Goal: Communication & Community: Connect with others

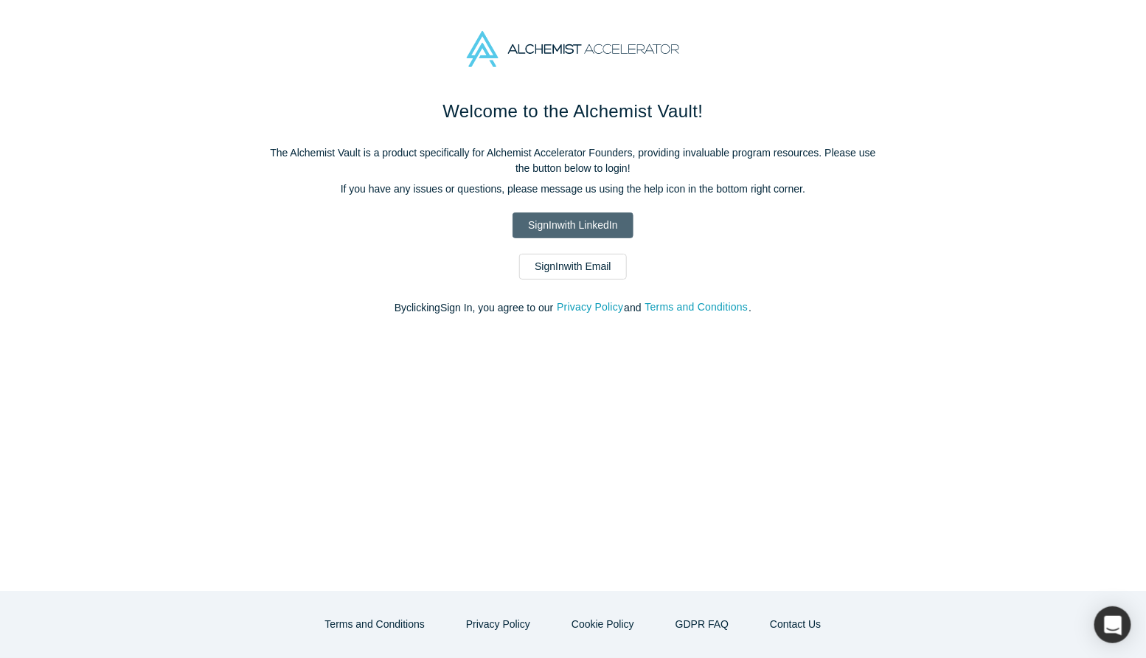
click at [602, 232] on link "Sign In with LinkedIn" at bounding box center [573, 225] width 120 height 26
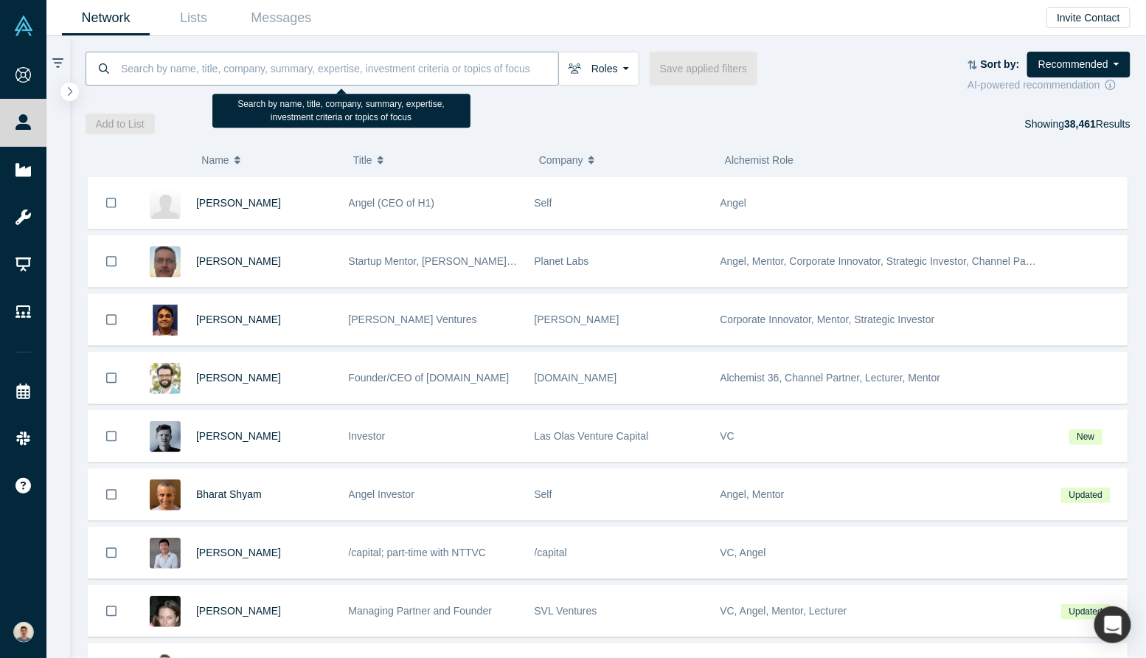
click at [173, 61] on input at bounding box center [338, 68] width 439 height 35
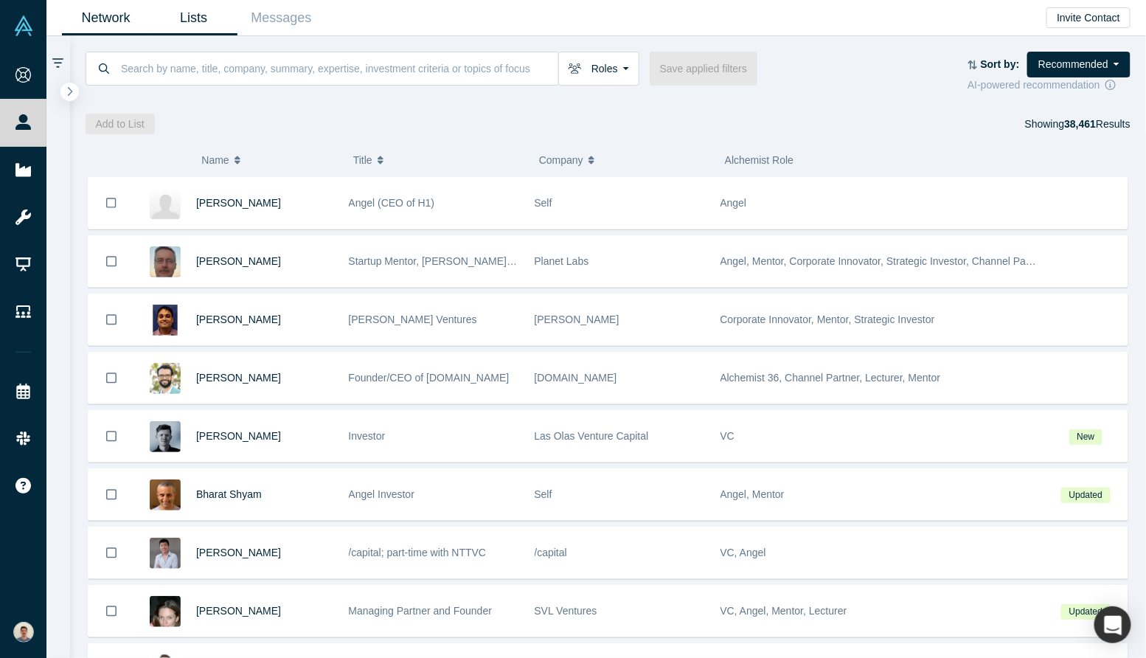
click at [207, 20] on link "Lists" at bounding box center [194, 18] width 88 height 35
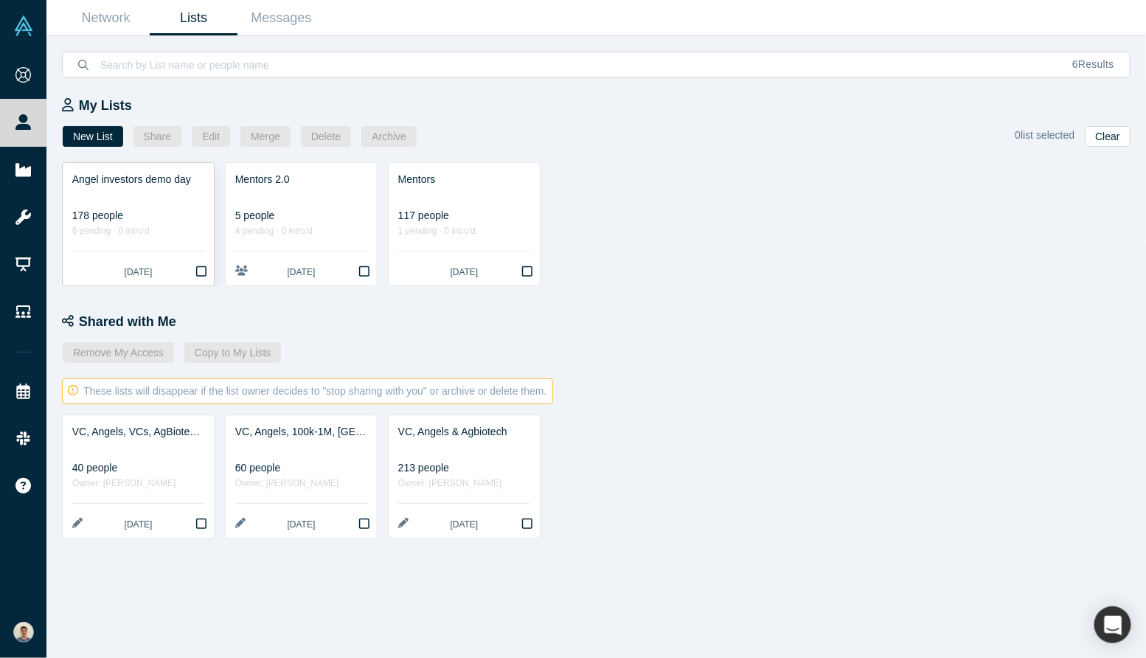
click at [198, 271] on icon "Bookmark" at bounding box center [201, 272] width 10 height 12
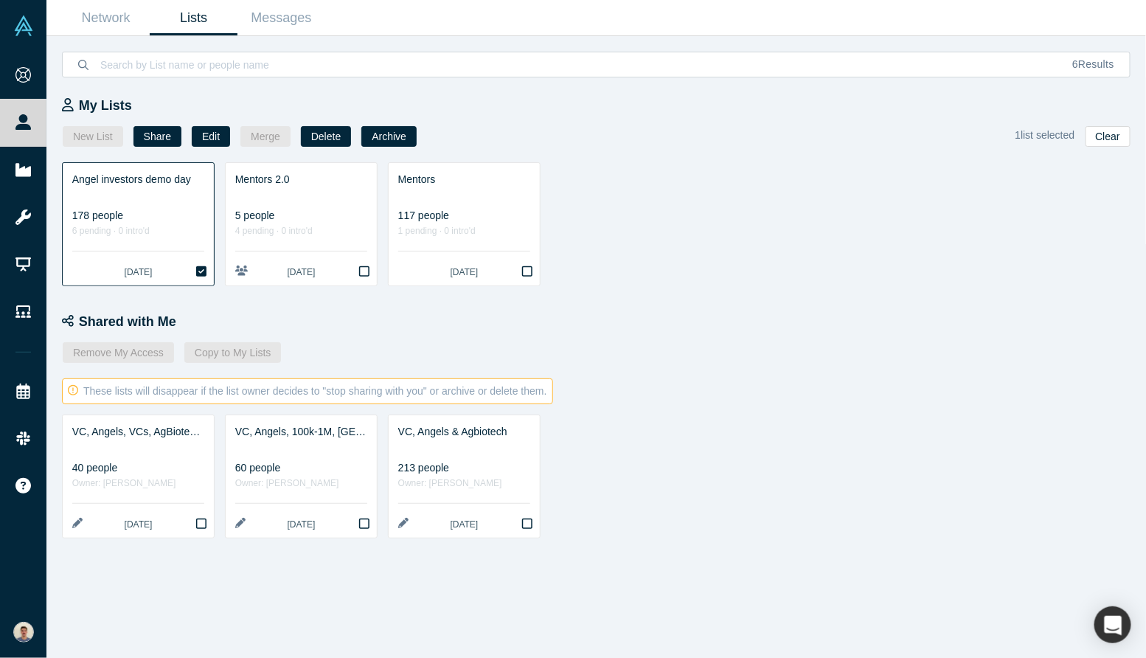
click at [188, 189] on div at bounding box center [138, 194] width 132 height 15
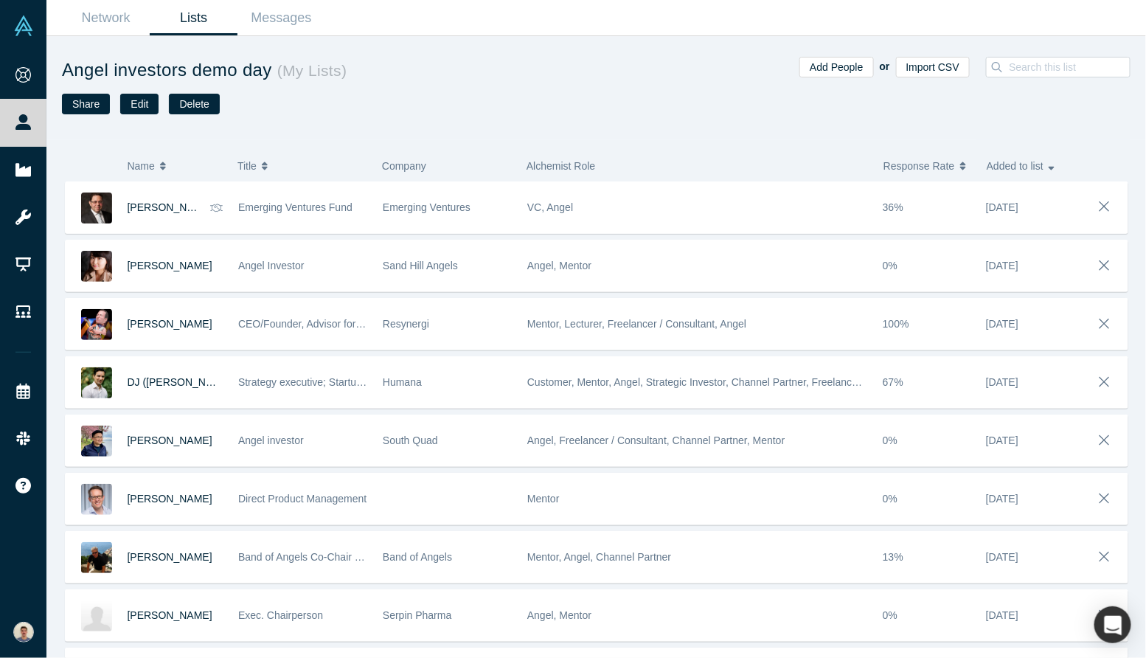
click at [961, 165] on button "Response Rate" at bounding box center [928, 165] width 88 height 31
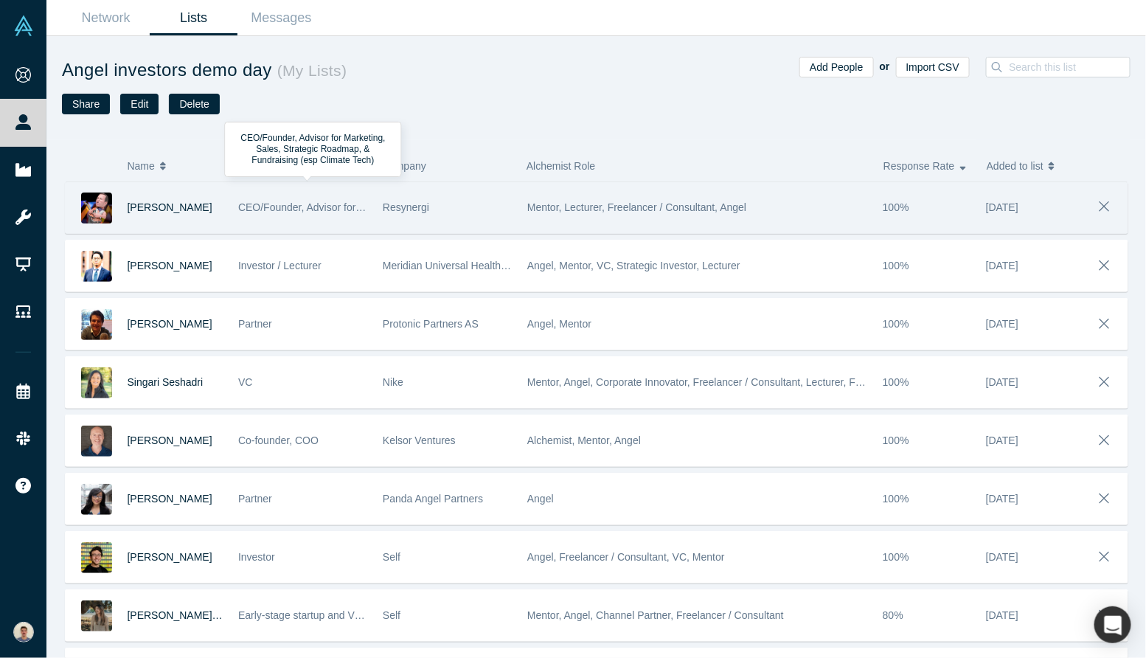
click at [344, 218] on div "CEO/Founder, Advisor for Marketing, Sales, Strategic Roadmap, & Fundraising (es…" at bounding box center [302, 207] width 129 height 51
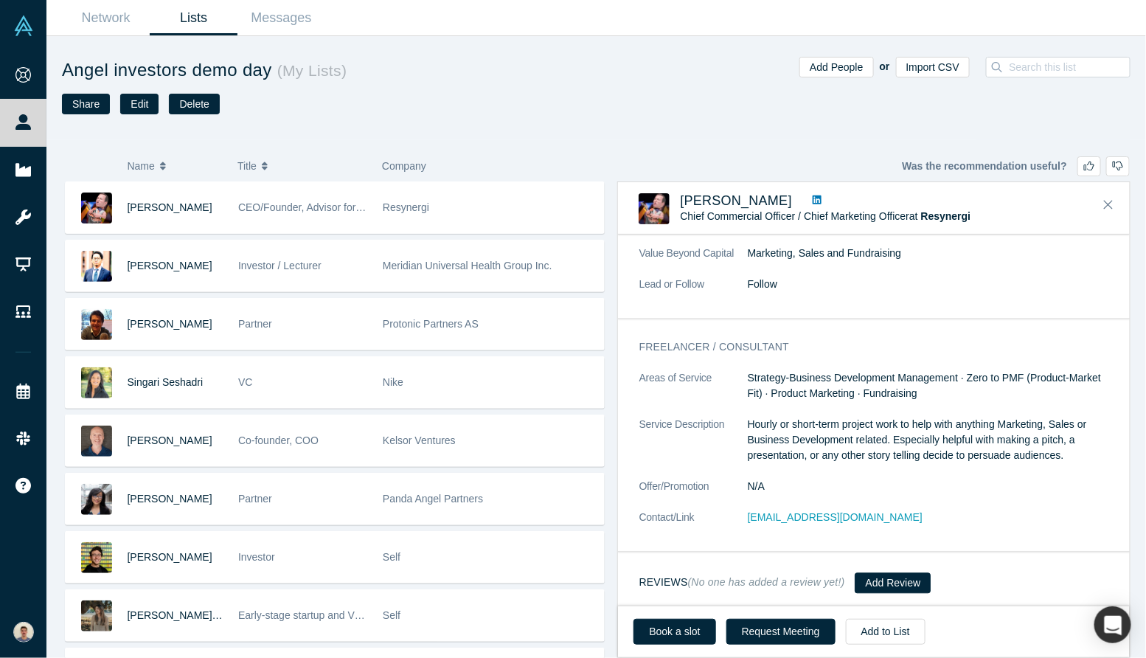
scroll to position [1114, 0]
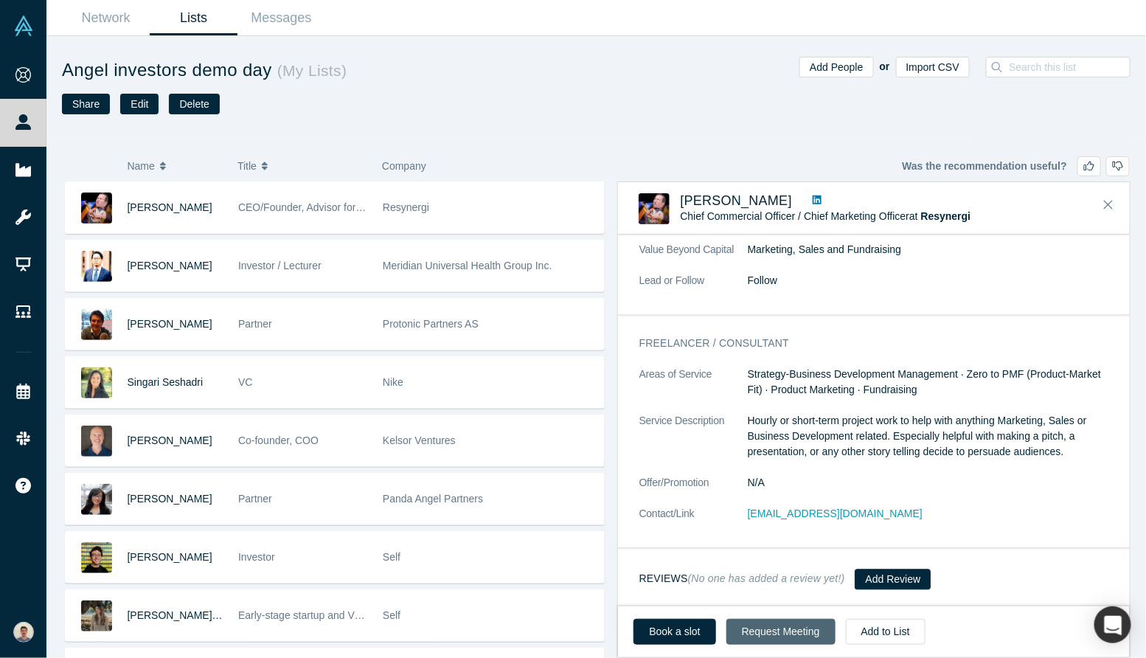
click at [773, 628] on button "Request Meeting" at bounding box center [781, 632] width 109 height 26
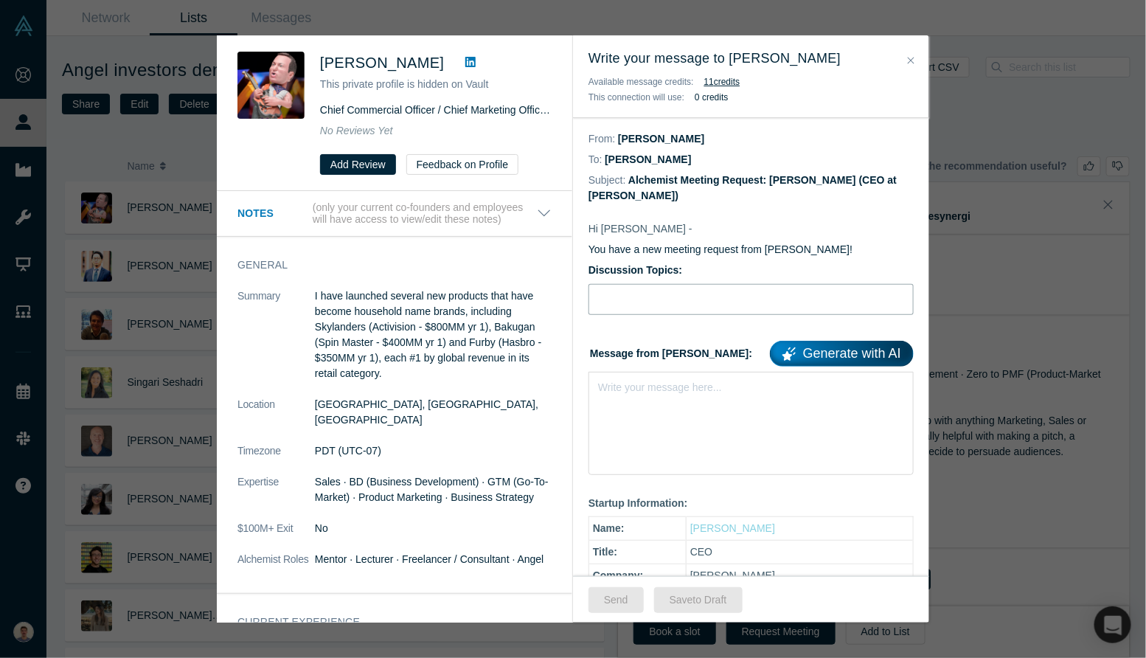
click at [749, 294] on input "Discussion Topics:" at bounding box center [751, 299] width 325 height 31
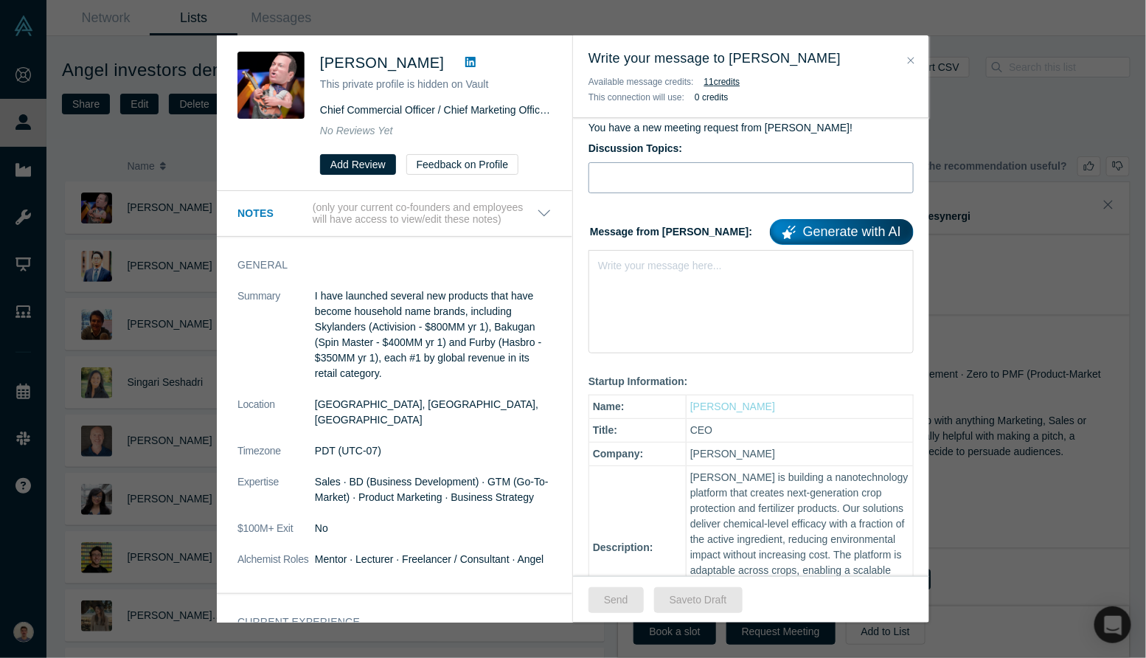
click at [749, 294] on div "Write your message here..." at bounding box center [751, 301] width 325 height 103
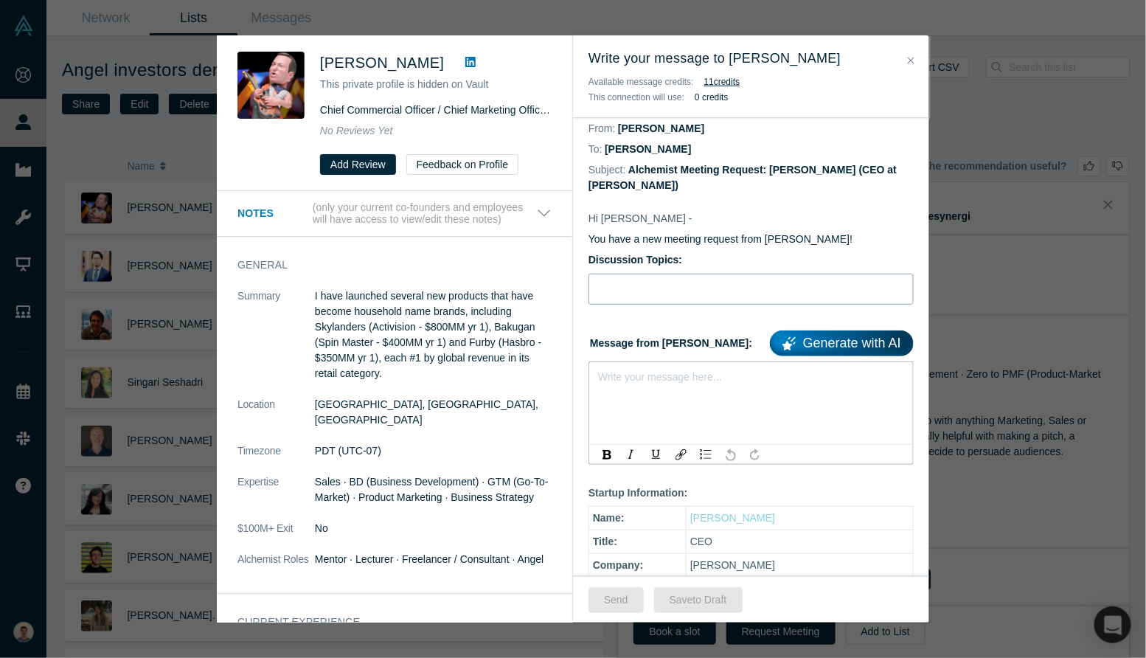
scroll to position [15, 0]
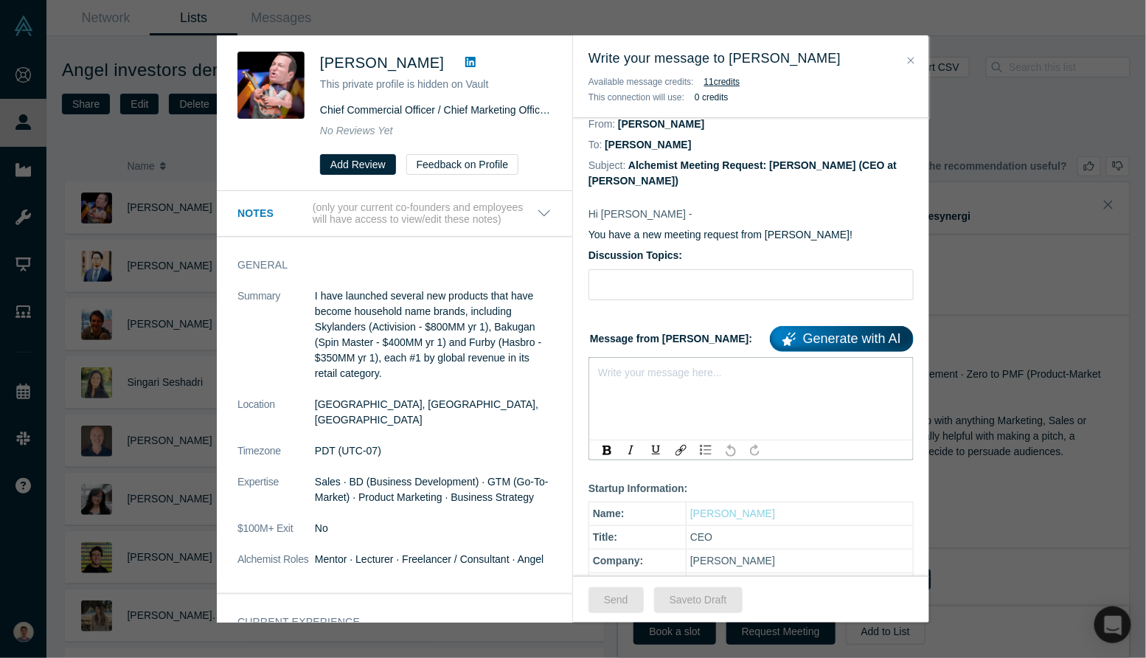
click at [650, 125] on dd "[PERSON_NAME]" at bounding box center [661, 124] width 86 height 12
click at [642, 181] on dd "Alchemist Meeting Request: [PERSON_NAME] (CEO at [PERSON_NAME])" at bounding box center [743, 172] width 308 height 27
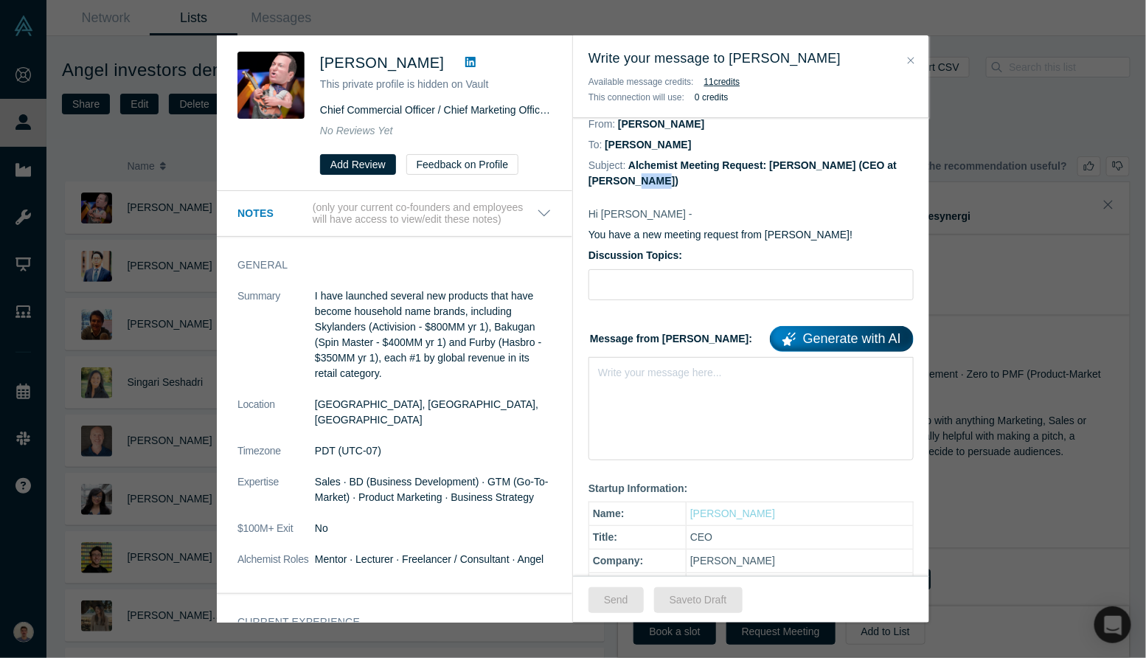
click at [642, 181] on dd "Alchemist Meeting Request: [PERSON_NAME] (CEO at [PERSON_NAME])" at bounding box center [743, 172] width 308 height 27
click at [644, 252] on label "Discussion Topics:" at bounding box center [751, 255] width 325 height 15
click at [644, 269] on input "Discussion Topics:" at bounding box center [751, 284] width 325 height 31
click at [644, 252] on label "Discussion Topics:" at bounding box center [751, 255] width 325 height 15
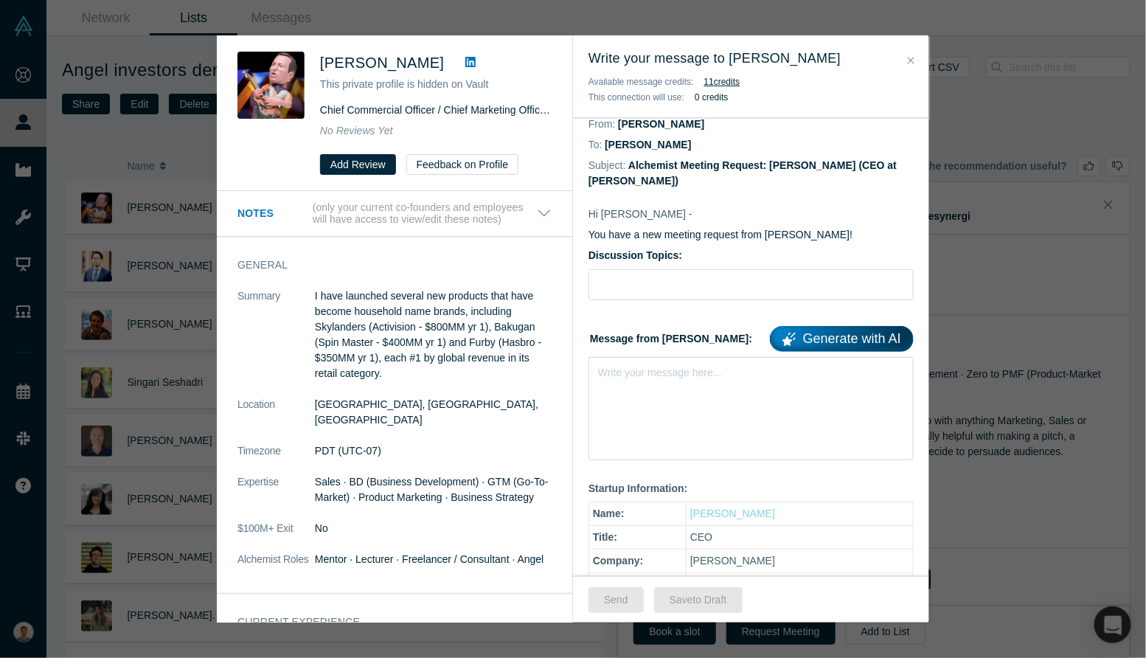
click at [644, 269] on input "Discussion Topics:" at bounding box center [751, 284] width 325 height 31
click at [644, 252] on label "Discussion Topics:" at bounding box center [751, 255] width 325 height 15
click at [644, 269] on input "Discussion Topics:" at bounding box center [751, 284] width 325 height 31
click at [644, 252] on label "Discussion Topics:" at bounding box center [751, 255] width 325 height 15
click at [644, 269] on input "Discussion Topics:" at bounding box center [751, 284] width 325 height 31
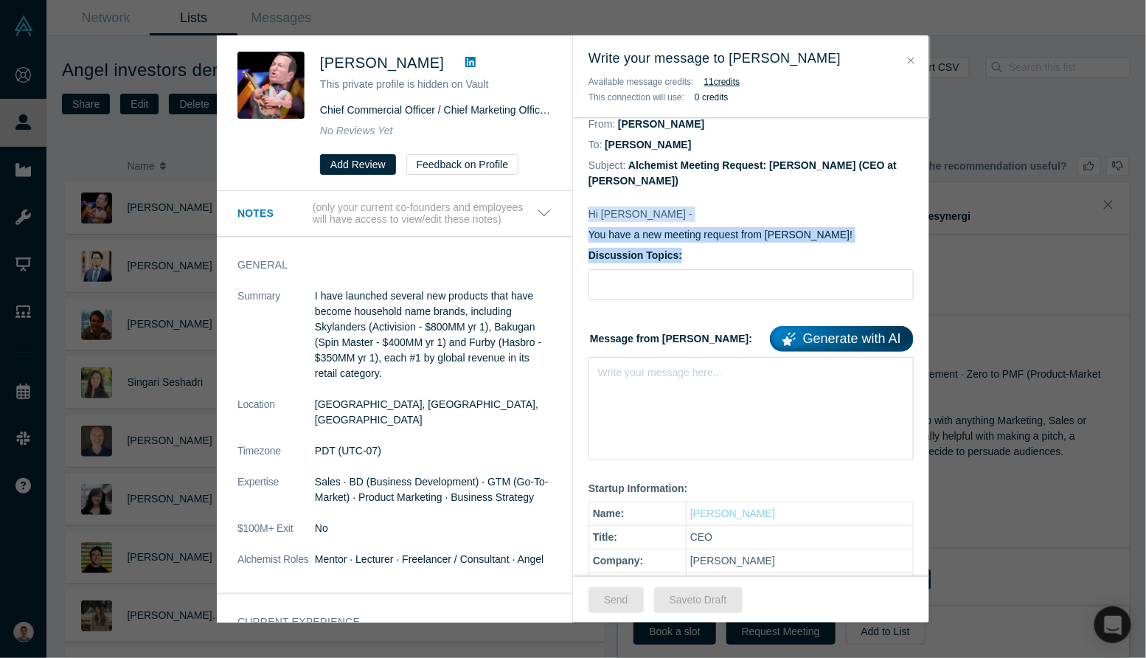
drag, startPoint x: 587, startPoint y: 212, endPoint x: 700, endPoint y: 259, distance: 122.1
click at [700, 259] on div "Hi Kenny - You have a new meeting request from Franco Ciaffone! Discussion Topi…" at bounding box center [751, 622] width 356 height 863
click at [700, 259] on label "Discussion Topics:" at bounding box center [751, 255] width 325 height 15
click at [700, 269] on input "Discussion Topics:" at bounding box center [751, 284] width 325 height 31
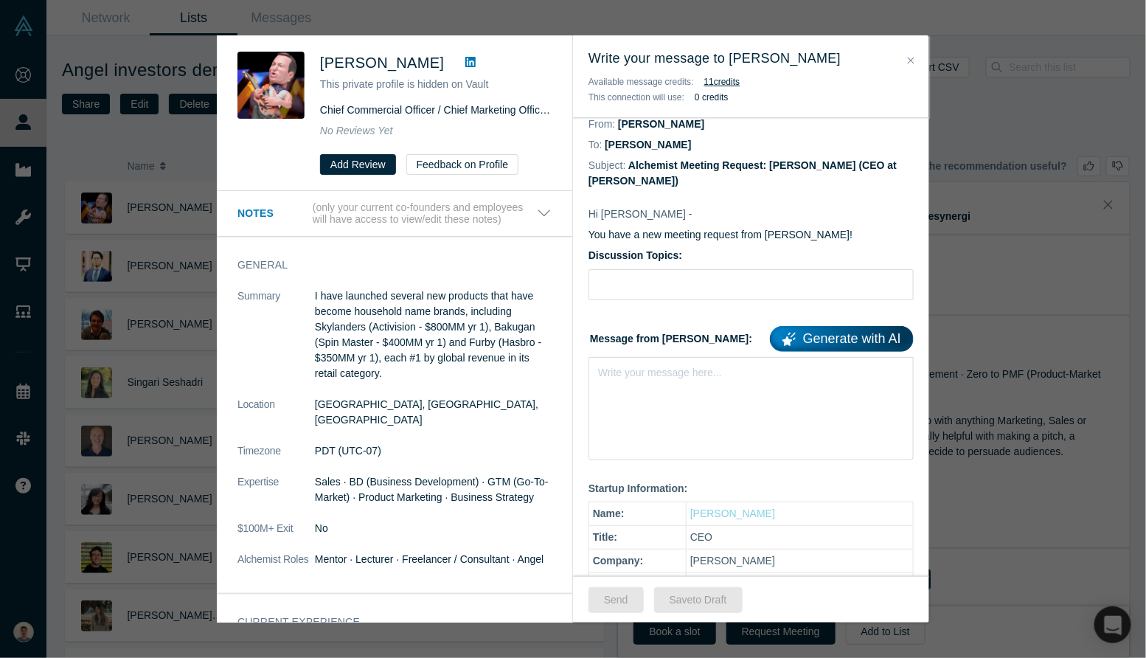
click at [657, 245] on div "Hi Kenny - You have a new meeting request from Franco Ciaffone! Discussion Topi…" at bounding box center [751, 622] width 356 height 863
copy label "Discussion"
click at [654, 333] on label "Message from Franco: Generate with AI" at bounding box center [751, 336] width 325 height 31
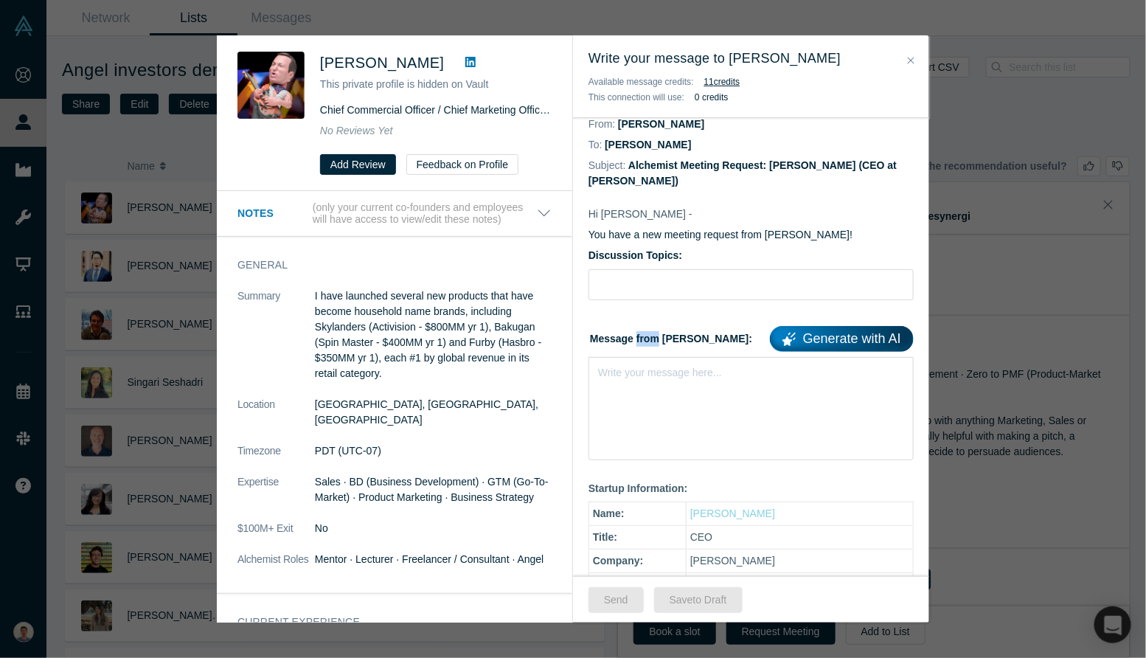
click at [654, 333] on label "Message from Franco: Generate with AI" at bounding box center [751, 336] width 325 height 31
copy label "Message from [PERSON_NAME]:"
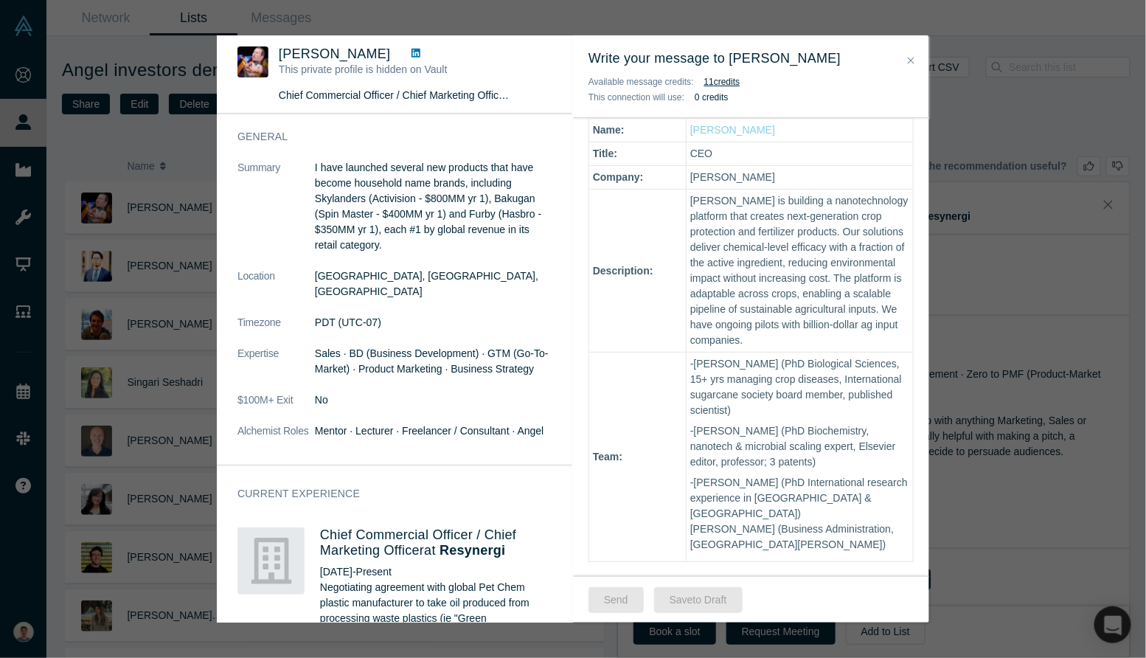
scroll to position [401, 0]
click at [694, 199] on div "Hi Kenny - You have a new meeting request from Franco Ciaffone! Discussion Topi…" at bounding box center [751, 236] width 356 height 863
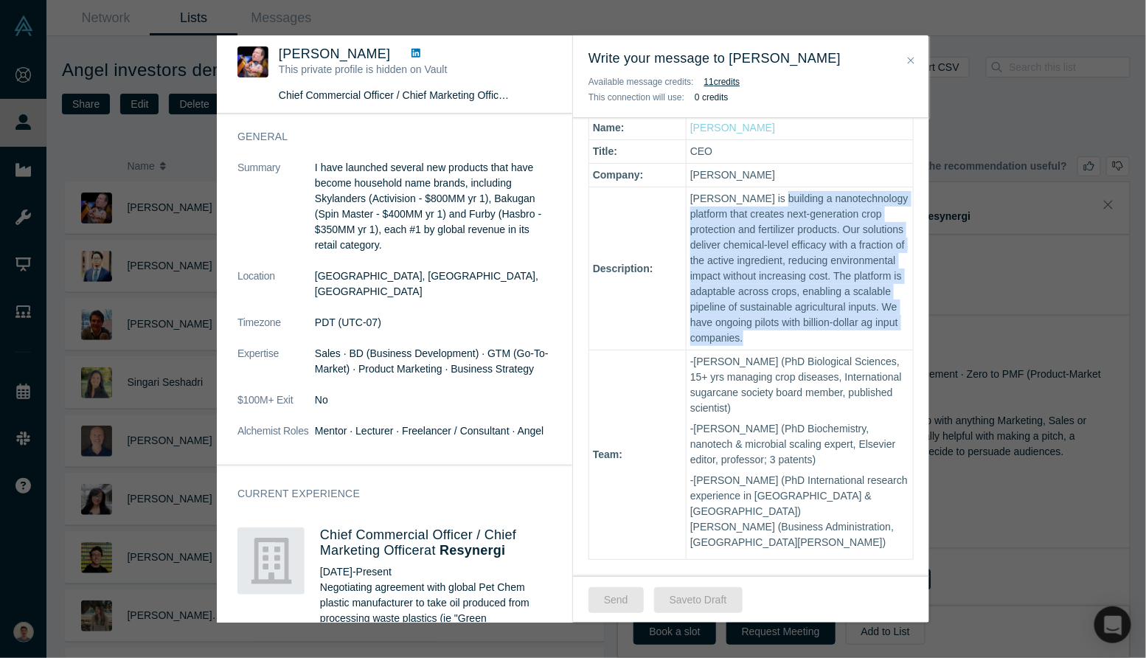
click at [694, 199] on div "Hi Kenny - You have a new meeting request from Franco Ciaffone! Discussion Topi…" at bounding box center [751, 236] width 356 height 863
copy tbody "[PERSON_NAME] is building a nanotechnology platform that creates next-generatio…"
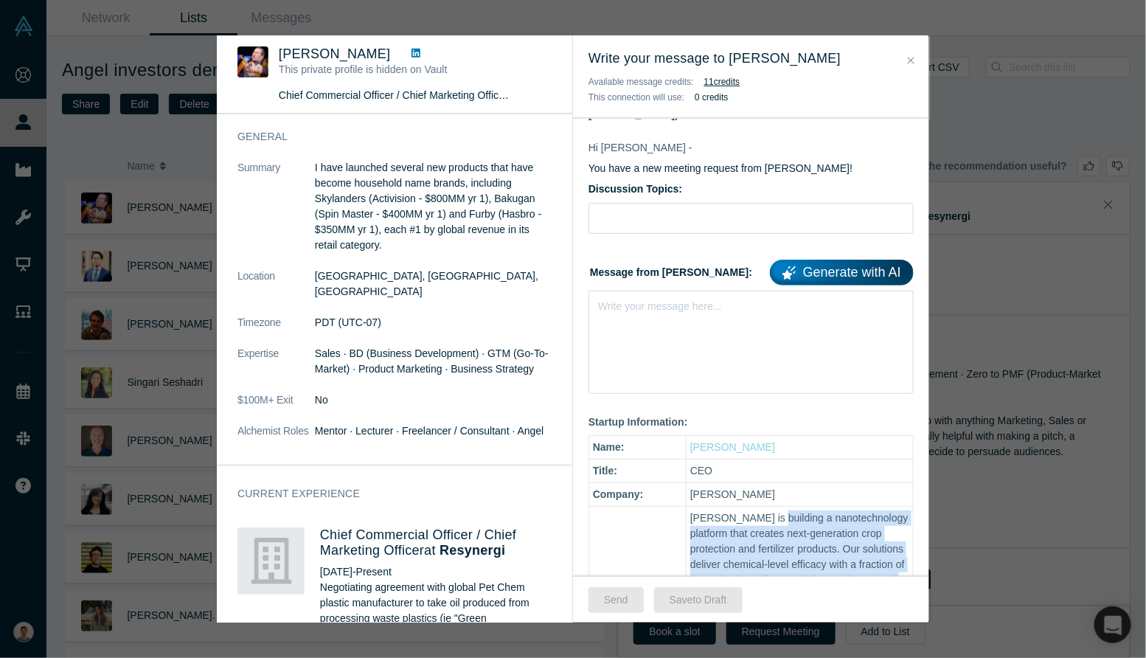
scroll to position [0, 0]
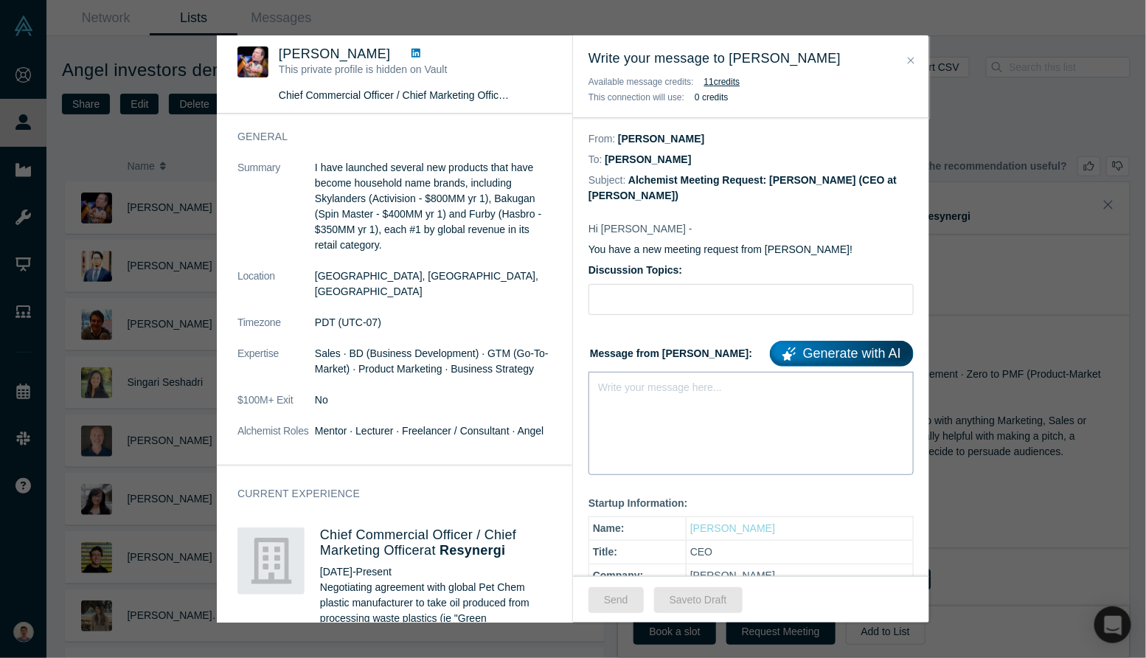
click at [655, 397] on div "Write your message here..." at bounding box center [751, 423] width 325 height 103
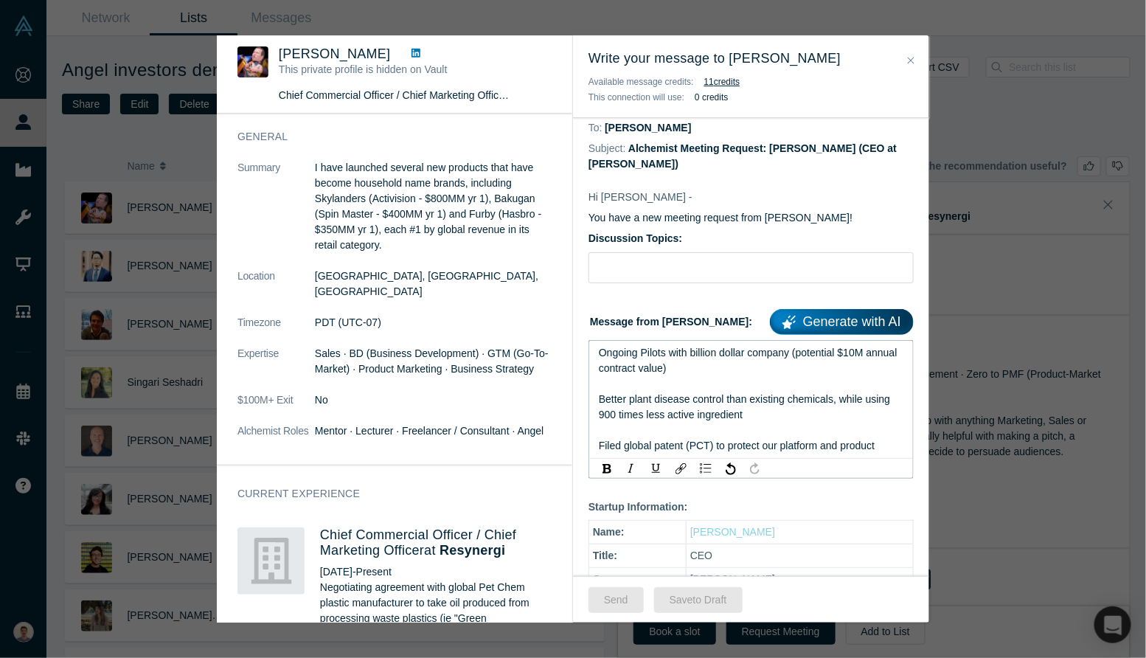
scroll to position [33, 0]
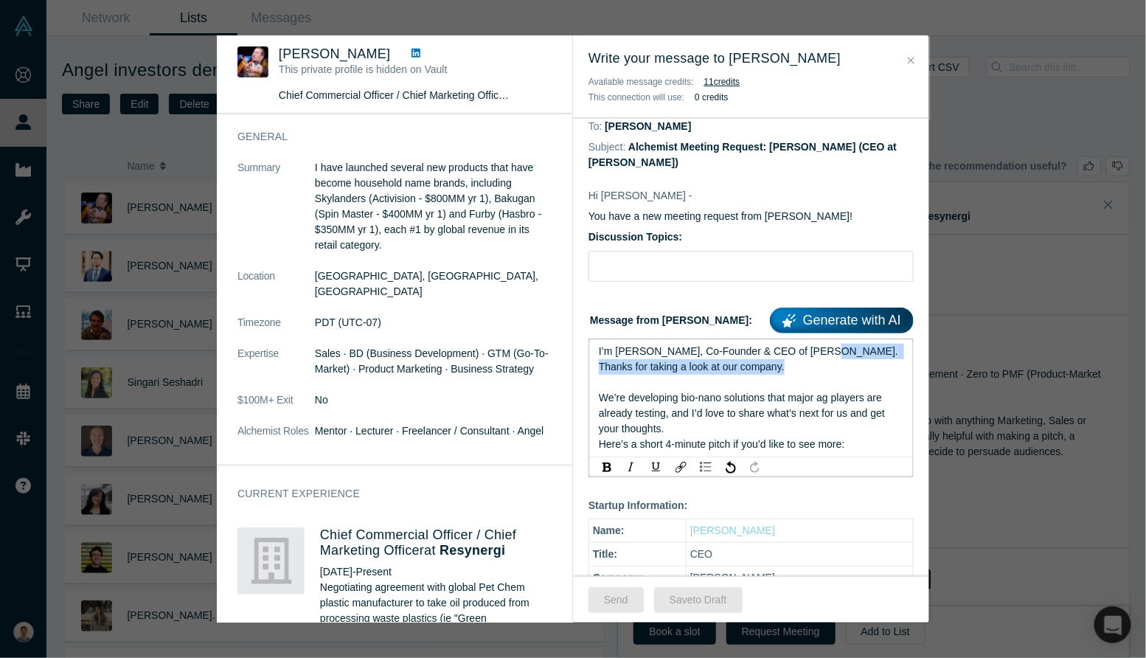
drag, startPoint x: 820, startPoint y: 350, endPoint x: 820, endPoint y: 377, distance: 27.3
click at [820, 377] on div "I’m Franco, Co-Founder & CEO of Qumir Nano. Thanks for taking a look at our com…" at bounding box center [751, 398] width 305 height 108
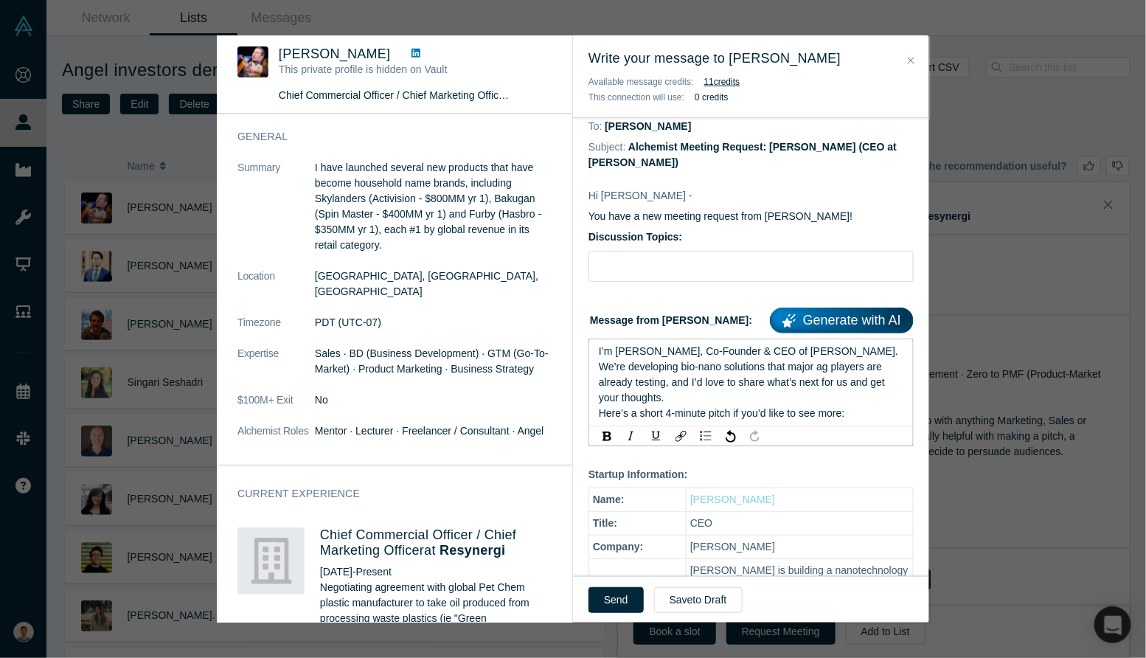
click at [828, 369] on span "We’re developing bio-nano solutions that major ag players are already testing, …" at bounding box center [743, 382] width 289 height 43
click at [601, 367] on span "We’re developing bio-nano solutions that major Ag players are already testing, …" at bounding box center [743, 382] width 289 height 43
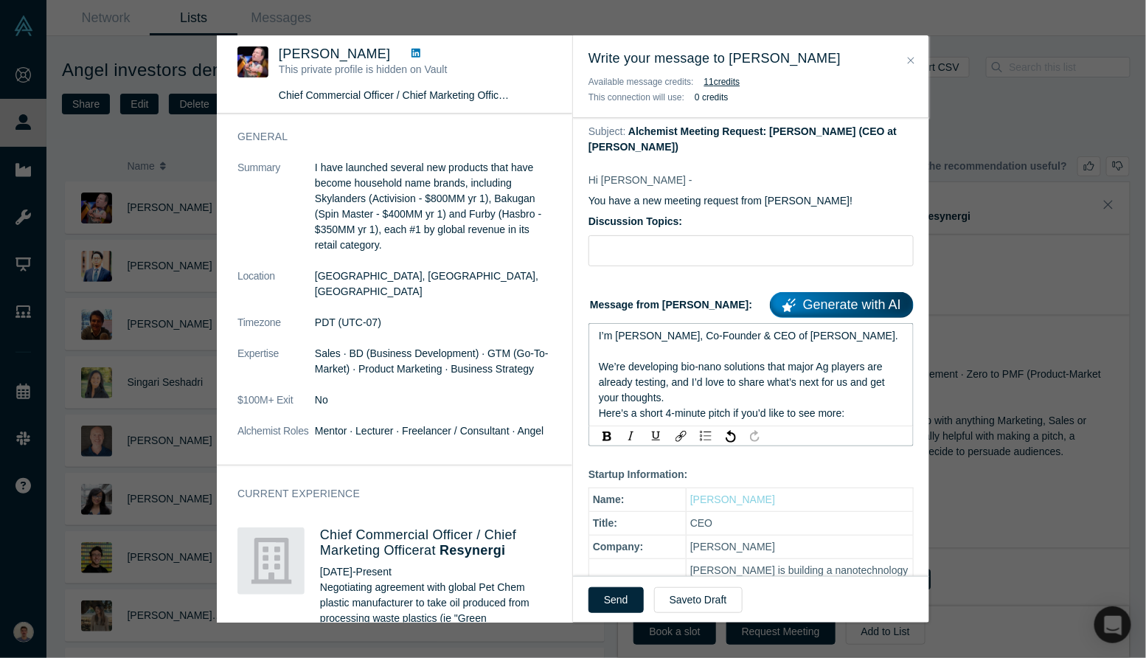
scroll to position [50, 0]
click at [697, 392] on div "We’re developing bio-nano solutions that major Ag players are already testing, …" at bounding box center [751, 381] width 305 height 46
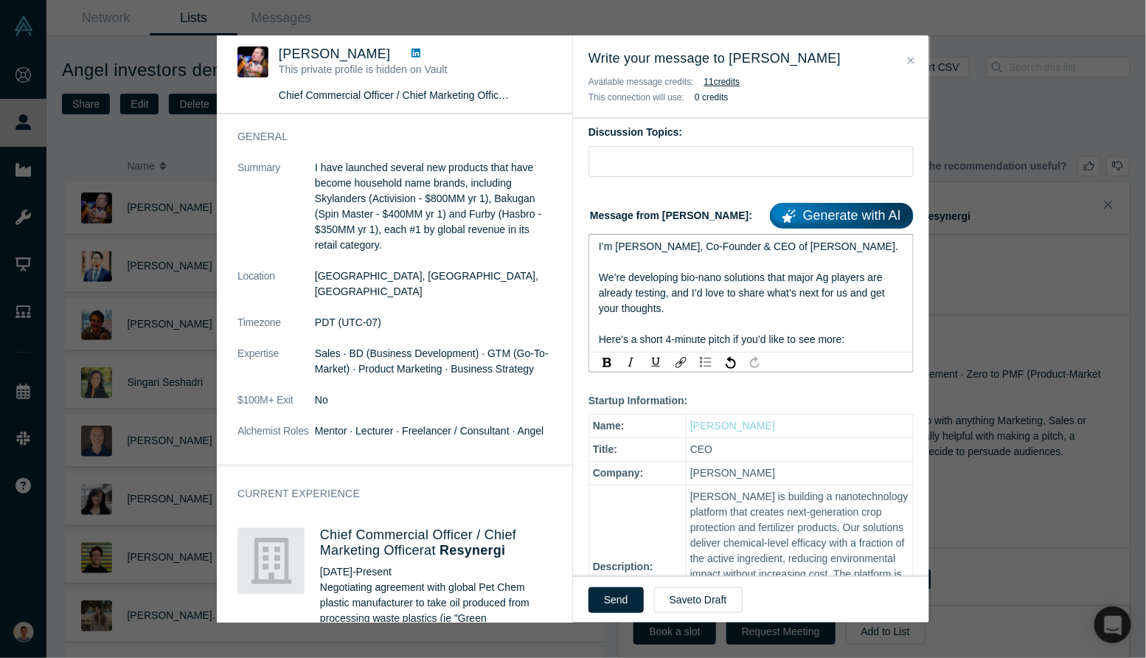
scroll to position [139, 0]
click at [857, 340] on div "Here’s a short 4-minute pitch if you’d like to see more:" at bounding box center [751, 337] width 305 height 15
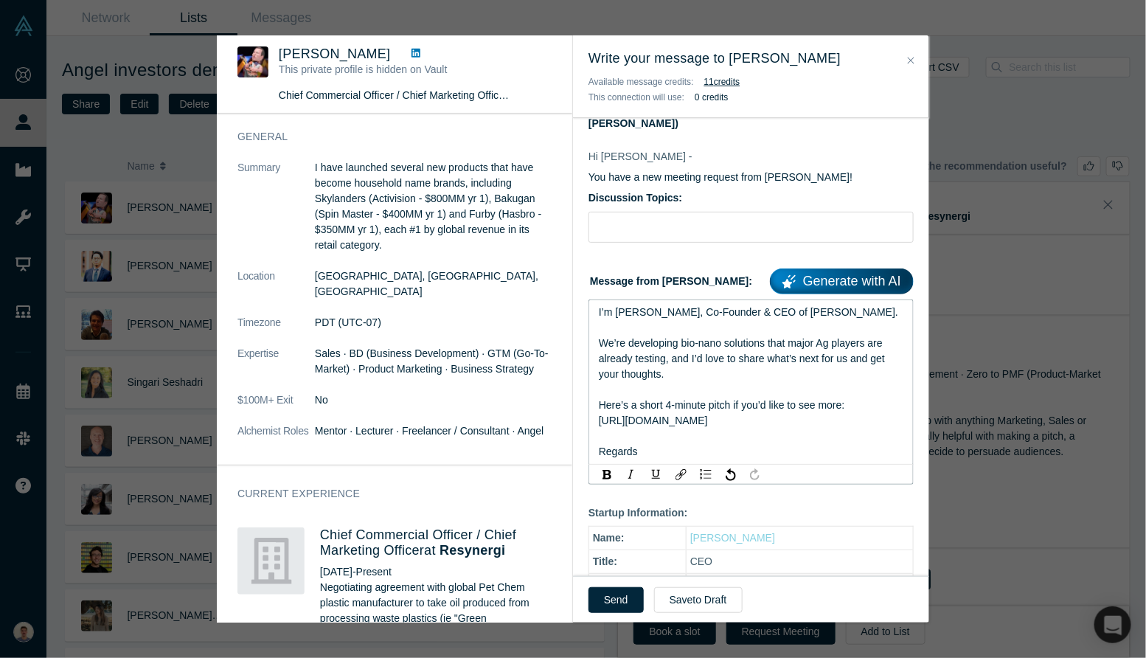
scroll to position [66, 0]
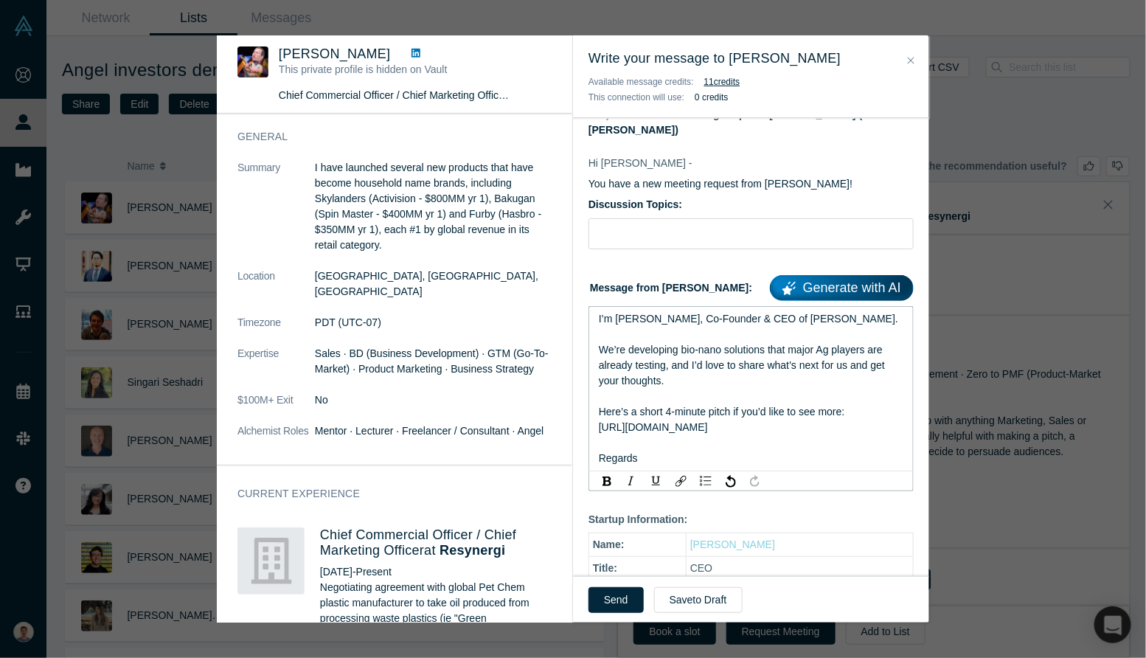
click at [634, 336] on div "rdw-editor" at bounding box center [751, 334] width 305 height 15
click at [650, 225] on input "Discussion Topics:" at bounding box center [751, 233] width 325 height 31
paste input "Intro — bio-nanotech platform creating next-generation agricultural solutions."
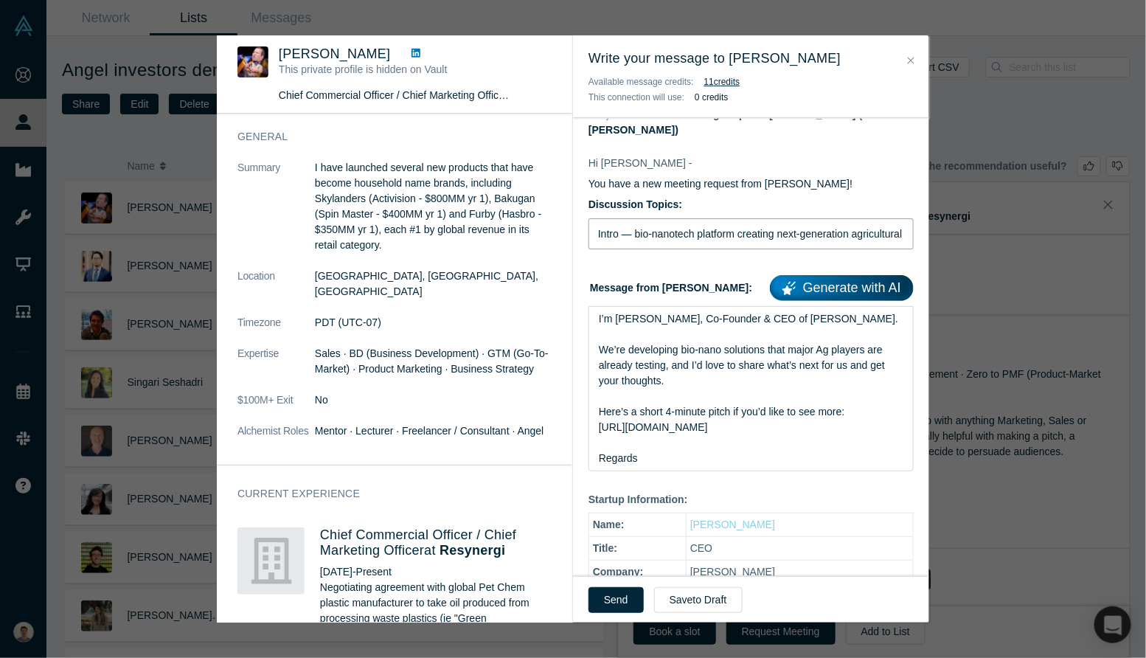
scroll to position [0, 50]
click at [713, 229] on input "Intro — bio-nanotech platform creating next-generation agricultural solutions." at bounding box center [751, 233] width 325 height 31
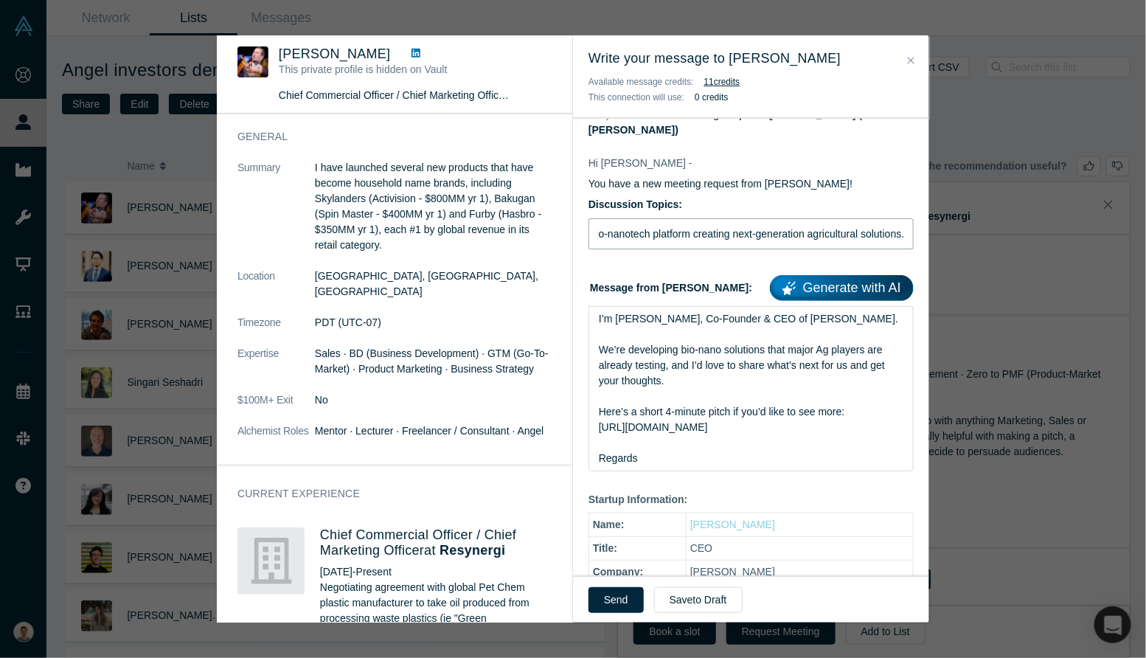
click at [713, 229] on input "Intro — bio-nanotech platform creating next-generation agricultural solutions." at bounding box center [751, 233] width 325 height 31
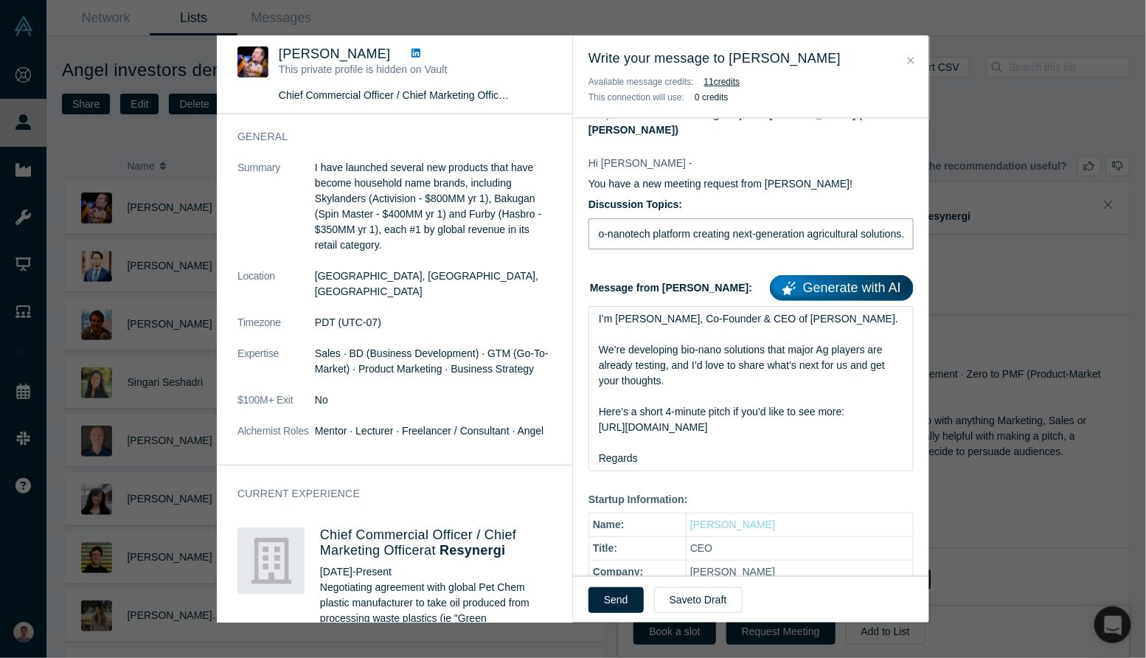
click at [713, 229] on input "Intro — bio-nanotech platform creating next-generation agricultural solutions." at bounding box center [751, 233] width 325 height 31
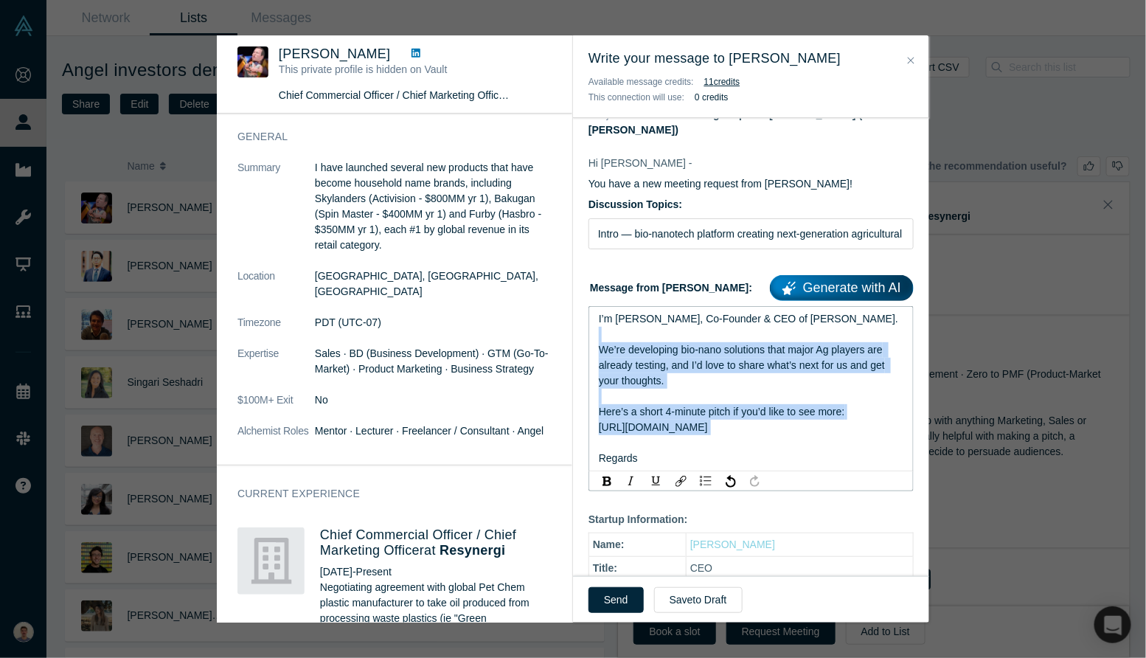
drag, startPoint x: 640, startPoint y: 333, endPoint x: 684, endPoint y: 432, distance: 108.7
click at [684, 432] on div "I’m Franco, Co-Founder & CEO of Qumir Nano. We’re developing bio-nano solutions…" at bounding box center [751, 388] width 305 height 155
click at [684, 432] on span "Here’s a short 4-minute pitch if you’d like to see more: https://drive.google.c…" at bounding box center [722, 435] width 246 height 58
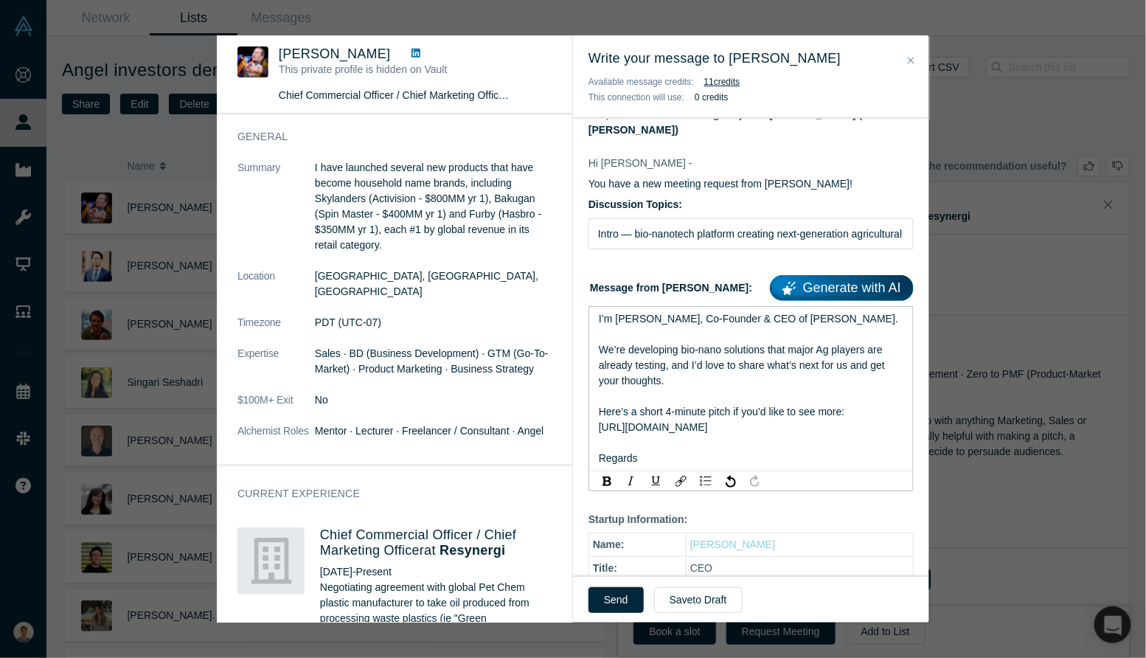
click at [684, 432] on span "Here’s a short 4-minute pitch if you’d like to see more: https://drive.google.c…" at bounding box center [722, 435] width 246 height 58
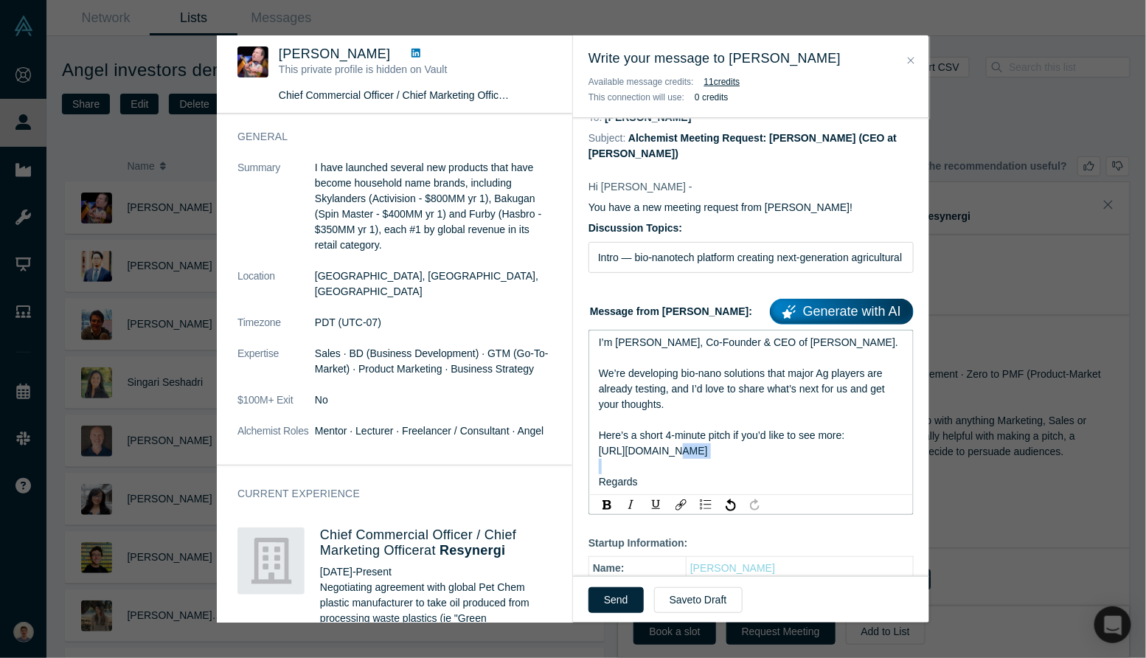
scroll to position [44, 0]
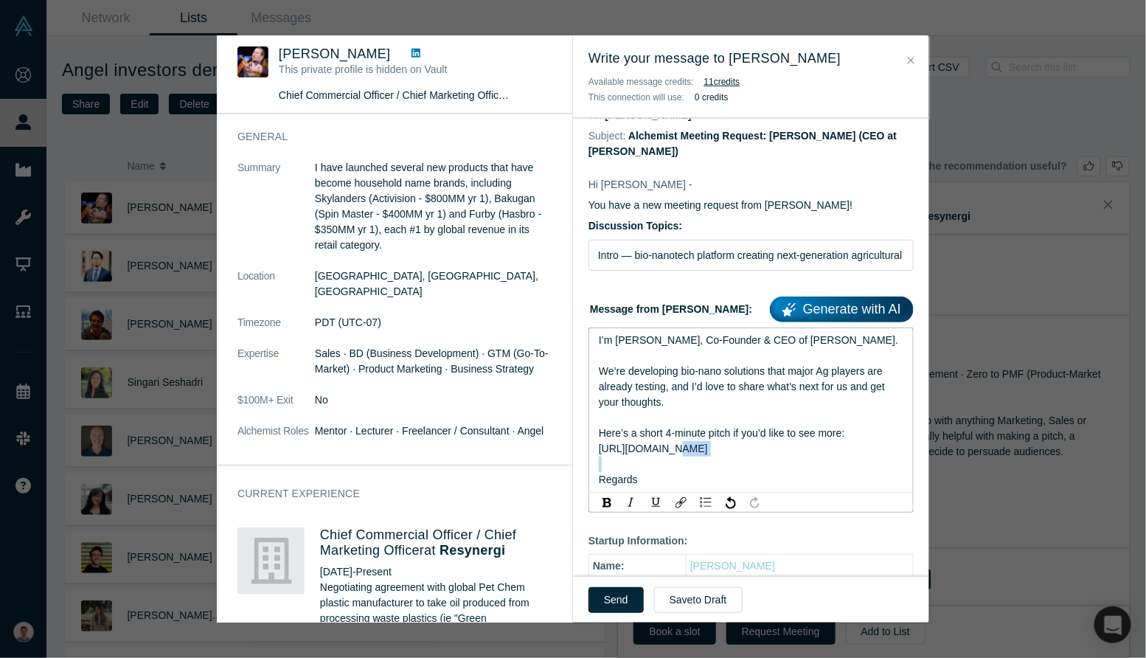
click at [685, 418] on div "rdw-editor" at bounding box center [751, 417] width 305 height 15
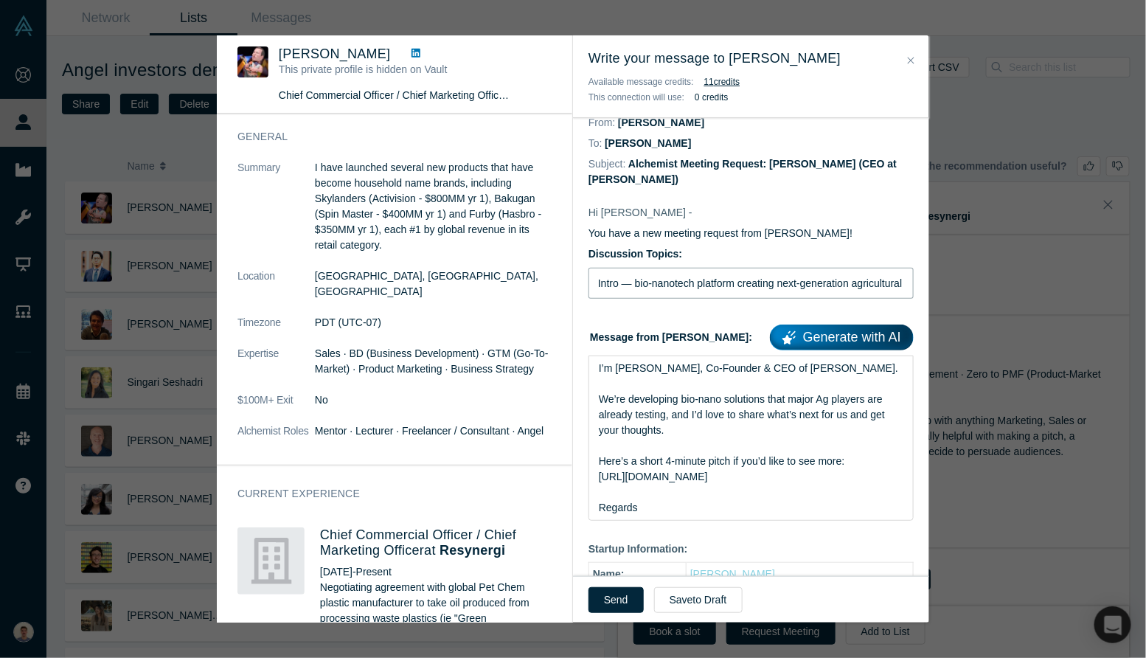
scroll to position [0, 50]
drag, startPoint x: 640, startPoint y: 288, endPoint x: 916, endPoint y: 295, distance: 276.0
click at [916, 295] on div "Hi Kenny - You have a new meeting request from Franco Ciaffone! Discussion Topi…" at bounding box center [751, 652] width 356 height 925
type input "I"
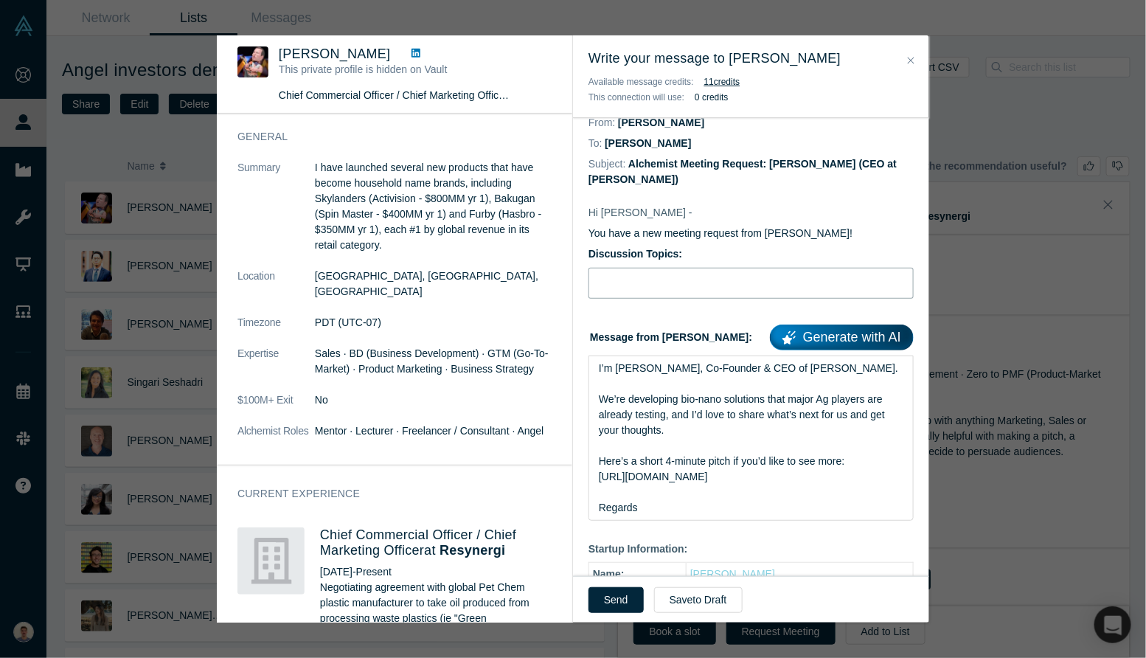
paste input "Opportunity to back a bio-nanotech platform reshaping agricultural inputs."
type input "Opportunity to back a bio-nanotech platform reshaping agricultural inputs."
click at [704, 282] on input "Intro Qumir Nano - Bionanosolutions for agriculture" at bounding box center [751, 283] width 325 height 31
click at [682, 283] on input "Intro Qumir Nano - Bio-nanosolutions for agriculture" at bounding box center [751, 283] width 325 height 31
click at [687, 283] on input "Intro Qumir Nano Bio-nanosolutions for agriculture" at bounding box center [751, 283] width 325 height 31
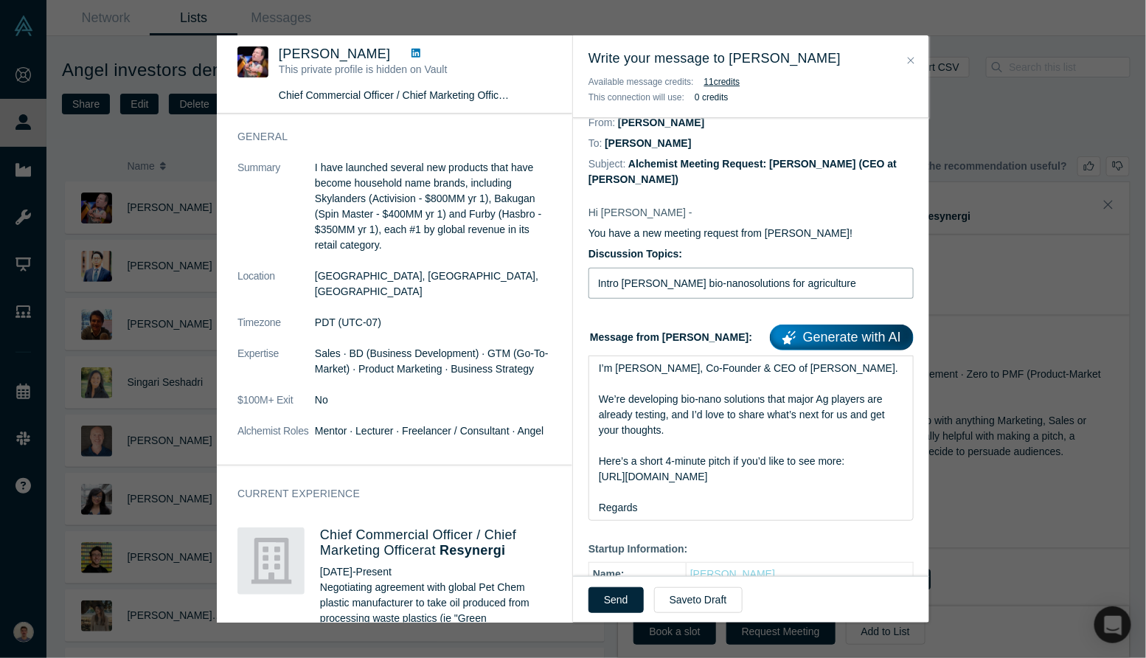
click at [678, 283] on input "Intro Qumir Nano bio-nanosolutions for agriculture" at bounding box center [751, 283] width 325 height 31
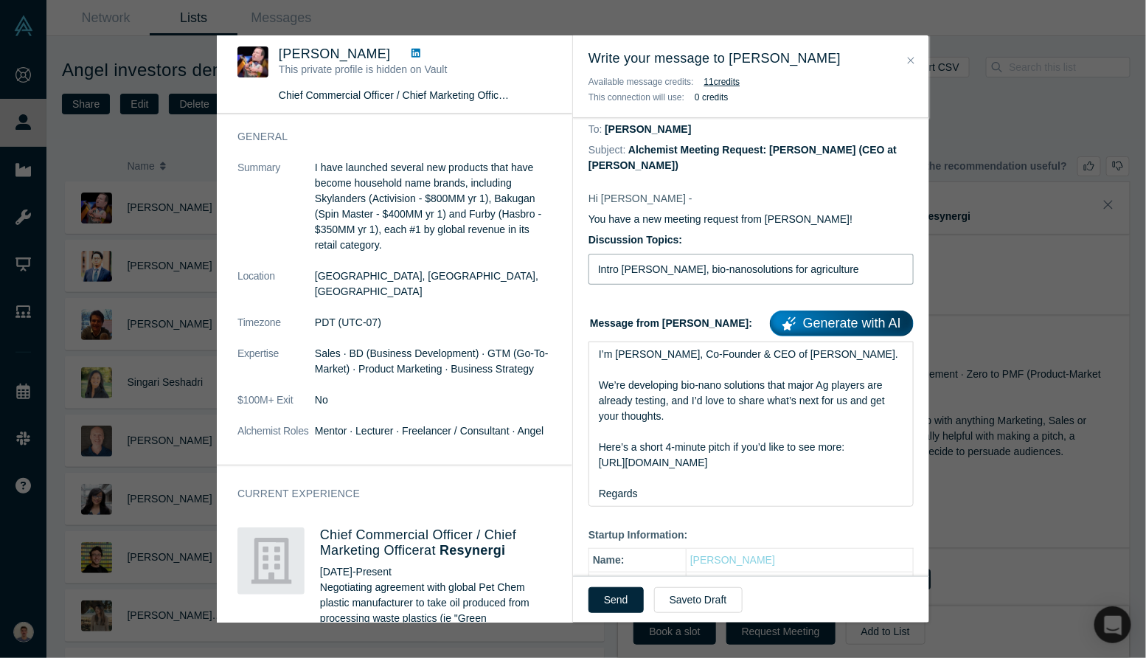
scroll to position [32, 0]
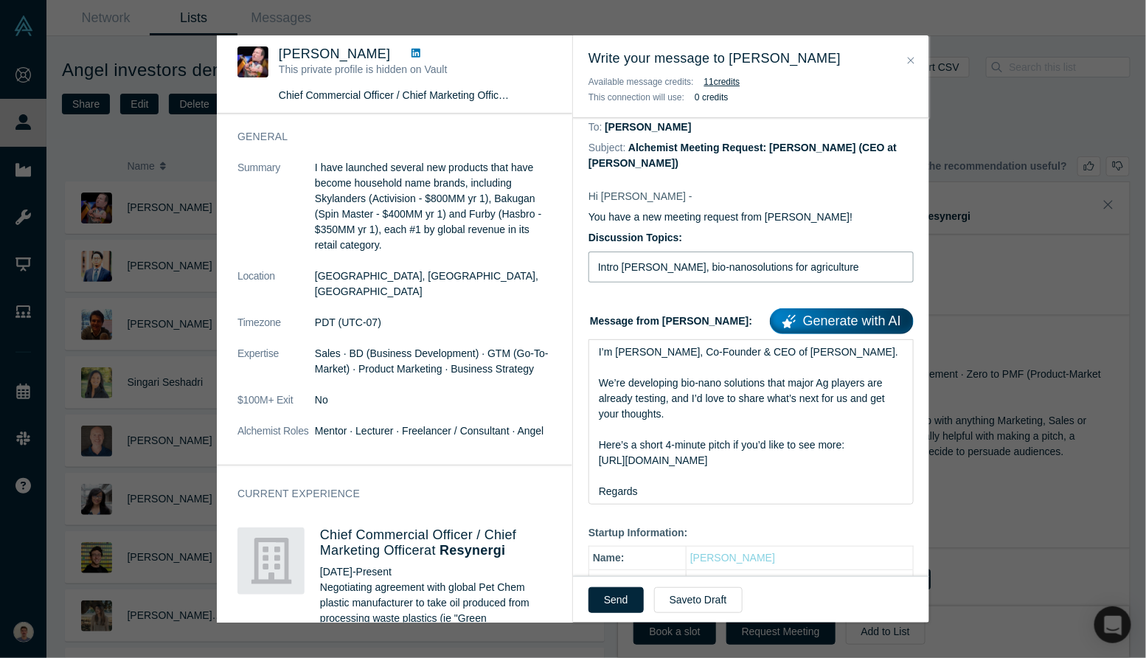
click at [679, 279] on input "Intro [PERSON_NAME], bio-nanosolutions for agriculture" at bounding box center [751, 267] width 325 height 31
type input "Intro [PERSON_NAME], bio-nanosolutions for agriculture"
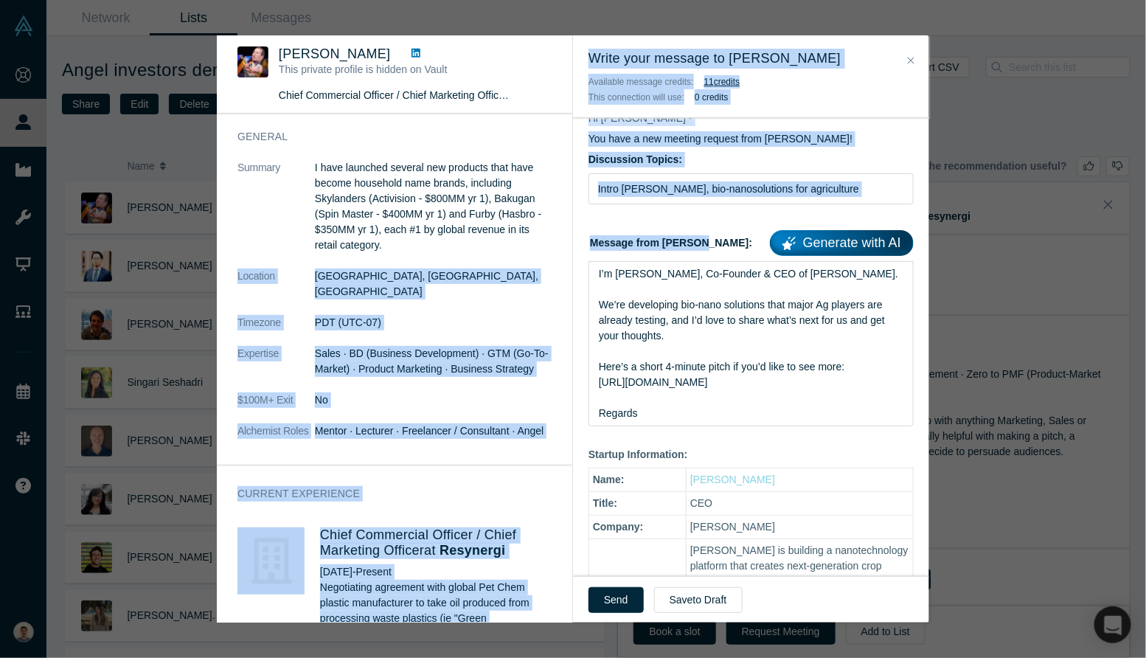
drag, startPoint x: 676, startPoint y: 421, endPoint x: 560, endPoint y: 243, distance: 213.2
click at [559, 243] on div "Was the recommendation useful? Kenny Davis This private profile is hidden on Va…" at bounding box center [573, 328] width 713 height 587
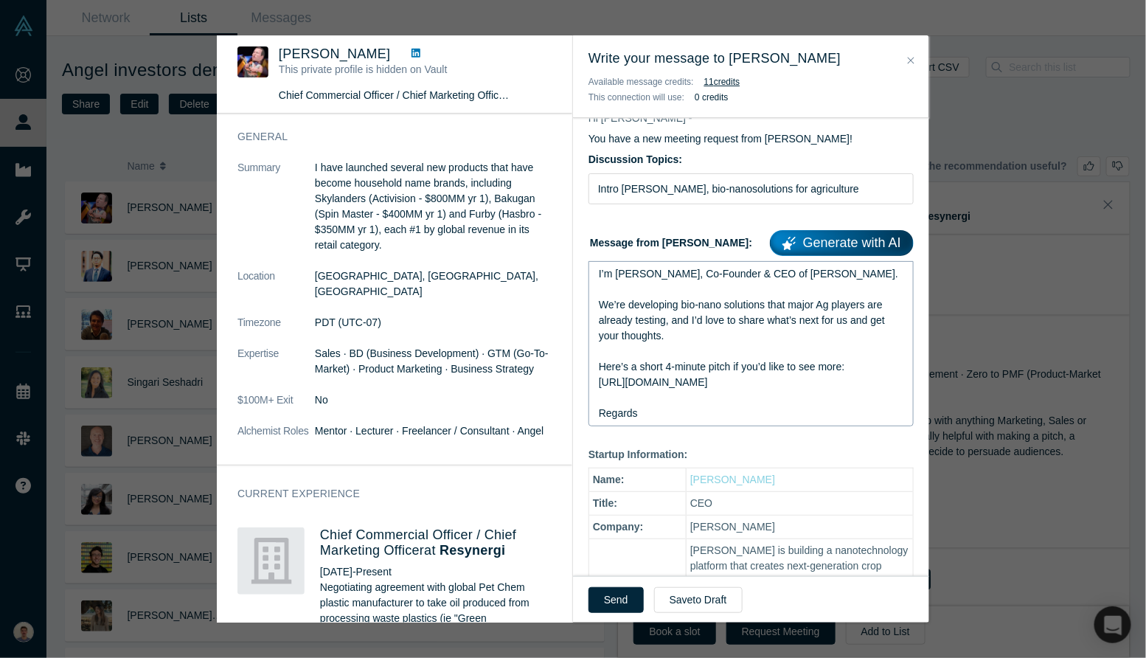
click at [652, 367] on span "Here’s a short 4-minute pitch if you’d like to see more: https://drive.google.c…" at bounding box center [722, 390] width 246 height 58
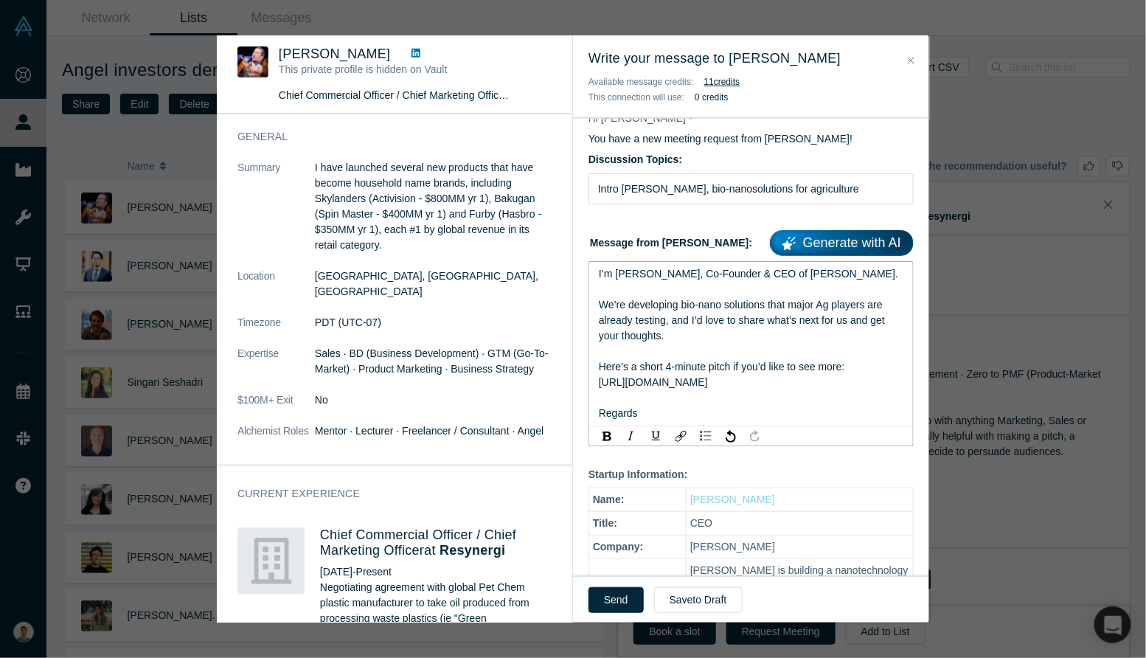
drag, startPoint x: 656, startPoint y: 411, endPoint x: 565, endPoint y: 265, distance: 171.9
click at [564, 264] on div "Was the recommendation useful? Kenny Davis This private profile is hidden on Va…" at bounding box center [573, 328] width 713 height 587
copy div "I’m Franco, Co-Founder & CEO of Qumir Nano. We’re developing bio-nano solutions…"
click at [912, 55] on icon "Close" at bounding box center [911, 60] width 7 height 10
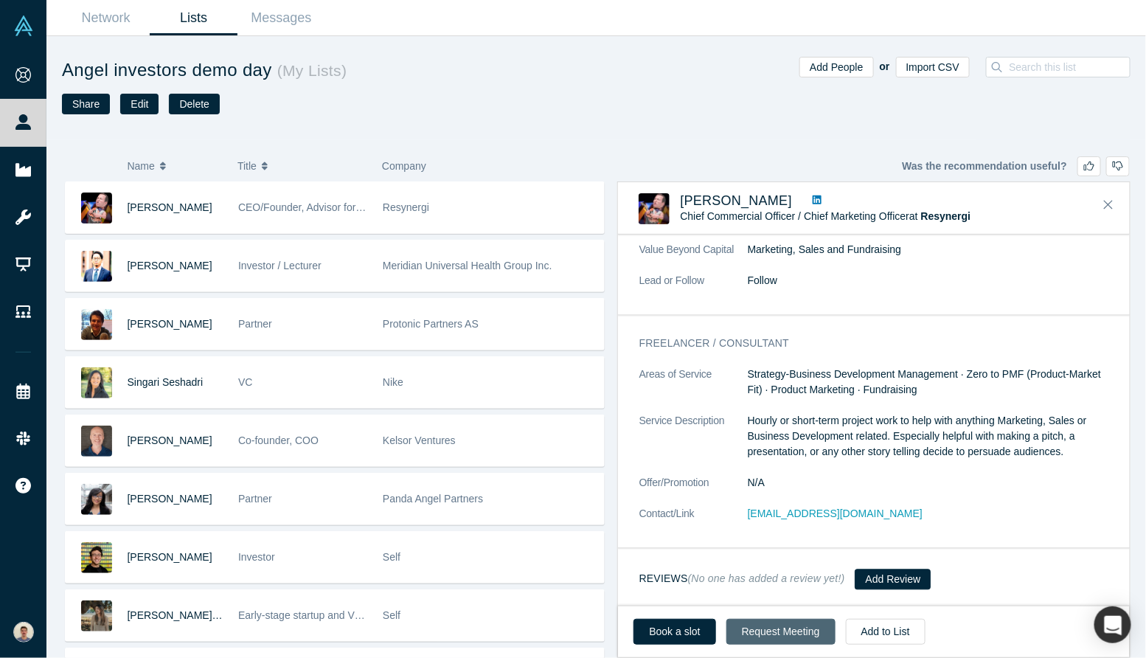
click at [746, 628] on button "Request Meeting" at bounding box center [781, 632] width 109 height 26
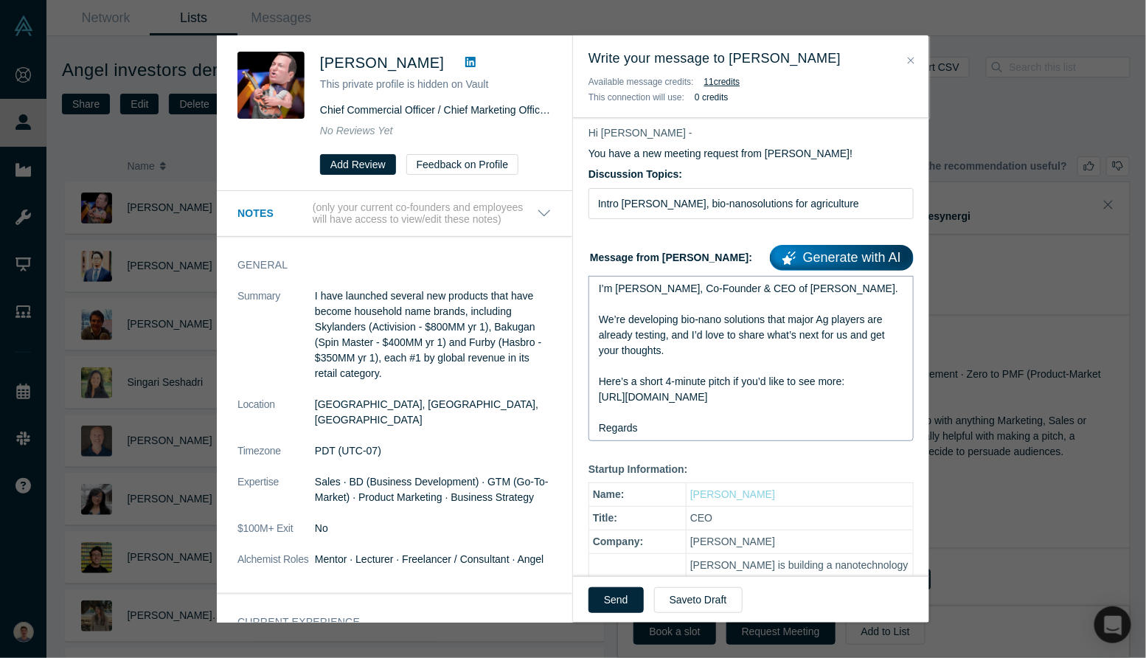
scroll to position [538, 0]
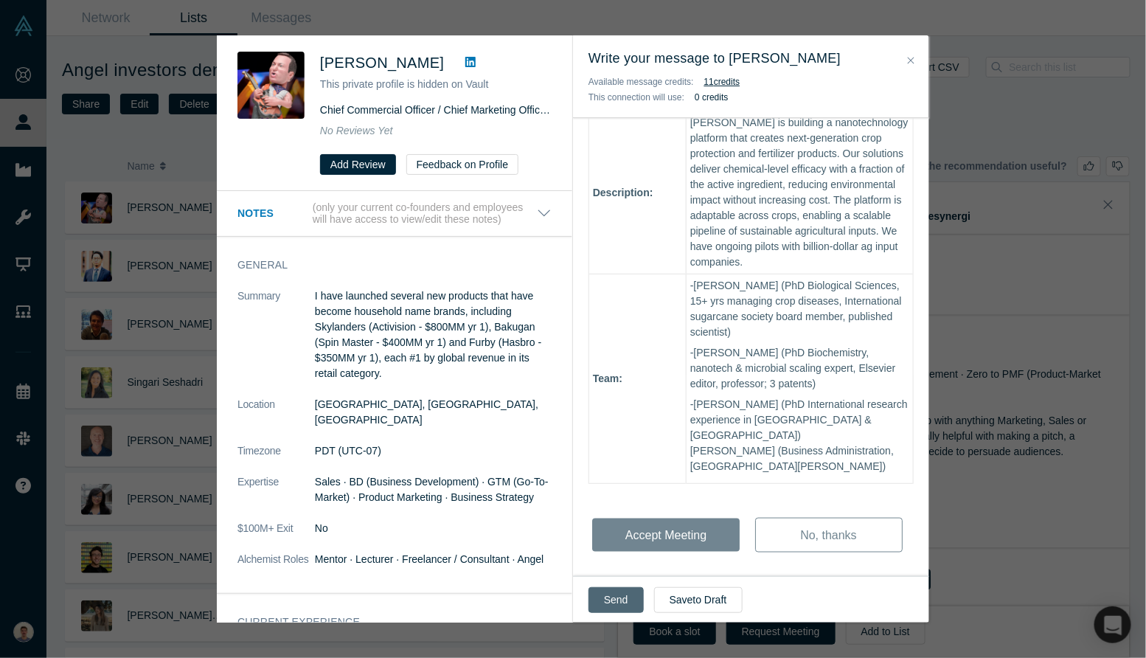
click at [617, 598] on button "Send" at bounding box center [616, 600] width 55 height 26
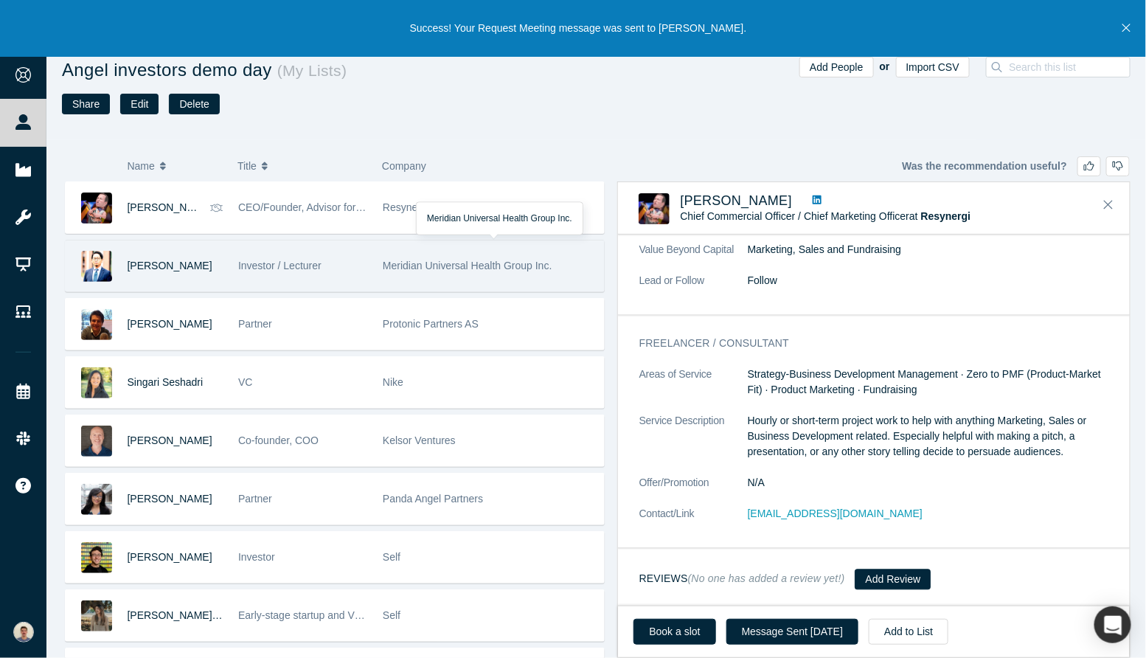
click at [410, 278] on div "Meridian Universal Health Group Inc." at bounding box center [489, 265] width 213 height 51
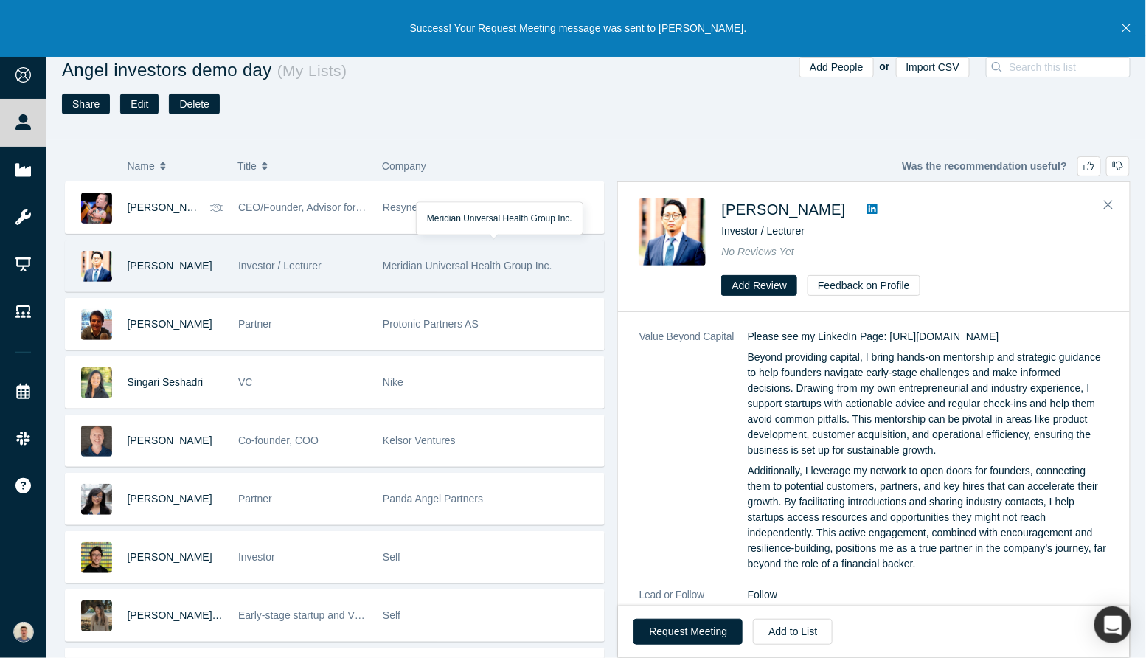
scroll to position [0, 0]
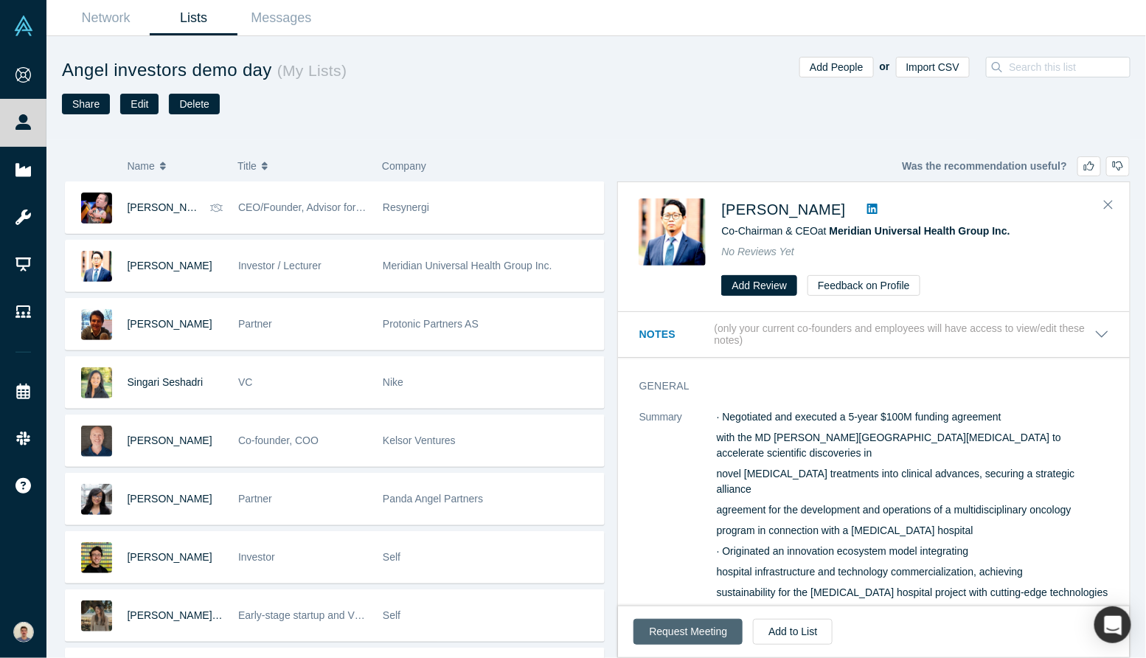
click at [712, 624] on button "Request Meeting" at bounding box center [688, 632] width 109 height 26
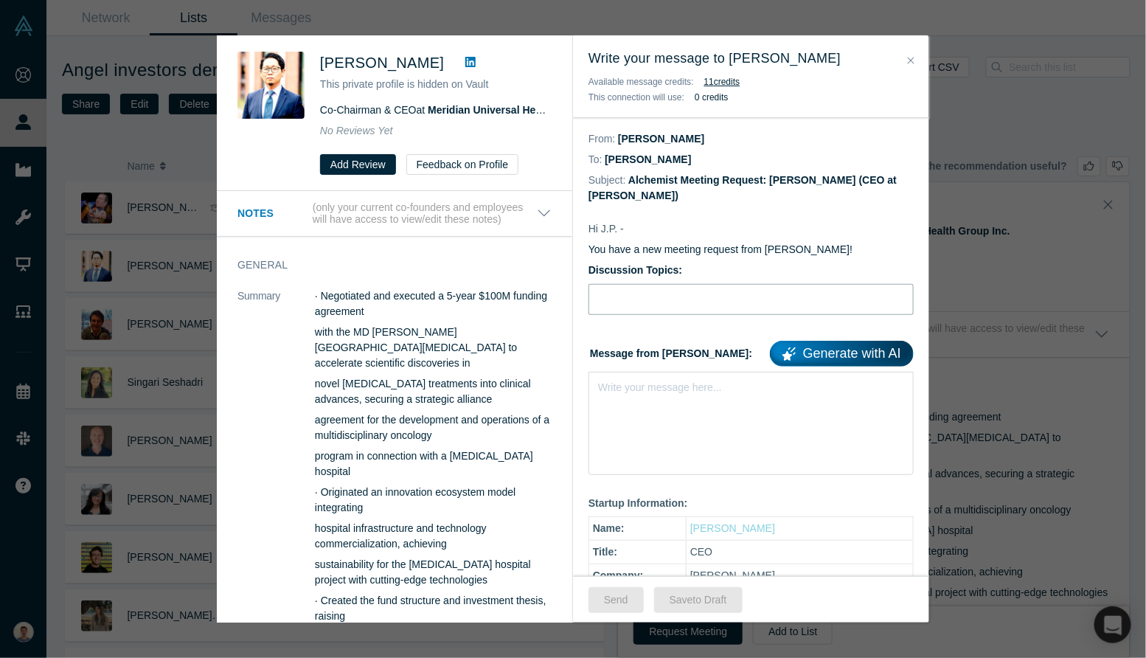
click at [708, 291] on input "Discussion Topics:" at bounding box center [751, 299] width 325 height 31
click at [685, 392] on div "rdw-editor" at bounding box center [751, 384] width 305 height 15
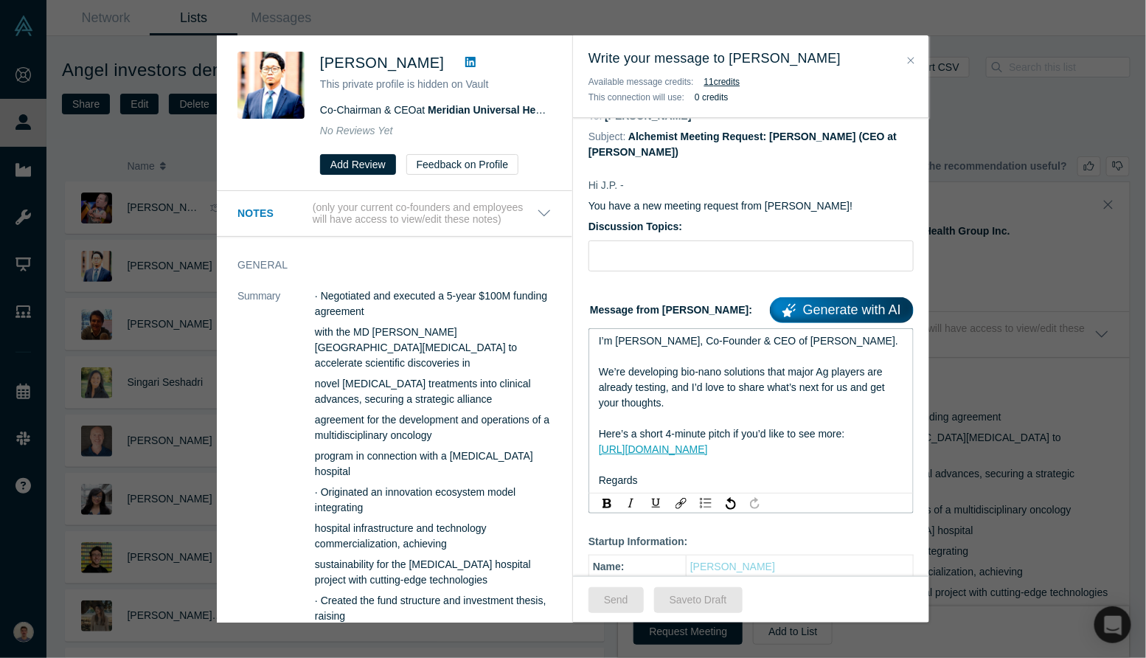
scroll to position [24, 0]
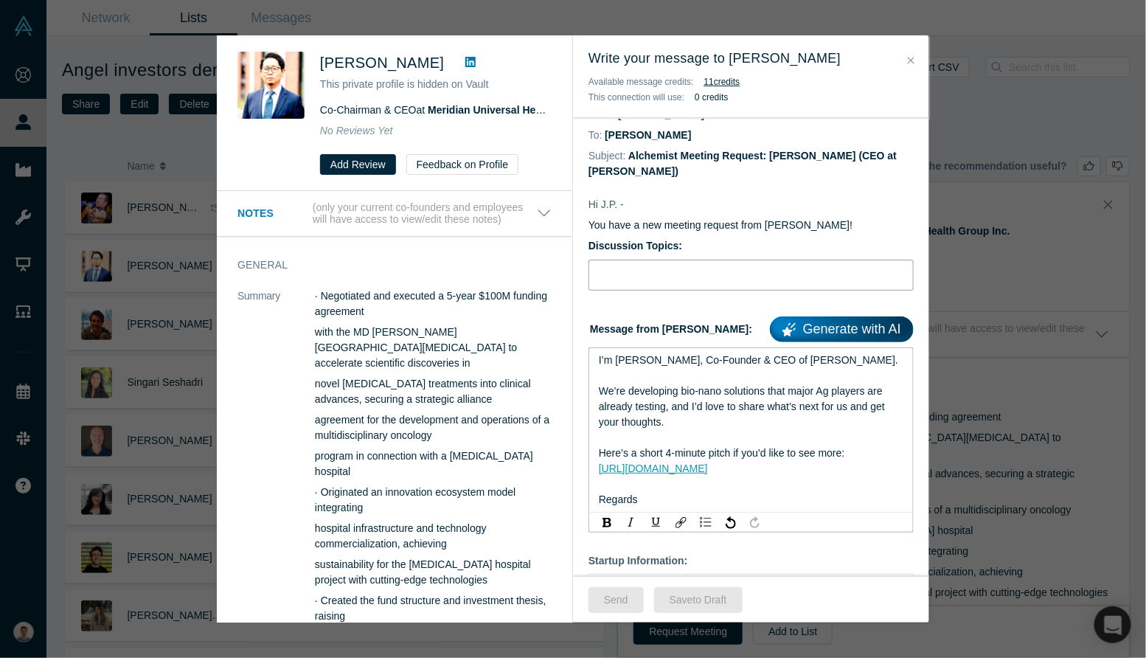
click at [652, 260] on input "Discussion Topics:" at bounding box center [751, 275] width 325 height 31
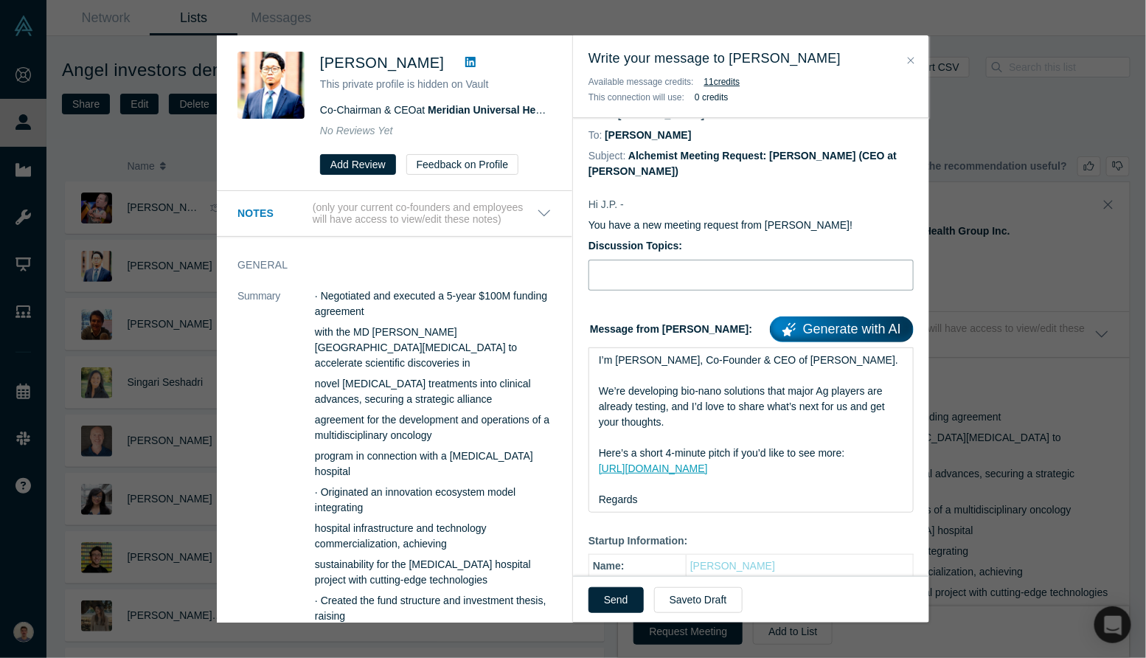
paste input "Intro [PERSON_NAME], bio-nanosolutions for agriculture"
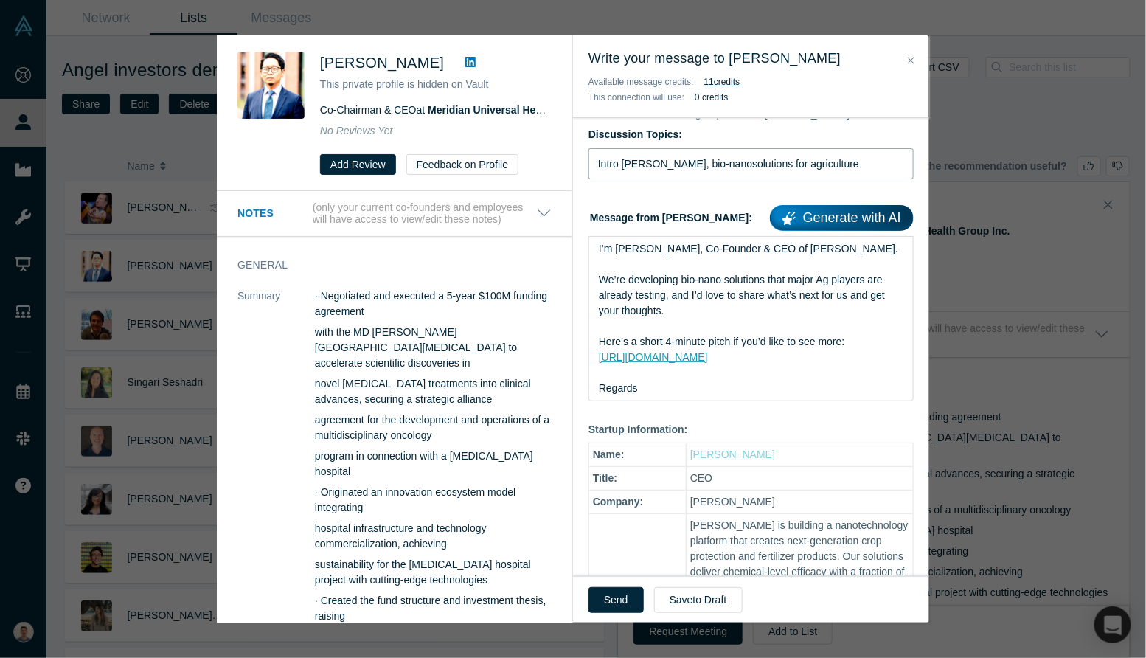
scroll to position [138, 0]
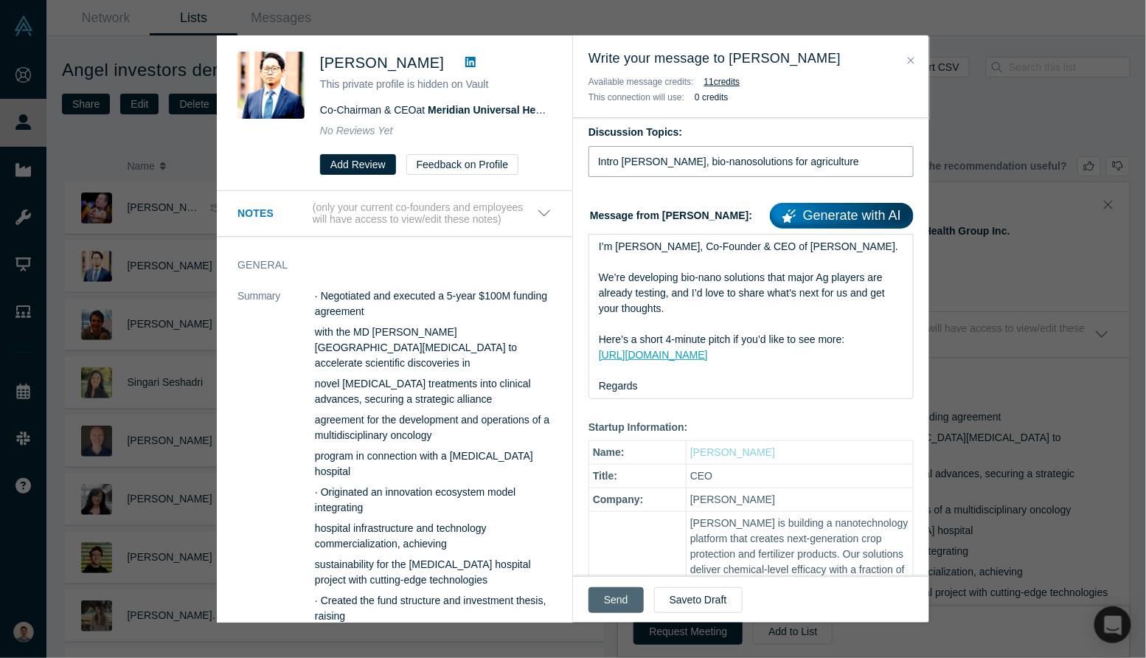
type input "Intro [PERSON_NAME], bio-nanosolutions for agriculture"
click at [608, 598] on button "Send" at bounding box center [616, 600] width 55 height 26
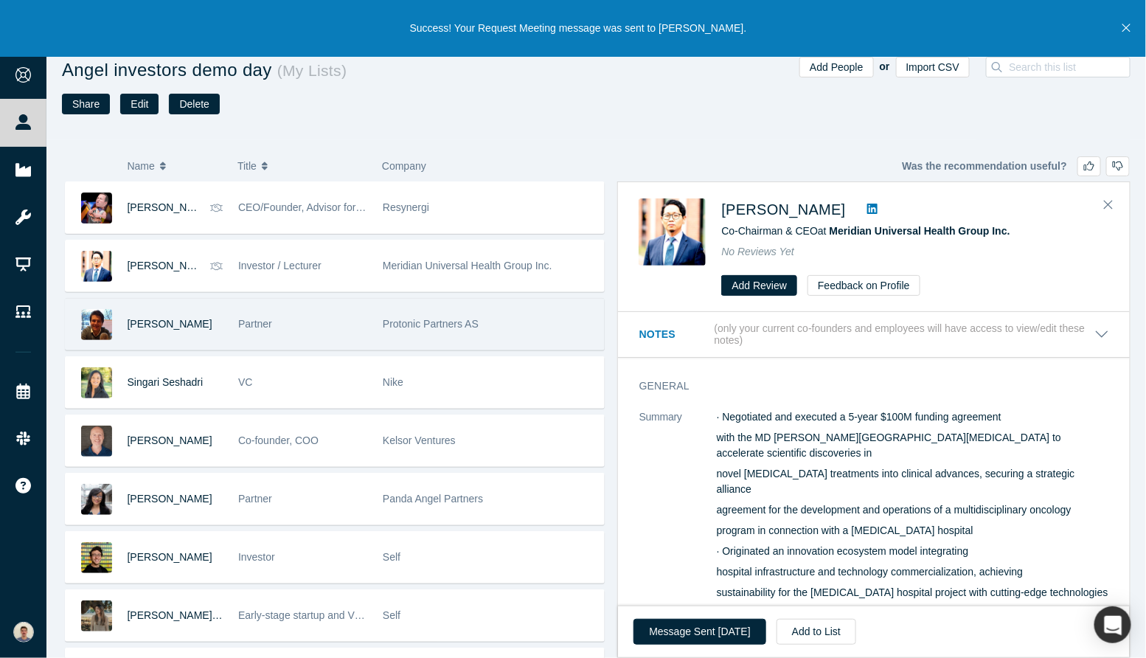
click at [488, 316] on div "Protonic Partners AS" at bounding box center [489, 324] width 213 height 51
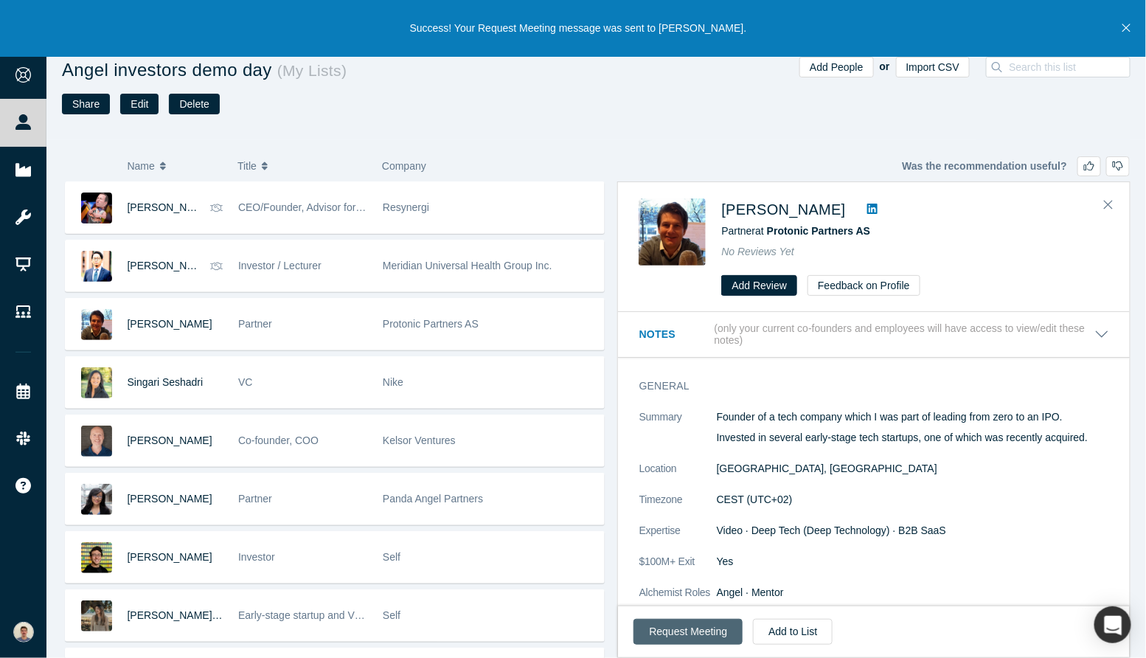
click at [678, 628] on button "Request Meeting" at bounding box center [688, 632] width 109 height 26
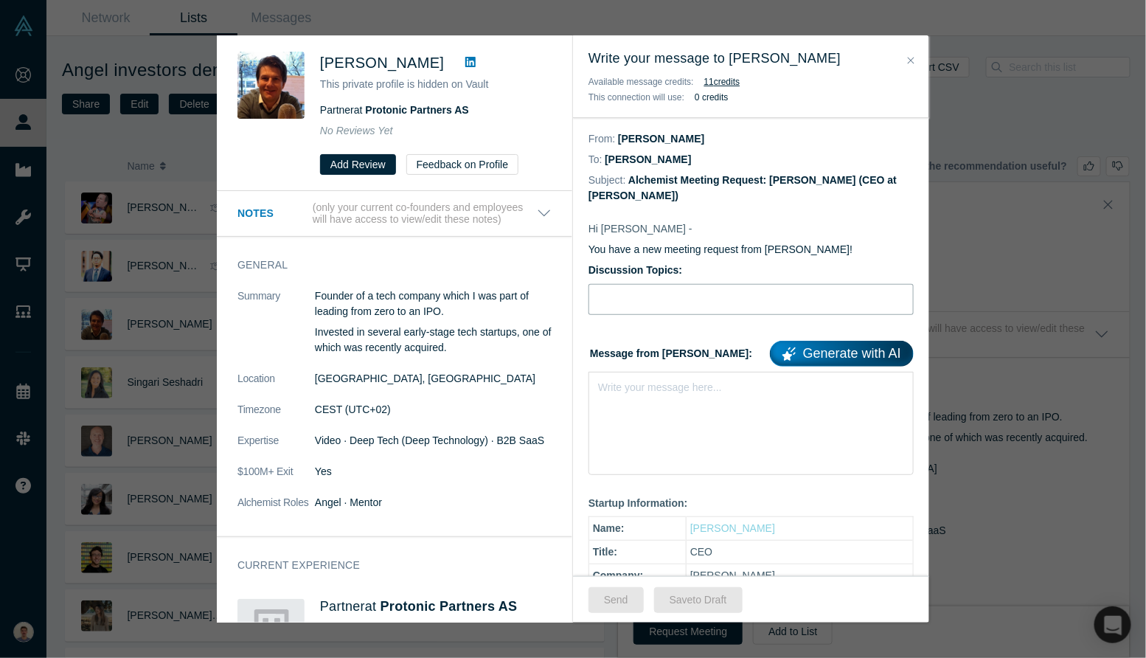
click at [652, 296] on input "Discussion Topics:" at bounding box center [751, 299] width 325 height 31
paste input "Intro [PERSON_NAME], bio-nanosolutions for agriculture"
type input "Intro [PERSON_NAME], bio-nanosolutions for agriculture"
click at [650, 395] on div "Write your message here..." at bounding box center [660, 387] width 124 height 15
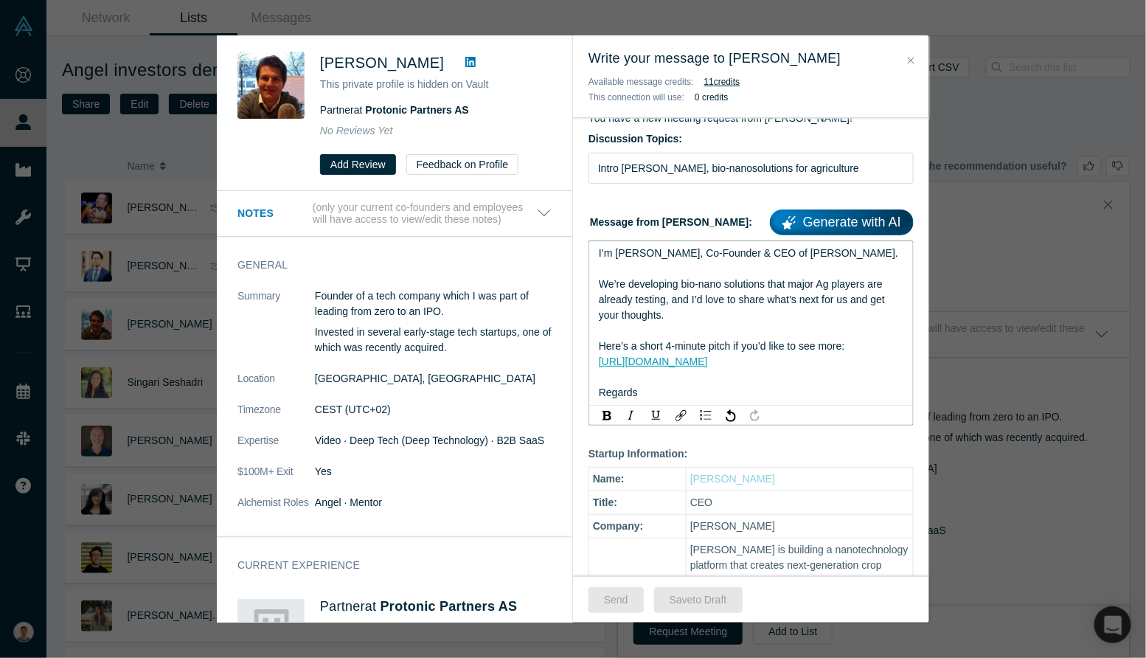
scroll to position [133, 0]
click at [622, 603] on button "Send" at bounding box center [616, 600] width 55 height 26
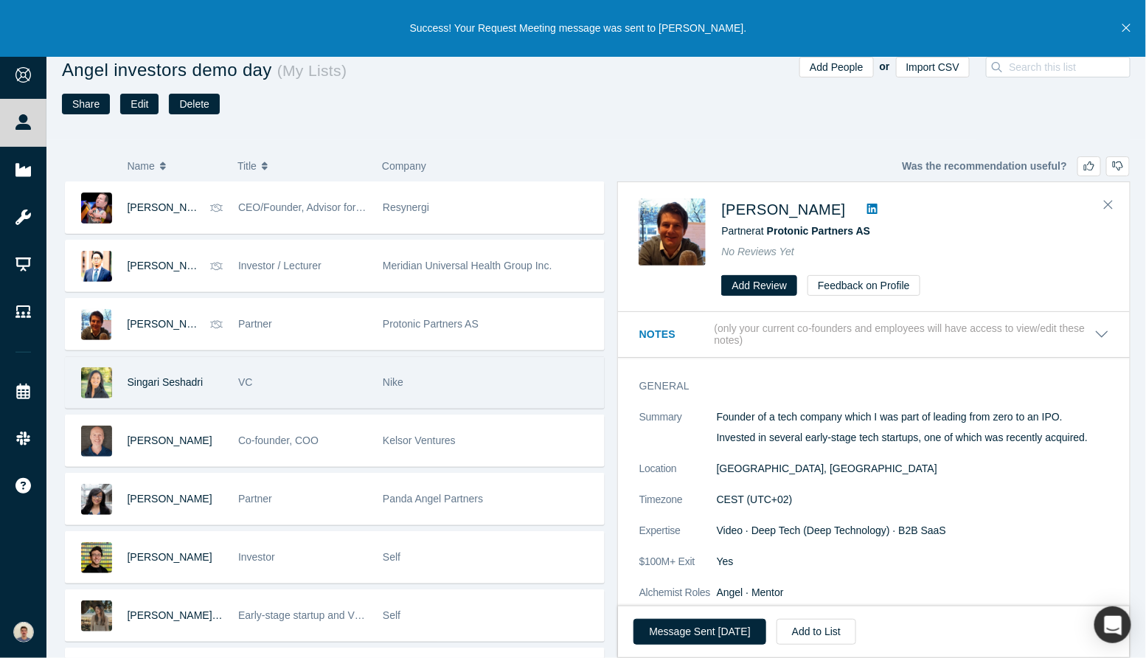
click at [488, 387] on div "Nike" at bounding box center [489, 382] width 213 height 51
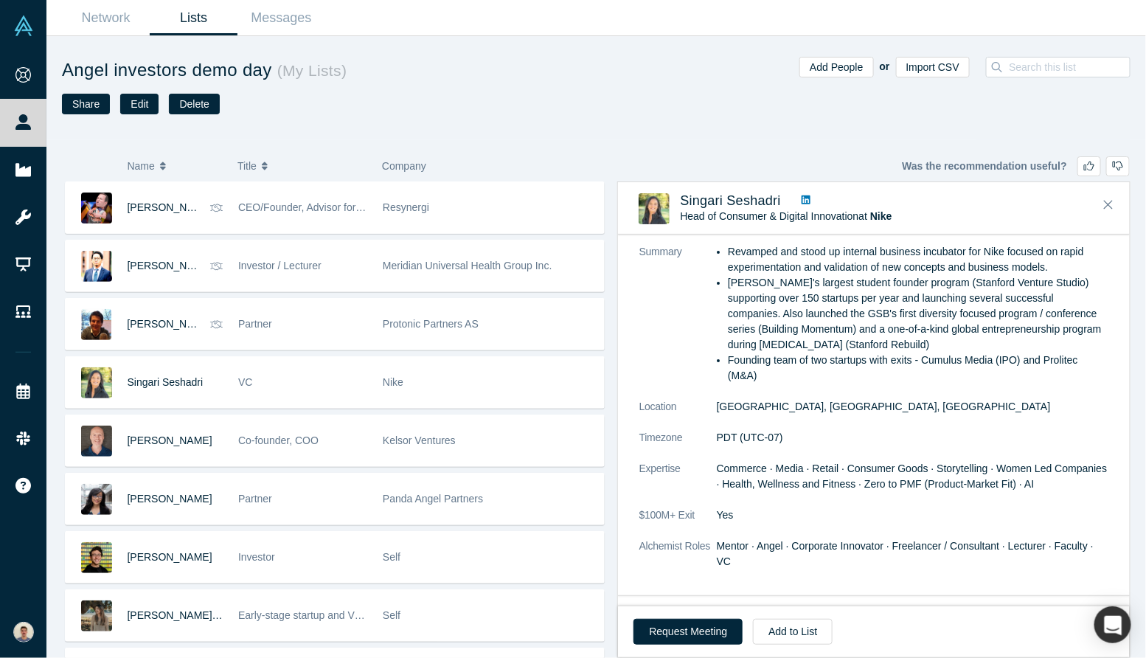
scroll to position [95, 0]
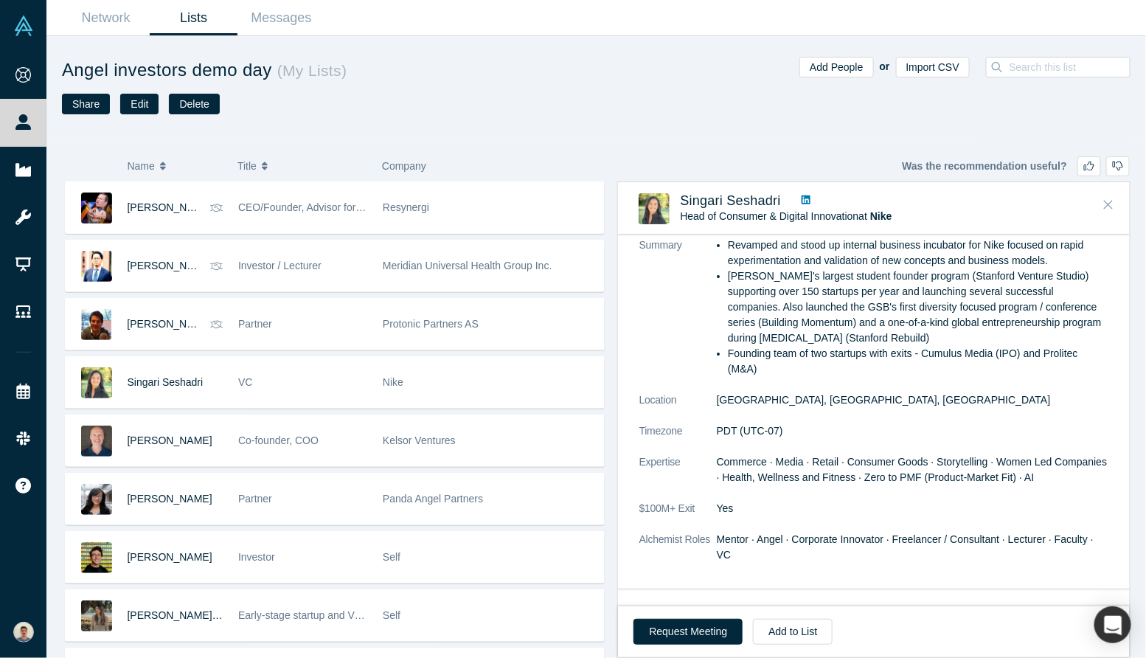
click at [1101, 203] on button "Close" at bounding box center [1109, 205] width 22 height 24
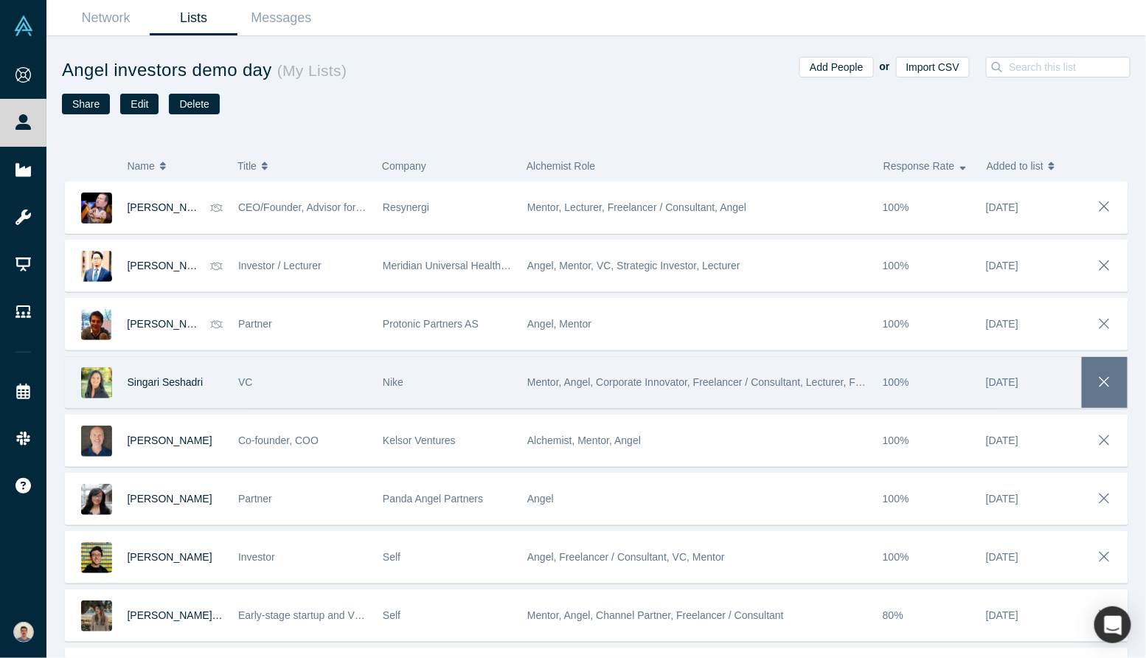
click at [1113, 380] on icon "button" at bounding box center [1105, 382] width 21 height 16
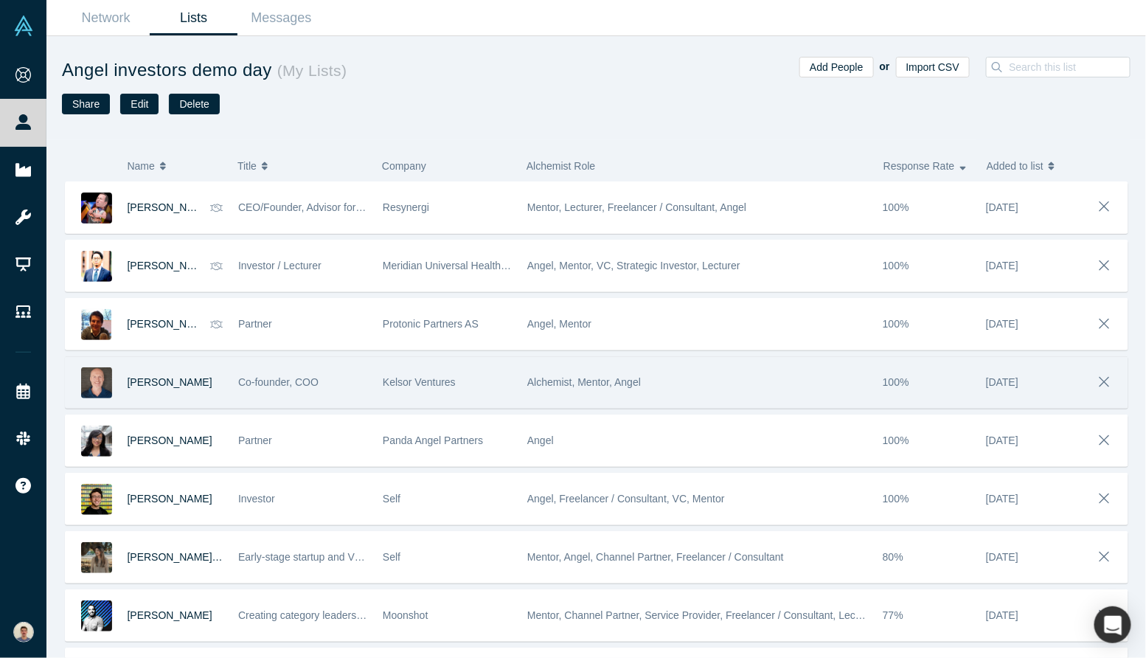
click at [265, 384] on span "Co-founder, COO" at bounding box center [278, 382] width 80 height 12
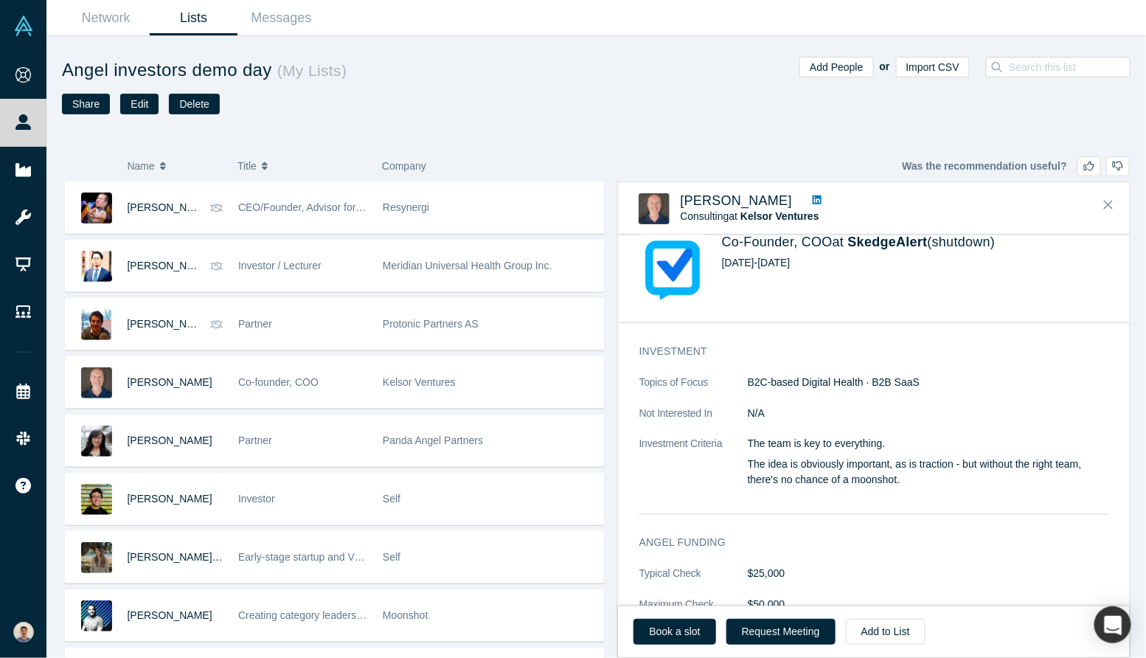
scroll to position [841, 0]
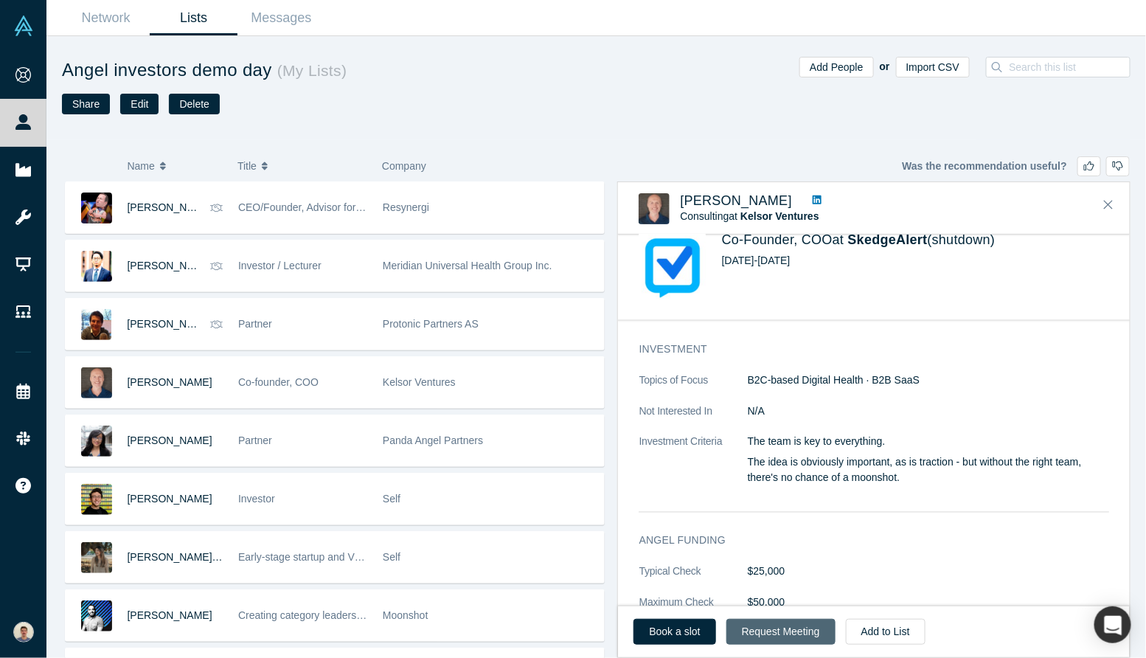
click at [770, 626] on button "Request Meeting" at bounding box center [781, 632] width 109 height 26
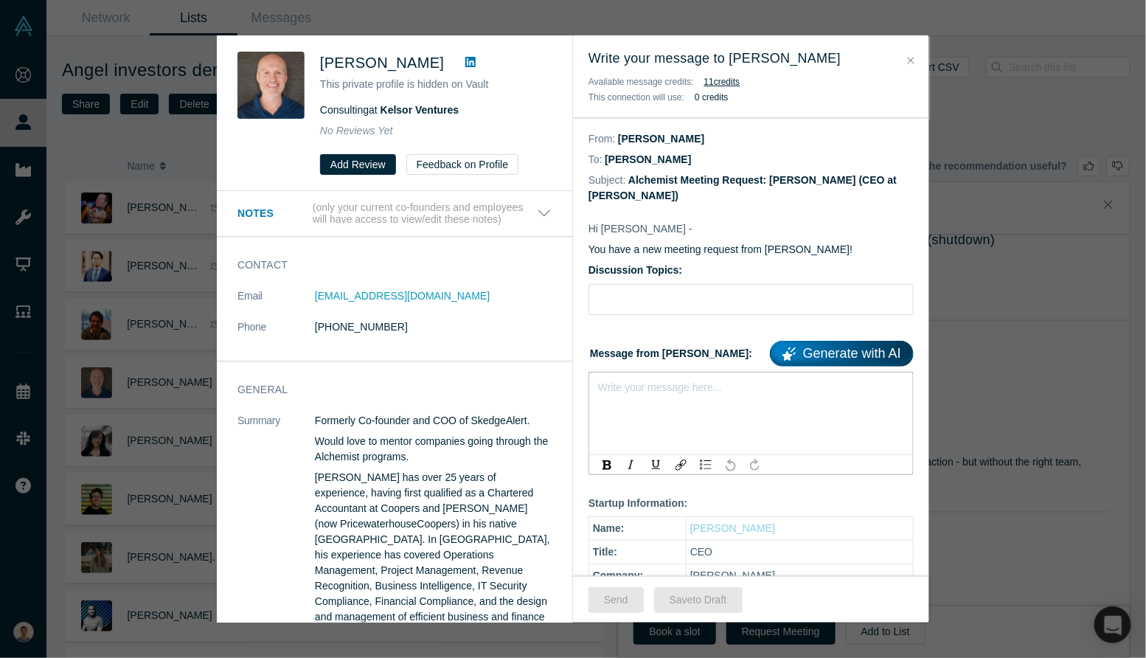
click at [655, 377] on div "rdw-editor" at bounding box center [751, 384] width 305 height 15
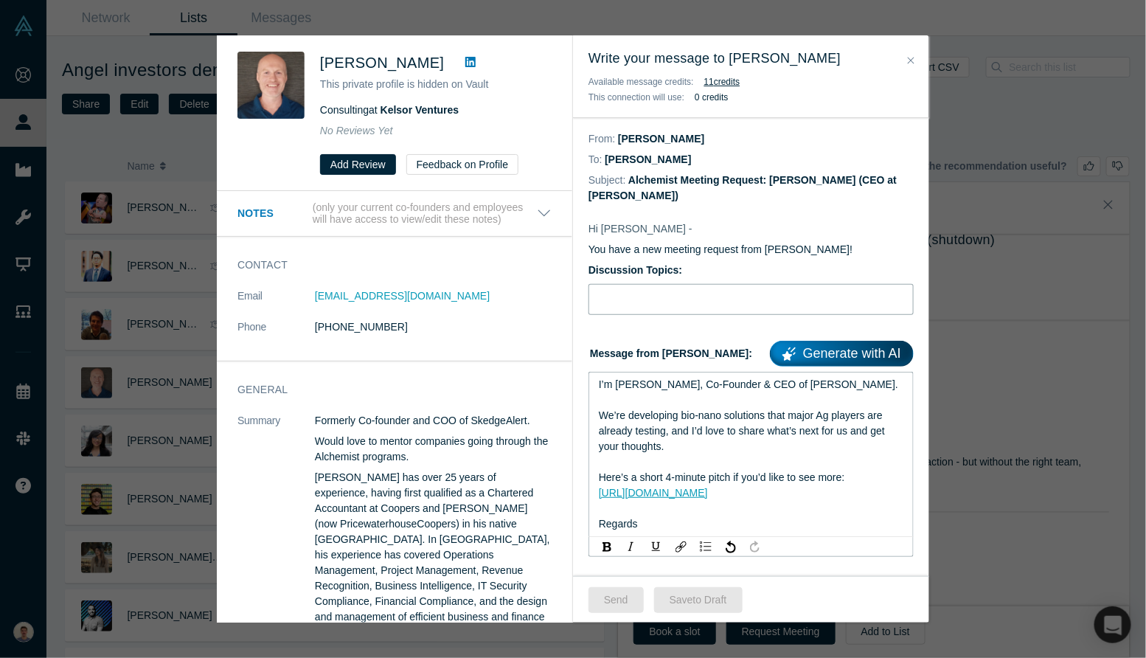
click at [649, 305] on input "Discussion Topics:" at bounding box center [751, 299] width 325 height 31
type input "Intro [PERSON_NAME], bio-nanosolutions for agriculture"
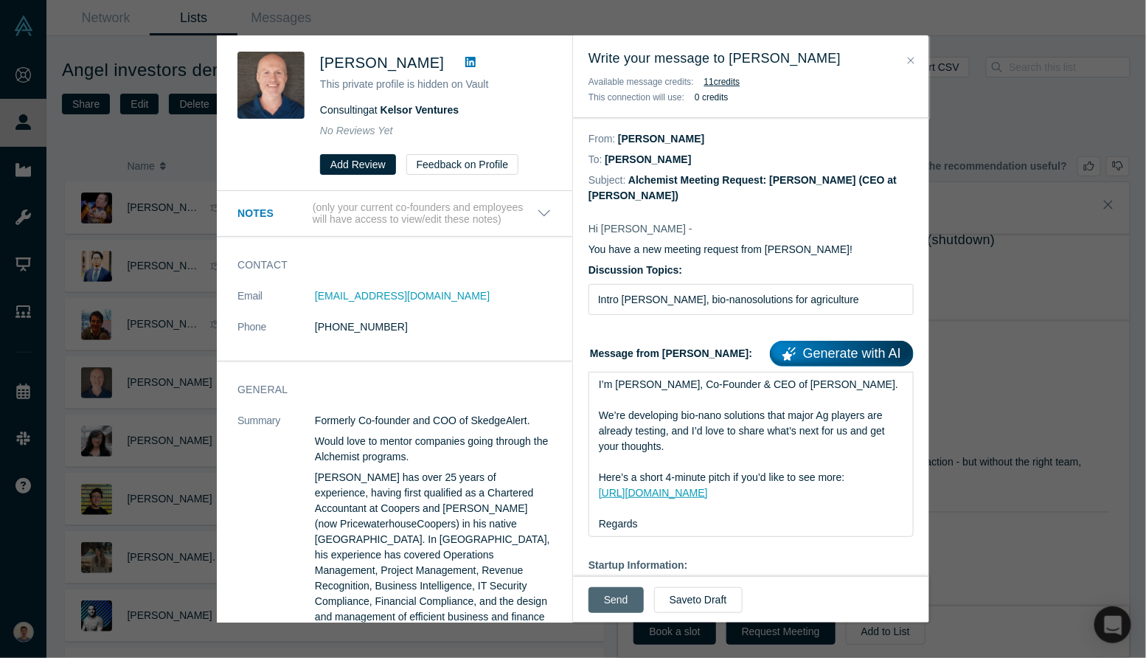
click at [615, 600] on button "Send" at bounding box center [616, 600] width 55 height 26
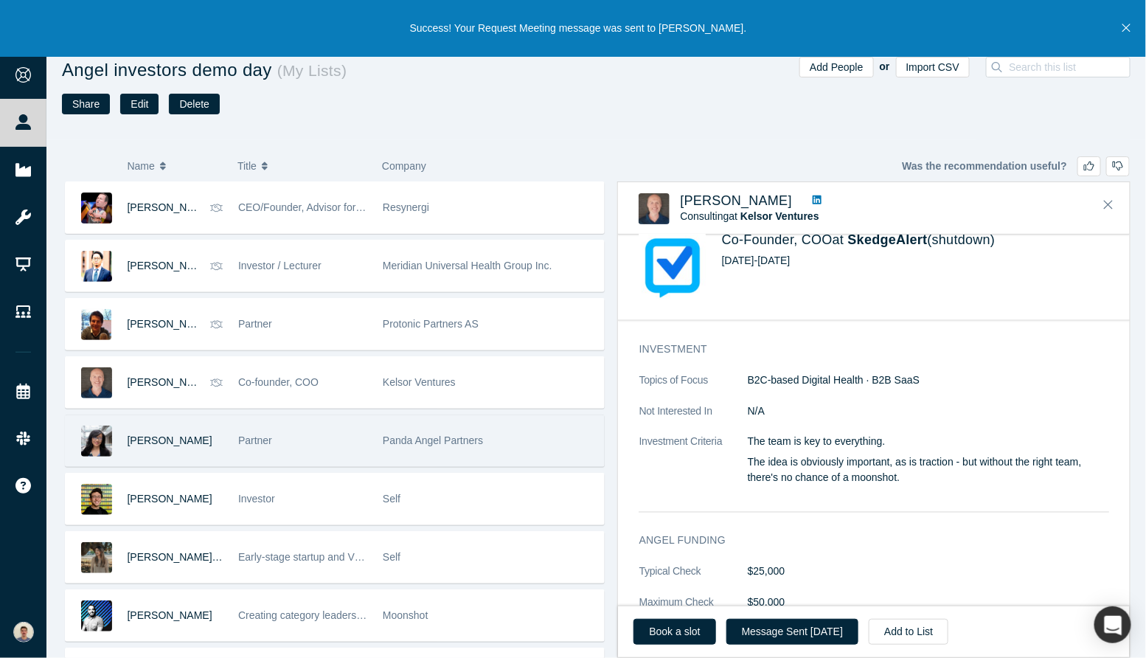
click at [188, 438] on div "[PERSON_NAME]" at bounding box center [176, 440] width 96 height 51
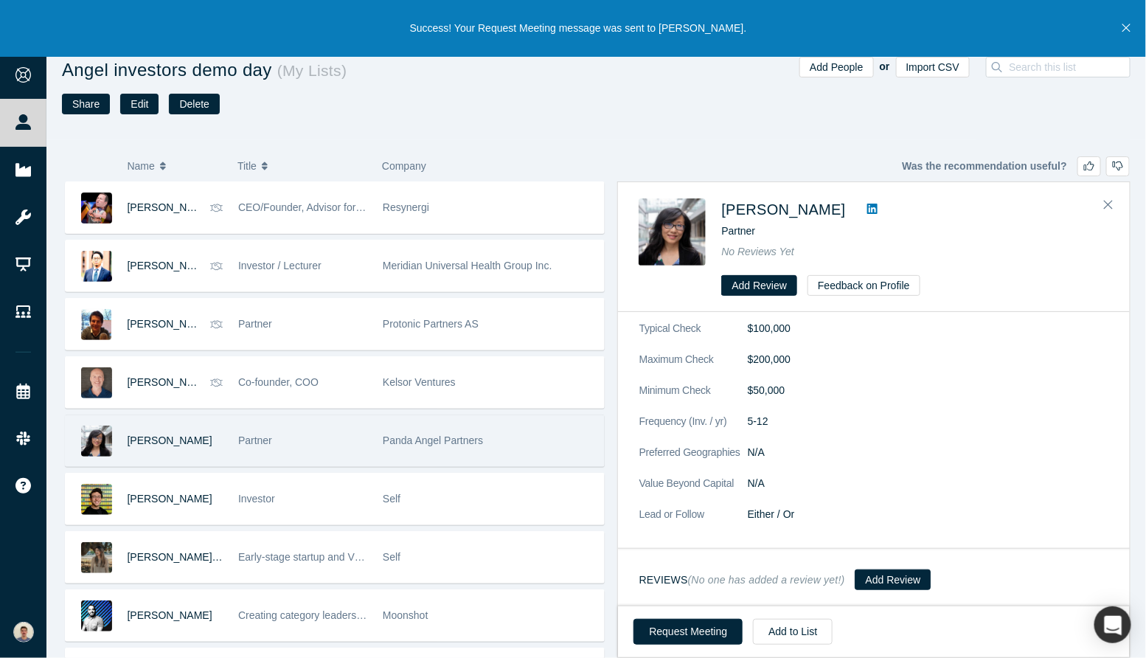
scroll to position [0, 0]
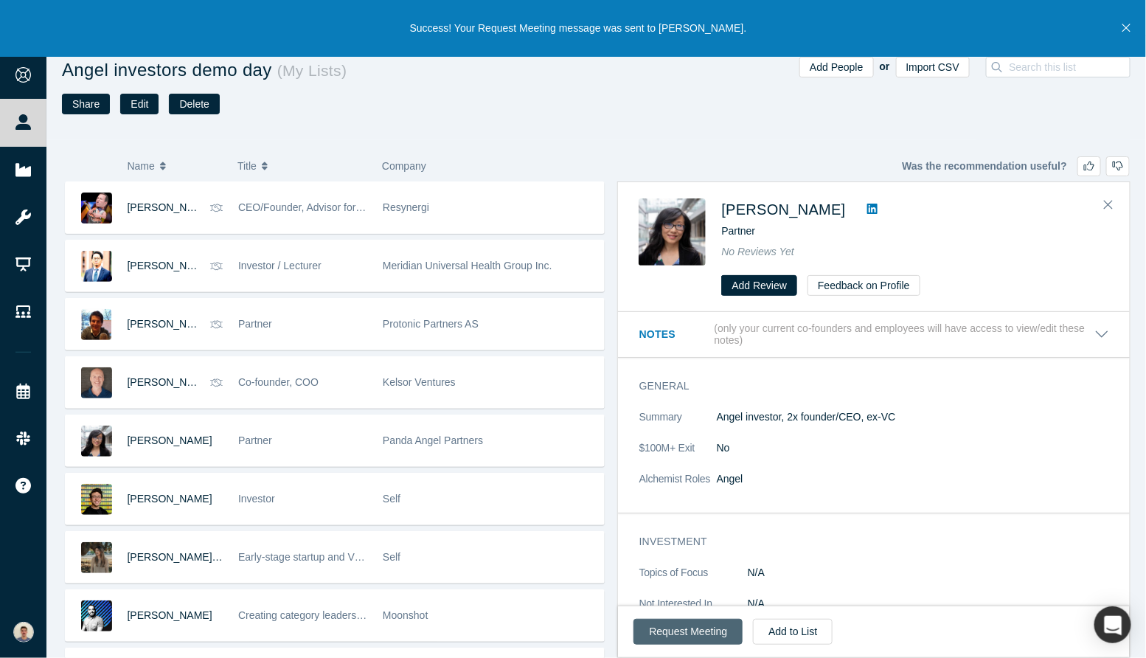
click at [710, 641] on button "Request Meeting" at bounding box center [688, 632] width 109 height 26
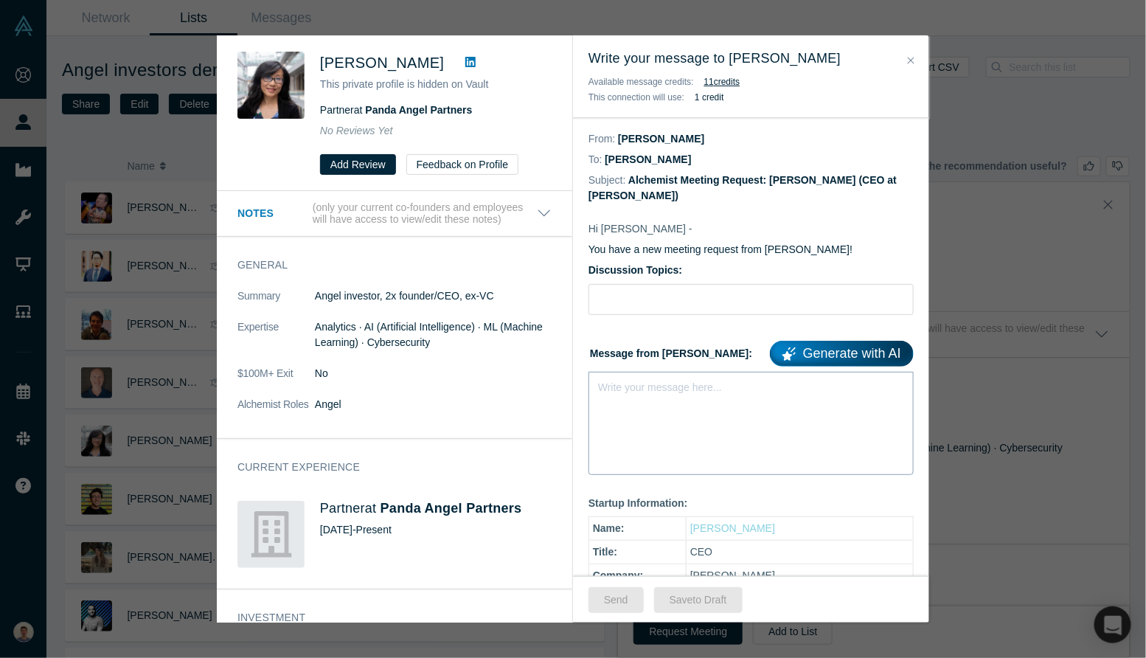
click at [707, 399] on div "Write your message here..." at bounding box center [751, 423] width 325 height 103
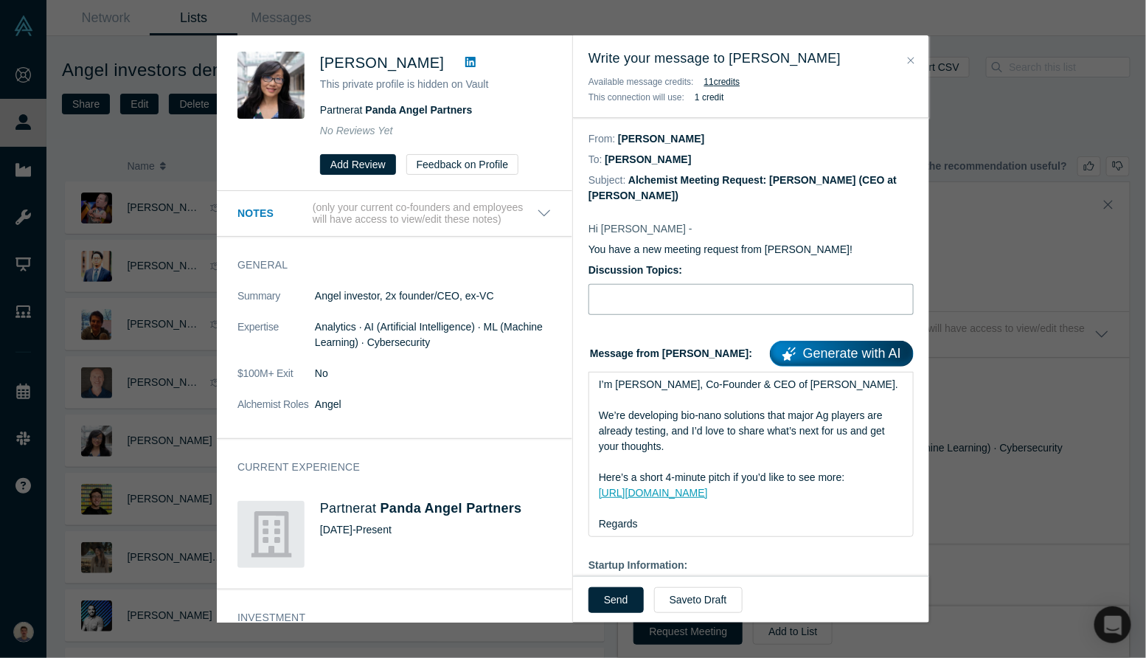
click at [694, 305] on input "Discussion Topics:" at bounding box center [751, 299] width 325 height 31
type input "Intro [PERSON_NAME], bio-nanosolutions for agriculture"
click at [615, 588] on button "Send" at bounding box center [616, 600] width 55 height 26
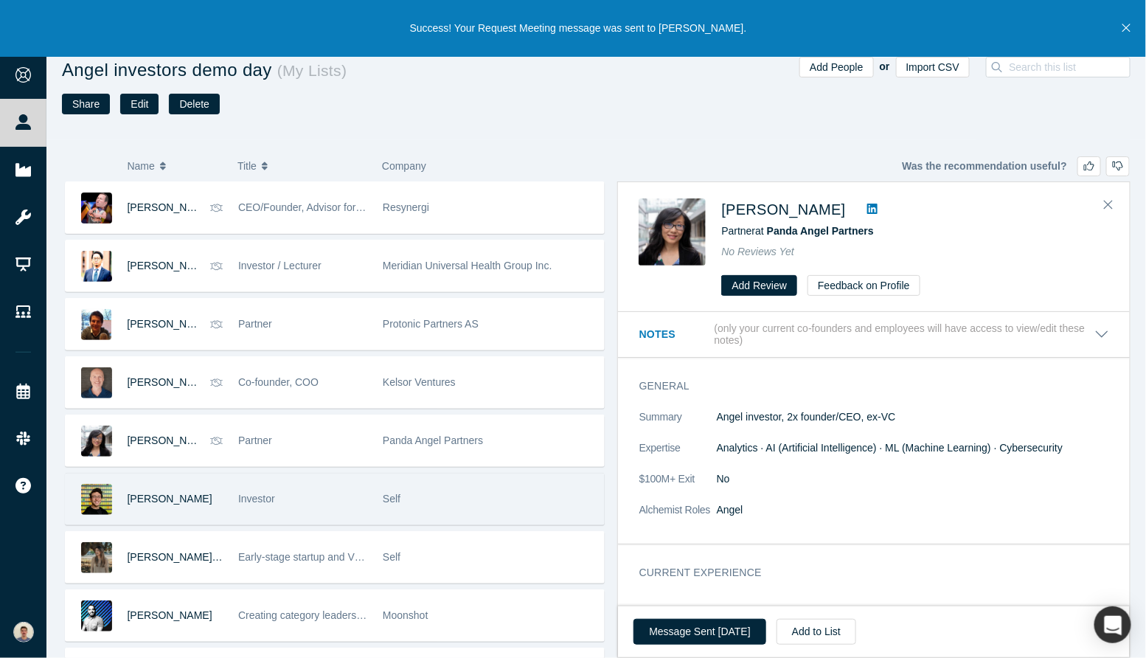
click at [314, 505] on div "Investor" at bounding box center [302, 499] width 129 height 51
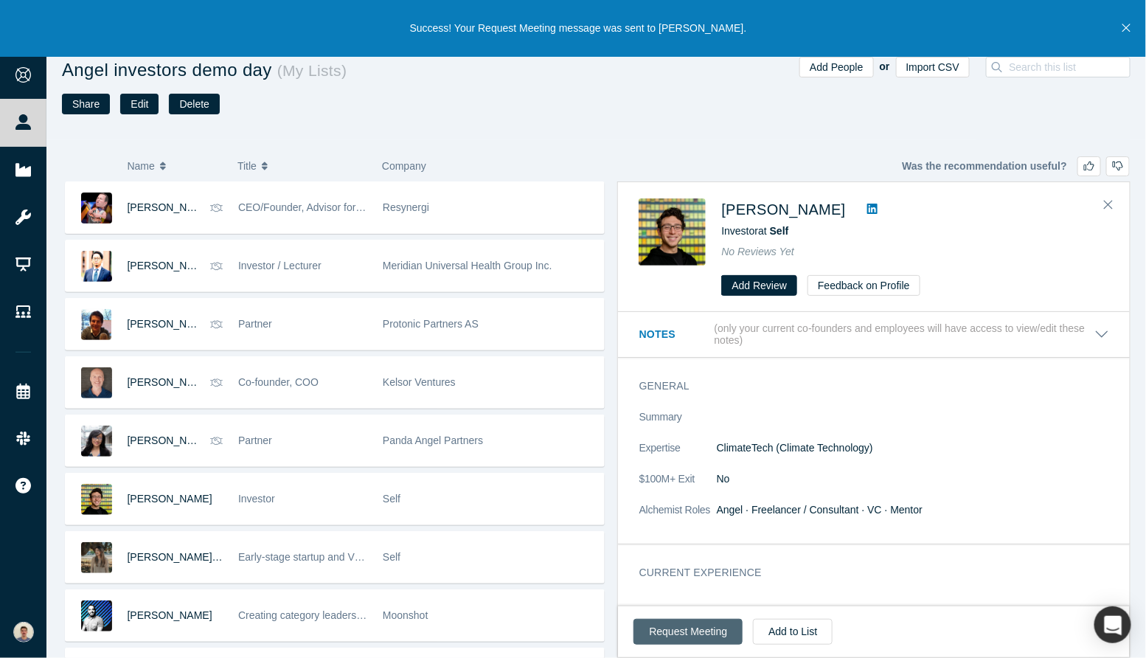
click at [679, 633] on button "Request Meeting" at bounding box center [688, 632] width 109 height 26
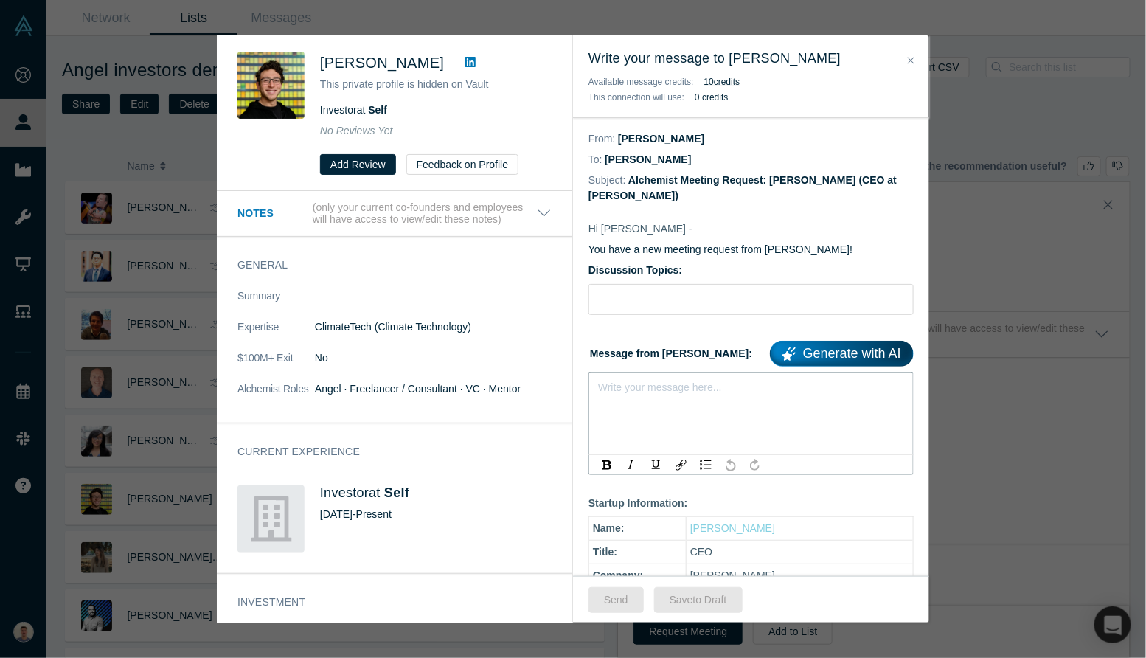
click at [685, 381] on div "rdw-editor" at bounding box center [751, 384] width 305 height 15
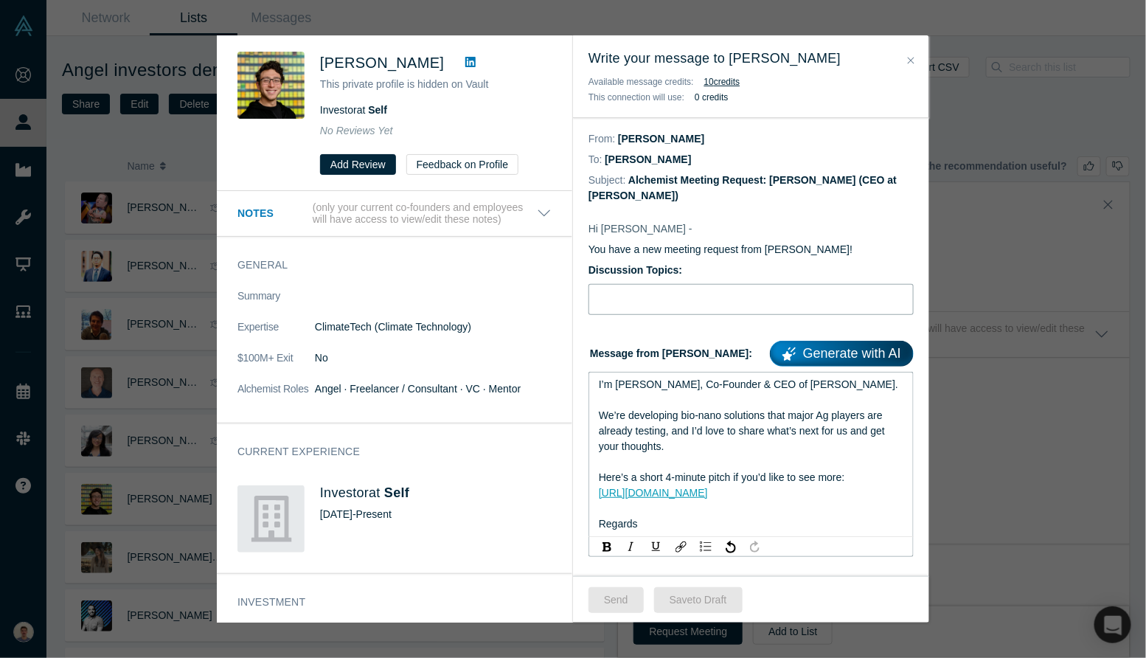
click at [689, 305] on input "Discussion Topics:" at bounding box center [751, 299] width 325 height 31
type input "Intro [PERSON_NAME], bio-nanosolutions for agriculture"
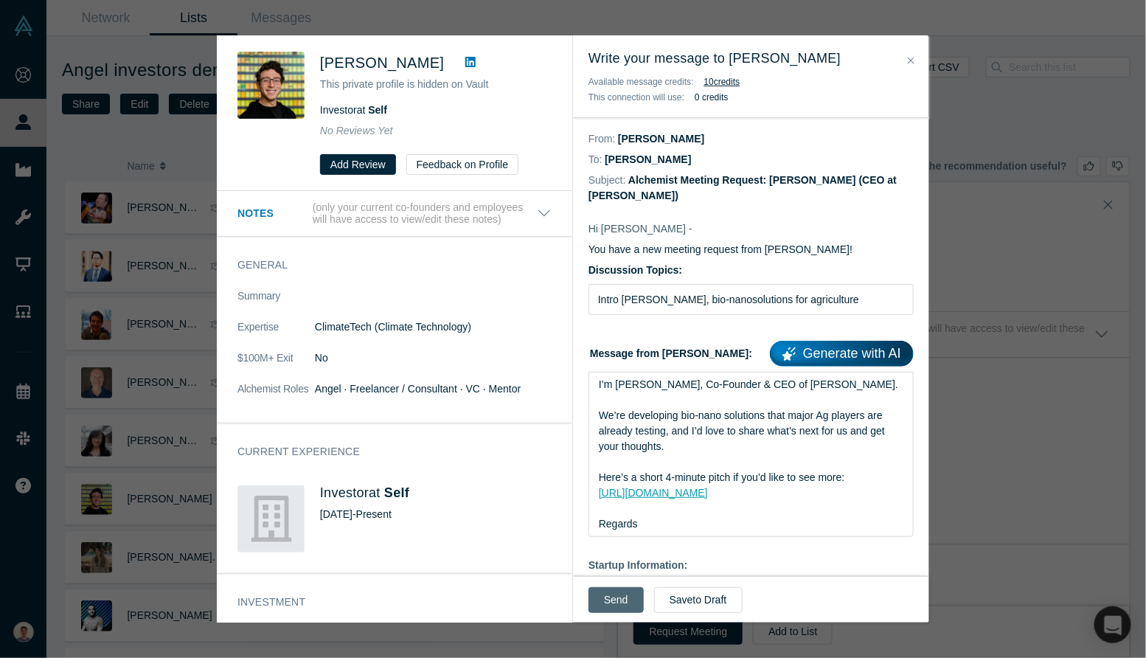
click at [612, 592] on button "Send" at bounding box center [616, 600] width 55 height 26
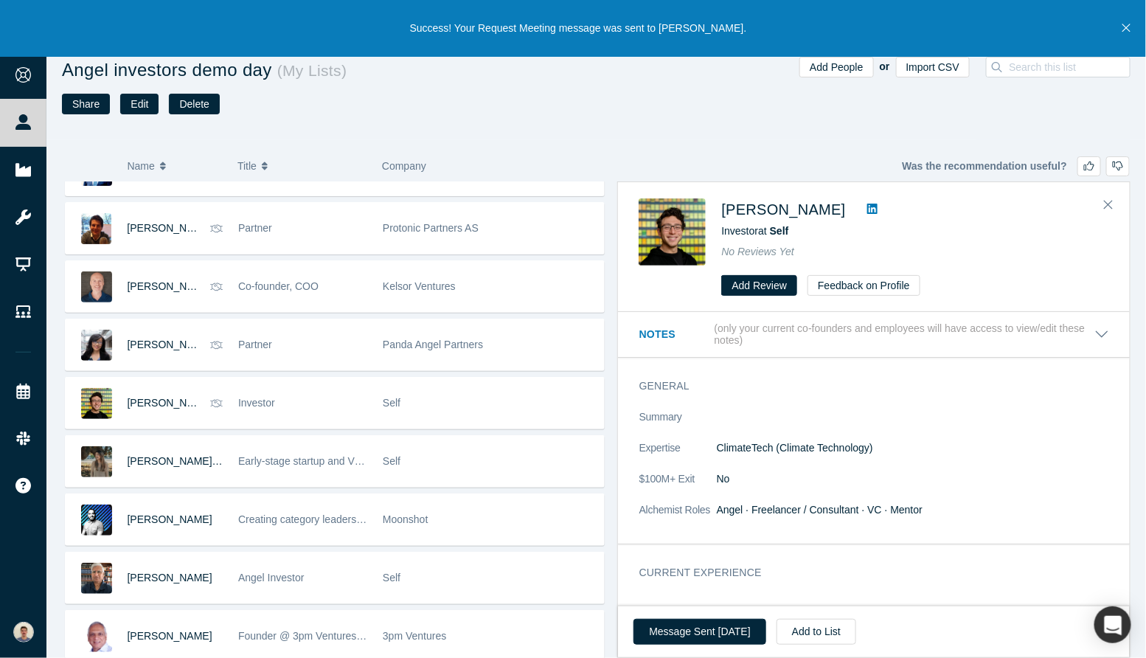
scroll to position [96, 0]
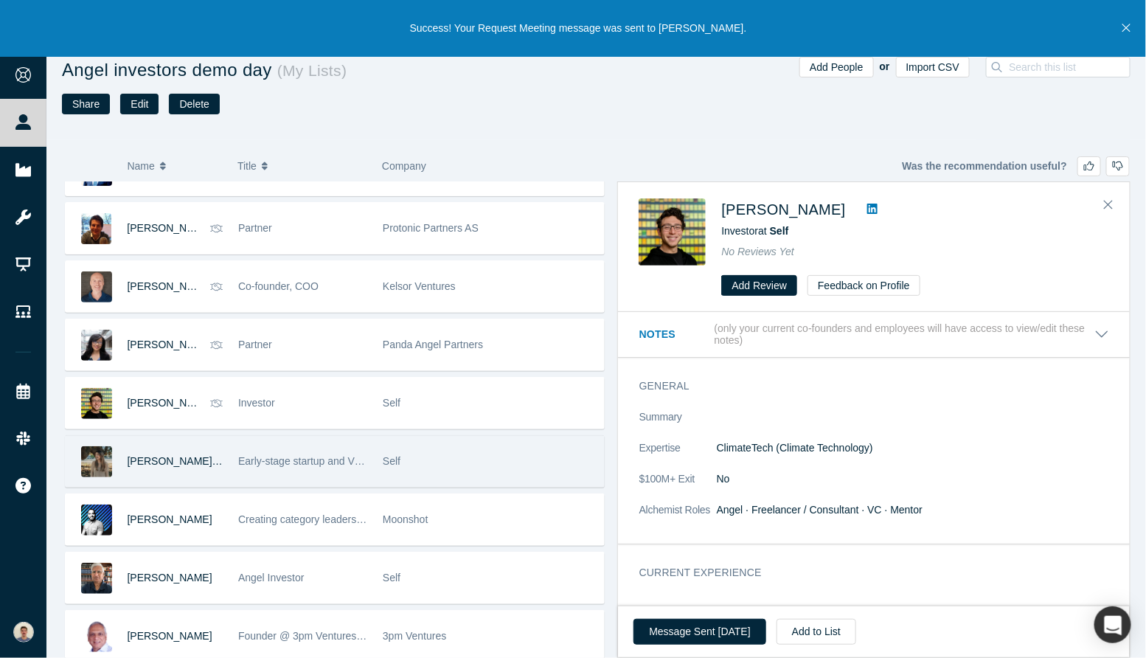
click at [332, 443] on div "Early-stage startup and VC advisor | Director of ESG4VC" at bounding box center [302, 461] width 129 height 51
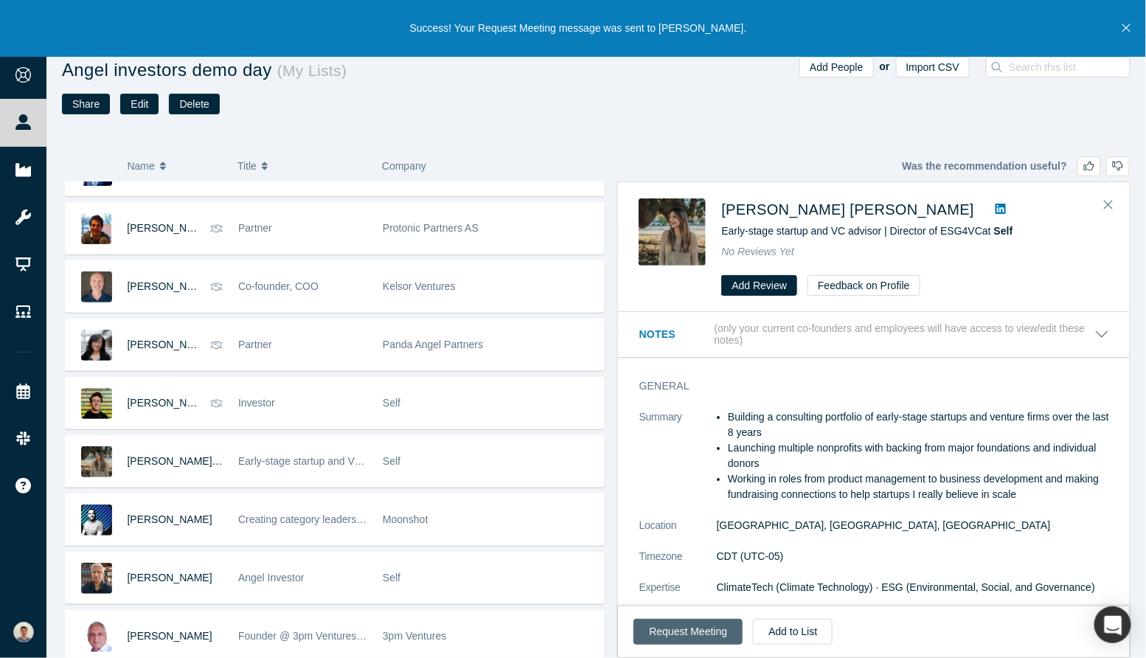
click at [684, 634] on button "Request Meeting" at bounding box center [688, 632] width 109 height 26
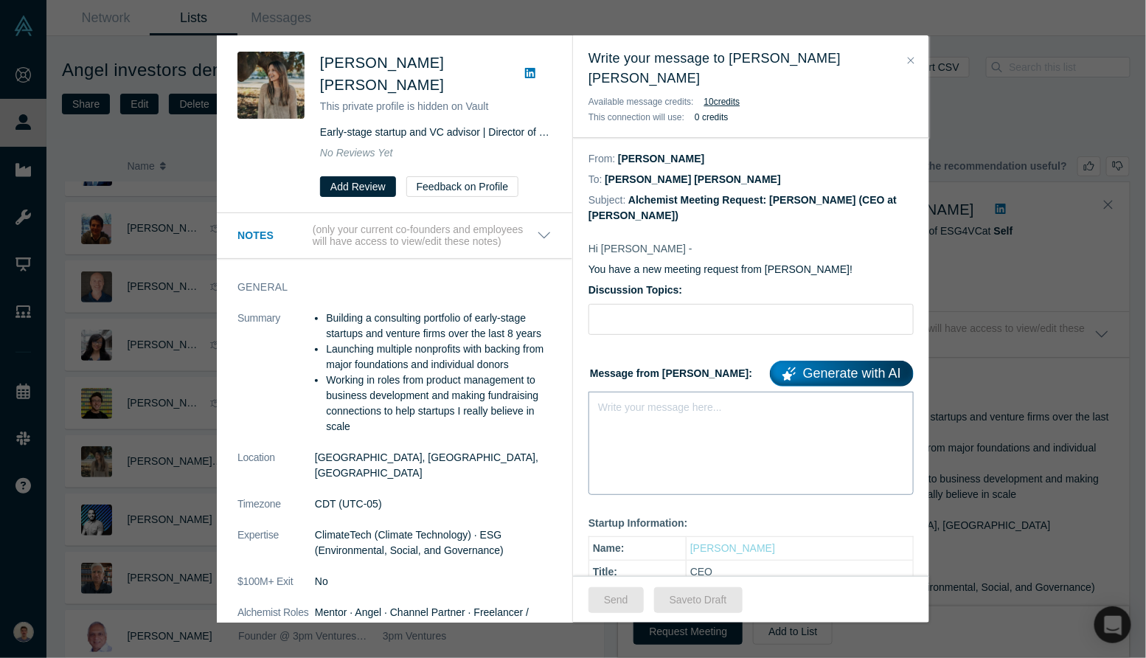
click at [668, 397] on div "rdw-editor" at bounding box center [751, 404] width 305 height 15
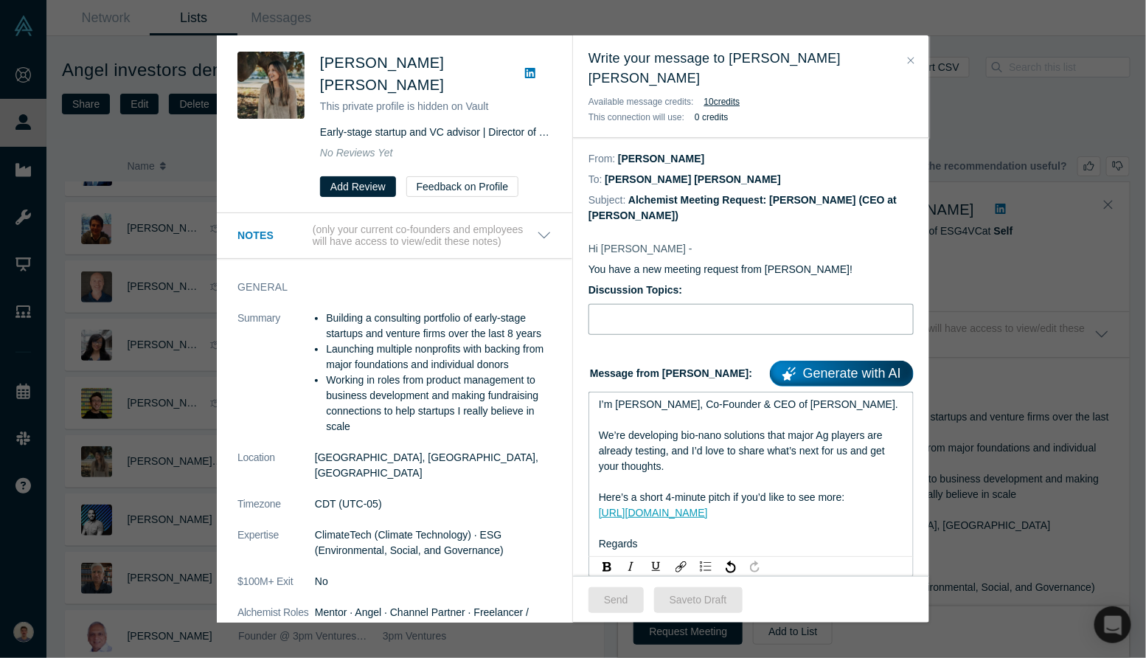
click at [668, 304] on input "Discussion Topics:" at bounding box center [751, 319] width 325 height 31
type input "Intro [PERSON_NAME], bio-nanosolutions for agriculture"
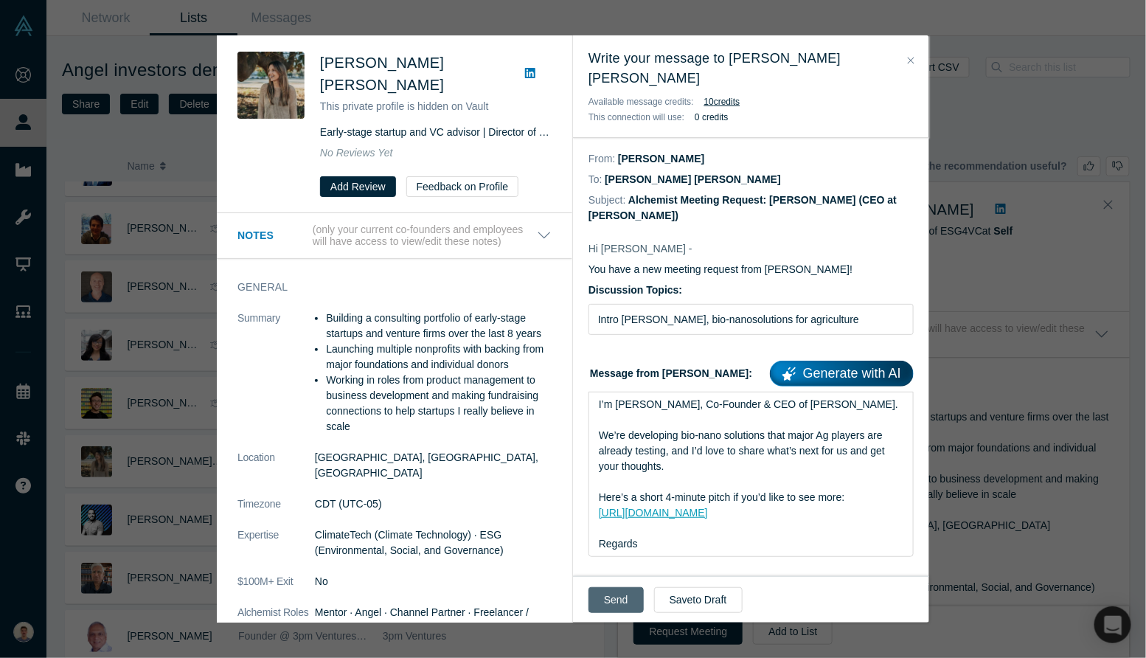
click at [606, 593] on button "Send" at bounding box center [616, 600] width 55 height 26
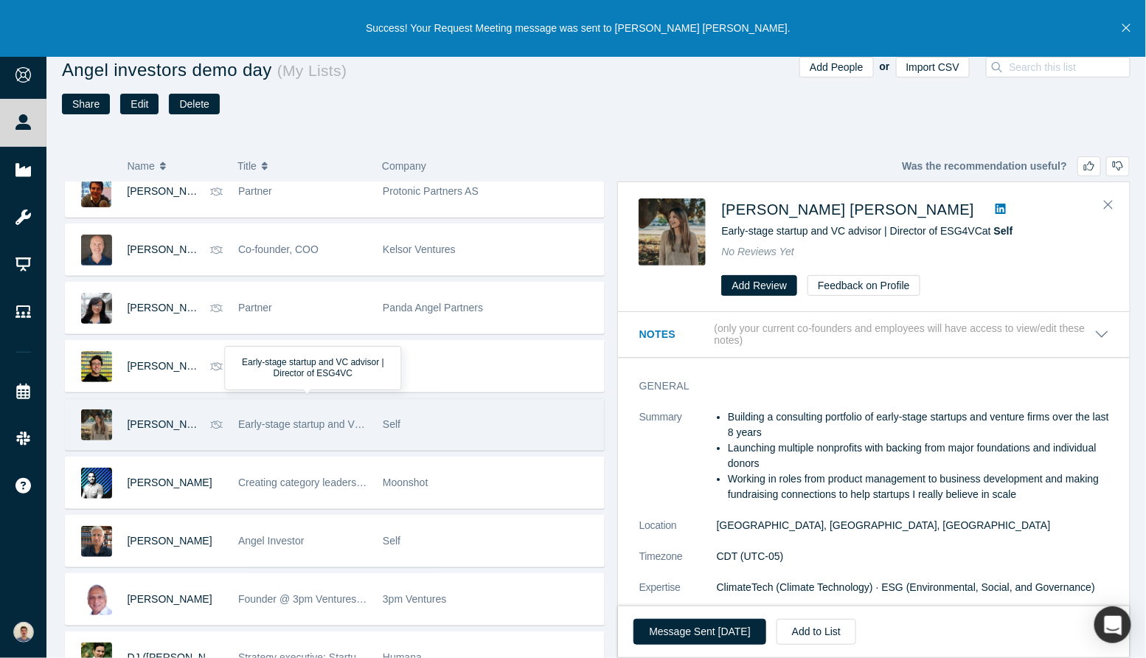
scroll to position [135, 0]
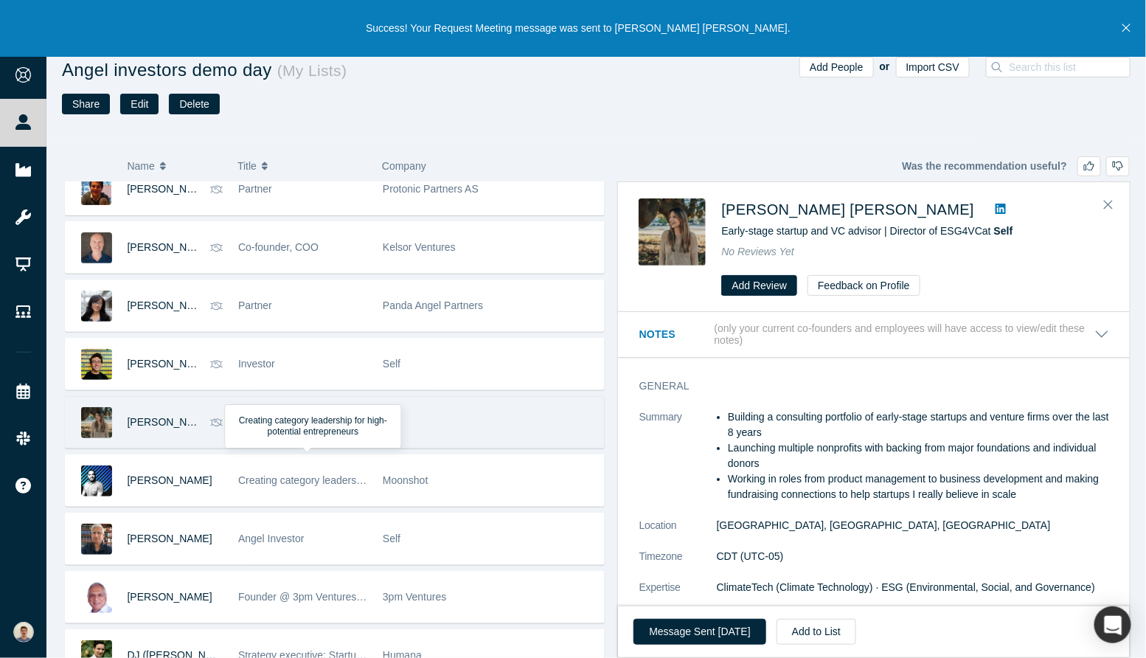
click at [265, 455] on div "Creating category leadership for high-potential entrepreneurs" at bounding box center [302, 480] width 129 height 51
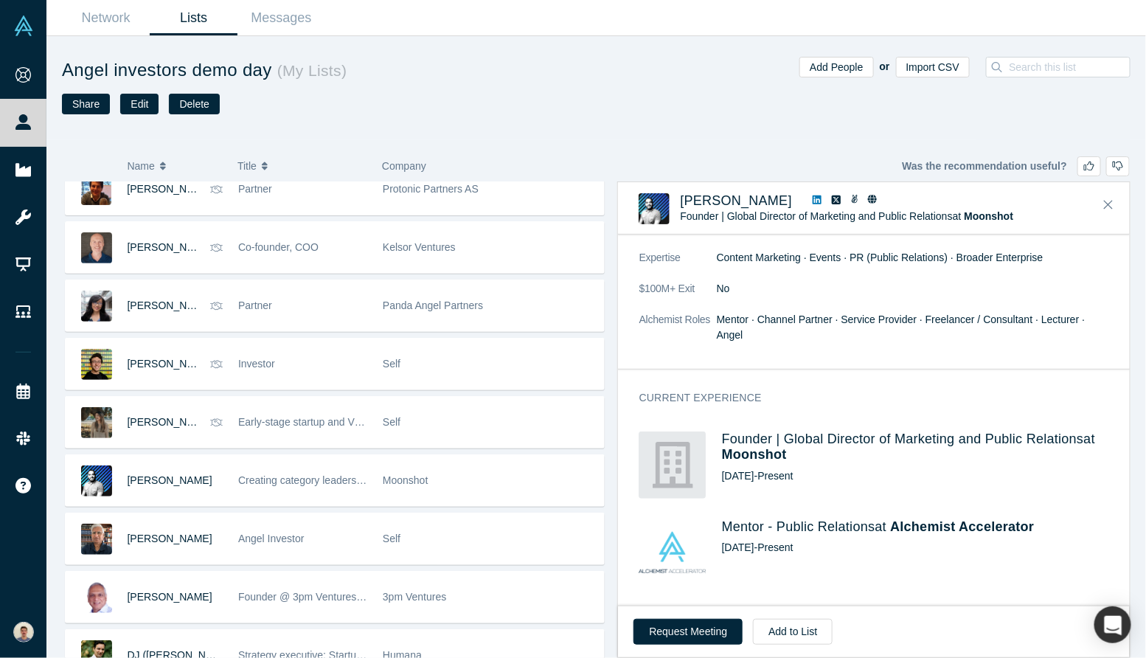
scroll to position [221, 0]
click at [1109, 206] on icon "Close" at bounding box center [1108, 205] width 9 height 9
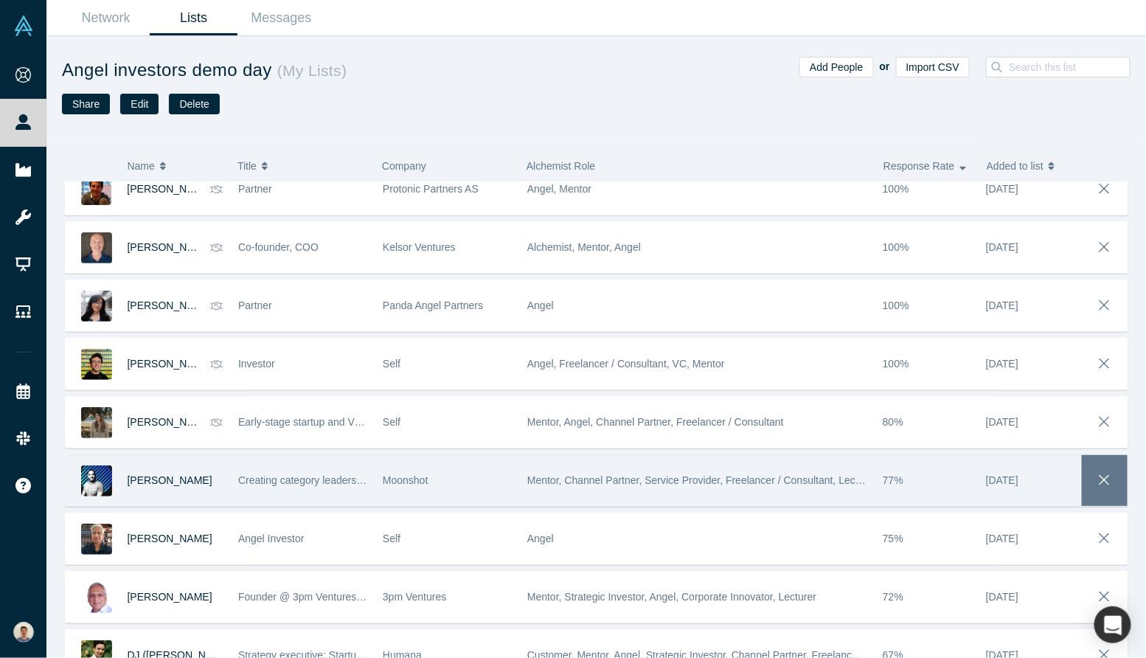
click at [1104, 474] on icon "button" at bounding box center [1105, 480] width 21 height 16
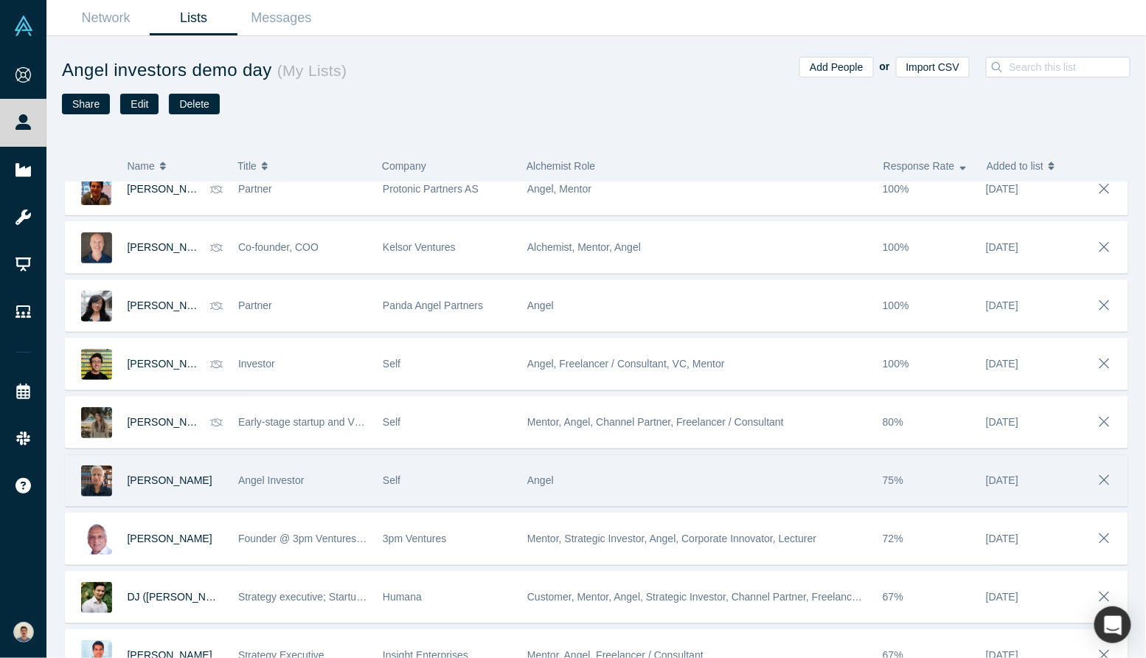
click at [347, 485] on div "Angel Investor" at bounding box center [302, 480] width 129 height 51
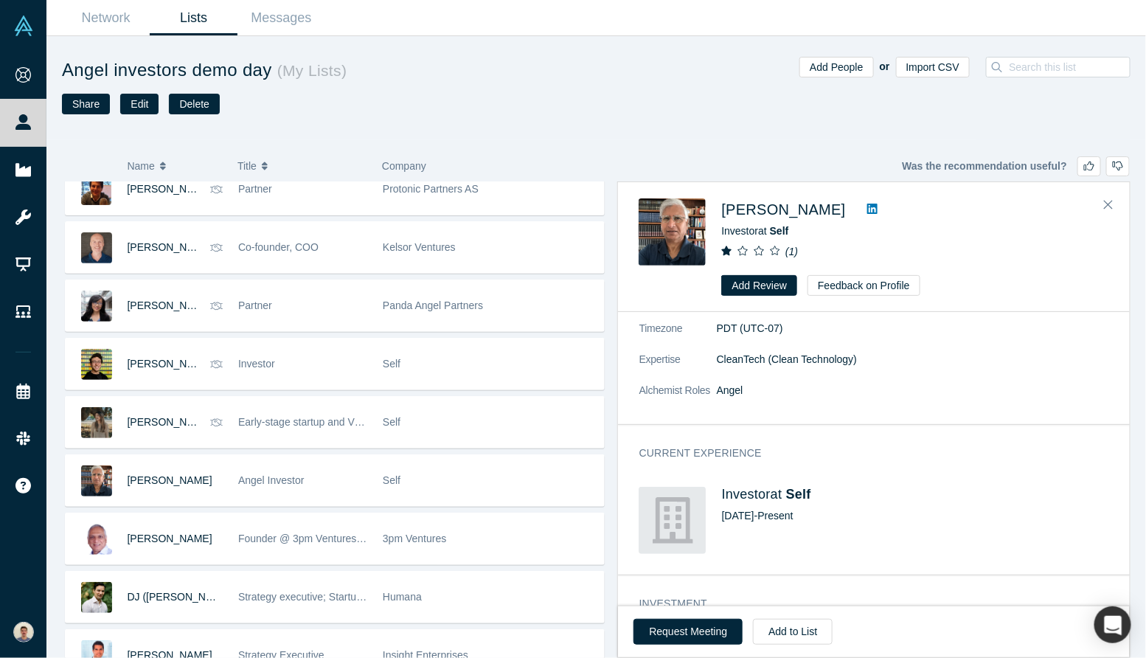
scroll to position [0, 0]
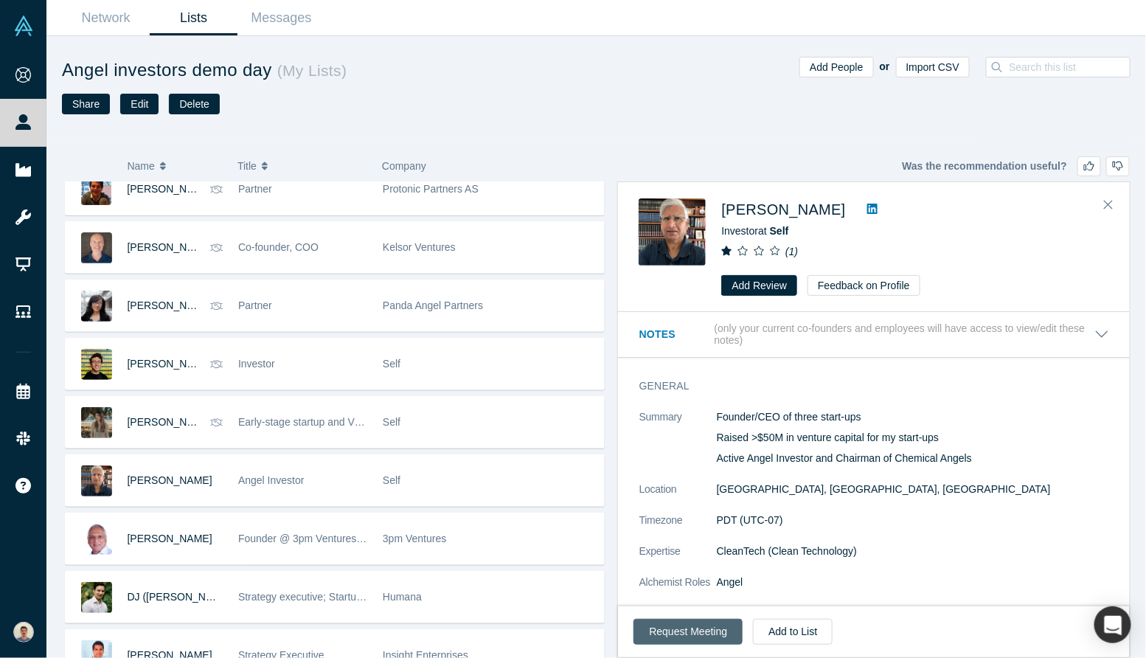
click at [691, 636] on button "Request Meeting" at bounding box center [688, 632] width 109 height 26
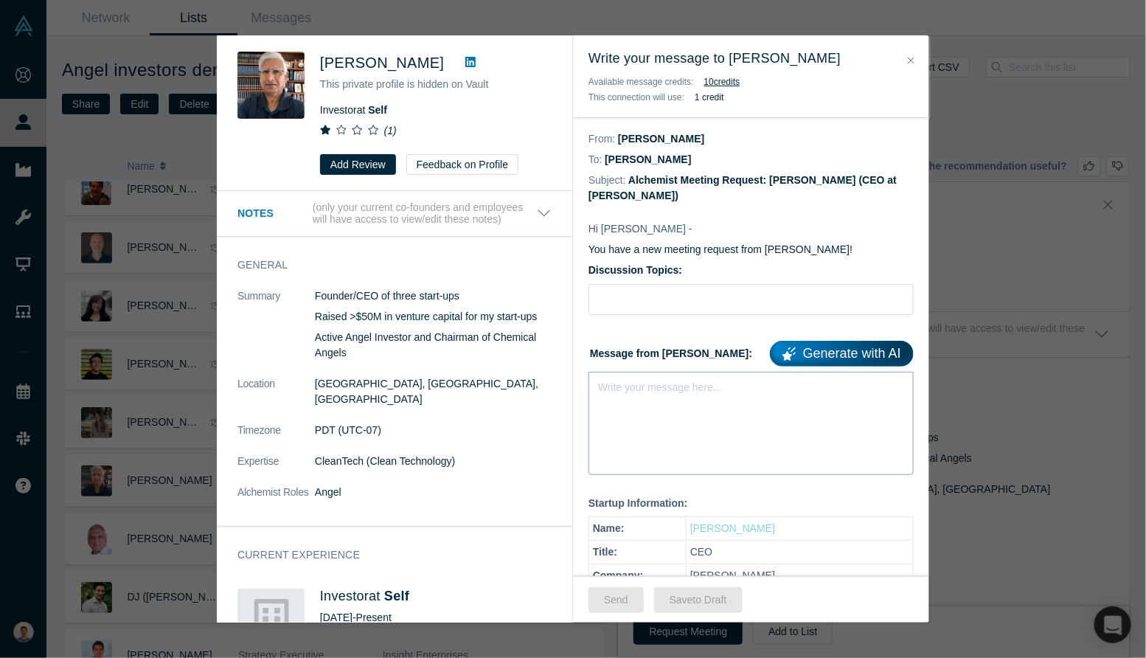
click at [681, 432] on div "Write your message here..." at bounding box center [751, 423] width 325 height 103
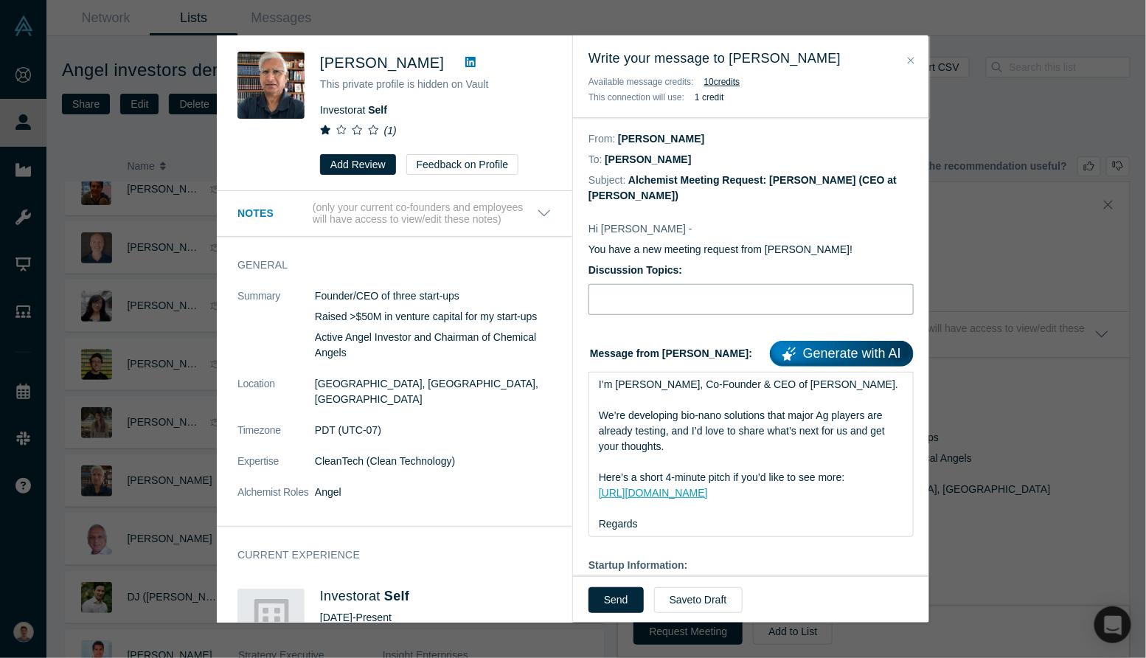
click at [704, 292] on input "Discussion Topics:" at bounding box center [751, 299] width 325 height 31
type input "Intro [PERSON_NAME], bio-nanosolutions for agriculture"
click at [597, 593] on button "Send" at bounding box center [616, 600] width 55 height 26
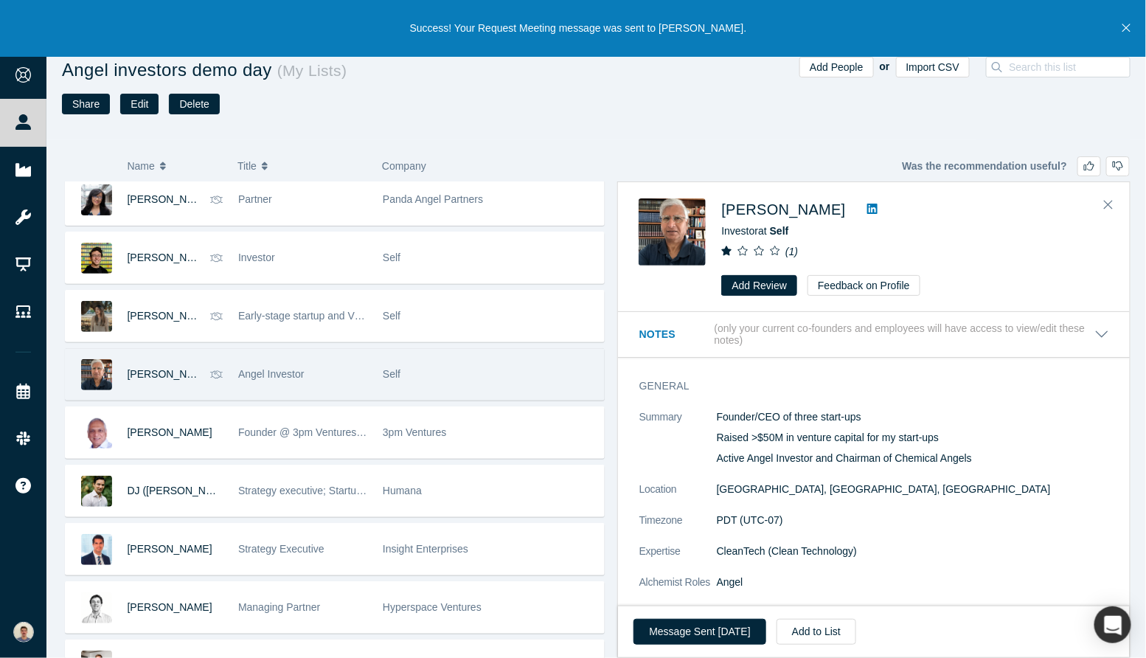
scroll to position [242, 0]
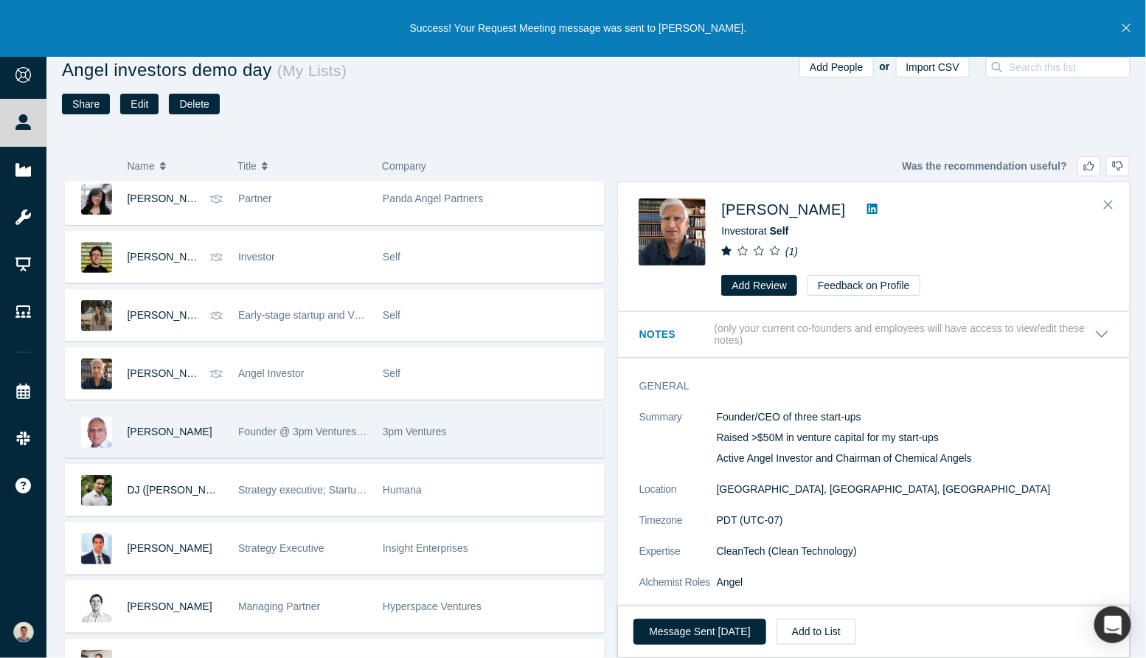
click at [274, 443] on div "Founder @ 3pm Ventures & Partner @ F50 Elevate" at bounding box center [302, 431] width 129 height 51
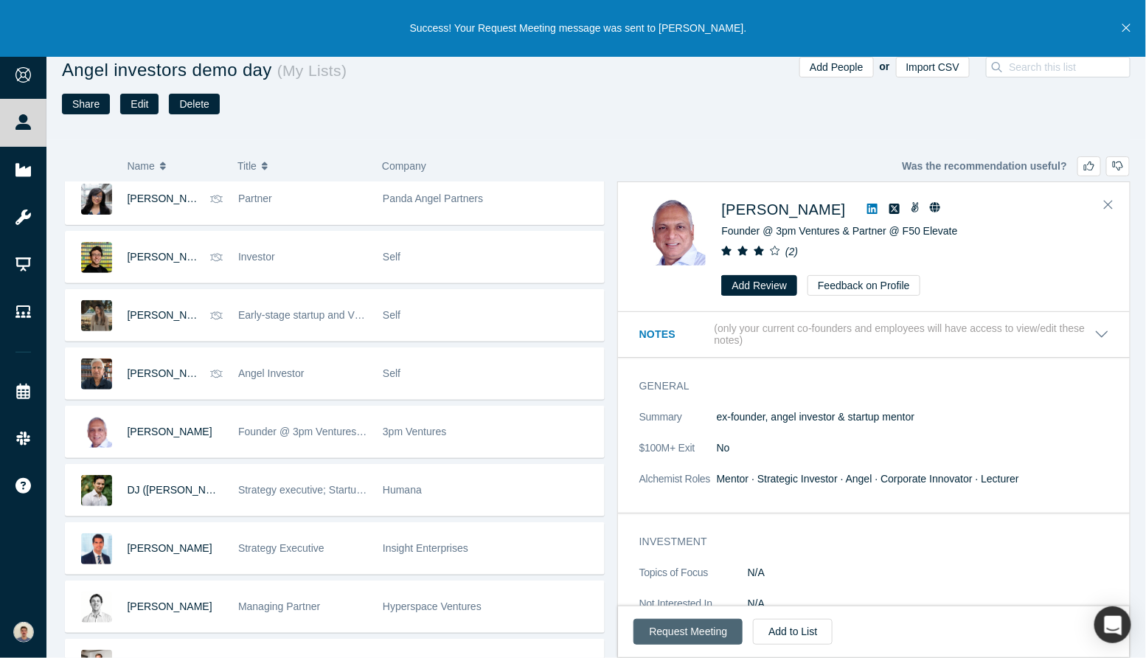
click at [690, 639] on button "Request Meeting" at bounding box center [688, 632] width 109 height 26
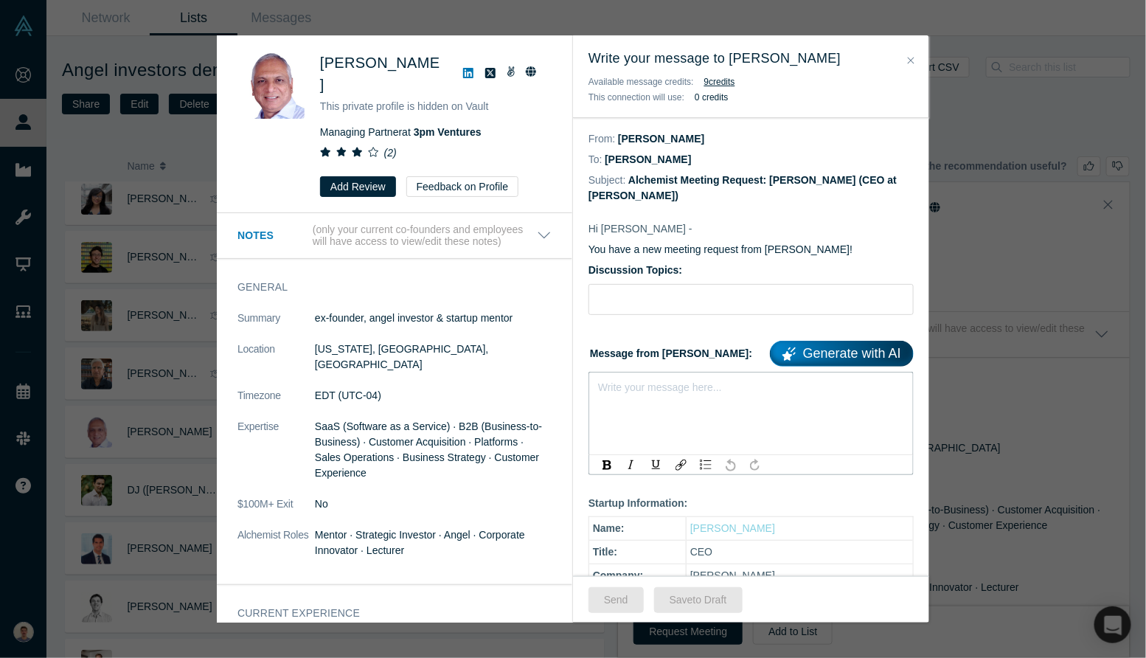
click at [657, 381] on div "rdw-editor" at bounding box center [751, 384] width 305 height 15
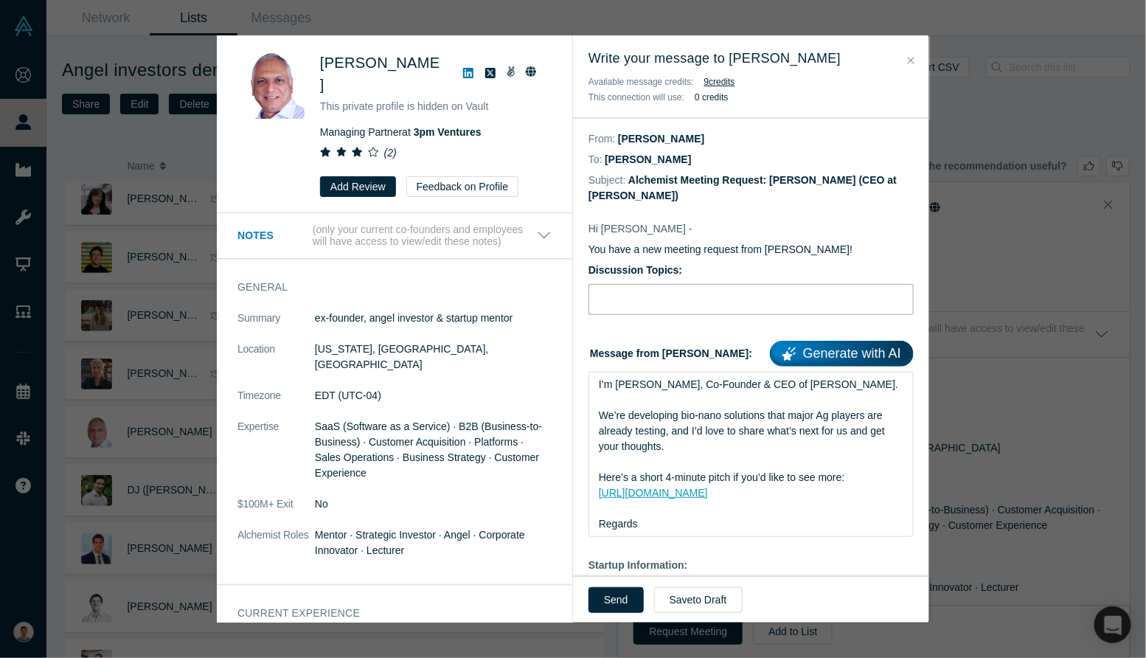
click at [676, 300] on input "Discussion Topics:" at bounding box center [751, 299] width 325 height 31
type input "Intro [PERSON_NAME], bio-nanosolutions for agriculture"
click at [606, 596] on button "Send" at bounding box center [616, 600] width 55 height 26
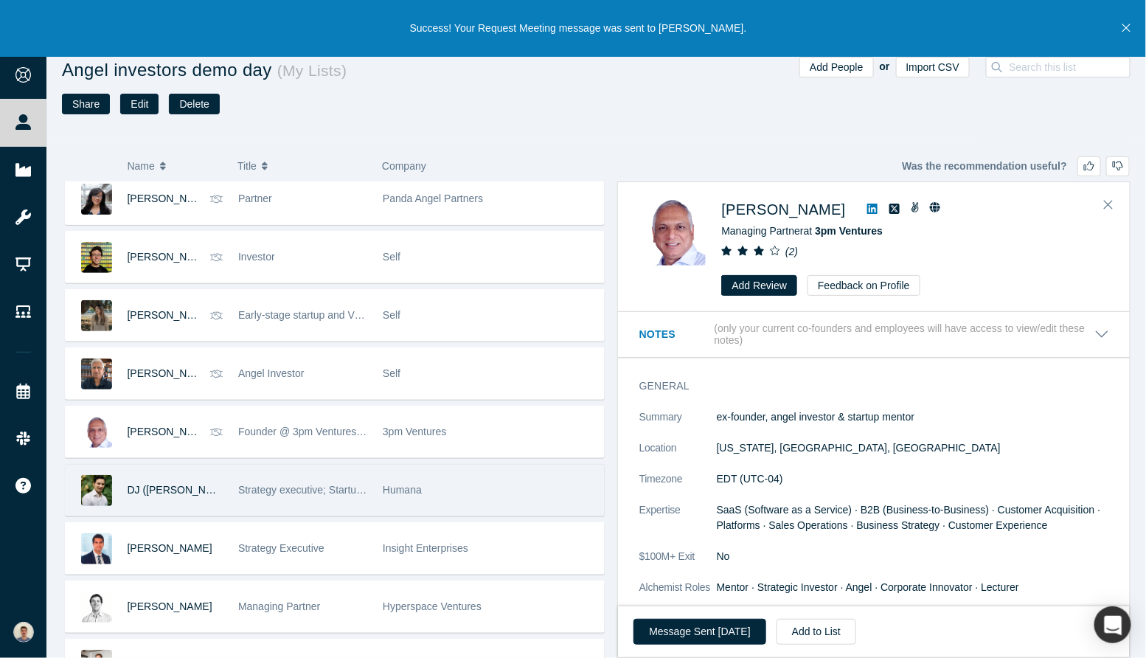
click at [257, 491] on span "Strategy executive; Startup advisor and investor; Operator" at bounding box center [371, 490] width 266 height 12
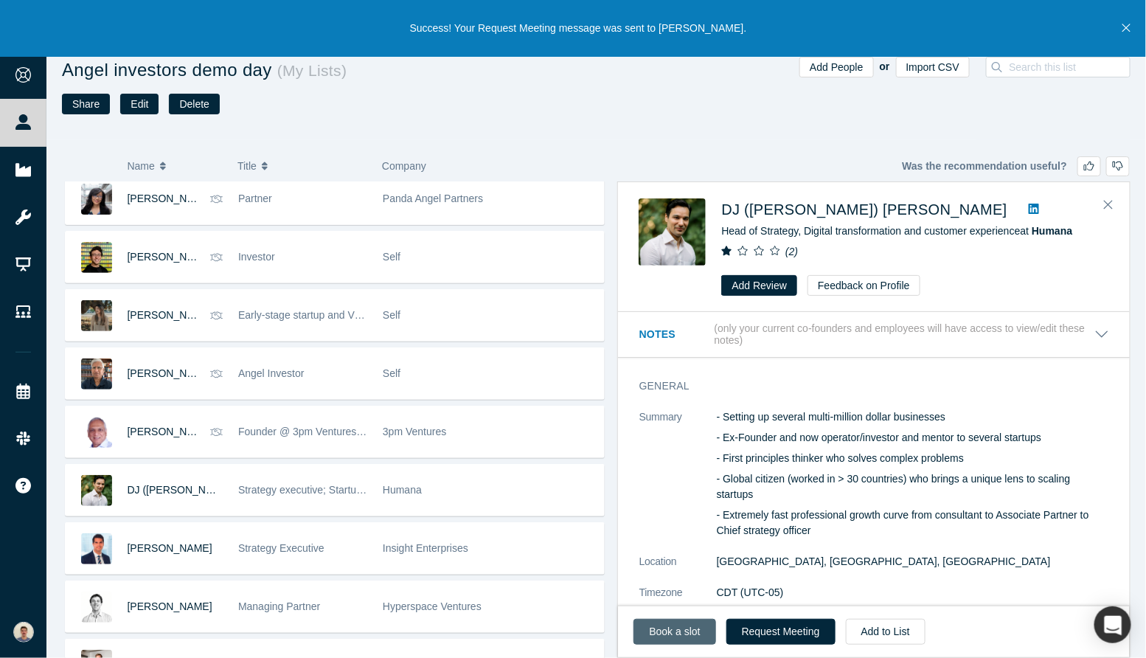
click at [689, 626] on link "Book a slot" at bounding box center [675, 632] width 82 height 26
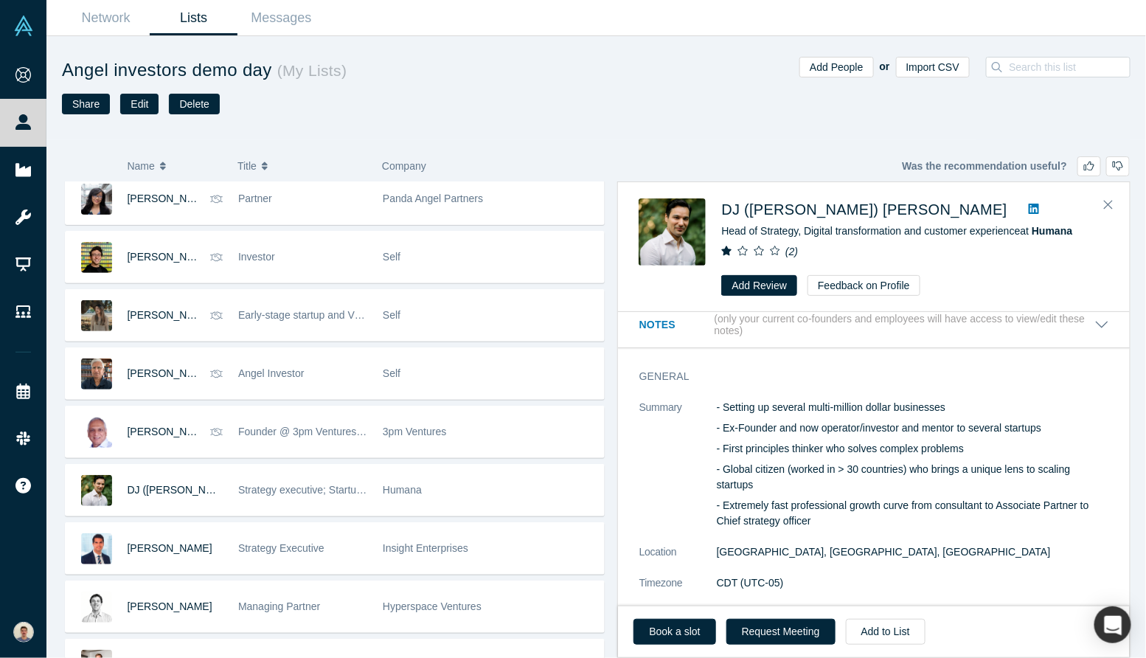
scroll to position [12, 0]
click at [777, 637] on button "Request Meeting" at bounding box center [781, 632] width 109 height 26
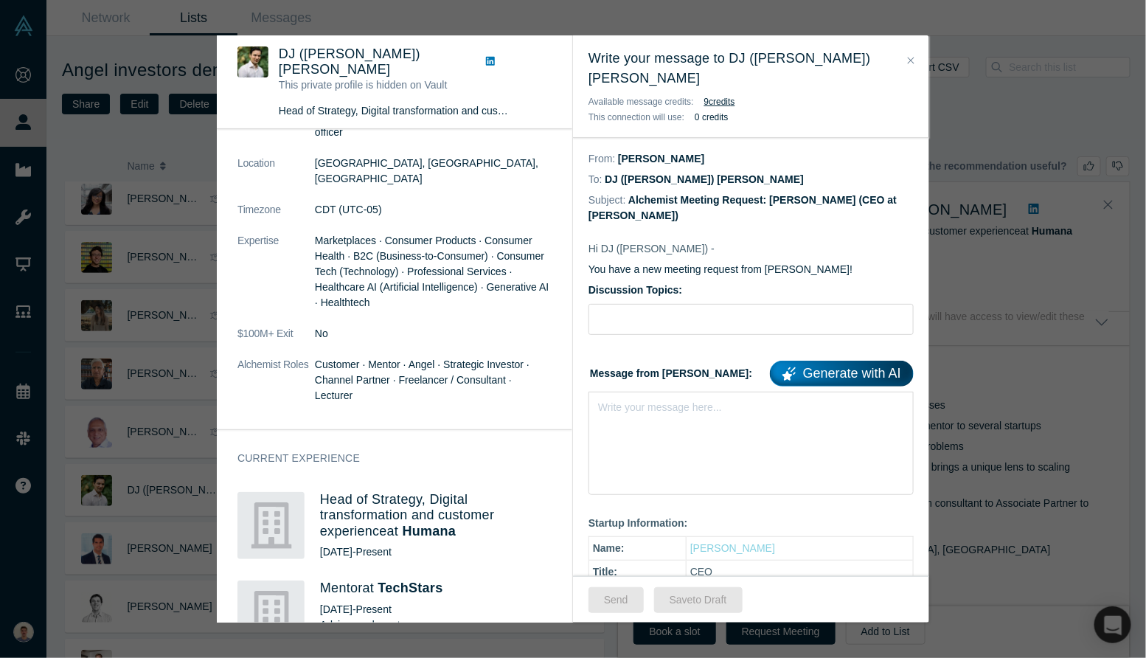
scroll to position [0, 0]
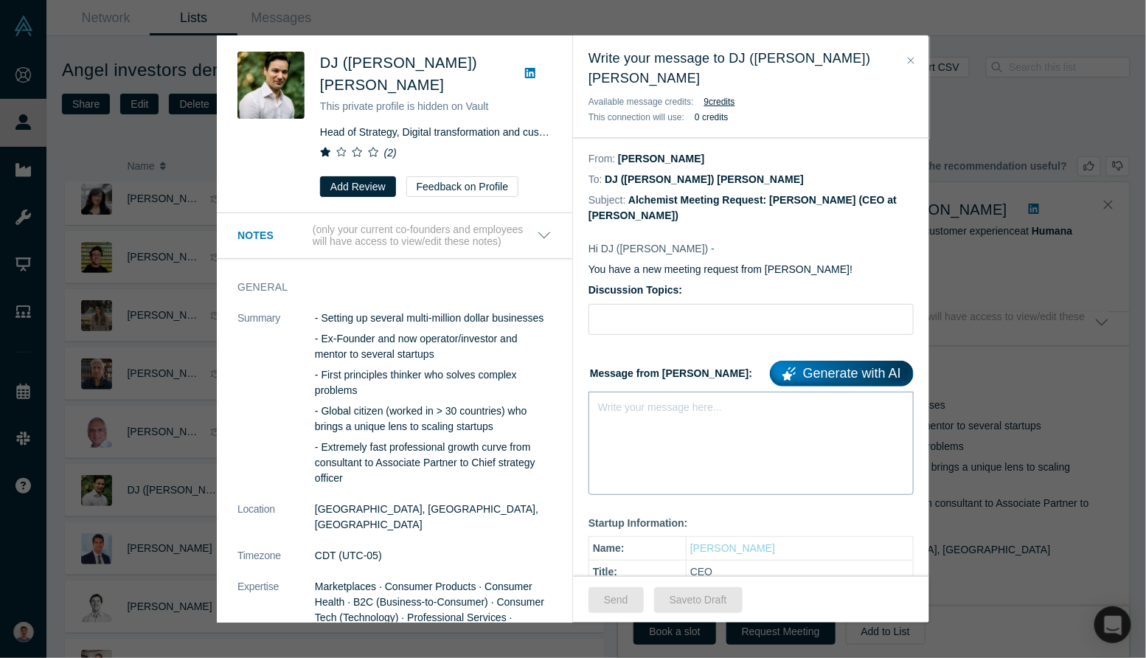
click at [628, 403] on div "Write your message here..." at bounding box center [751, 443] width 325 height 103
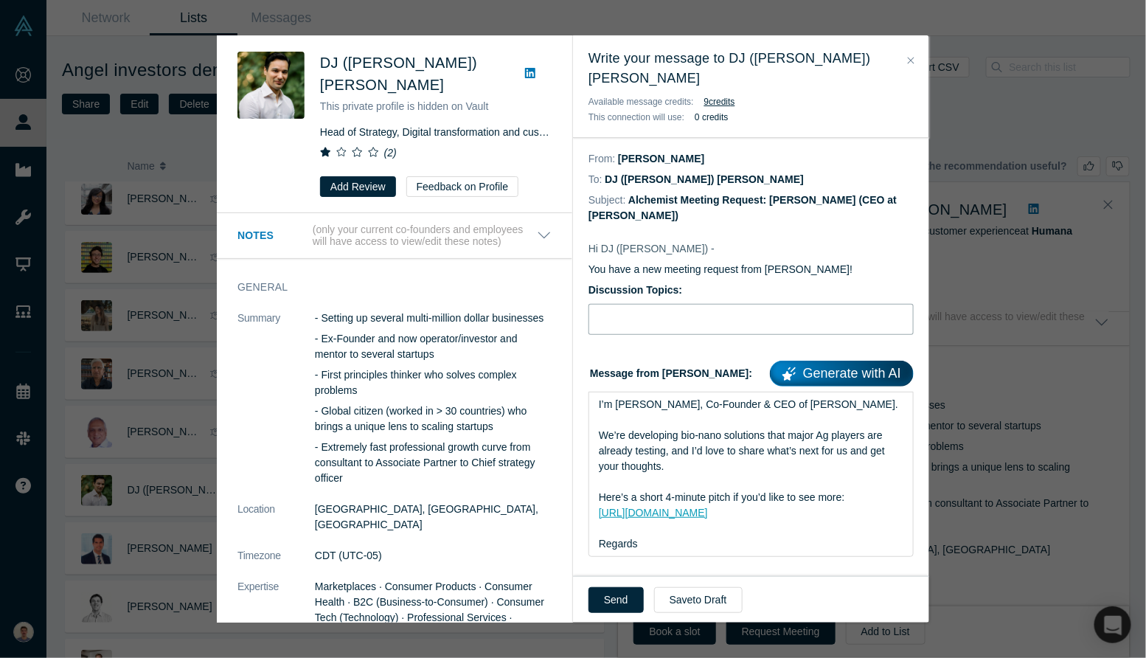
click at [647, 304] on input "Discussion Topics:" at bounding box center [751, 319] width 325 height 31
type input "Intro [PERSON_NAME], bio-nanosolutions for agriculture"
click at [618, 597] on button "Send" at bounding box center [616, 600] width 55 height 26
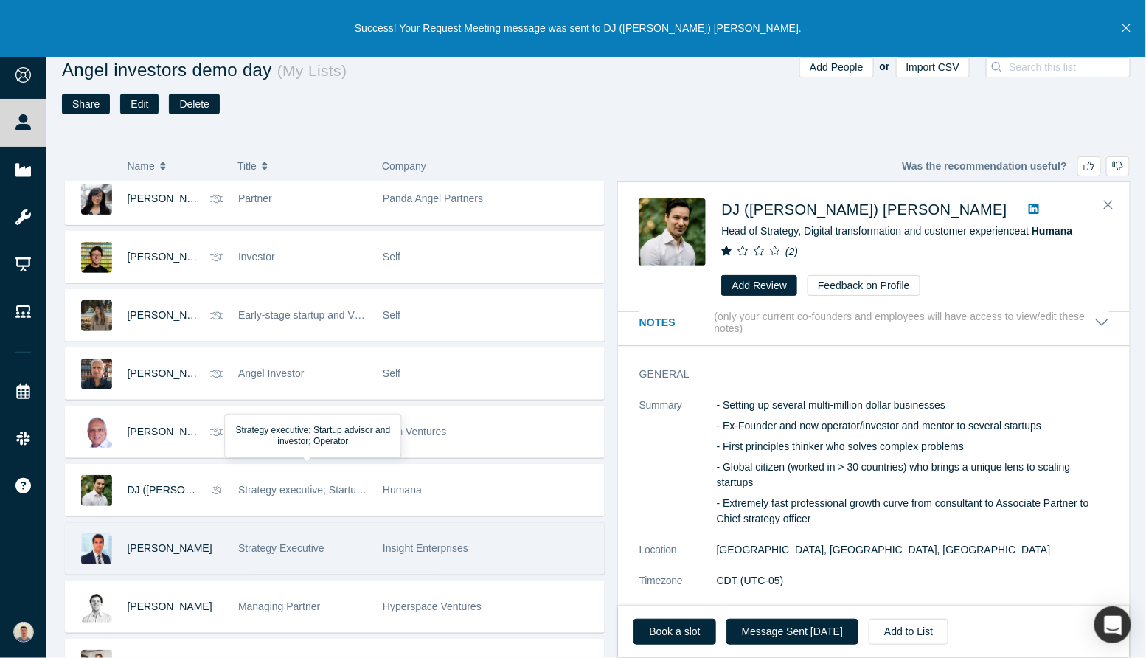
click at [341, 556] on div "Strategy Executive" at bounding box center [302, 548] width 129 height 51
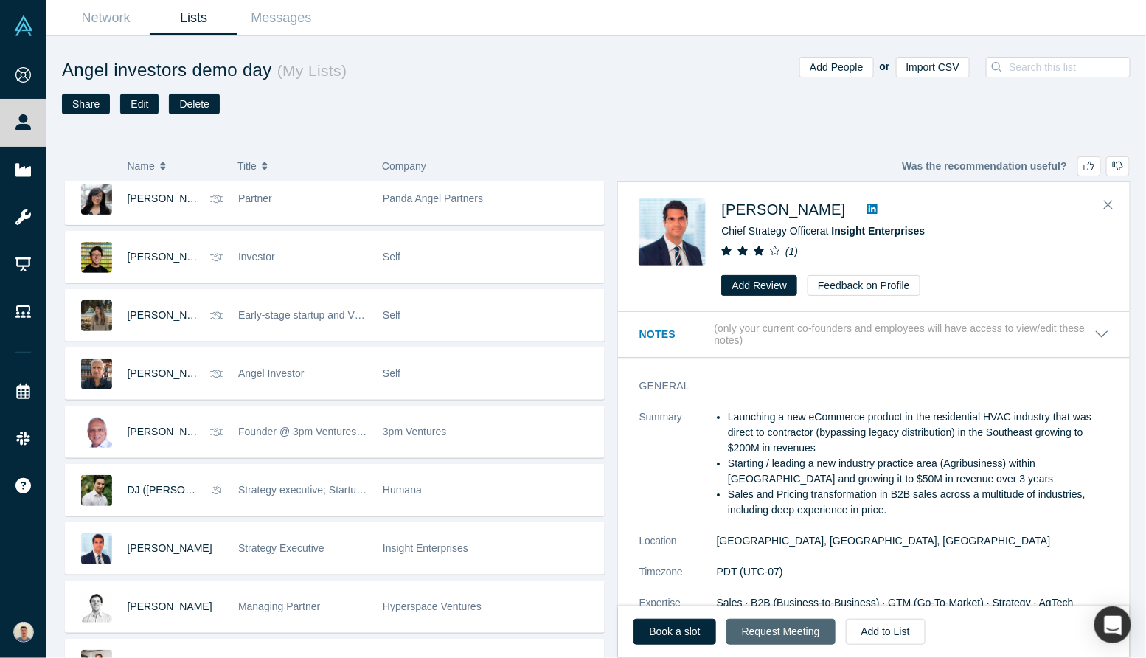
click at [746, 626] on button "Request Meeting" at bounding box center [781, 632] width 109 height 26
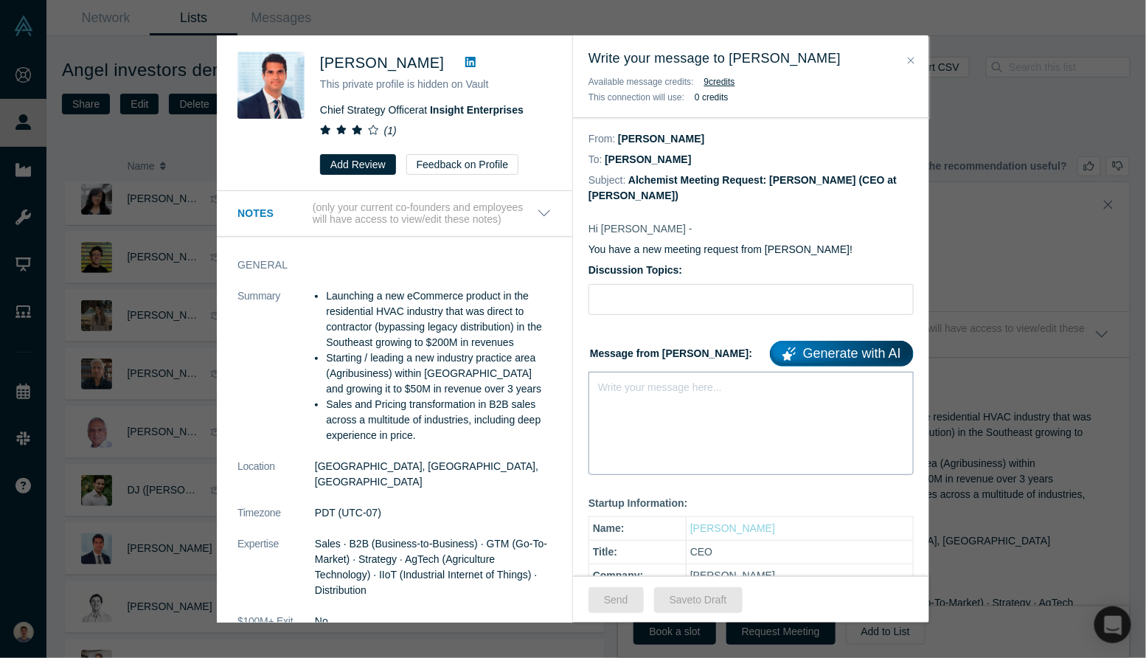
click at [656, 395] on div "Write your message here..." at bounding box center [751, 423] width 325 height 103
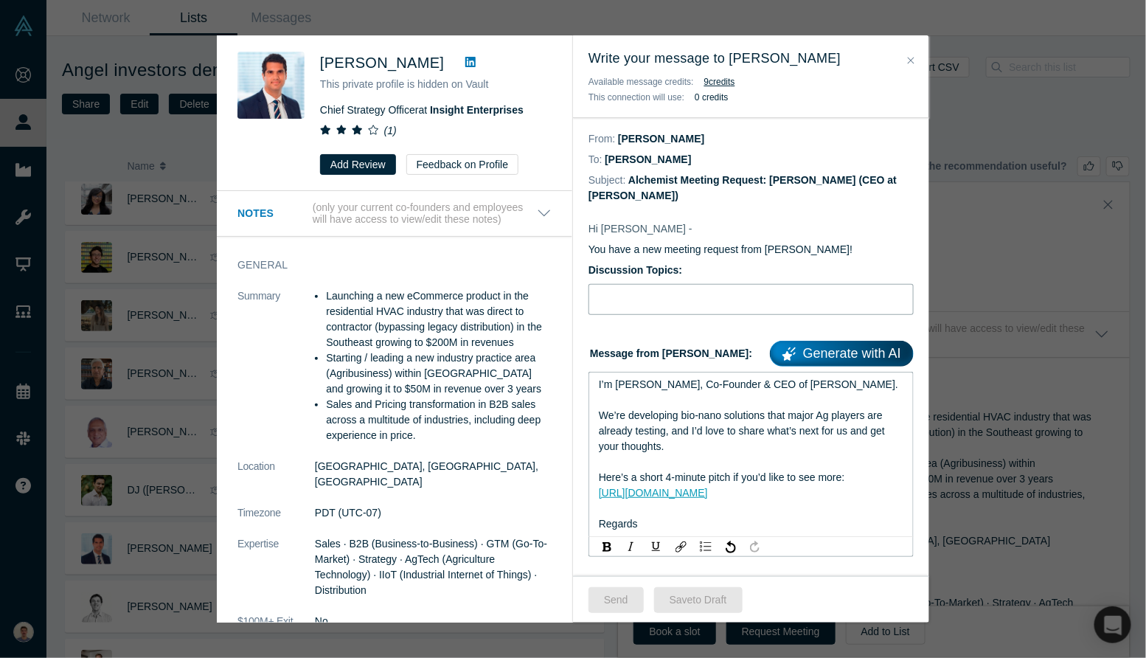
click at [645, 298] on input "Discussion Topics:" at bounding box center [751, 299] width 325 height 31
type input "Intro [PERSON_NAME], bio-nanosolutions for agriculture"
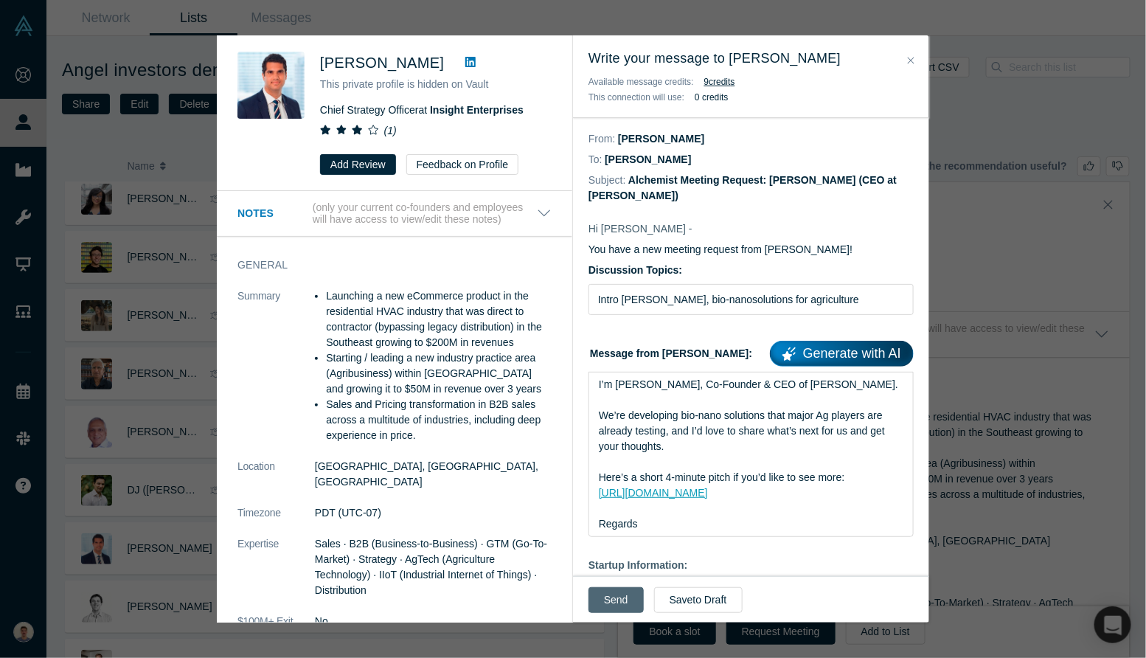
click at [600, 592] on button "Send" at bounding box center [616, 600] width 55 height 26
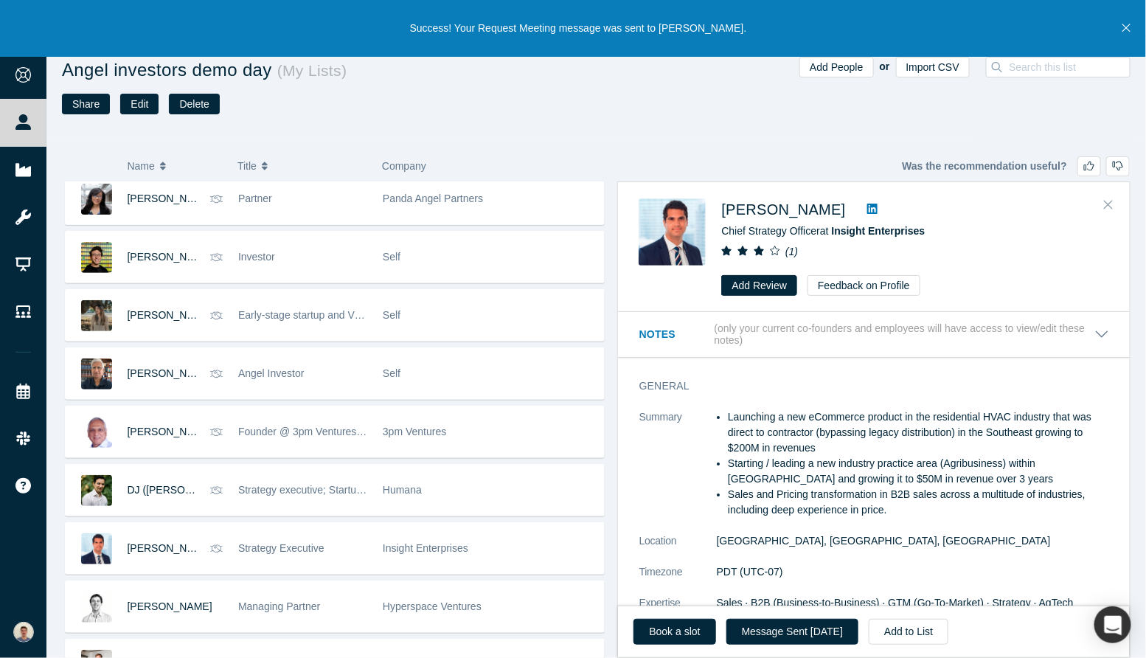
click at [1107, 209] on icon "Close" at bounding box center [1108, 204] width 9 height 13
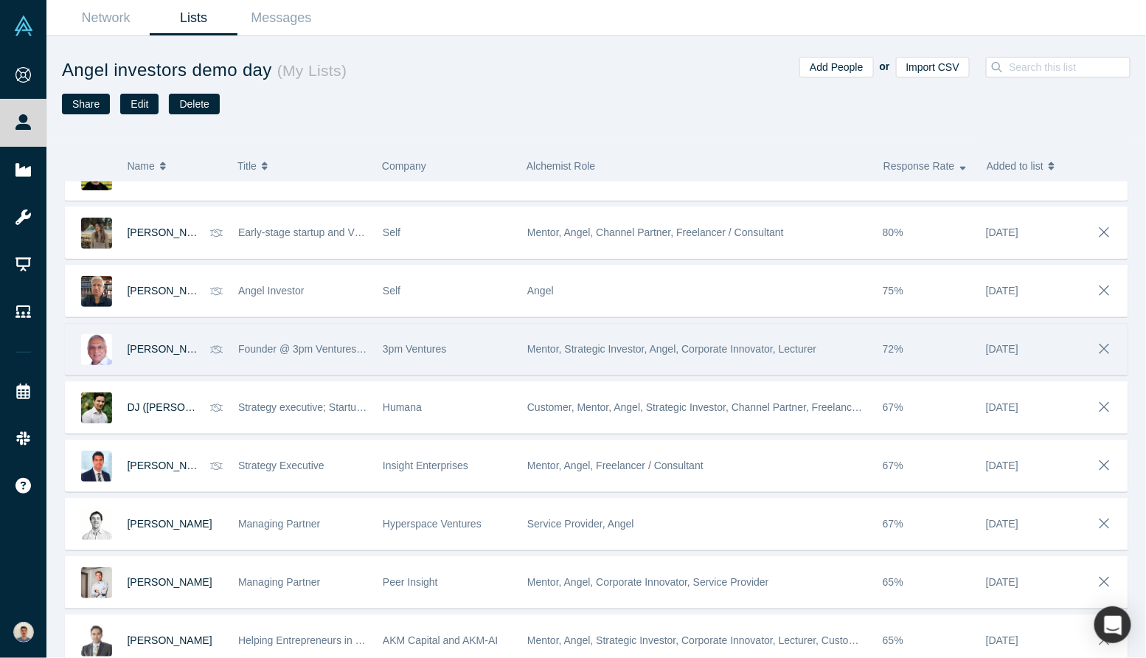
scroll to position [325, 0]
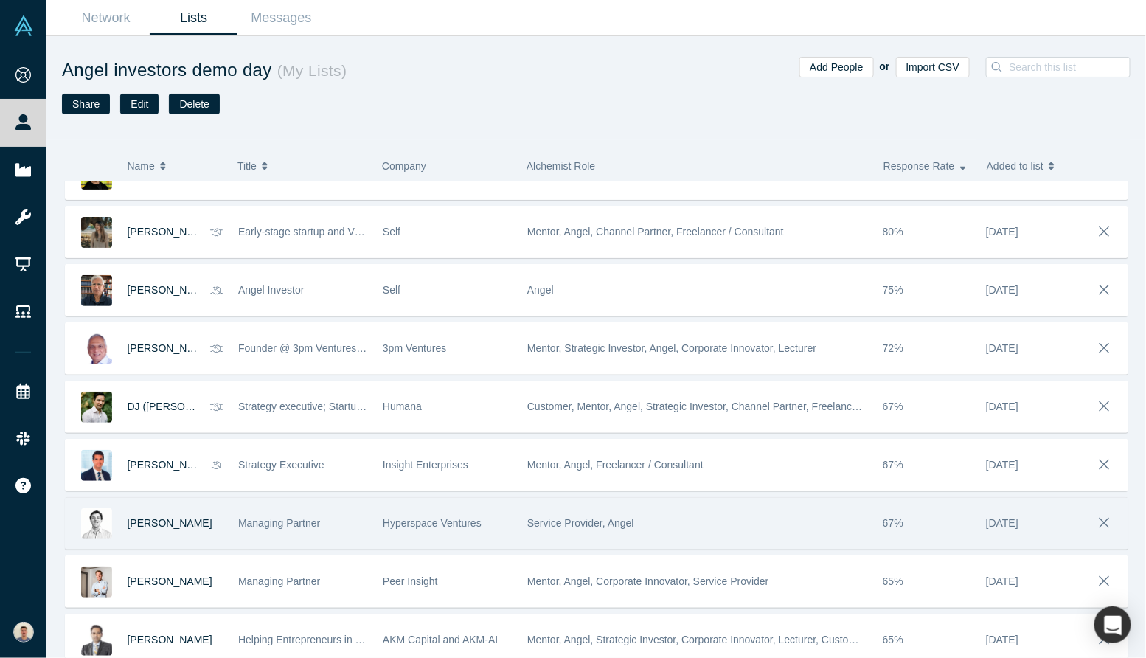
click at [502, 532] on div "Hyperspace Ventures" at bounding box center [447, 523] width 129 height 51
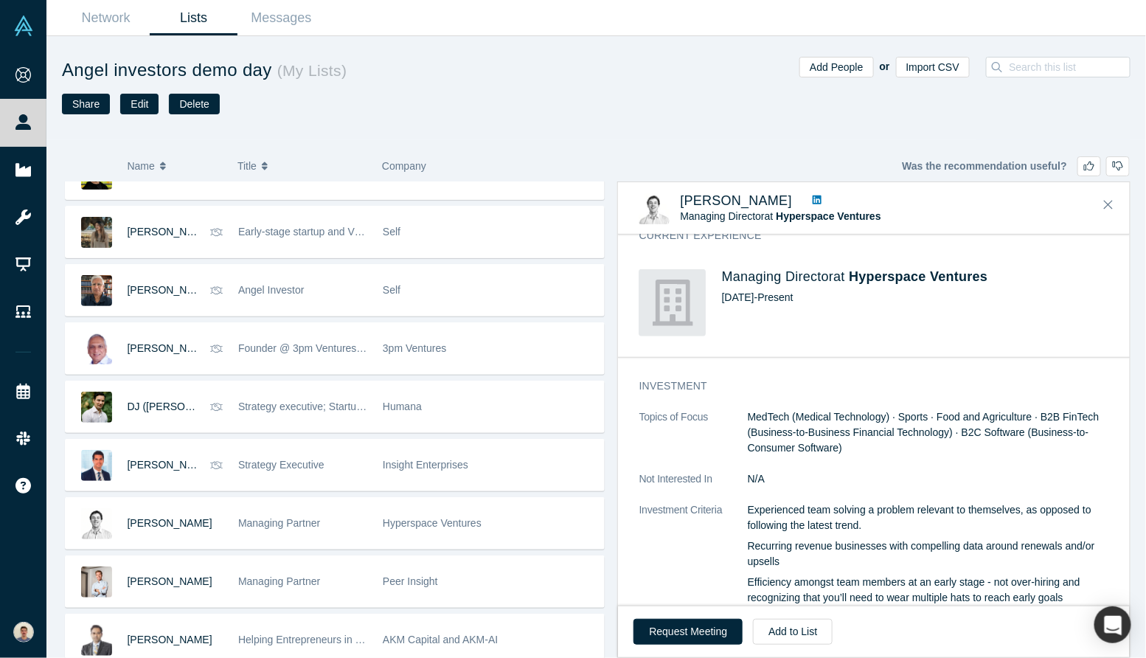
scroll to position [351, 0]
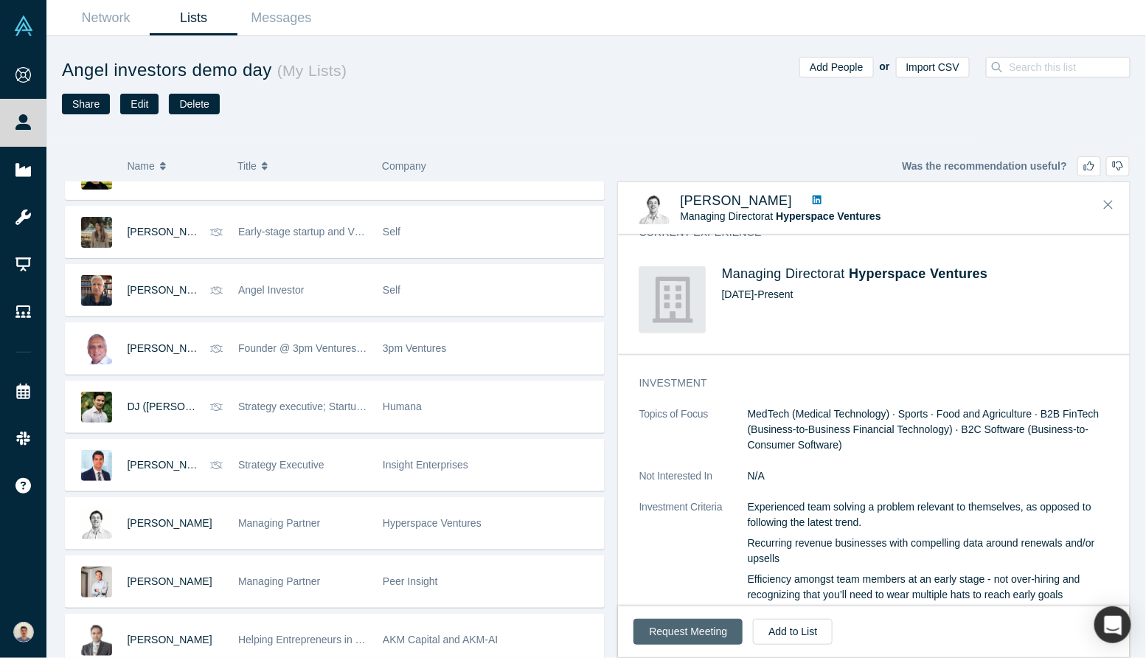
click at [674, 642] on button "Request Meeting" at bounding box center [688, 632] width 109 height 26
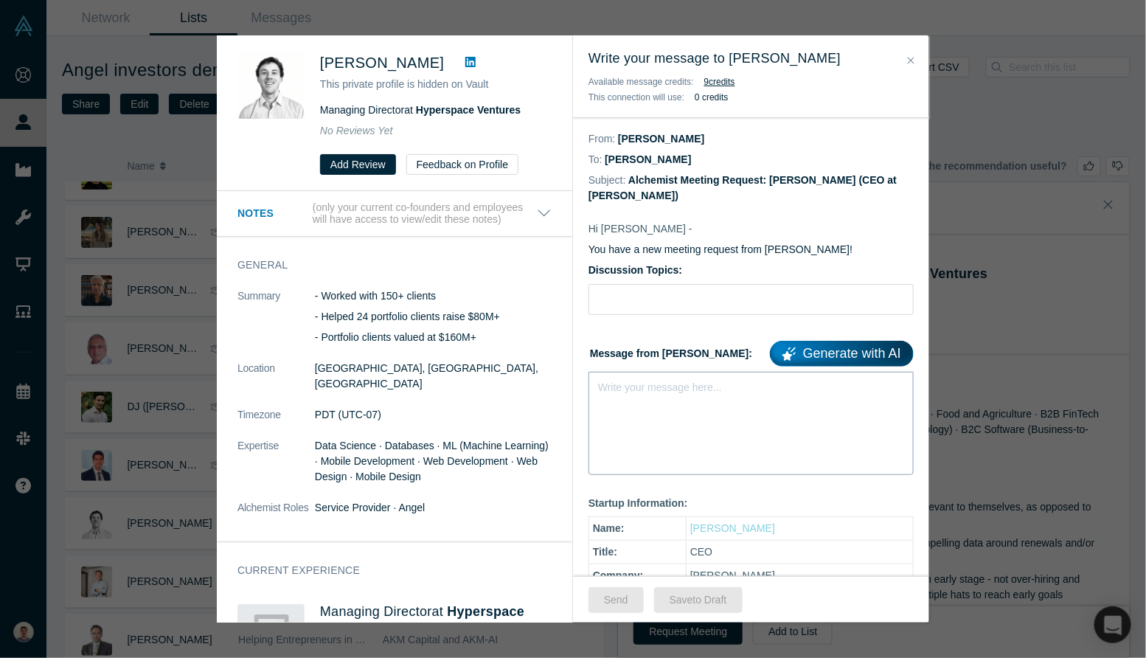
click at [631, 392] on div "Write your message here..." at bounding box center [660, 387] width 124 height 15
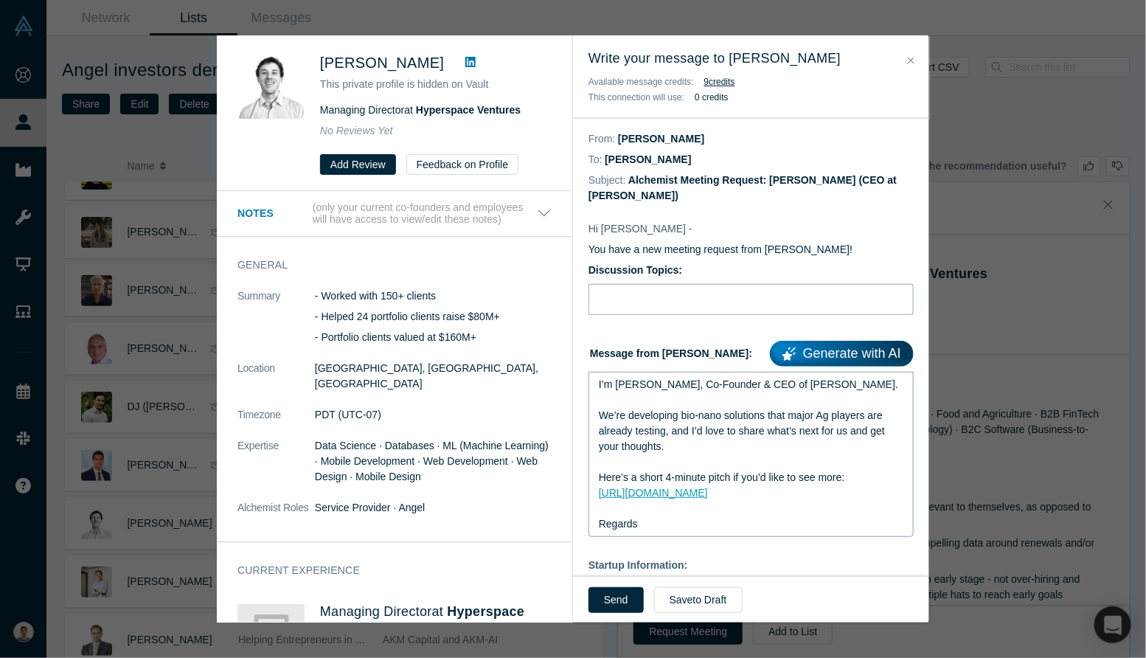
click at [639, 290] on input "Discussion Topics:" at bounding box center [751, 299] width 325 height 31
type input "Intro [PERSON_NAME], bio-nanosolutions for agriculture"
click at [623, 602] on button "Send" at bounding box center [616, 600] width 55 height 26
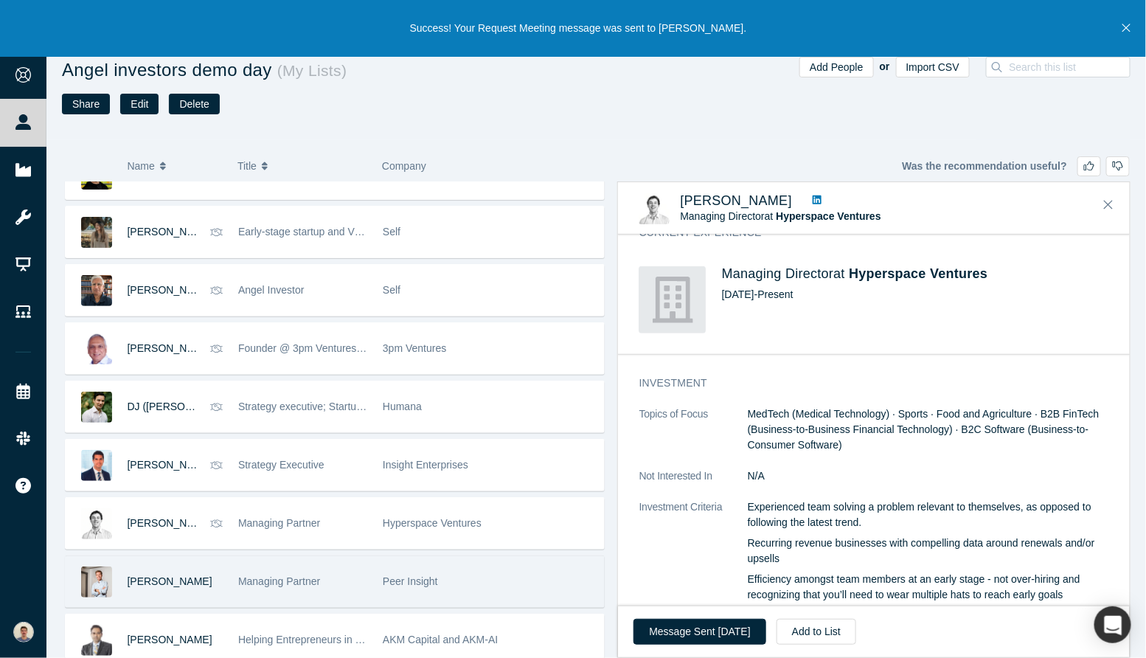
click at [187, 597] on div "[PERSON_NAME]" at bounding box center [176, 581] width 96 height 51
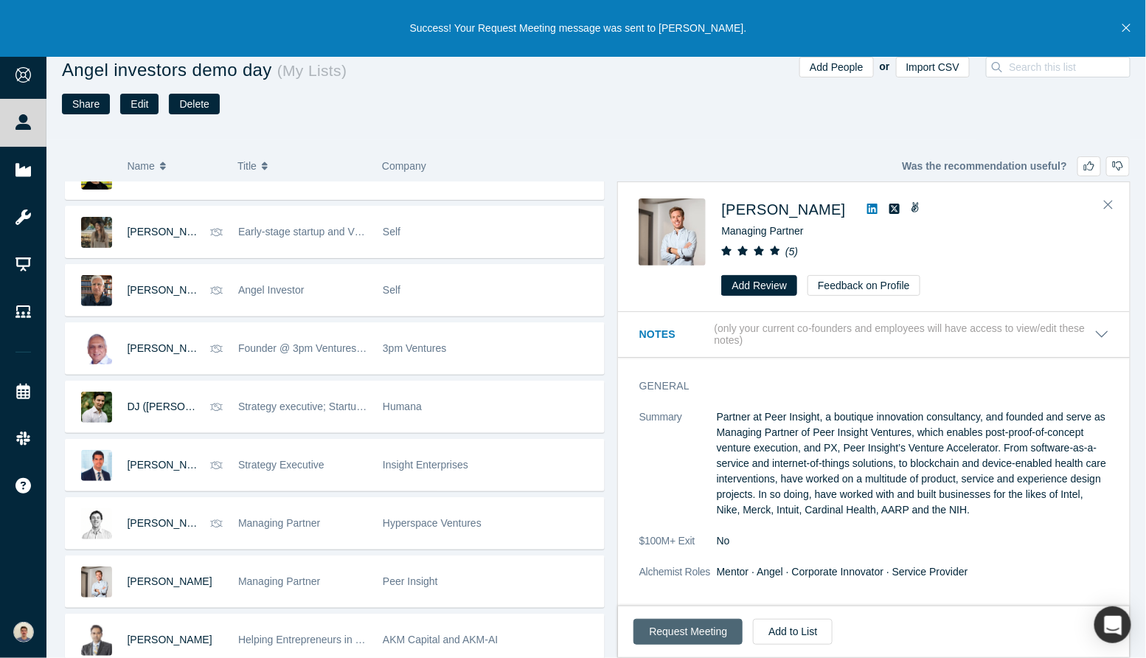
click at [694, 626] on button "Request Meeting" at bounding box center [688, 632] width 109 height 26
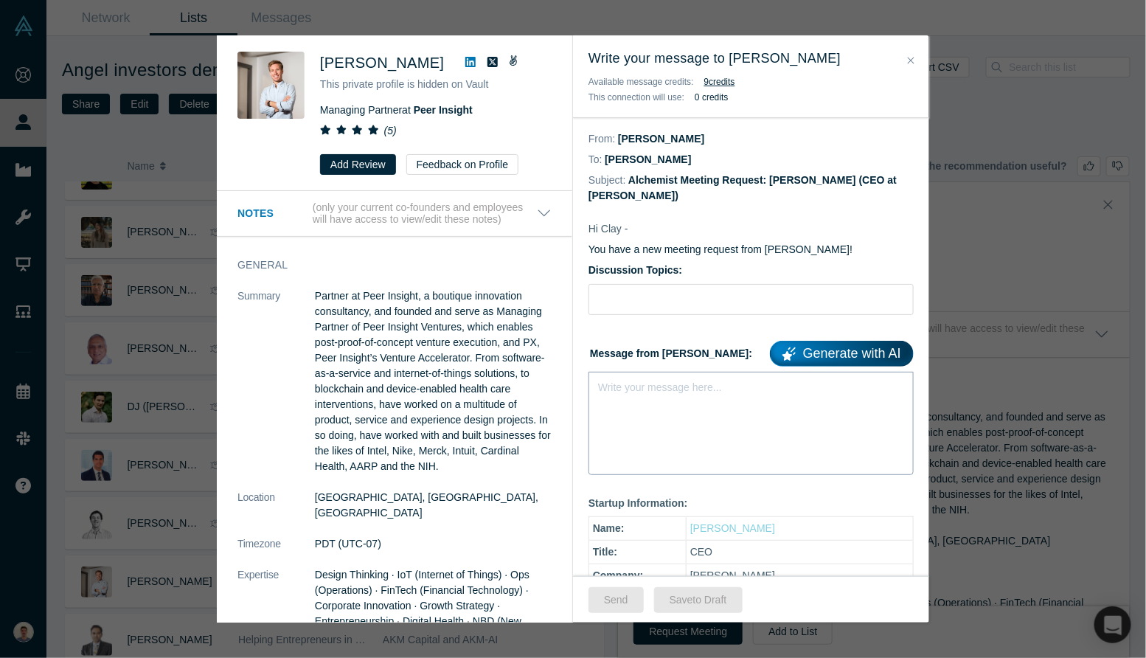
click at [696, 428] on div "Write your message here..." at bounding box center [751, 423] width 325 height 103
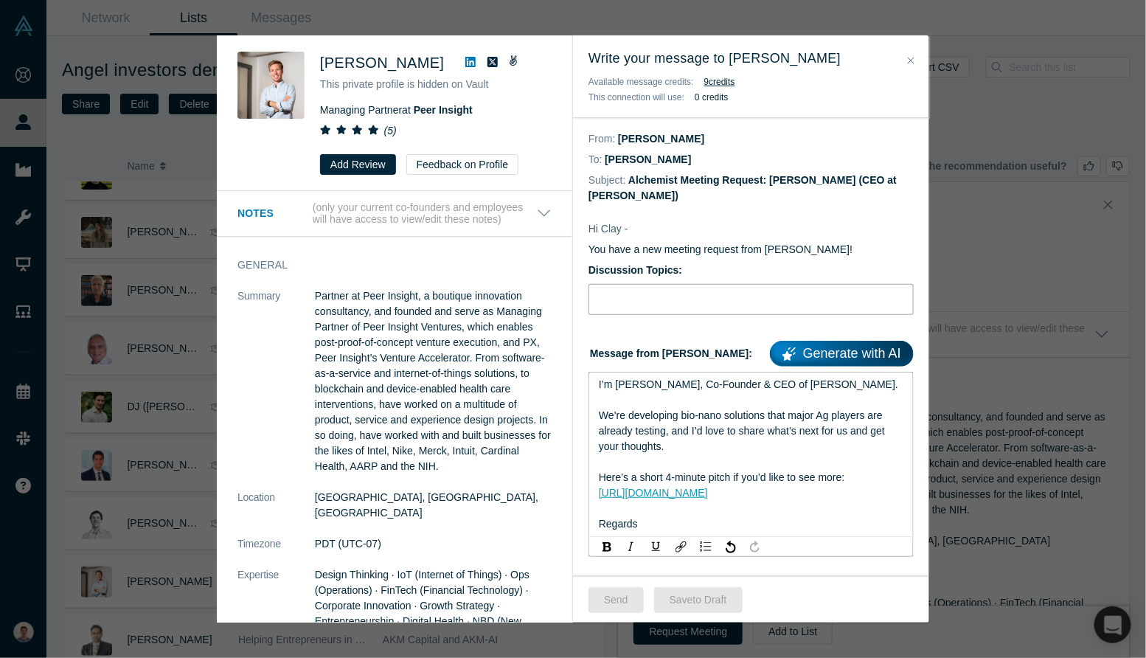
click at [664, 294] on input "Discussion Topics:" at bounding box center [751, 299] width 325 height 31
type input "Intro [PERSON_NAME], bio-nanosolutions for agriculture"
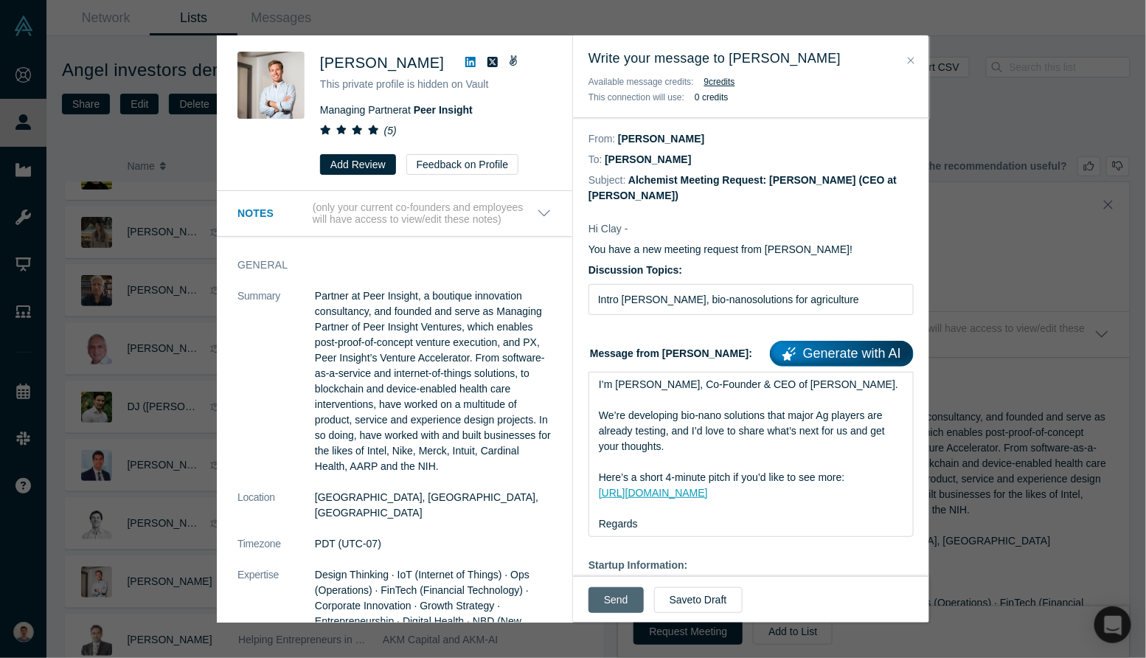
click at [614, 595] on button "Send" at bounding box center [616, 600] width 55 height 26
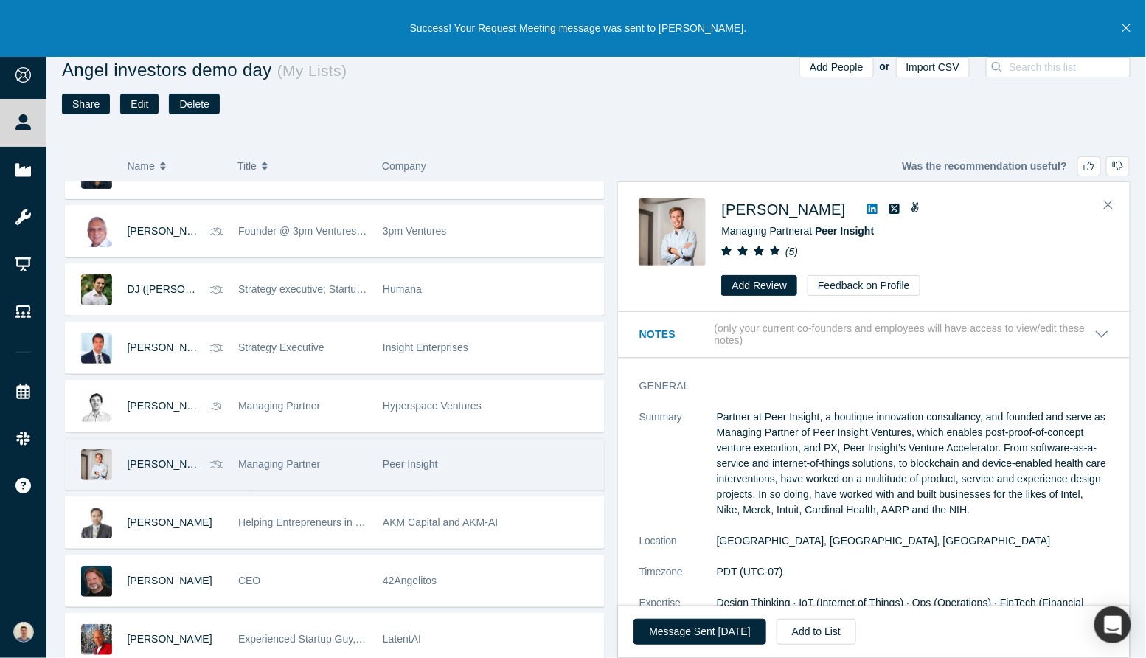
scroll to position [443, 0]
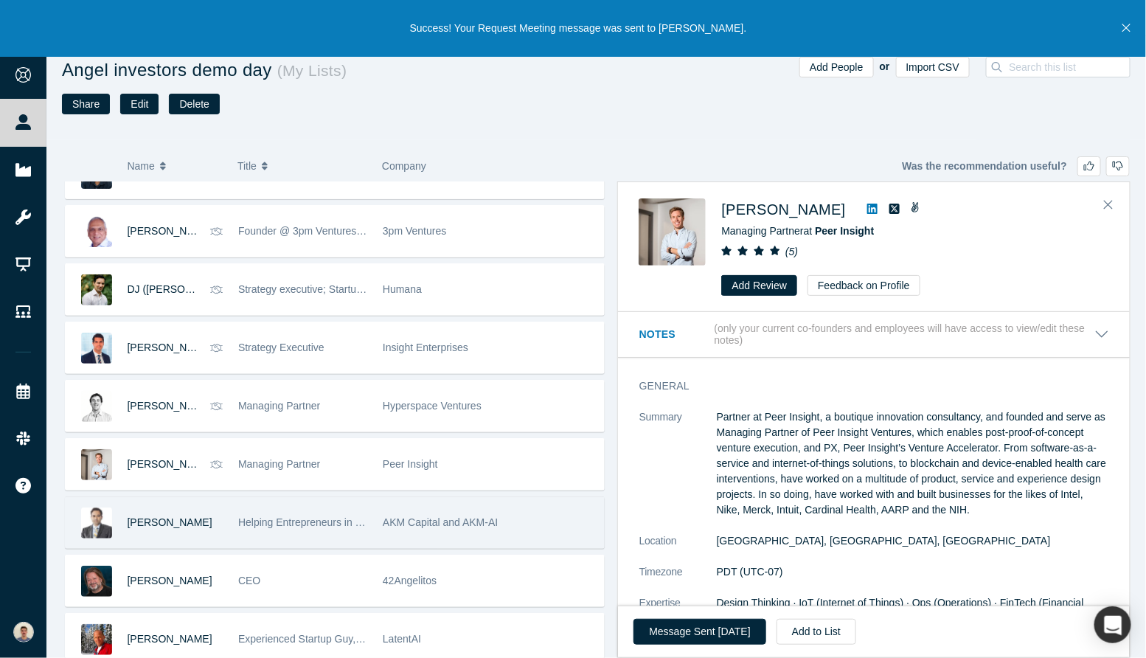
click at [248, 536] on div "Helping Entrepreneurs in Becoming the Best Versions of Themselves" at bounding box center [302, 522] width 129 height 51
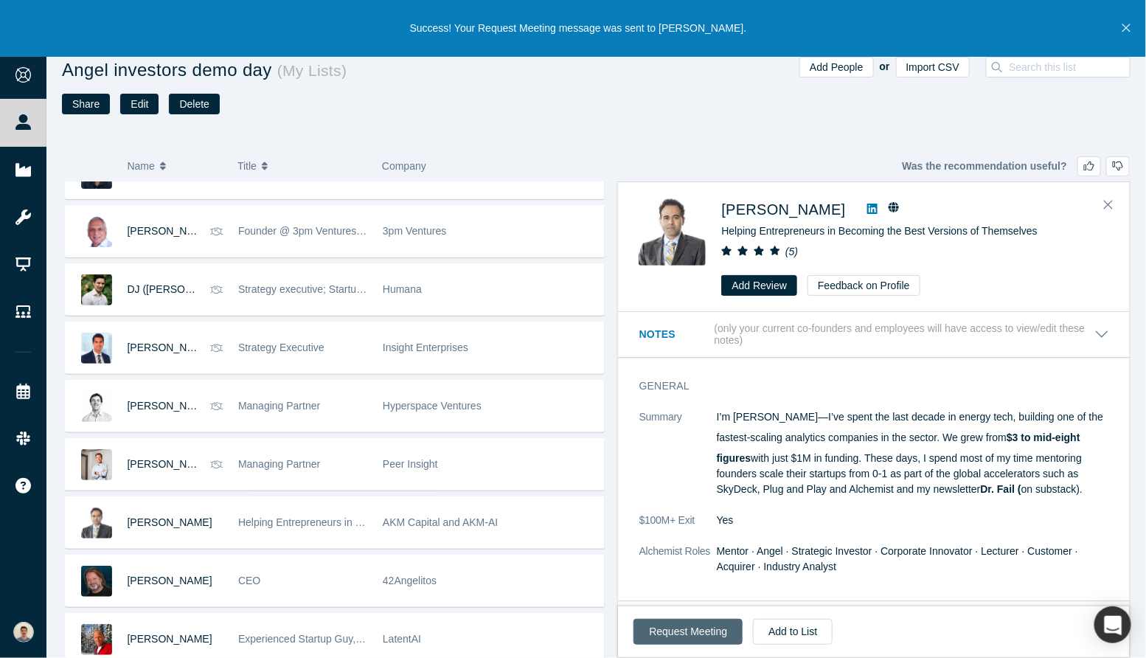
click at [682, 627] on button "Request Meeting" at bounding box center [688, 632] width 109 height 26
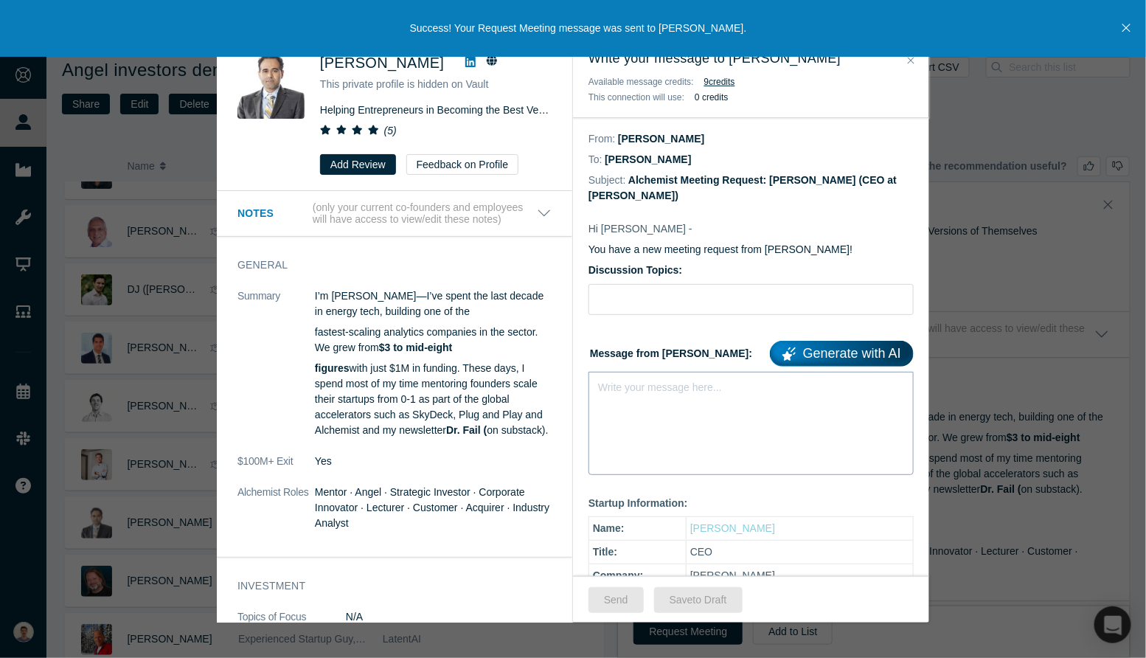
click at [675, 395] on div "Write your message here..." at bounding box center [751, 423] width 325 height 103
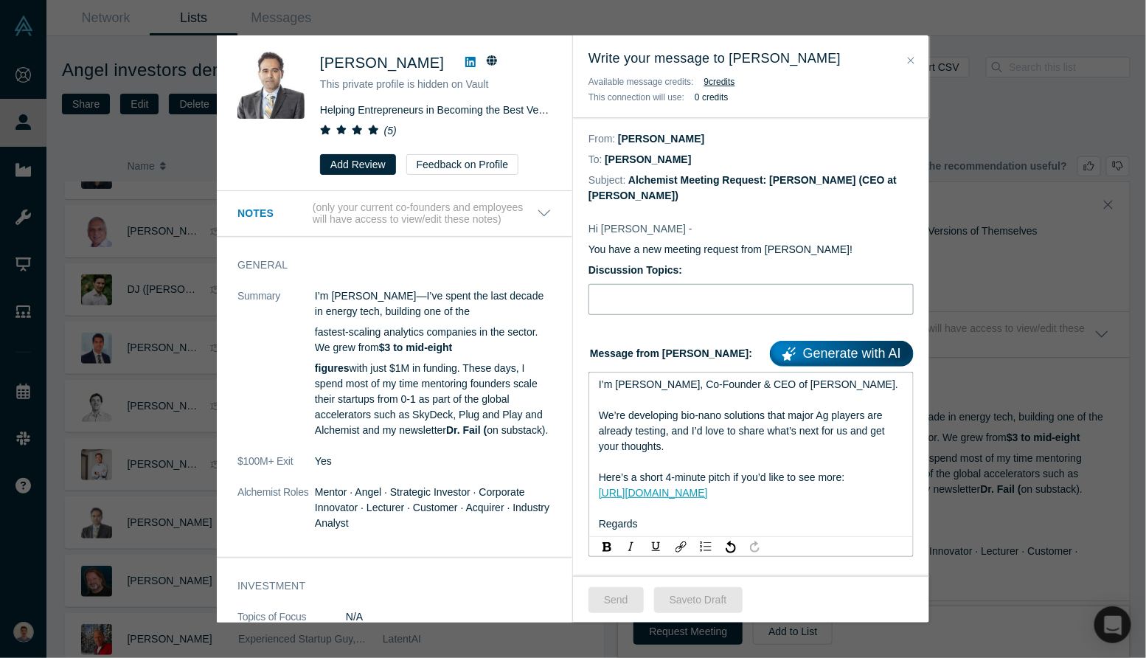
click at [669, 287] on input "Discussion Topics:" at bounding box center [751, 299] width 325 height 31
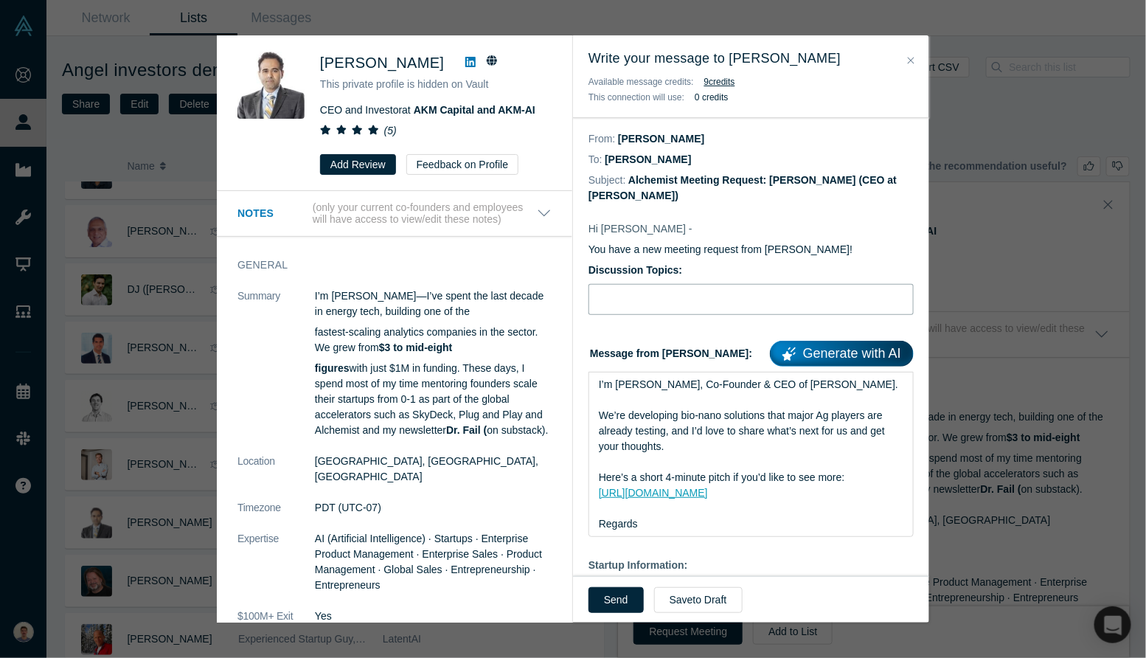
type input "Intro [PERSON_NAME], bio-nanosolutions for agriculture"
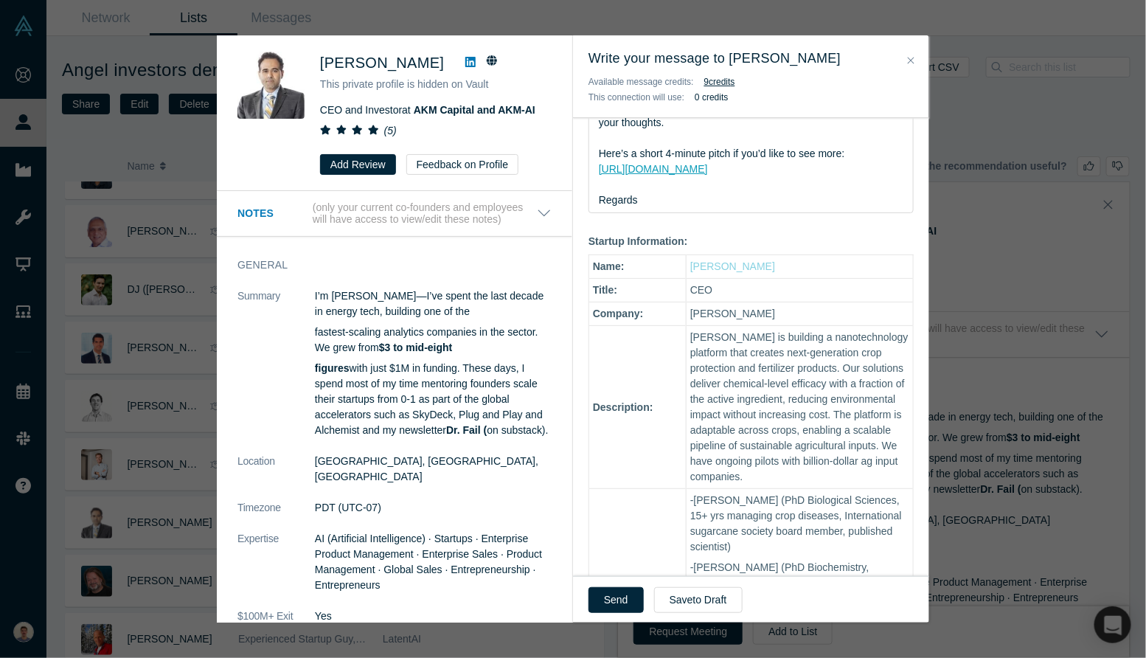
scroll to position [333, 0]
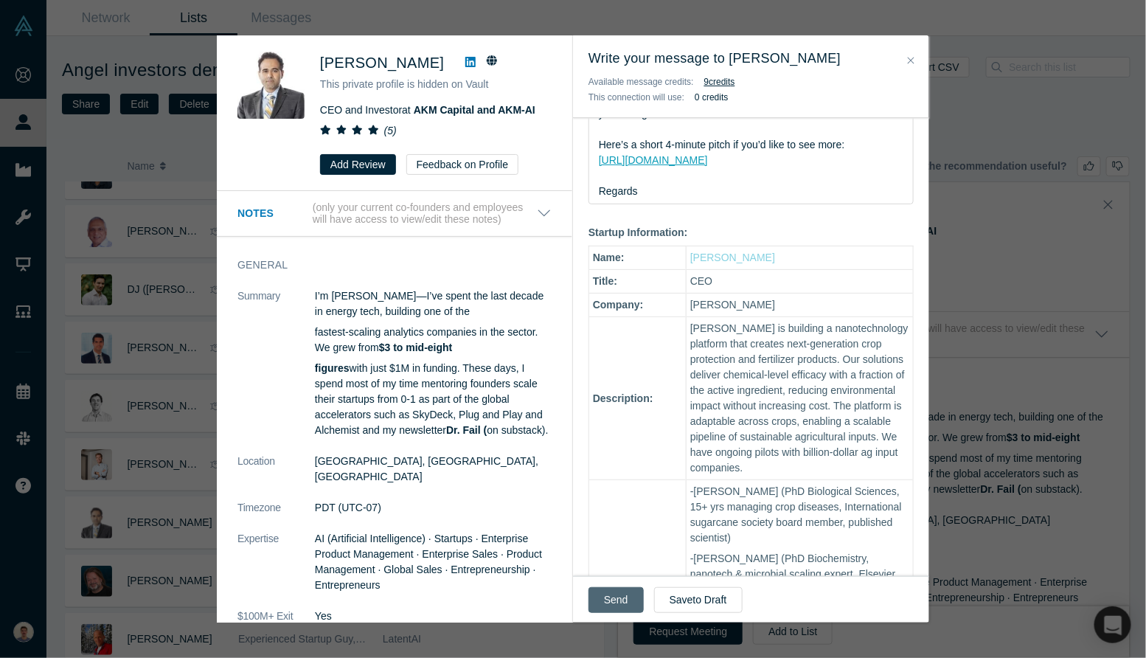
click at [620, 607] on button "Send" at bounding box center [616, 600] width 55 height 26
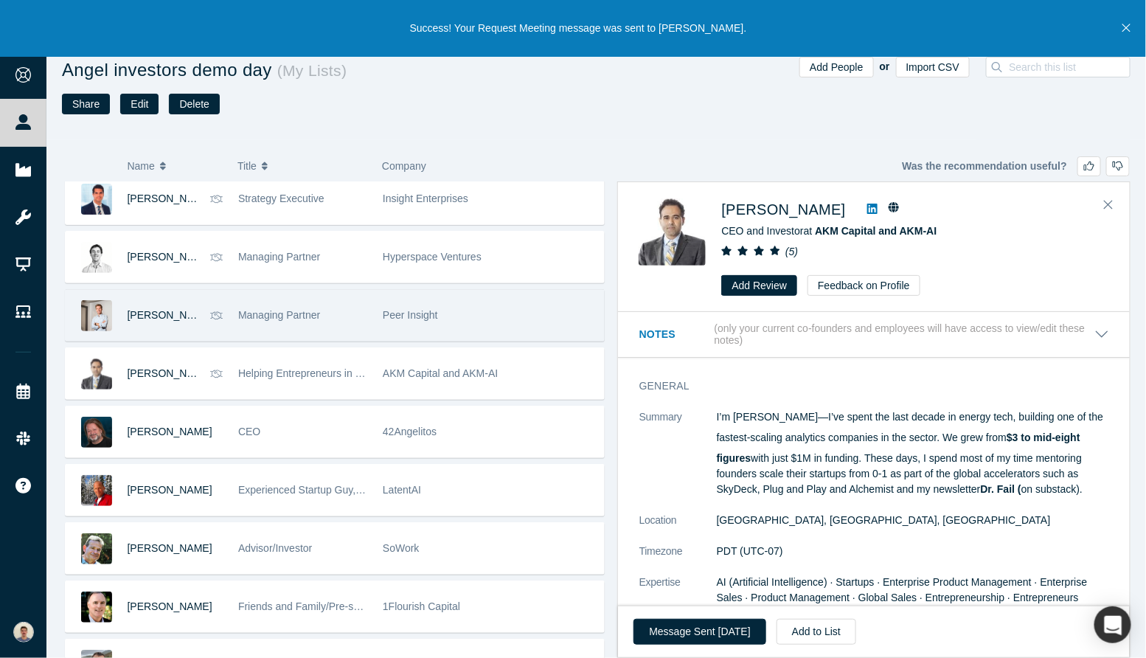
scroll to position [595, 0]
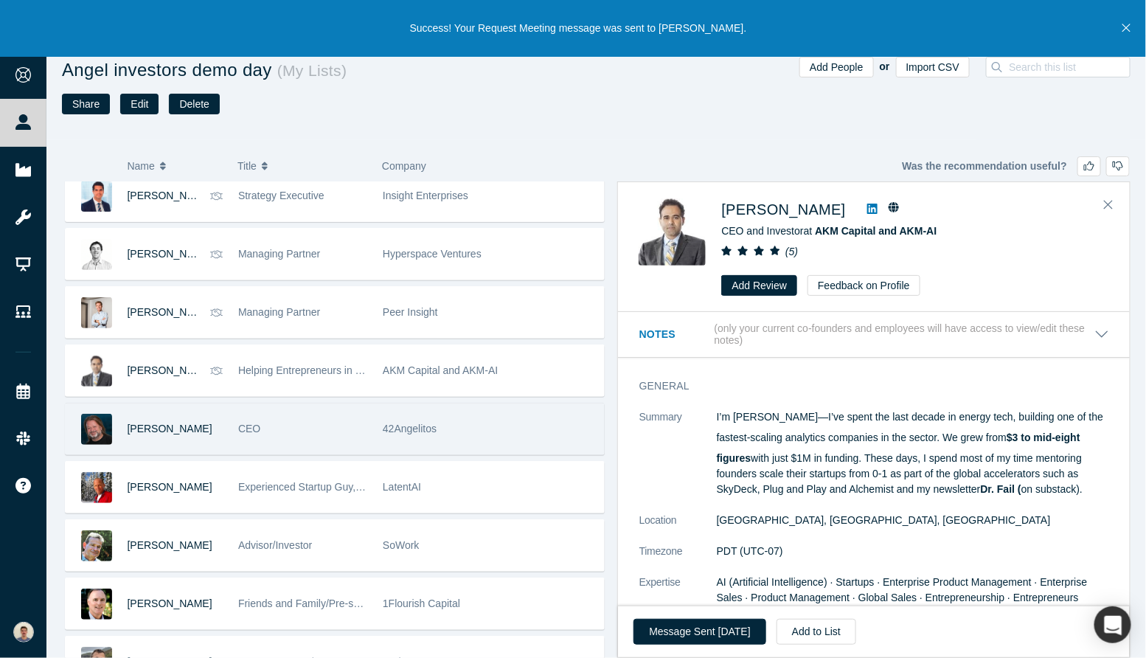
click at [363, 441] on div "CEO" at bounding box center [302, 428] width 129 height 51
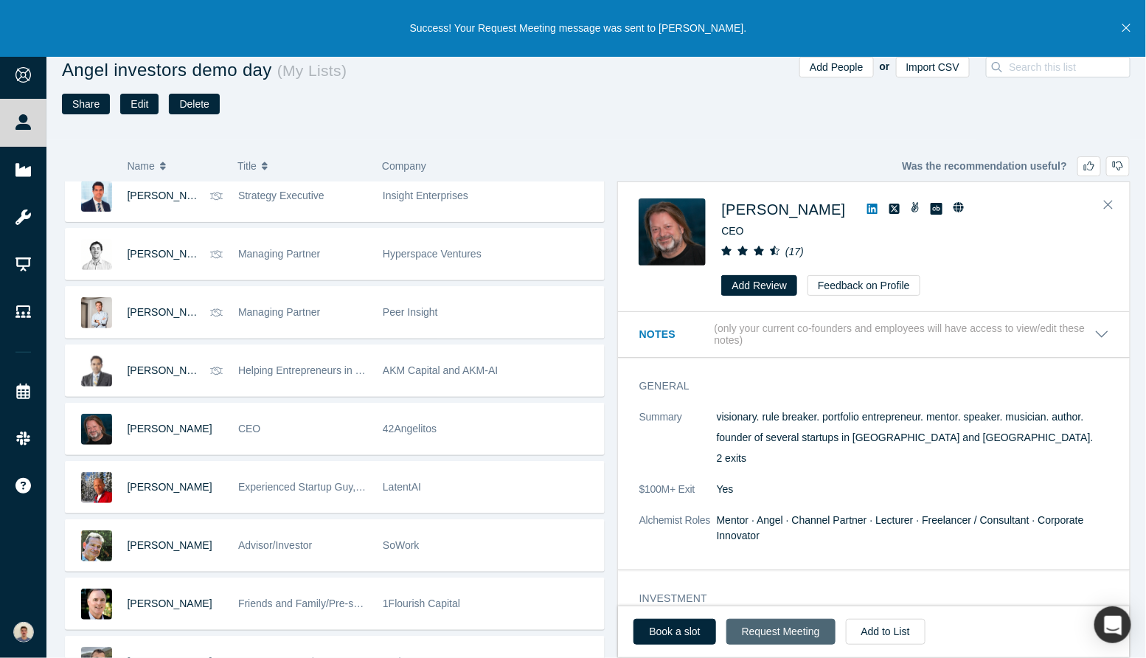
click at [766, 630] on button "Request Meeting" at bounding box center [781, 632] width 109 height 26
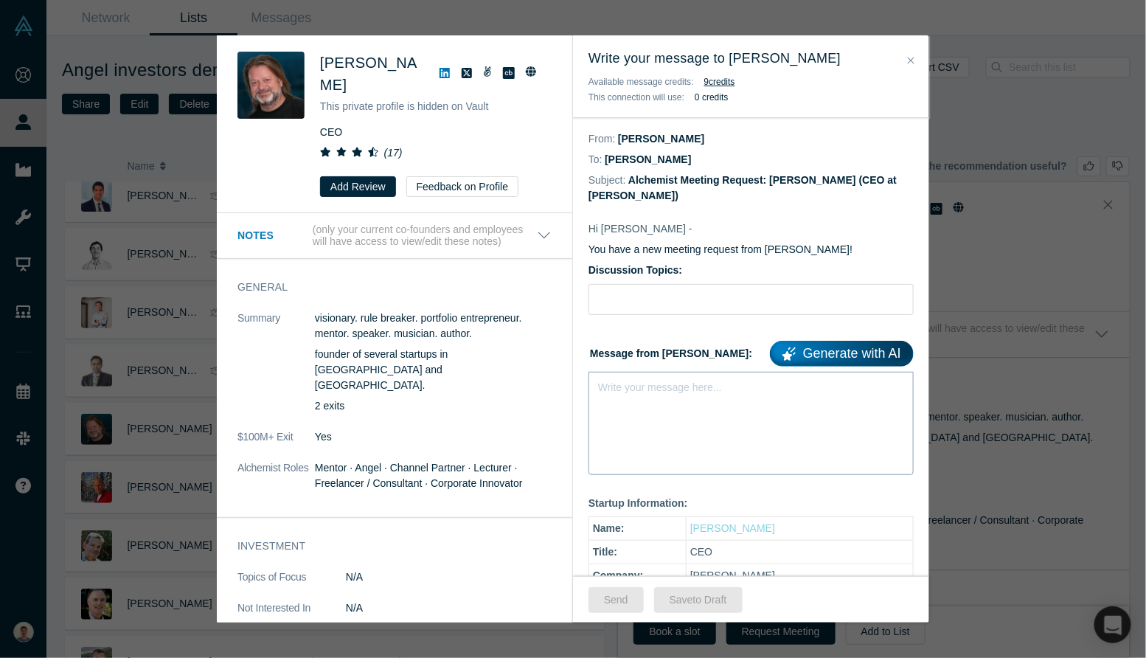
click at [656, 423] on div "Write your message here..." at bounding box center [751, 423] width 325 height 103
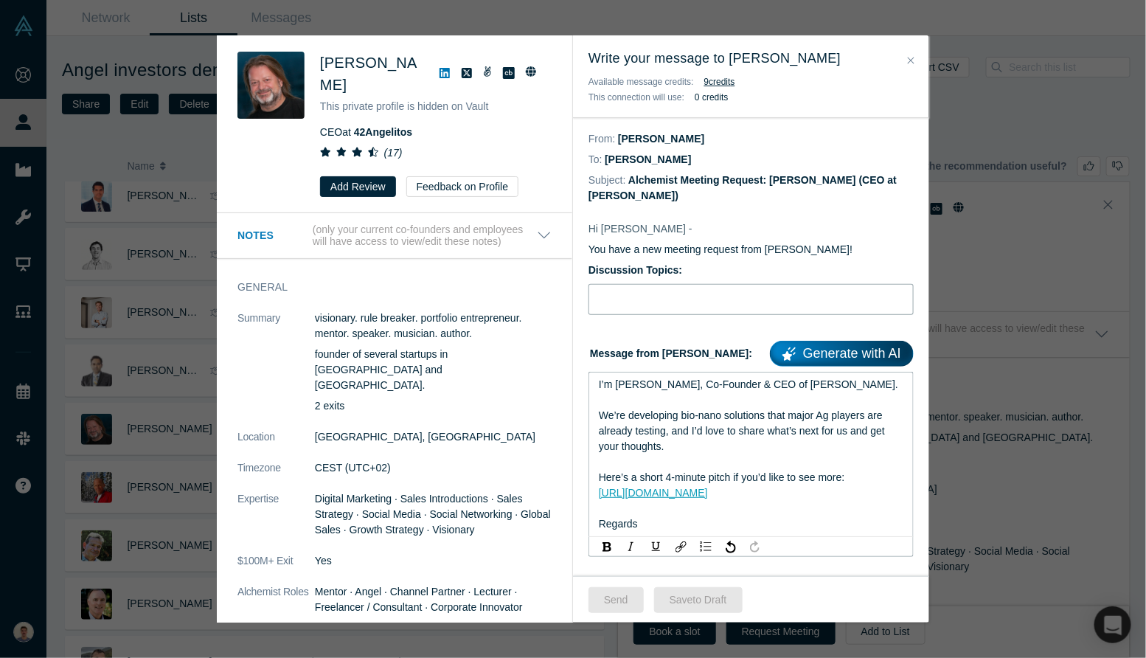
click at [688, 294] on input "Discussion Topics:" at bounding box center [751, 299] width 325 height 31
type input "Intro [PERSON_NAME], bio-nanosolutions for agriculture"
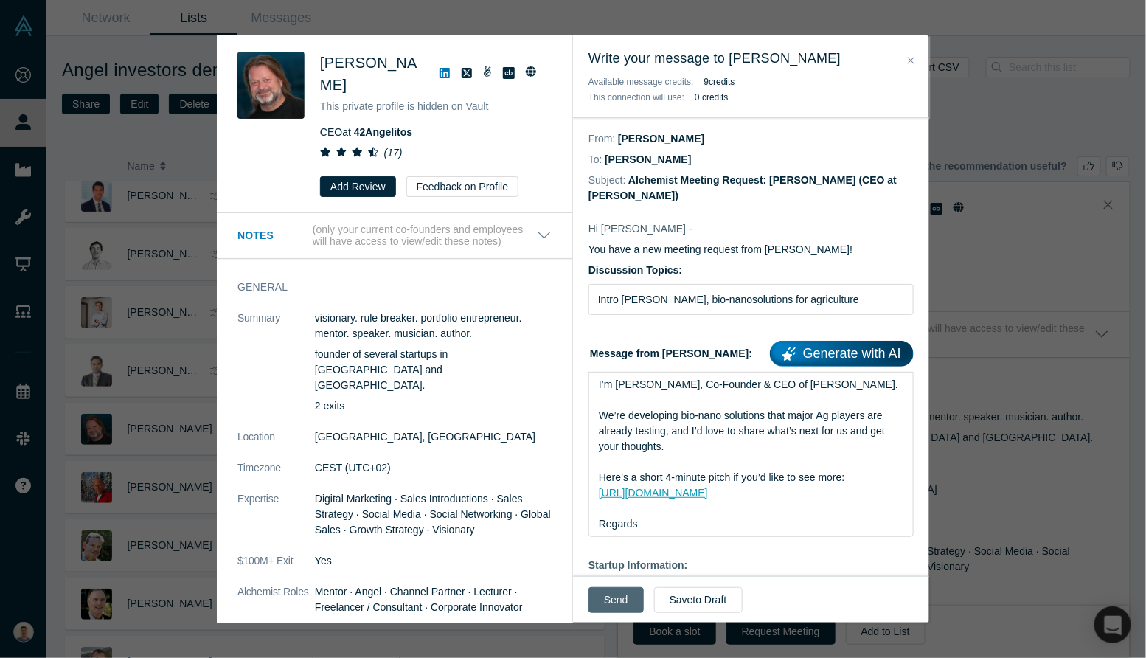
click at [609, 608] on button "Send" at bounding box center [616, 600] width 55 height 26
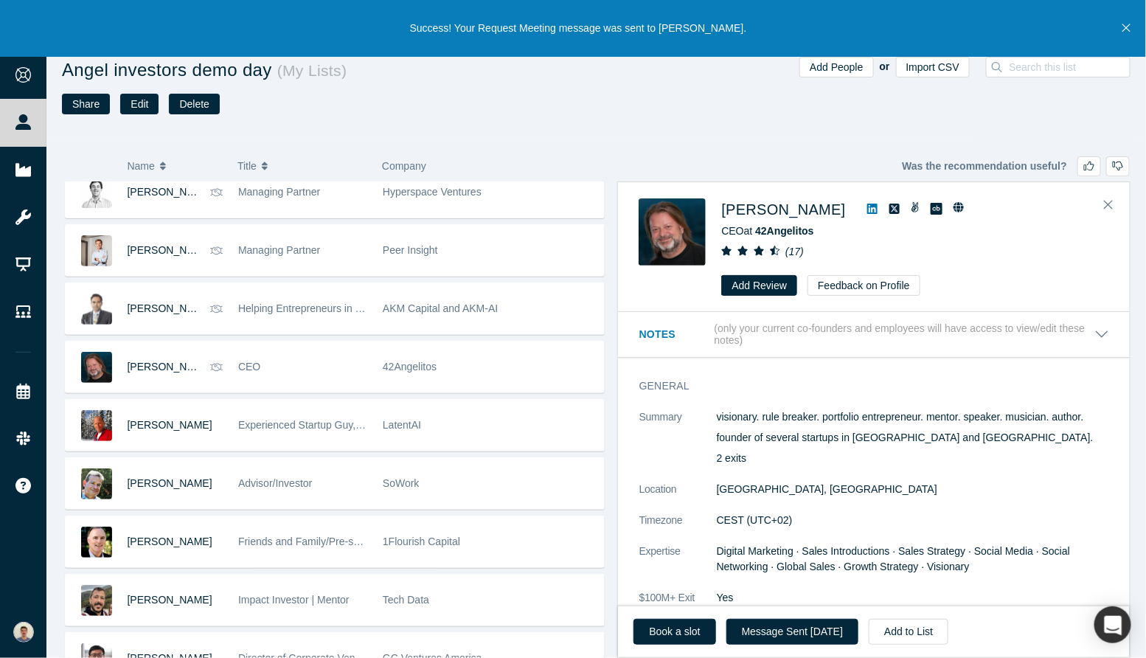
scroll to position [679, 0]
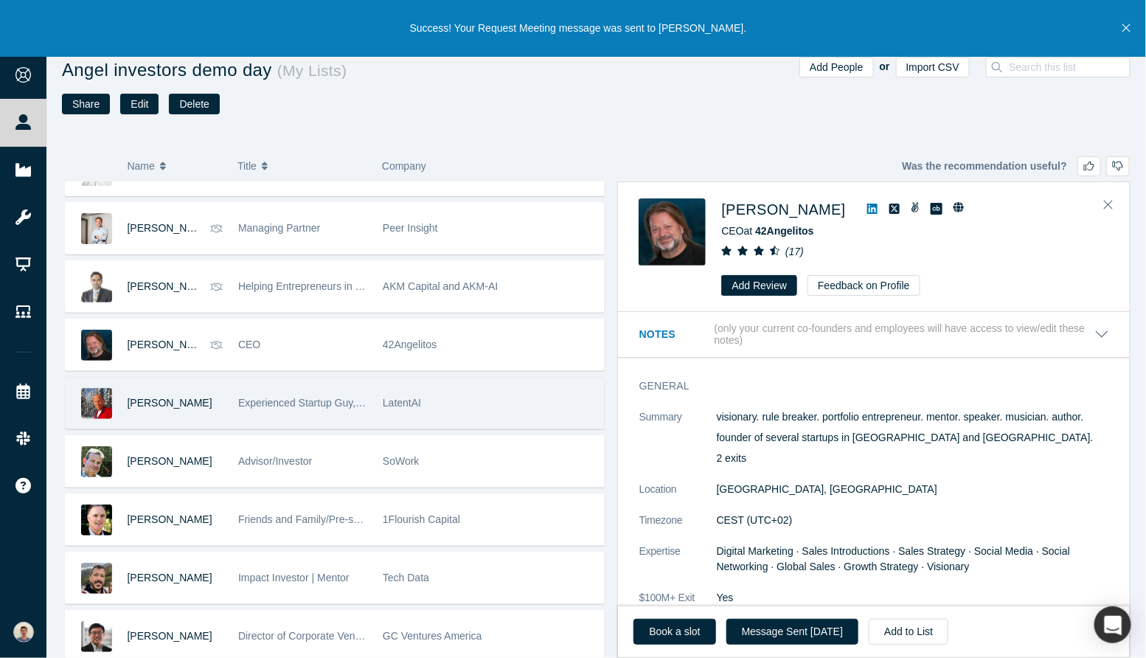
click at [263, 382] on div "Experienced Startup Guy, 22 positive exits to date" at bounding box center [302, 403] width 129 height 51
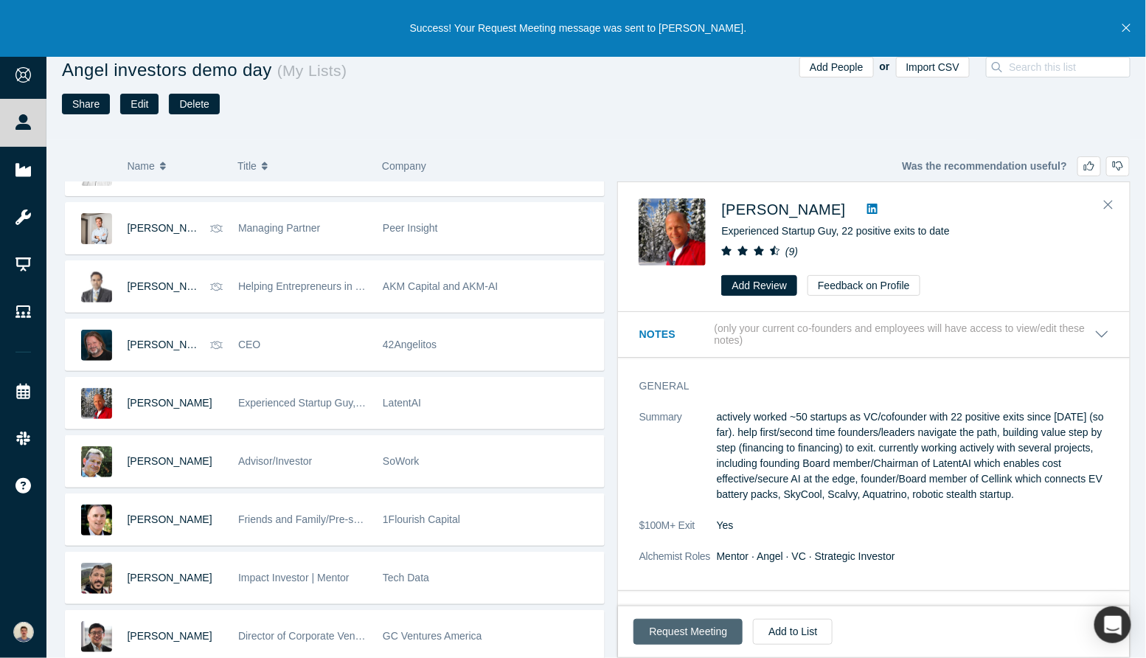
click at [704, 621] on button "Request Meeting" at bounding box center [688, 632] width 109 height 26
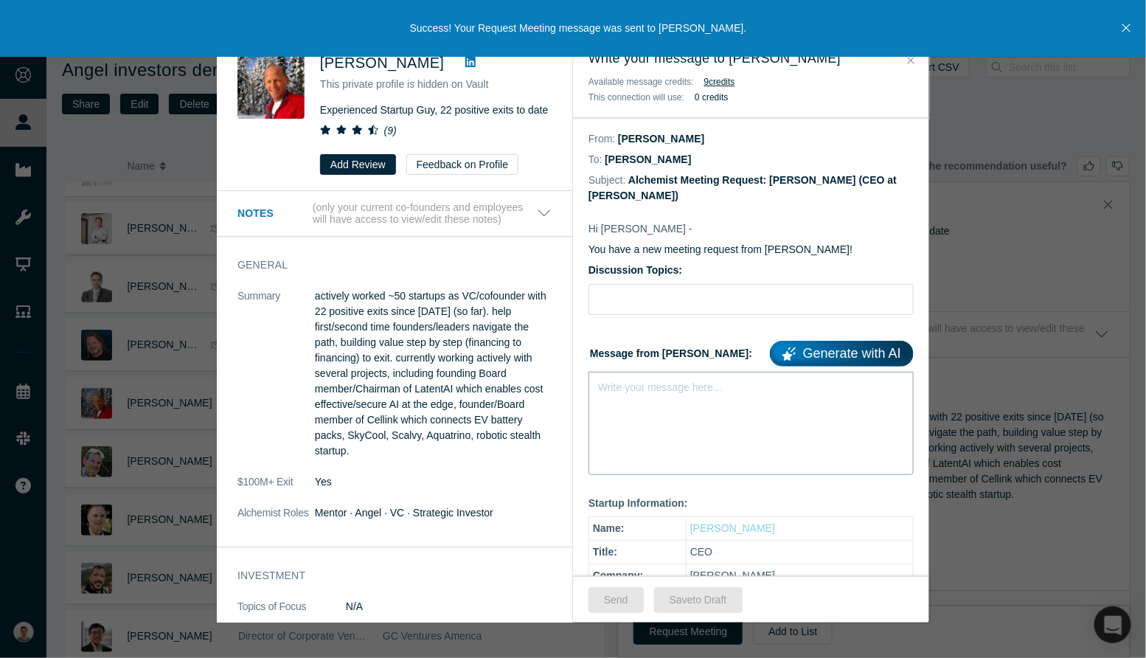
click at [645, 415] on div "Write your message here..." at bounding box center [751, 423] width 325 height 103
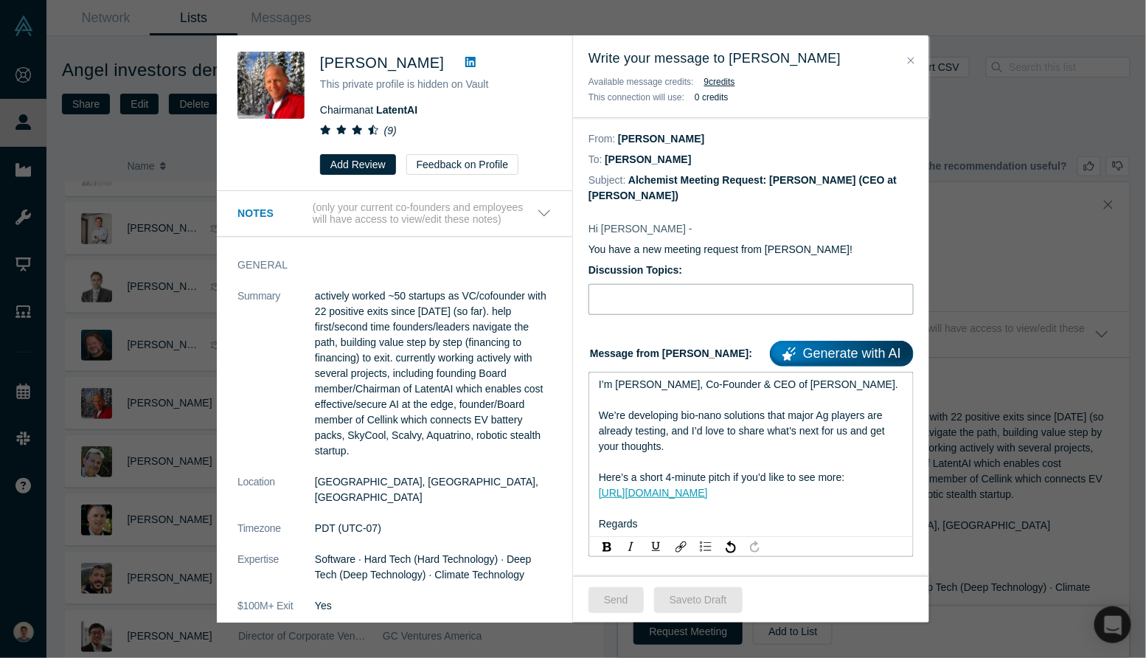
click at [686, 289] on input "Discussion Topics:" at bounding box center [751, 299] width 325 height 31
type input "Intro [PERSON_NAME], bio-nanosolutions for agriculture"
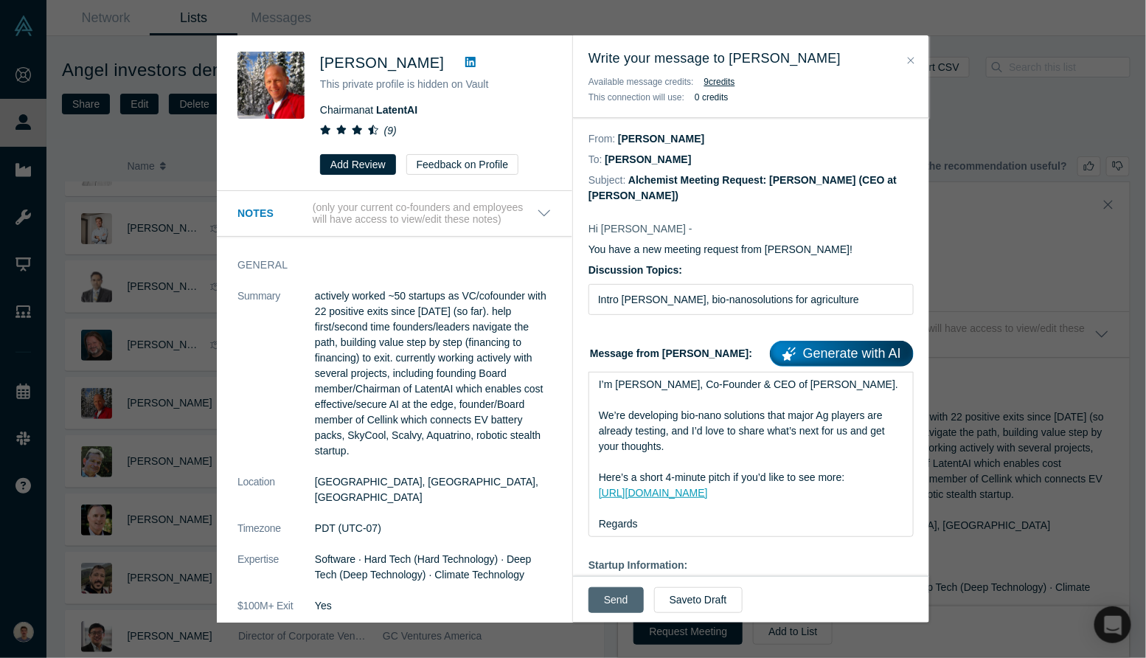
click at [614, 606] on button "Send" at bounding box center [616, 600] width 55 height 26
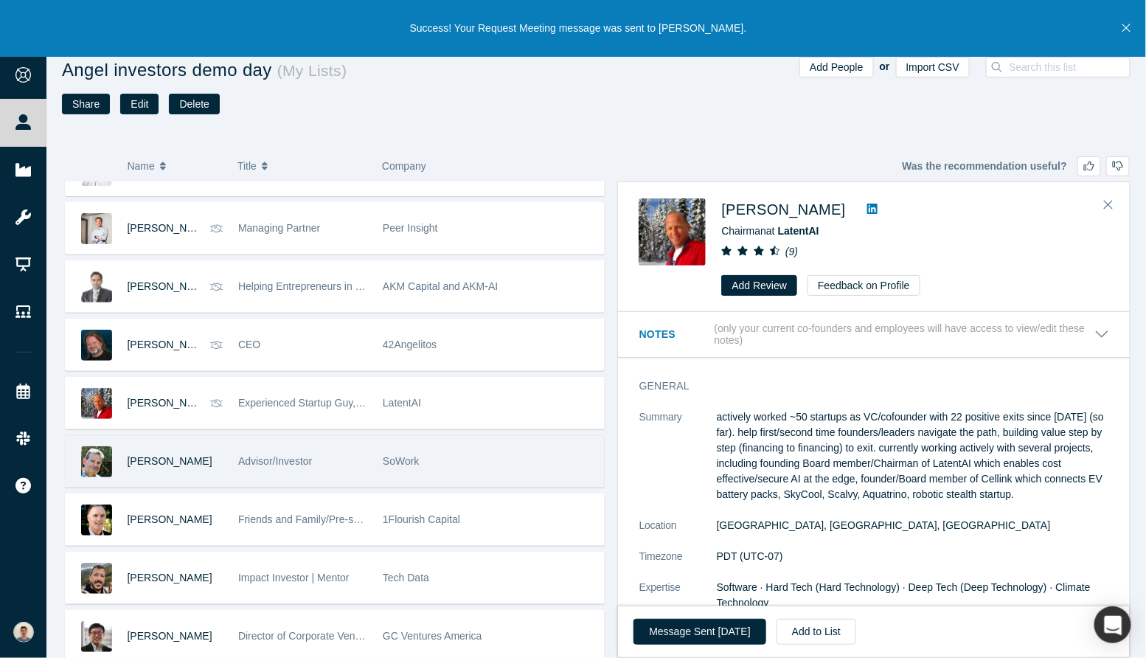
click at [343, 471] on div "Advisor/Investor" at bounding box center [302, 461] width 129 height 51
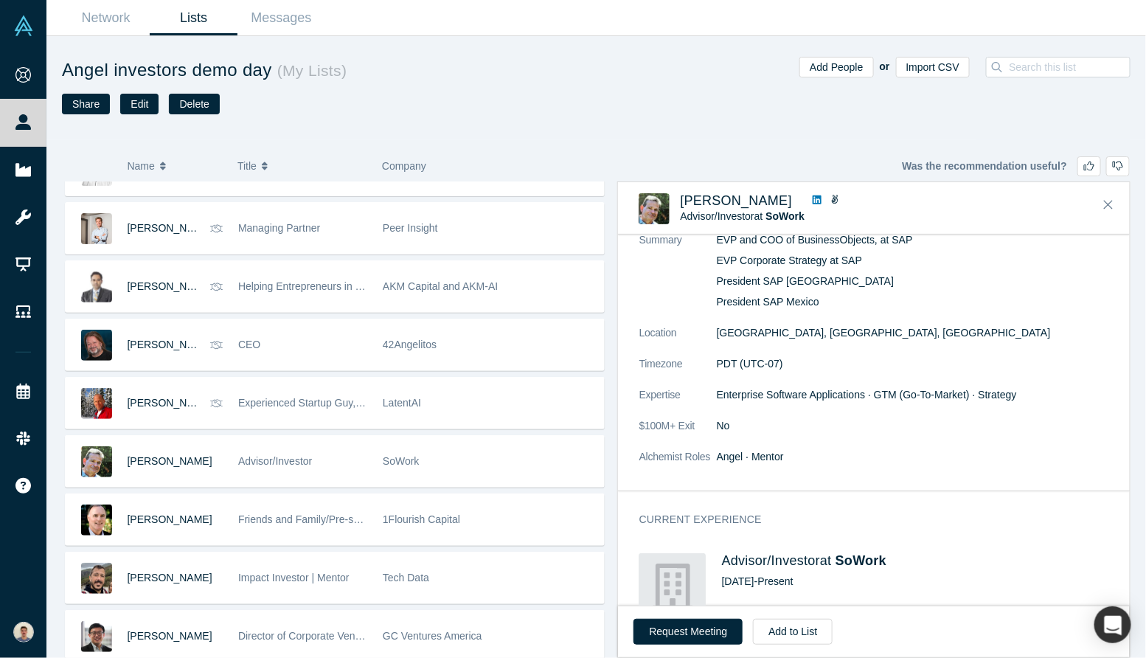
scroll to position [0, 0]
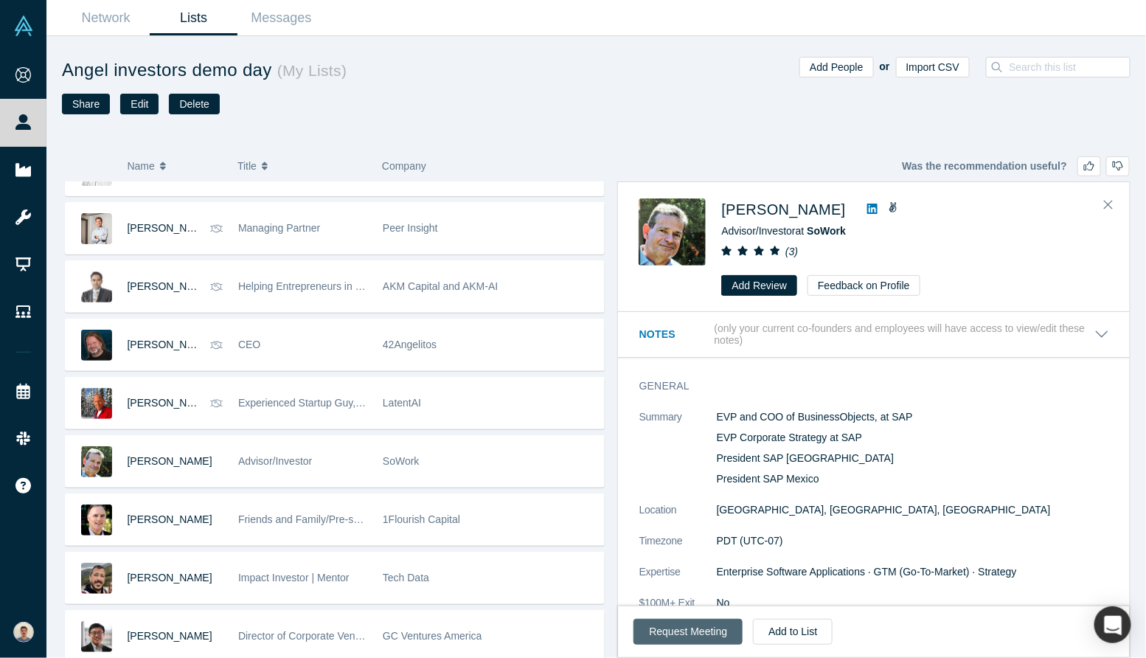
click at [690, 639] on button "Request Meeting" at bounding box center [688, 632] width 109 height 26
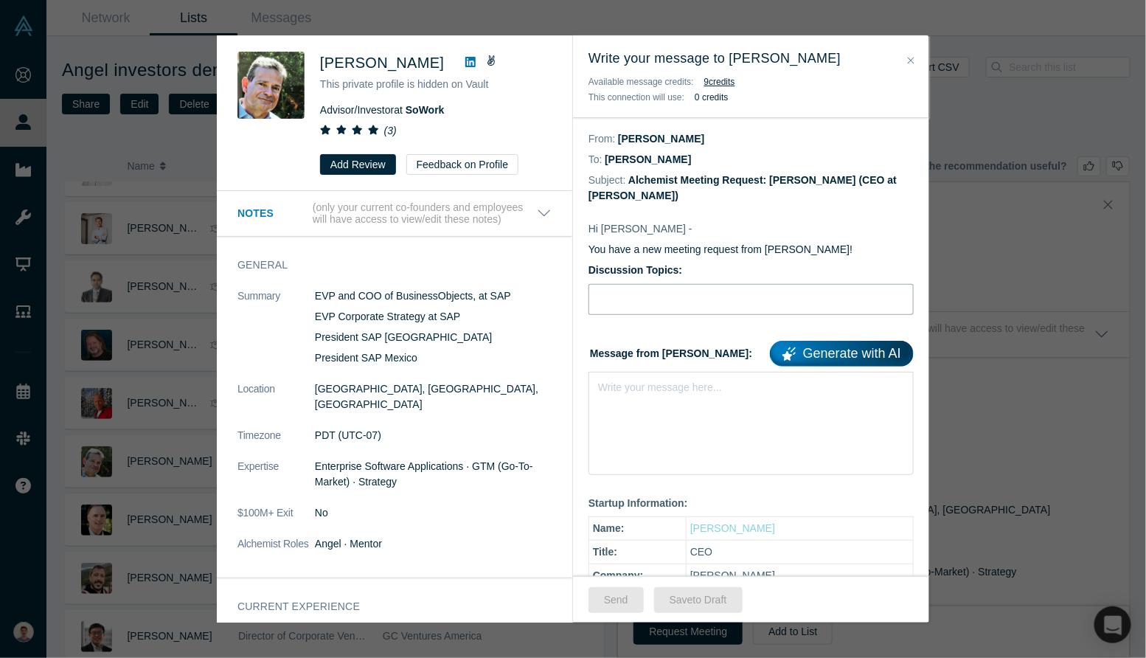
click at [668, 302] on input "Discussion Topics:" at bounding box center [751, 299] width 325 height 31
type input "Intro [PERSON_NAME], bio-nanosolutions for agriculture"
click at [673, 391] on div "rdw-editor" at bounding box center [751, 384] width 305 height 15
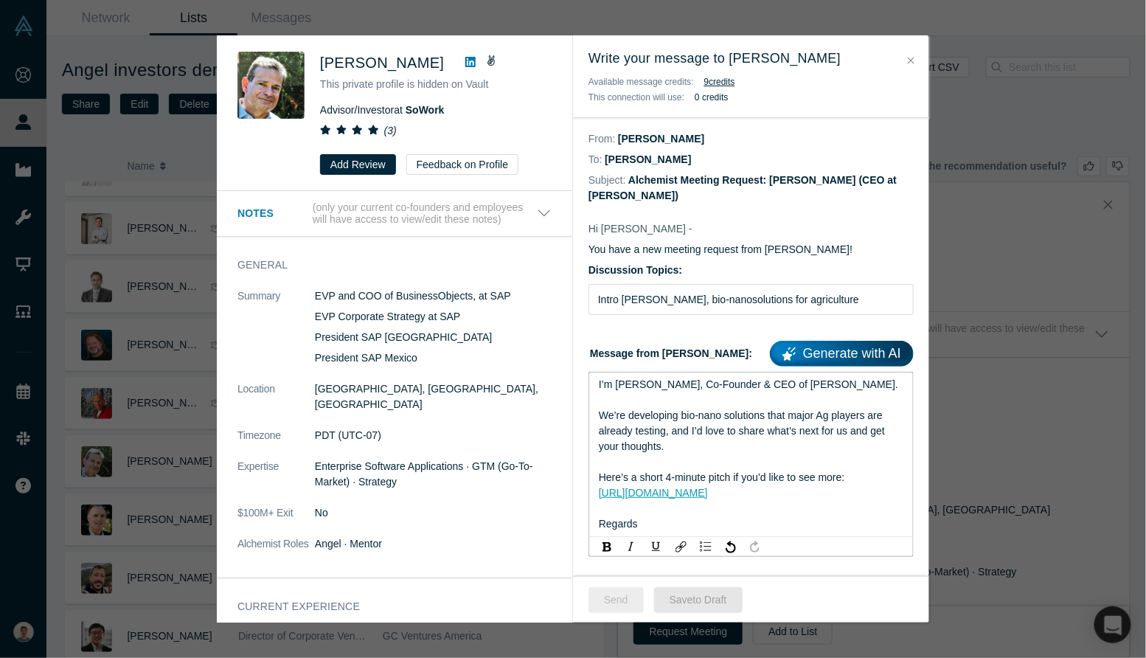
click at [616, 606] on button "Send" at bounding box center [616, 600] width 55 height 26
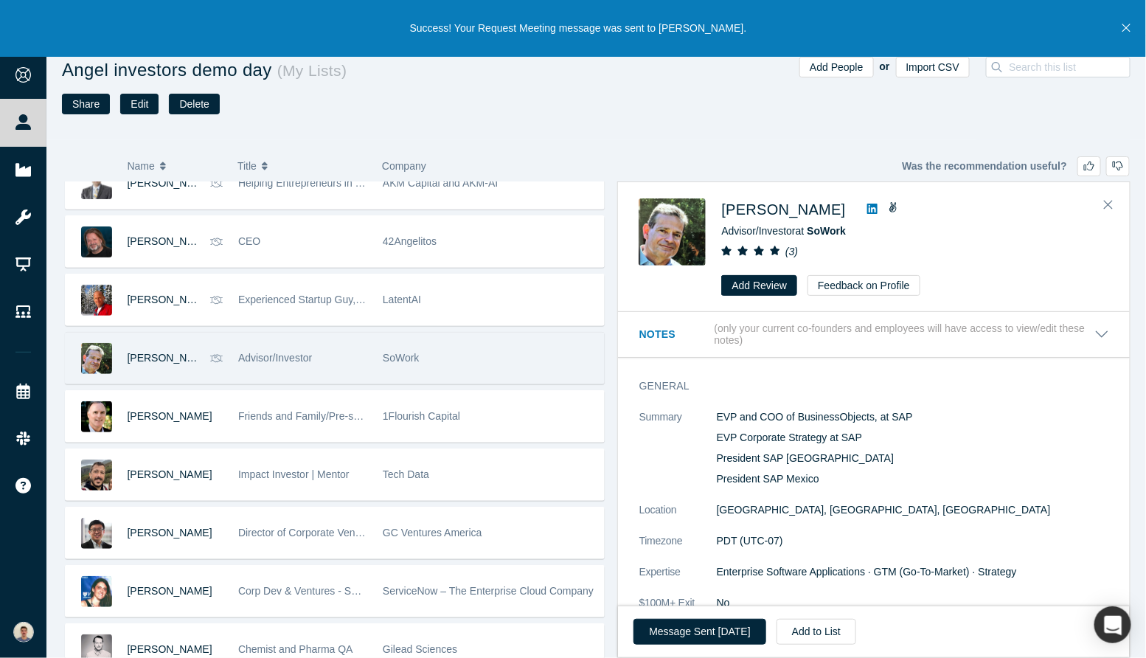
scroll to position [782, 0]
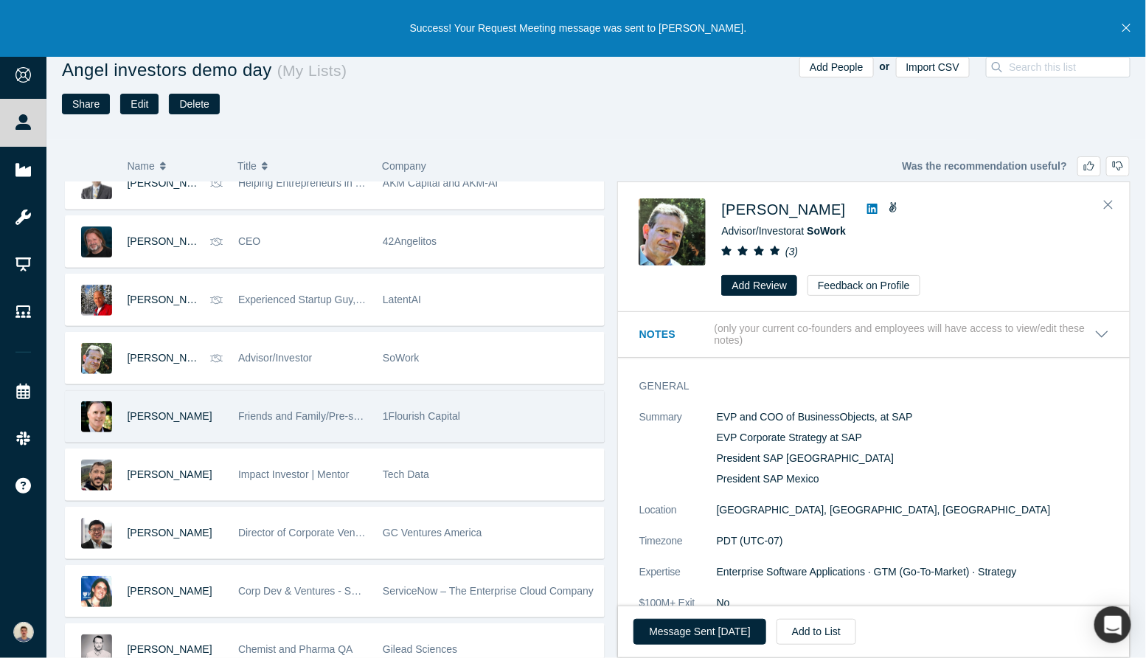
click at [305, 410] on span "Friends and Family/Pre-seed/Seed Angel and VC Investor" at bounding box center [371, 416] width 266 height 12
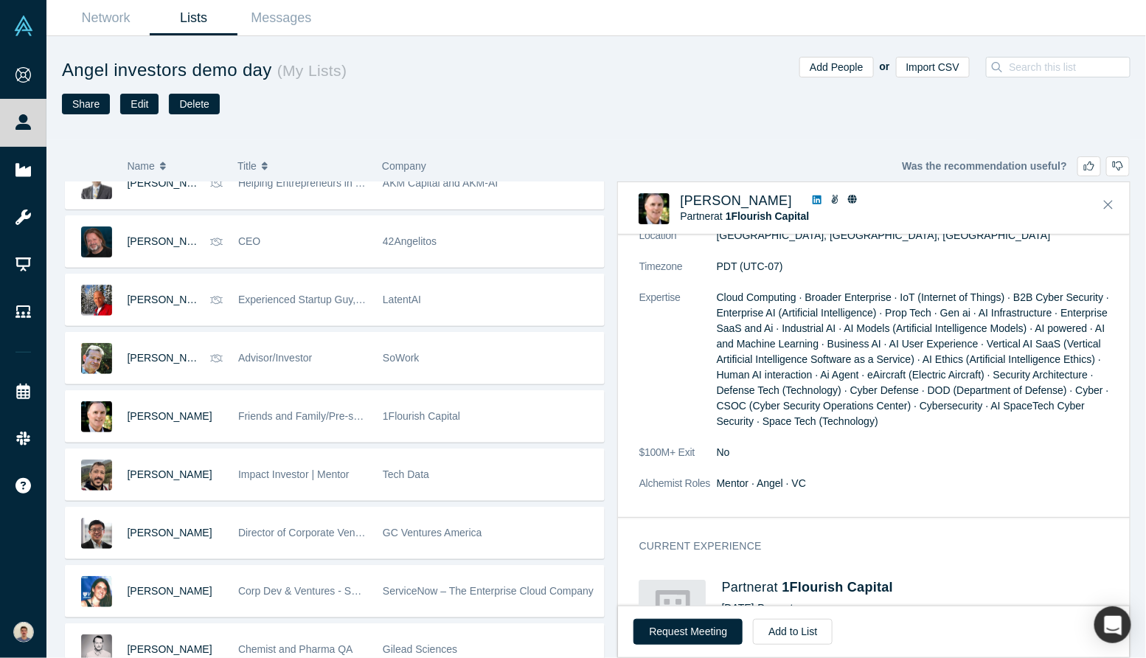
scroll to position [138, 0]
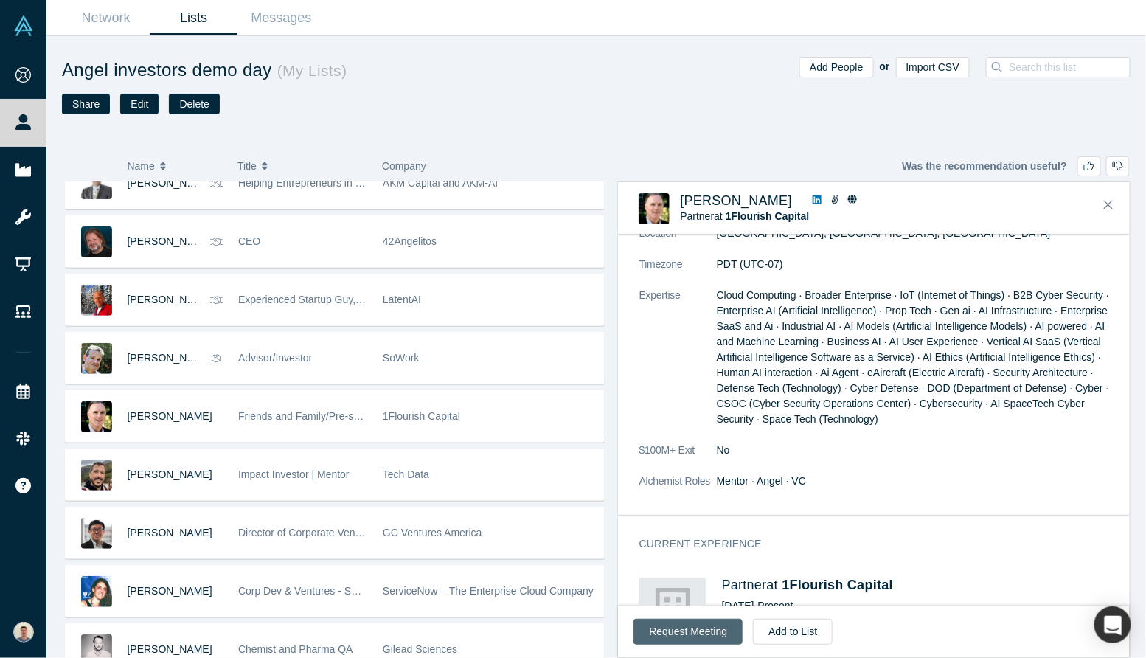
click at [680, 626] on button "Request Meeting" at bounding box center [688, 632] width 109 height 26
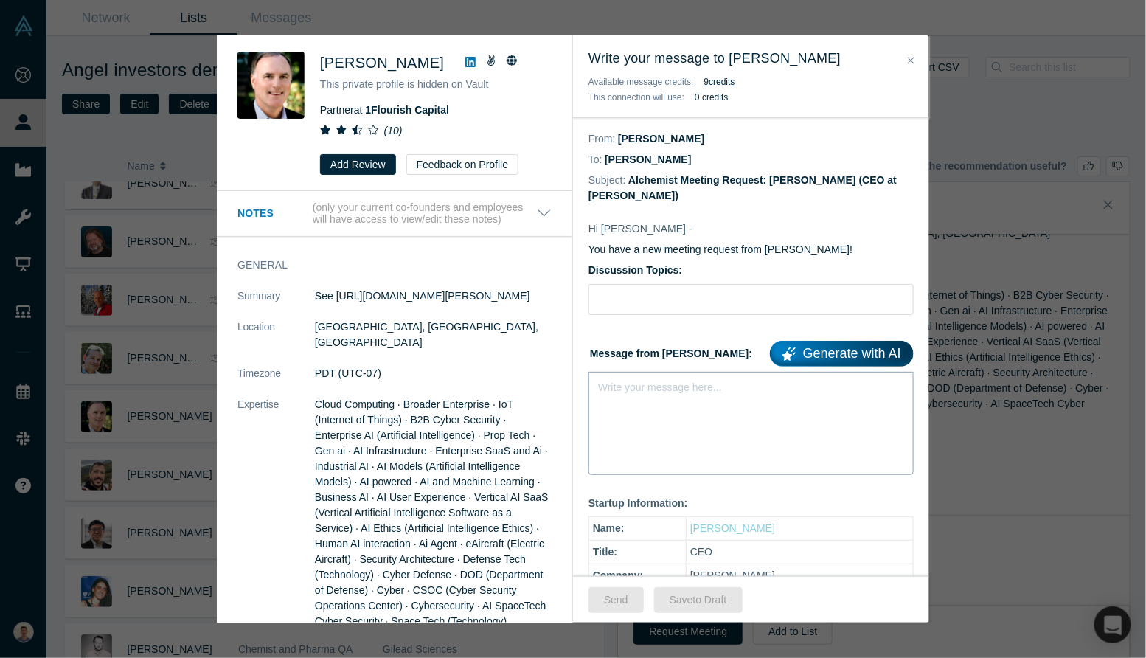
click at [670, 398] on div "Write your message here..." at bounding box center [751, 423] width 325 height 103
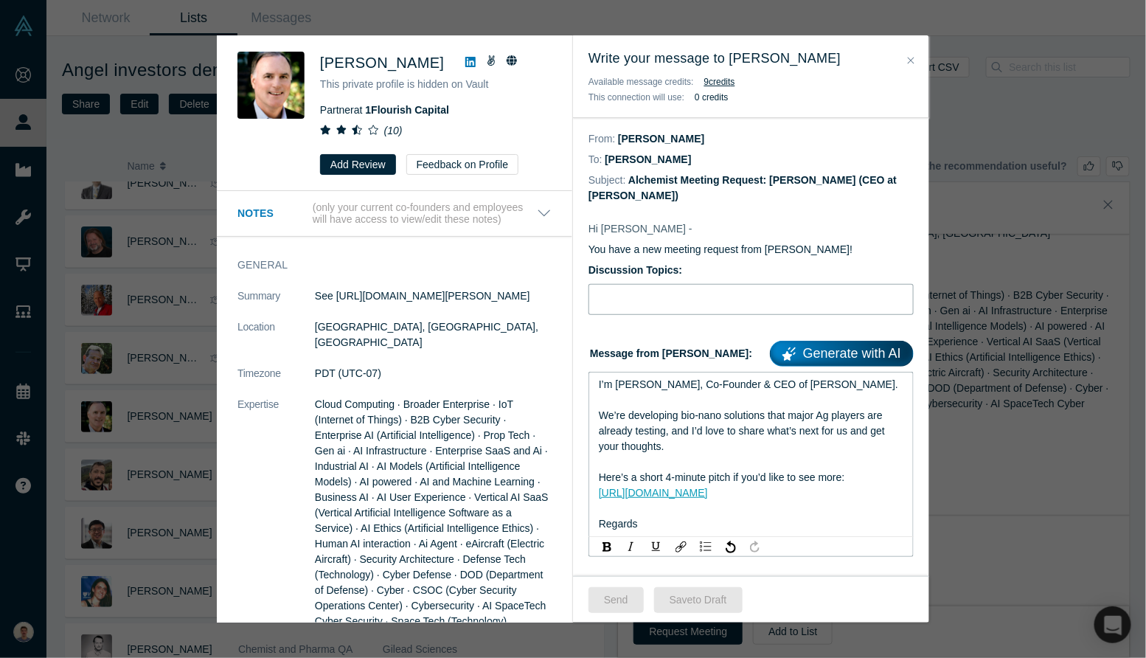
click at [690, 301] on input "Discussion Topics:" at bounding box center [751, 299] width 325 height 31
type input "Intro [PERSON_NAME], bio-nanosolutions for agriculture"
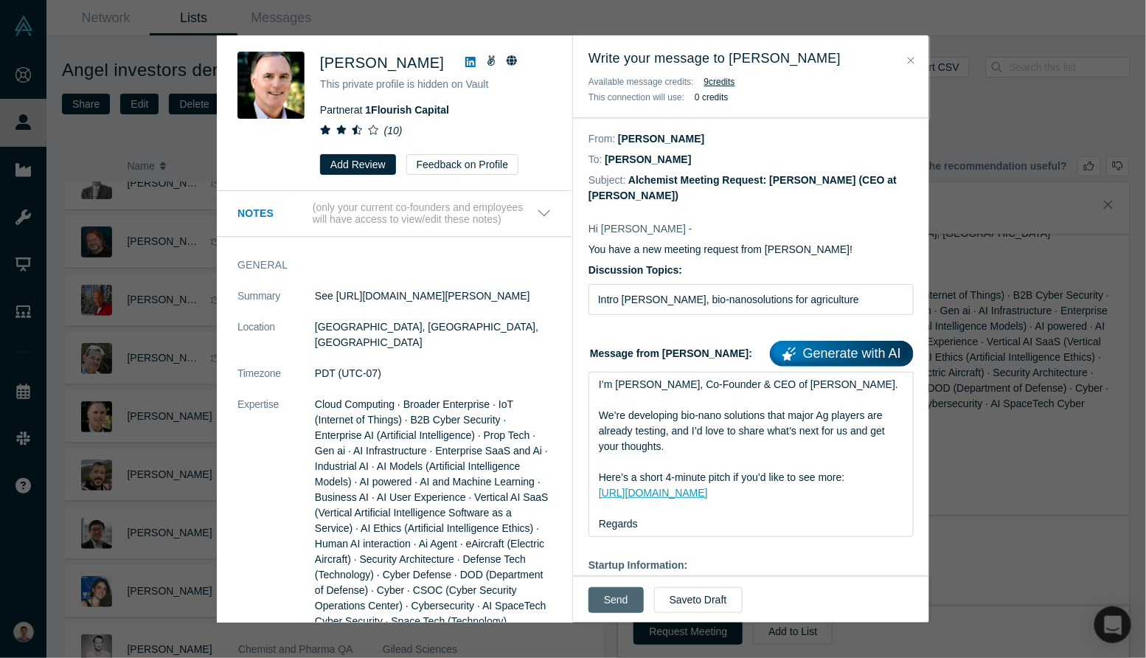
click at [624, 597] on button "Send" at bounding box center [616, 600] width 55 height 26
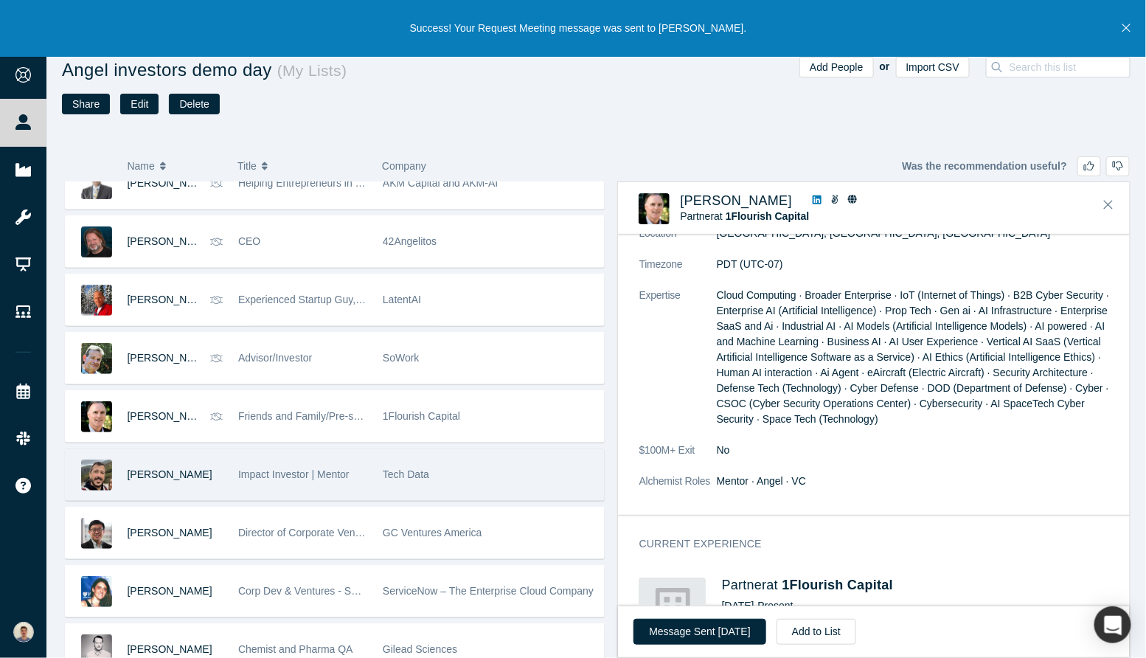
click at [179, 477] on div "[PERSON_NAME]" at bounding box center [176, 474] width 96 height 51
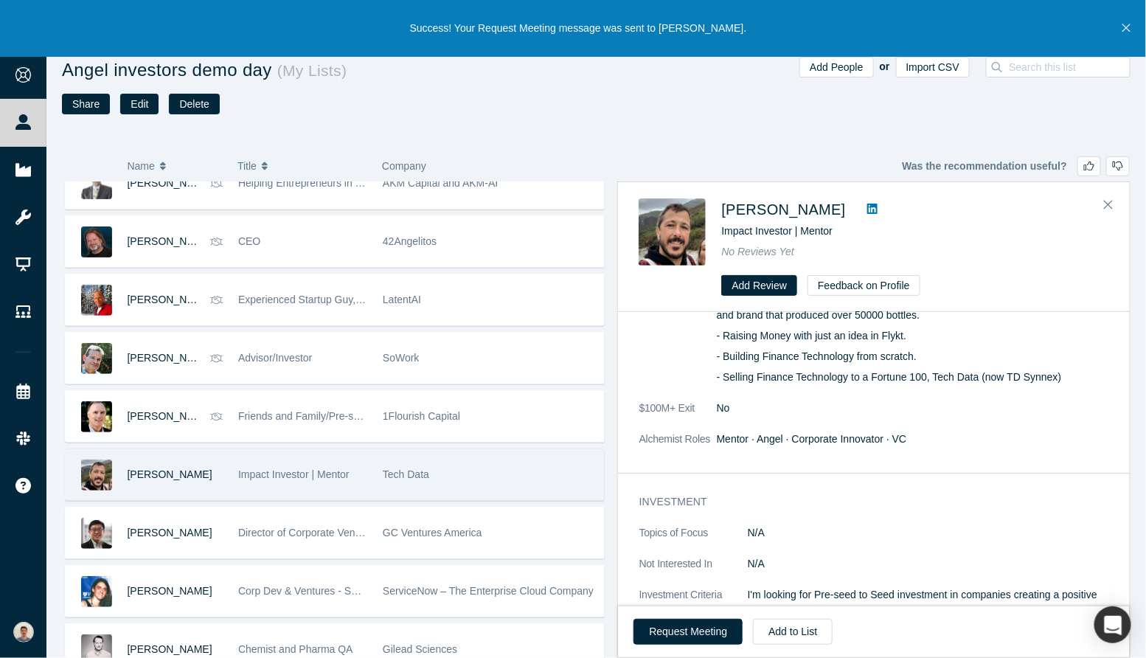
click at [179, 477] on div "[PERSON_NAME]" at bounding box center [176, 474] width 96 height 51
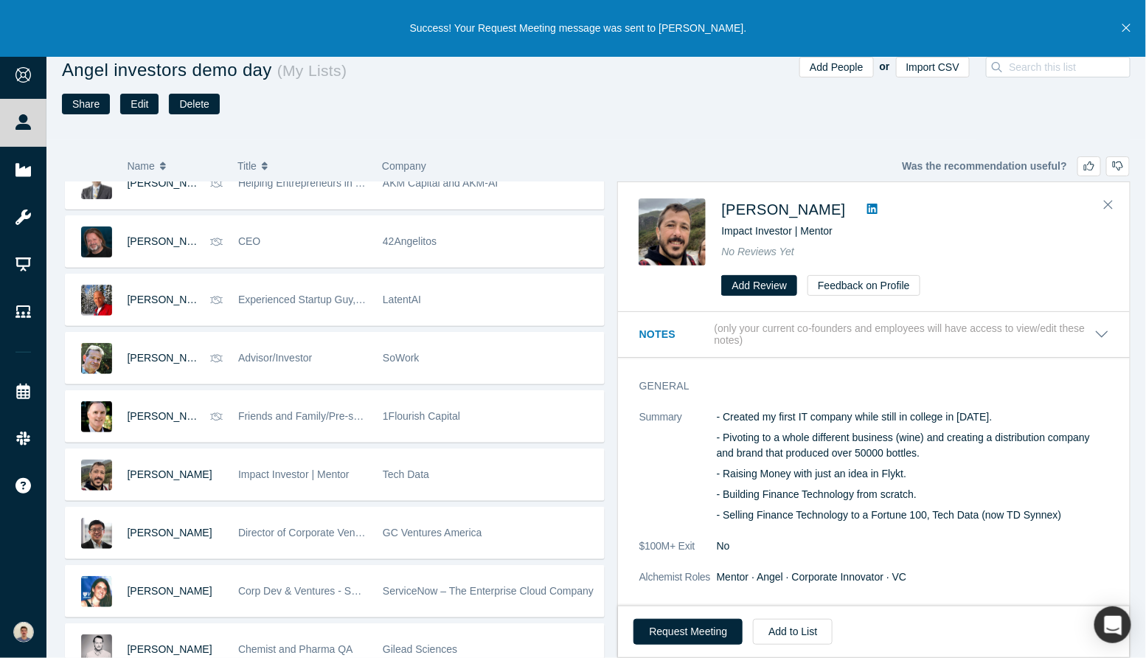
click at [670, 480] on dt "Summary" at bounding box center [677, 473] width 77 height 129
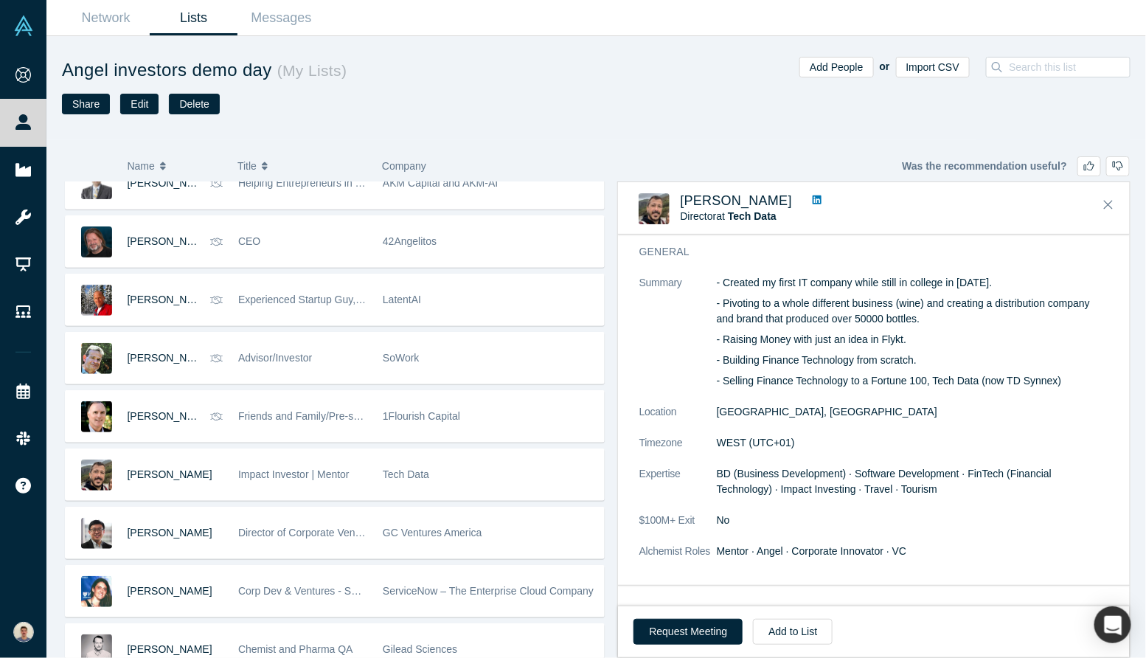
scroll to position [69, 0]
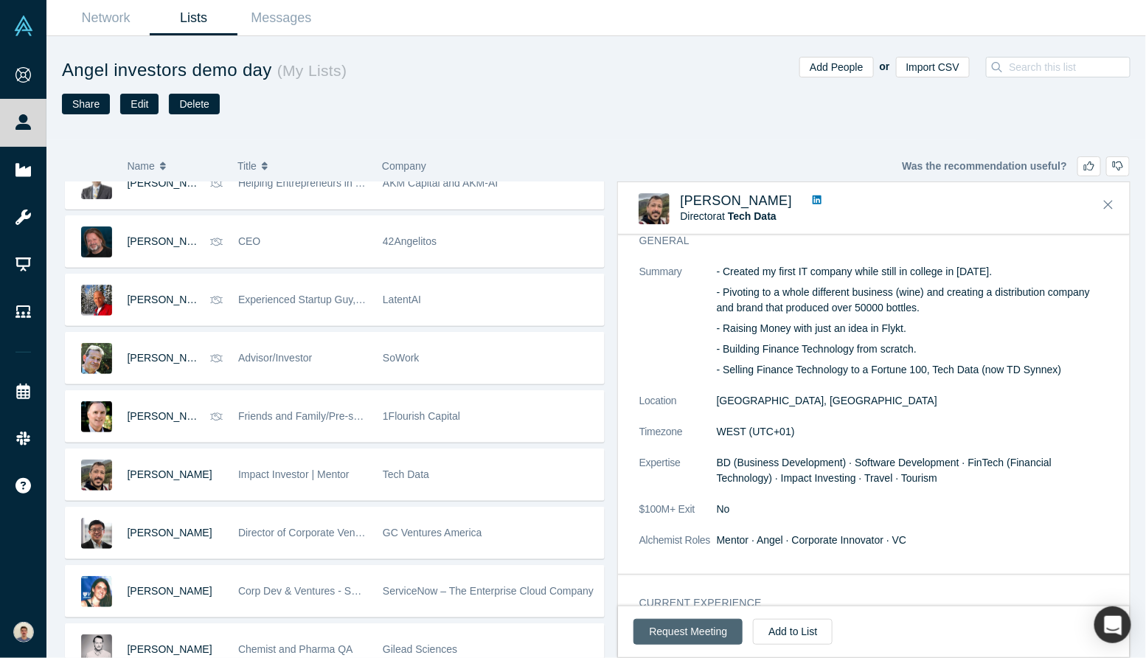
click at [664, 621] on button "Request Meeting" at bounding box center [688, 632] width 109 height 26
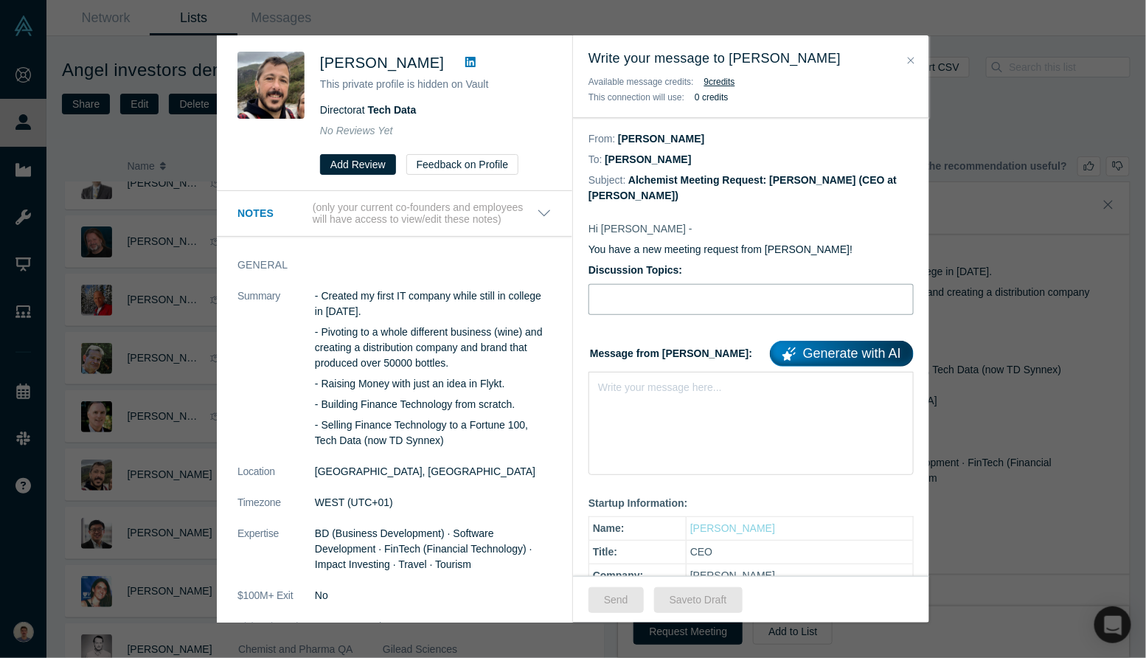
click at [634, 304] on input "Discussion Topics:" at bounding box center [751, 299] width 325 height 31
type input "Intro [PERSON_NAME], bio-nanosolutions for agriculture"
click at [656, 403] on div "Write your message here..." at bounding box center [751, 423] width 325 height 103
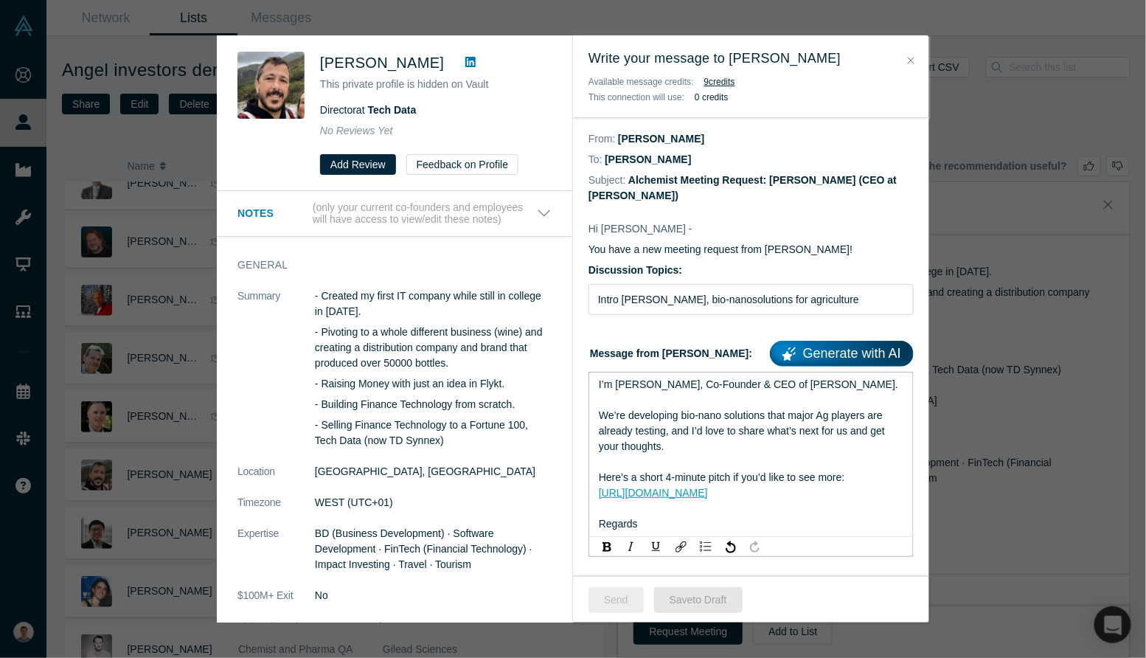
click at [624, 598] on button "Send" at bounding box center [616, 600] width 55 height 26
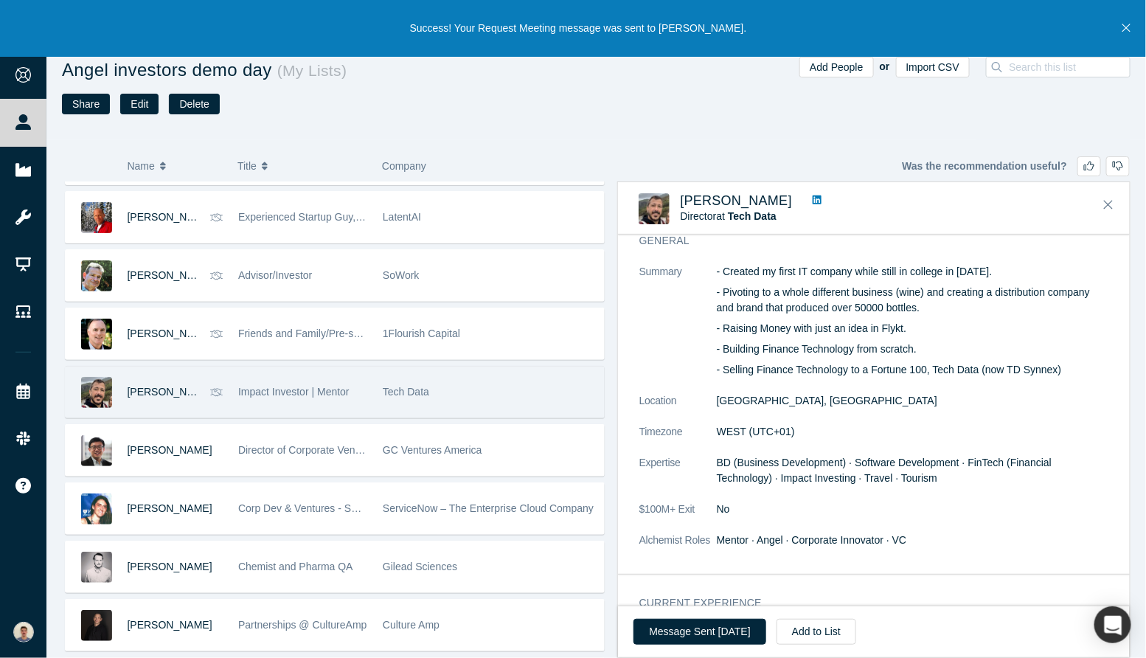
scroll to position [881, 0]
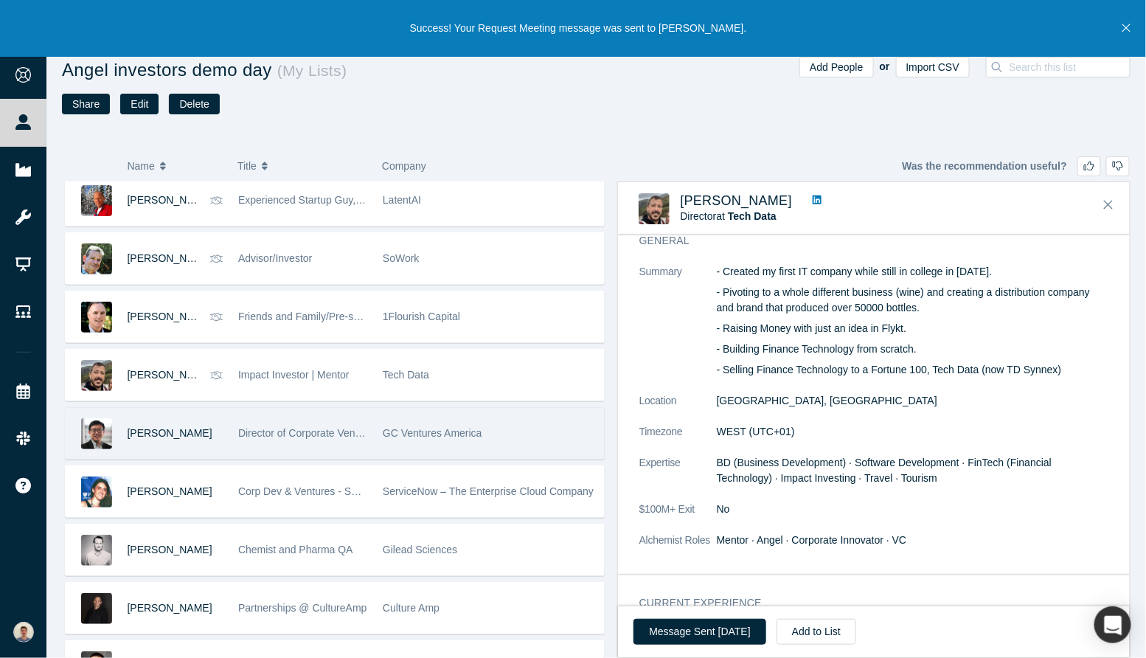
click at [195, 440] on div "[PERSON_NAME]" at bounding box center [176, 433] width 96 height 51
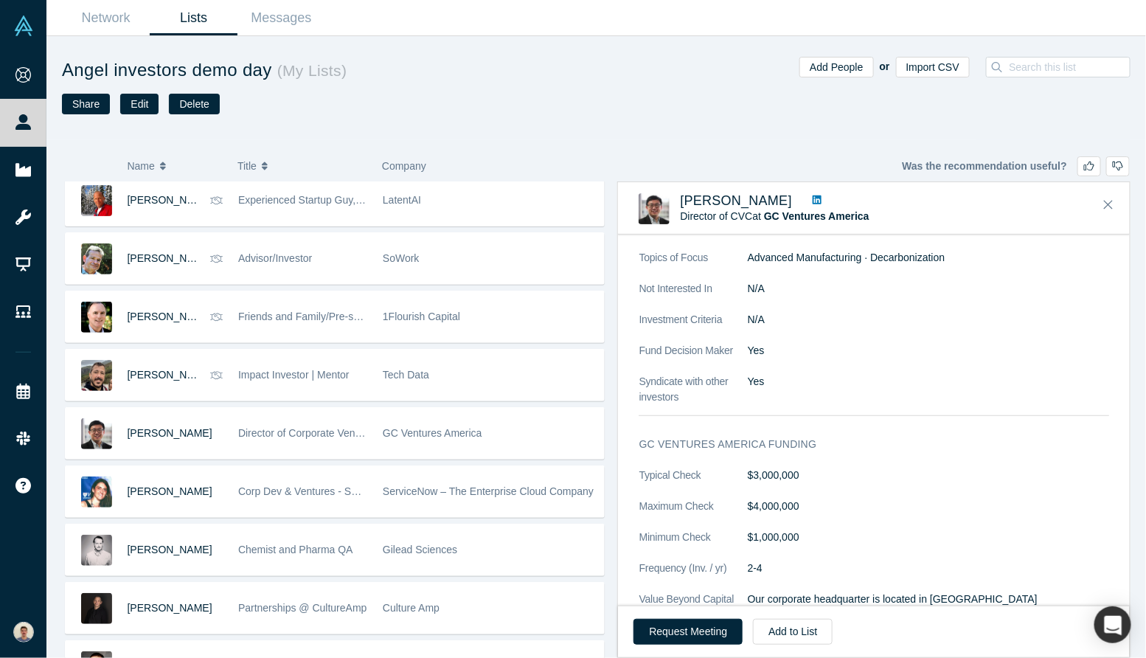
scroll to position [388, 0]
click at [691, 631] on button "Request Meeting" at bounding box center [688, 632] width 109 height 26
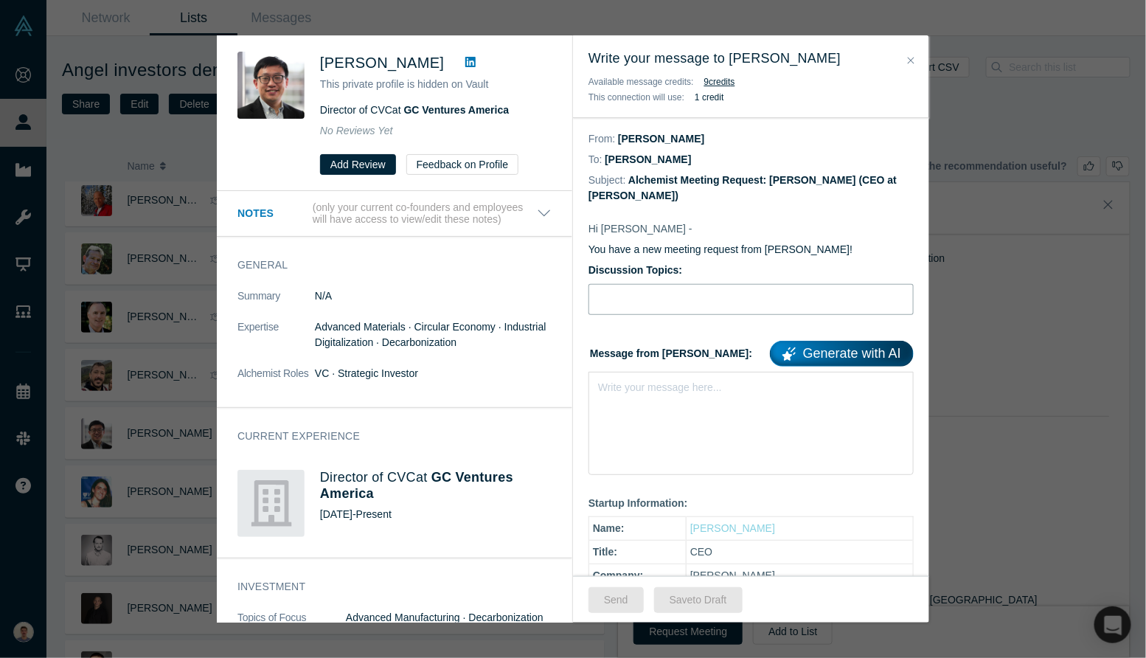
click at [654, 311] on input "Discussion Topics:" at bounding box center [751, 299] width 325 height 31
type input "Intro [PERSON_NAME], bio-nanosolutions for agriculture"
click at [680, 377] on div "rdw-editor" at bounding box center [751, 384] width 305 height 15
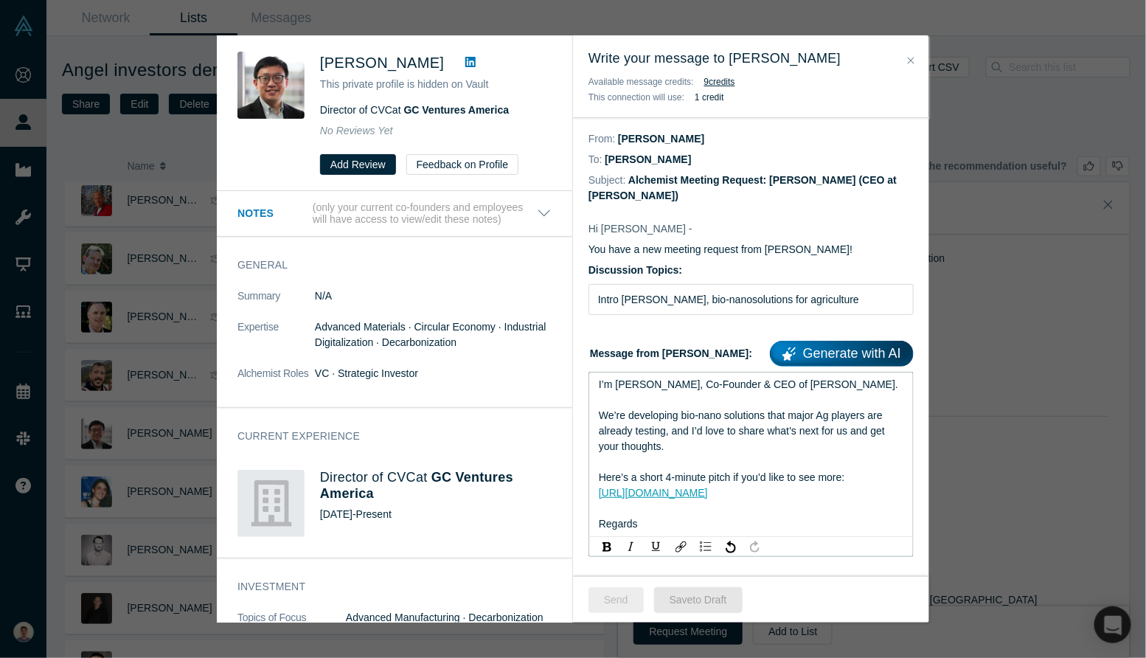
click at [620, 603] on button "Send" at bounding box center [616, 600] width 55 height 26
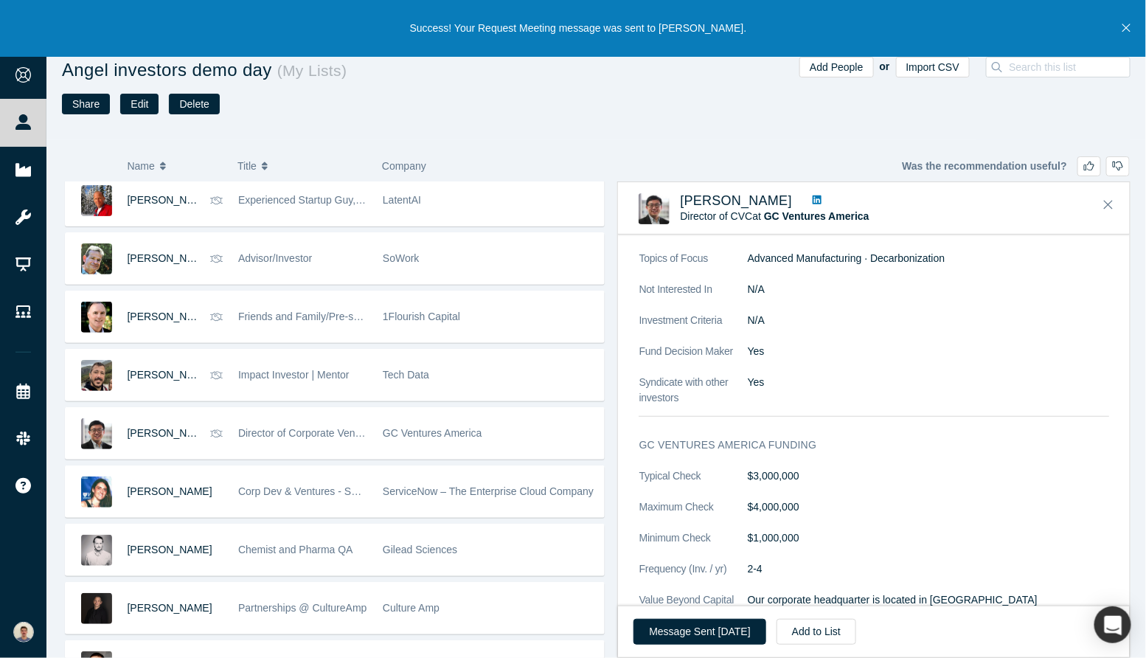
scroll to position [976, 0]
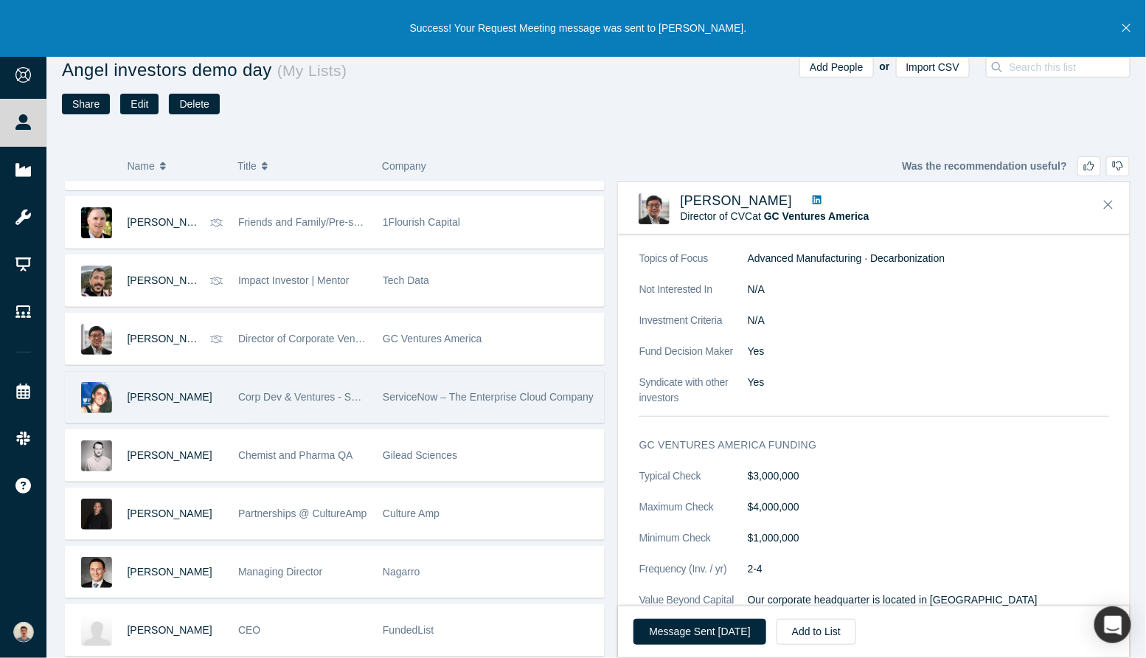
click at [181, 401] on div "[PERSON_NAME]" at bounding box center [176, 397] width 96 height 51
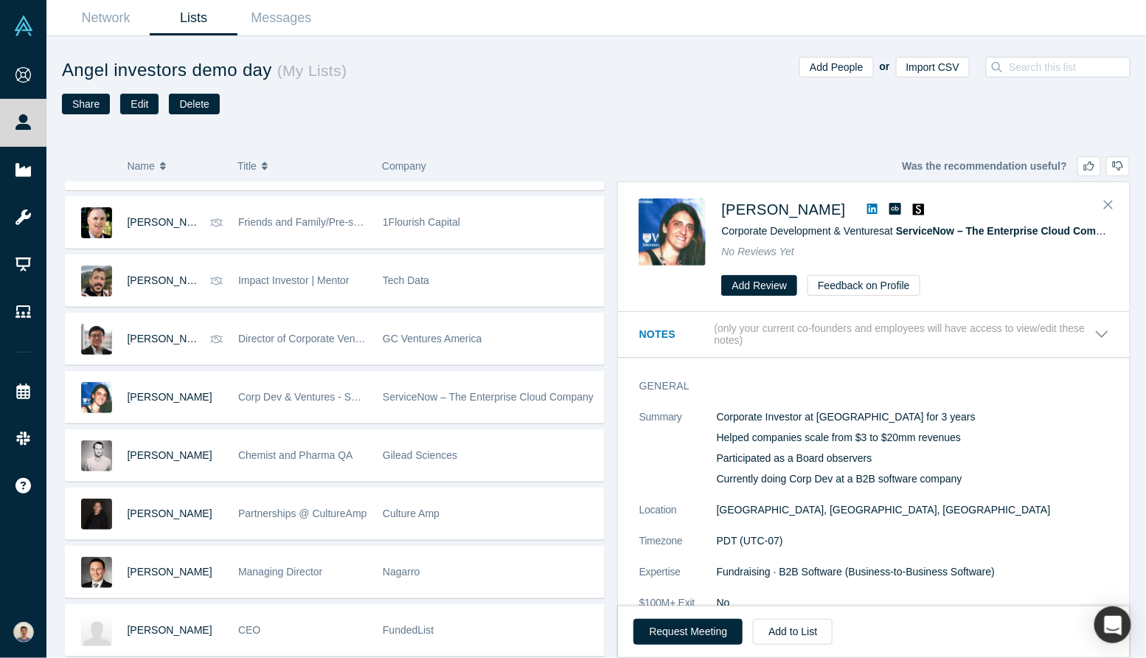
click at [749, 438] on p "Helped companies scale from $3 to $20mm revenues" at bounding box center [912, 437] width 393 height 15
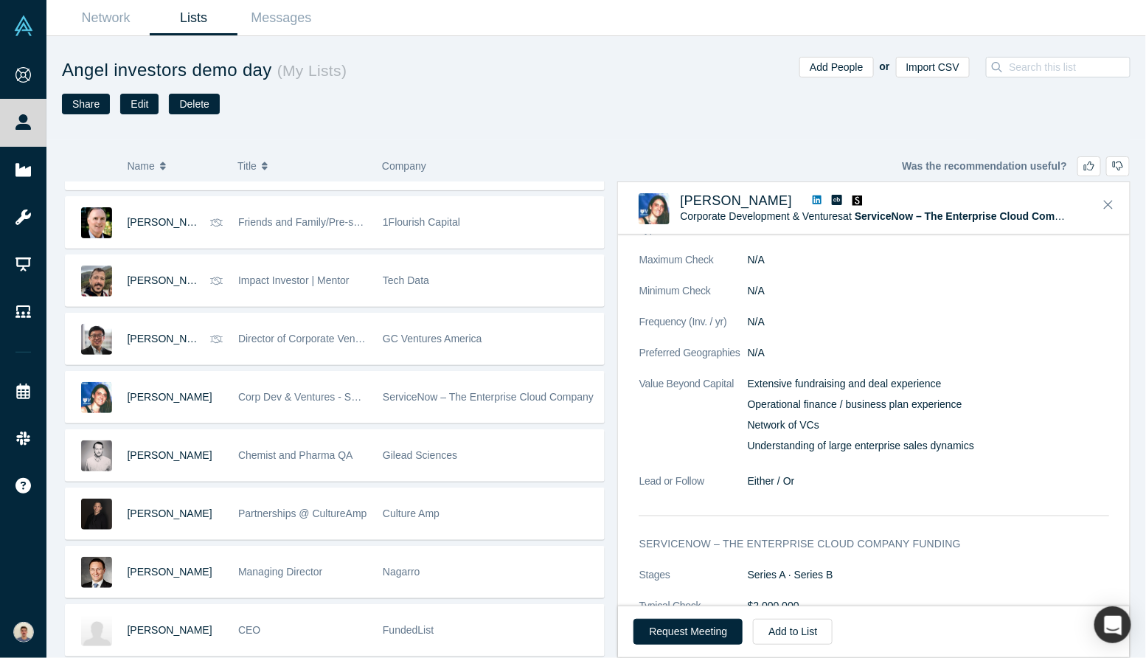
scroll to position [958, 0]
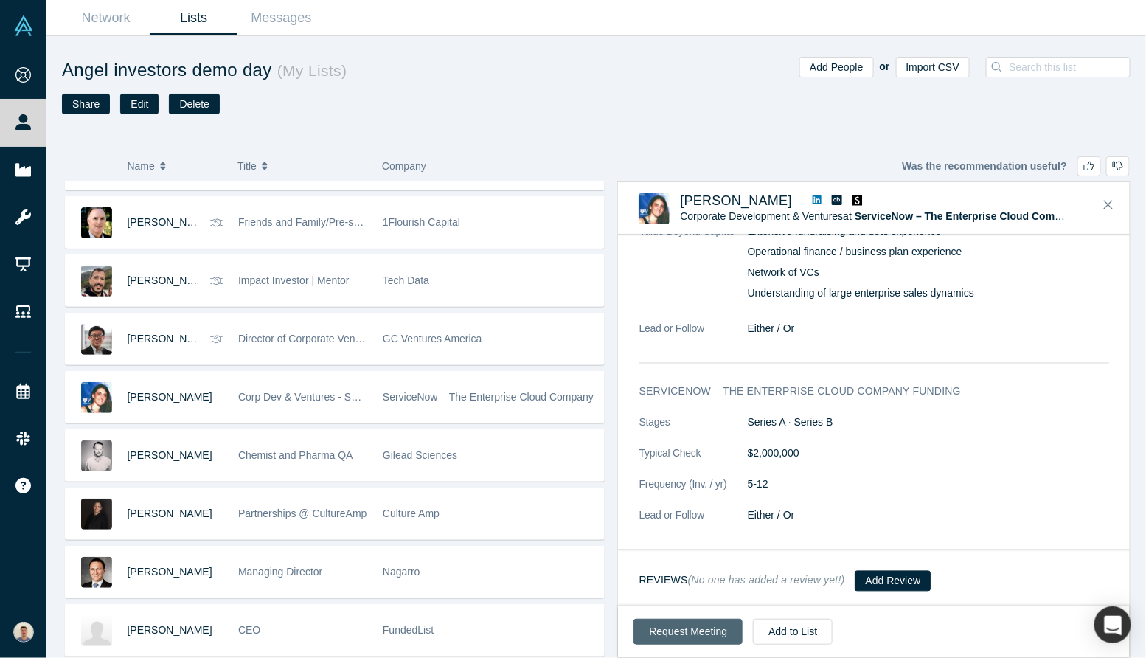
click at [695, 639] on button "Request Meeting" at bounding box center [688, 632] width 109 height 26
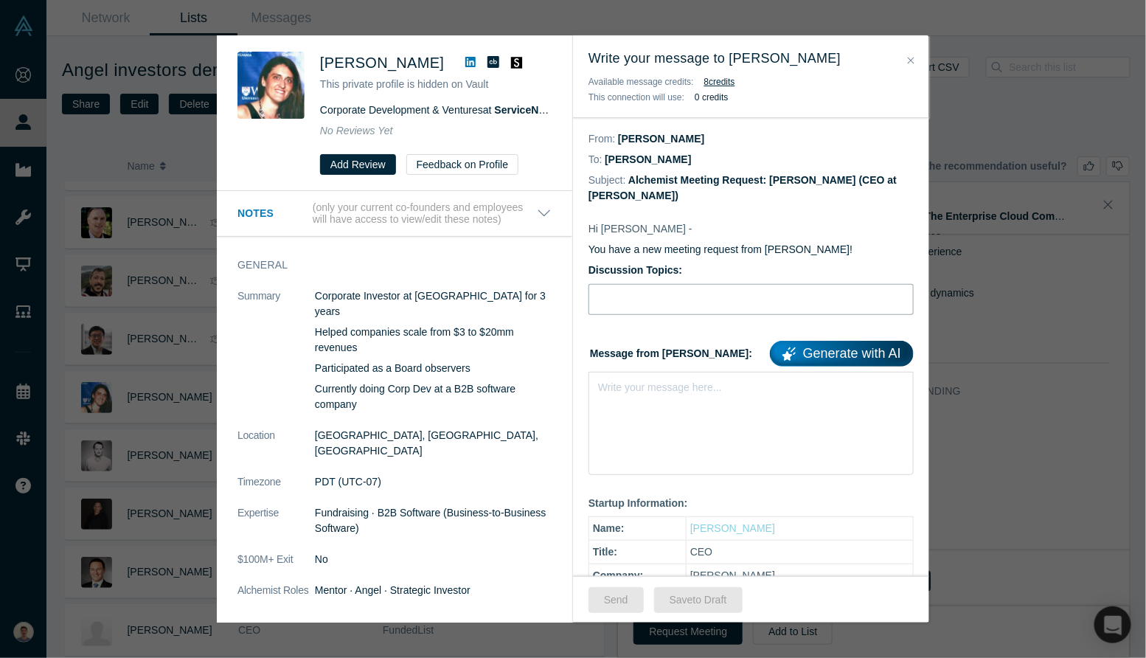
click at [685, 288] on input "Discussion Topics:" at bounding box center [751, 299] width 325 height 31
type input "Intro [PERSON_NAME], bio-nanosolutions for agriculture"
click at [656, 430] on div "Write your message here..." at bounding box center [751, 423] width 325 height 103
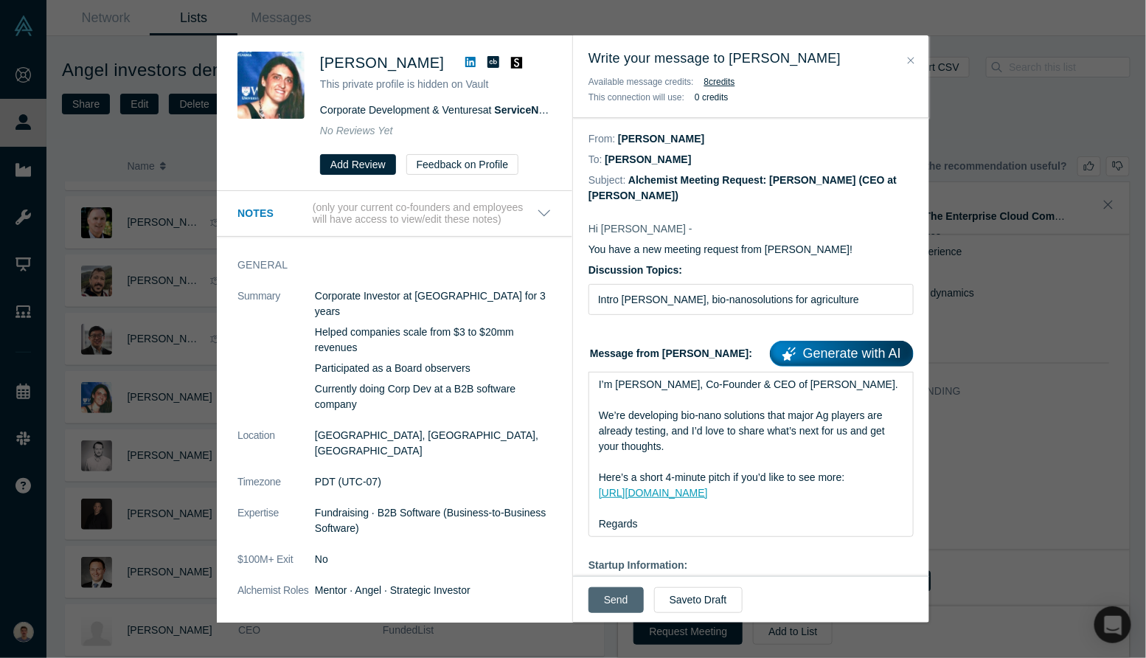
click at [608, 606] on button "Send" at bounding box center [616, 600] width 55 height 26
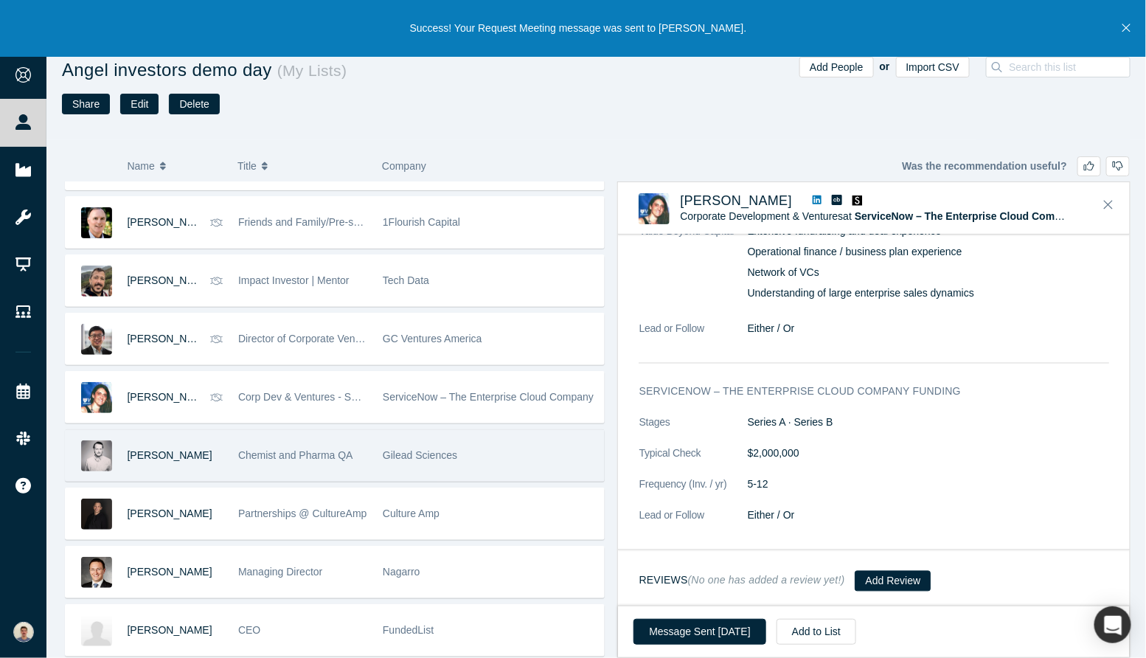
click at [246, 457] on span "Chemist and Pharma QA" at bounding box center [295, 455] width 115 height 12
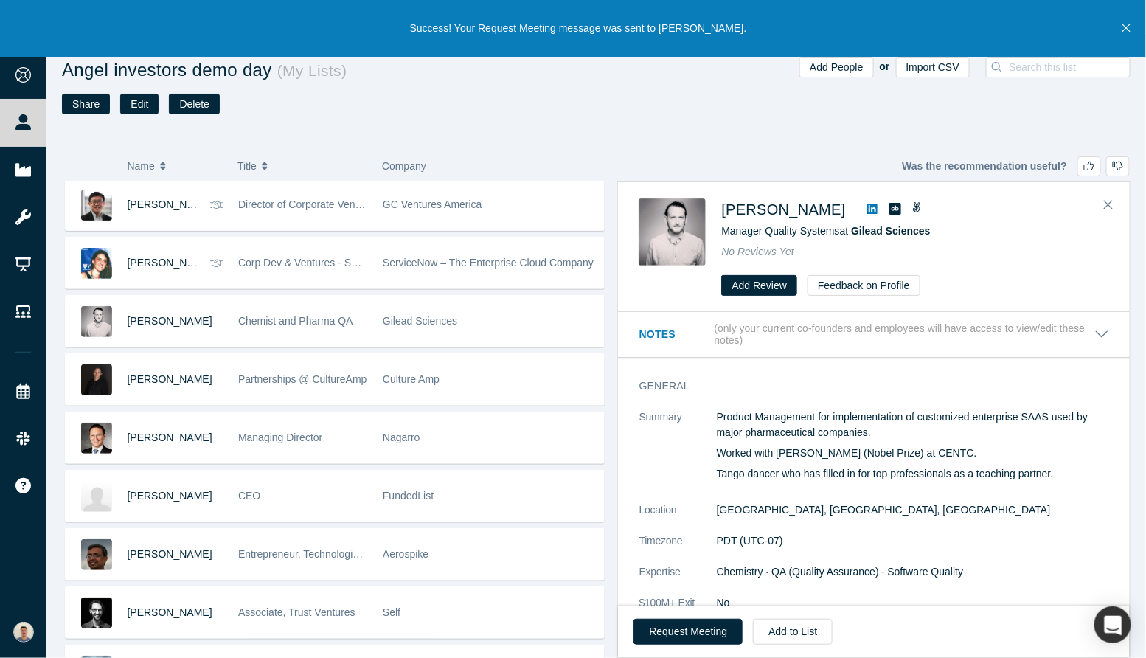
scroll to position [1111, 0]
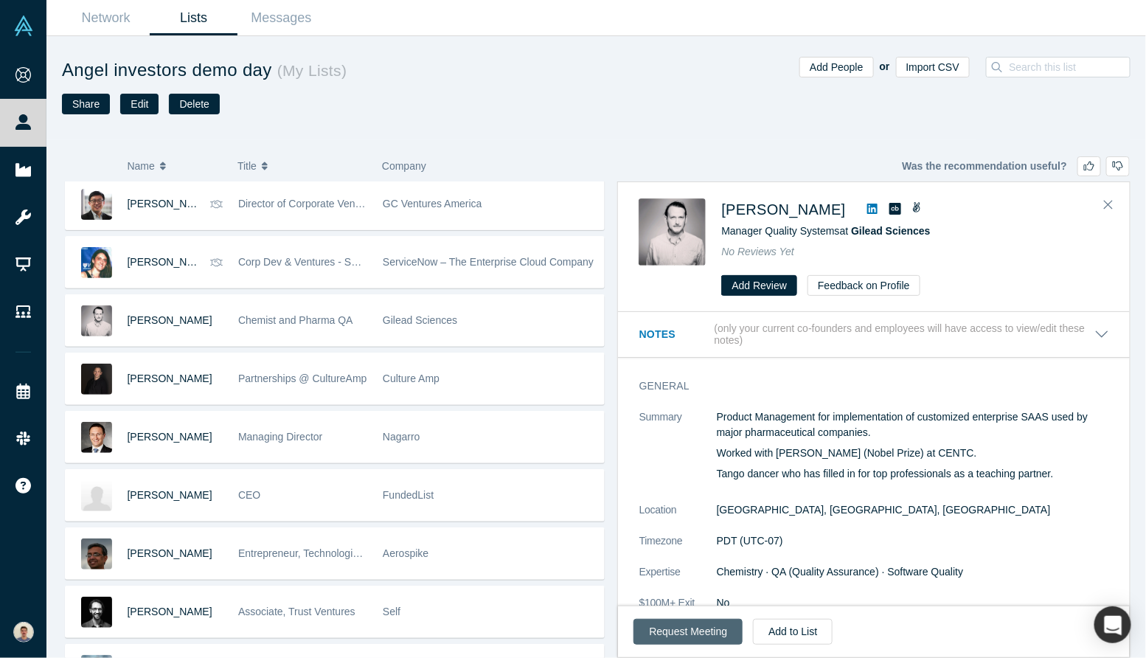
click at [682, 643] on button "Request Meeting" at bounding box center [688, 632] width 109 height 26
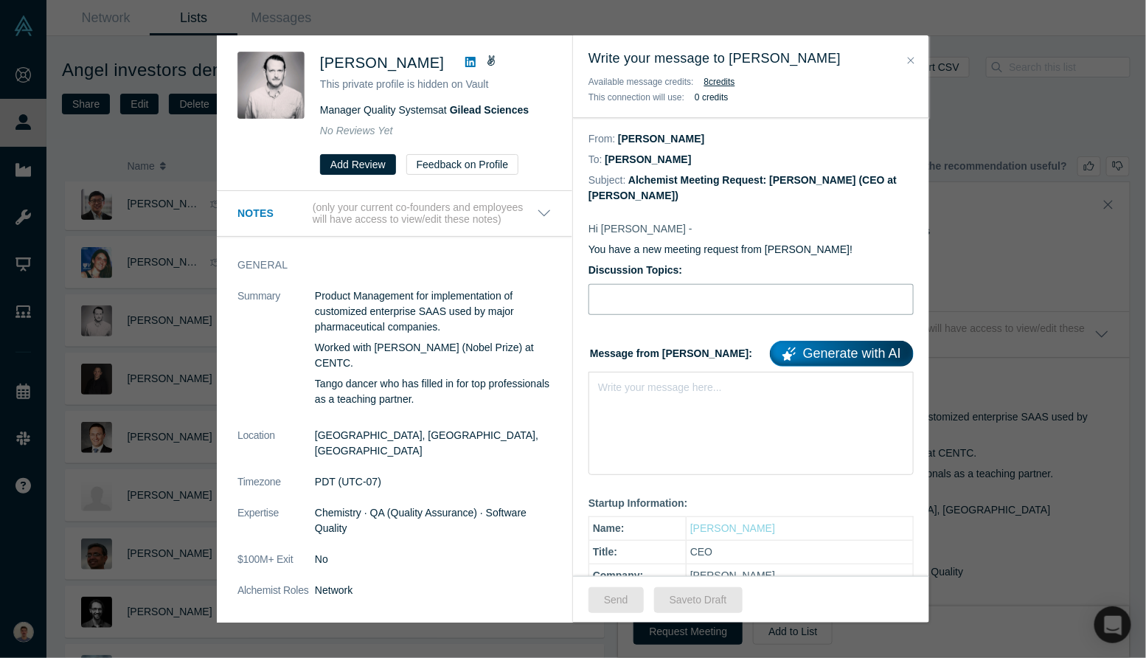
click at [631, 311] on input "Discussion Topics:" at bounding box center [751, 299] width 325 height 31
type input "Intro [PERSON_NAME], bio-nanosolutions for agriculture"
click at [683, 363] on label "Message from Franco: Generate with AI" at bounding box center [751, 351] width 325 height 31
click at [678, 381] on div "rdw-editor" at bounding box center [751, 384] width 305 height 15
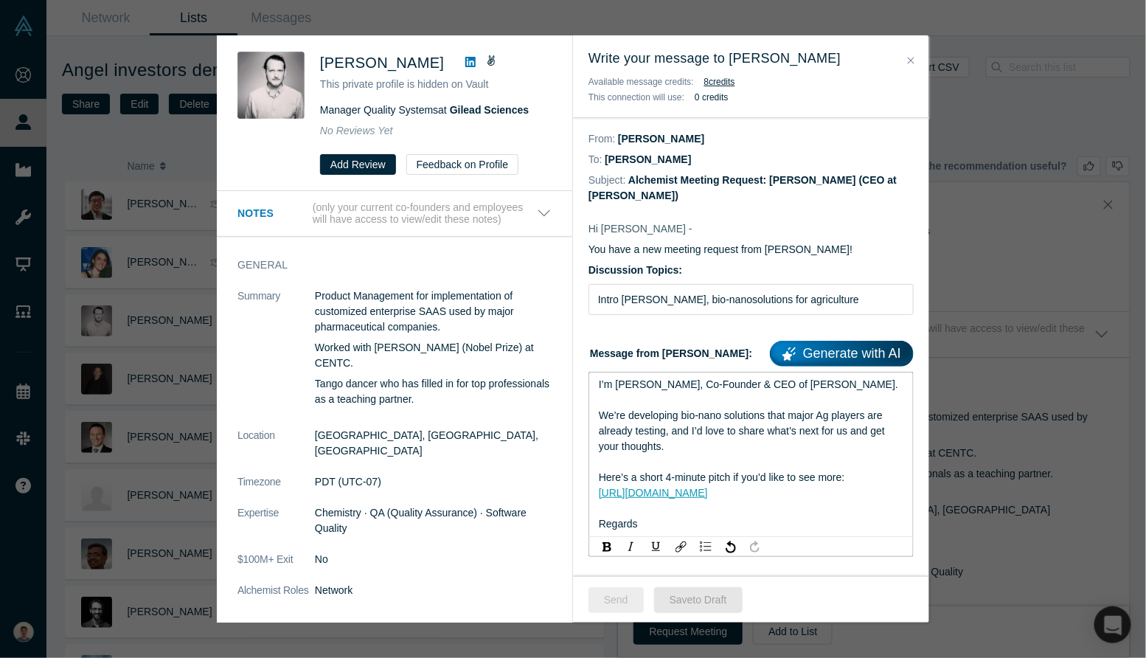
click at [617, 597] on button "Send" at bounding box center [616, 600] width 55 height 26
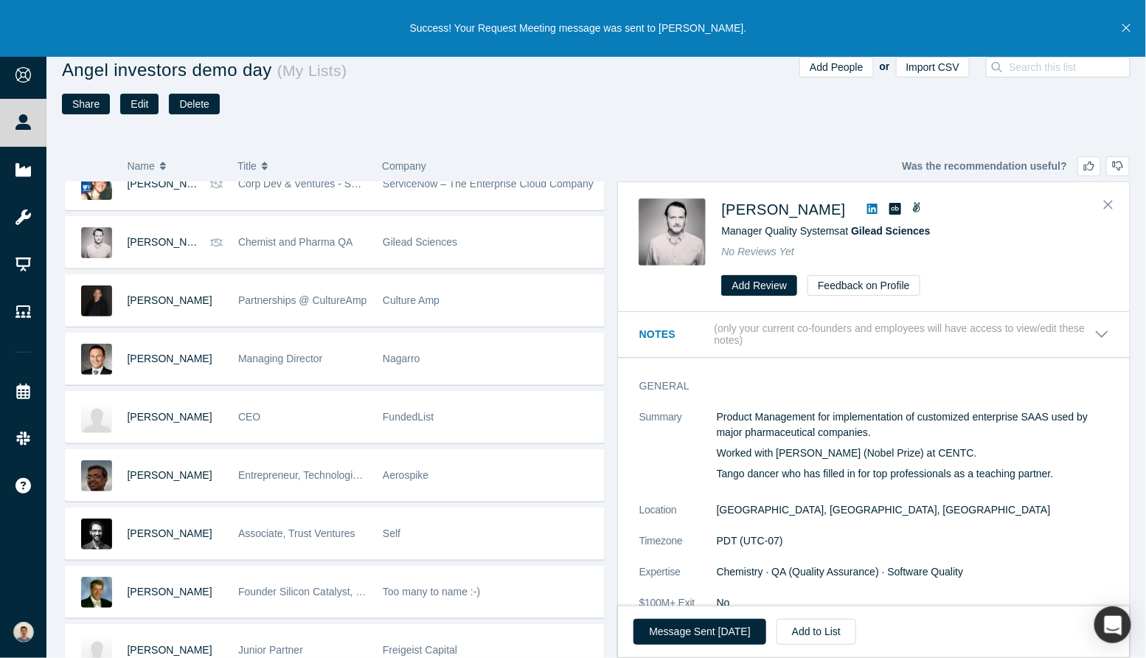
scroll to position [1188, 0]
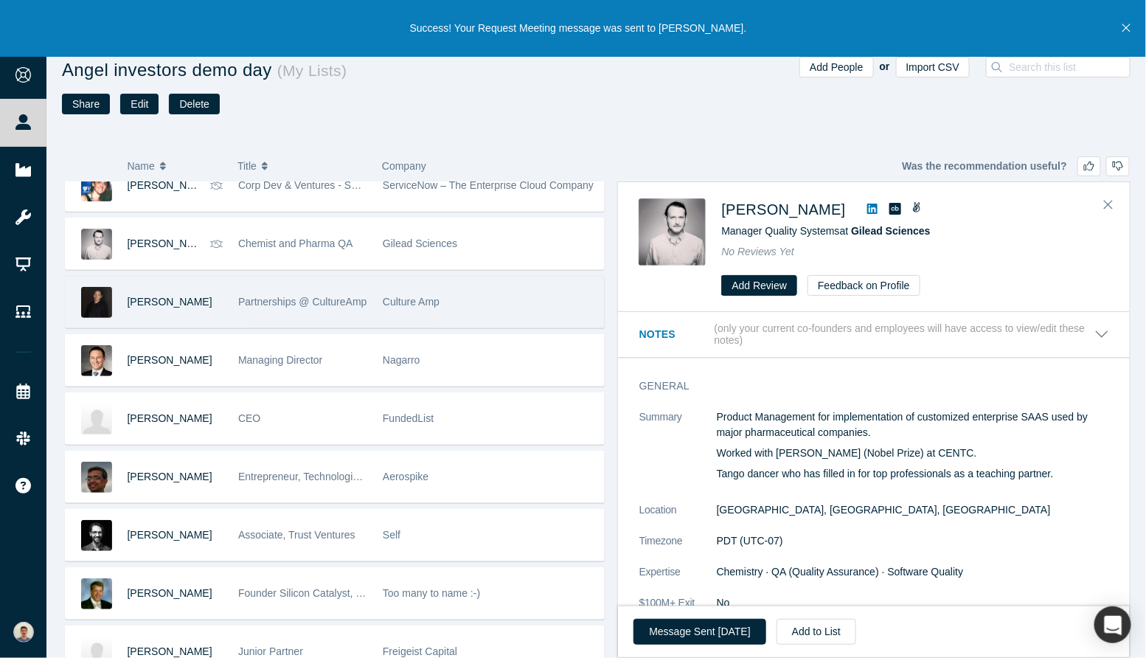
click at [209, 308] on div "[PERSON_NAME]" at bounding box center [176, 302] width 96 height 51
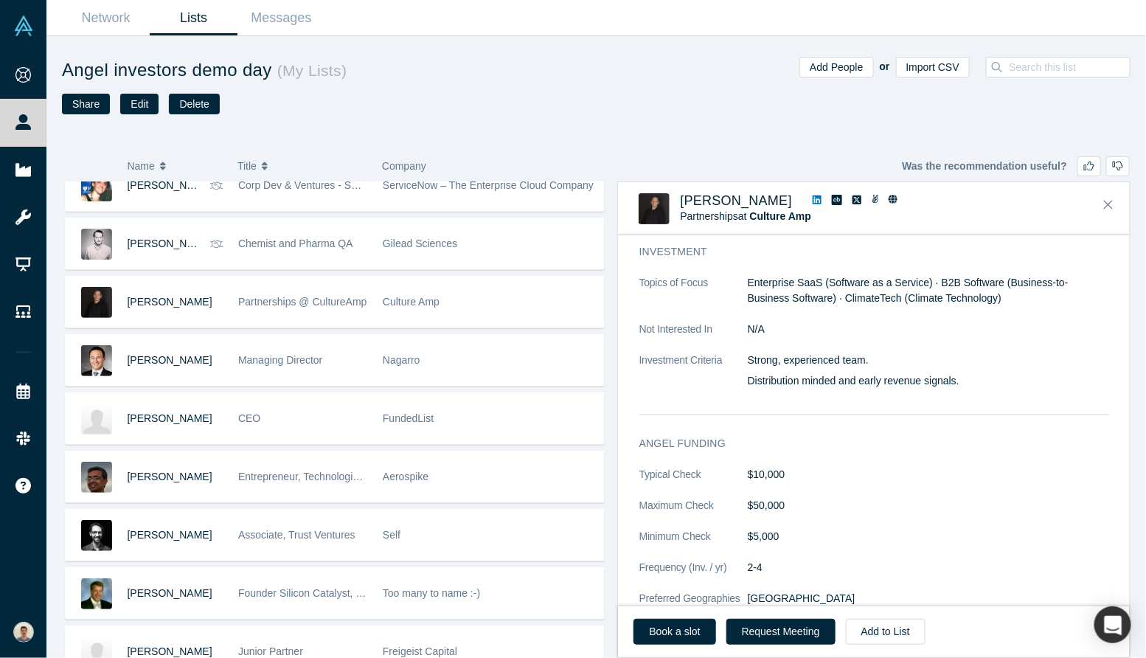
scroll to position [674, 0]
click at [769, 626] on button "Request Meeting" at bounding box center [781, 632] width 109 height 26
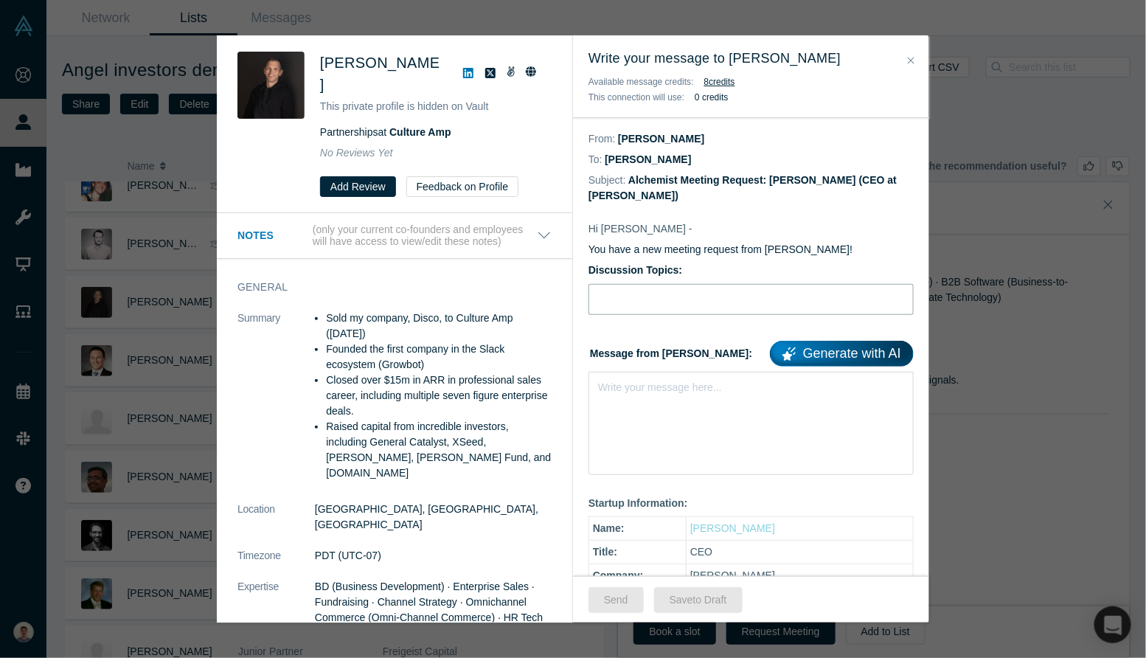
click at [686, 293] on input "Discussion Topics:" at bounding box center [751, 299] width 325 height 31
type input "Intro [PERSON_NAME], bio-nanosolutions for agriculture"
click at [680, 386] on div "rdw-editor" at bounding box center [751, 384] width 305 height 15
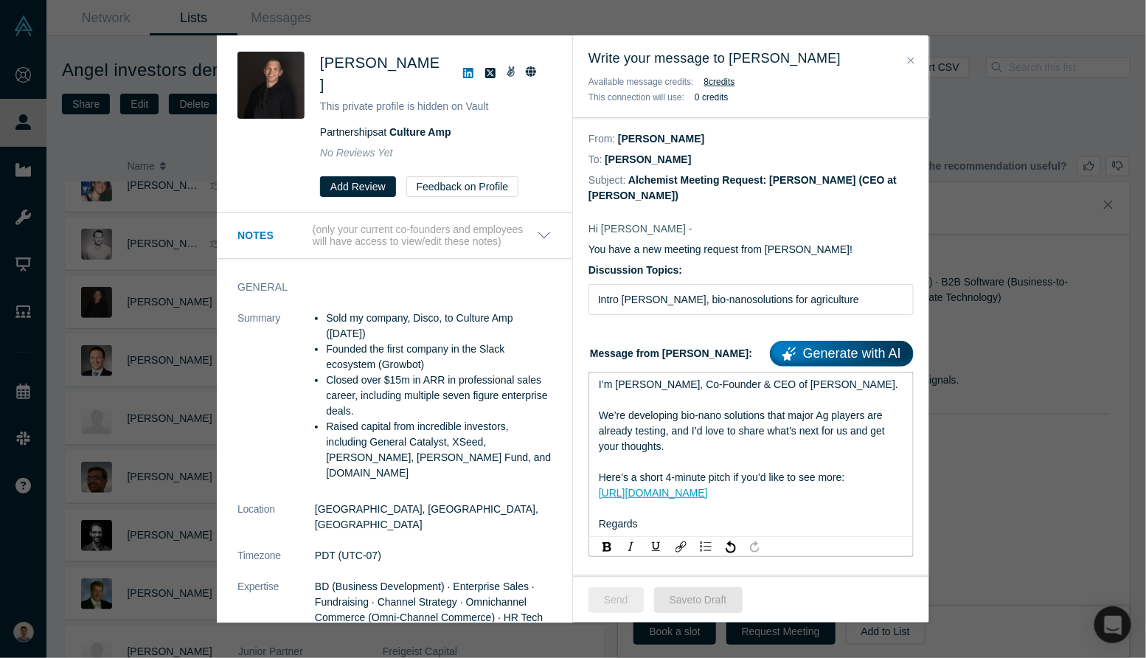
click at [626, 603] on button "Send" at bounding box center [616, 600] width 55 height 26
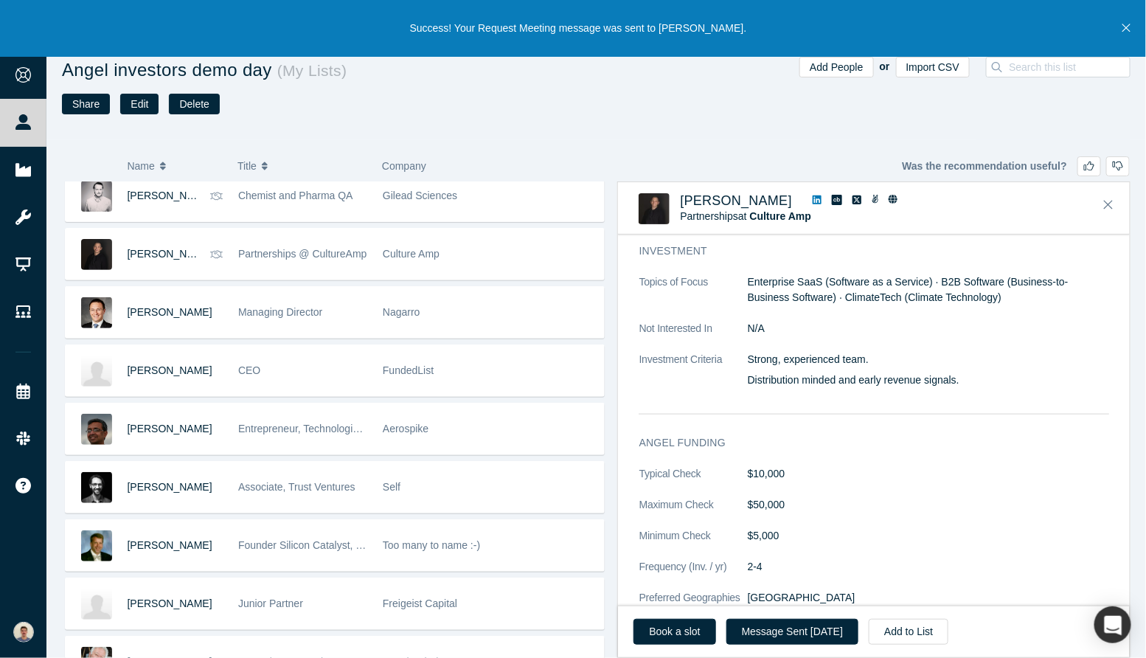
scroll to position [1262, 0]
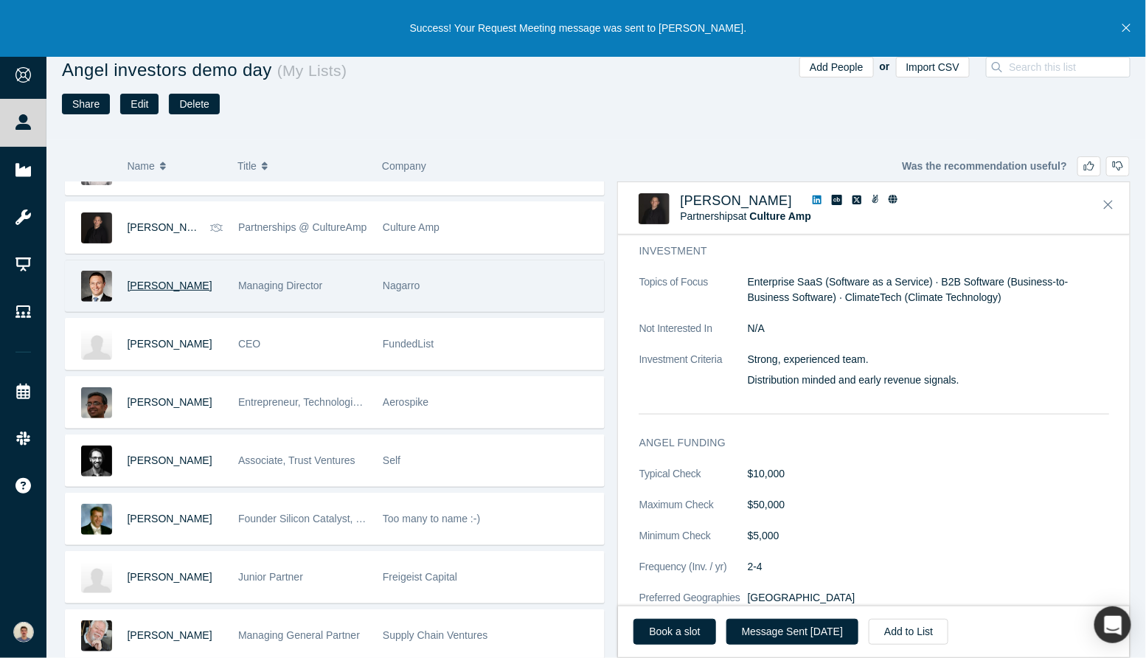
click at [162, 280] on span "[PERSON_NAME]" at bounding box center [170, 286] width 85 height 12
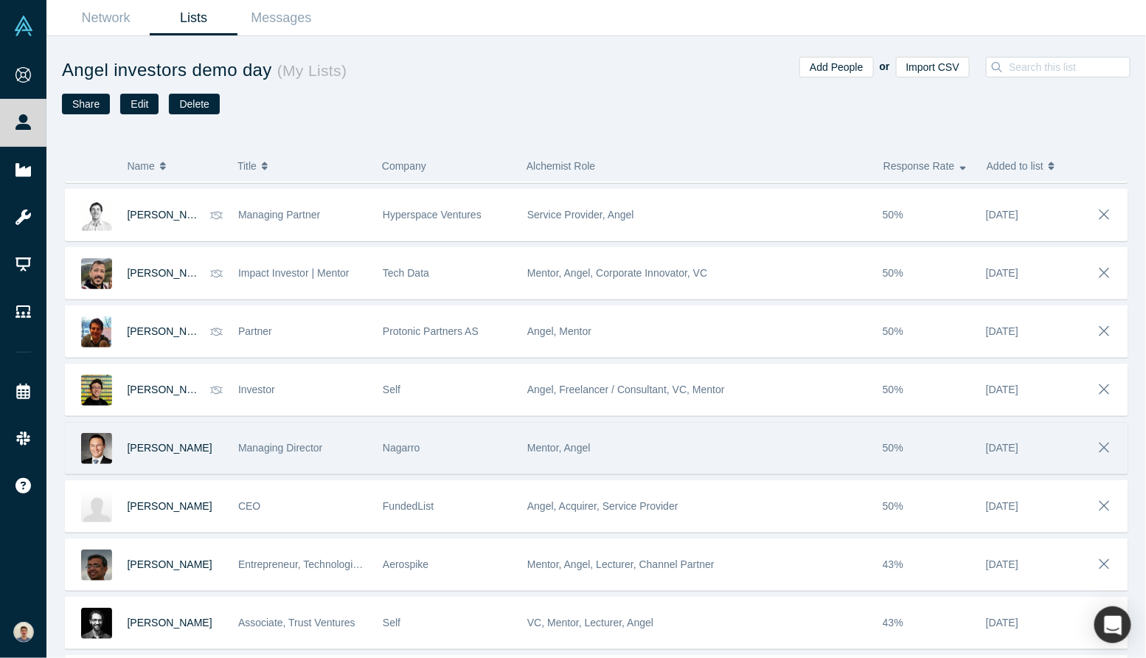
scroll to position [881, 0]
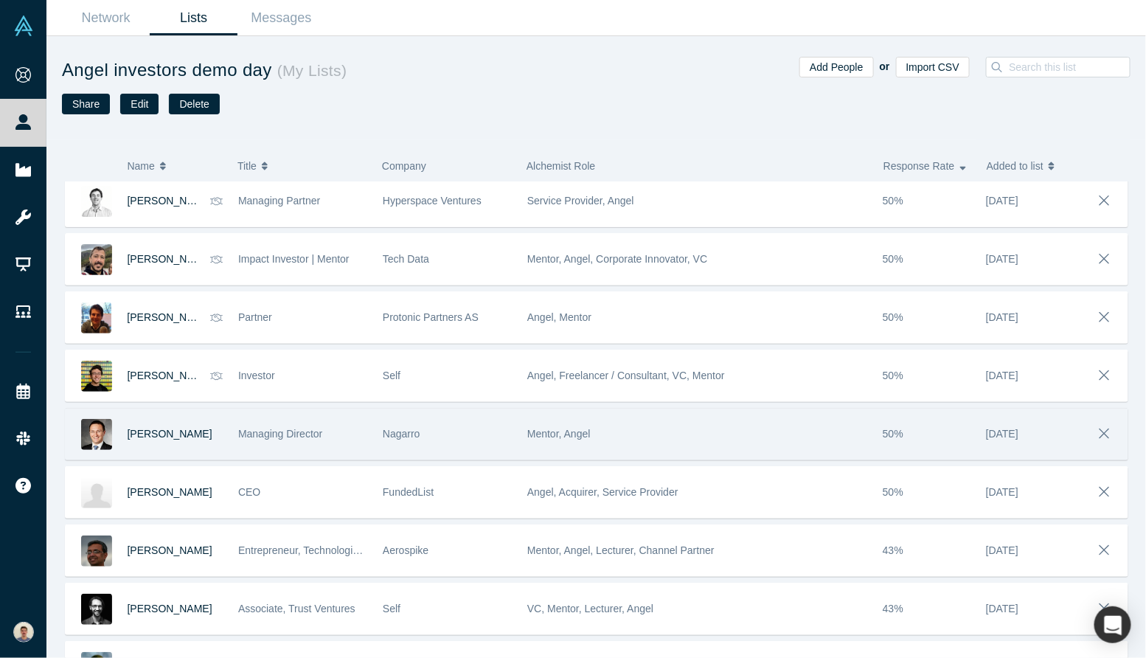
click at [209, 434] on div "[PERSON_NAME]" at bounding box center [176, 434] width 96 height 51
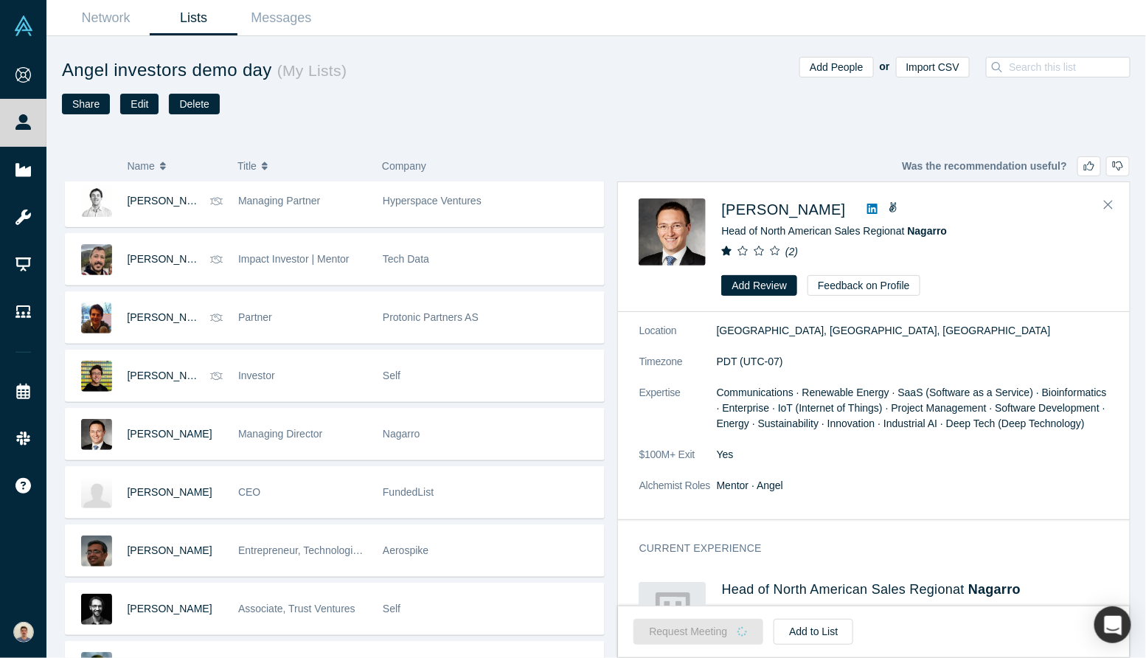
scroll to position [0, 0]
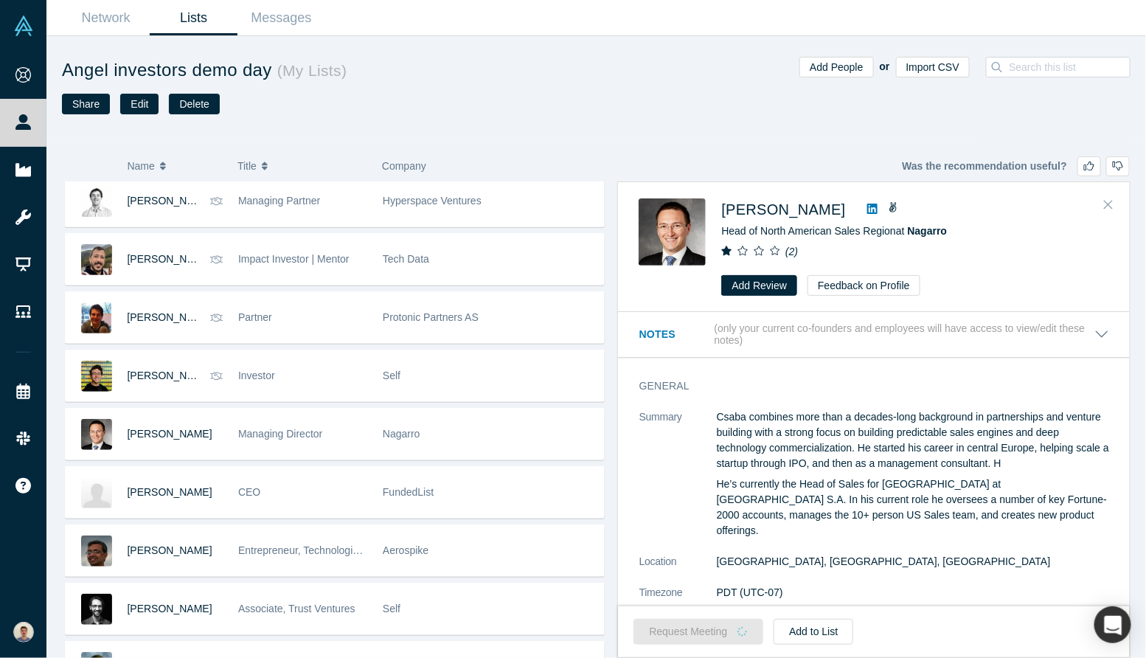
click at [1107, 201] on icon "Close" at bounding box center [1108, 204] width 9 height 13
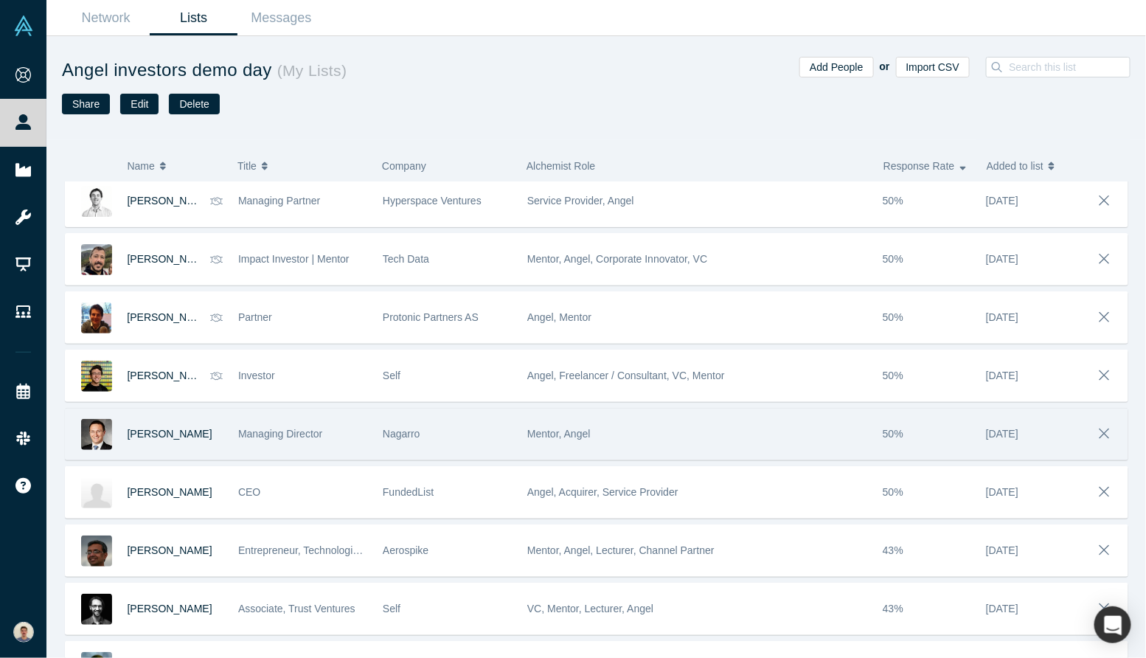
click at [295, 441] on div "Managing Director" at bounding box center [302, 434] width 129 height 51
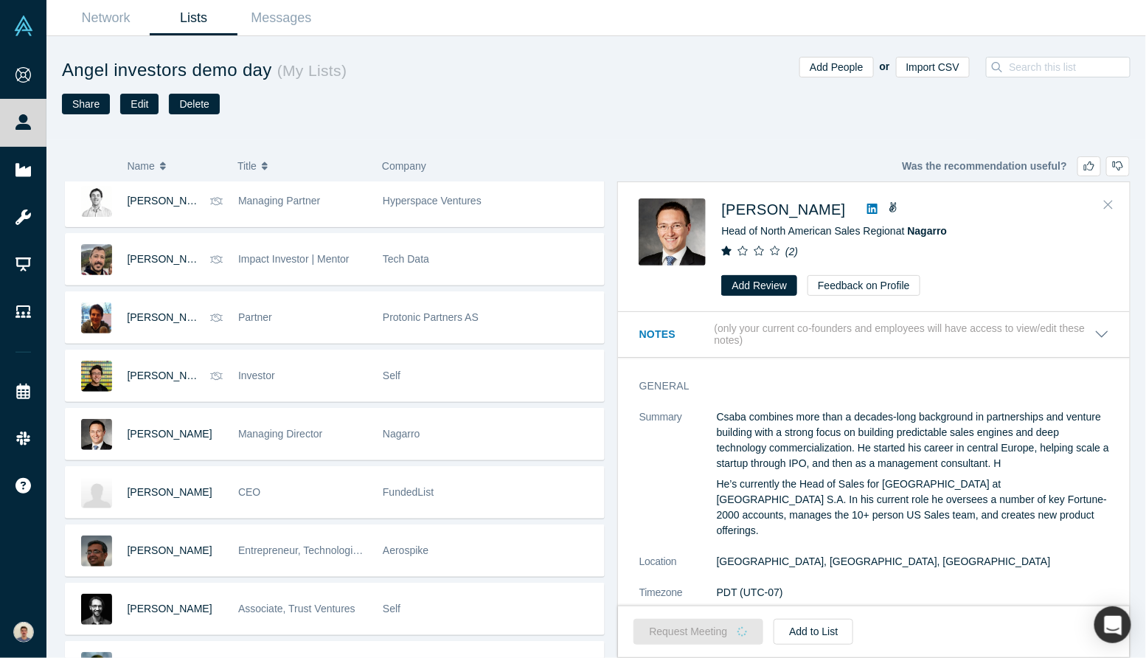
click at [1108, 208] on icon "Close" at bounding box center [1108, 204] width 9 height 13
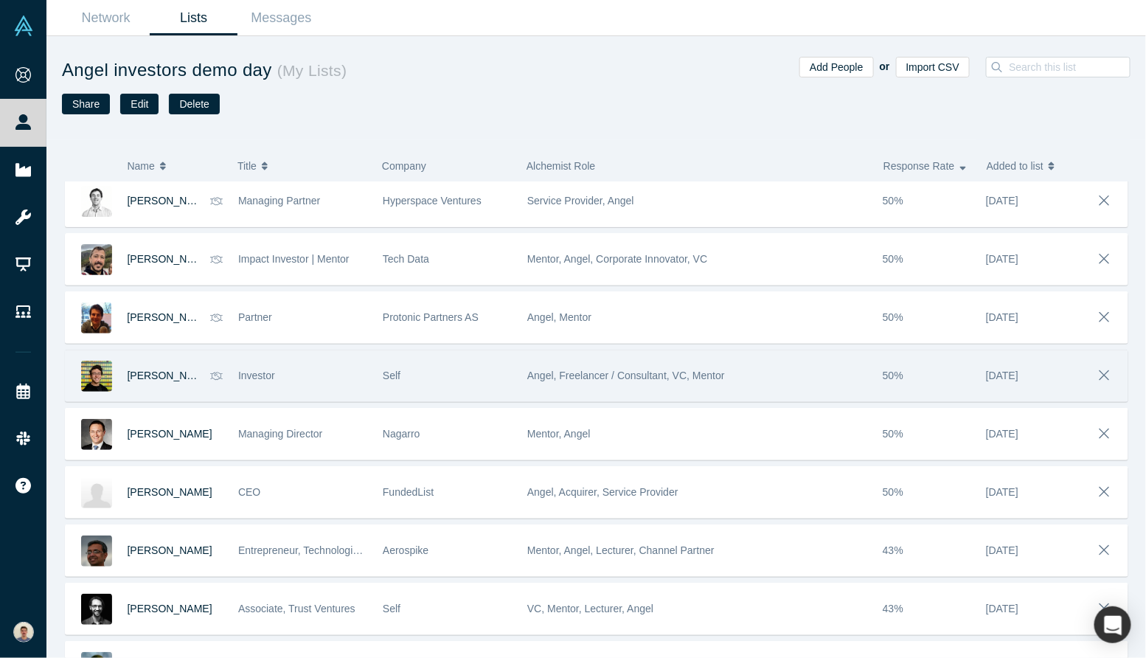
click at [284, 368] on div "Investor" at bounding box center [302, 375] width 129 height 51
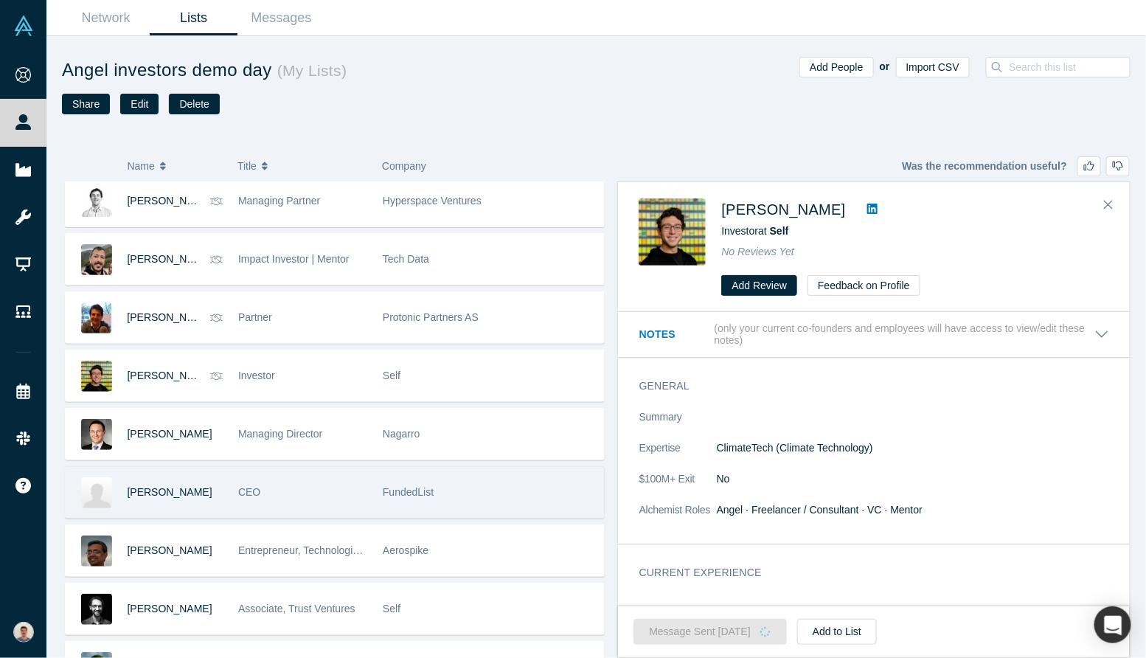
click at [275, 481] on div "CEO" at bounding box center [302, 492] width 129 height 51
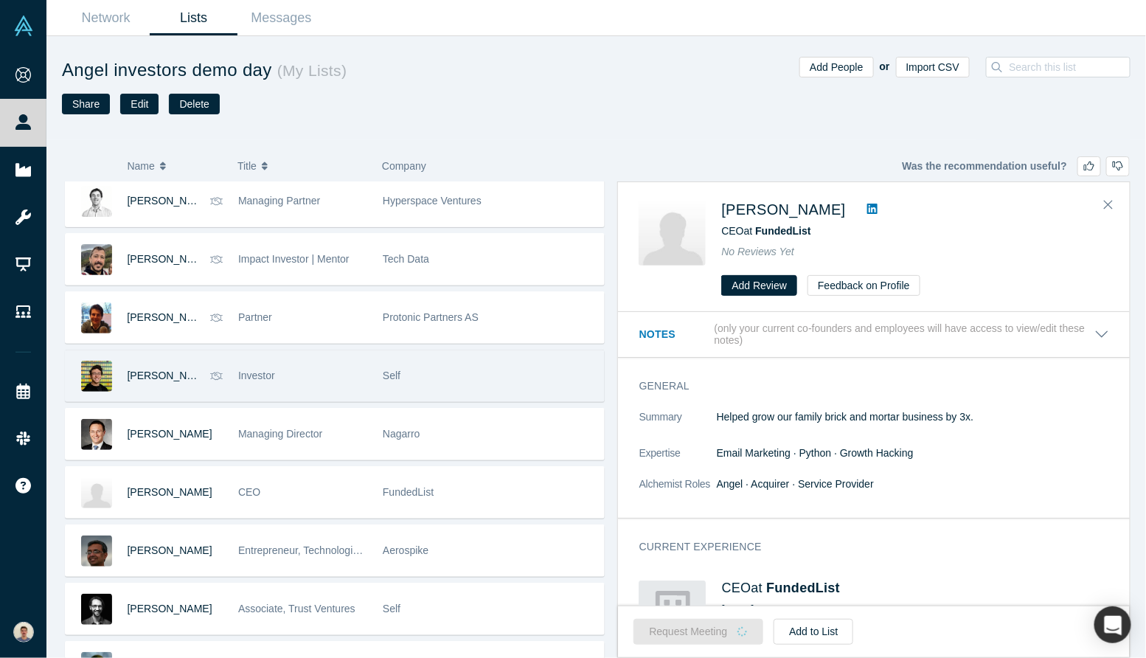
click at [463, 367] on div "Self" at bounding box center [489, 375] width 213 height 51
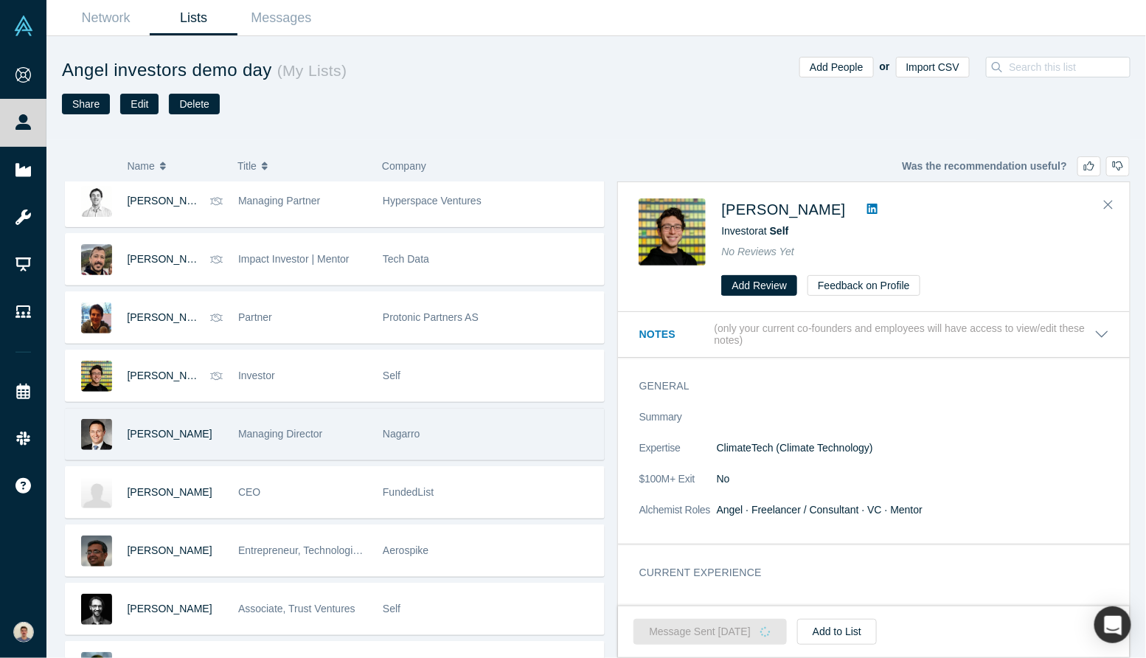
click at [377, 439] on div "Nagarro" at bounding box center [489, 434] width 229 height 51
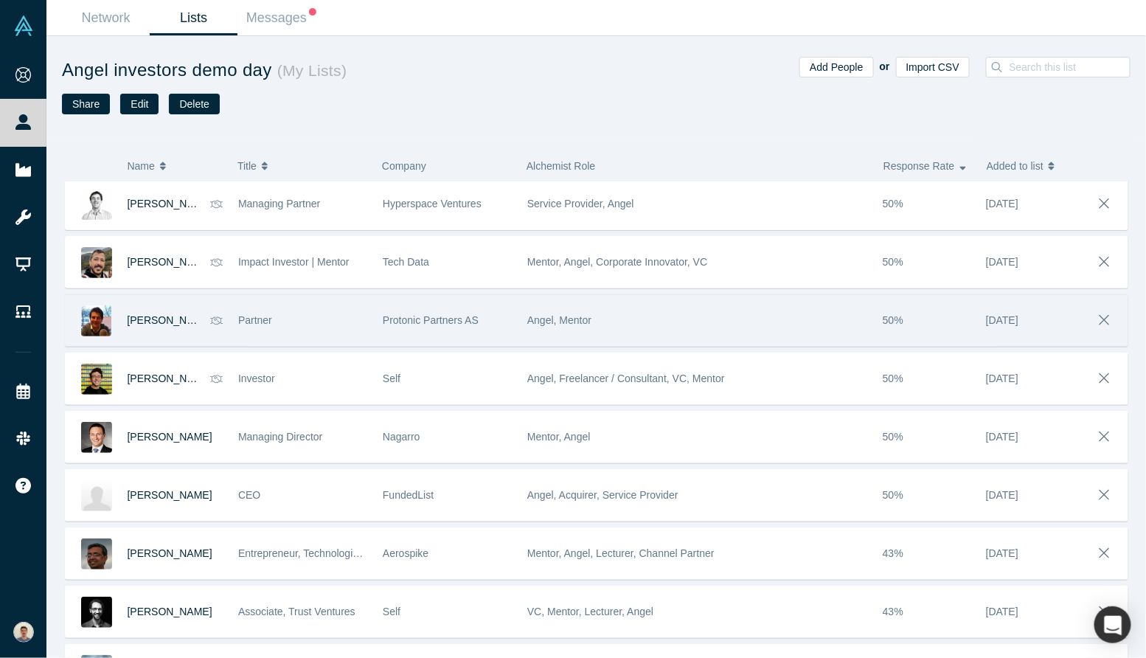
scroll to position [881, 0]
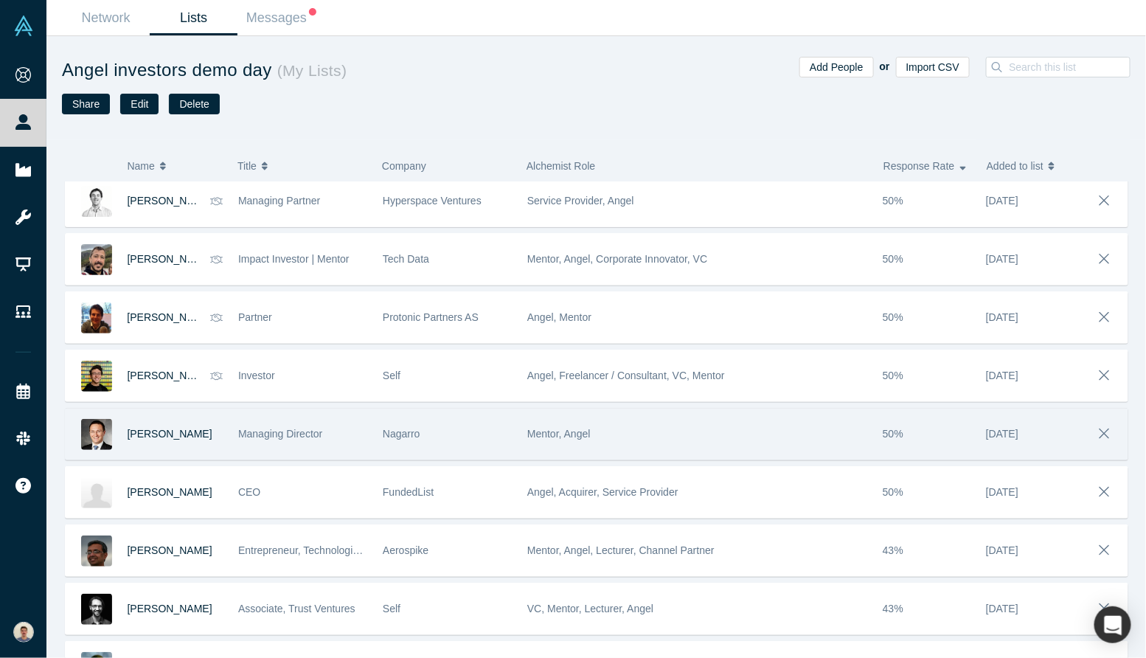
click at [201, 443] on div "[PERSON_NAME]" at bounding box center [176, 434] width 96 height 51
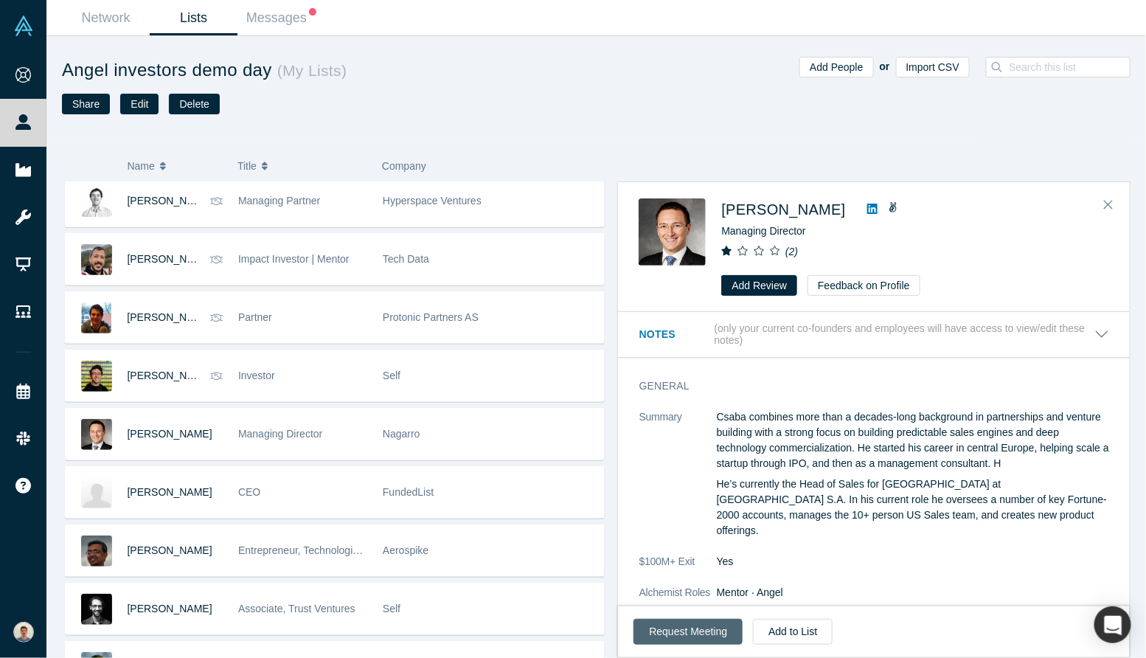
click at [704, 642] on button "Request Meeting" at bounding box center [688, 632] width 109 height 26
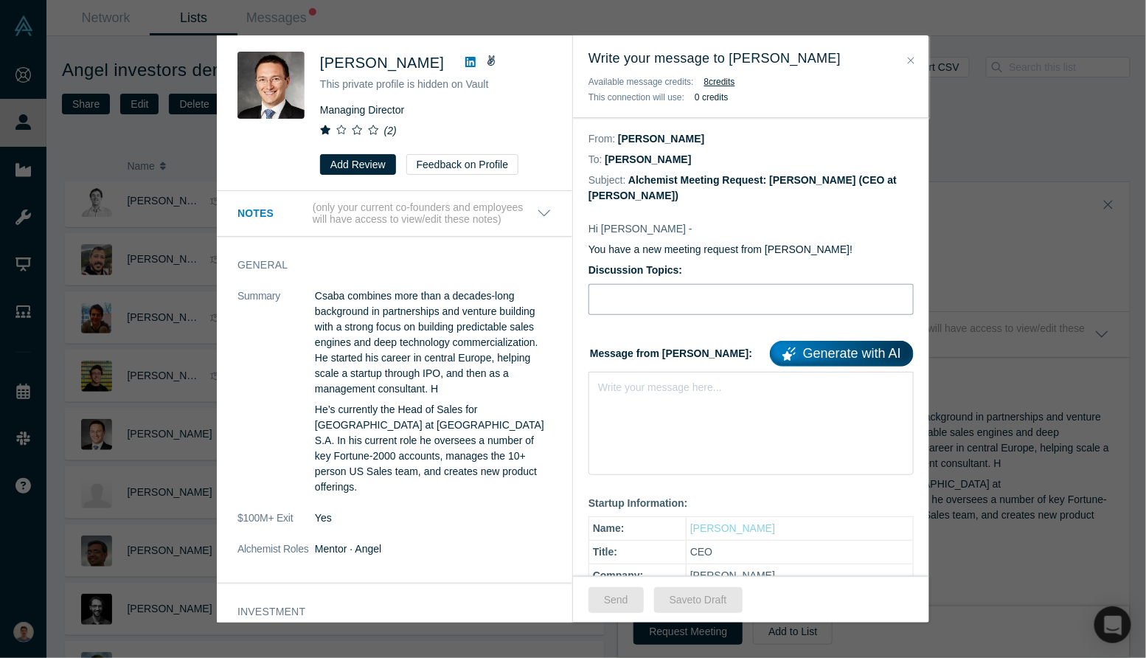
click at [724, 290] on input "Discussion Topics:" at bounding box center [751, 299] width 325 height 31
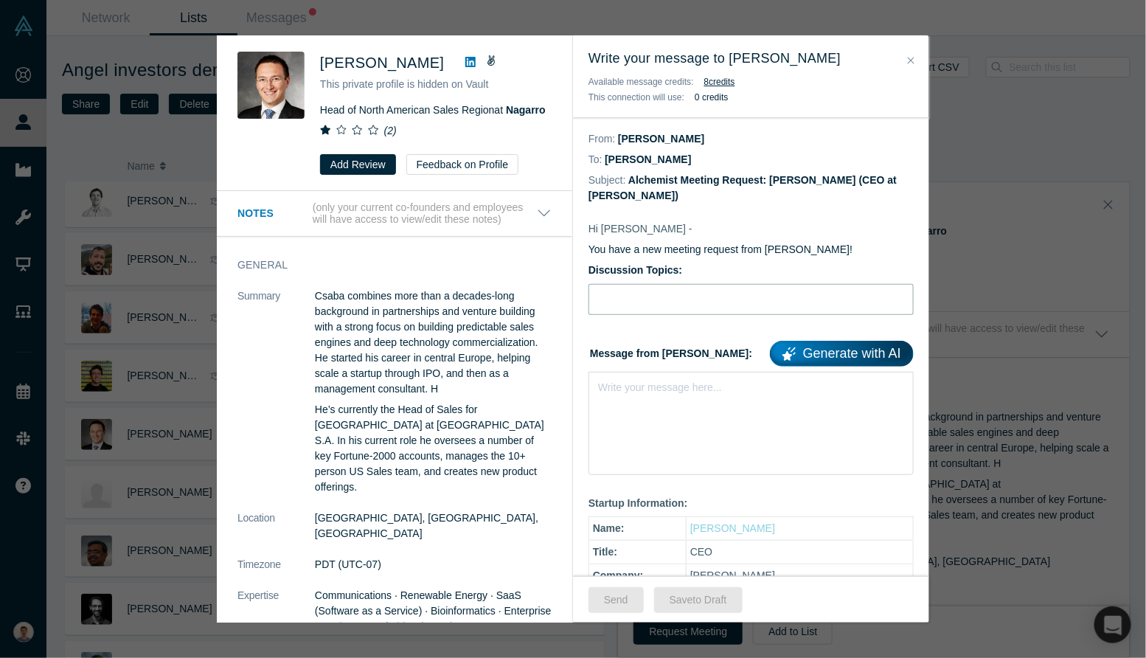
type input "Intro [PERSON_NAME], bio-nanosolutions for agriculture"
click at [697, 401] on div "Write your message here..." at bounding box center [751, 423] width 325 height 103
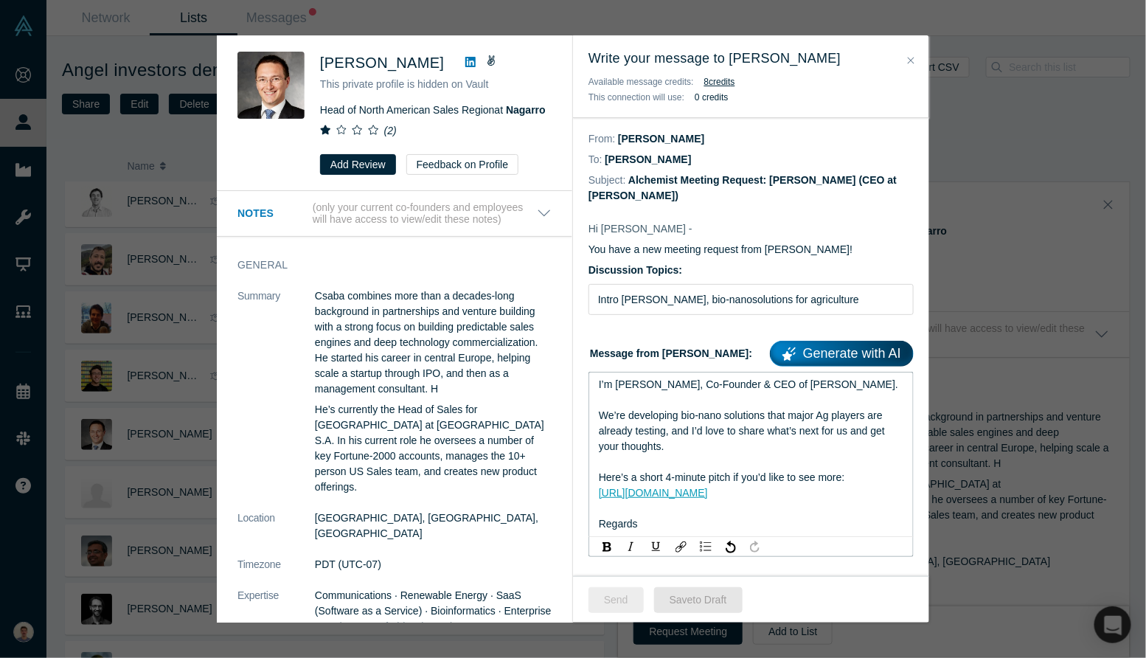
click at [608, 598] on button "Send" at bounding box center [616, 600] width 55 height 26
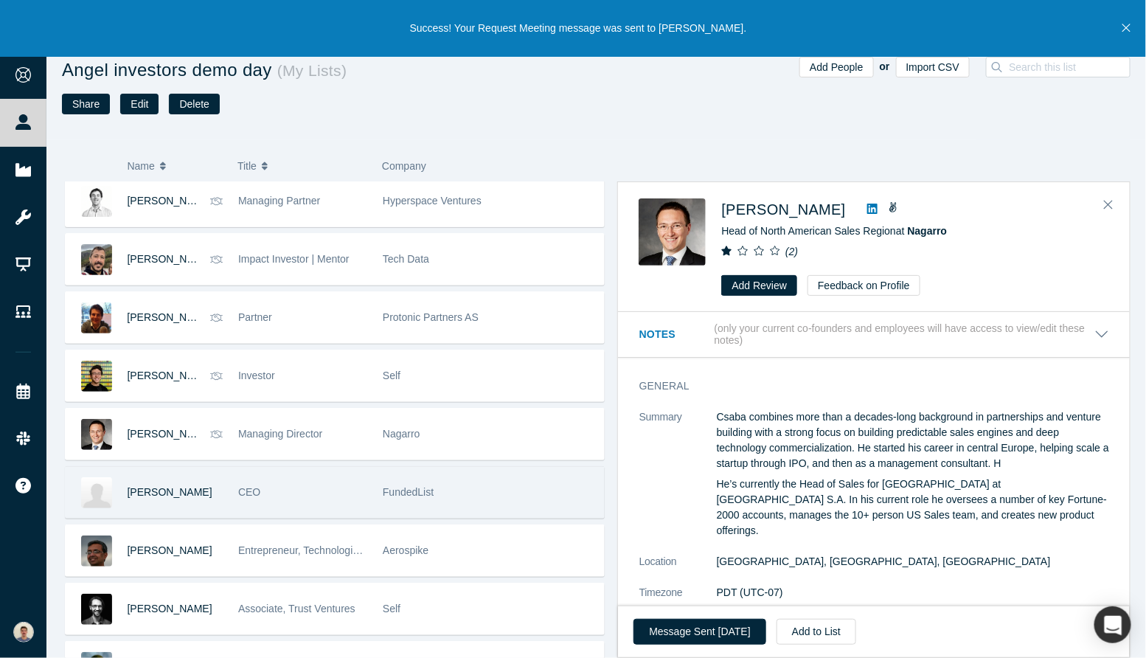
click at [328, 488] on div "CEO" at bounding box center [302, 492] width 129 height 51
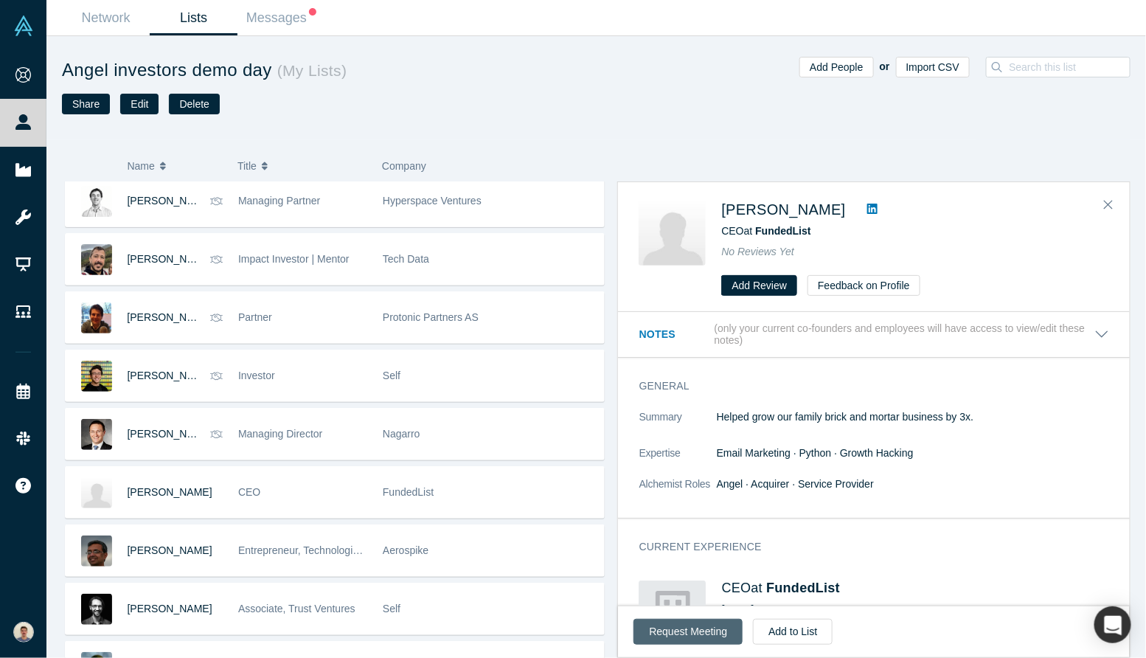
click at [651, 634] on button "Request Meeting" at bounding box center [688, 632] width 109 height 26
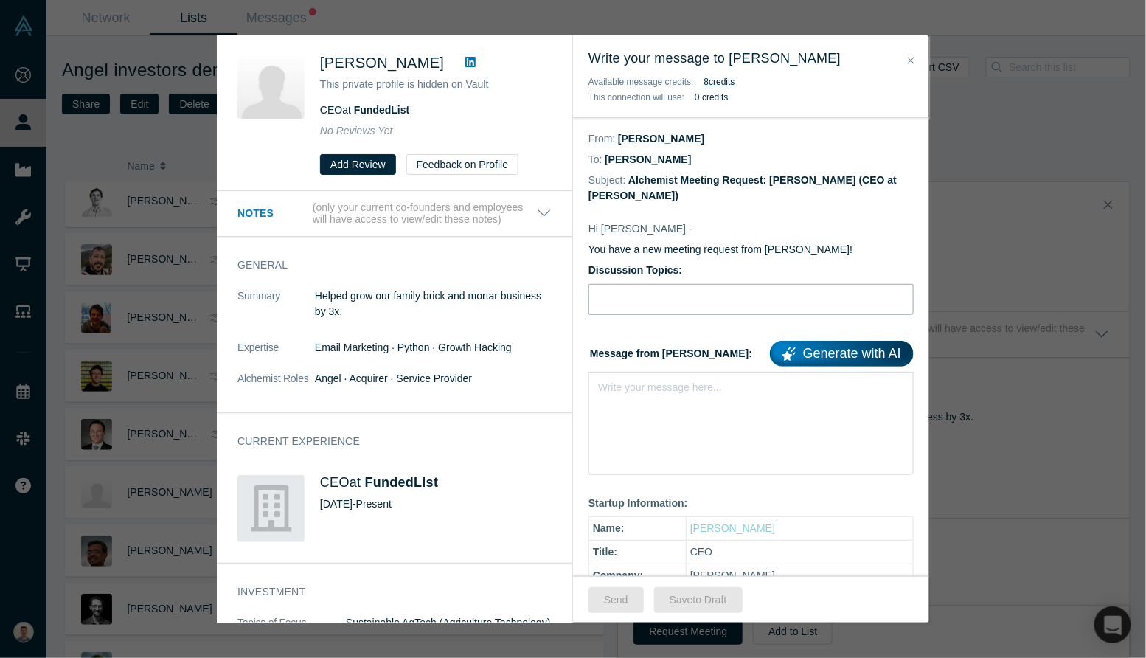
click at [601, 309] on input "Discussion Topics:" at bounding box center [751, 299] width 325 height 31
type input "Intro [PERSON_NAME], bio-nanosolutions for agriculture"
click at [657, 427] on div "Write your message here..." at bounding box center [751, 423] width 325 height 103
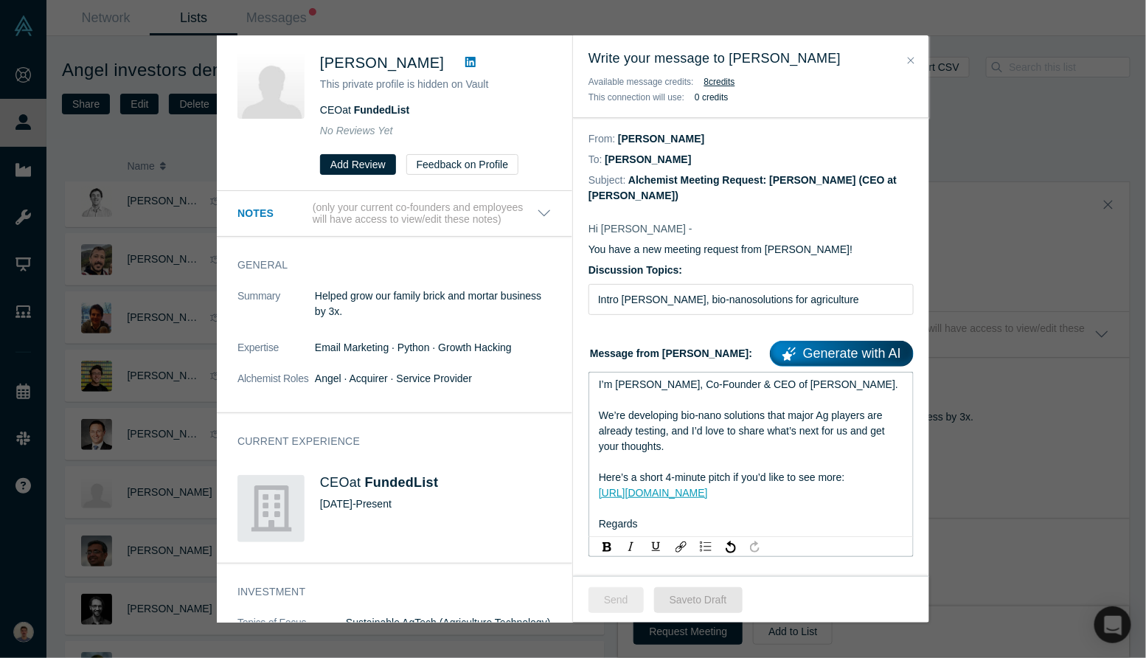
click at [613, 603] on button "Send" at bounding box center [616, 600] width 55 height 26
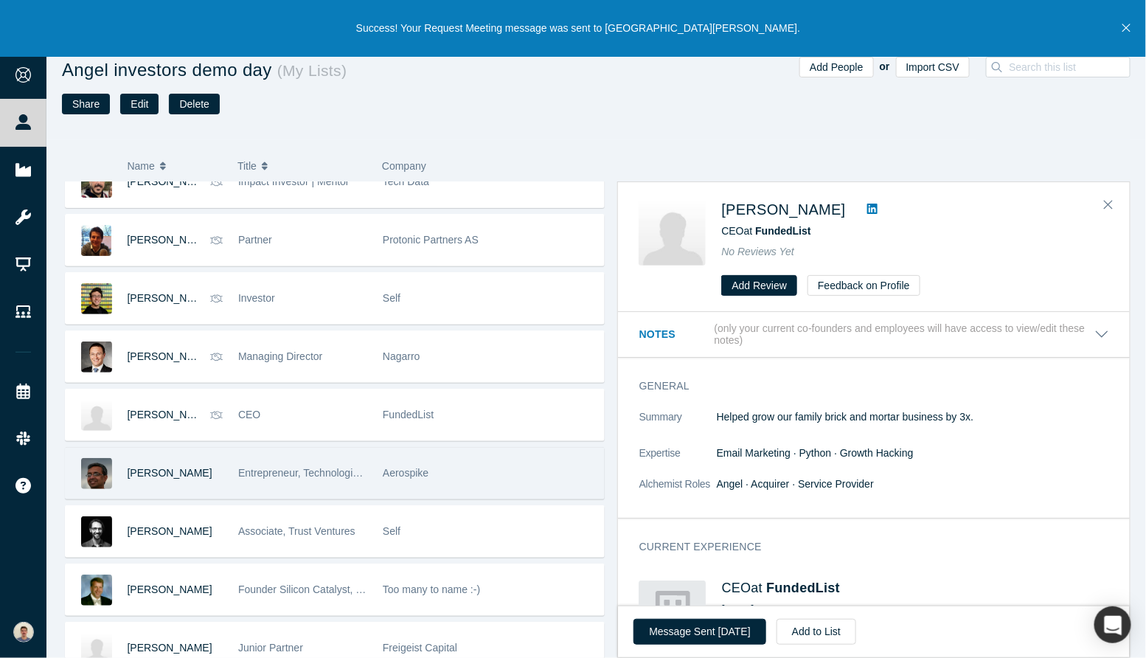
scroll to position [986, 0]
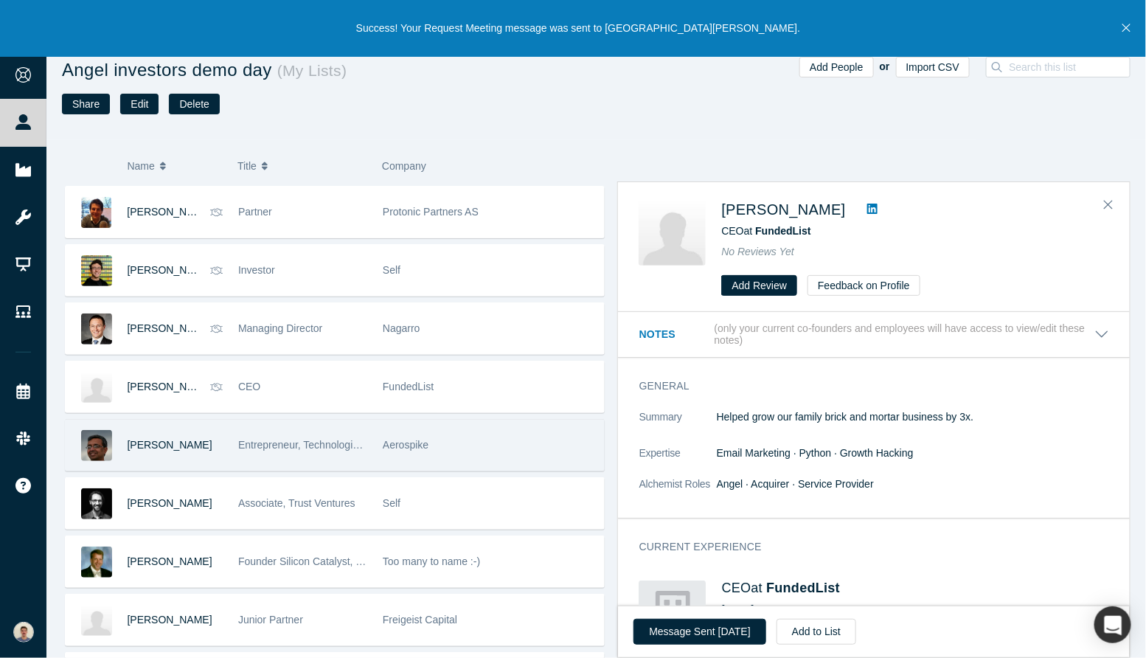
click at [302, 460] on div "Entrepreneur, Technologist, Investor, Academician," at bounding box center [302, 445] width 129 height 51
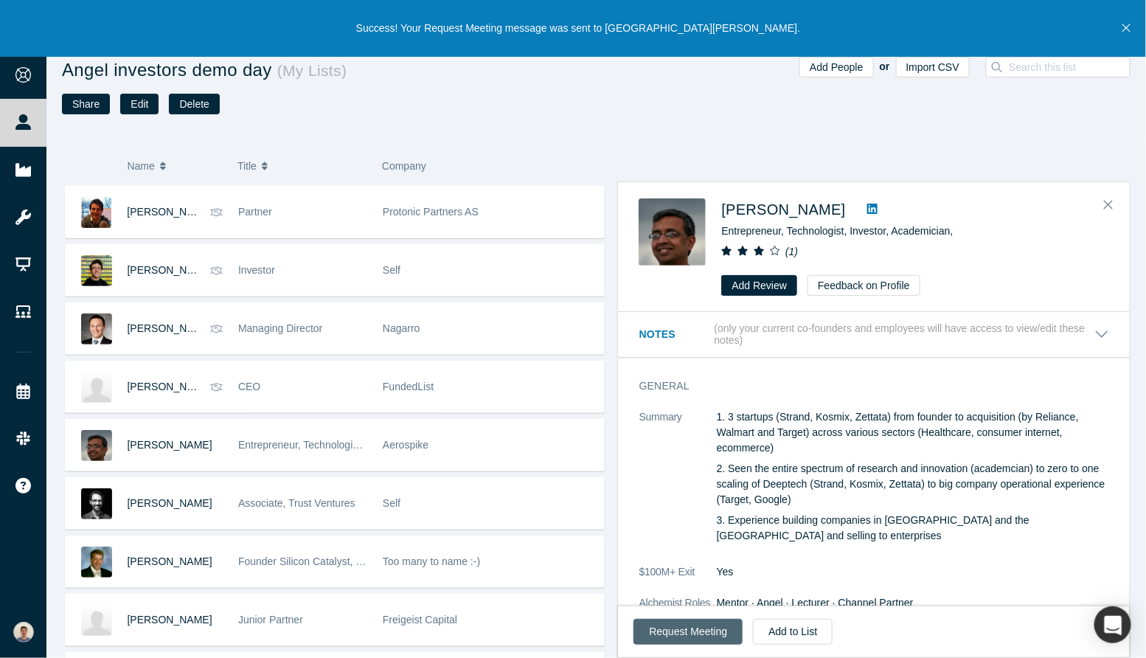
click at [688, 638] on button "Request Meeting" at bounding box center [688, 632] width 109 height 26
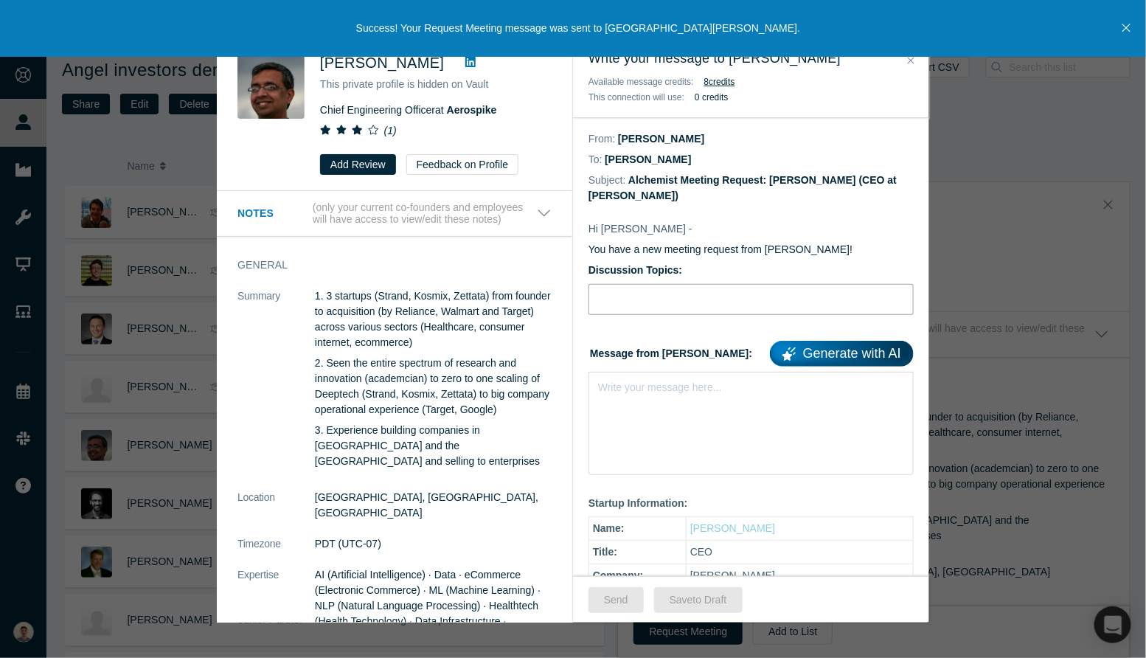
click at [741, 297] on input "Discussion Topics:" at bounding box center [751, 299] width 325 height 31
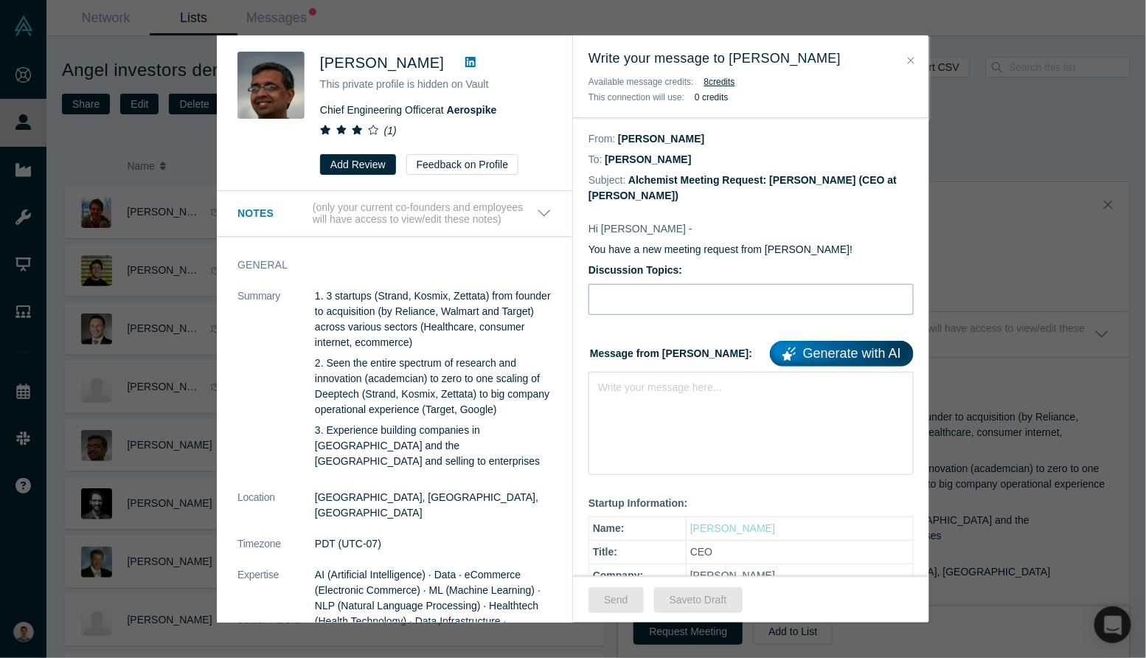
type input "Intro [PERSON_NAME], bio-nanosolutions for agriculture"
click at [711, 397] on div "Write your message here..." at bounding box center [751, 423] width 325 height 103
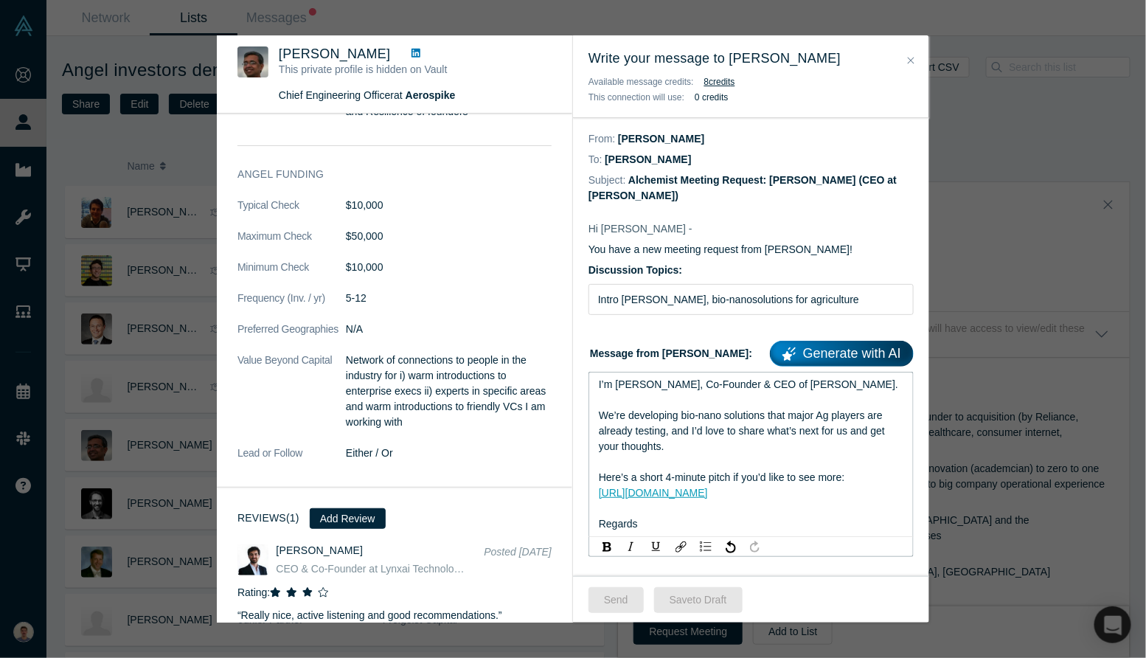
scroll to position [864, 0]
click at [628, 590] on button "Send" at bounding box center [616, 600] width 55 height 26
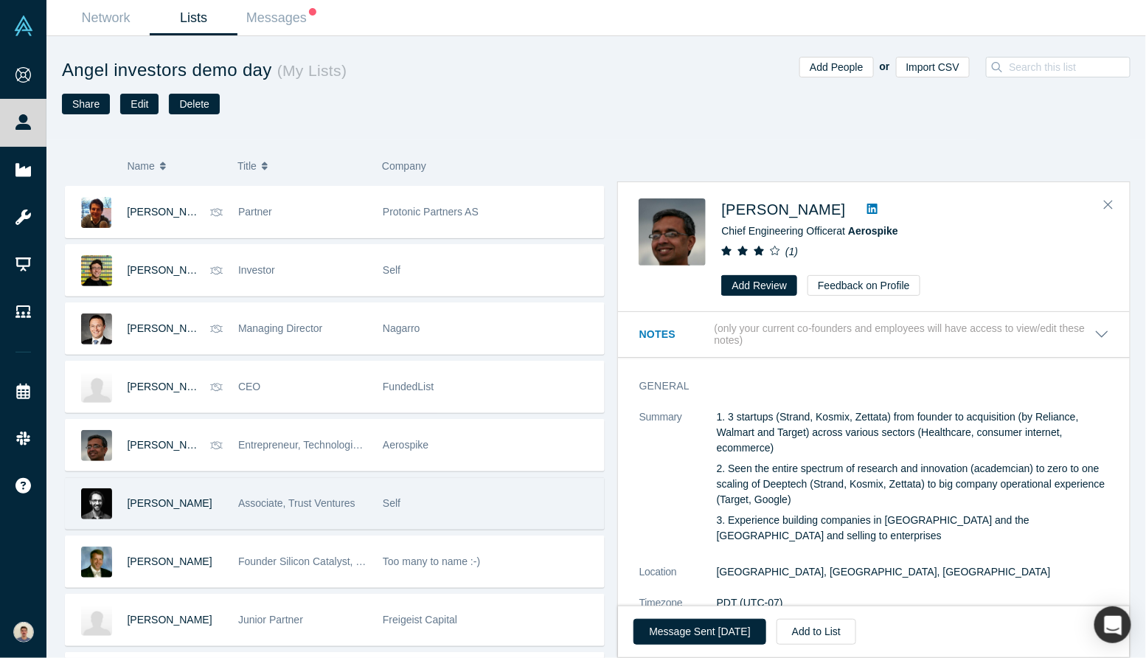
click at [262, 489] on div "Associate, Trust Ventures" at bounding box center [302, 503] width 129 height 51
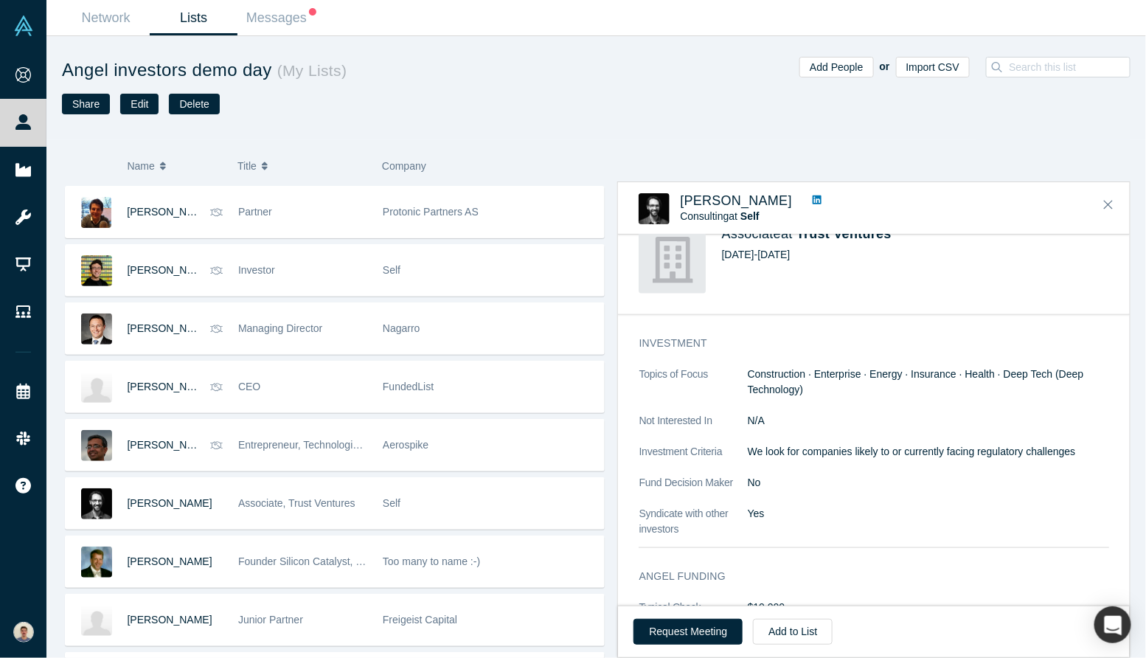
scroll to position [561, 0]
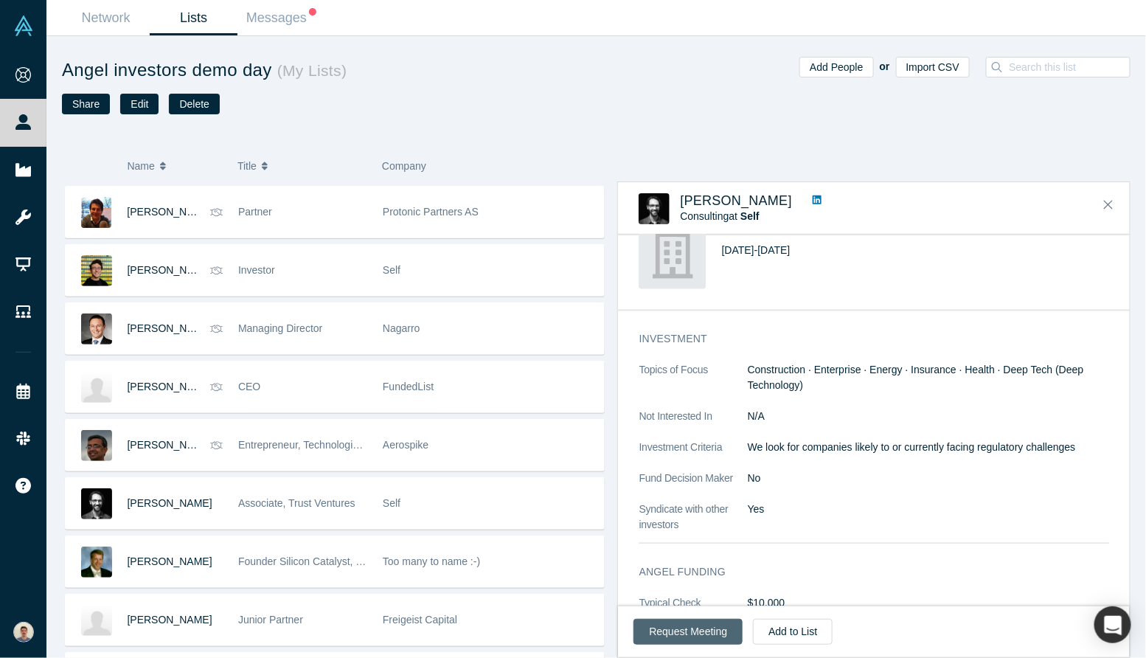
click at [679, 638] on button "Request Meeting" at bounding box center [688, 632] width 109 height 26
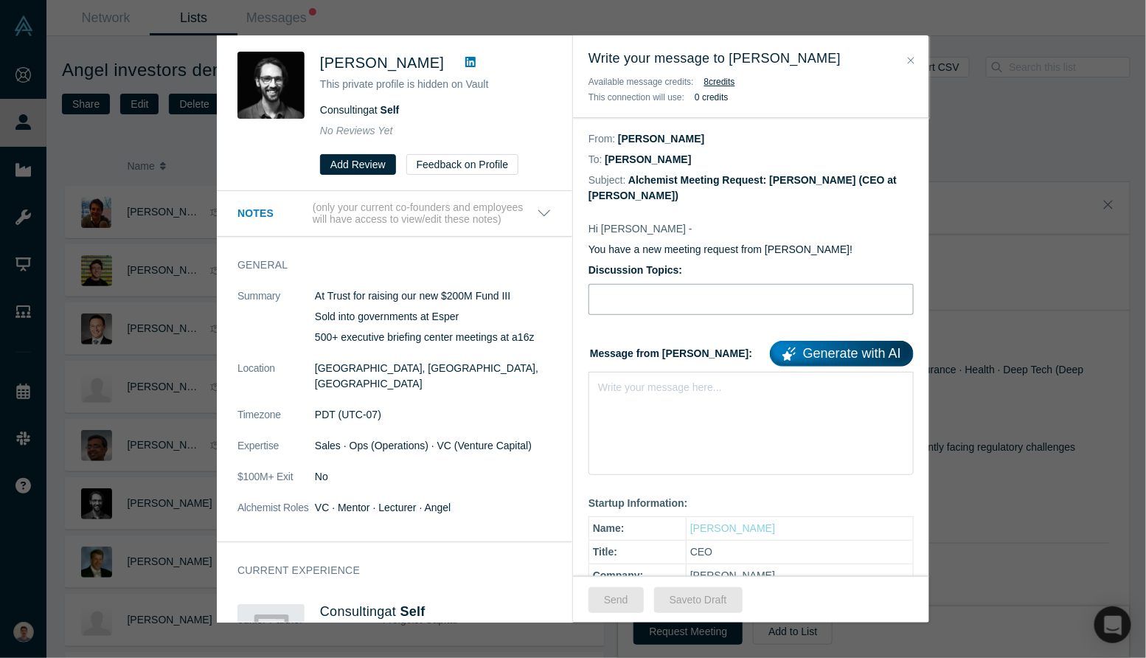
click at [671, 289] on input "Discussion Topics:" at bounding box center [751, 299] width 325 height 31
type input "Intro [PERSON_NAME], bio-nanosolutions for agriculture"
click at [670, 381] on div "rdw-editor" at bounding box center [751, 384] width 305 height 15
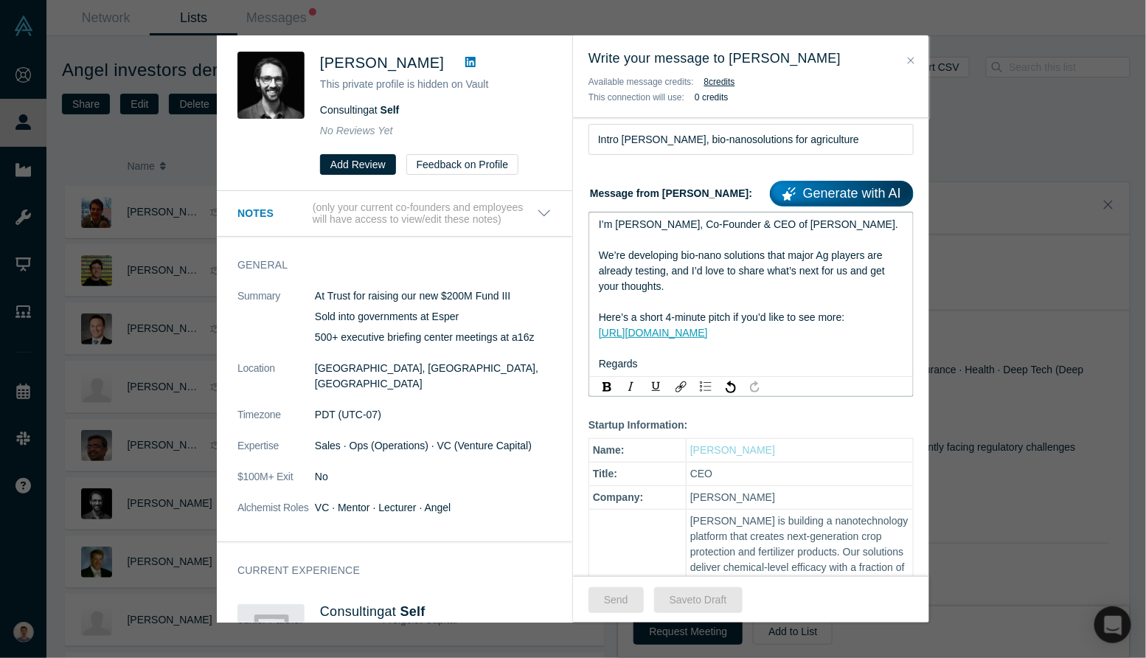
scroll to position [180, 0]
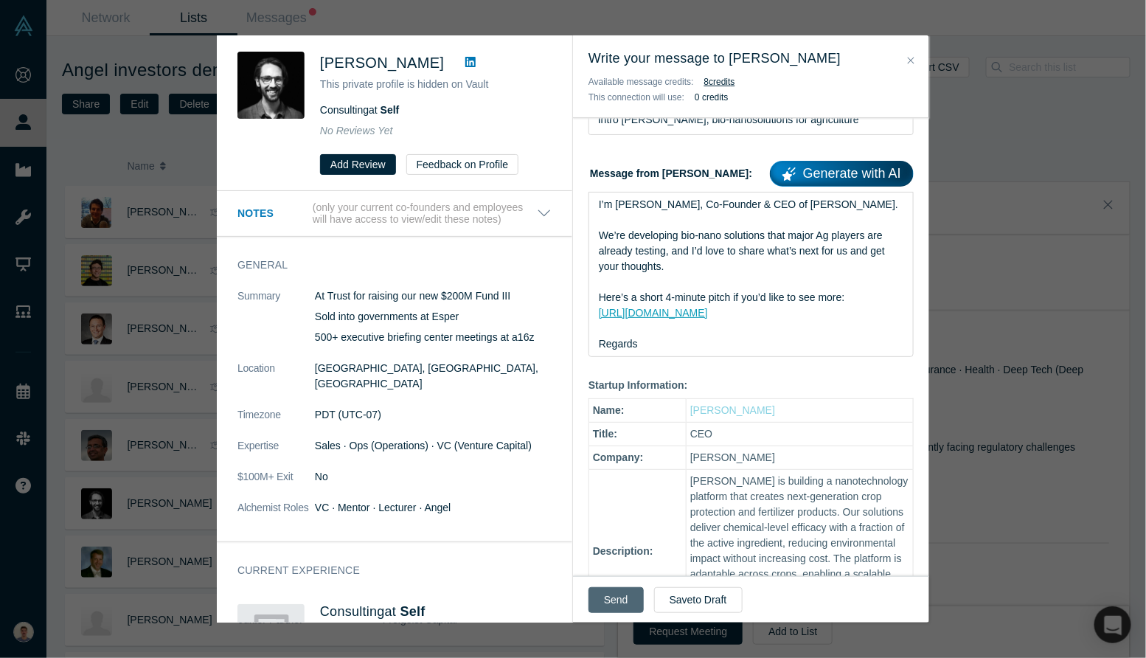
click at [614, 597] on button "Send" at bounding box center [616, 600] width 55 height 26
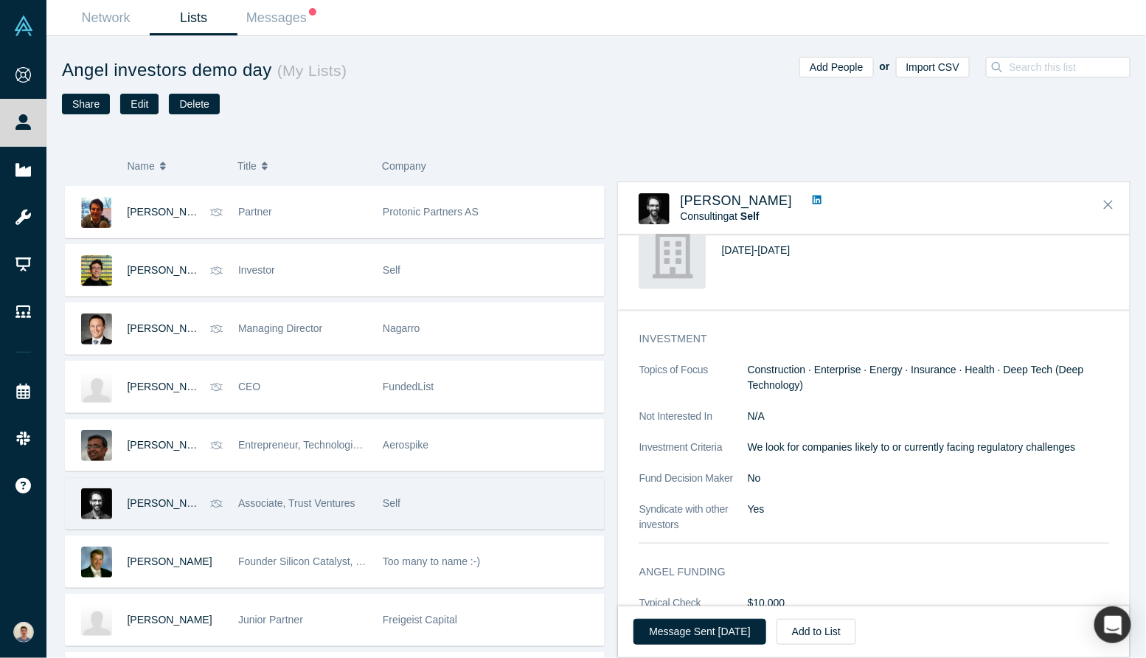
scroll to position [1023, 0]
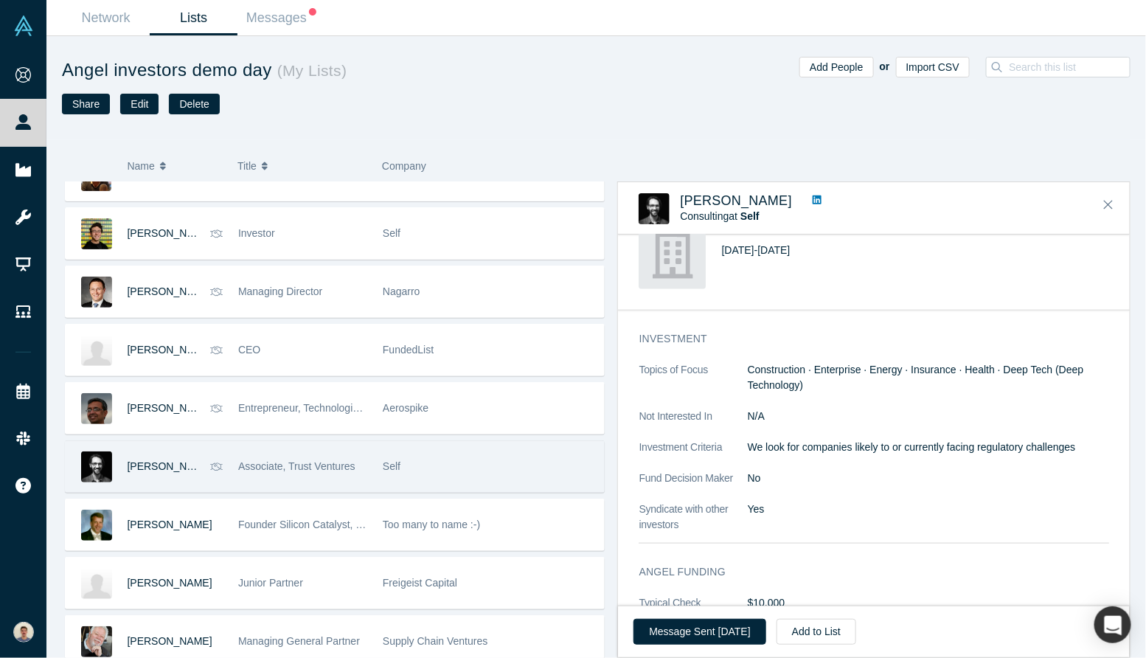
click at [417, 501] on div "Too many to name :-)" at bounding box center [489, 524] width 213 height 51
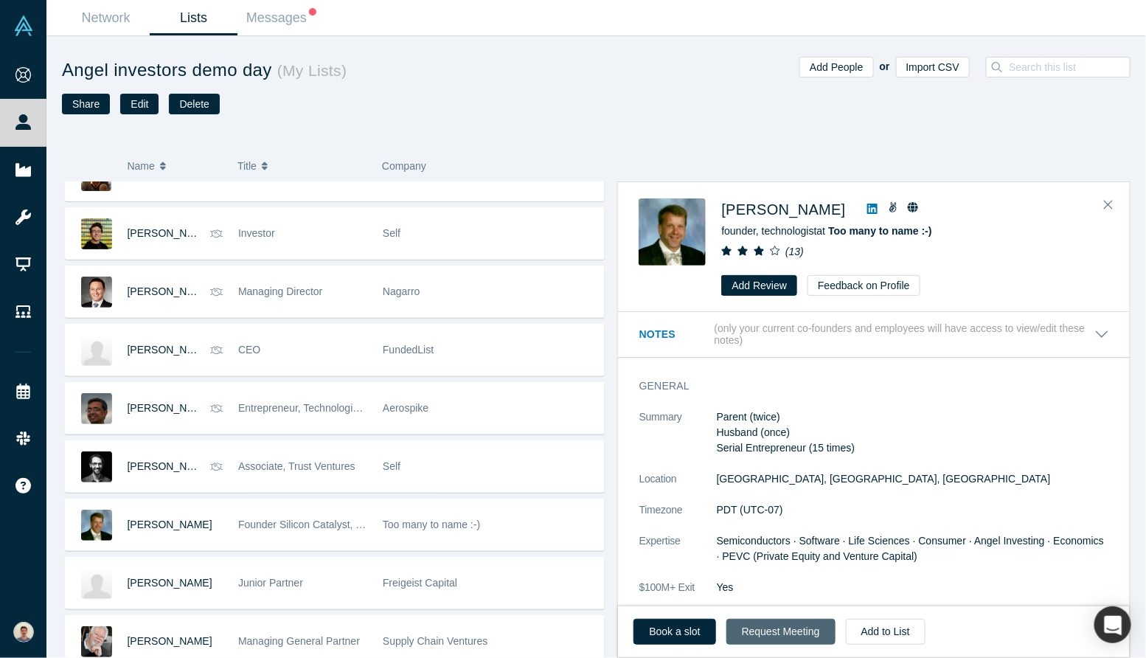
click at [762, 631] on button "Request Meeting" at bounding box center [781, 632] width 109 height 26
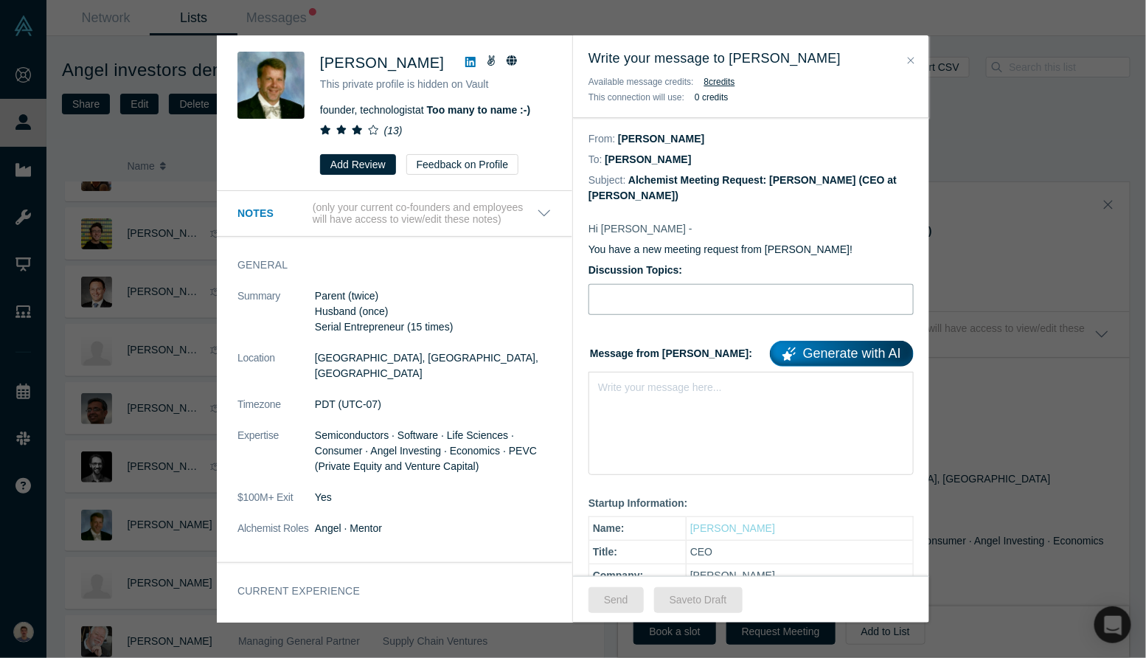
click at [665, 301] on input "Discussion Topics:" at bounding box center [751, 299] width 325 height 31
type input "Intro [PERSON_NAME], bio-nanosolutions for agriculture"
click at [676, 392] on div "Write your message here..." at bounding box center [660, 387] width 124 height 15
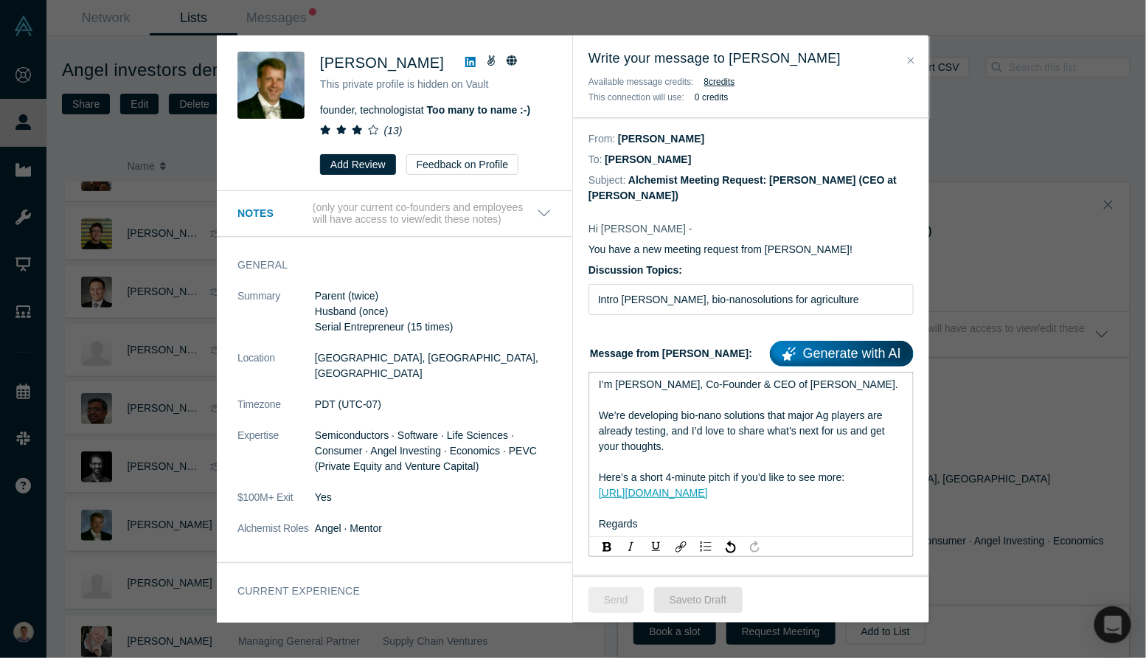
click at [613, 597] on button "Send" at bounding box center [616, 600] width 55 height 26
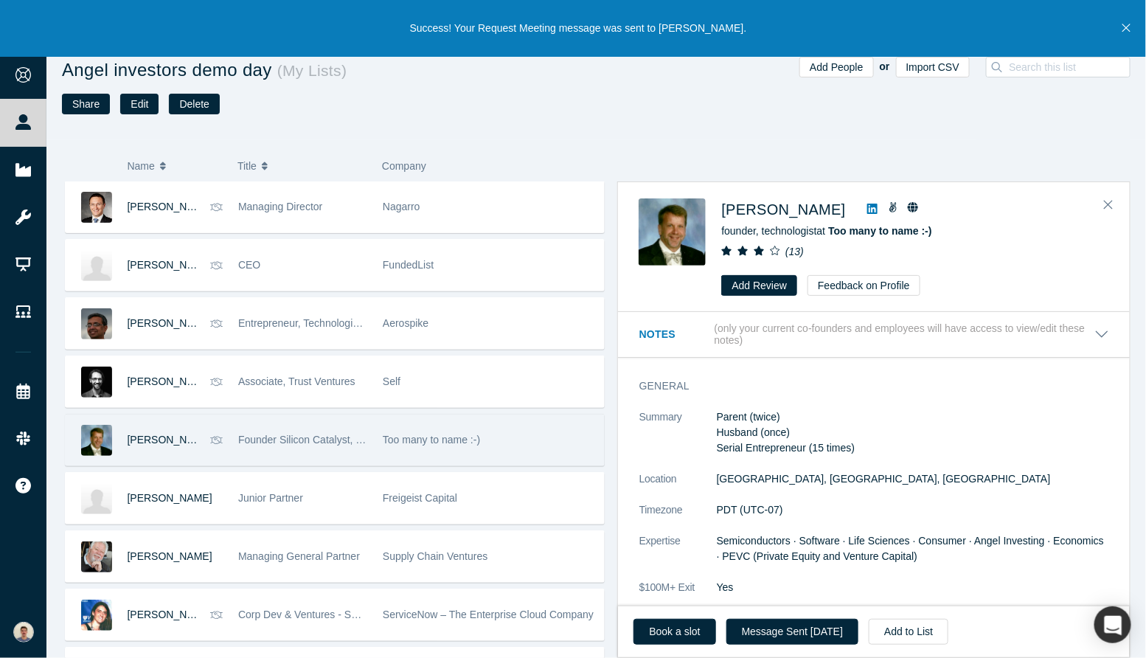
scroll to position [1147, 0]
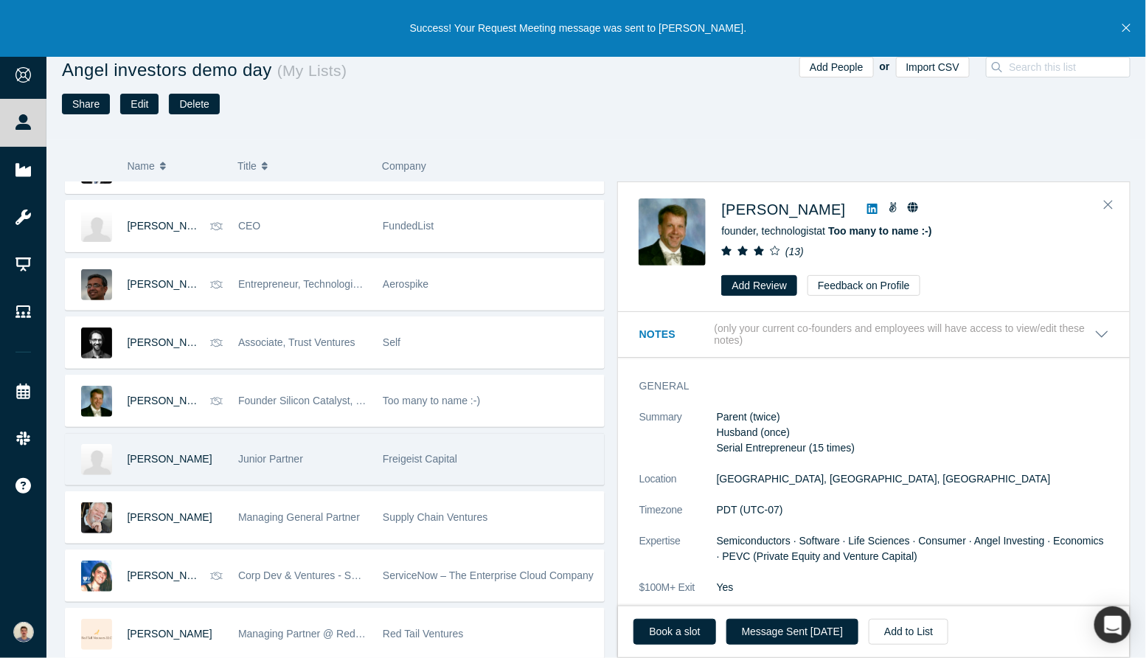
click at [201, 465] on div "[PERSON_NAME]" at bounding box center [176, 459] width 96 height 51
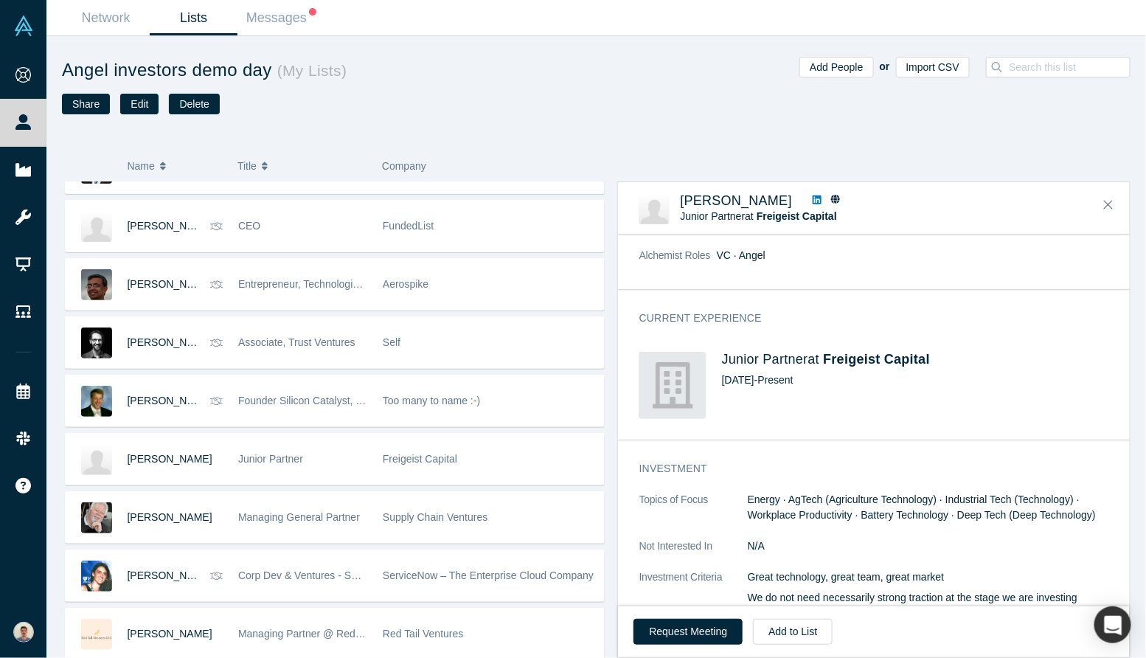
scroll to position [0, 0]
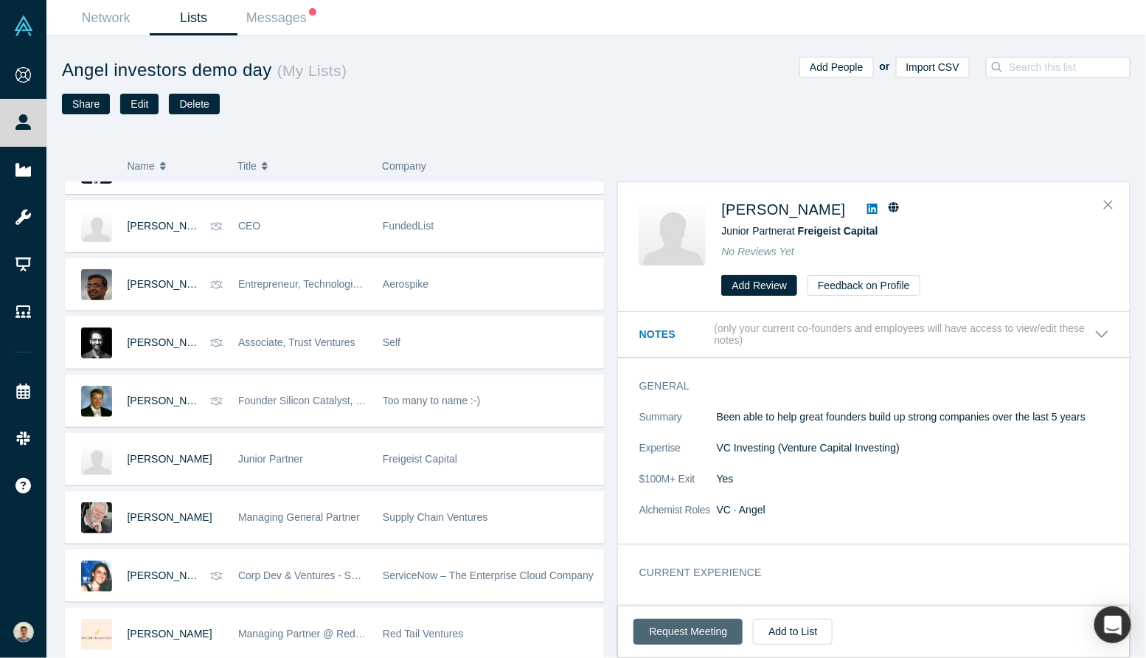
click at [687, 632] on button "Request Meeting" at bounding box center [688, 632] width 109 height 26
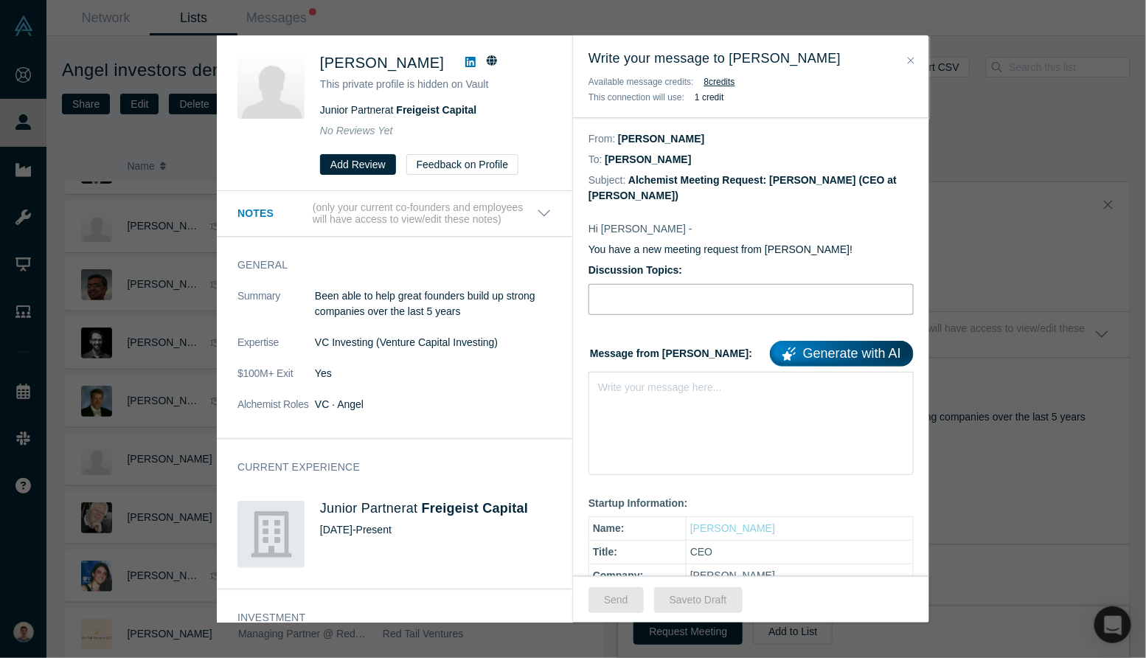
click at [630, 306] on input "Discussion Topics:" at bounding box center [751, 299] width 325 height 31
type input "Intro [PERSON_NAME], bio-nanosolutions for agriculture"
click at [676, 387] on div "rdw-editor" at bounding box center [751, 384] width 305 height 15
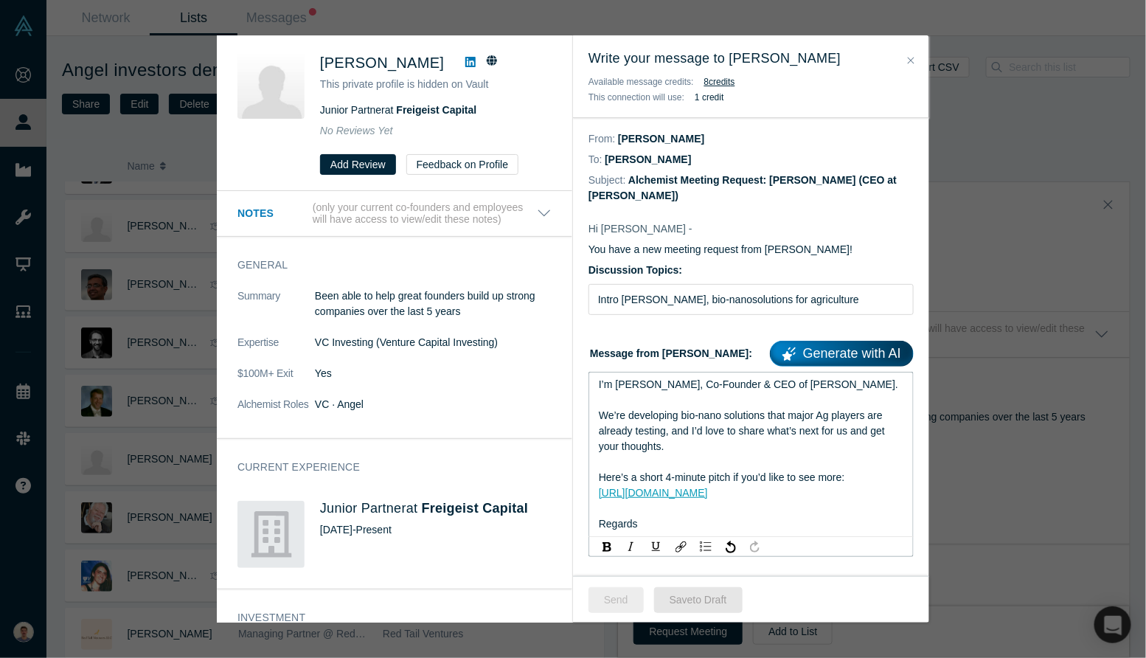
click at [608, 591] on button "Send" at bounding box center [616, 600] width 55 height 26
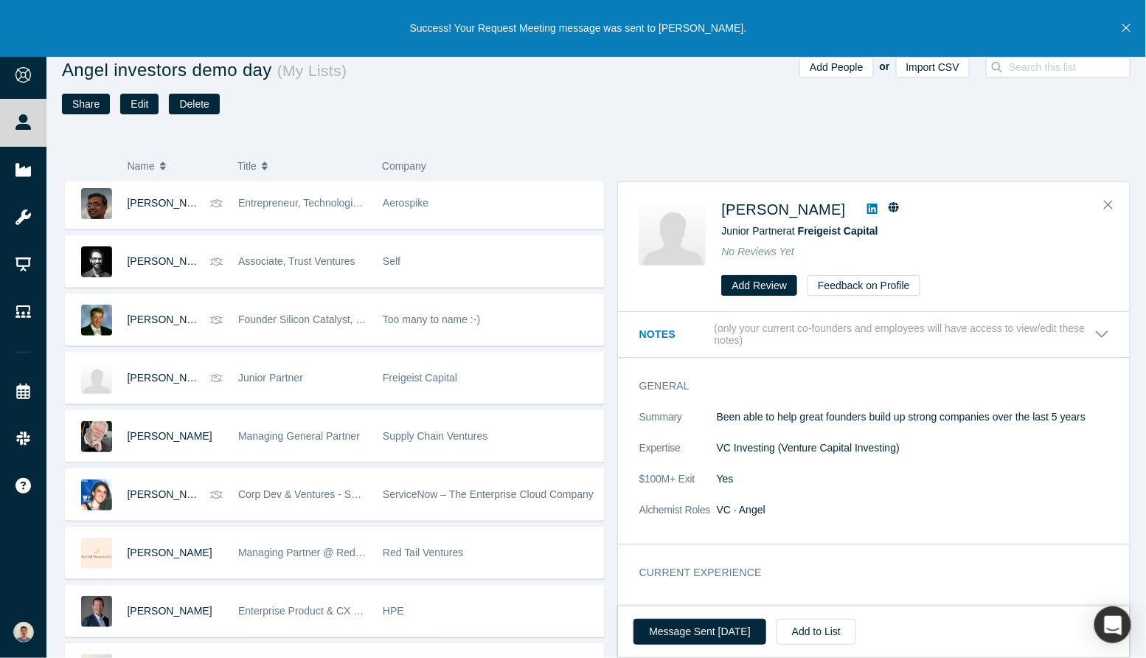
scroll to position [1269, 0]
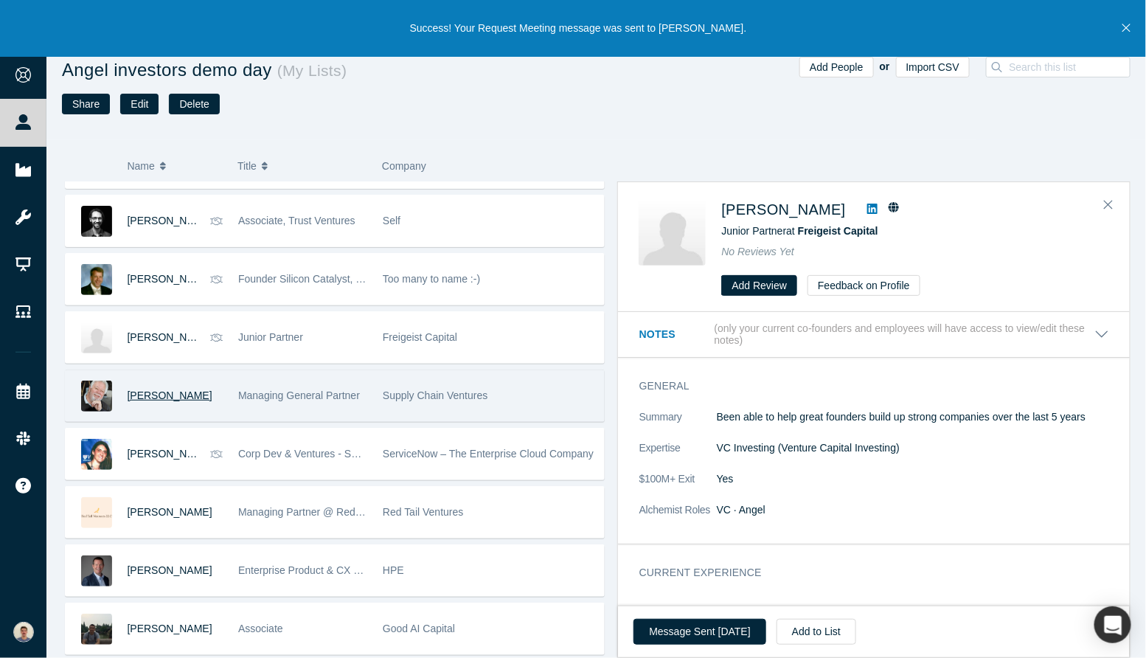
click at [153, 397] on span "[PERSON_NAME]" at bounding box center [170, 395] width 85 height 12
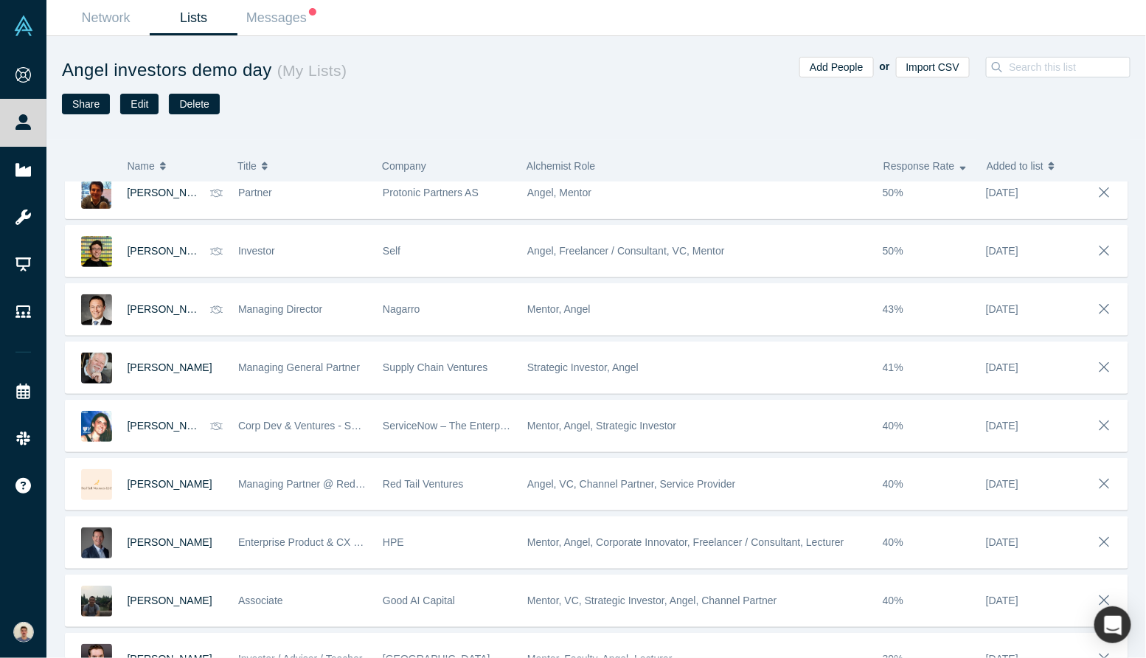
scroll to position [1007, 0]
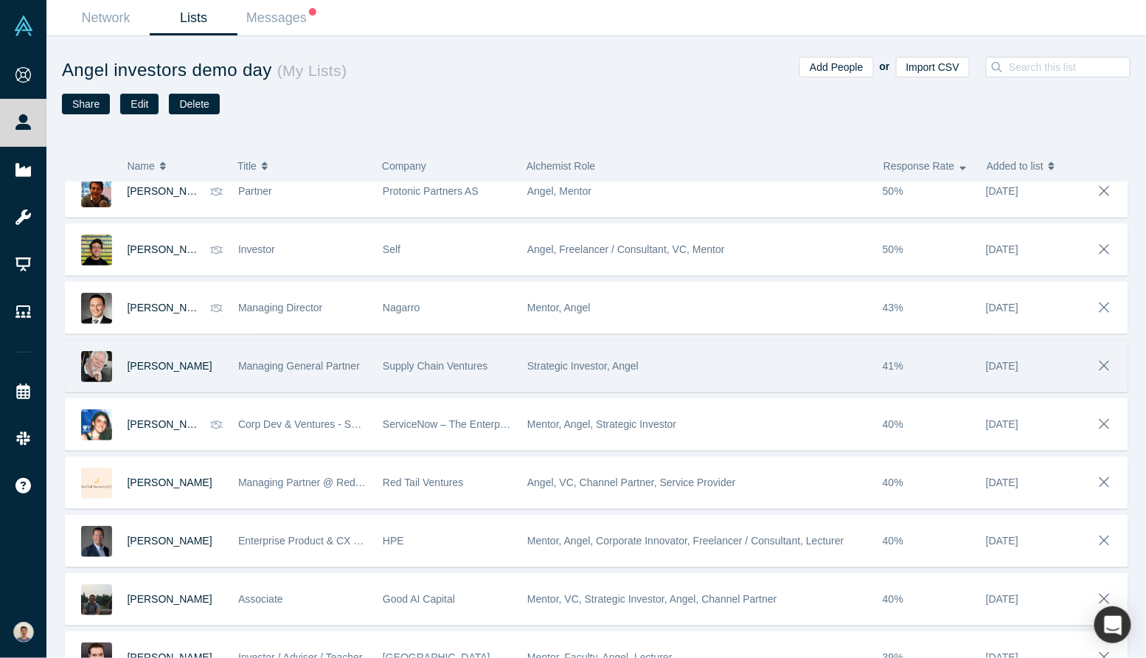
click at [671, 379] on div "Strategic Investor, Angel" at bounding box center [697, 366] width 340 height 51
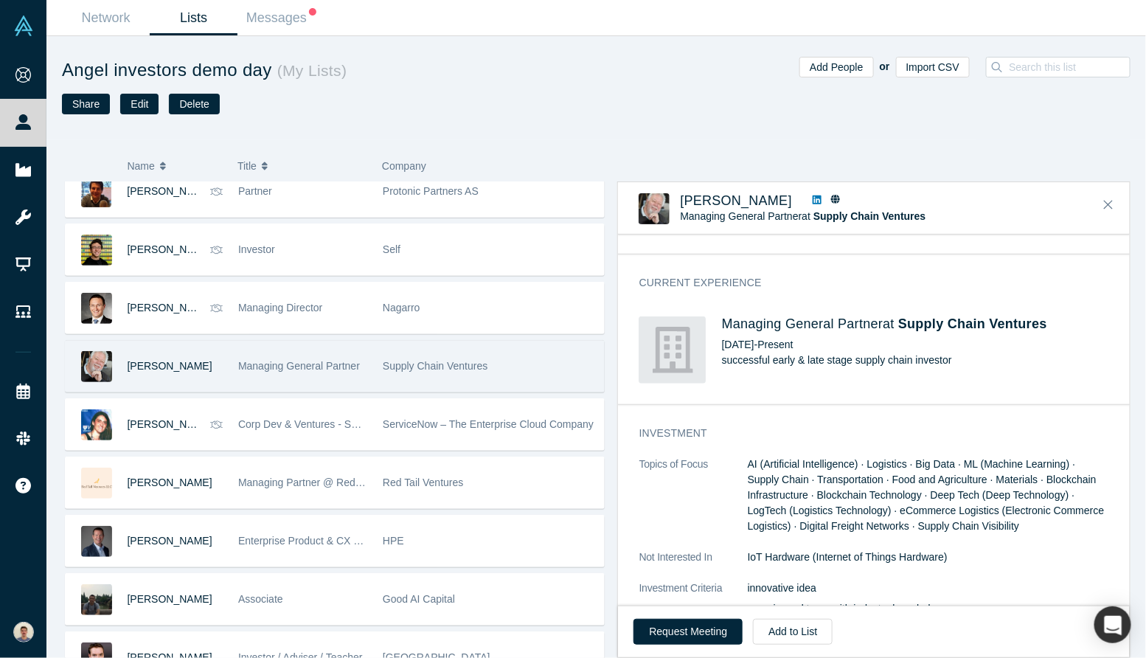
scroll to position [646, 0]
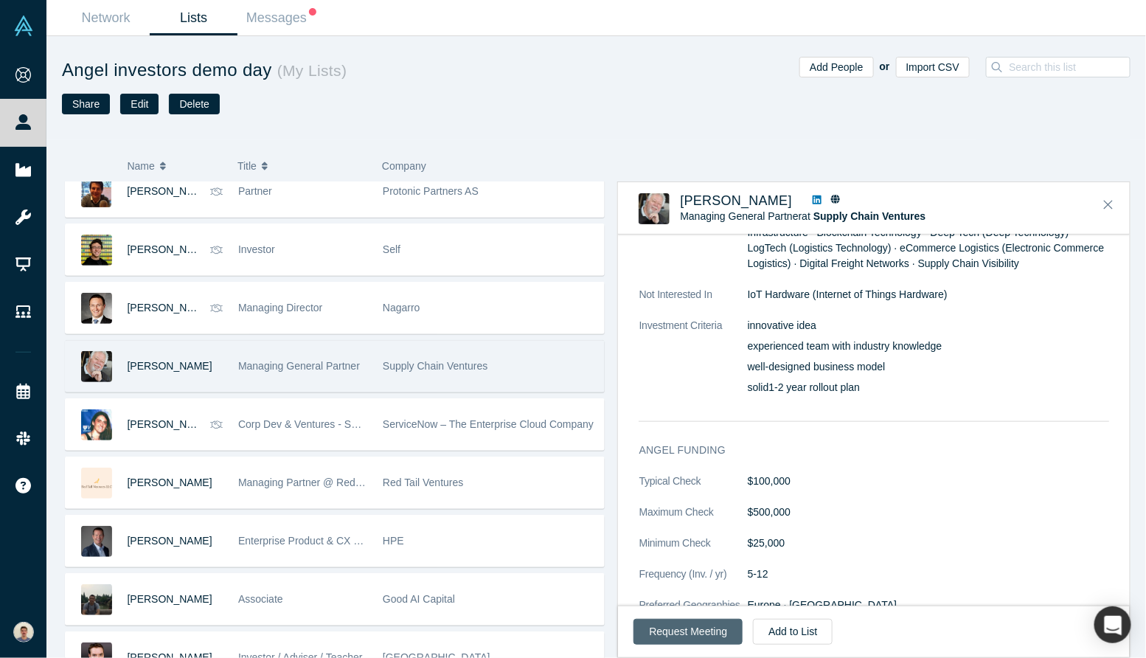
click at [704, 634] on button "Request Meeting" at bounding box center [688, 632] width 109 height 26
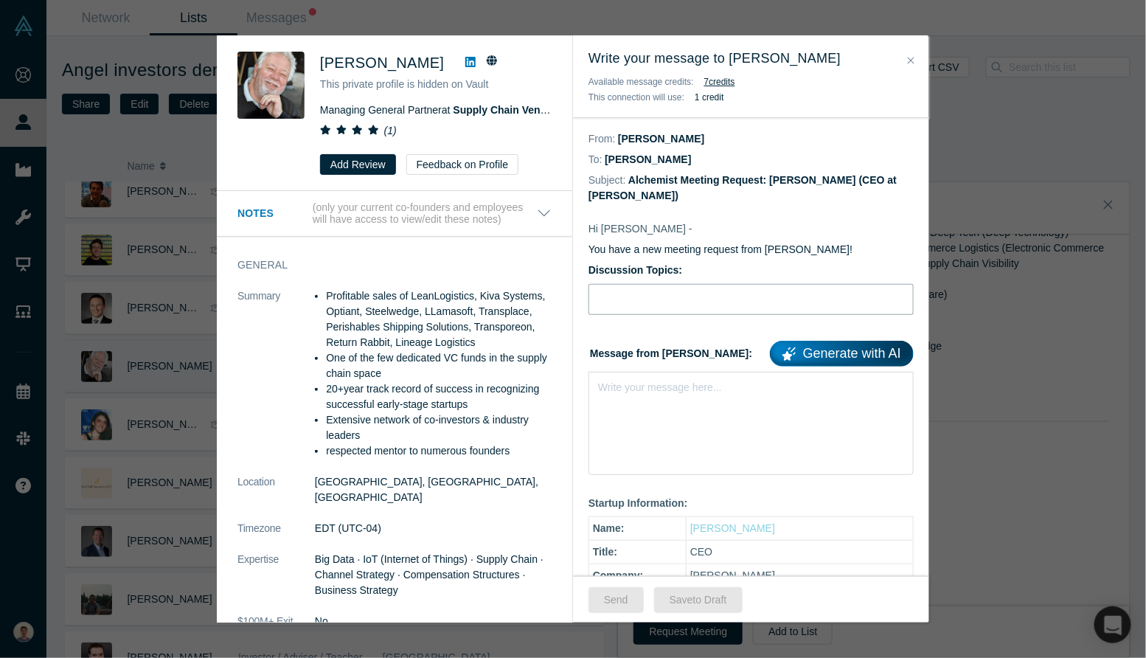
click at [722, 304] on input "Discussion Topics:" at bounding box center [751, 299] width 325 height 31
type input "Intro [PERSON_NAME], bio-nanosolutions for agriculture"
click at [724, 392] on div "rdw-editor" at bounding box center [751, 384] width 305 height 15
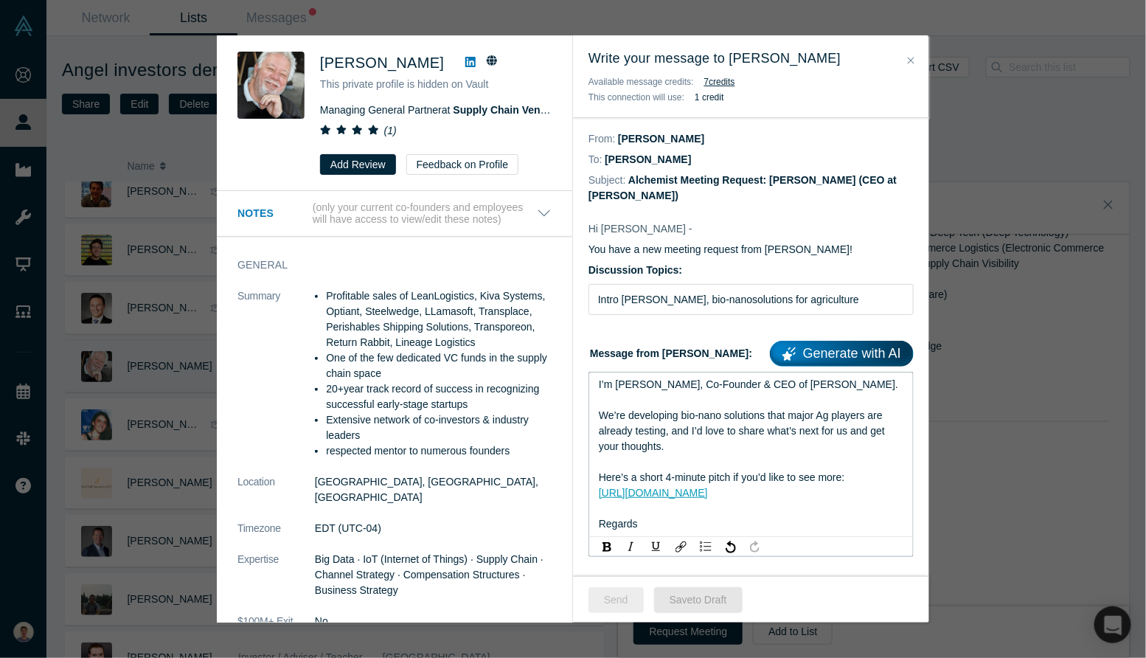
click at [623, 609] on button "Send" at bounding box center [616, 600] width 55 height 26
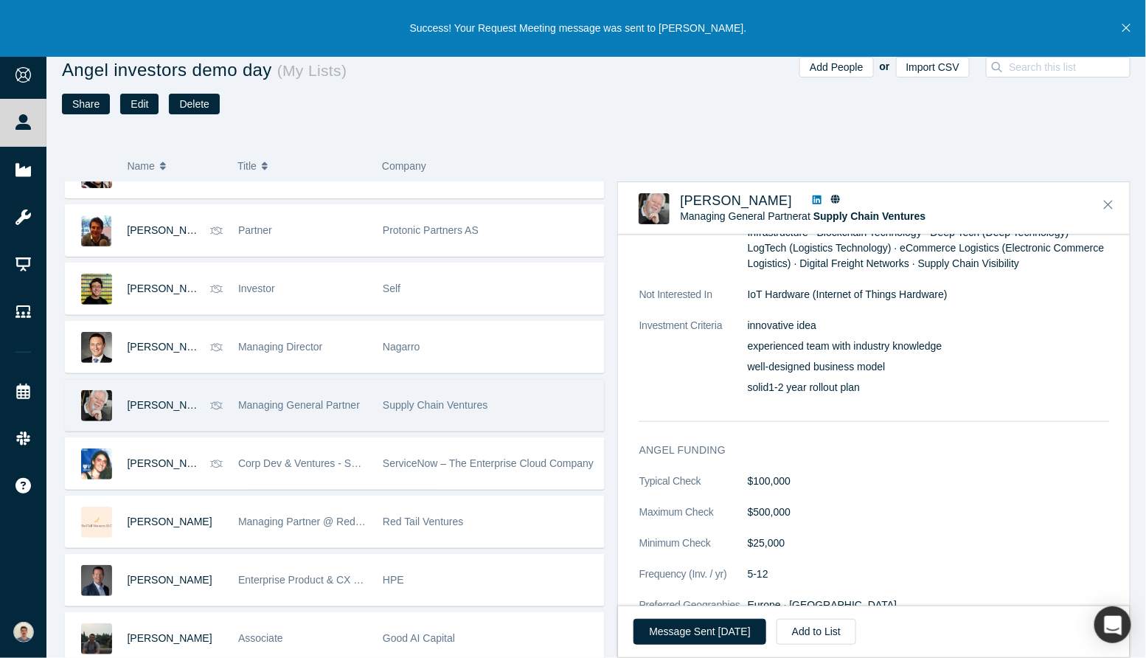
scroll to position [969, 0]
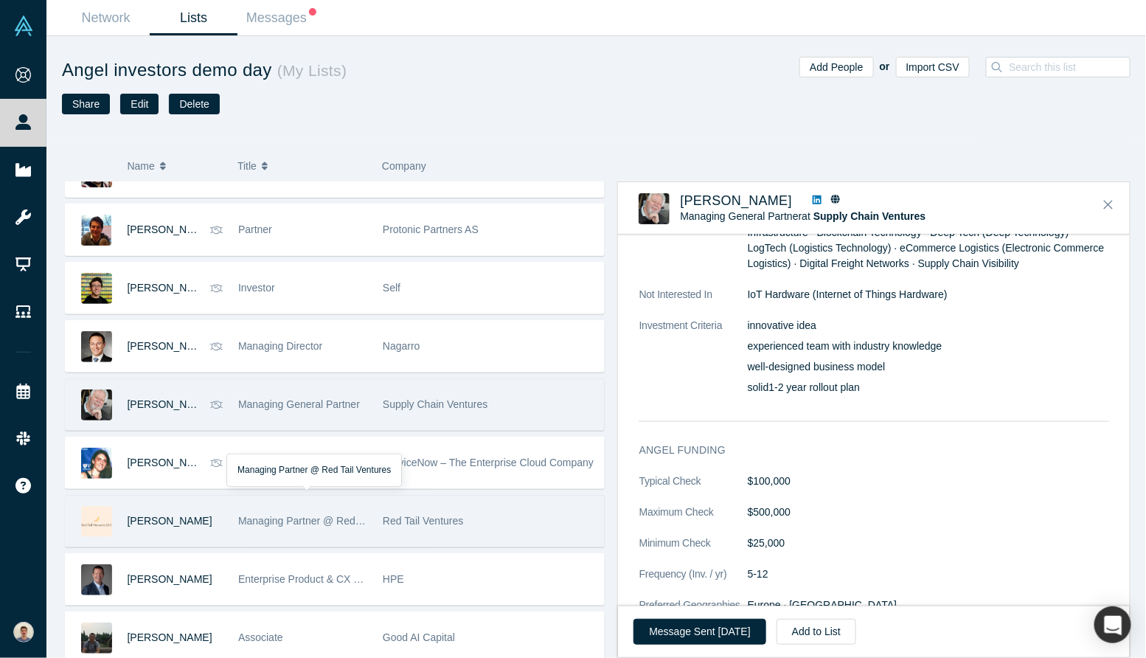
click at [316, 508] on div "Managing Partner @ Red Tail Ventures" at bounding box center [302, 521] width 129 height 51
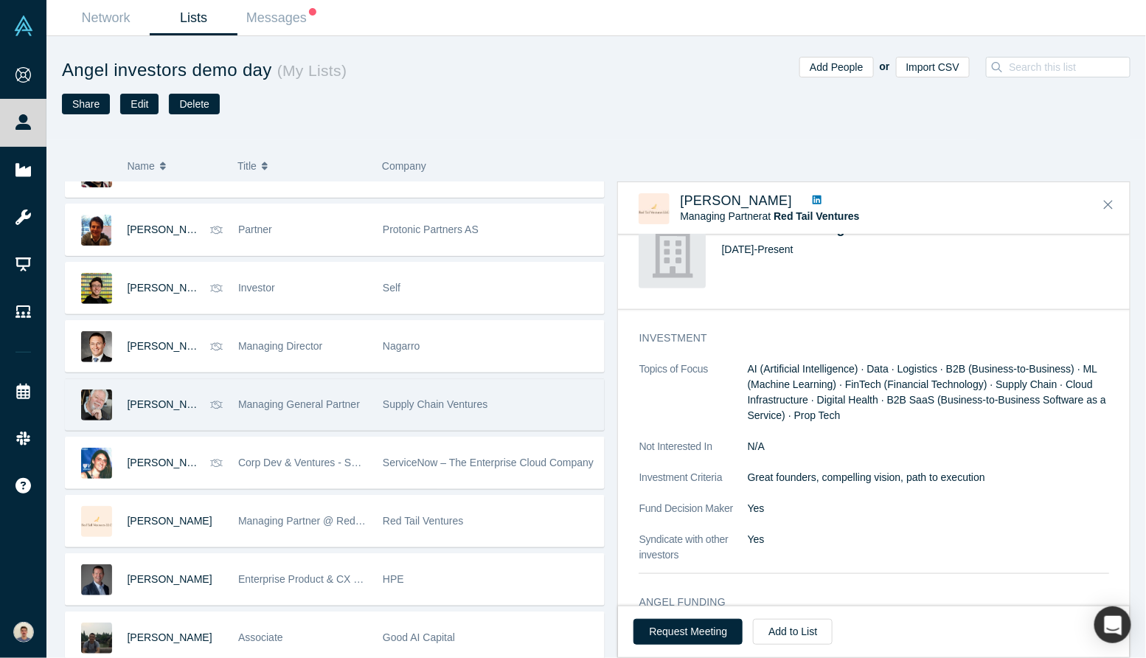
scroll to position [547, 0]
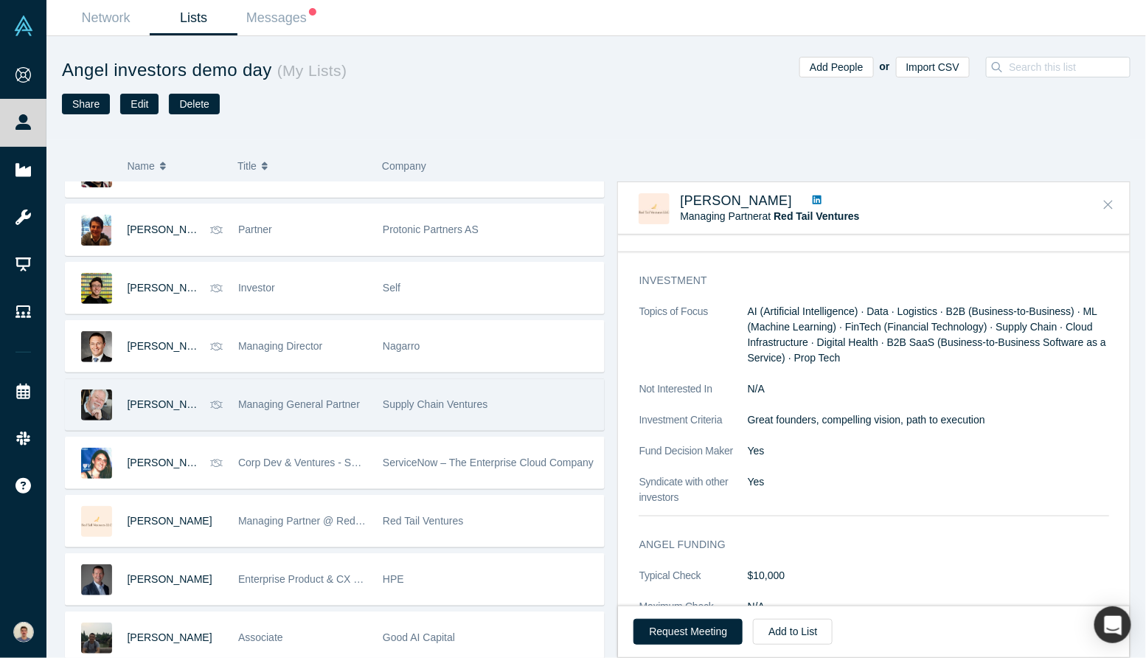
click at [1107, 210] on icon "Close" at bounding box center [1108, 204] width 9 height 13
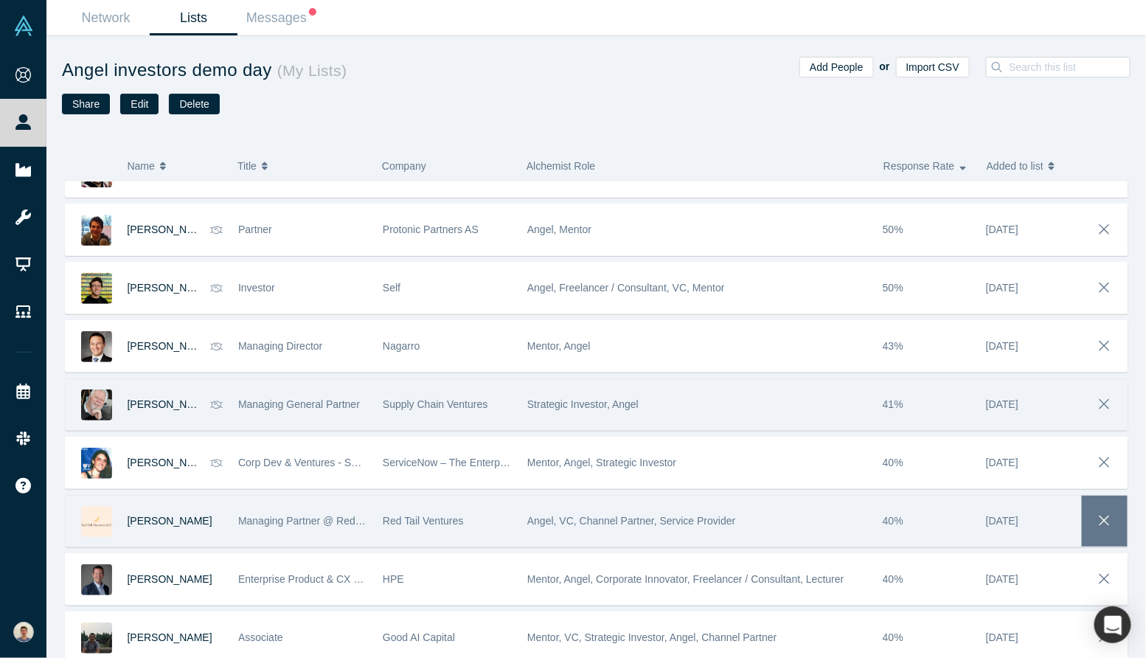
click at [1098, 513] on icon "button" at bounding box center [1105, 521] width 21 height 16
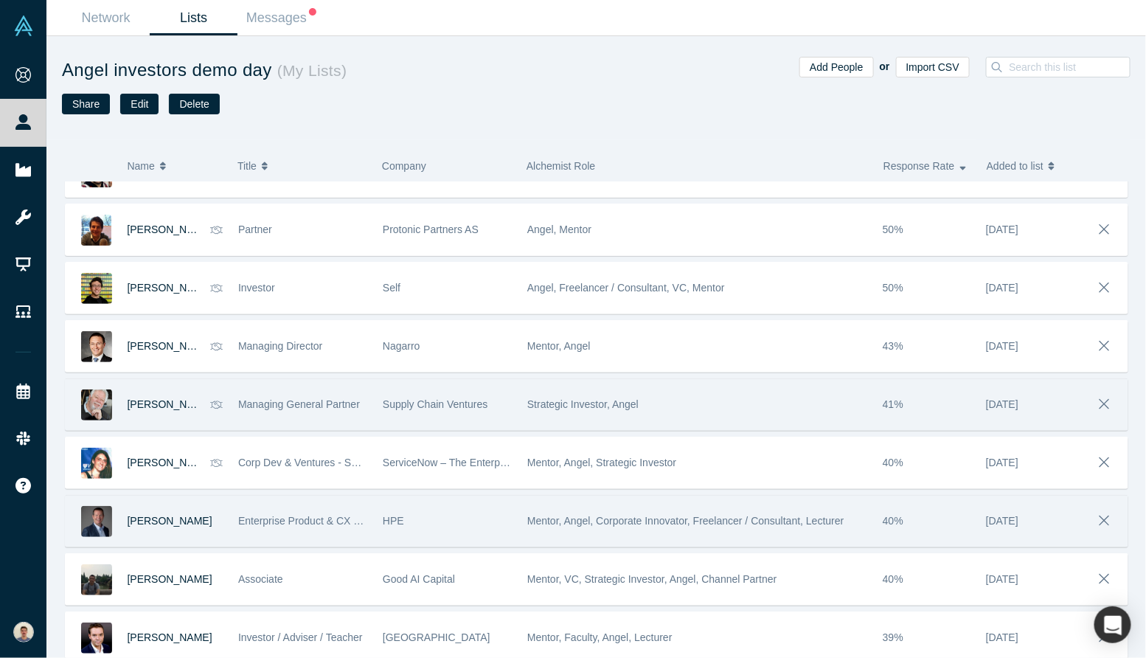
click at [374, 529] on div "Enterprise Product & CX Leader" at bounding box center [303, 521] width 145 height 51
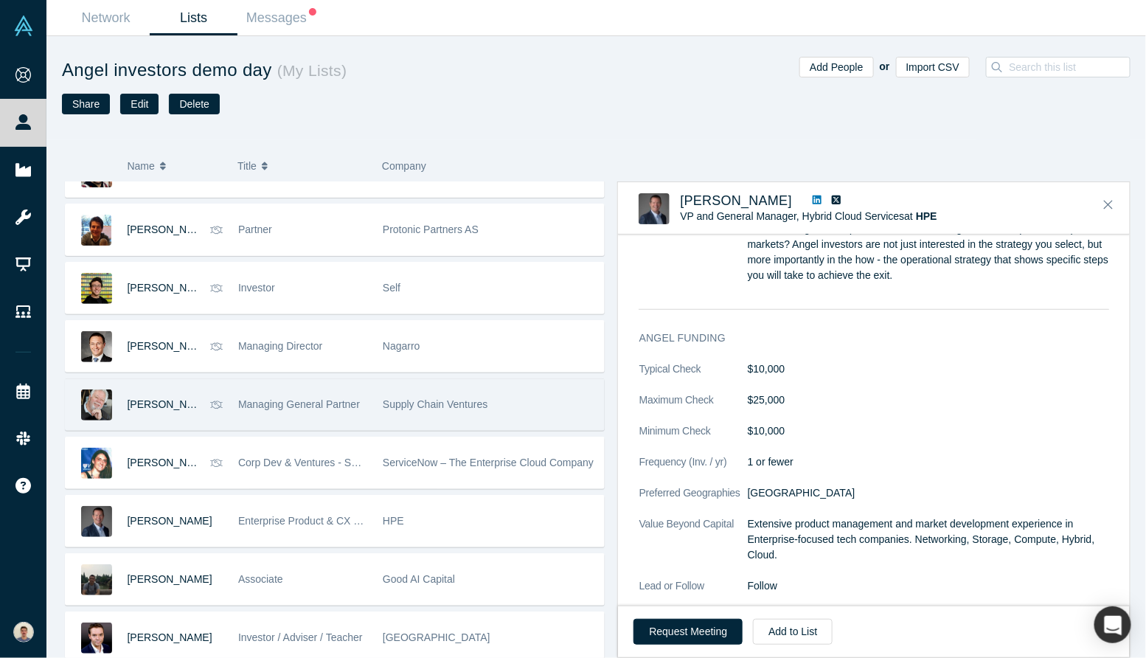
scroll to position [2554, 0]
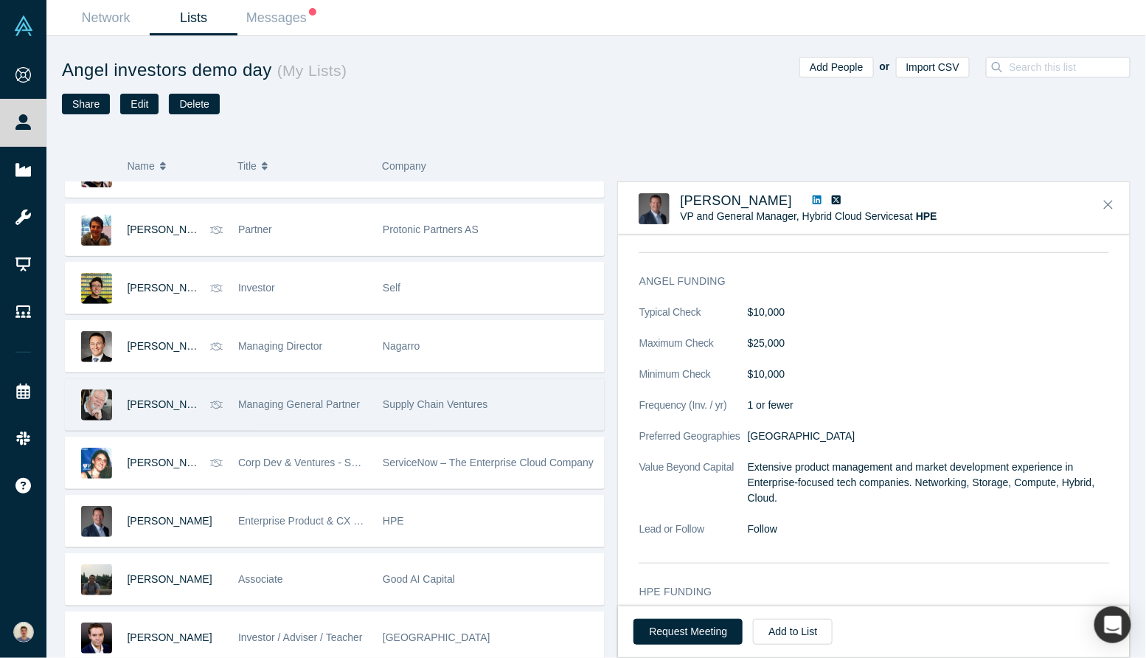
click at [1094, 198] on div "[PERSON_NAME] VP and General Manager, Hybrid Cloud Services at HPE ( 2 )" at bounding box center [877, 208] width 476 height 31
click at [1096, 201] on div "[PERSON_NAME] VP and General Manager, Hybrid Cloud Services at HPE ( 2 )" at bounding box center [877, 208] width 476 height 31
click at [1101, 204] on button "Close" at bounding box center [1109, 205] width 22 height 24
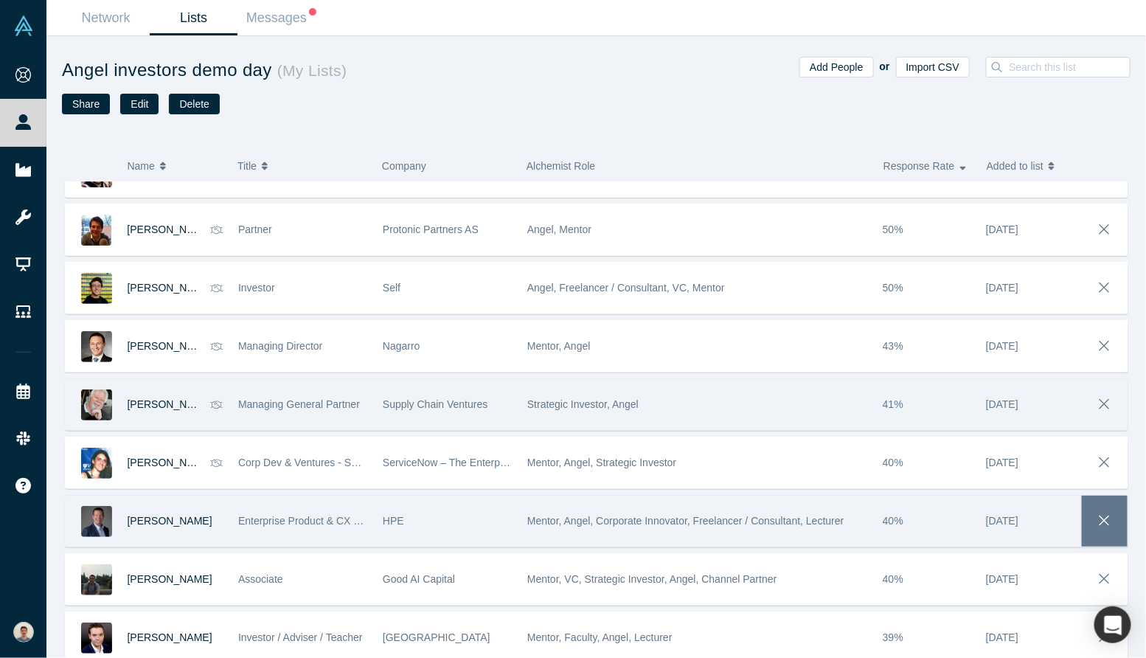
click at [1119, 515] on button "button" at bounding box center [1105, 521] width 46 height 51
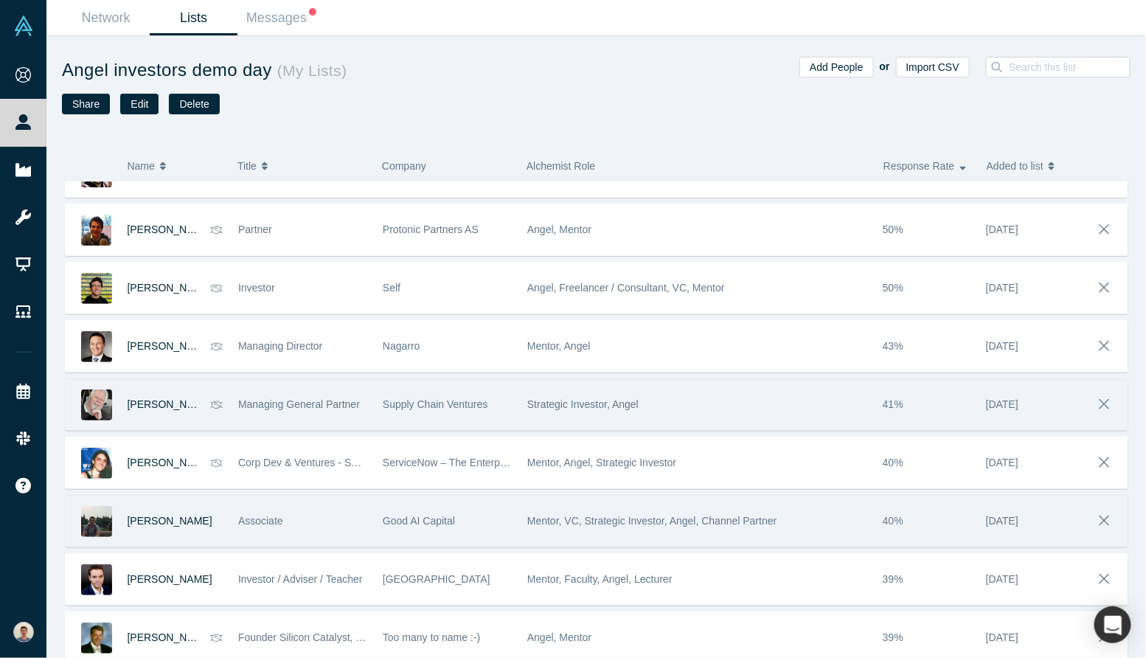
click at [297, 517] on div "Associate" at bounding box center [302, 521] width 129 height 51
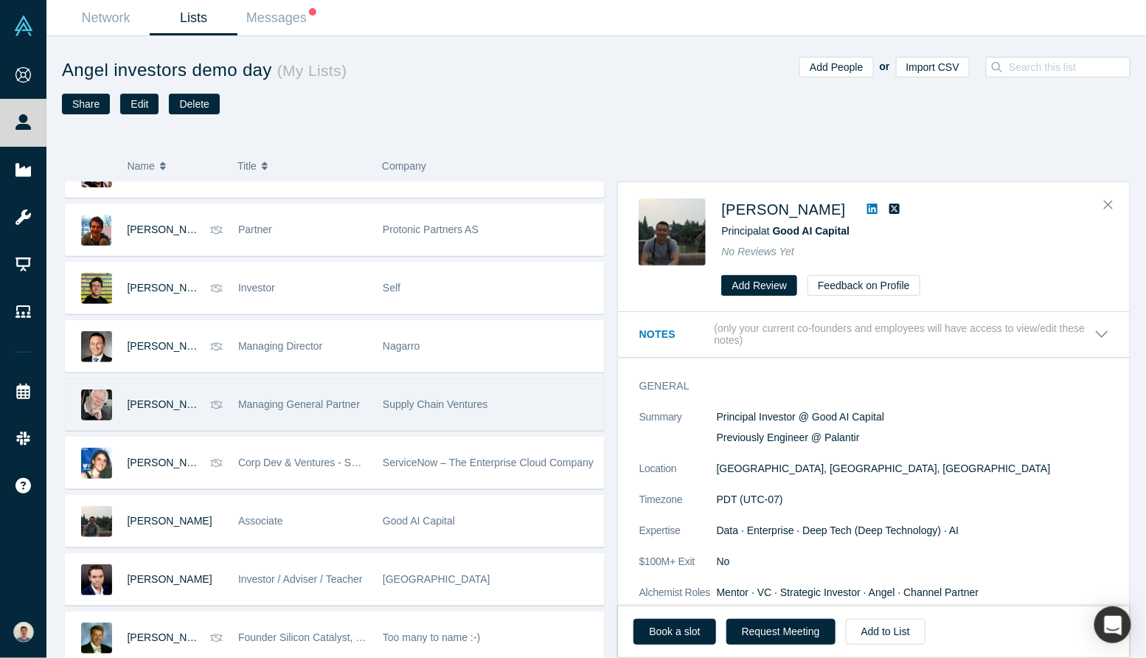
scroll to position [26, 0]
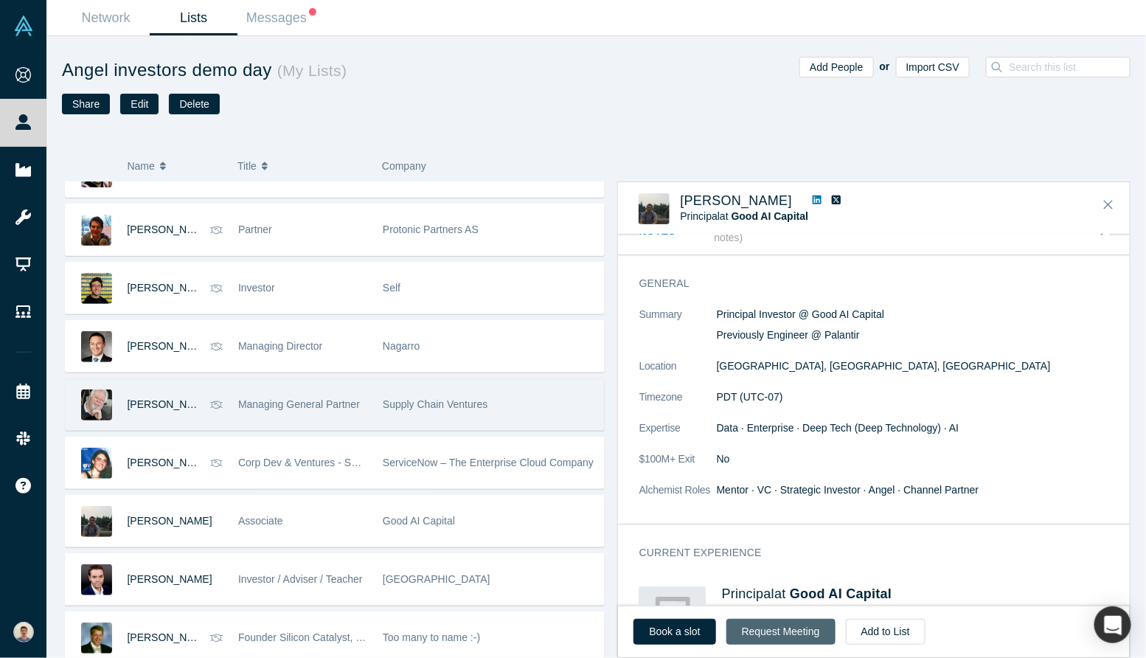
click at [755, 632] on button "Request Meeting" at bounding box center [781, 632] width 109 height 26
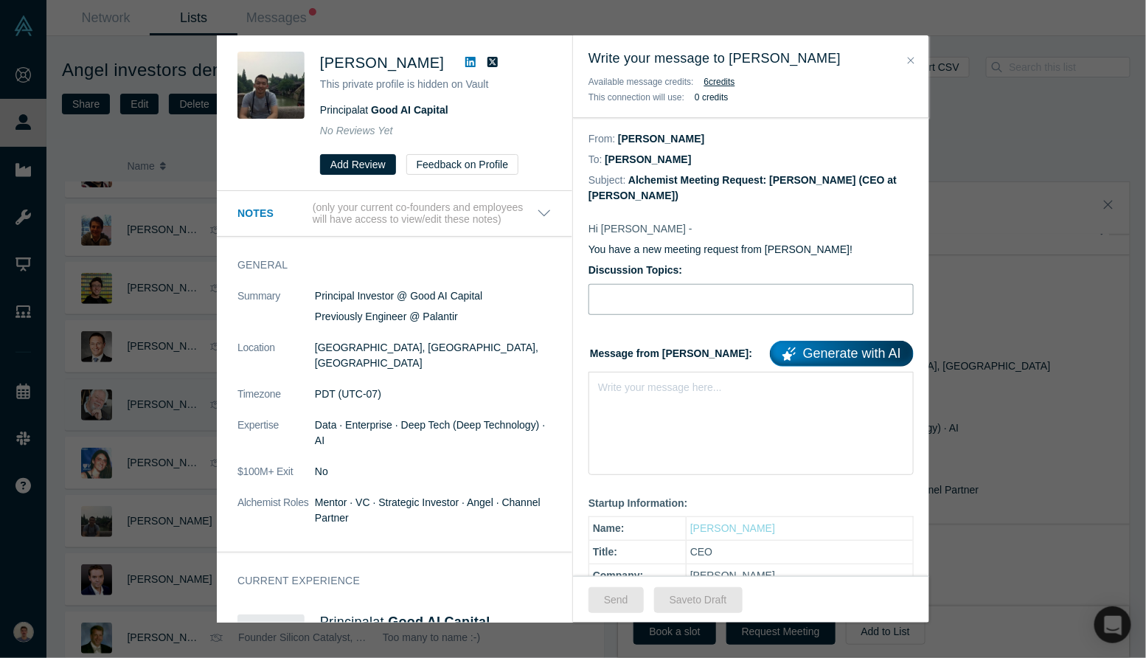
click at [693, 290] on input "Discussion Topics:" at bounding box center [751, 299] width 325 height 31
type input "Intro [PERSON_NAME], bio-nanosolutions for agriculture"
click at [696, 367] on div "Message from [PERSON_NAME]: Generate with AI Write your message here..." at bounding box center [751, 405] width 325 height 139
click at [691, 387] on div "rdw-editor" at bounding box center [751, 384] width 305 height 15
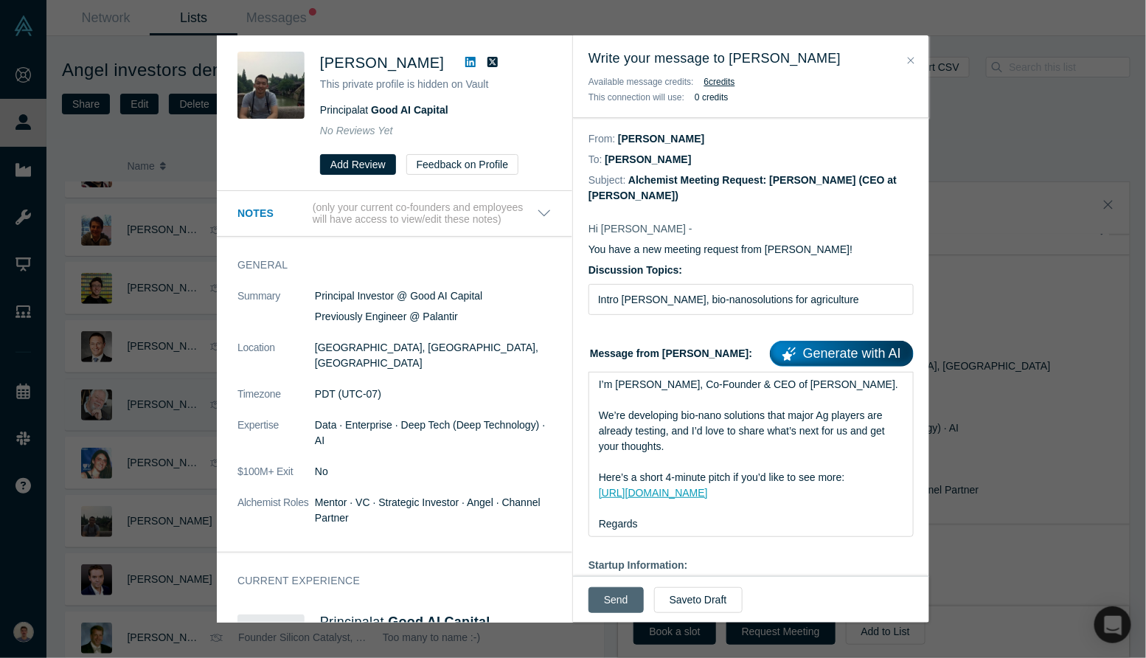
click at [612, 590] on button "Send" at bounding box center [616, 600] width 55 height 26
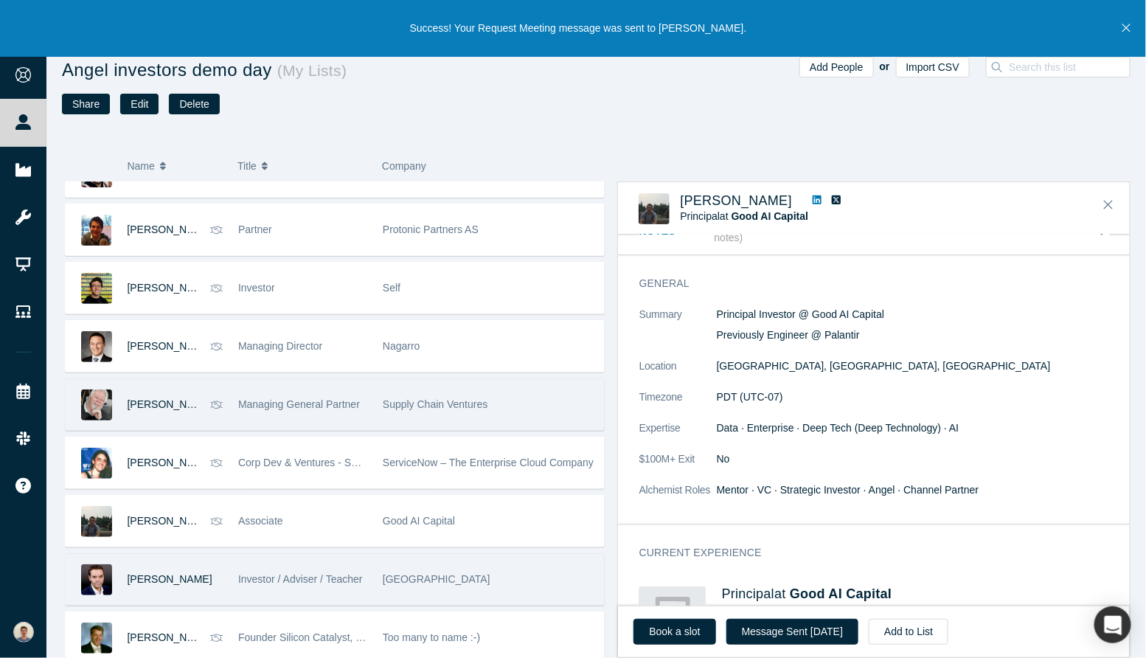
scroll to position [1036, 0]
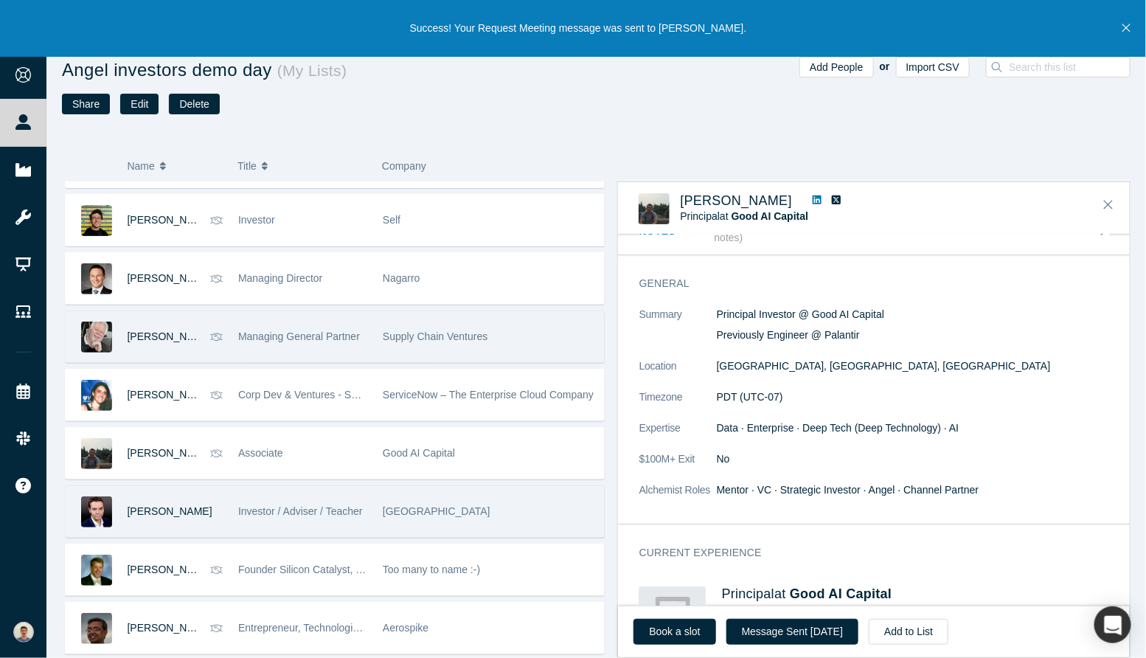
click at [383, 530] on div "[GEOGRAPHIC_DATA]" at bounding box center [489, 511] width 213 height 51
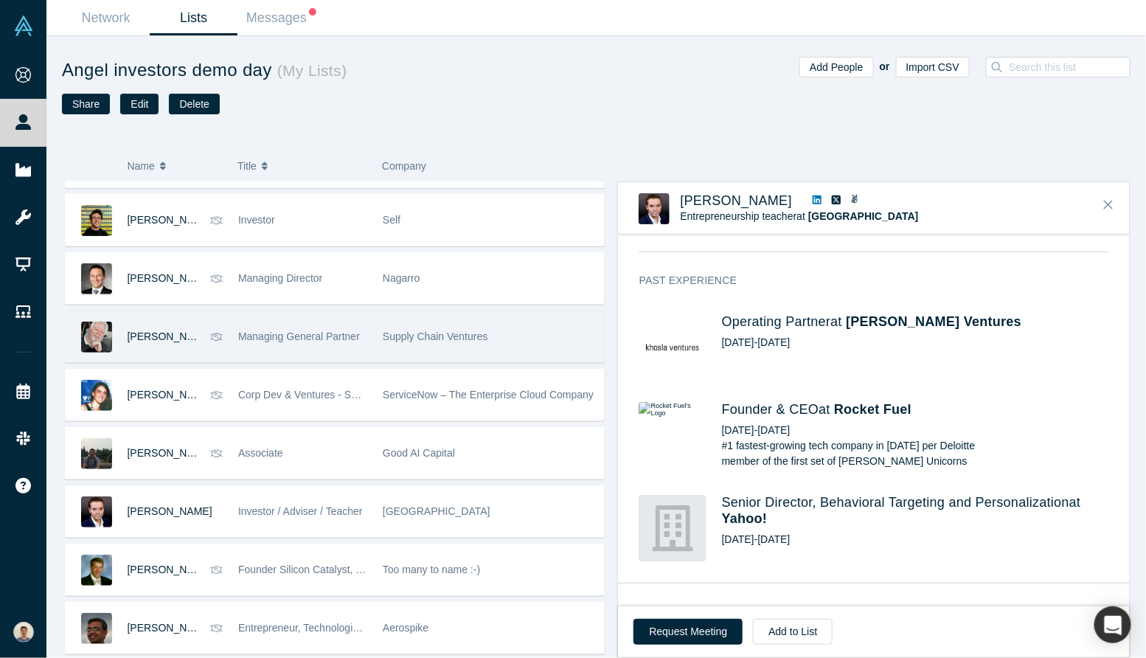
scroll to position [741, 0]
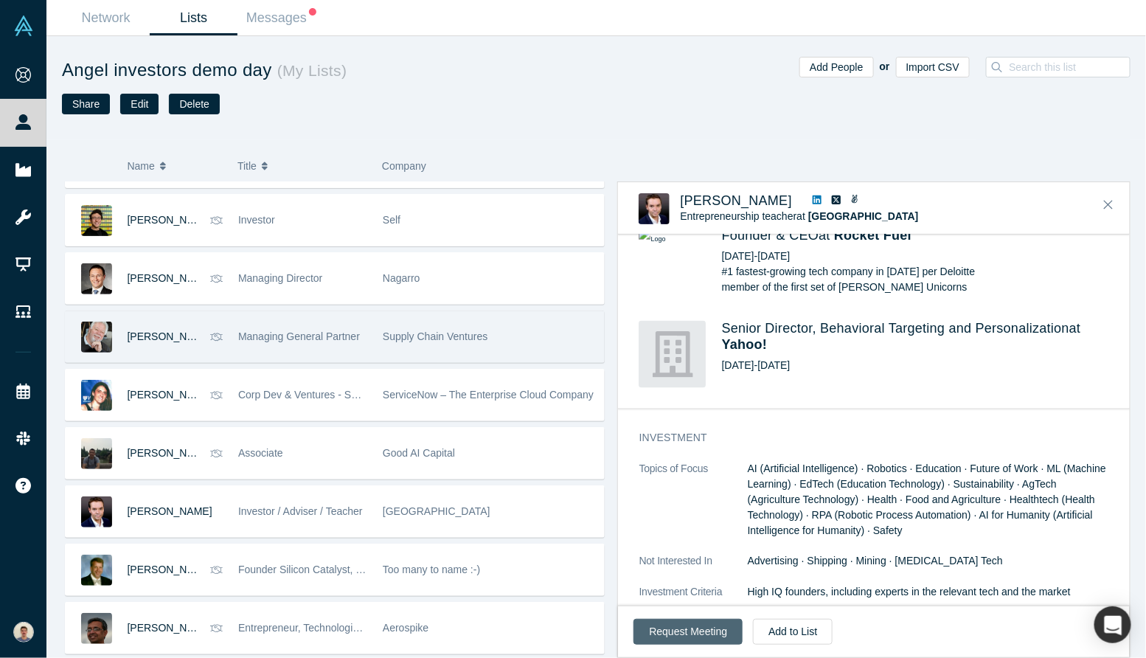
click at [671, 624] on button "Request Meeting" at bounding box center [688, 632] width 109 height 26
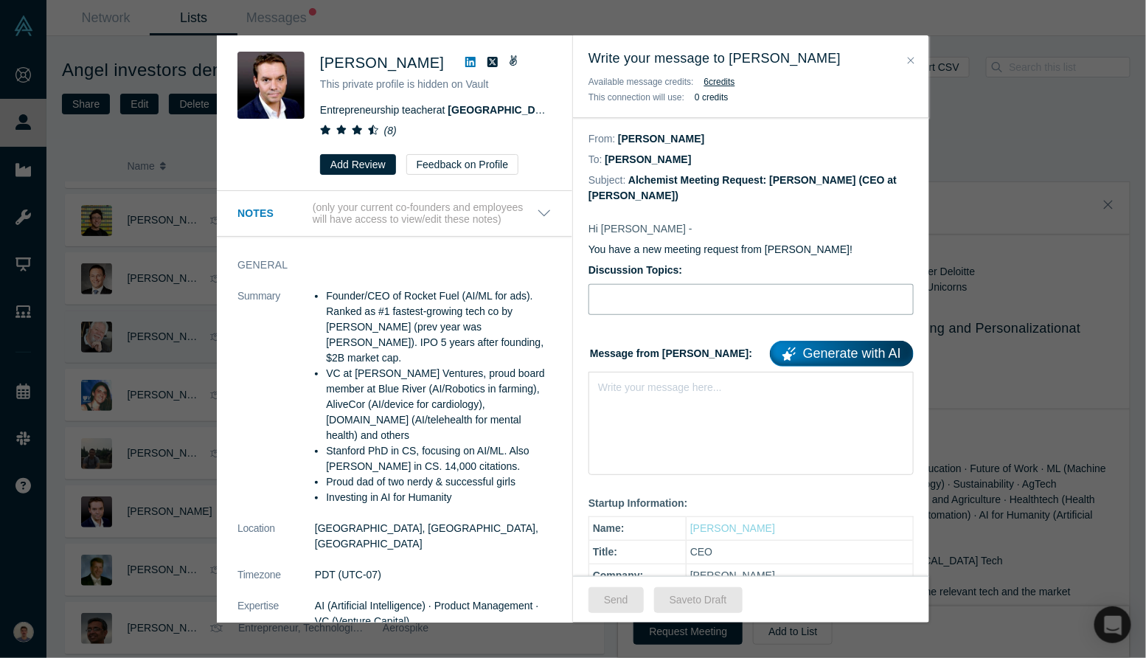
click at [696, 313] on input "Discussion Topics:" at bounding box center [751, 299] width 325 height 31
type input "Intro [PERSON_NAME], bio-nanosolutions for agriculture"
click at [690, 397] on div "Write your message here..." at bounding box center [751, 423] width 325 height 103
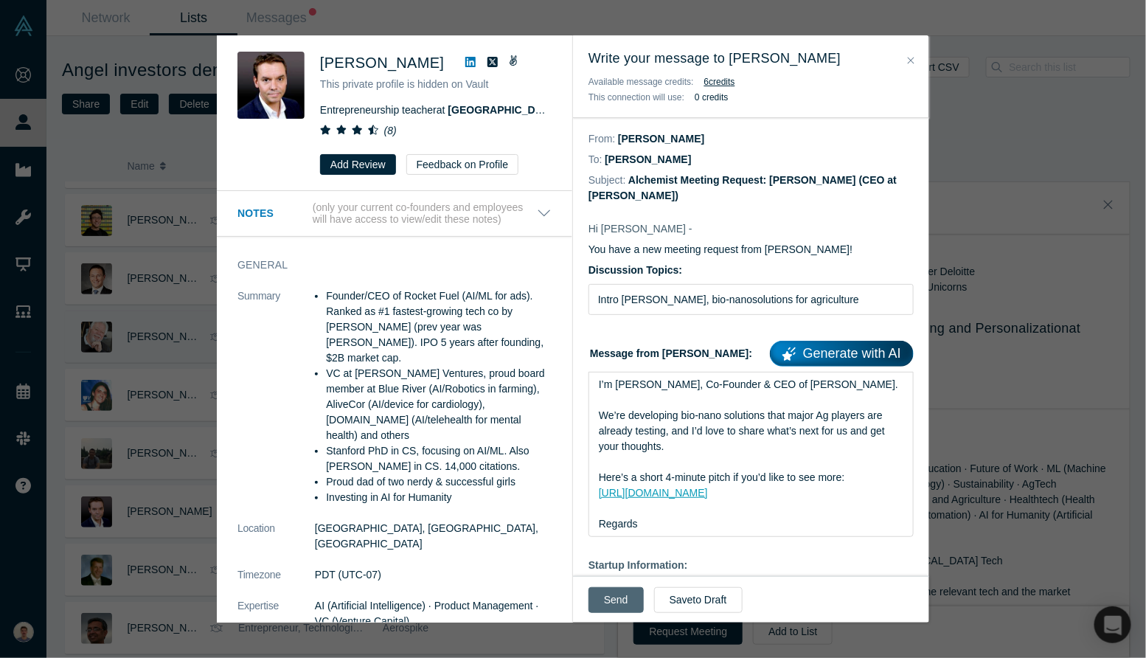
click at [620, 598] on button "Send" at bounding box center [616, 600] width 55 height 26
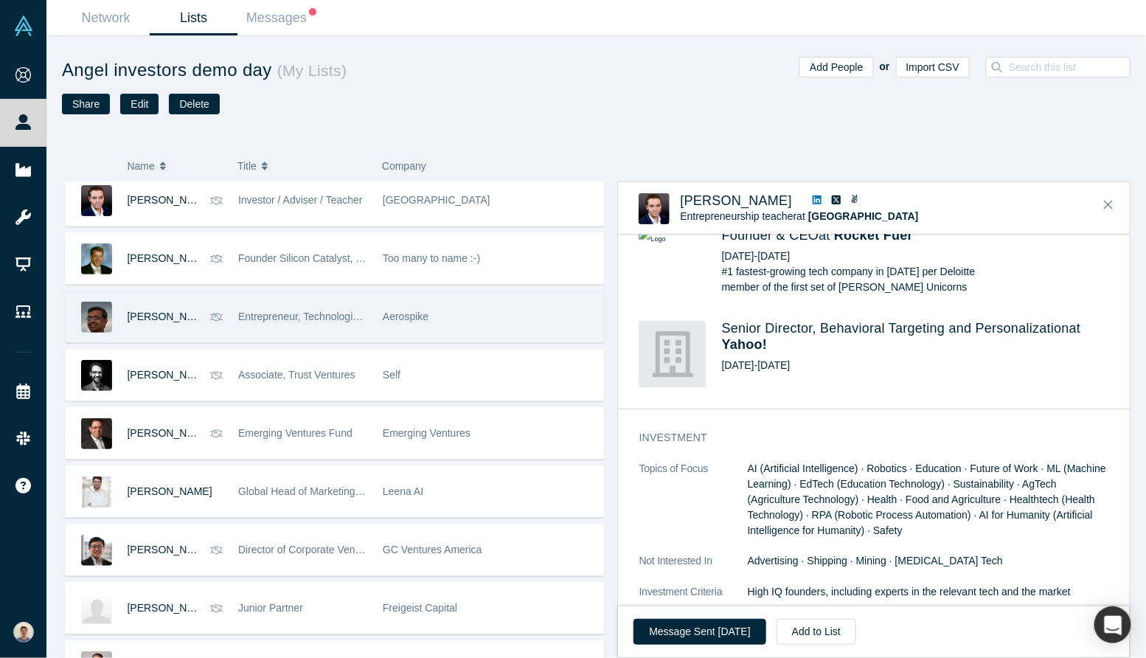
scroll to position [1374, 0]
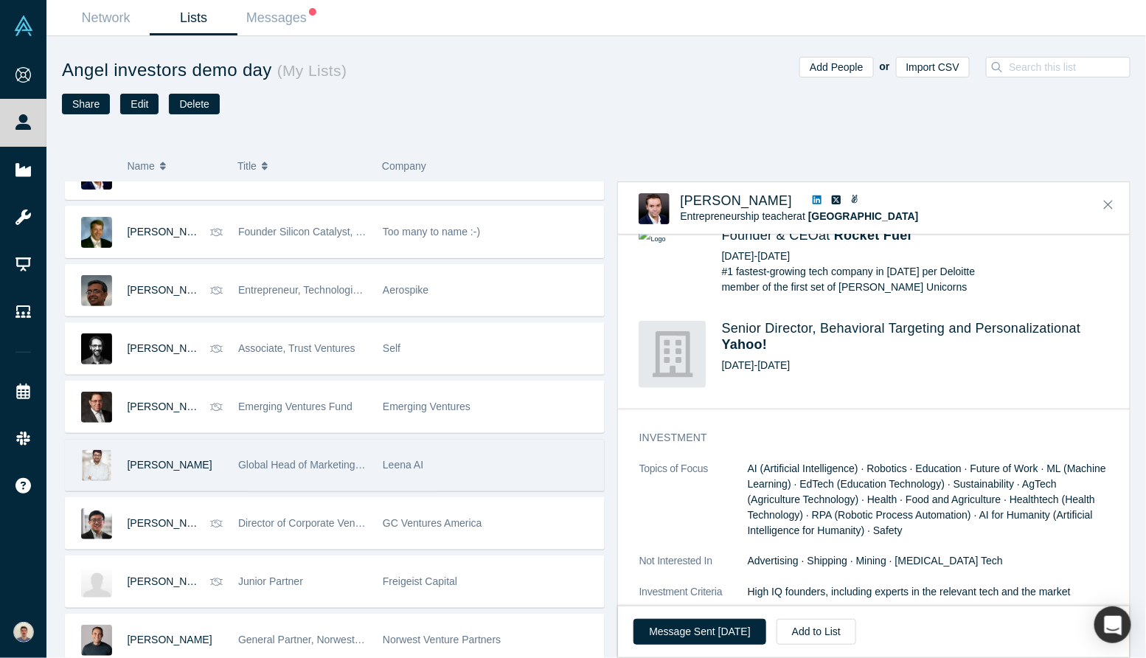
click at [209, 448] on div "[PERSON_NAME]" at bounding box center [176, 465] width 96 height 51
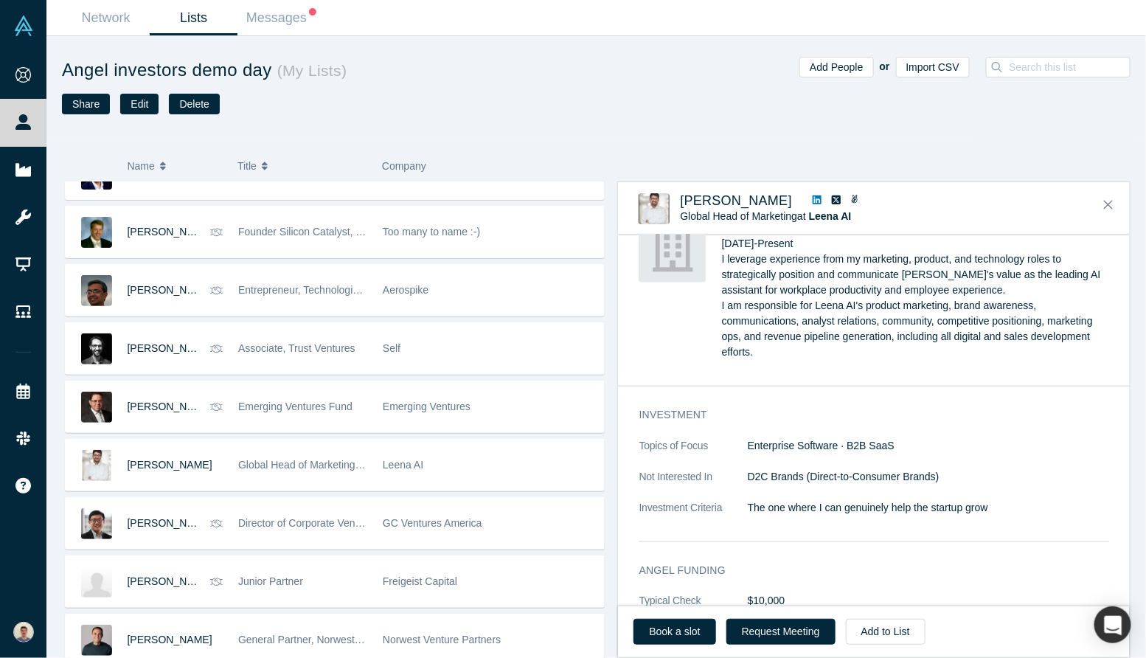
scroll to position [853, 0]
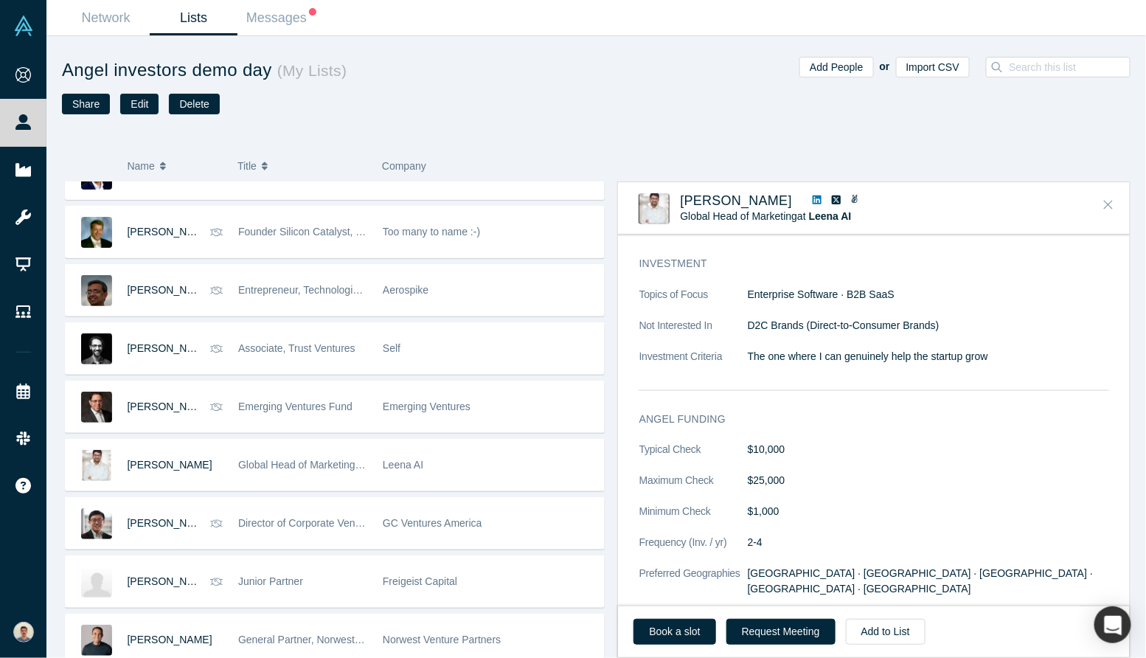
click at [1110, 205] on icon "Close" at bounding box center [1108, 204] width 9 height 13
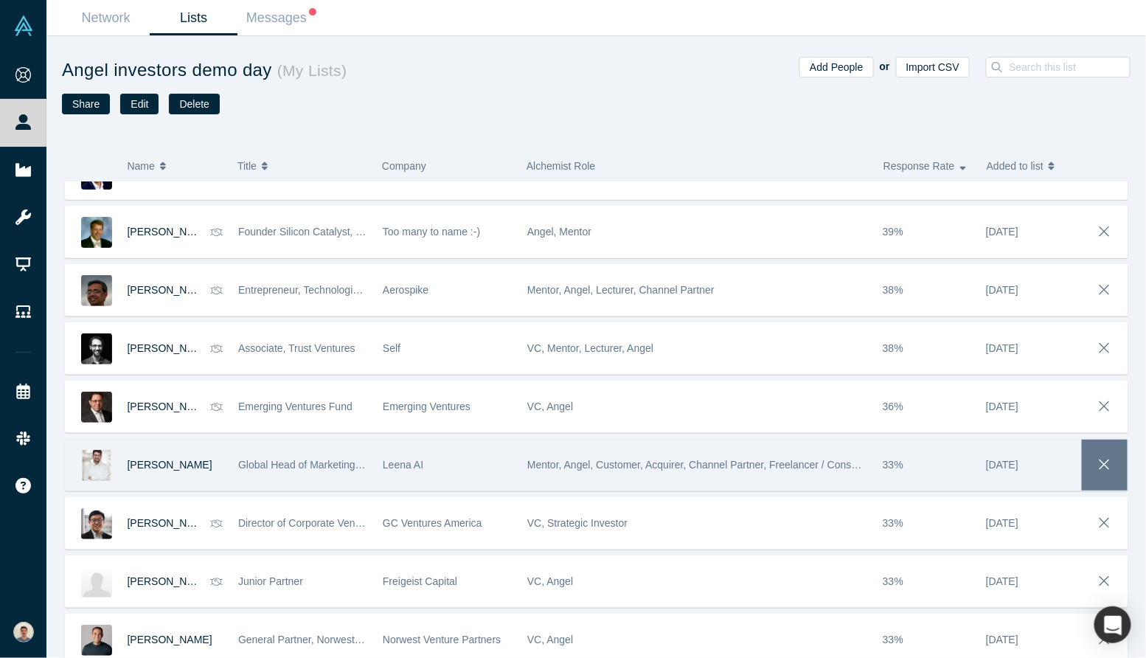
click at [1096, 457] on icon "button" at bounding box center [1105, 465] width 21 height 16
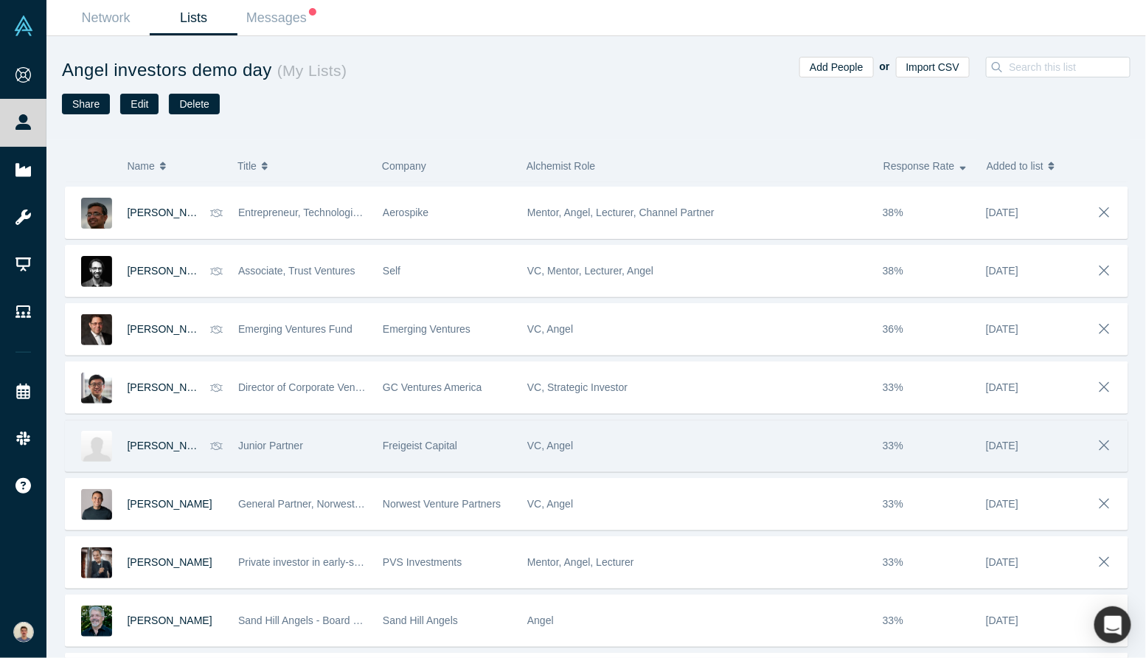
scroll to position [1451, 0]
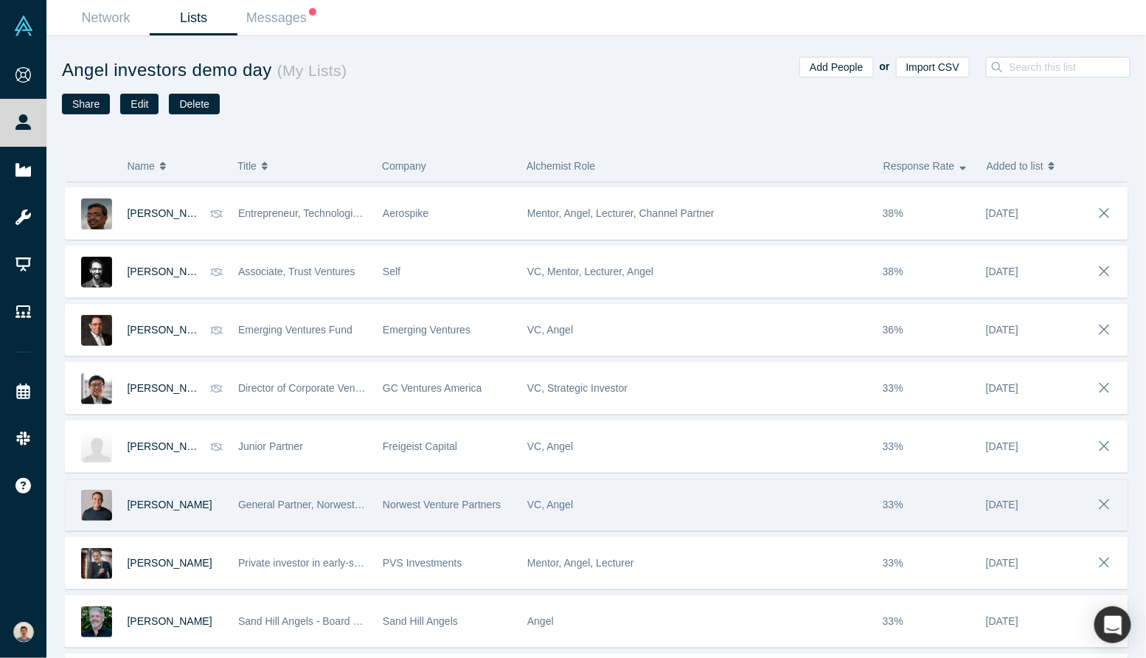
click at [764, 507] on div "VC, Angel" at bounding box center [697, 504] width 340 height 51
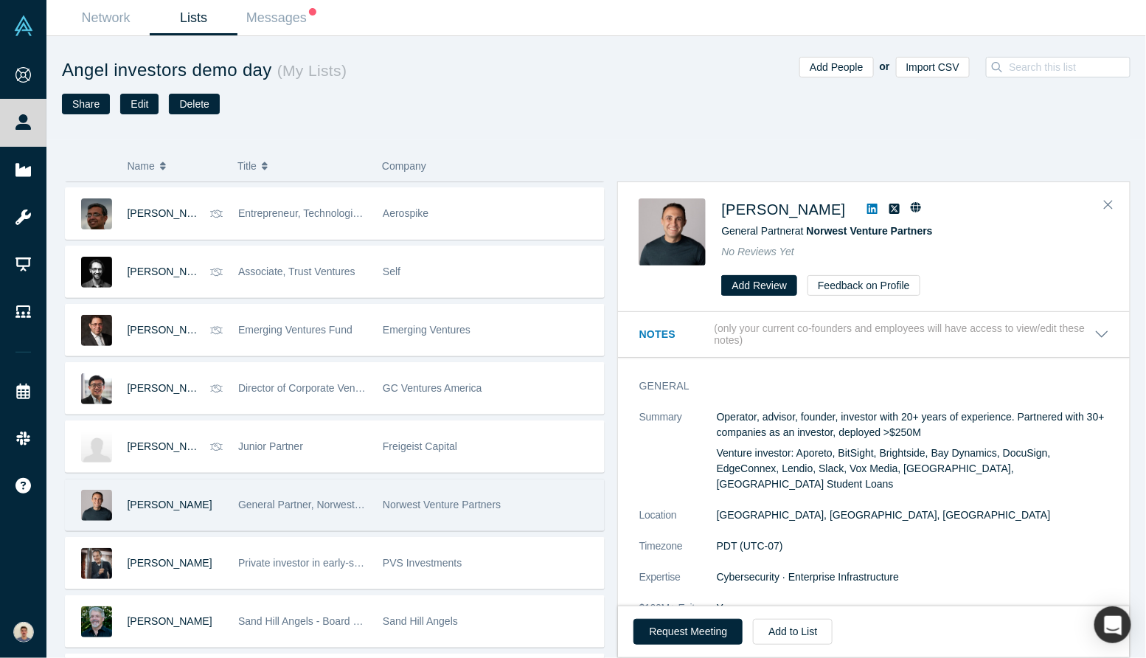
click at [780, 482] on dl "Summary Operator, advisor, founder, investor with 20+ years of experience. Part…" at bounding box center [874, 535] width 471 height 253
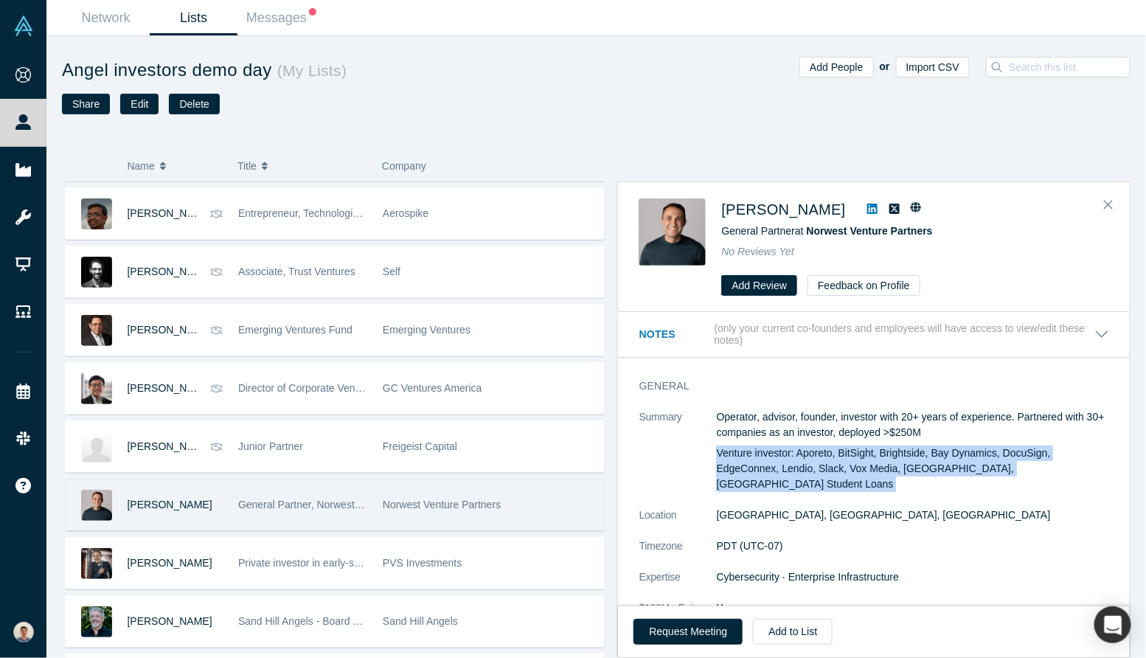
click at [780, 482] on dl "Summary Operator, advisor, founder, investor with 20+ years of experience. Part…" at bounding box center [874, 535] width 471 height 253
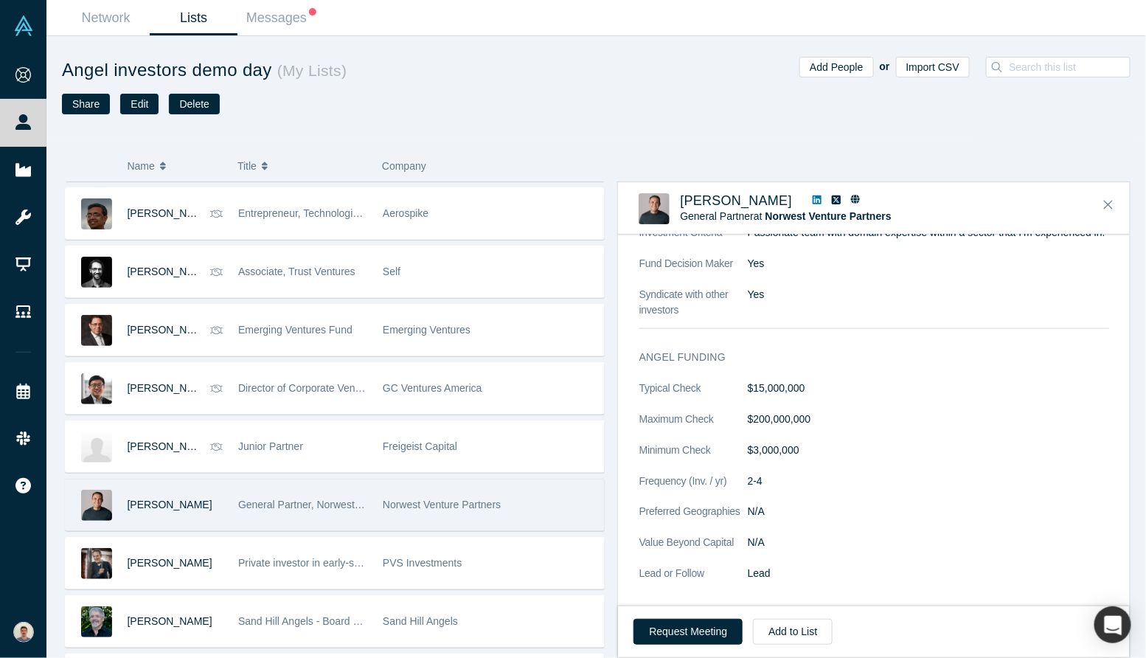
scroll to position [1027, 0]
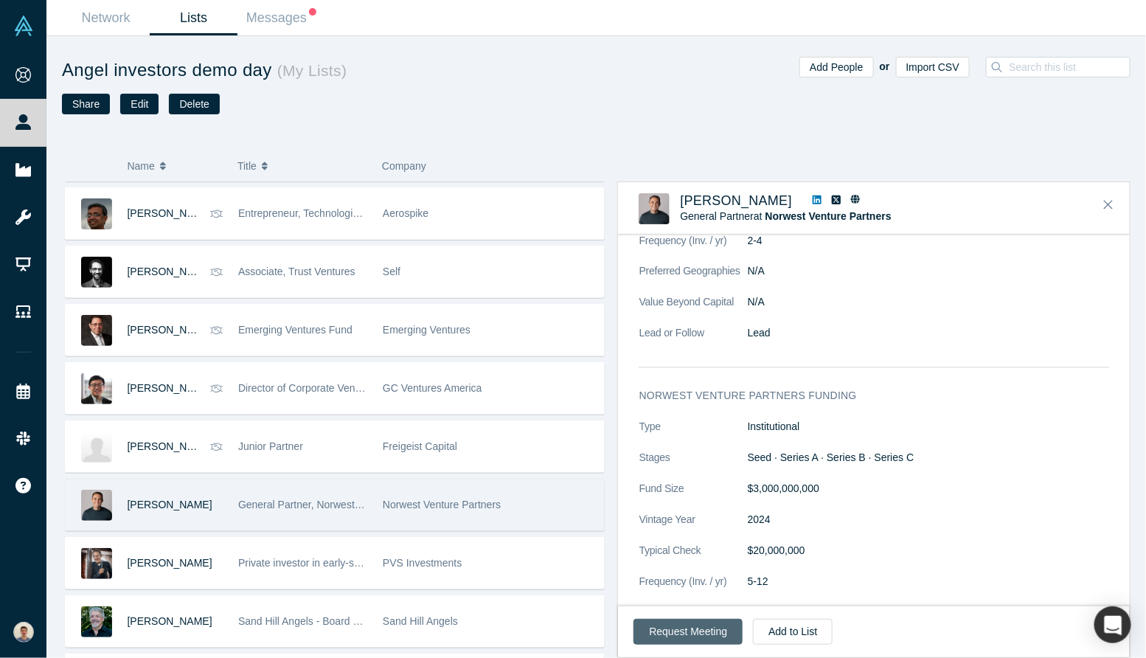
click at [698, 639] on button "Request Meeting" at bounding box center [688, 632] width 109 height 26
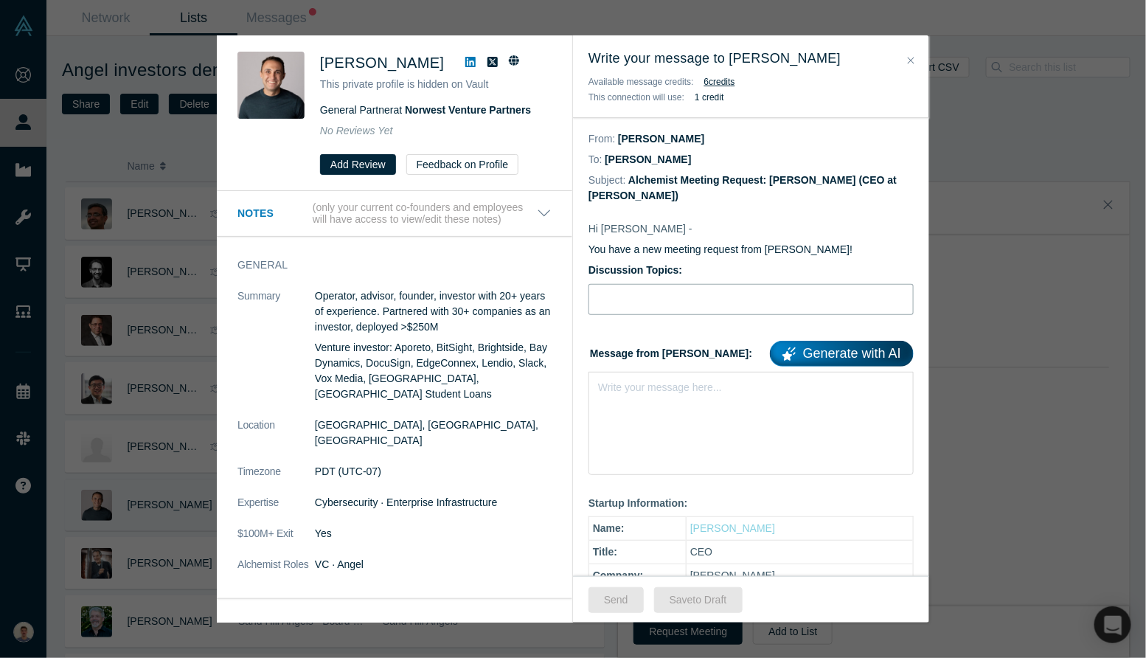
click at [677, 304] on input "Discussion Topics:" at bounding box center [751, 299] width 325 height 31
type input "Intro [PERSON_NAME], bio-nanosolutions for agriculture"
click at [667, 406] on div "Write your message here..." at bounding box center [751, 423] width 325 height 103
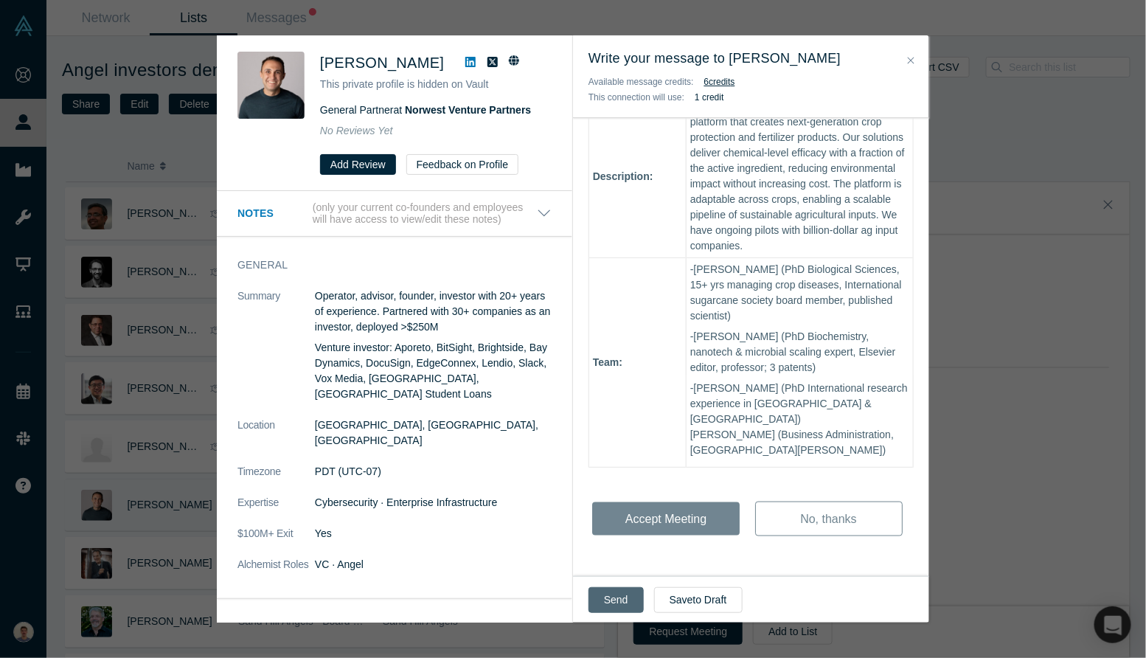
click at [604, 599] on button "Send" at bounding box center [616, 600] width 55 height 26
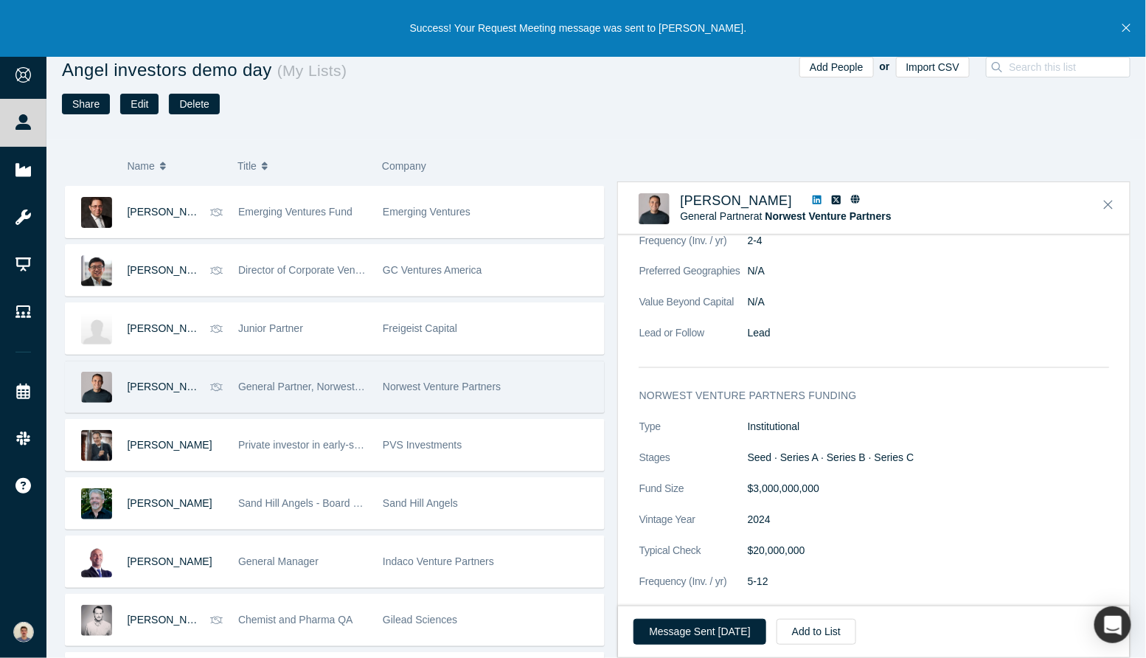
scroll to position [1567, 0]
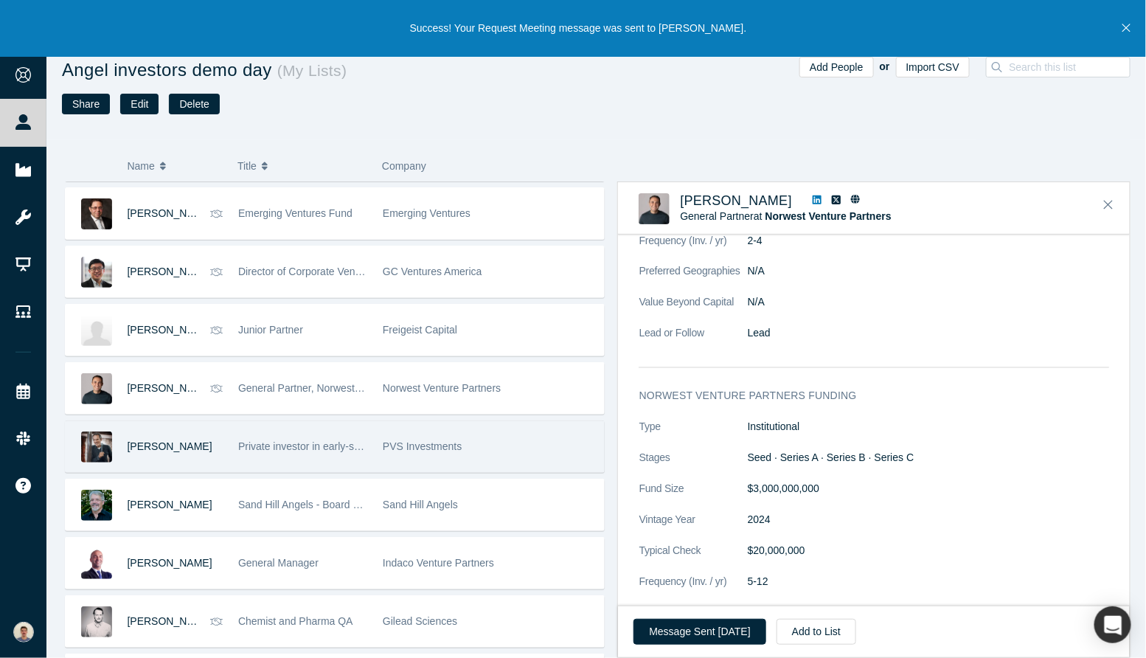
click at [406, 448] on div "PVS Investments" at bounding box center [489, 446] width 213 height 51
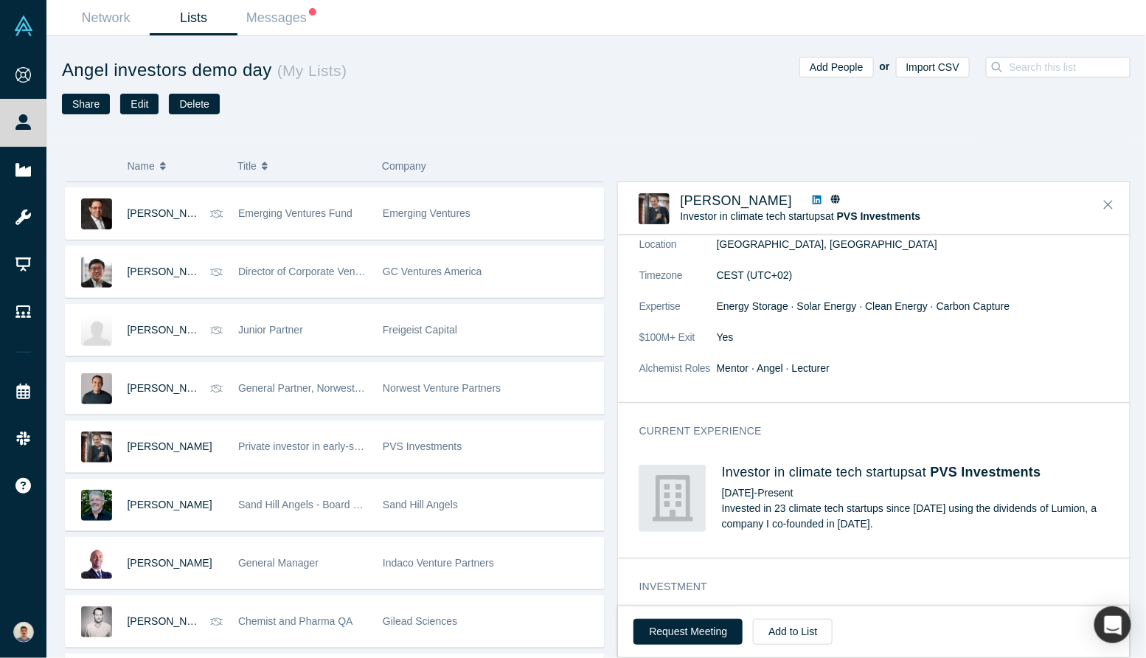
scroll to position [89, 0]
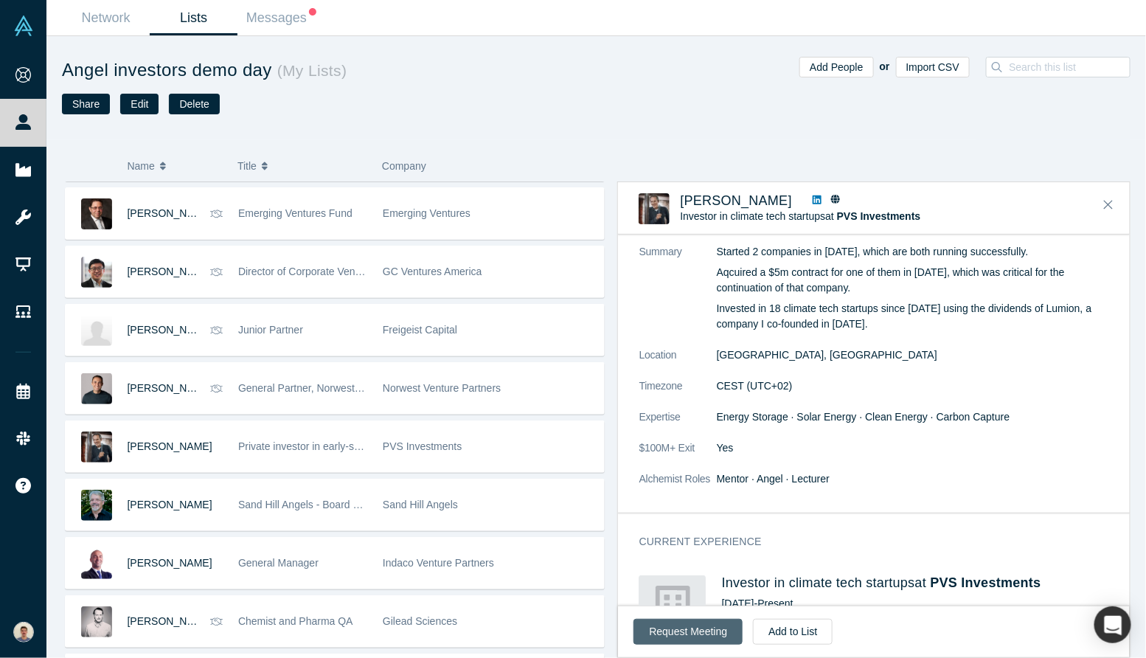
click at [671, 641] on button "Request Meeting" at bounding box center [688, 632] width 109 height 26
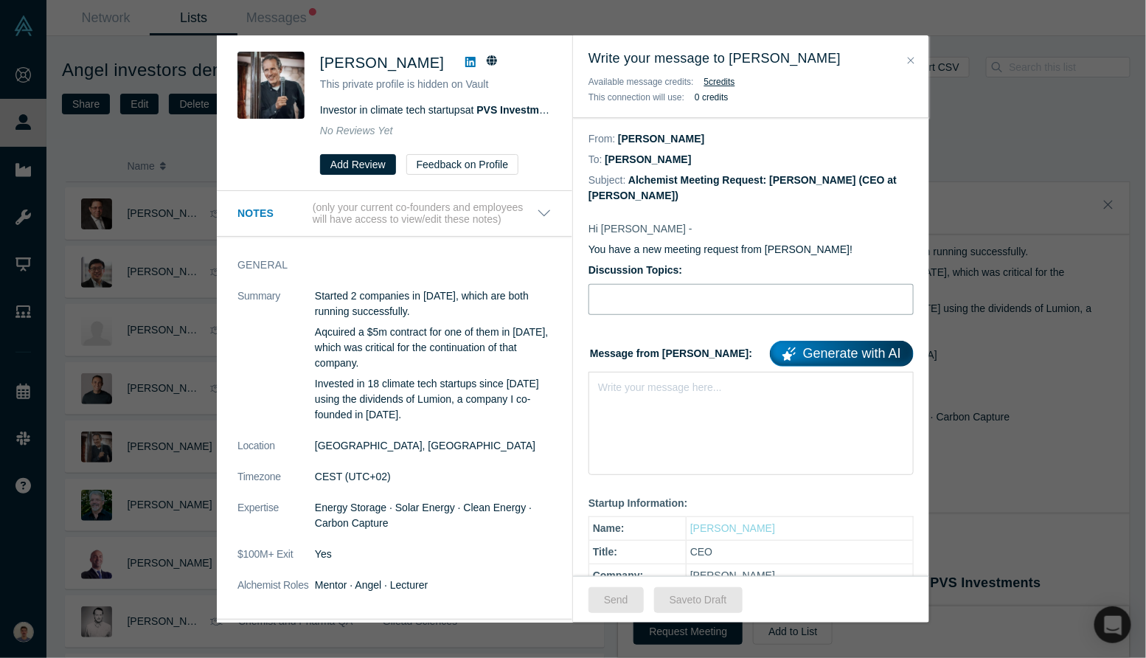
click at [649, 304] on input "Discussion Topics:" at bounding box center [751, 299] width 325 height 31
type input "Intro [PERSON_NAME], bio-nanosolutions for agriculture"
click at [656, 388] on div "rdw-editor" at bounding box center [751, 384] width 305 height 15
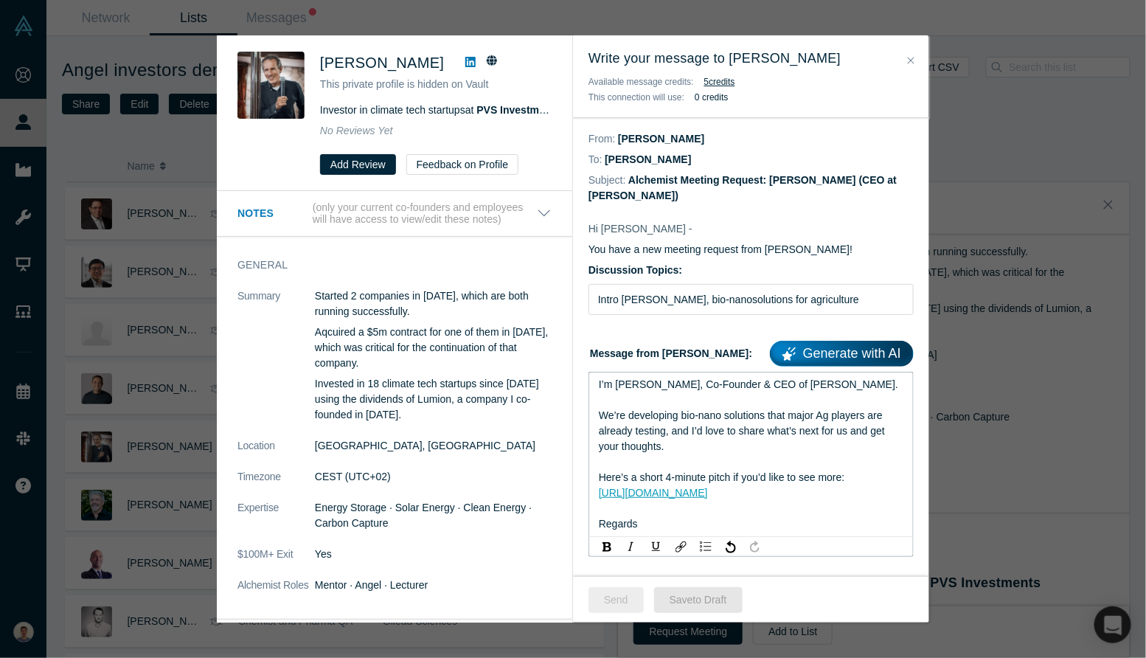
click at [615, 610] on button "Send" at bounding box center [616, 600] width 55 height 26
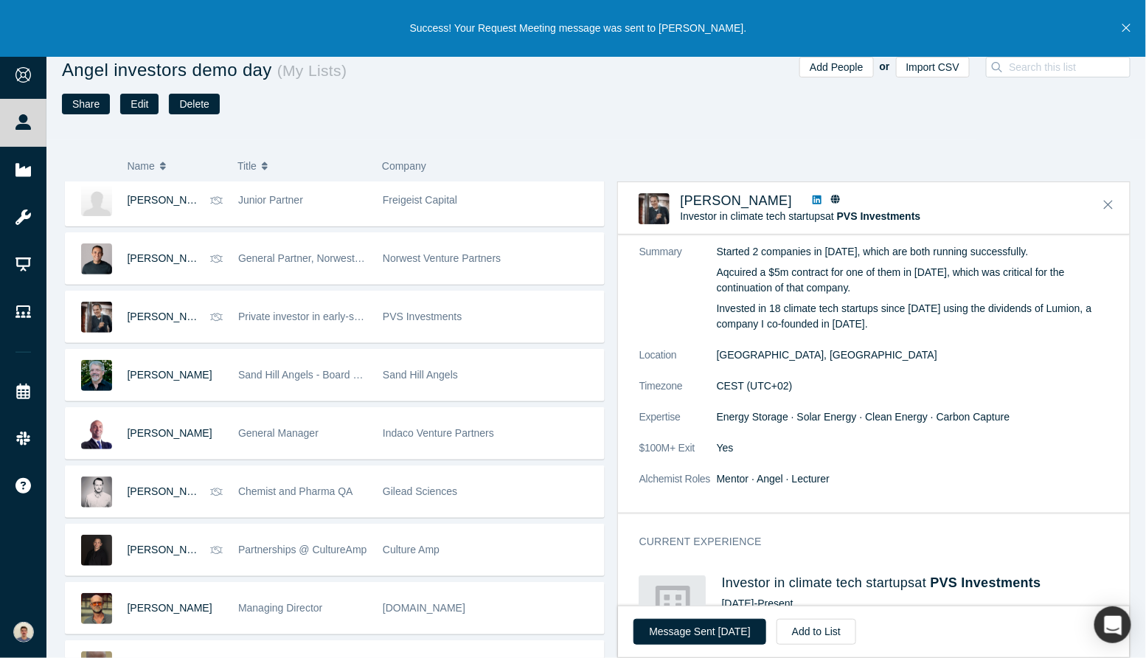
scroll to position [1702, 0]
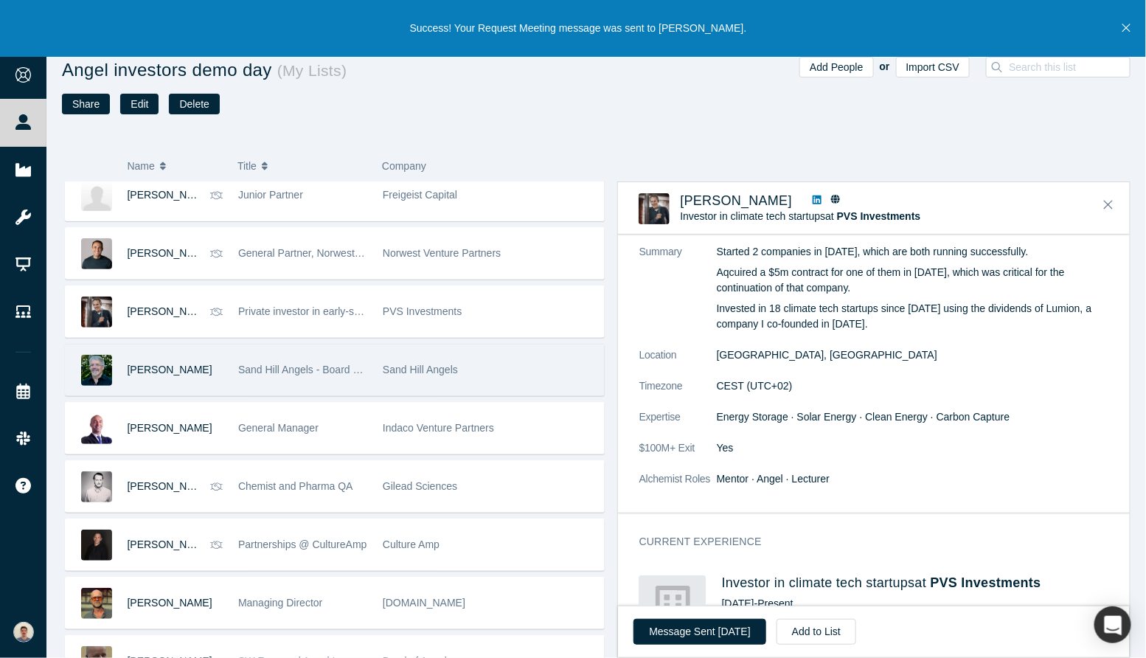
click at [214, 378] on div "[PERSON_NAME]" at bounding box center [176, 369] width 96 height 51
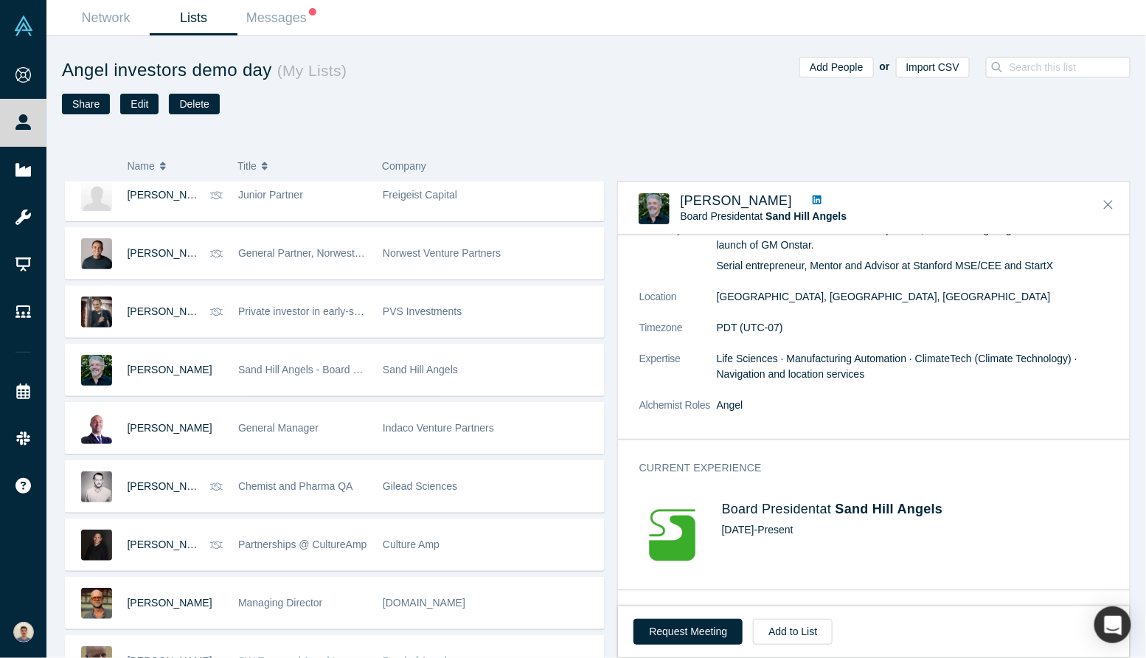
scroll to position [111, 0]
click at [675, 623] on button "Request Meeting" at bounding box center [688, 632] width 109 height 26
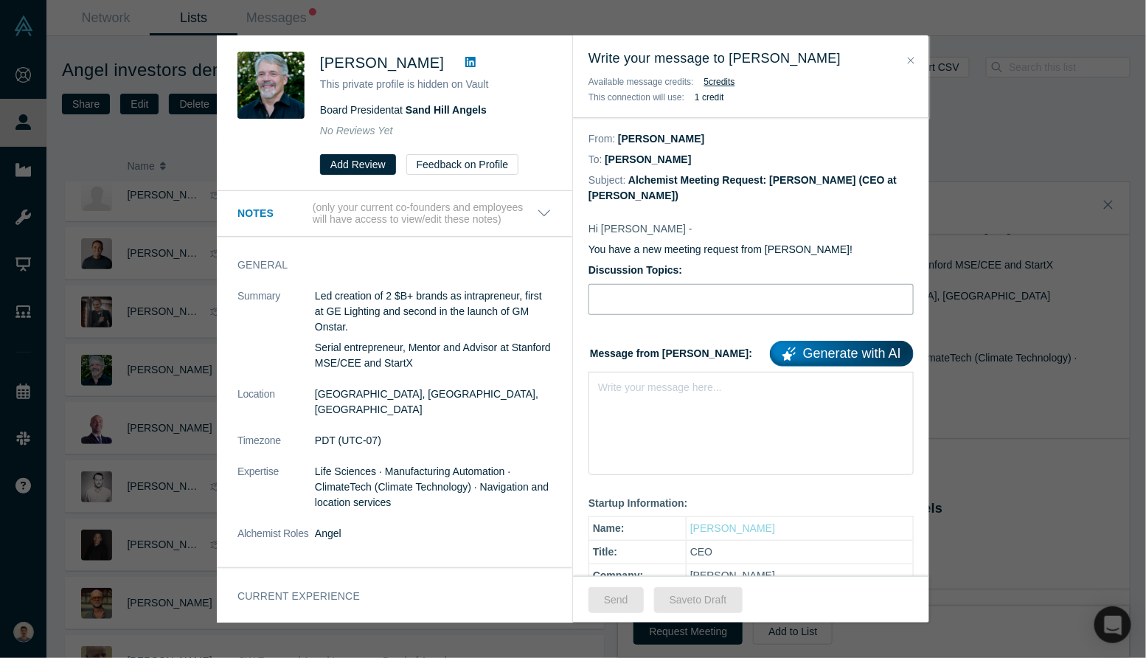
click at [679, 285] on input "Discussion Topics:" at bounding box center [751, 299] width 325 height 31
type input "Intro [PERSON_NAME], bio-nanosolutions for agriculture"
click at [679, 392] on div "rdw-editor" at bounding box center [751, 384] width 305 height 15
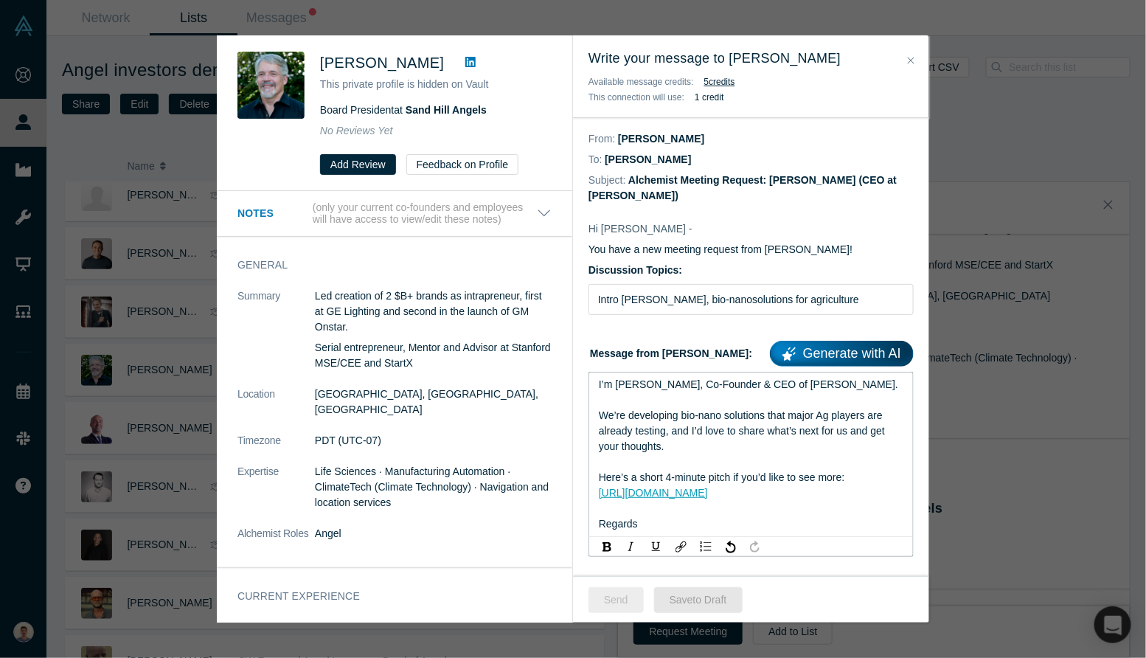
click at [614, 604] on button "Send" at bounding box center [616, 600] width 55 height 26
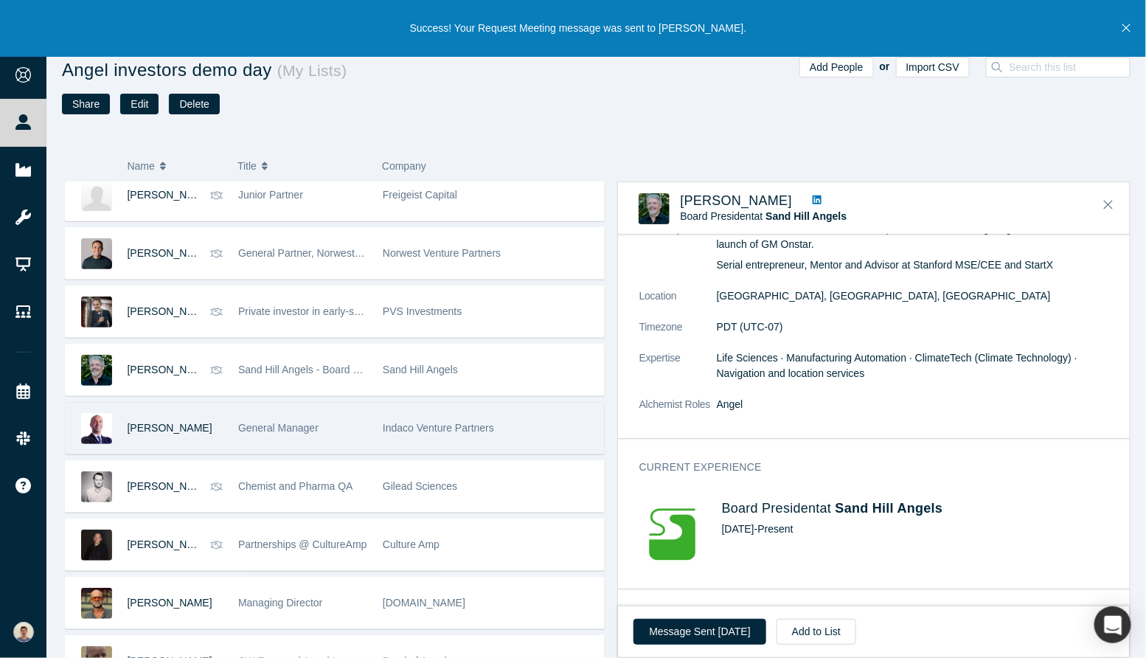
click at [190, 440] on div "[PERSON_NAME]" at bounding box center [176, 428] width 96 height 51
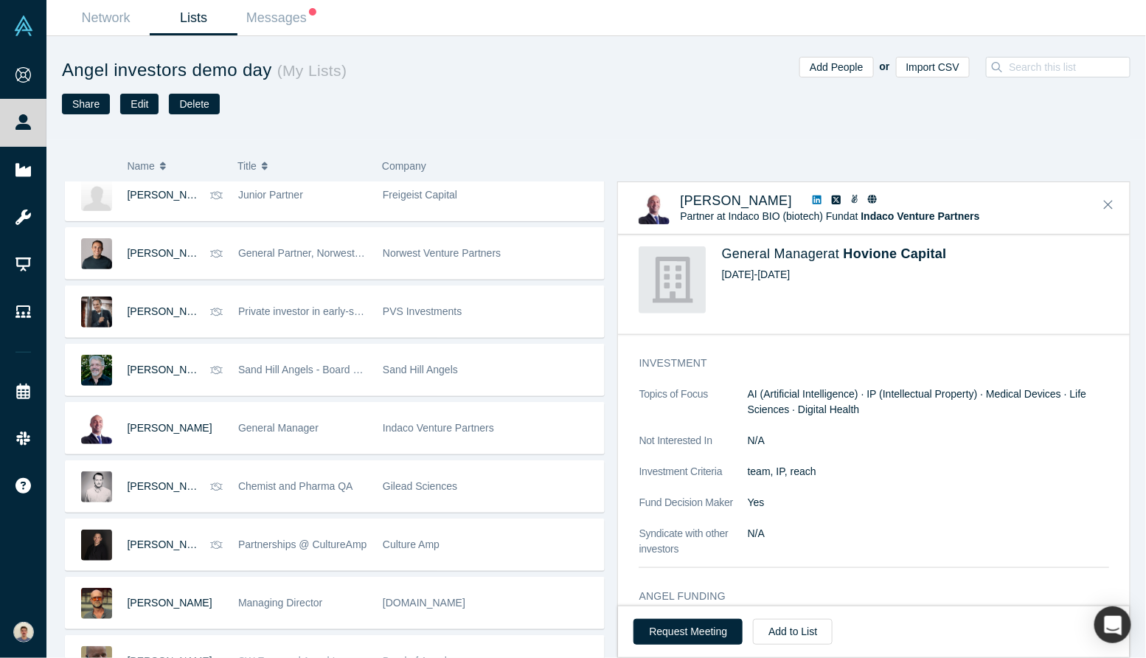
scroll to position [0, 0]
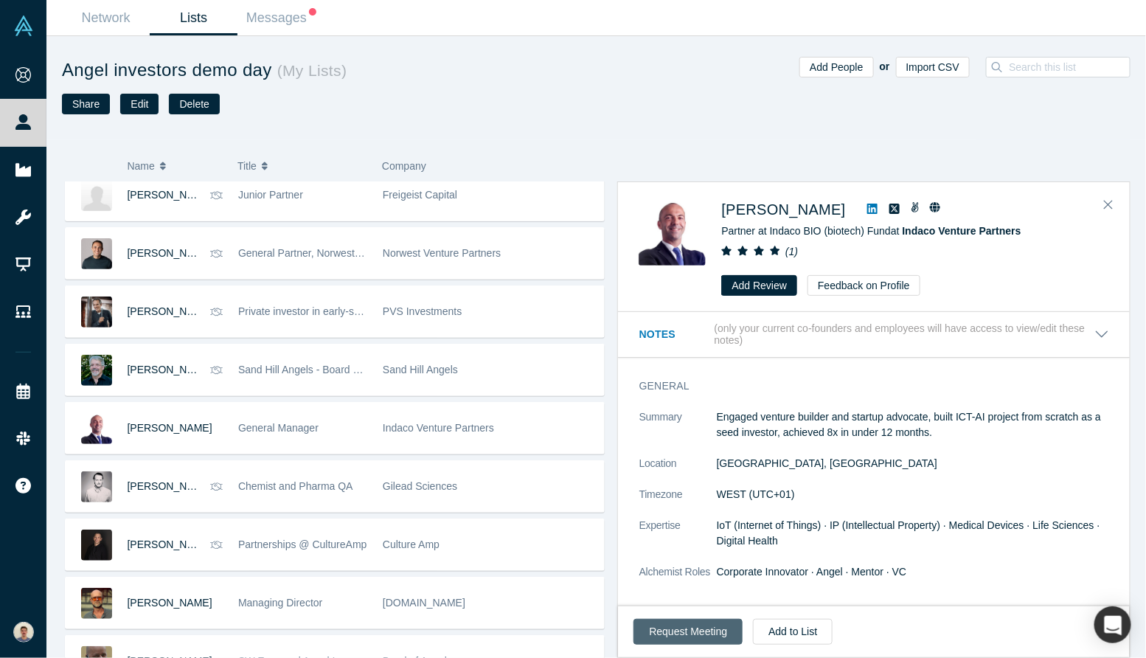
click at [691, 641] on button "Request Meeting" at bounding box center [688, 632] width 109 height 26
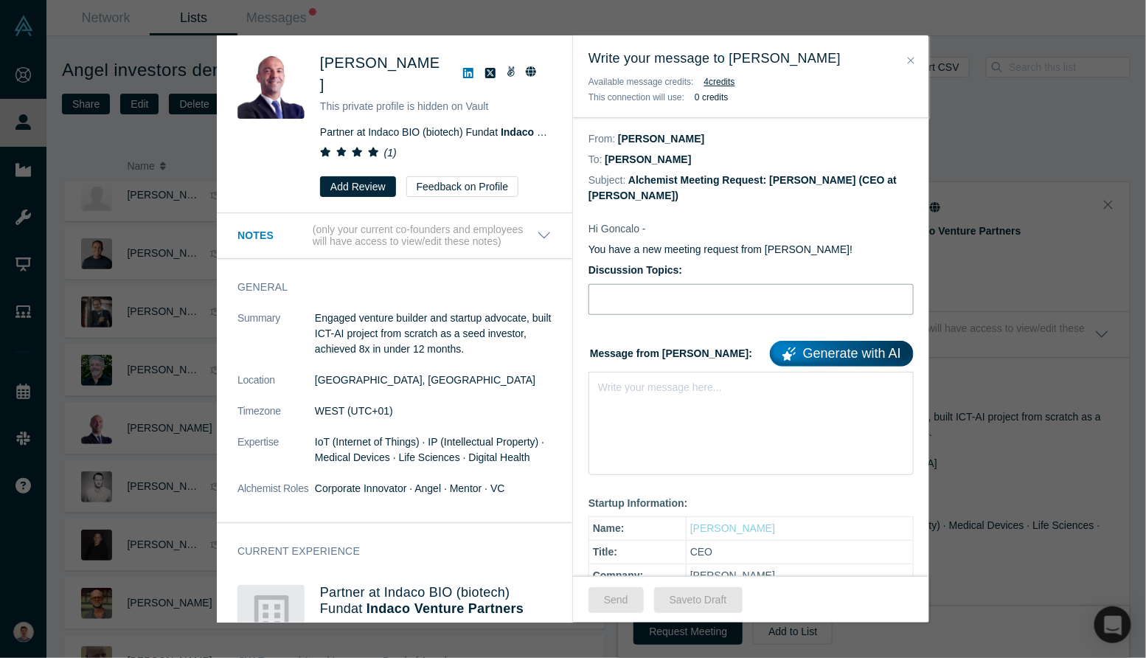
click at [662, 299] on input "Discussion Topics:" at bounding box center [751, 299] width 325 height 31
type input "Intro [PERSON_NAME], bio-nanosolutions for agriculture"
click at [651, 413] on div "Write your message here..." at bounding box center [751, 423] width 325 height 103
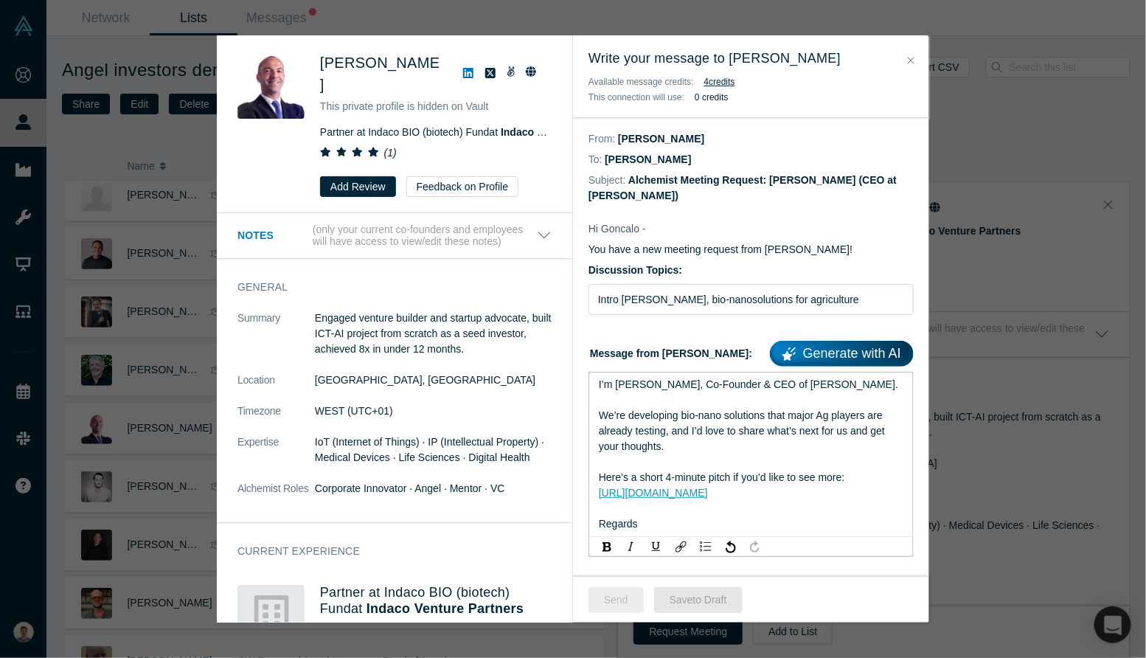
click at [627, 603] on button "Send" at bounding box center [616, 600] width 55 height 26
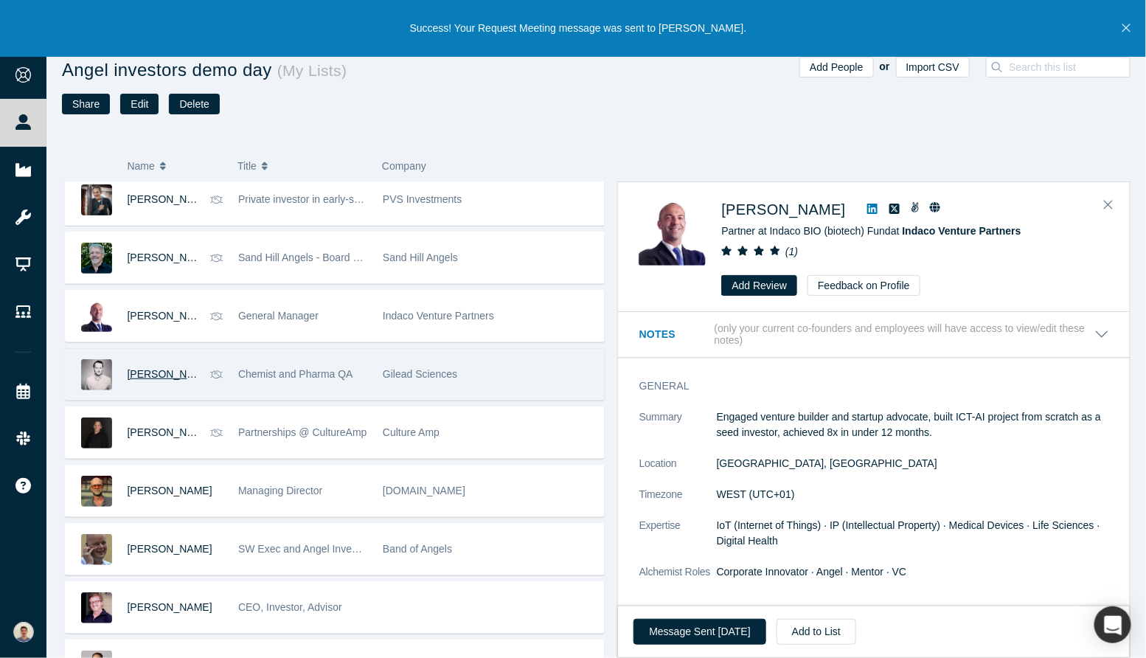
scroll to position [1824, 0]
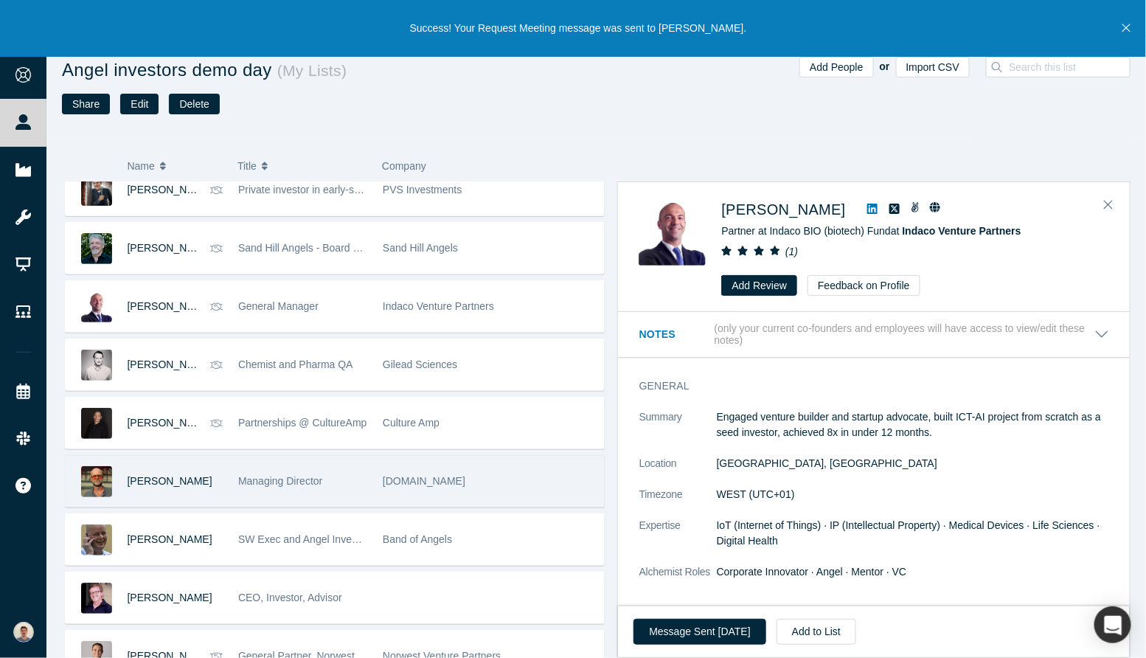
click at [183, 491] on div "[PERSON_NAME]" at bounding box center [176, 481] width 96 height 51
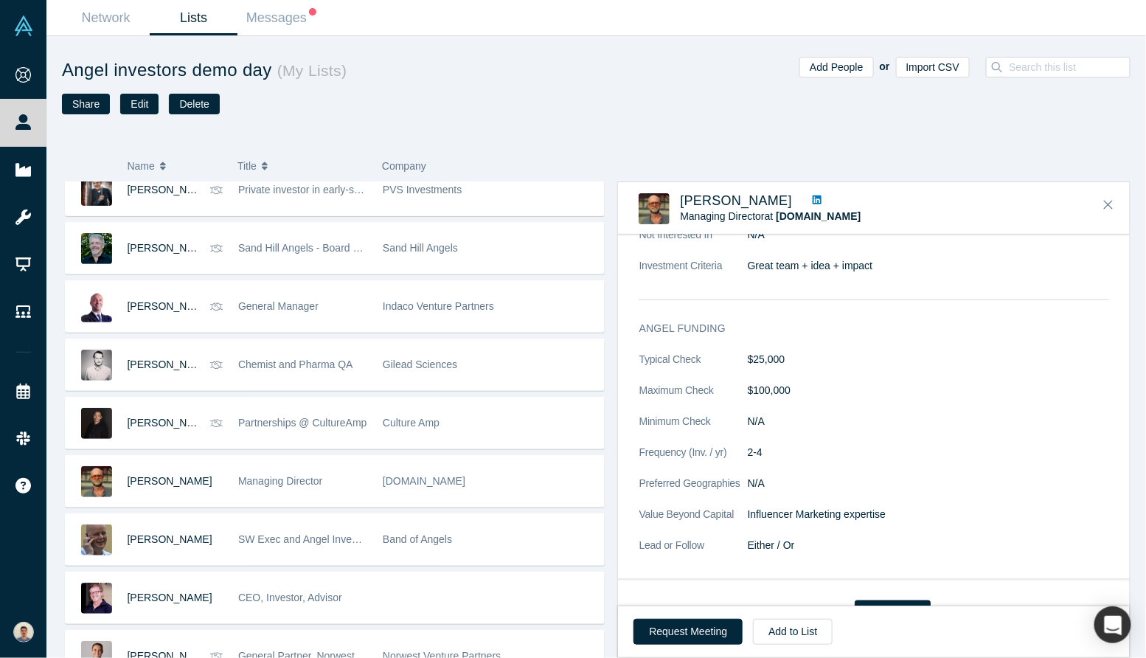
scroll to position [692, 0]
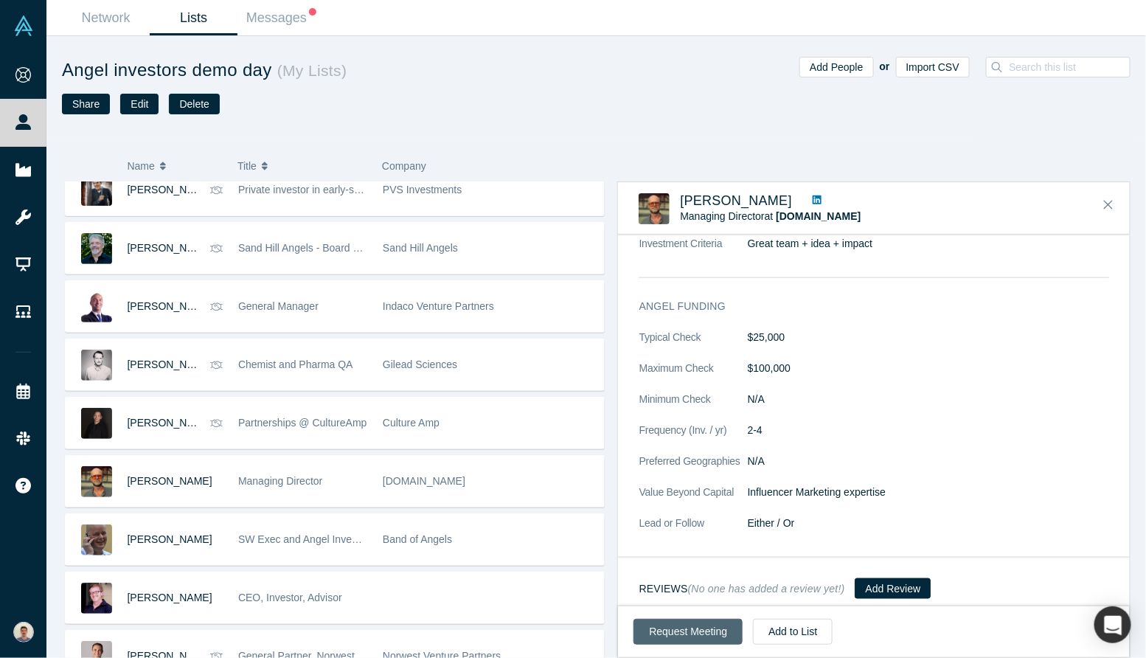
click at [690, 632] on button "Request Meeting" at bounding box center [688, 632] width 109 height 26
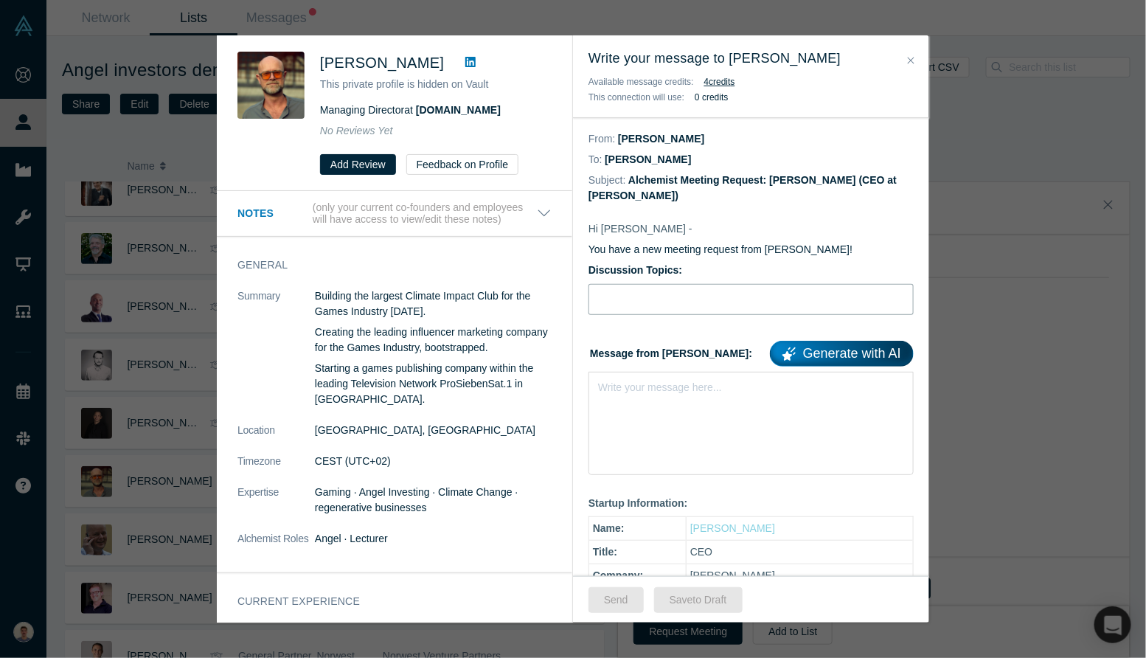
click at [656, 306] on input "Discussion Topics:" at bounding box center [751, 299] width 325 height 31
type input "Intro [PERSON_NAME], bio-nanosolutions for agriculture"
click at [669, 394] on div "Write your message here..." at bounding box center [660, 387] width 124 height 15
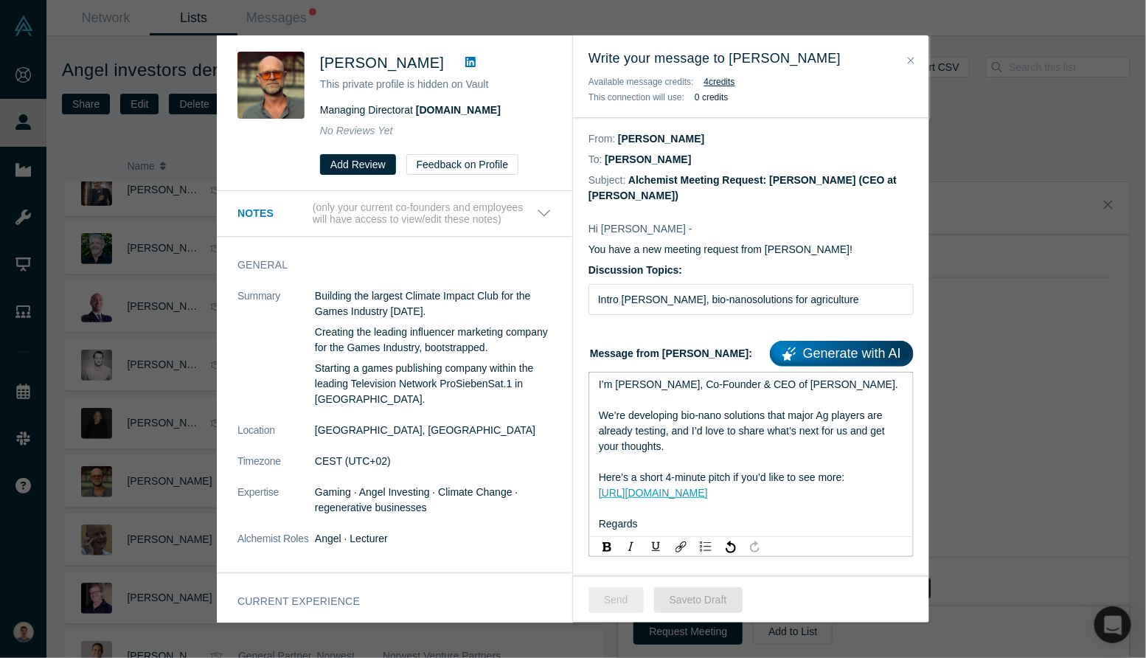
click at [626, 596] on button "Send" at bounding box center [616, 600] width 55 height 26
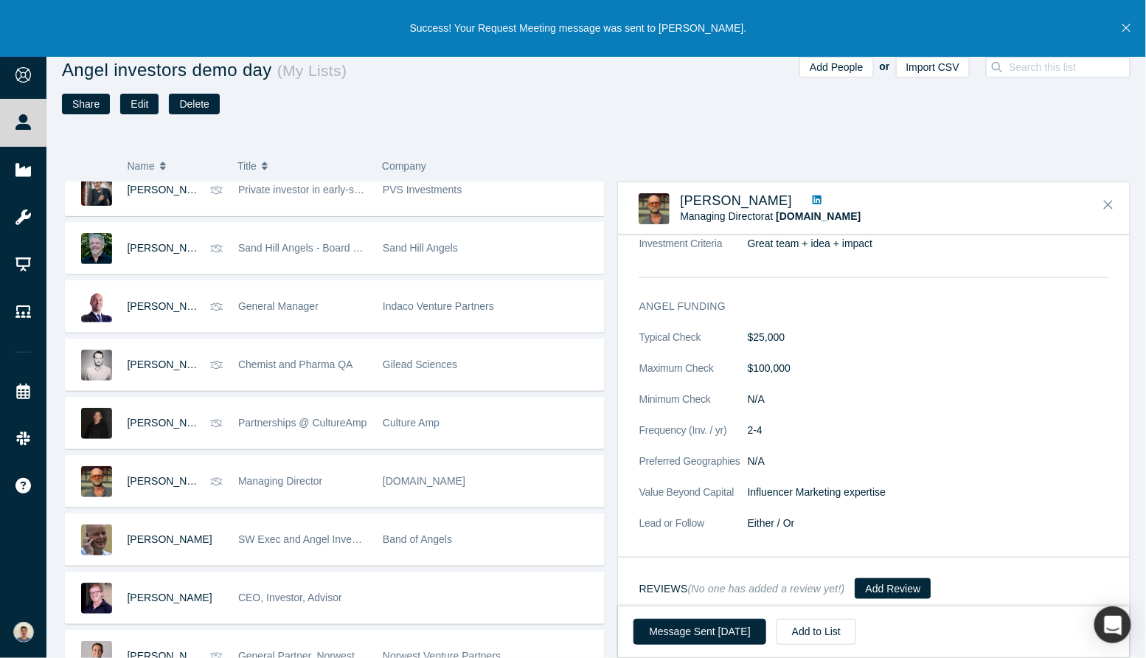
scroll to position [1873, 0]
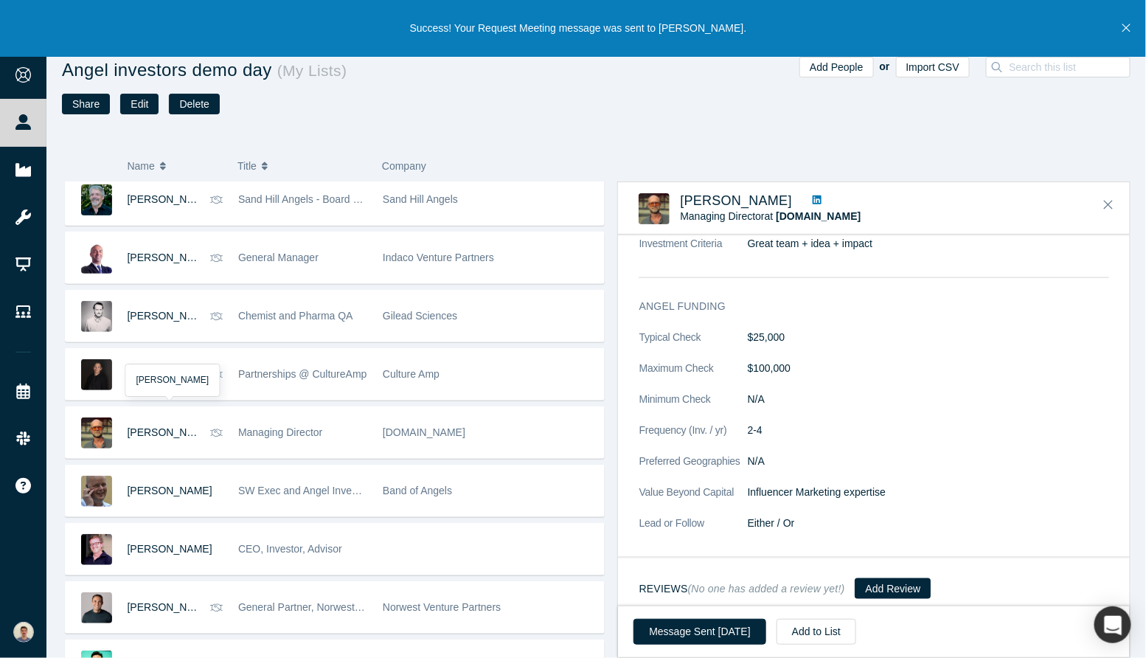
click at [184, 485] on span "[PERSON_NAME]" at bounding box center [170, 491] width 85 height 12
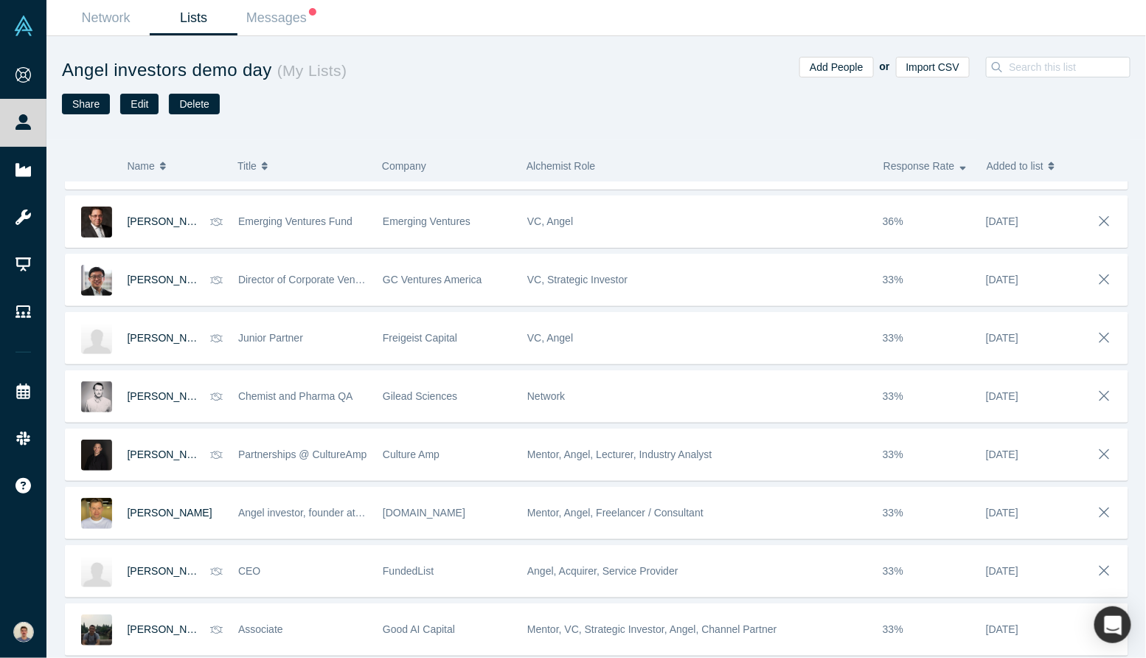
scroll to position [1534, 0]
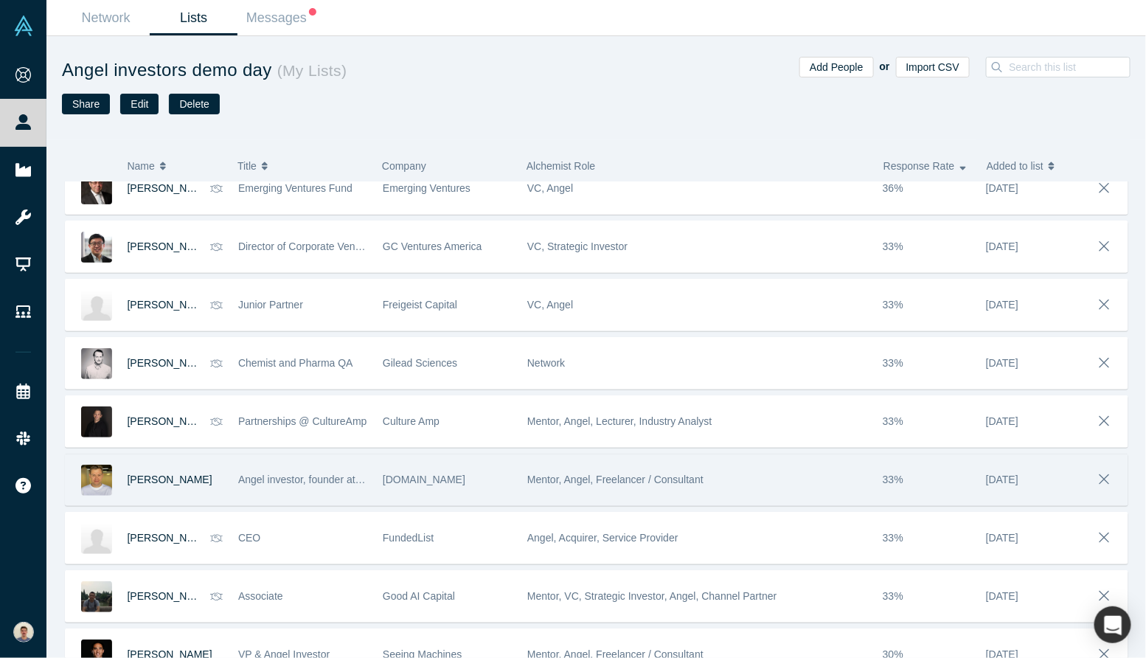
click at [209, 474] on div "[PERSON_NAME]" at bounding box center [176, 479] width 96 height 51
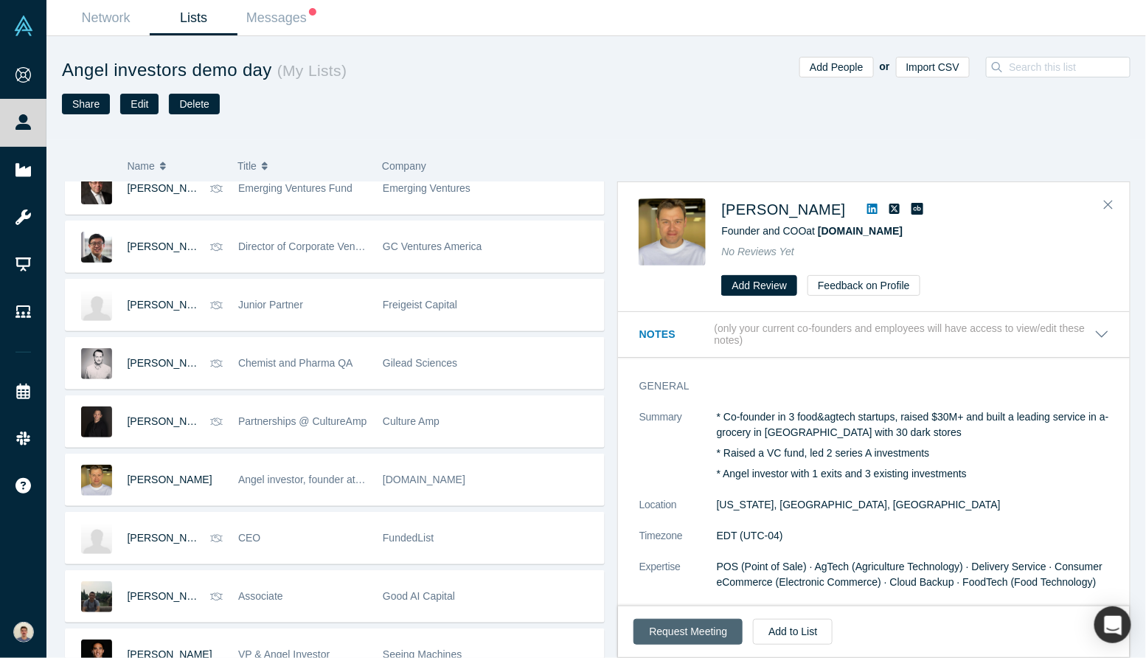
click at [699, 631] on button "Request Meeting" at bounding box center [688, 632] width 109 height 26
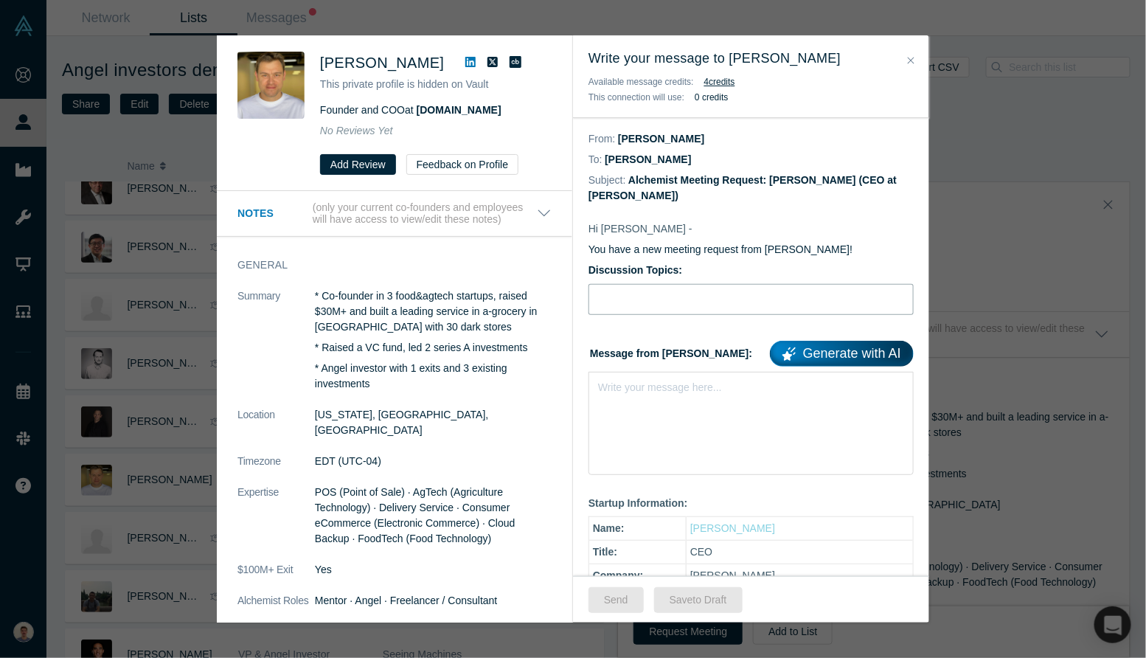
click at [655, 296] on input "Discussion Topics:" at bounding box center [751, 299] width 325 height 31
type input "Intro [PERSON_NAME], bio-nanosolutions for agriculture"
click at [677, 403] on div "Write your message here..." at bounding box center [751, 423] width 325 height 103
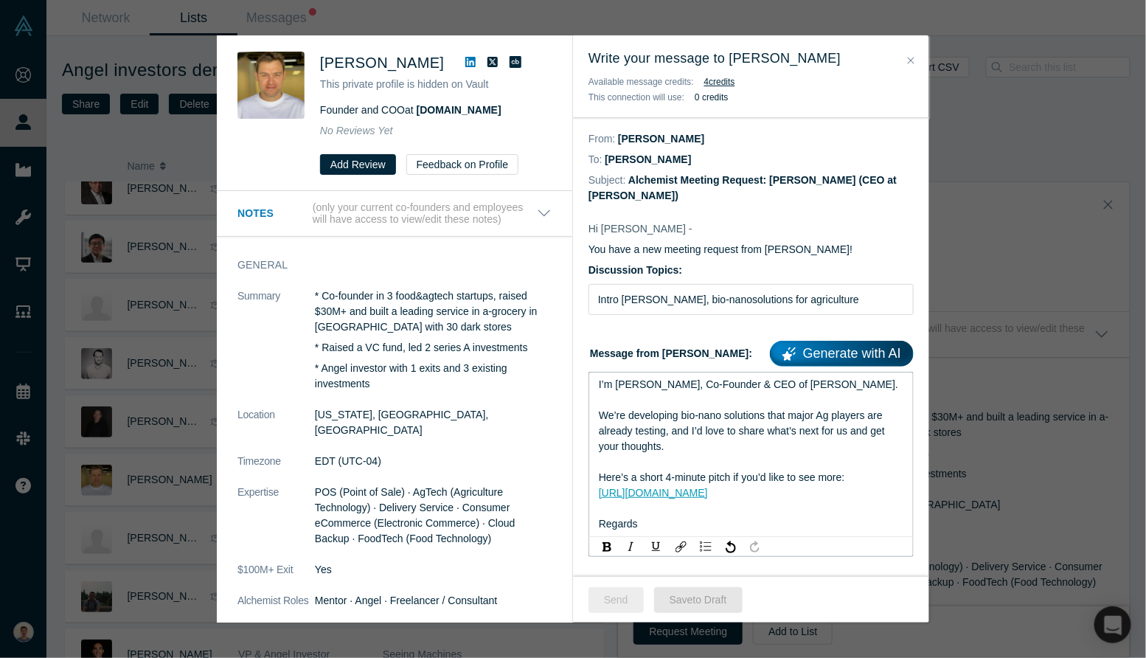
click at [615, 608] on button "Send" at bounding box center [616, 600] width 55 height 26
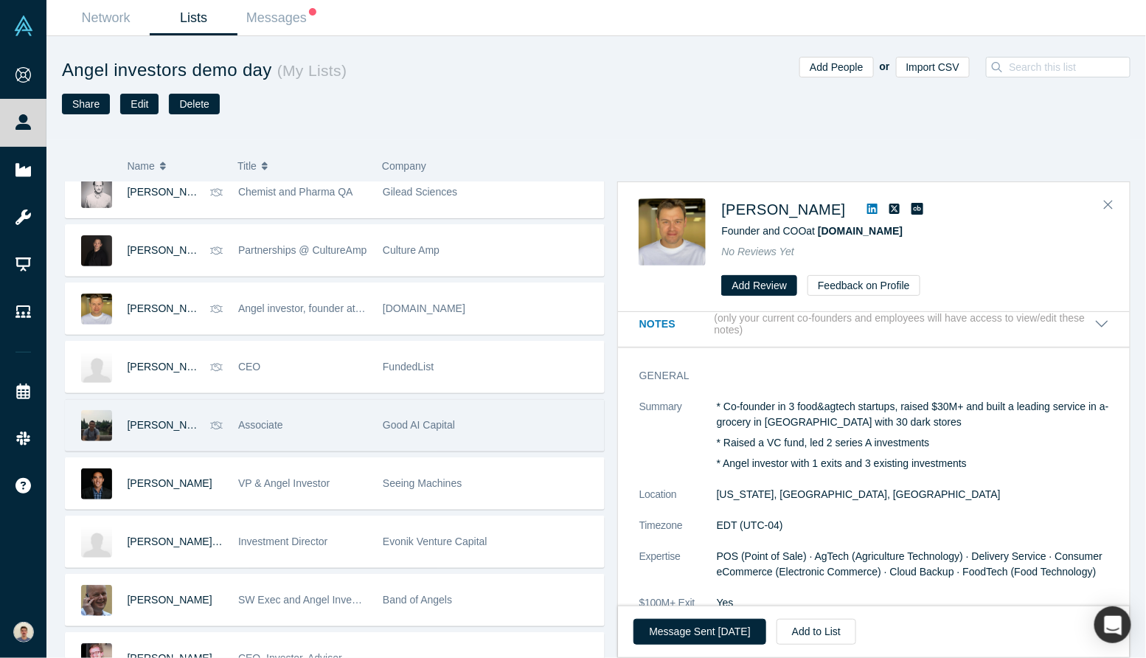
scroll to position [1708, 0]
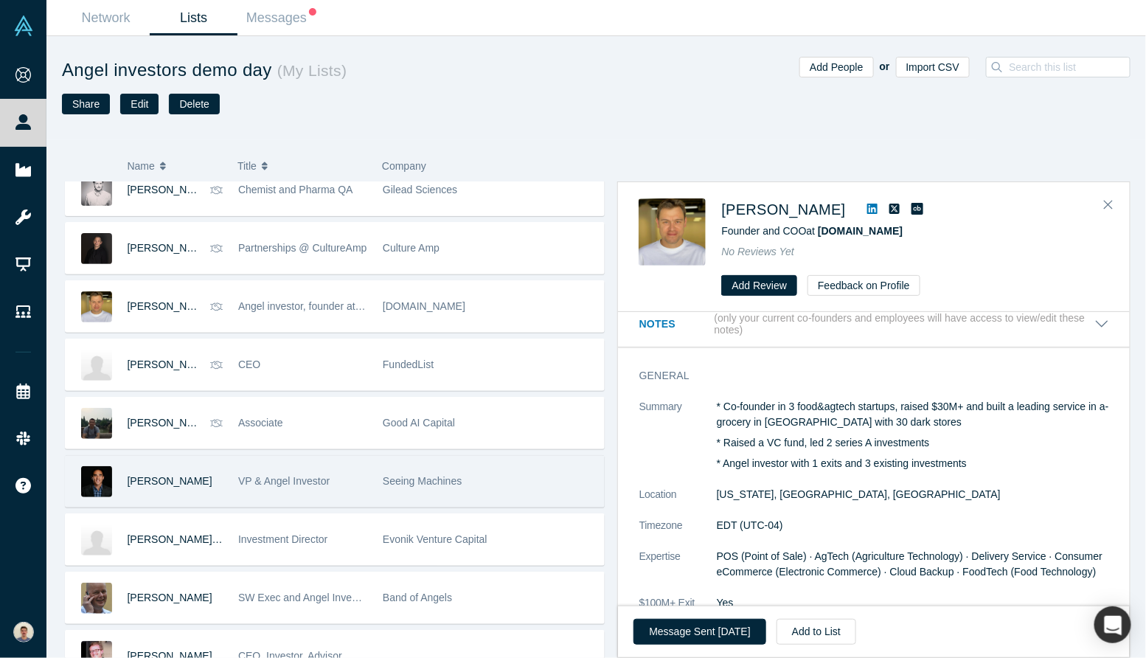
click at [223, 496] on div "[PERSON_NAME]" at bounding box center [148, 481] width 165 height 51
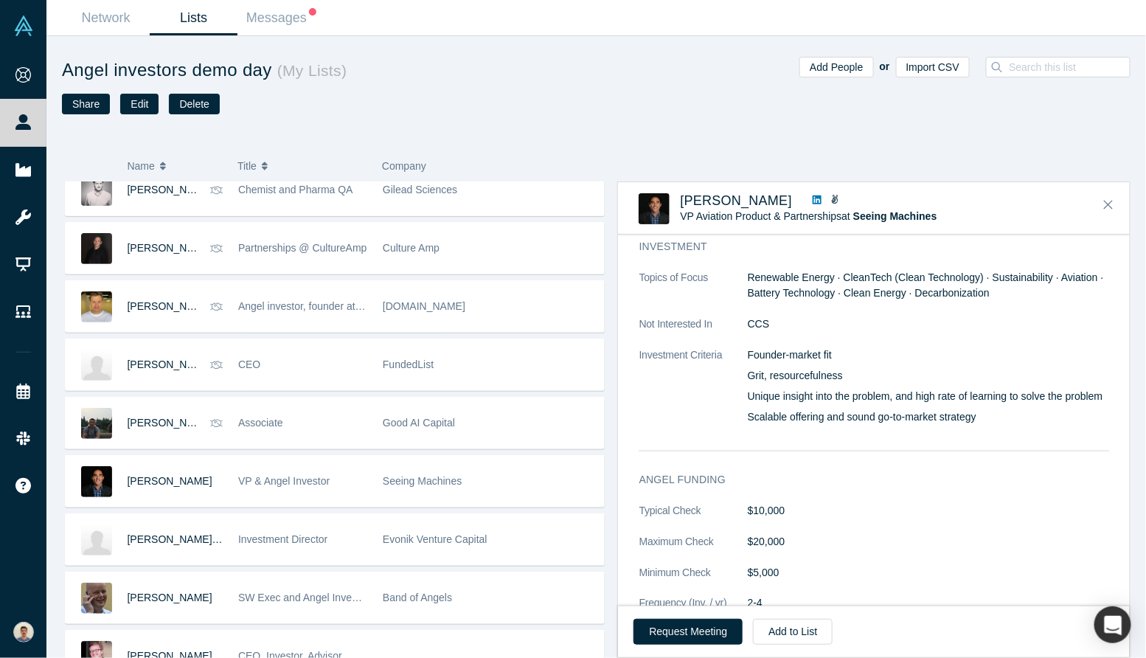
scroll to position [701, 0]
click at [691, 628] on button "Request Meeting" at bounding box center [688, 632] width 109 height 26
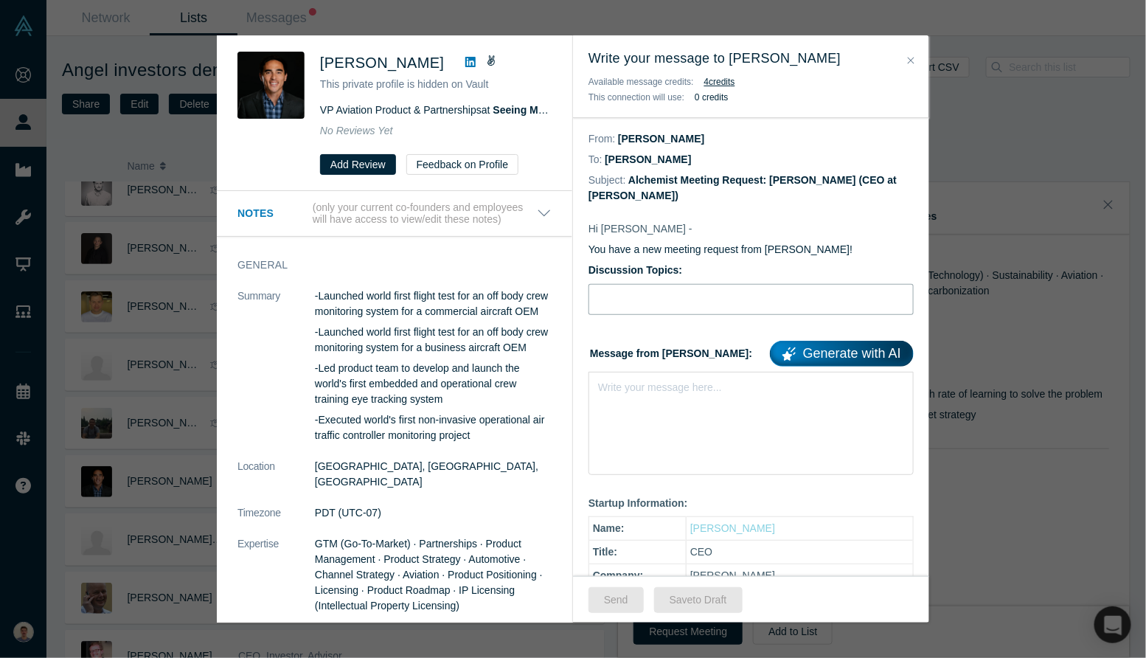
click at [693, 302] on input "Discussion Topics:" at bounding box center [751, 299] width 325 height 31
type input "Intro [PERSON_NAME], bio-nanosolutions for agriculture"
click at [685, 407] on div "Write your message here..." at bounding box center [751, 423] width 325 height 103
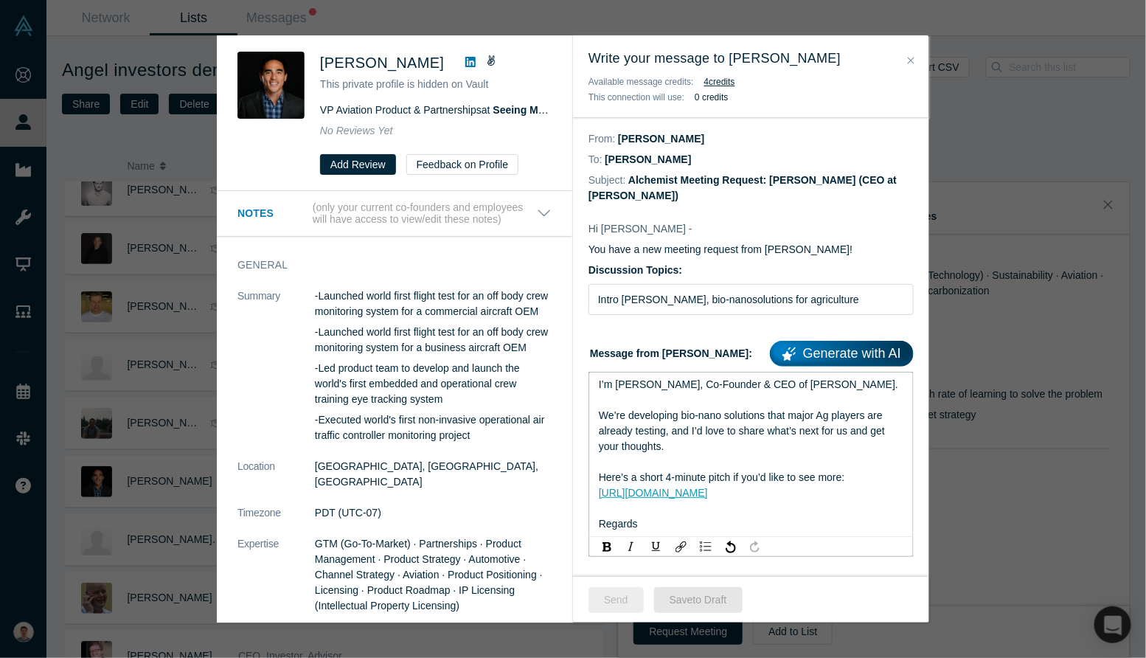
click at [625, 603] on button "Send" at bounding box center [616, 600] width 55 height 26
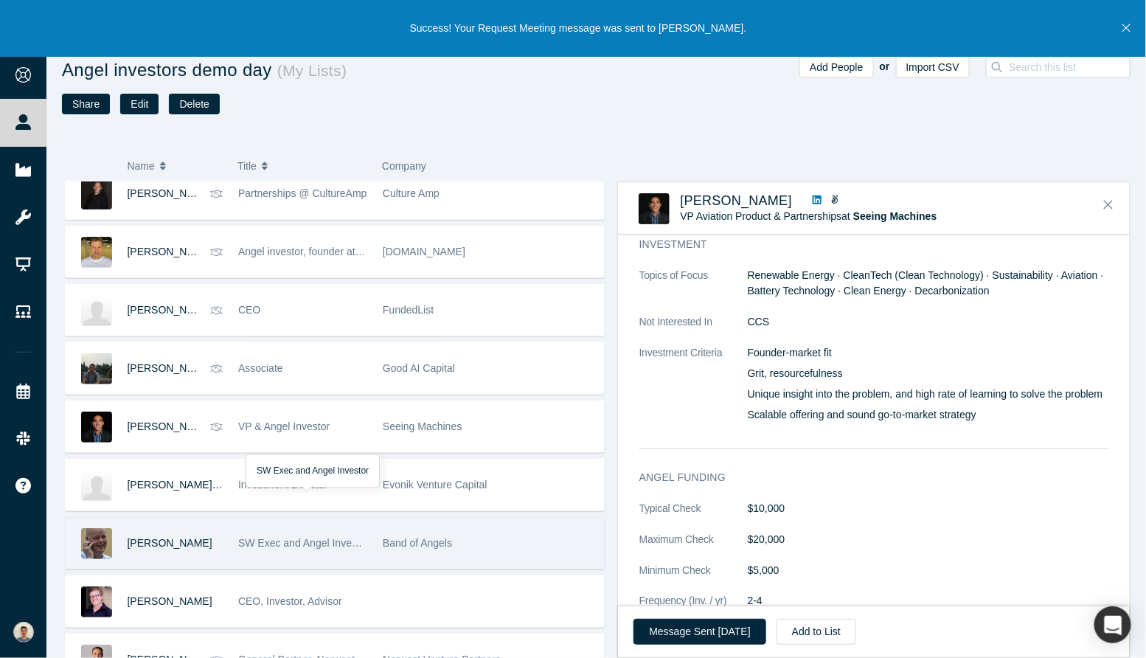
scroll to position [1784, 0]
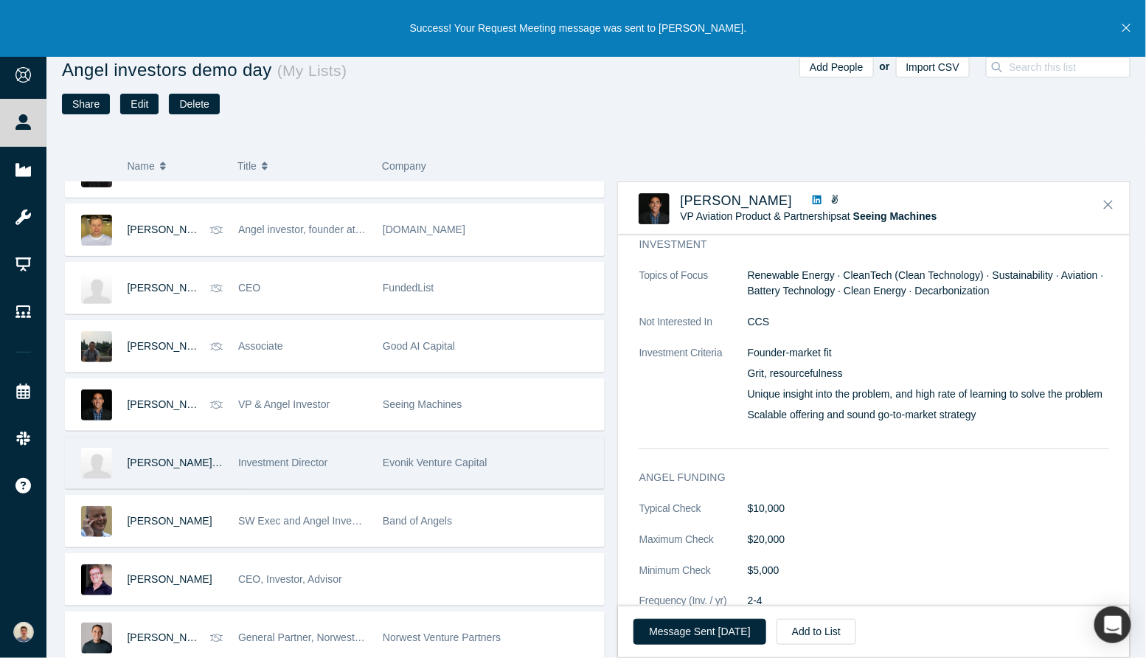
click at [374, 453] on div "Investment Director" at bounding box center [303, 462] width 145 height 51
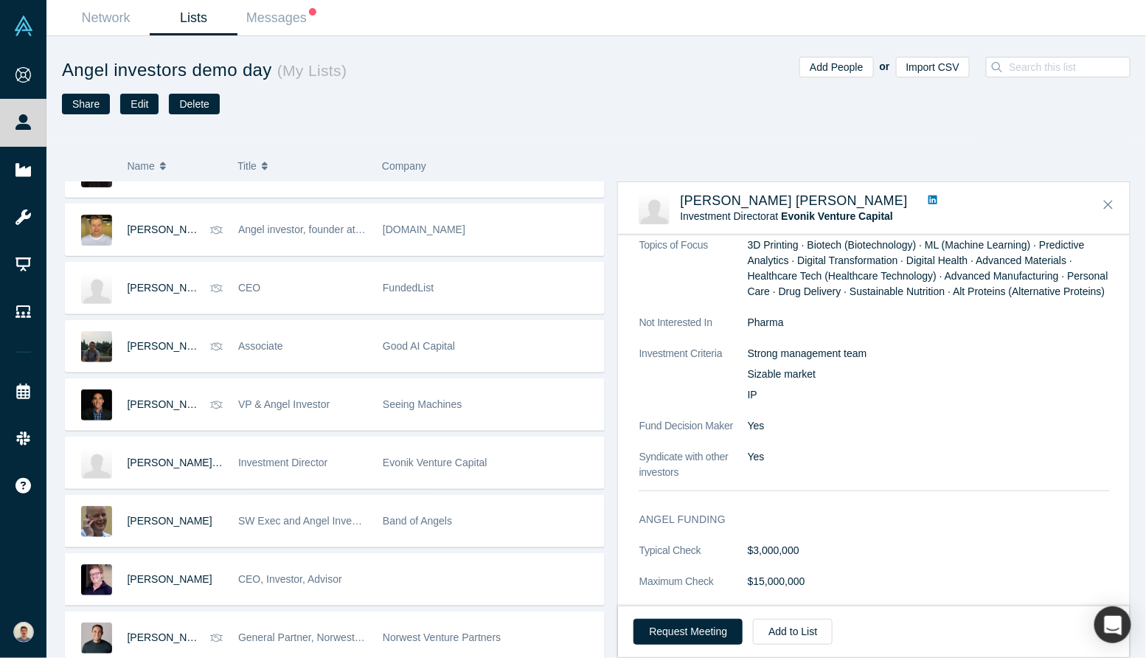
scroll to position [519, 0]
click at [685, 637] on button "Request Meeting" at bounding box center [688, 632] width 109 height 26
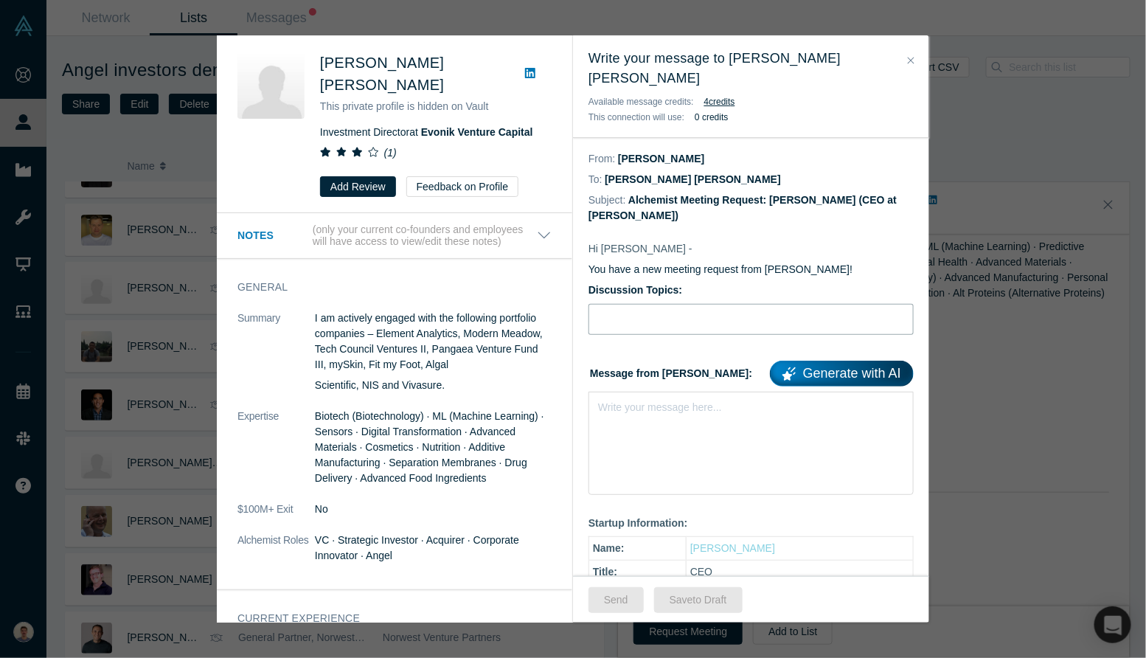
click at [671, 304] on input "Discussion Topics:" at bounding box center [751, 319] width 325 height 31
type input "Intro [PERSON_NAME], bio-nanosolutions for agriculture"
click at [671, 397] on div "rdw-editor" at bounding box center [751, 404] width 305 height 15
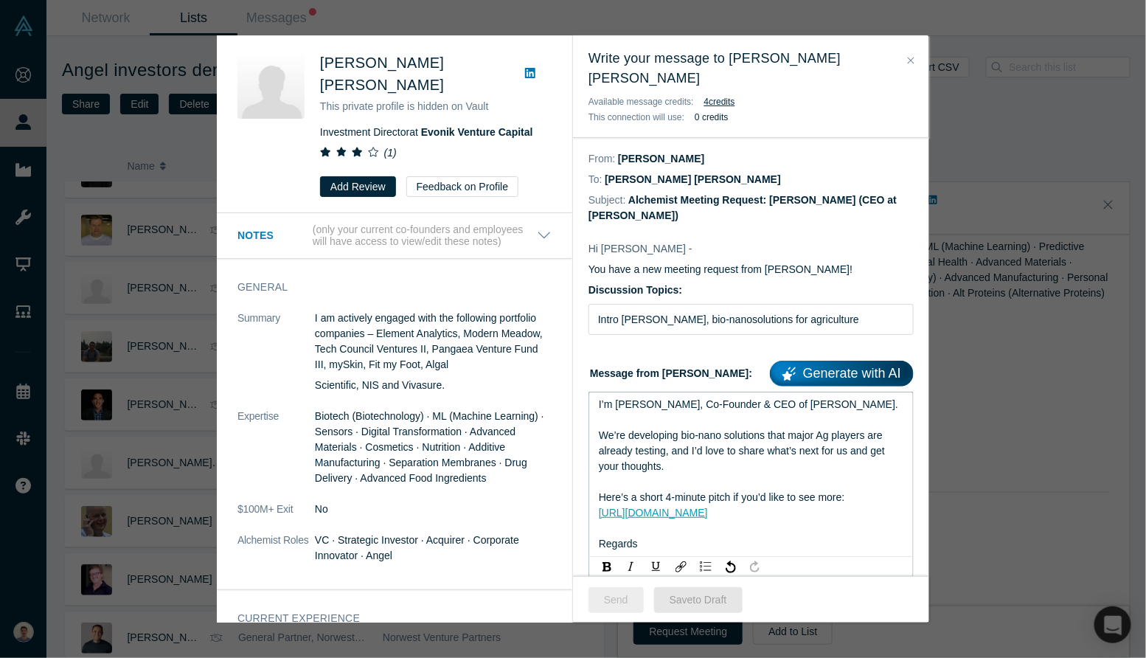
click at [617, 596] on button "Send" at bounding box center [616, 600] width 55 height 26
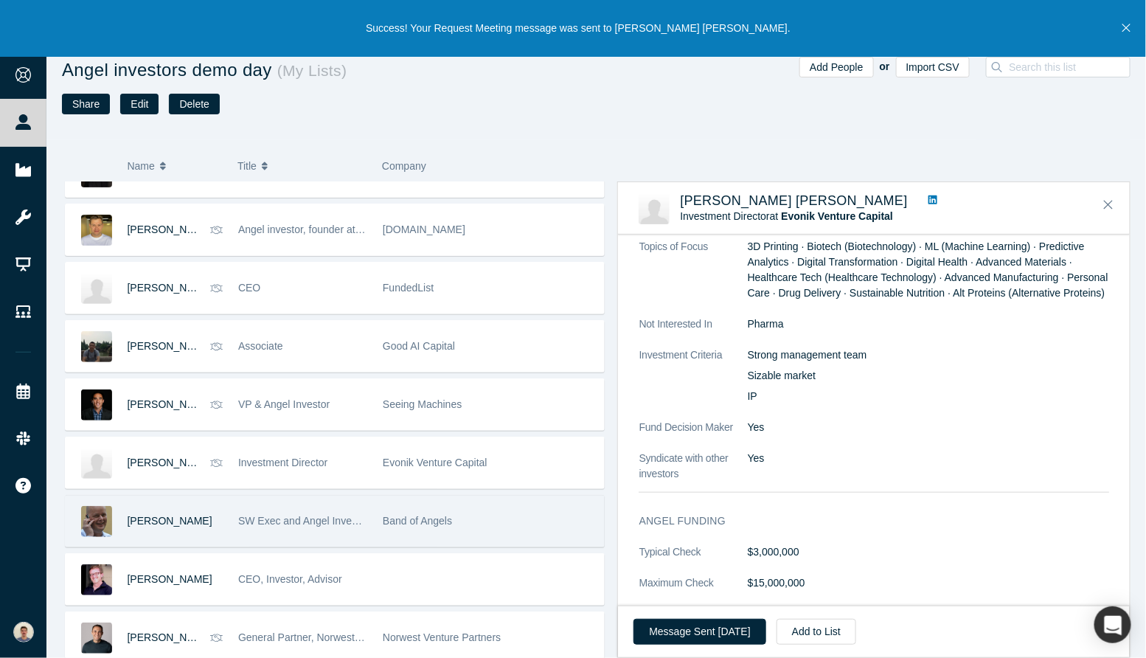
click at [195, 507] on div "[PERSON_NAME]" at bounding box center [176, 521] width 96 height 51
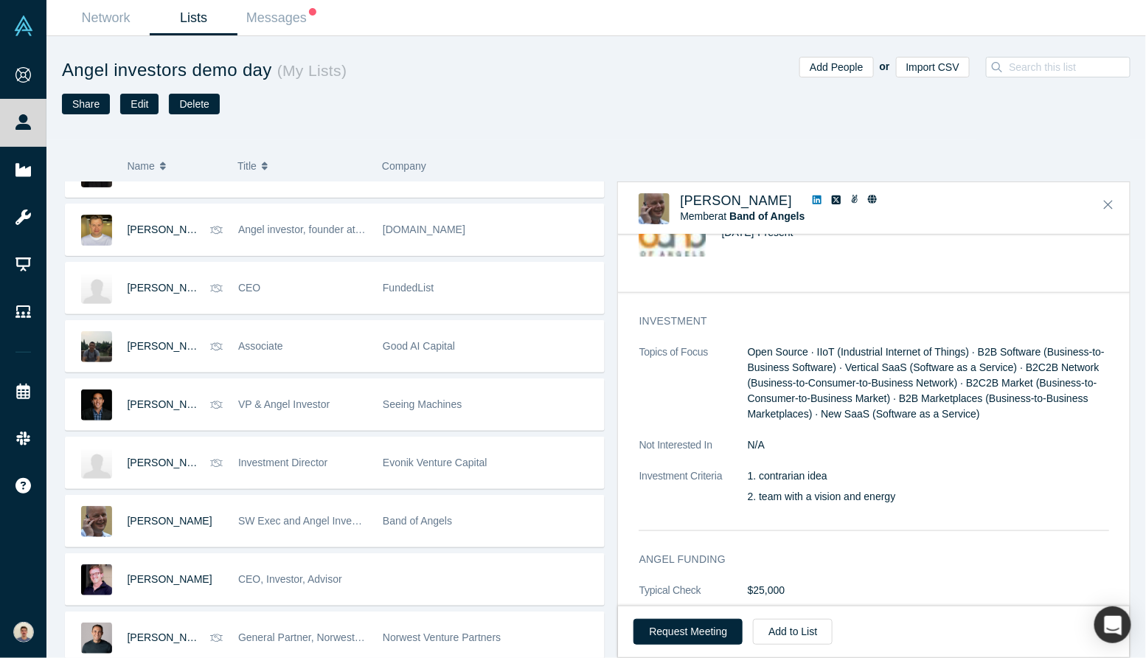
scroll to position [640, 0]
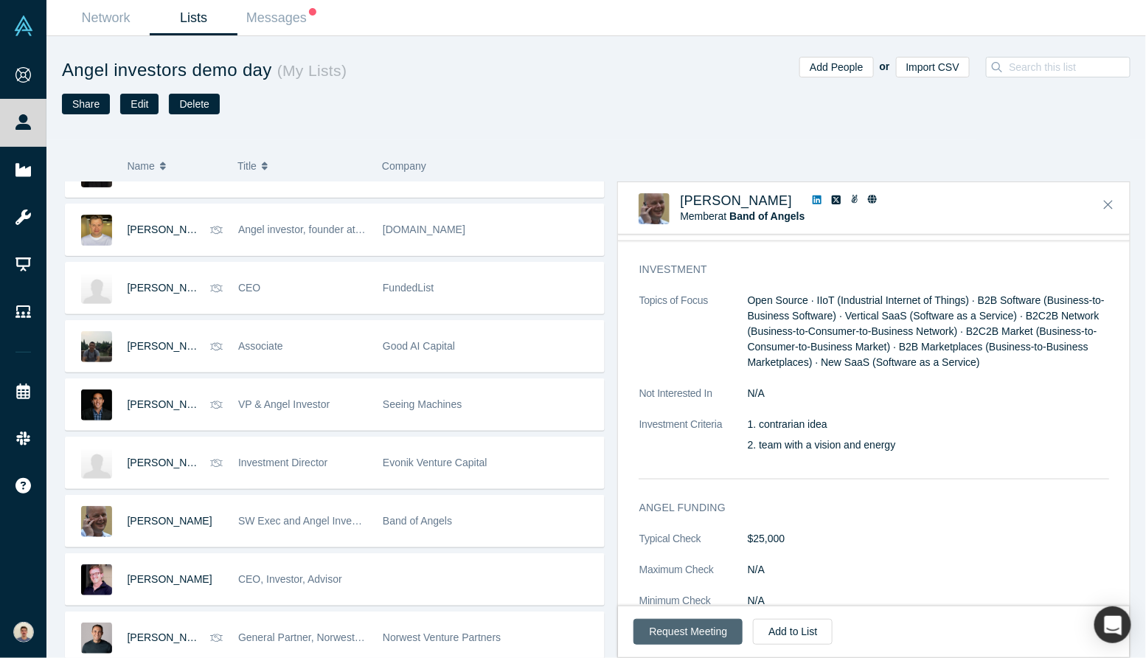
click at [677, 620] on button "Request Meeting" at bounding box center [688, 632] width 109 height 26
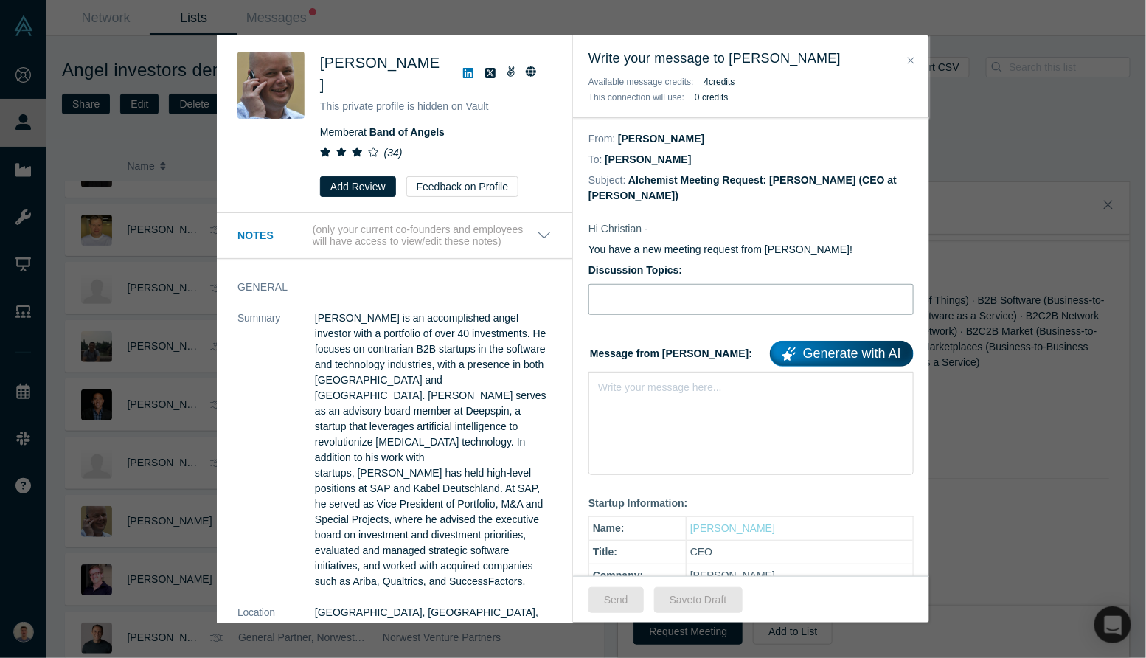
click at [645, 291] on input "Discussion Topics:" at bounding box center [751, 299] width 325 height 31
type input "Intro [PERSON_NAME], bio-nanosolutions for agriculture"
click at [680, 401] on div "Write your message here..." at bounding box center [751, 423] width 325 height 103
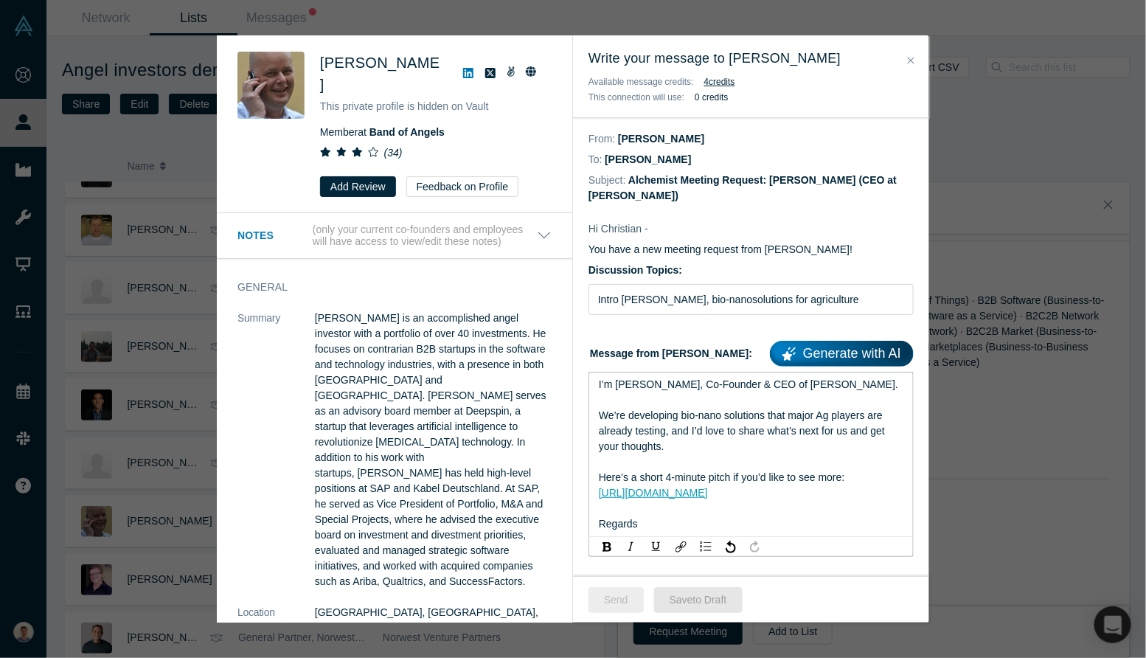
click at [622, 603] on button "Send" at bounding box center [616, 600] width 55 height 26
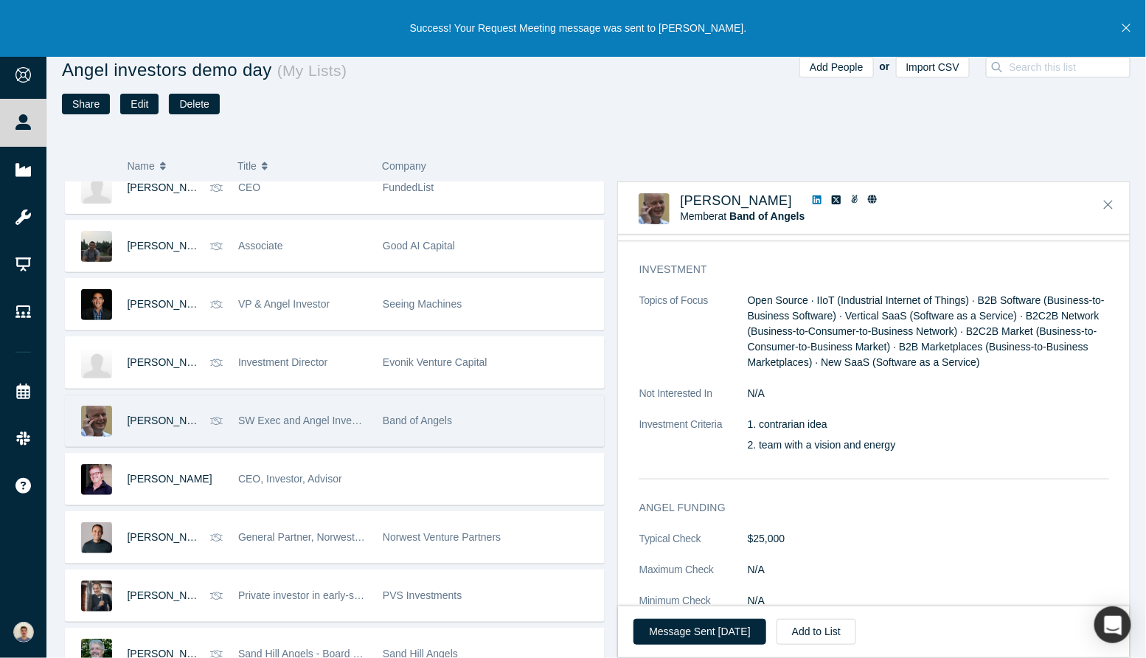
scroll to position [1886, 0]
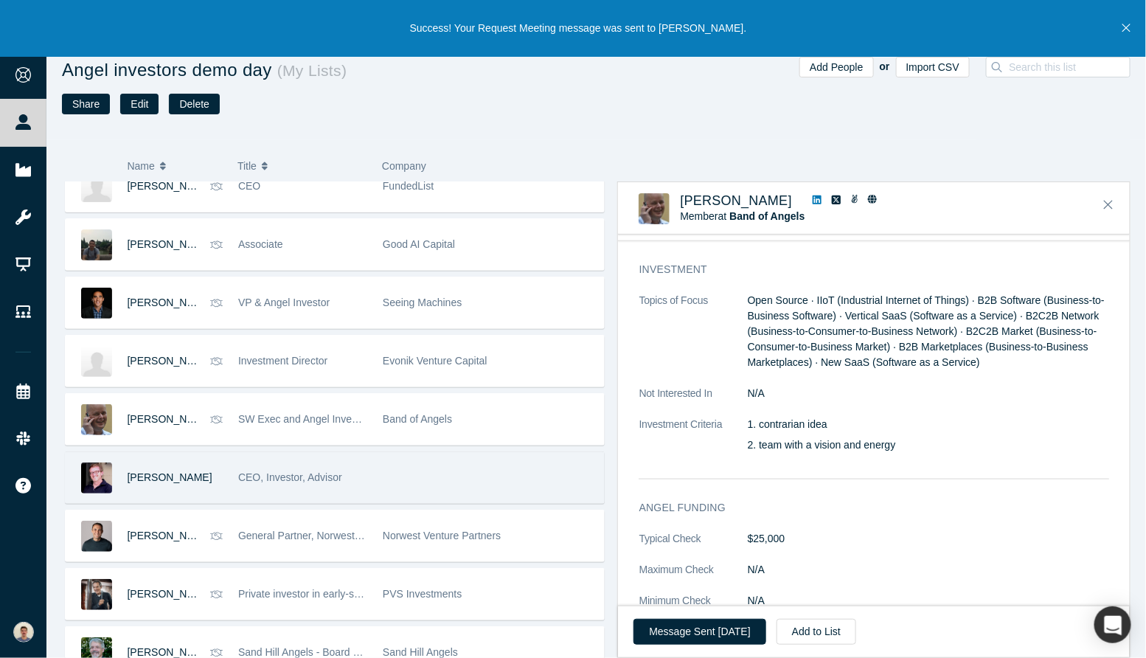
click at [231, 470] on div "CEO, Investor, Advisor" at bounding box center [303, 477] width 145 height 51
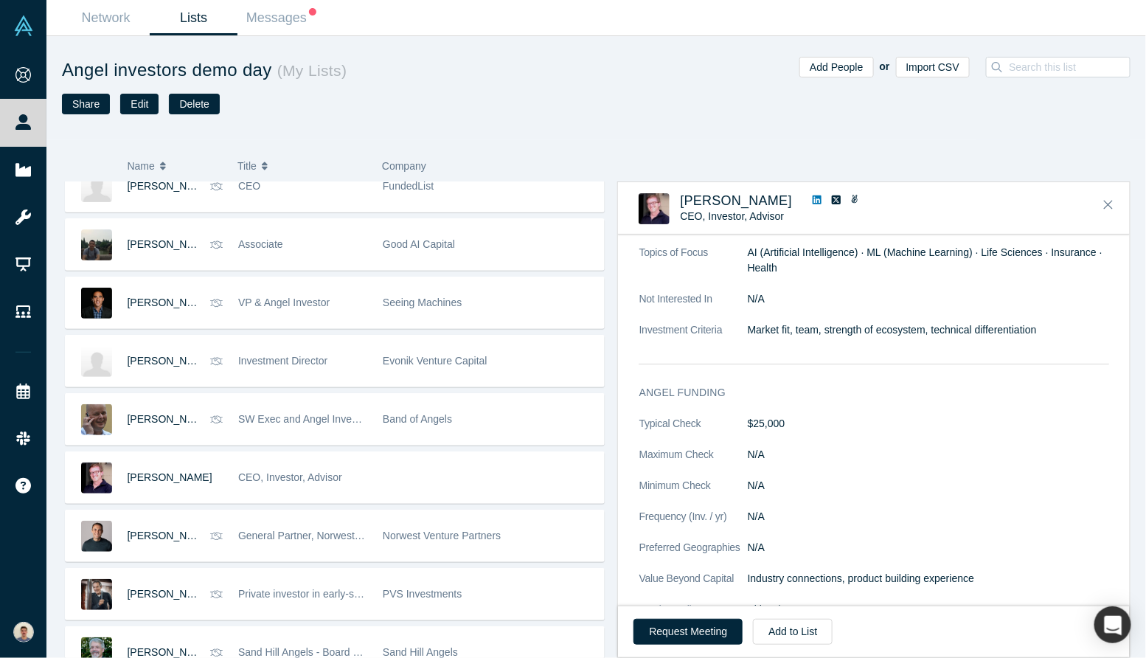
scroll to position [1881, 0]
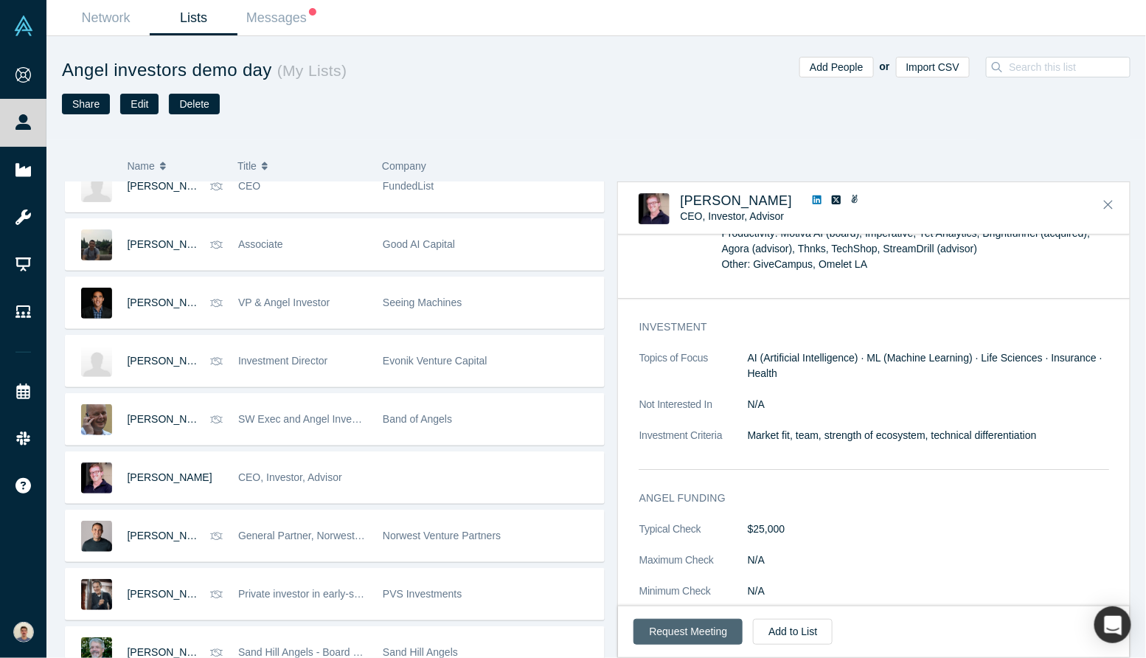
click at [707, 634] on button "Request Meeting" at bounding box center [688, 632] width 109 height 26
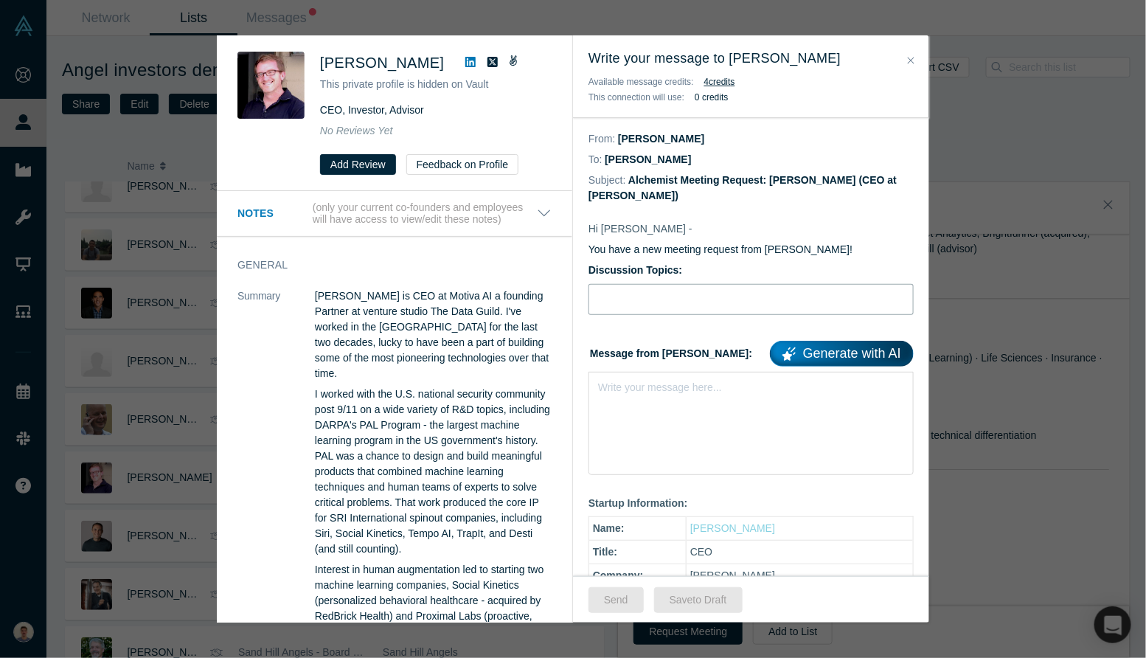
click at [679, 311] on input "Discussion Topics:" at bounding box center [751, 299] width 325 height 31
type input "Intro [PERSON_NAME], bio-nanosolutions for agriculture"
click at [676, 387] on div "rdw-editor" at bounding box center [751, 384] width 305 height 15
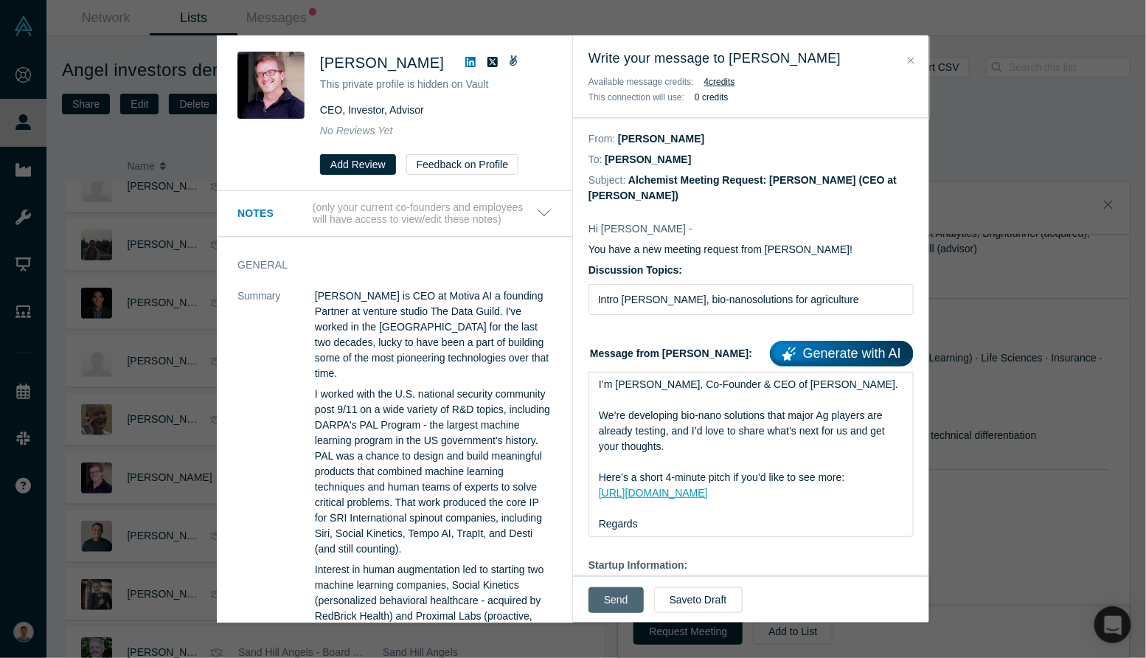
click at [609, 608] on button "Send" at bounding box center [616, 600] width 55 height 26
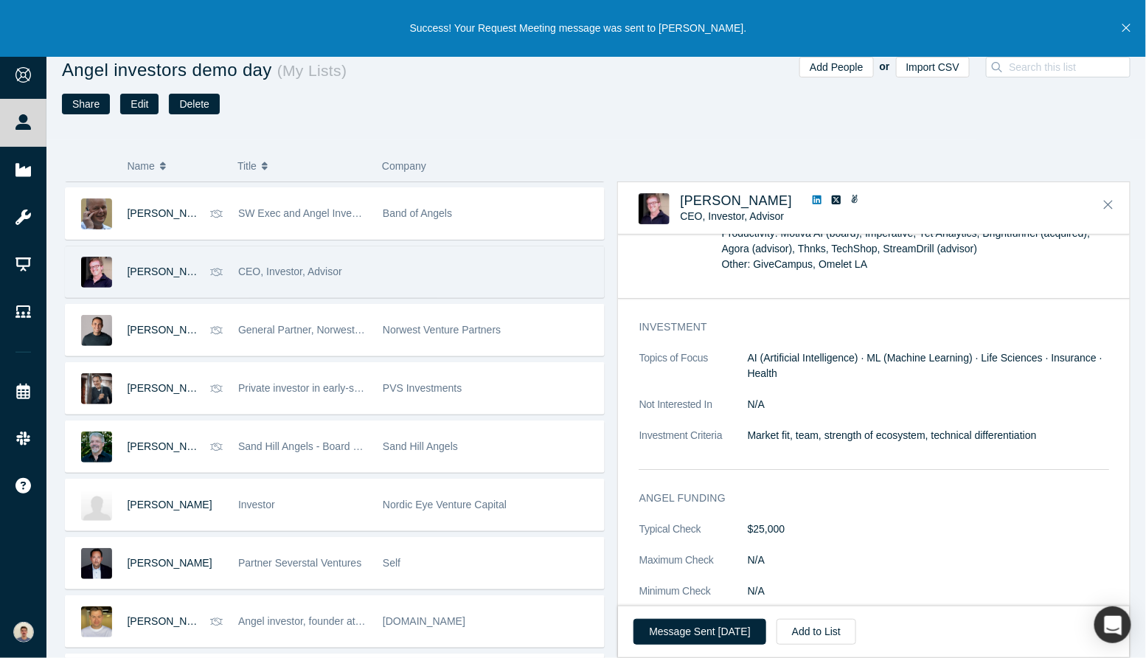
scroll to position [2104, 0]
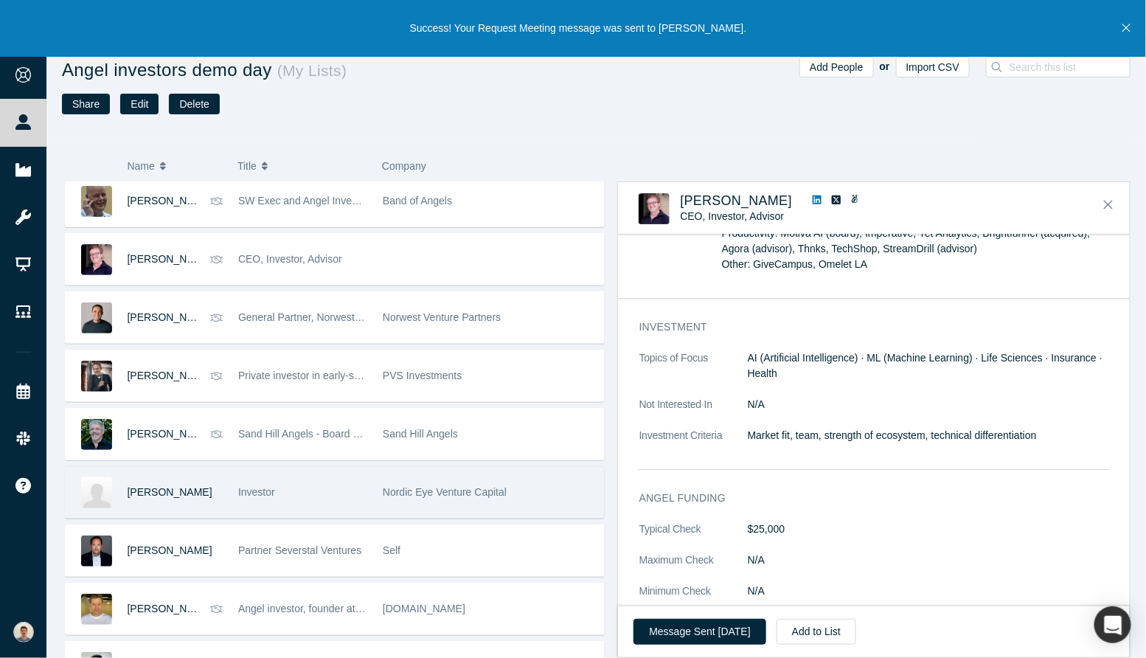
click at [294, 488] on div "Investor" at bounding box center [302, 492] width 129 height 51
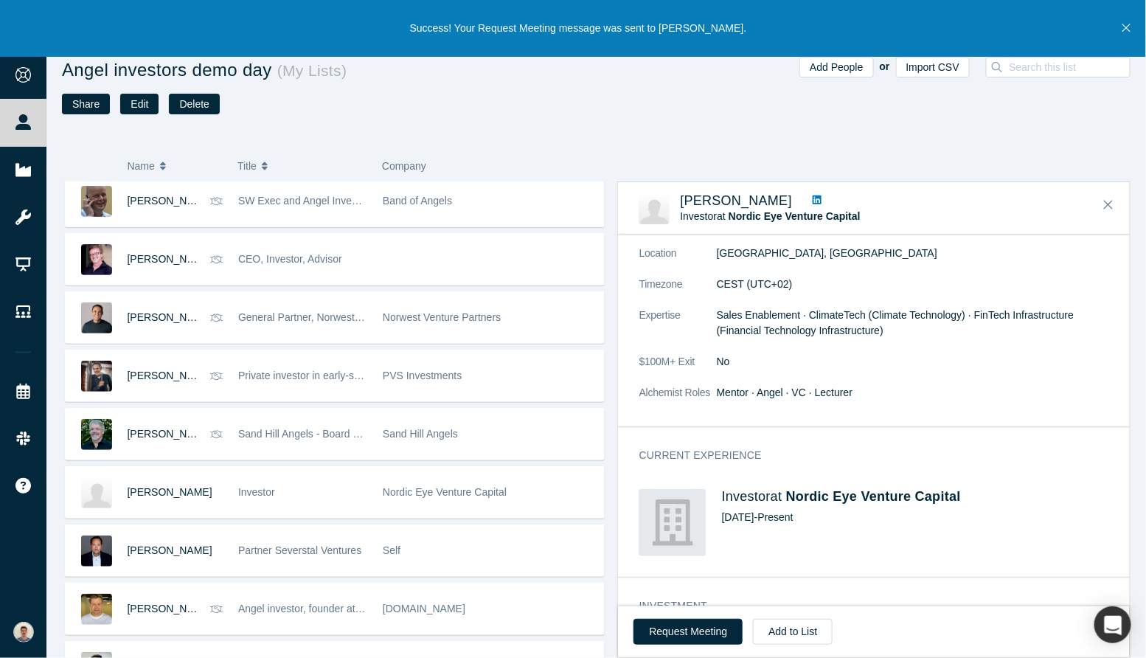
scroll to position [119, 0]
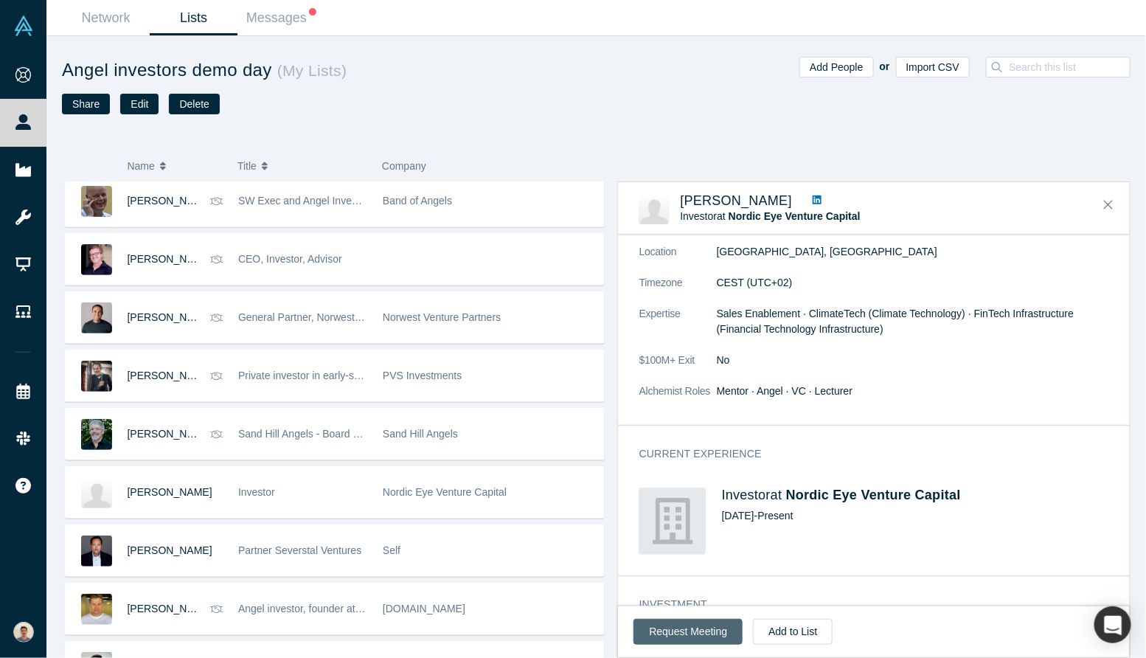
click at [704, 638] on button "Request Meeting" at bounding box center [688, 632] width 109 height 26
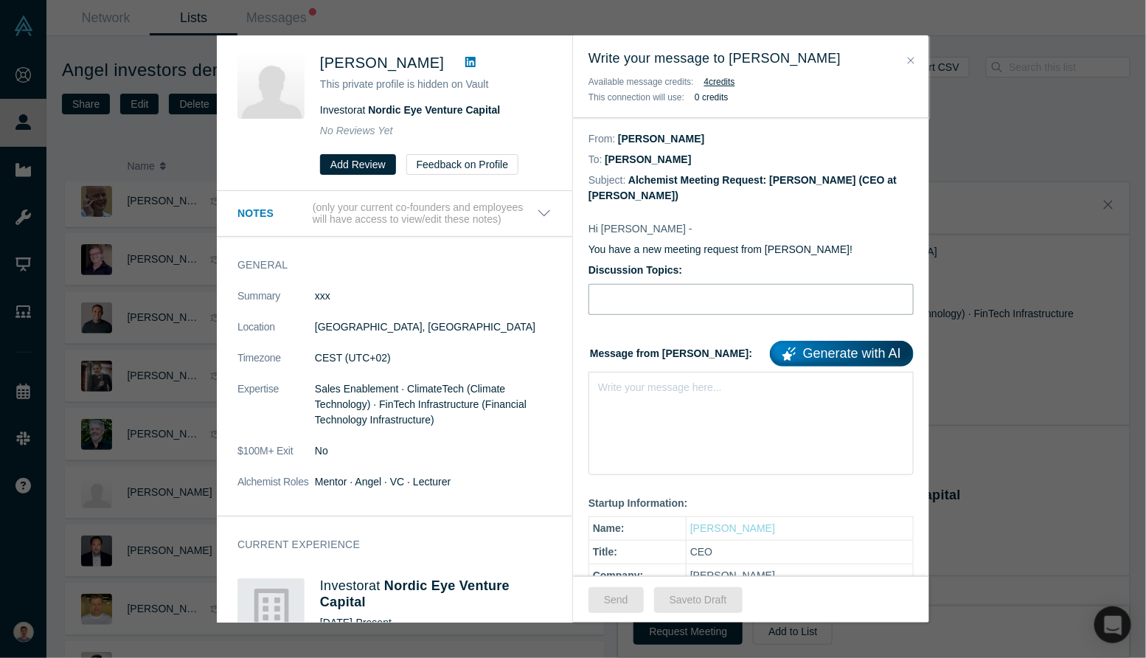
click at [668, 302] on input "Discussion Topics:" at bounding box center [751, 299] width 325 height 31
type input "Intro [PERSON_NAME], bio-nanosolutions for agriculture"
click at [678, 375] on div "Write your message here..." at bounding box center [751, 423] width 325 height 103
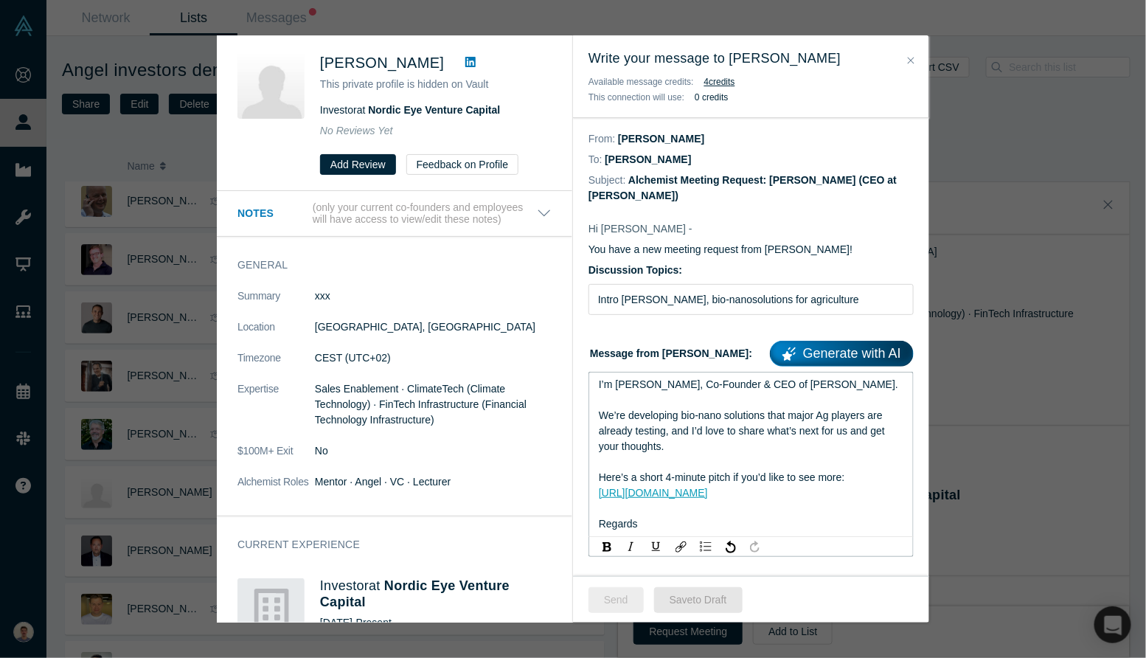
click at [621, 606] on button "Send" at bounding box center [616, 600] width 55 height 26
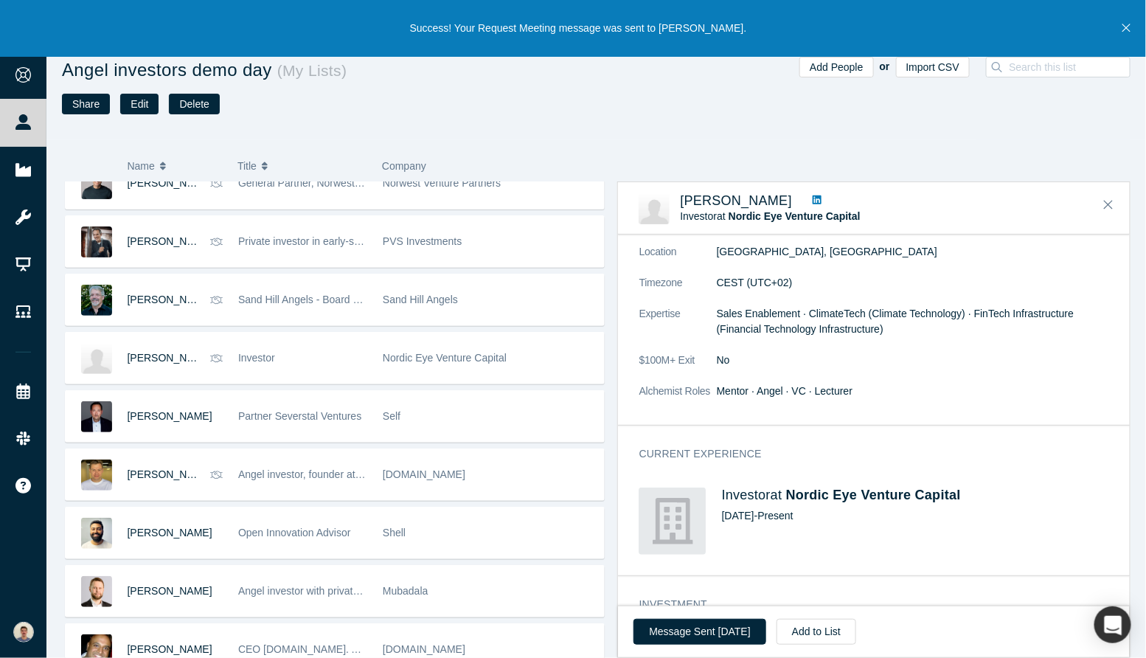
scroll to position [2250, 0]
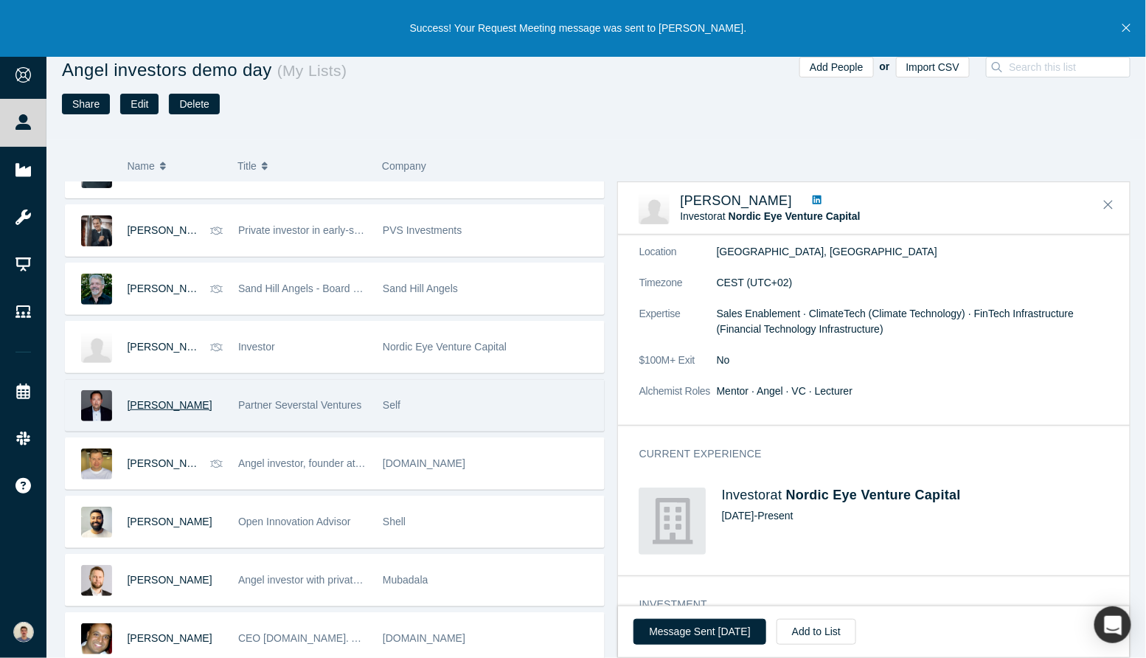
click at [175, 399] on span "[PERSON_NAME]" at bounding box center [170, 405] width 85 height 12
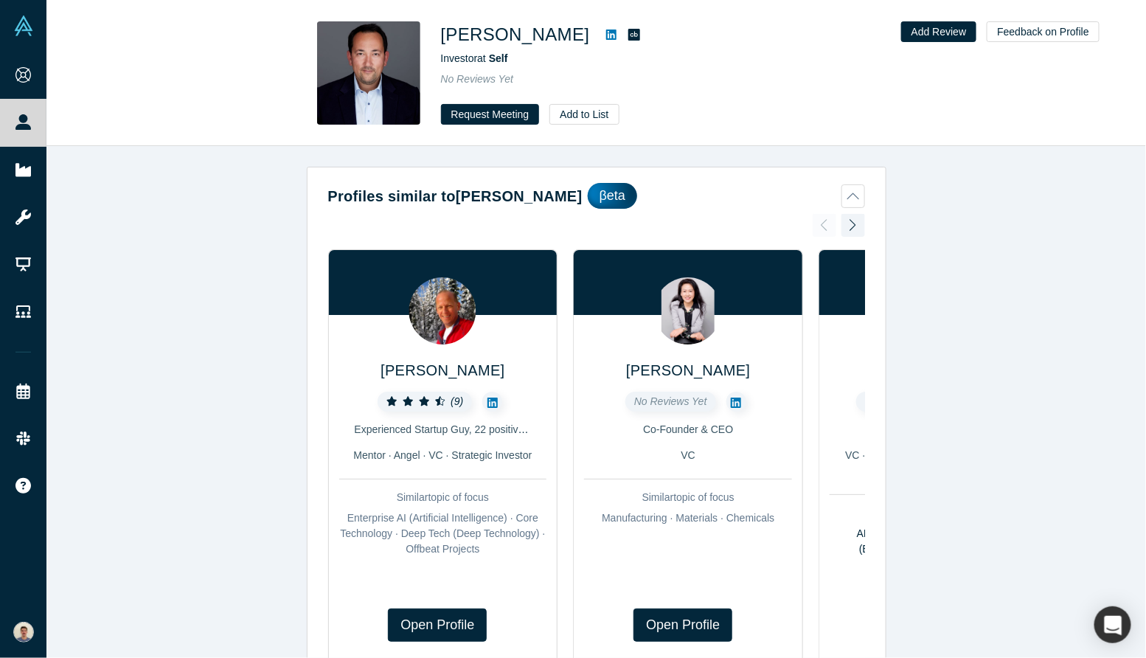
scroll to position [628, 0]
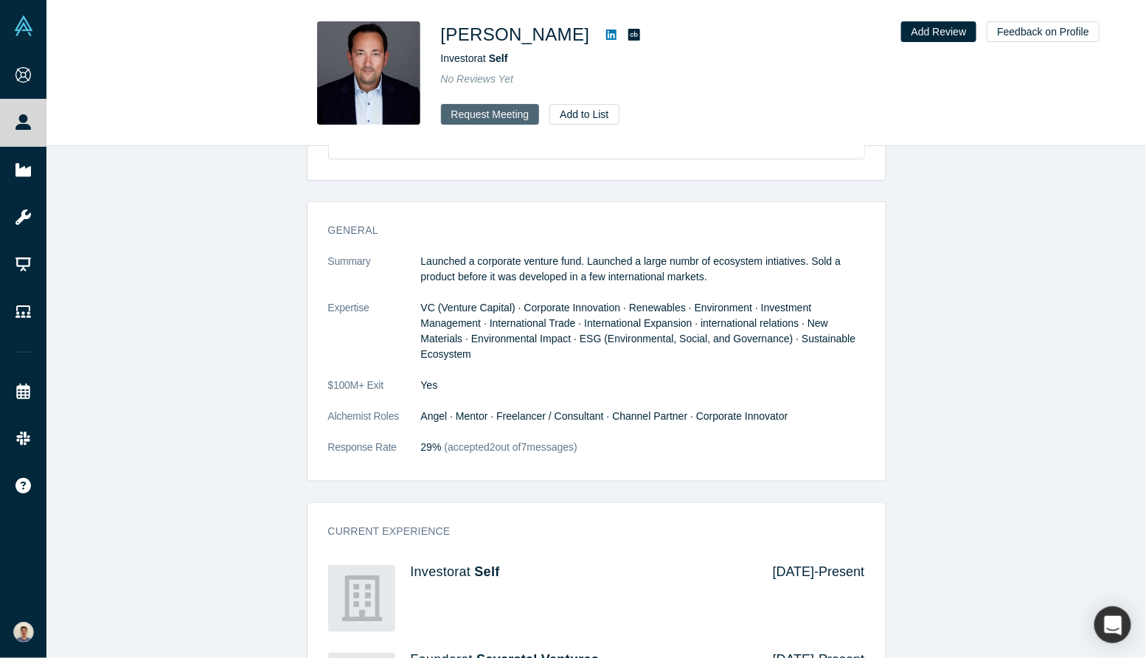
click at [465, 122] on button "Request Meeting" at bounding box center [490, 114] width 99 height 21
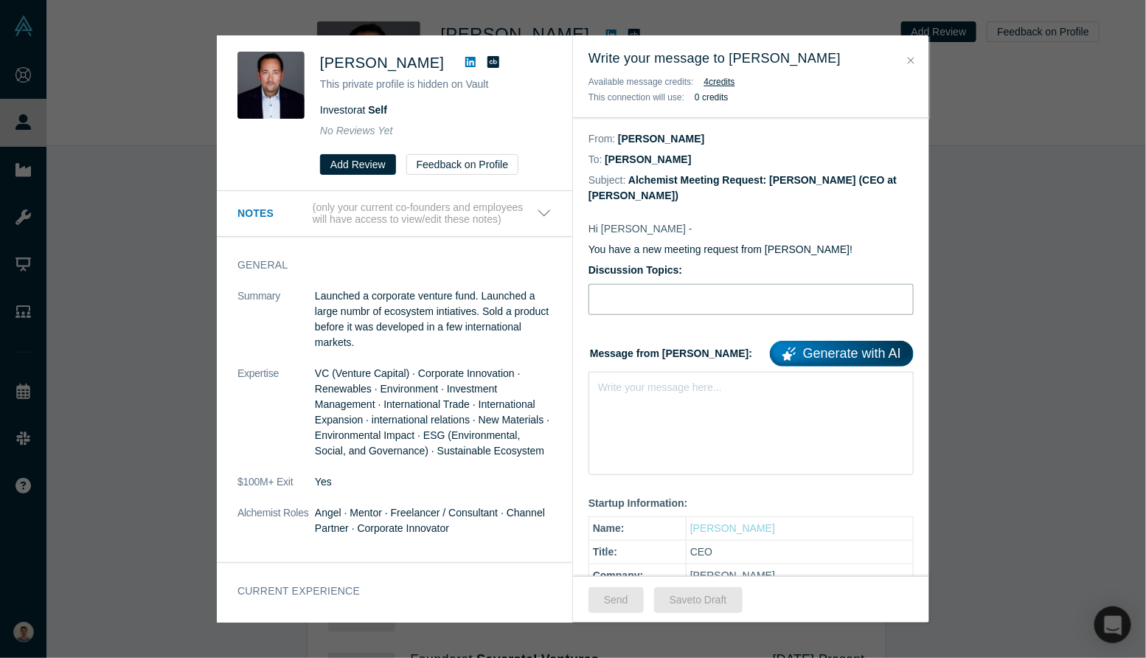
click at [697, 305] on input "Discussion Topics:" at bounding box center [751, 299] width 325 height 31
type input "Intro [PERSON_NAME], bio-nanosolutions for agriculture"
click at [704, 402] on div "Write your message here..." at bounding box center [751, 423] width 325 height 103
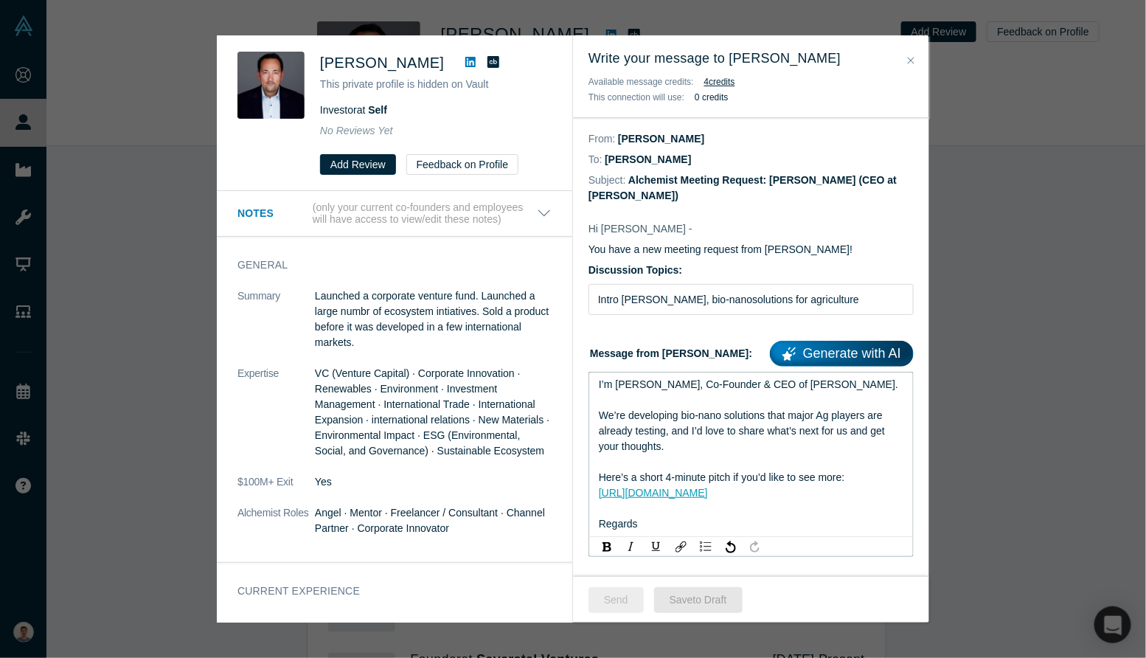
click at [627, 597] on button "Send" at bounding box center [616, 600] width 55 height 26
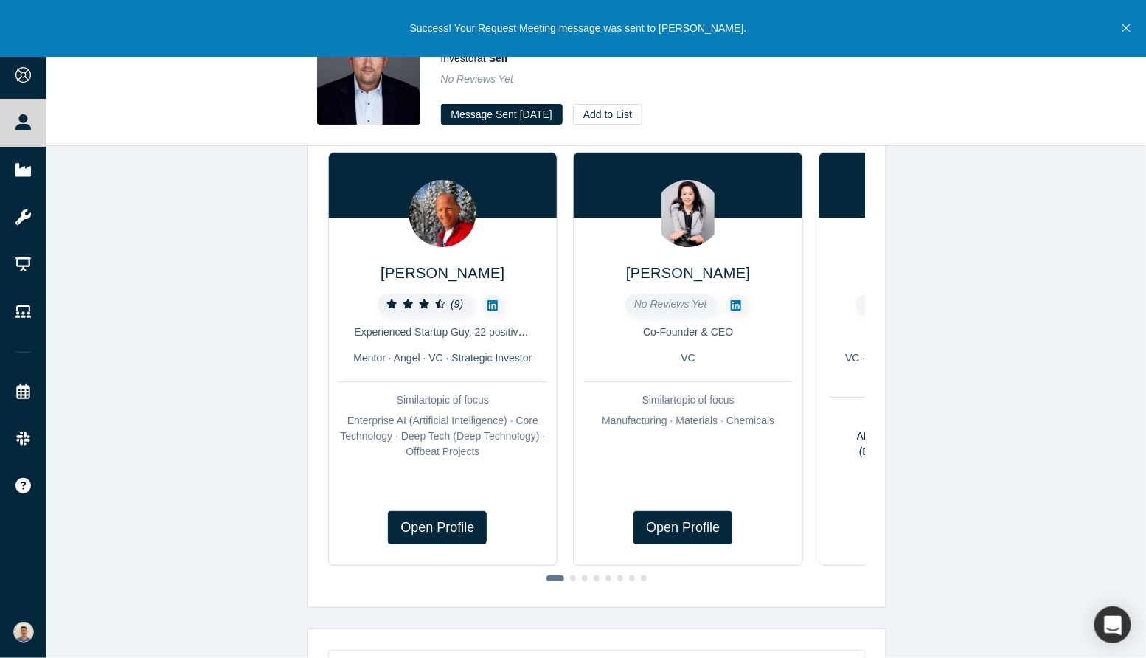
scroll to position [0, 0]
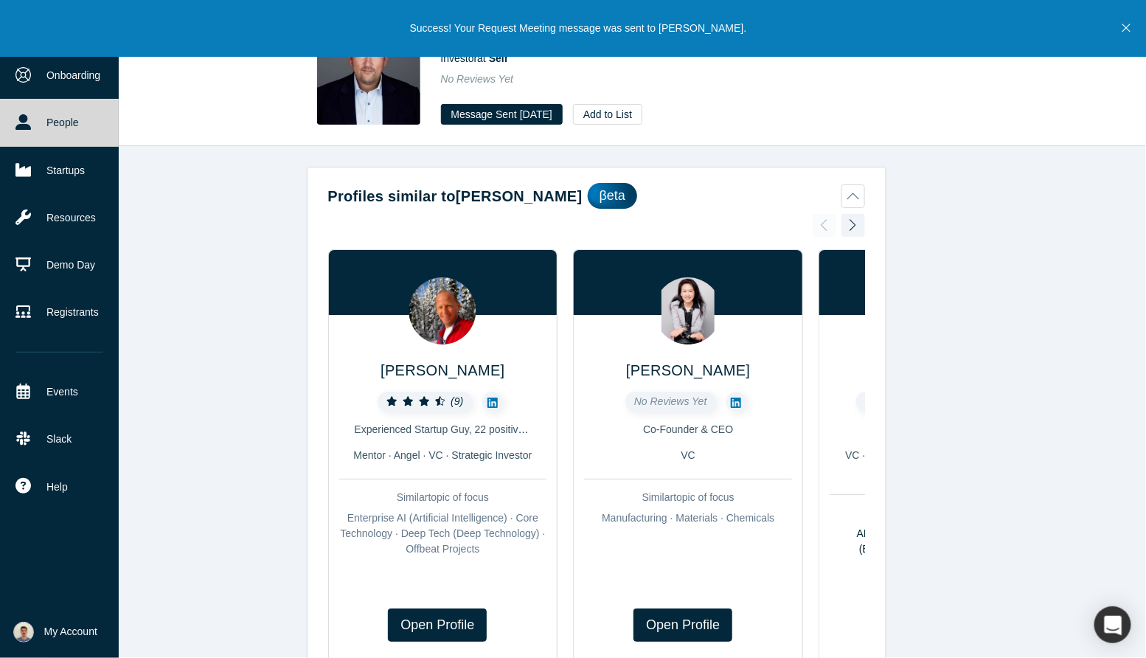
click at [0, 127] on link "People" at bounding box center [59, 122] width 119 height 47
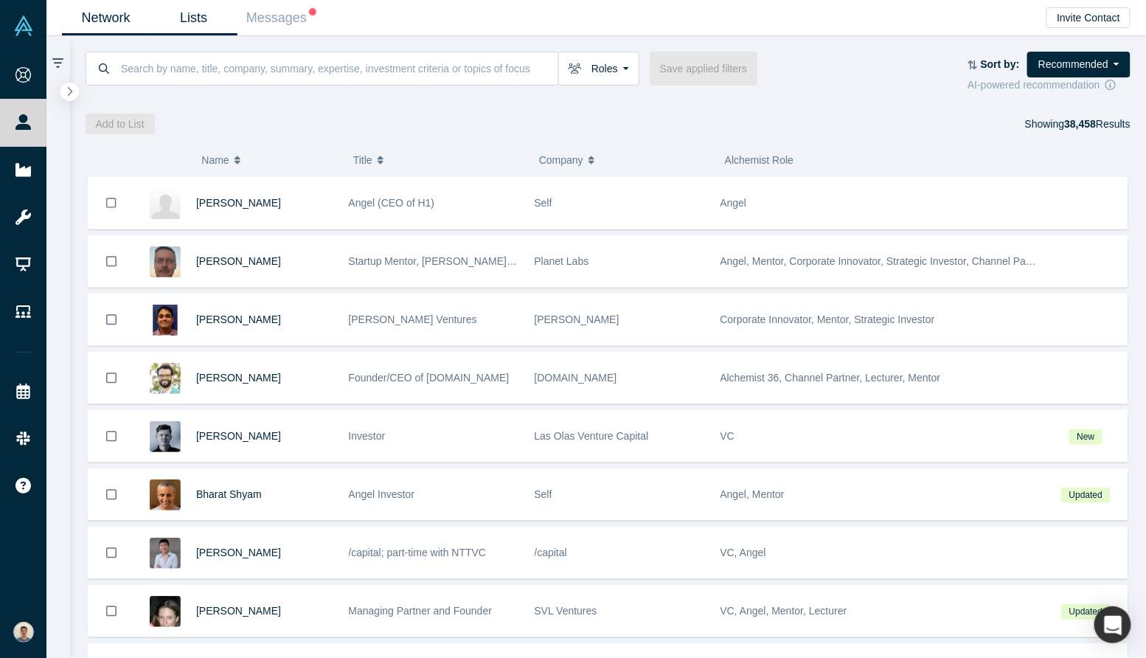
click at [181, 15] on link "Lists" at bounding box center [194, 18] width 88 height 35
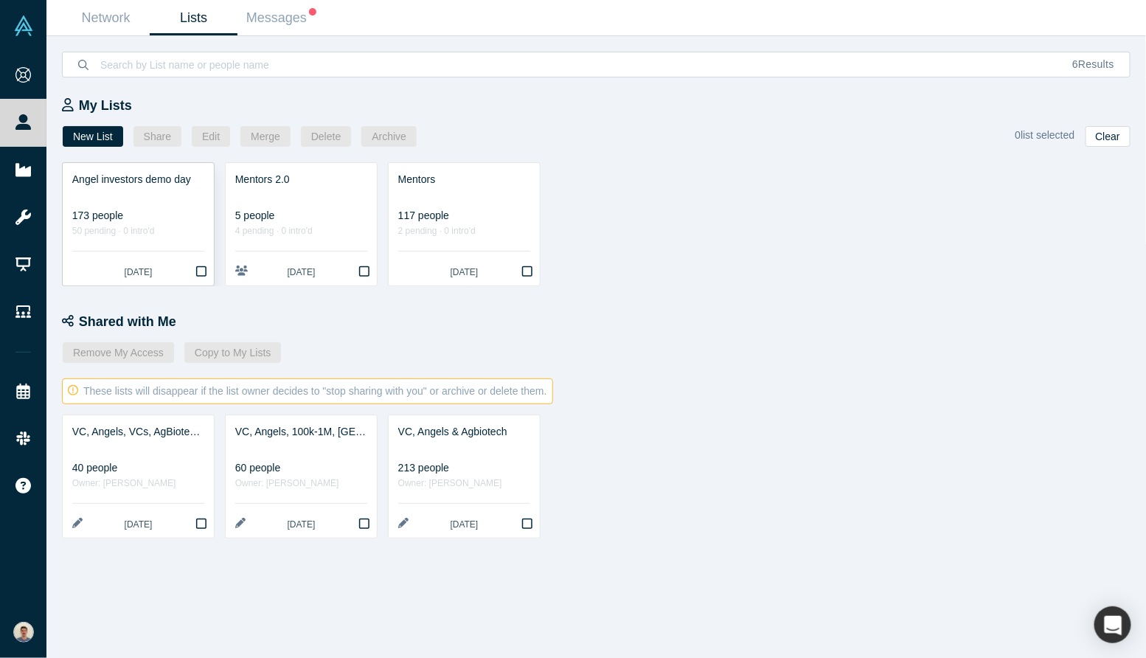
click at [156, 228] on div "50 pending · 0 intro'd" at bounding box center [138, 231] width 132 height 15
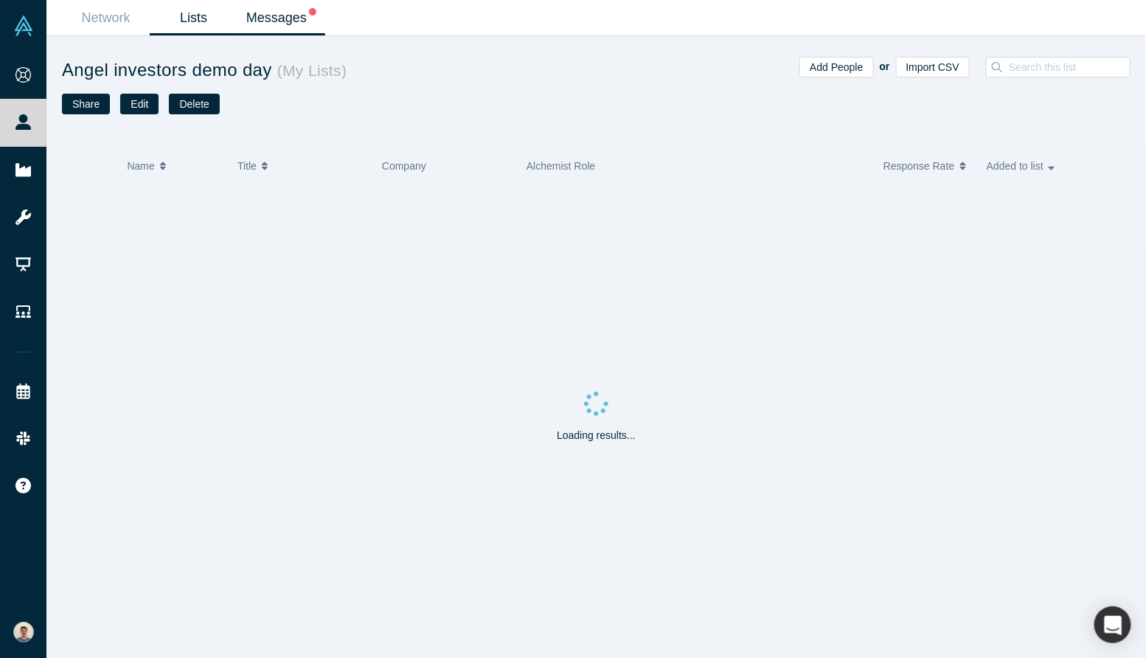
click at [288, 7] on link "Messages" at bounding box center [282, 18] width 88 height 35
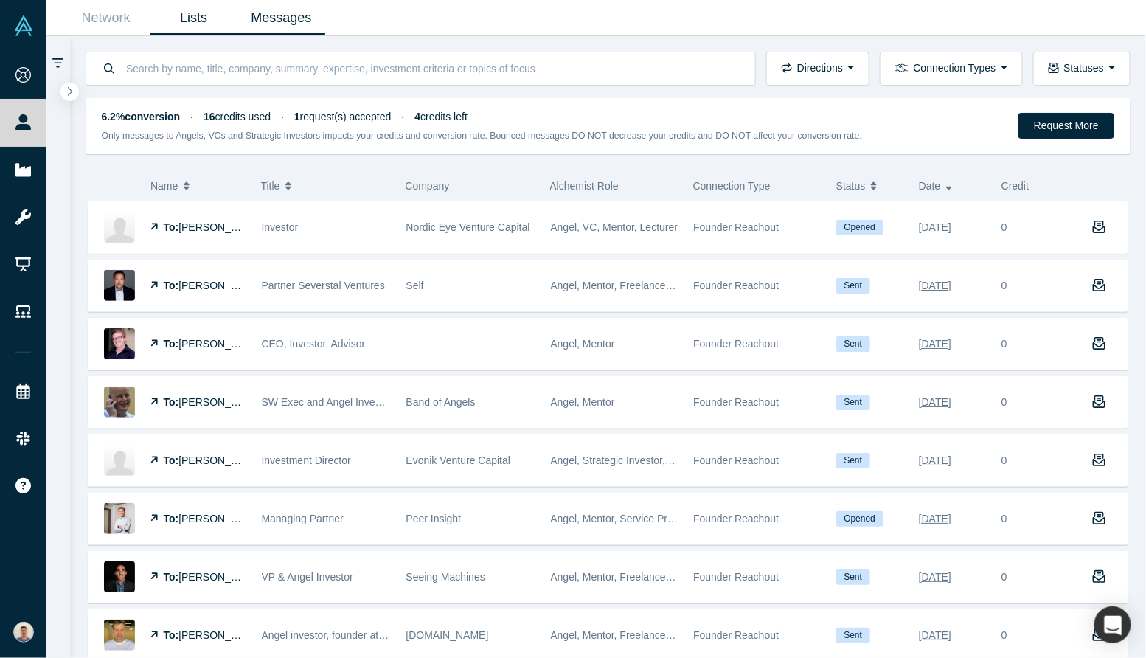
click at [203, 24] on link "Lists" at bounding box center [194, 18] width 88 height 35
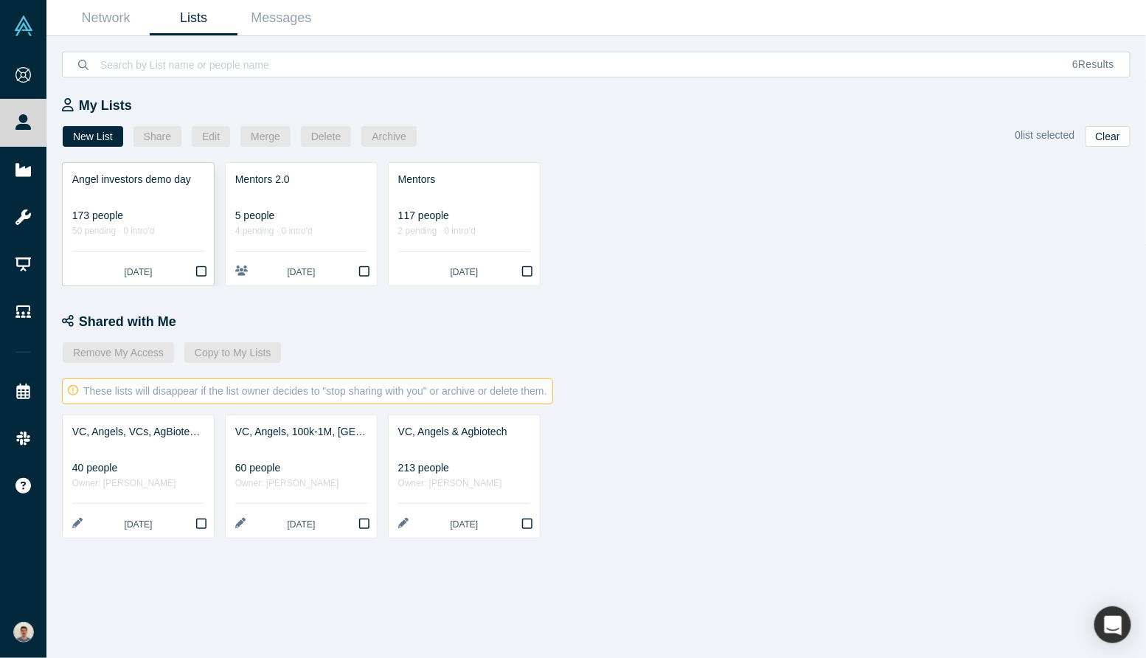
click at [156, 198] on div at bounding box center [138, 194] width 132 height 15
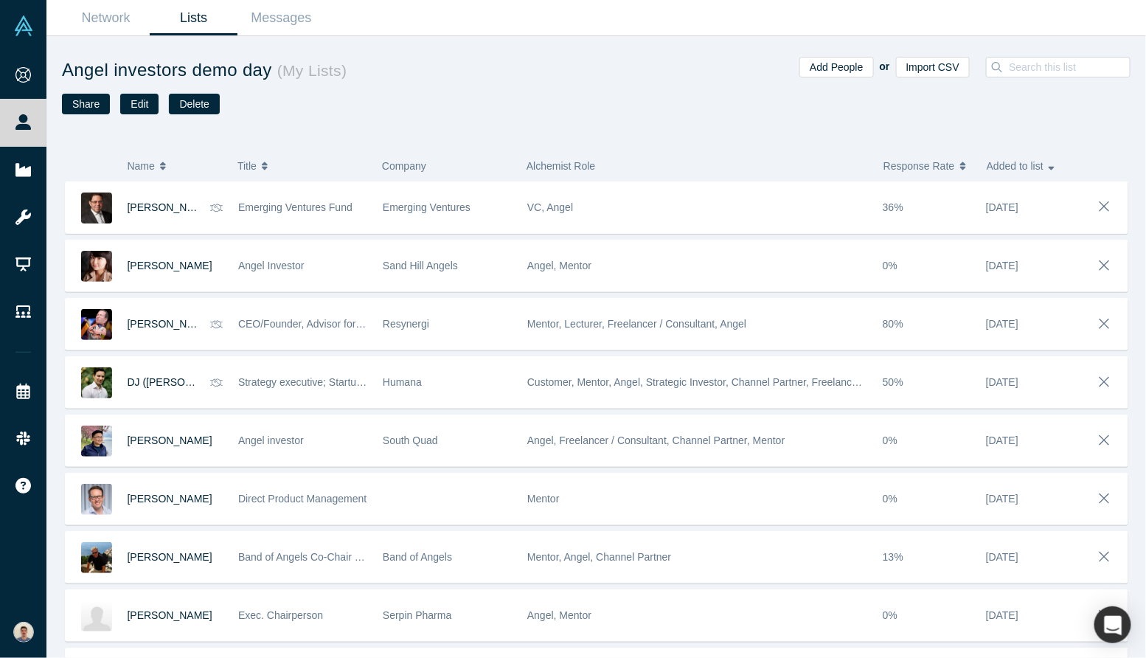
click at [952, 162] on span "Response Rate" at bounding box center [920, 165] width 72 height 31
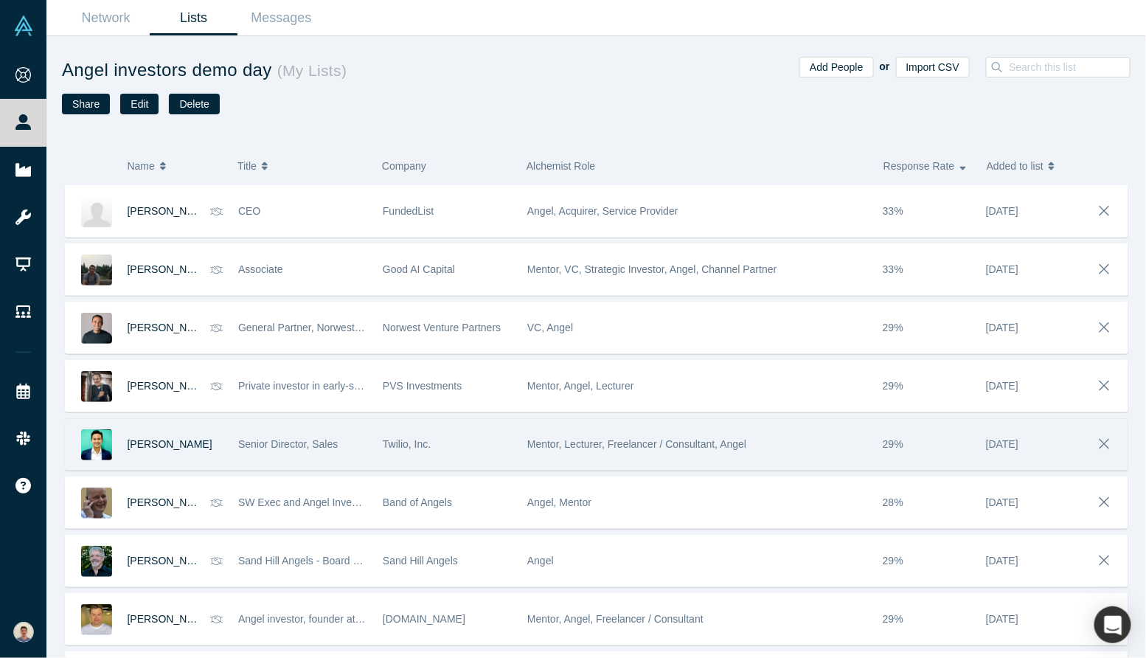
scroll to position [1874, 0]
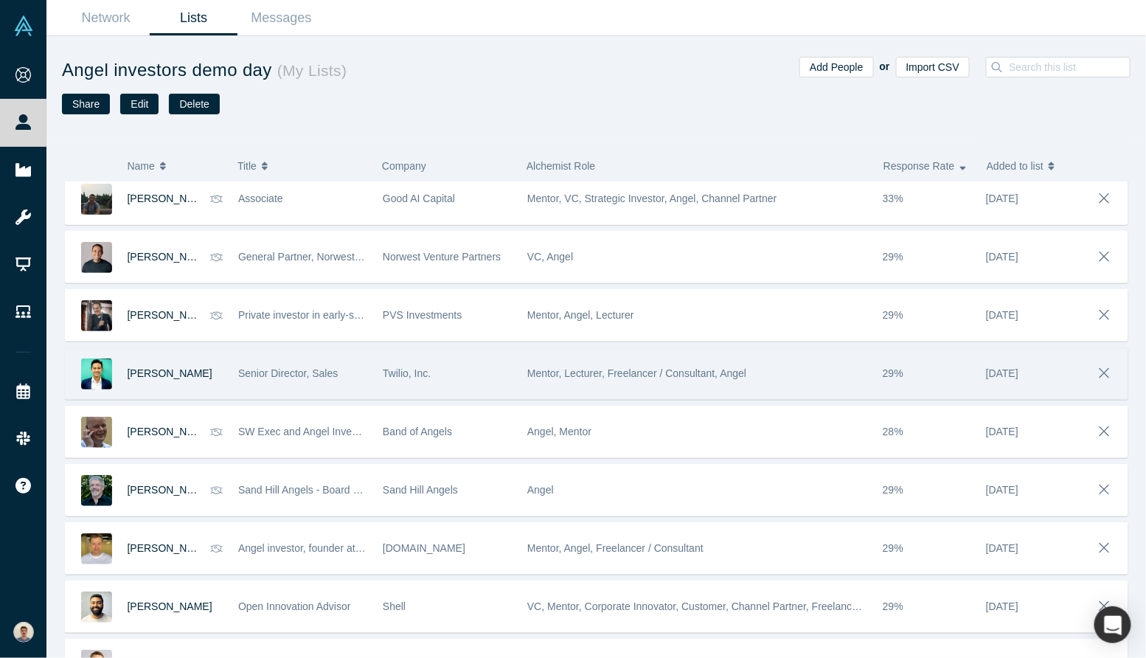
click at [454, 376] on div "Twilio, Inc." at bounding box center [447, 373] width 129 height 51
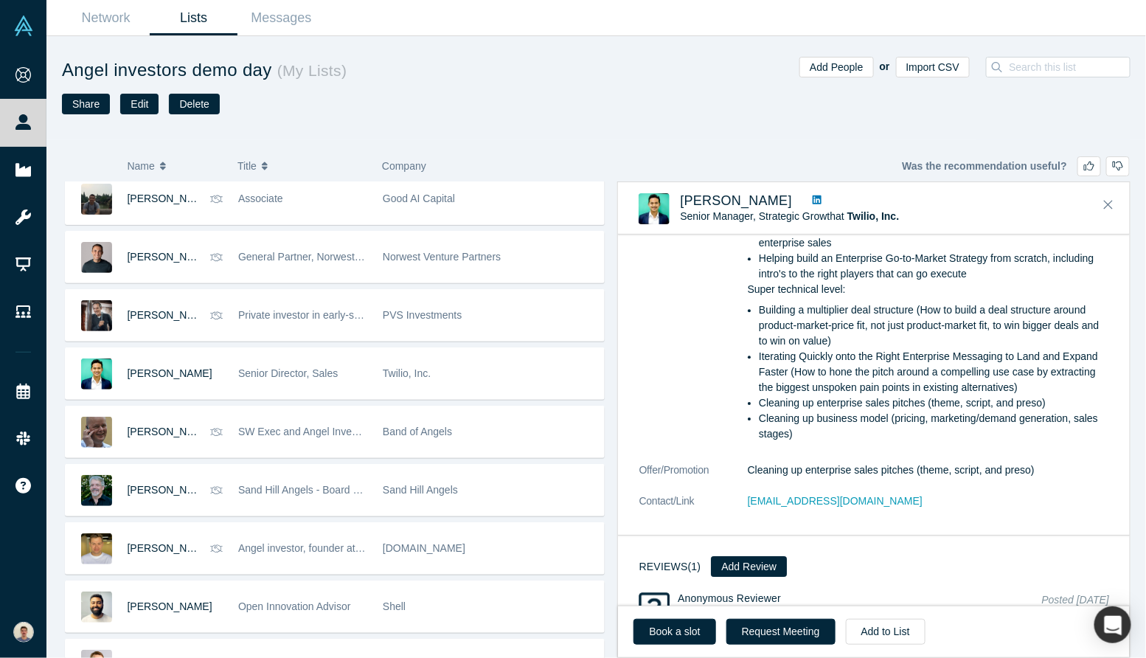
scroll to position [1798, 0]
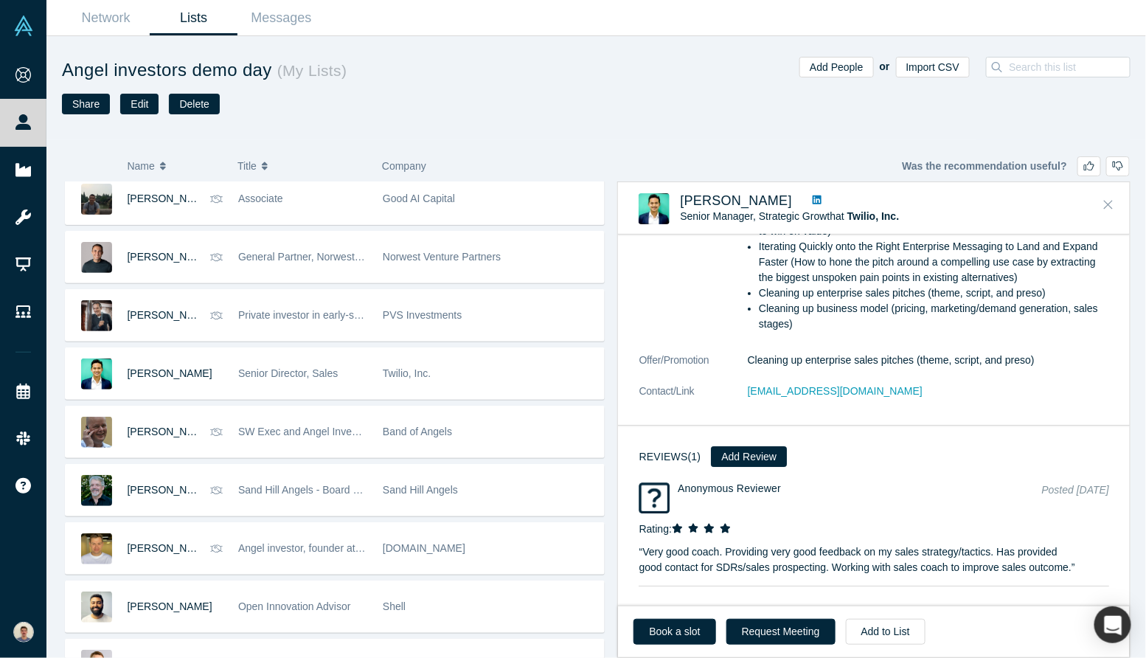
click at [1106, 199] on icon "Close" at bounding box center [1108, 204] width 9 height 13
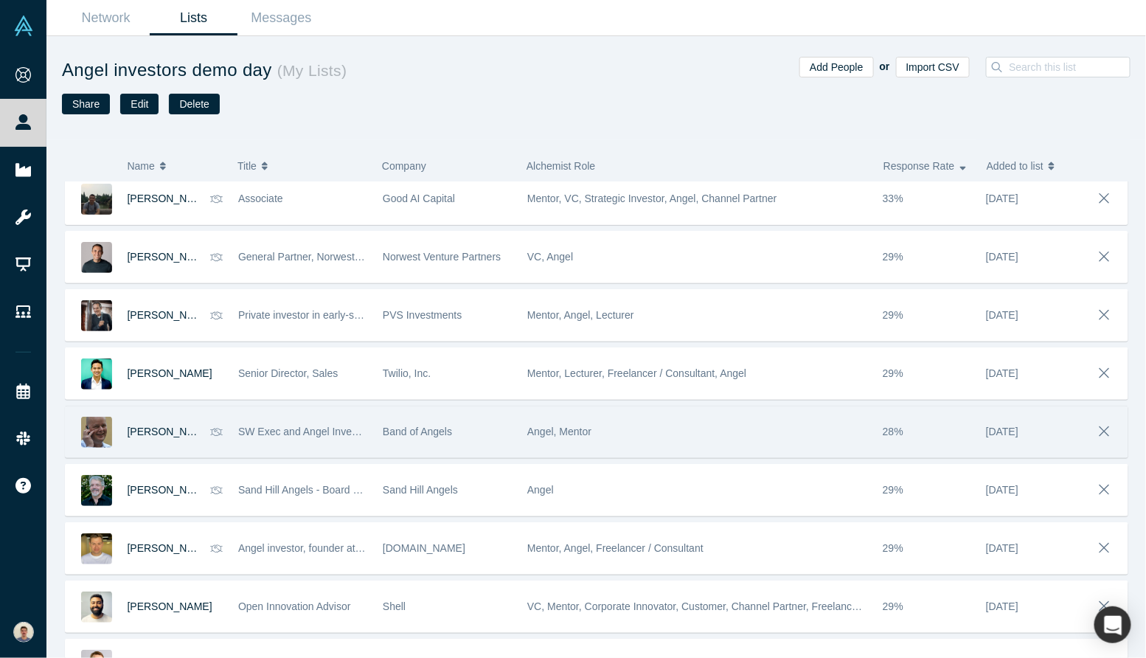
click at [465, 438] on div "Band of Angels" at bounding box center [447, 431] width 129 height 51
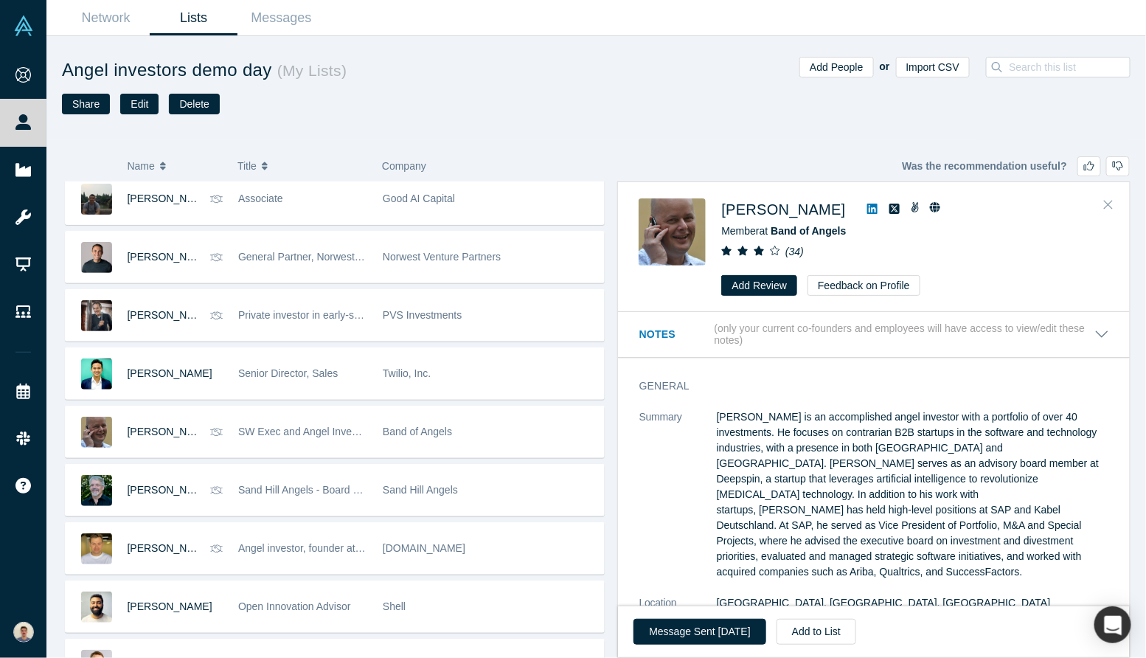
click at [1098, 200] on button "Close" at bounding box center [1109, 205] width 22 height 24
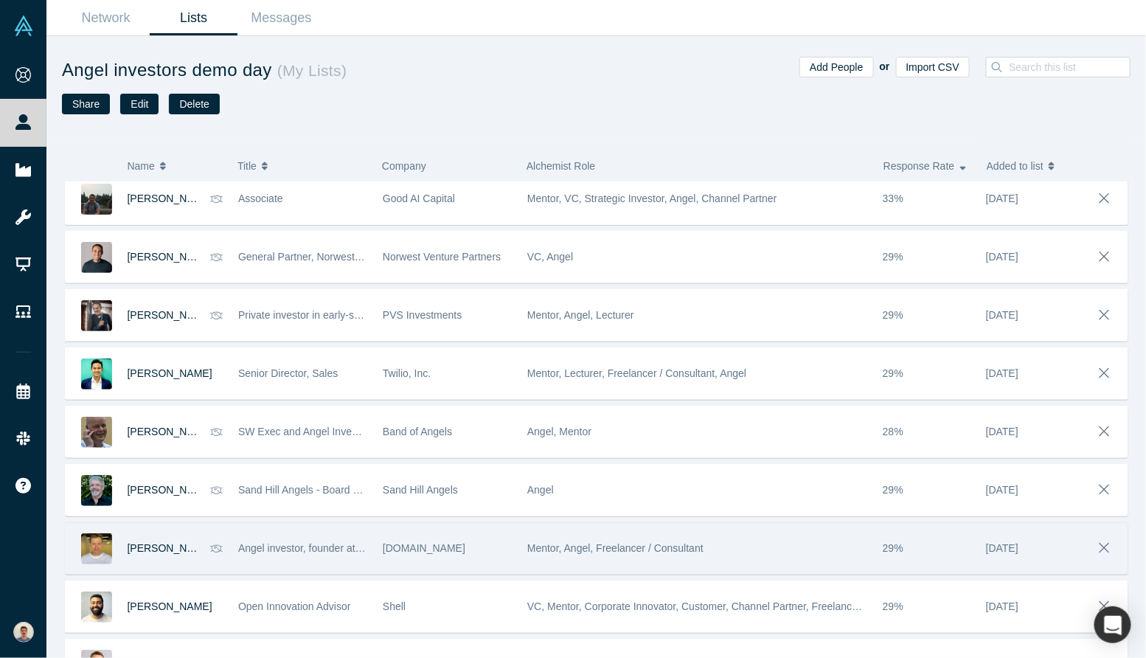
scroll to position [1963, 0]
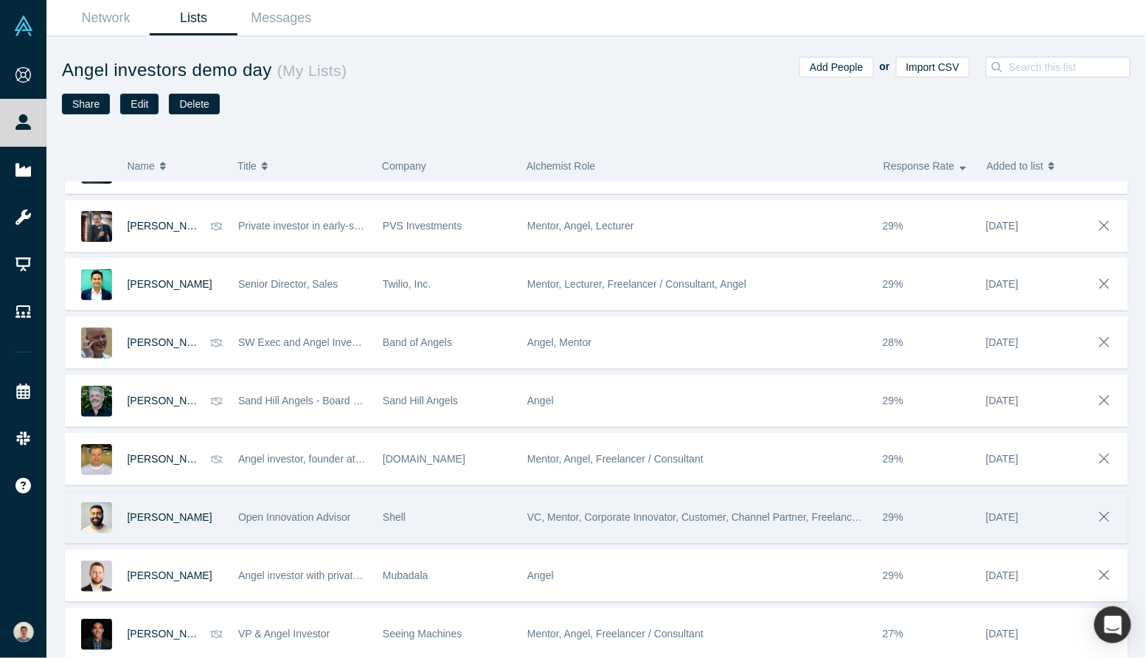
click at [477, 528] on div "Shell" at bounding box center [447, 517] width 129 height 51
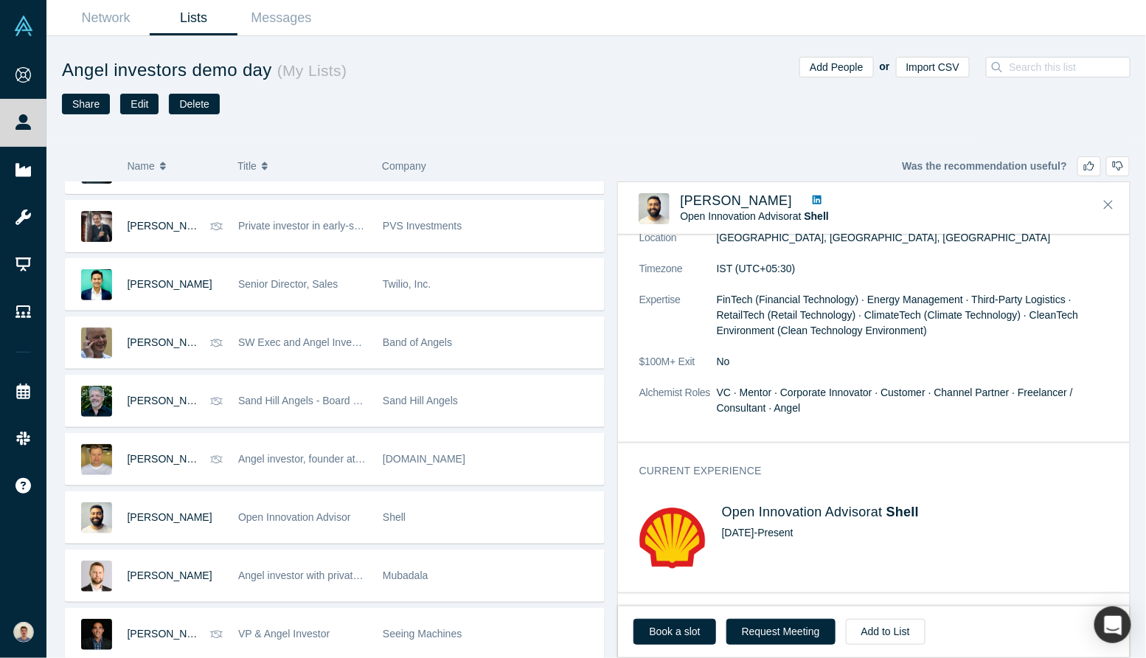
scroll to position [177, 0]
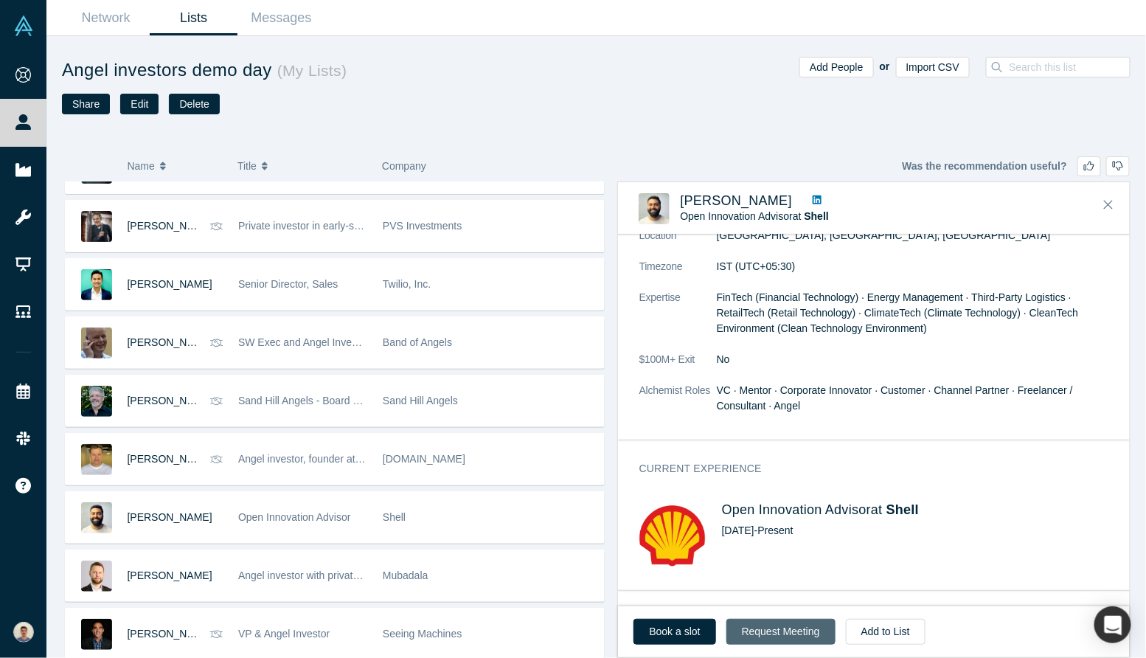
click at [771, 620] on button "Request Meeting" at bounding box center [781, 632] width 109 height 26
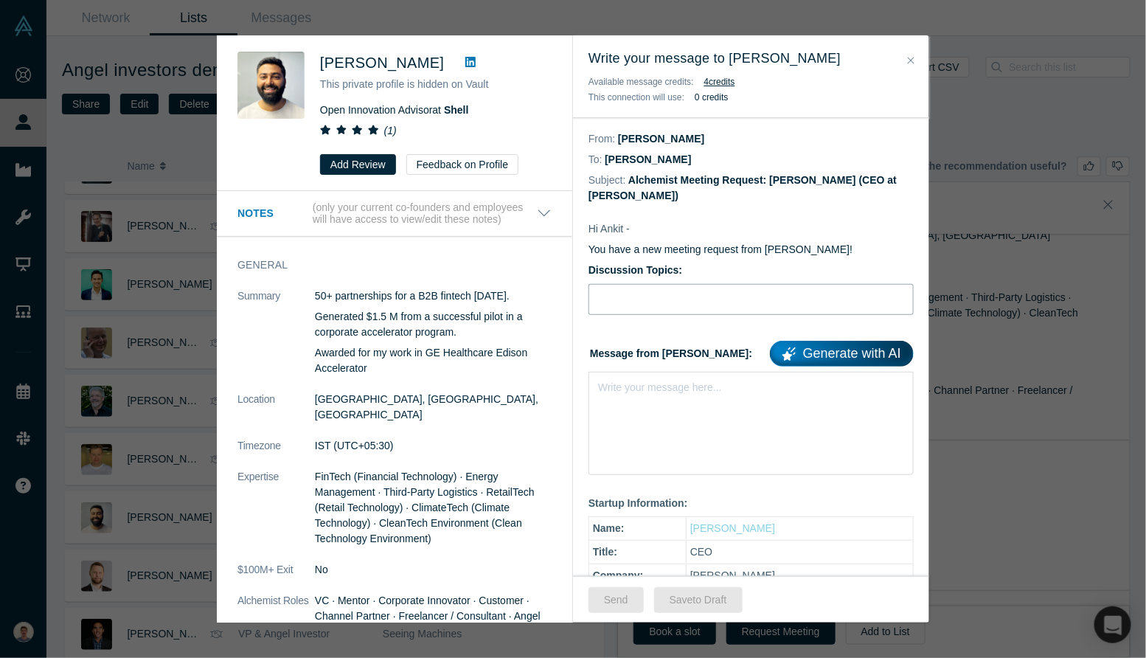
click at [719, 308] on input "Discussion Topics:" at bounding box center [751, 299] width 325 height 31
type input "Intro [PERSON_NAME], bio-nanosolutions for agriculture"
click at [707, 381] on div "rdw-editor" at bounding box center [751, 384] width 305 height 15
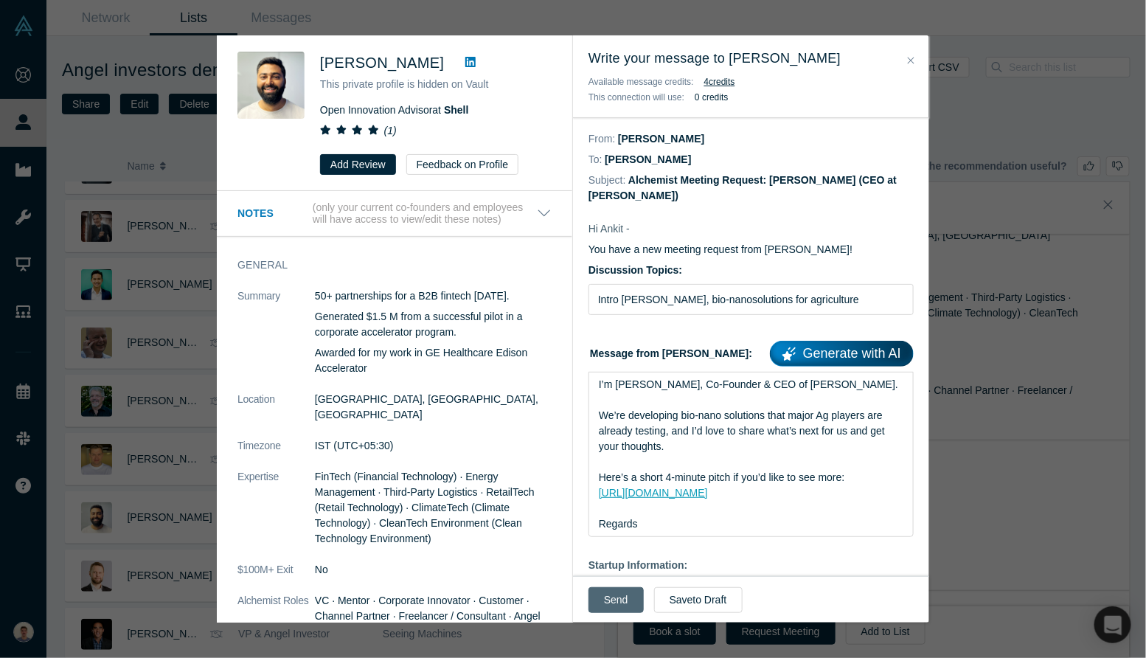
click at [629, 597] on button "Send" at bounding box center [616, 600] width 55 height 26
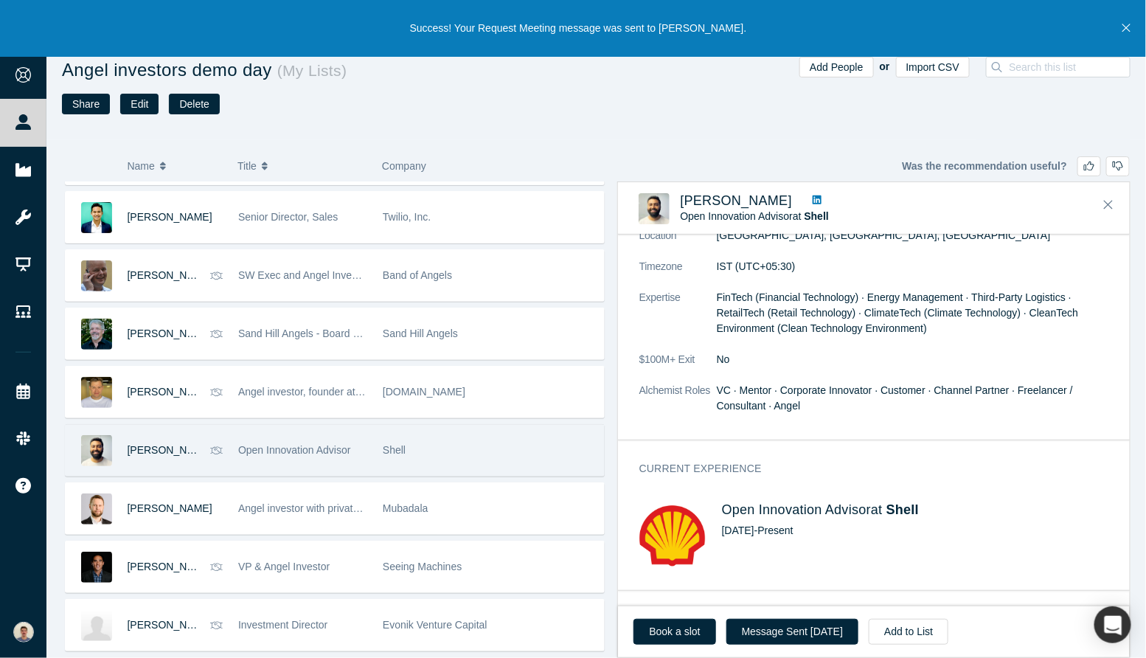
scroll to position [2056, 0]
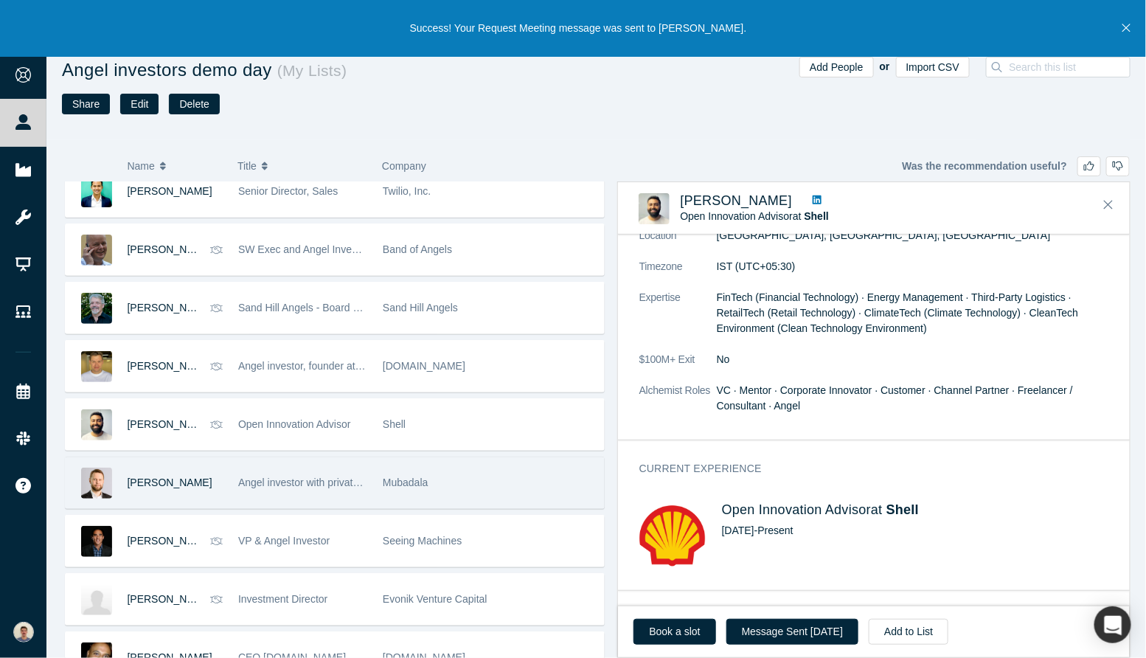
click at [201, 476] on div "[PERSON_NAME]" at bounding box center [176, 482] width 96 height 51
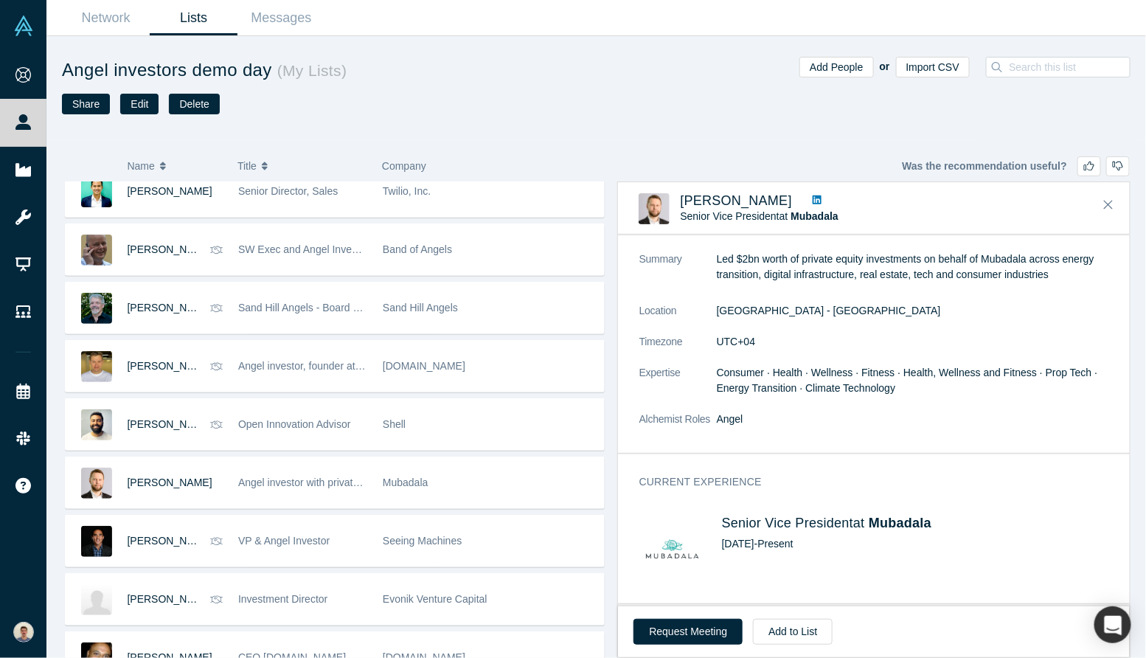
scroll to position [83, 0]
click at [682, 630] on button "Request Meeting" at bounding box center [688, 632] width 109 height 26
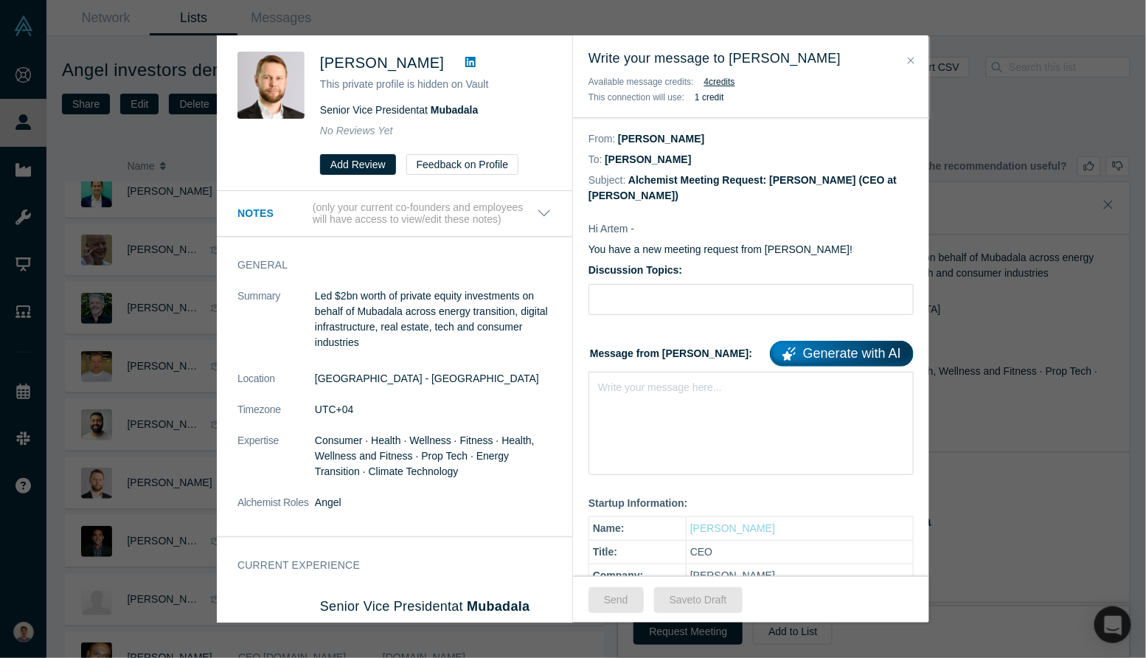
click at [730, 423] on div "Write your message here..." at bounding box center [751, 423] width 325 height 103
click at [718, 308] on input "Discussion Topics:" at bounding box center [751, 299] width 325 height 31
type input "Intro [PERSON_NAME], bio-nanosolutions for agriculture"
click at [717, 377] on div "rdw-editor" at bounding box center [751, 384] width 305 height 15
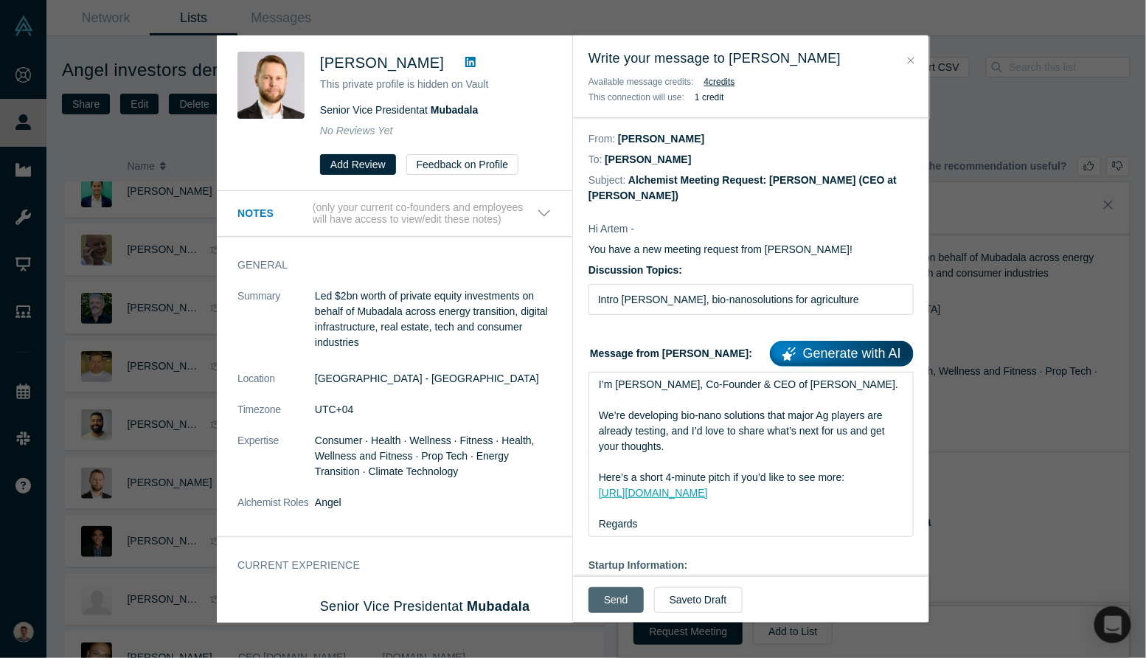
click at [613, 590] on button "Send" at bounding box center [616, 600] width 55 height 26
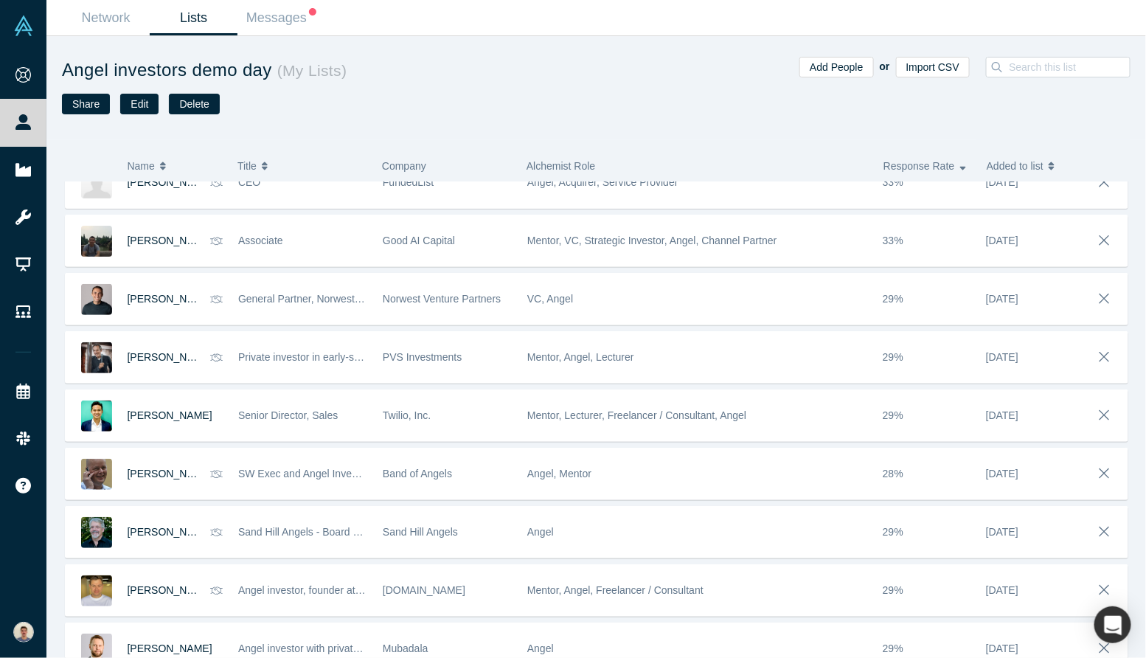
scroll to position [1835, 0]
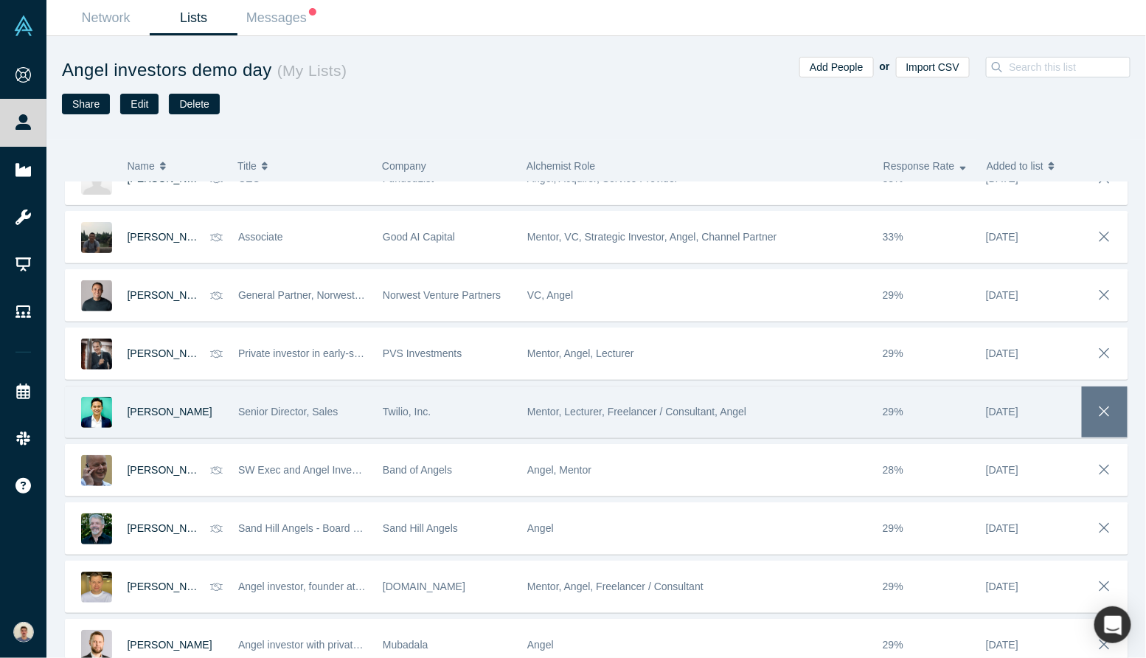
click at [1109, 409] on icon "button" at bounding box center [1105, 411] width 21 height 16
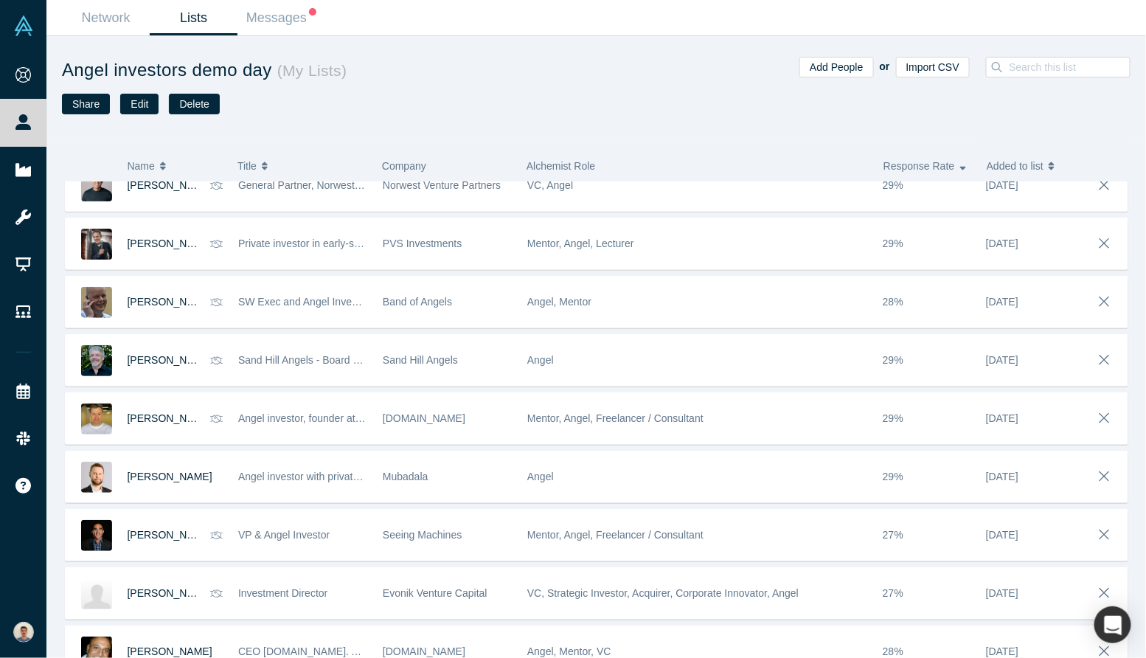
scroll to position [1950, 0]
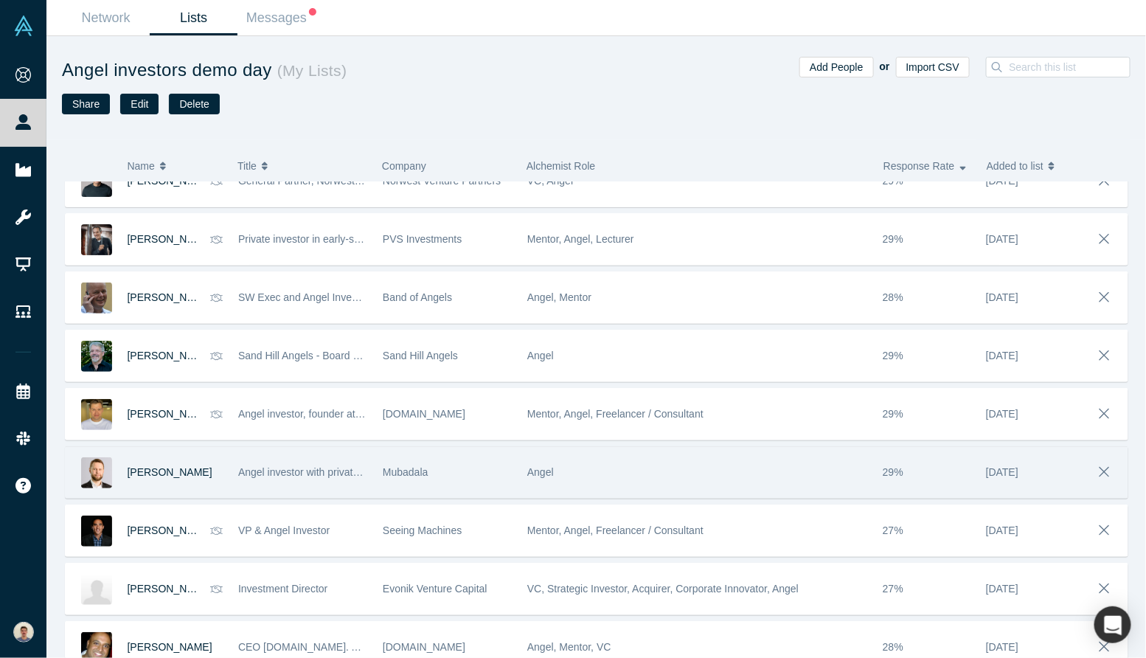
click at [773, 462] on div "Angel" at bounding box center [697, 472] width 340 height 51
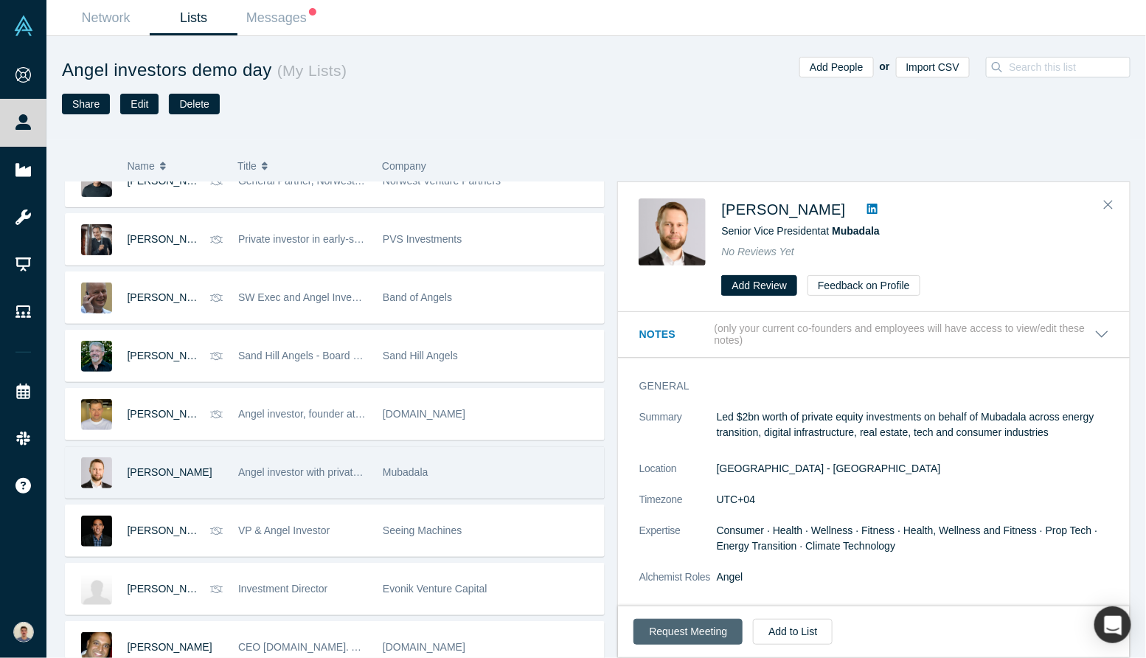
click at [710, 642] on button "Request Meeting" at bounding box center [688, 632] width 109 height 26
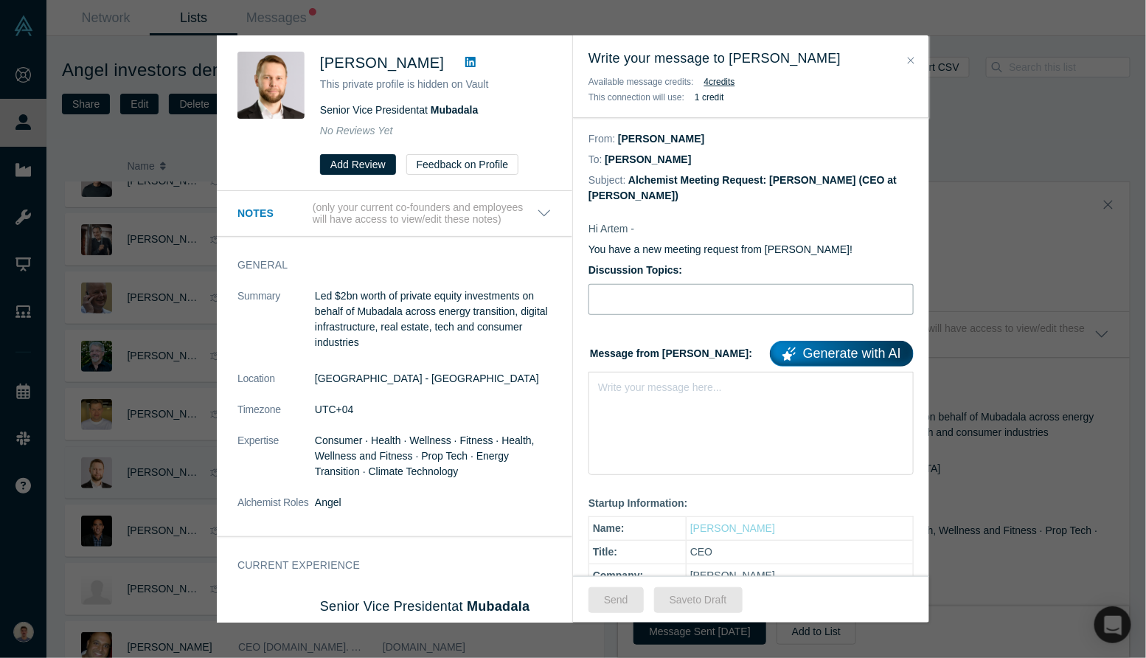
click at [685, 290] on input "Discussion Topics:" at bounding box center [751, 299] width 325 height 31
type input "Intro [PERSON_NAME], bio-nanosolutions for agriculture"
click at [662, 407] on div "Write your message here..." at bounding box center [751, 423] width 325 height 103
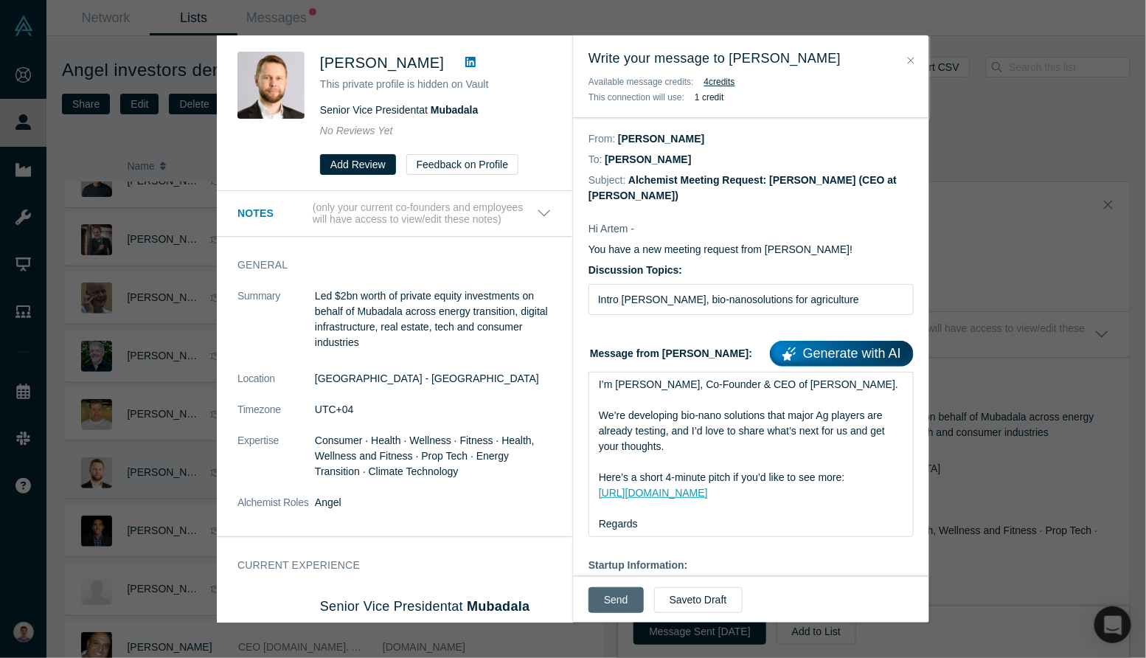
click at [616, 592] on button "Send" at bounding box center [616, 600] width 55 height 26
click at [915, 58] on button "Close" at bounding box center [911, 60] width 15 height 17
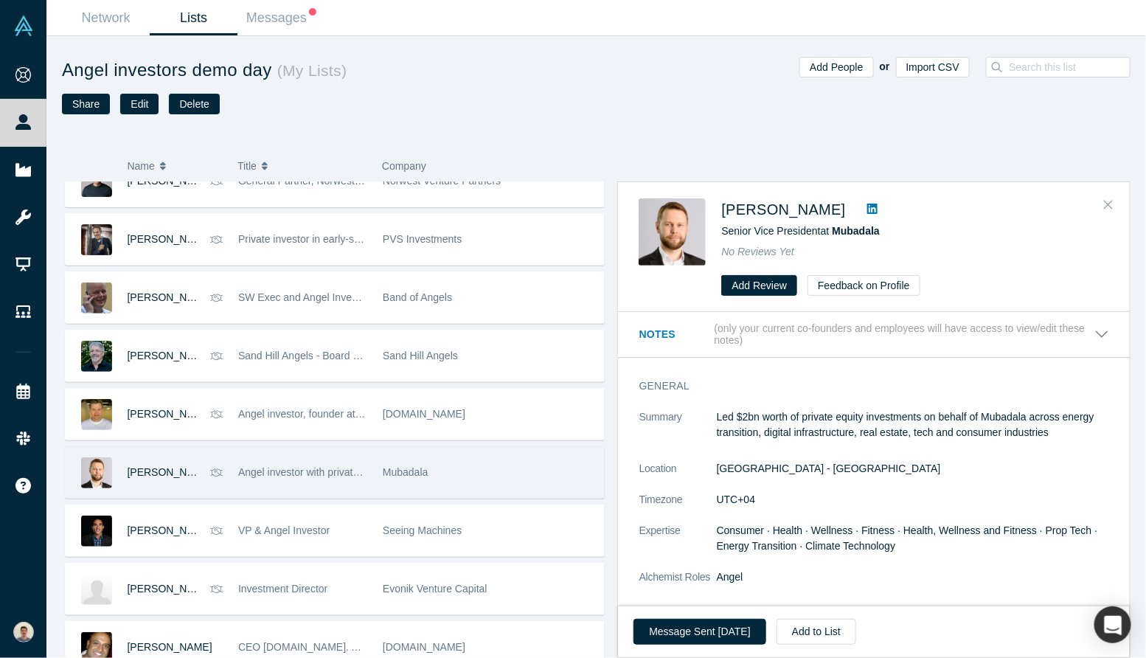
click at [1105, 205] on icon "Close" at bounding box center [1108, 204] width 9 height 13
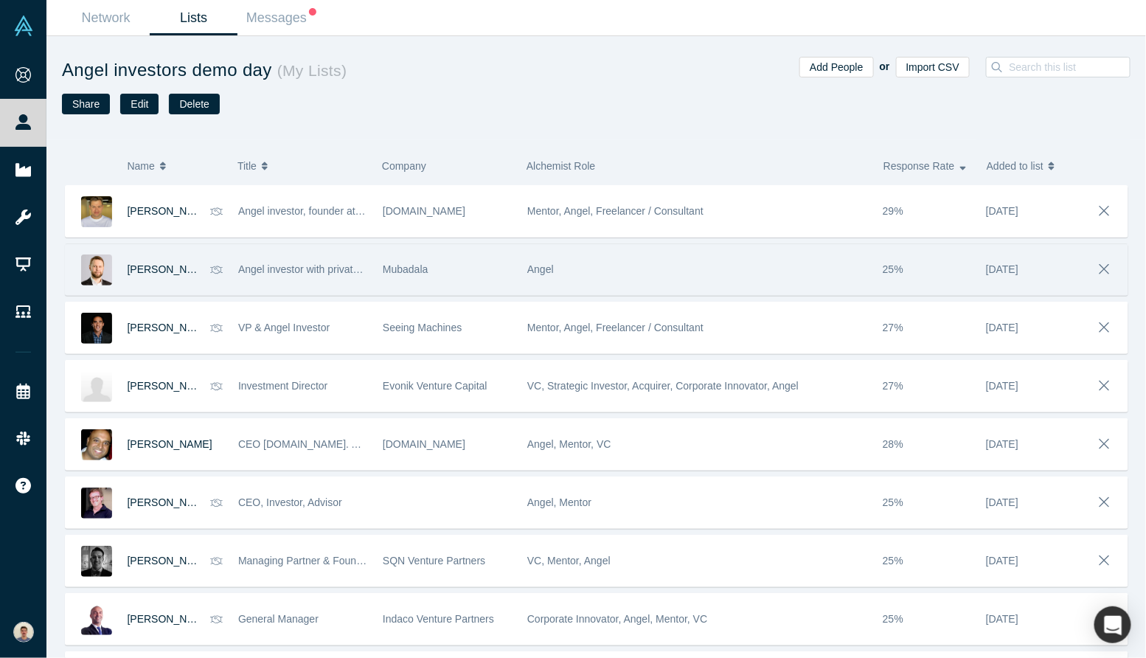
scroll to position [2159, 0]
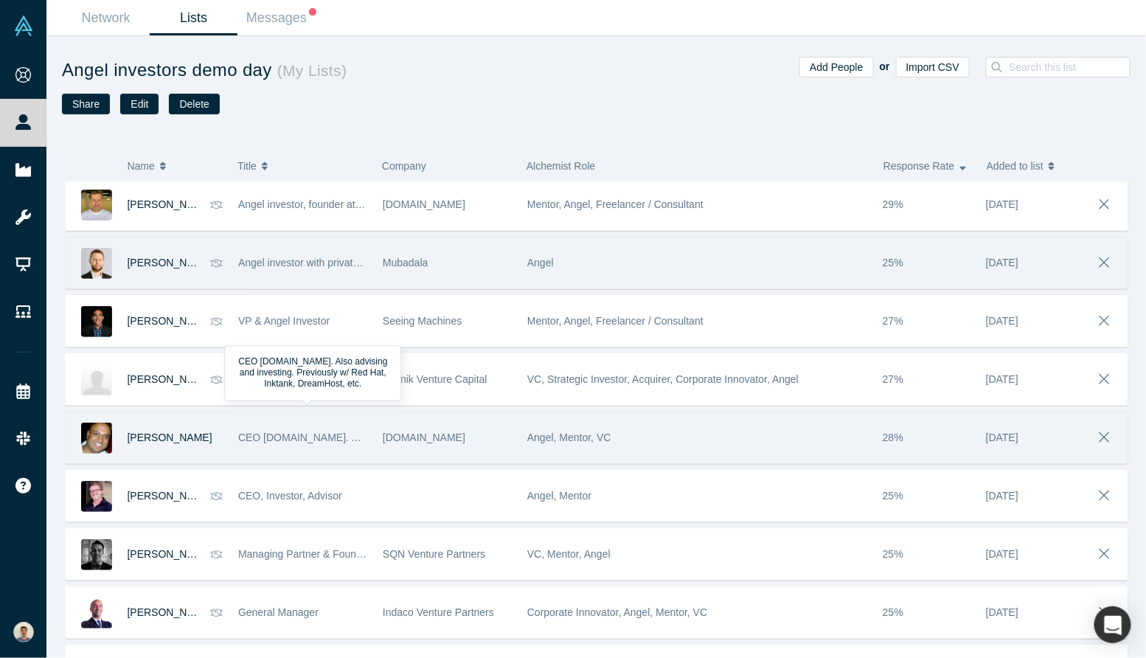
click at [246, 450] on div "CEO [DOMAIN_NAME]. Also advising and investing. Previously w/ Red Hat, Inktank,…" at bounding box center [302, 437] width 129 height 51
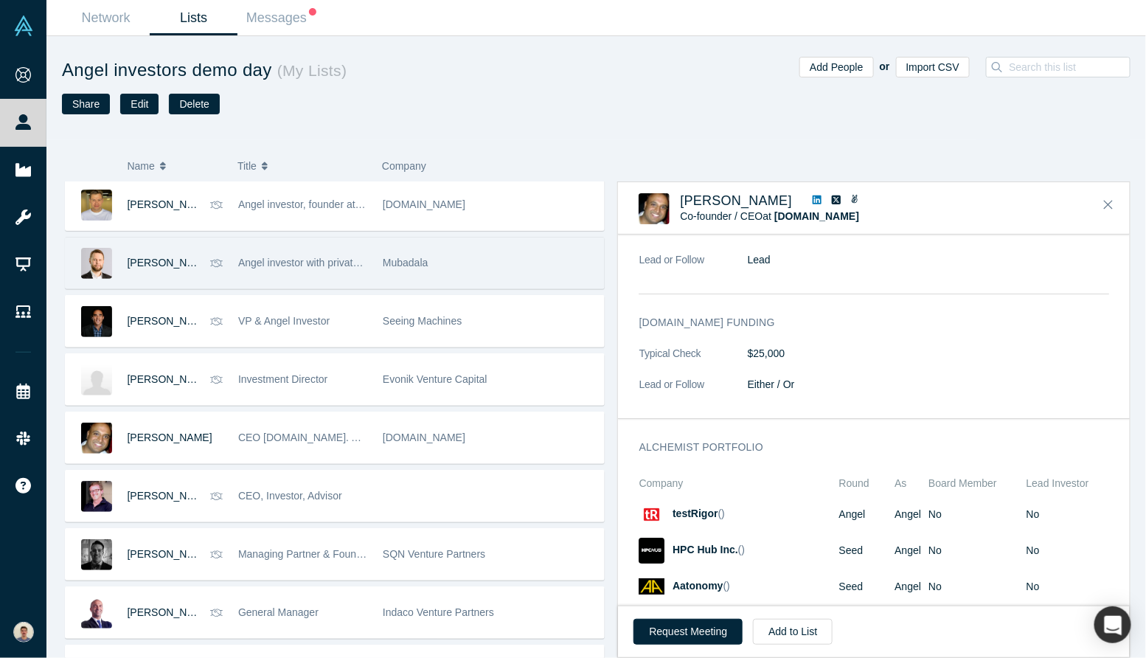
scroll to position [1942, 0]
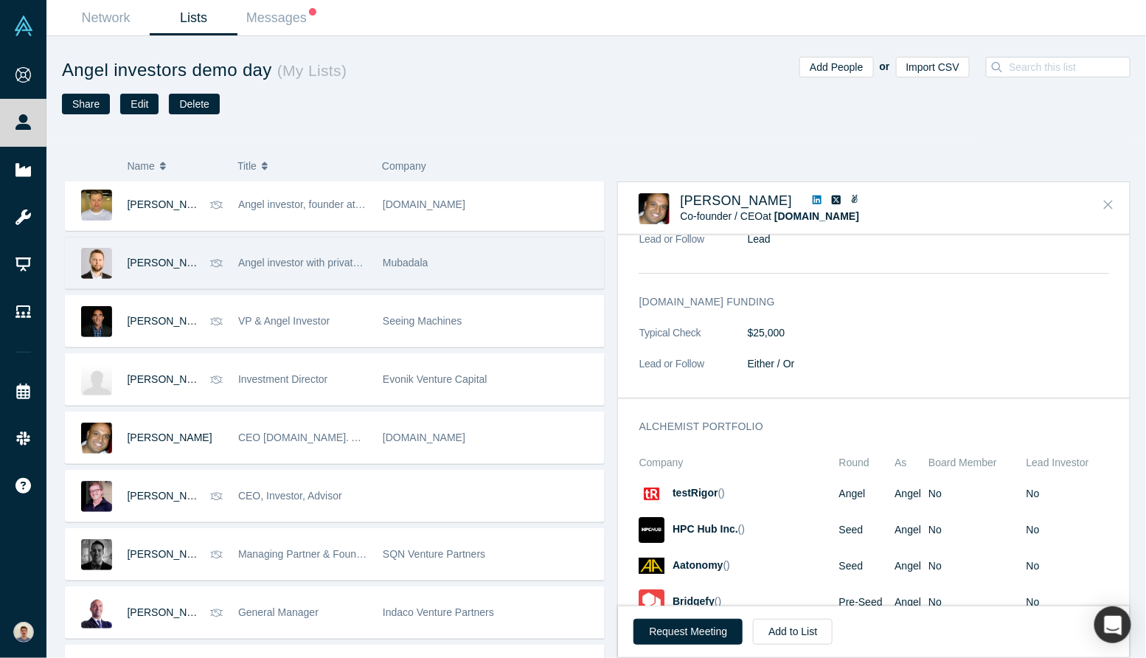
click at [1111, 209] on icon "Close" at bounding box center [1108, 204] width 9 height 13
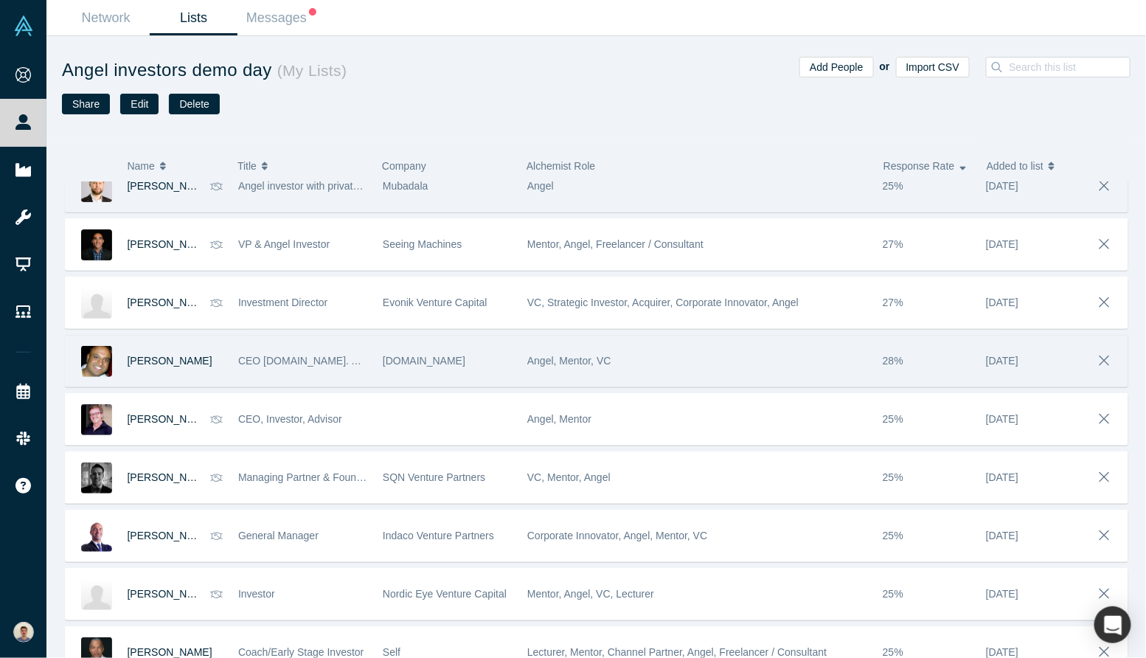
scroll to position [2239, 0]
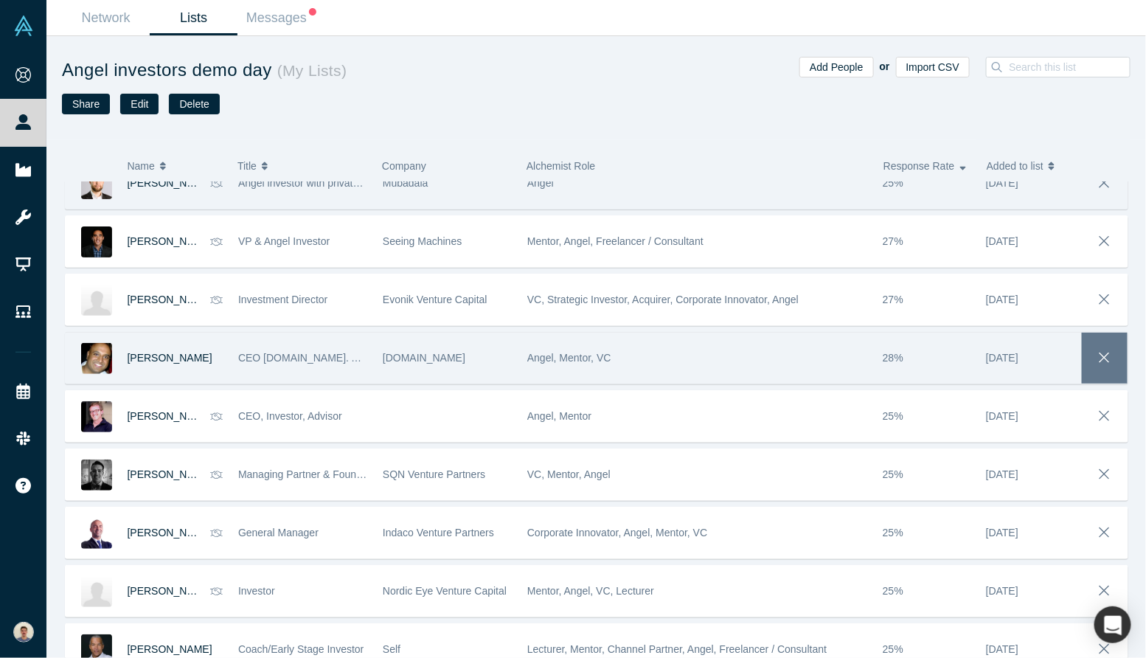
click at [1109, 355] on icon "button" at bounding box center [1105, 358] width 21 height 16
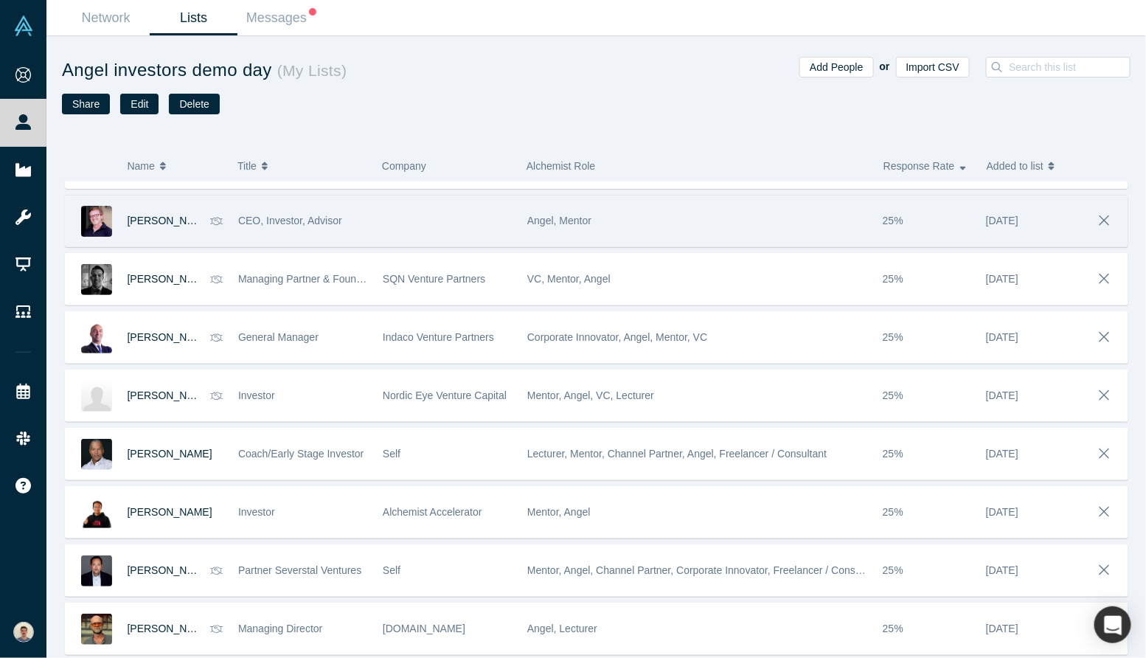
scroll to position [2390, 0]
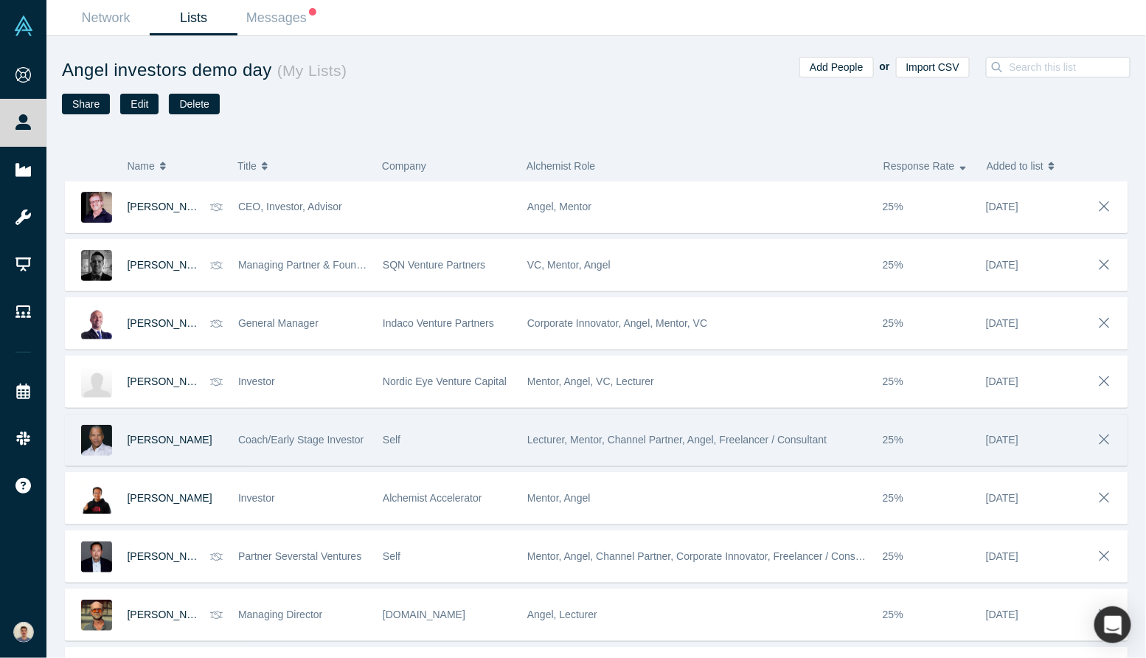
click at [500, 430] on div "Self" at bounding box center [447, 440] width 129 height 51
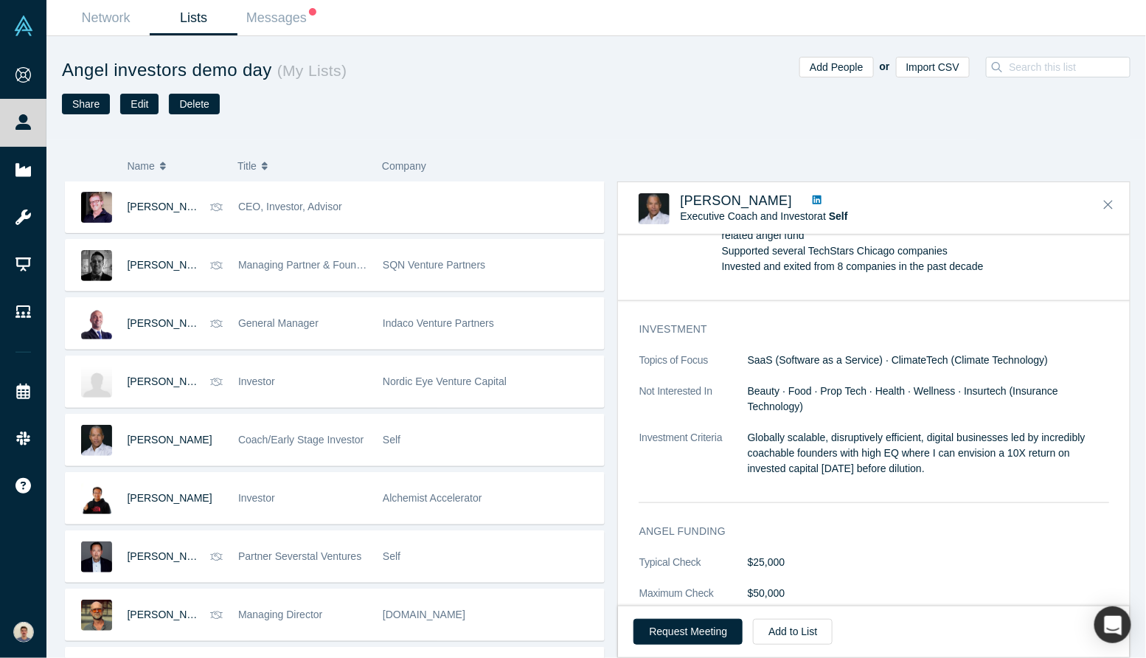
scroll to position [0, 0]
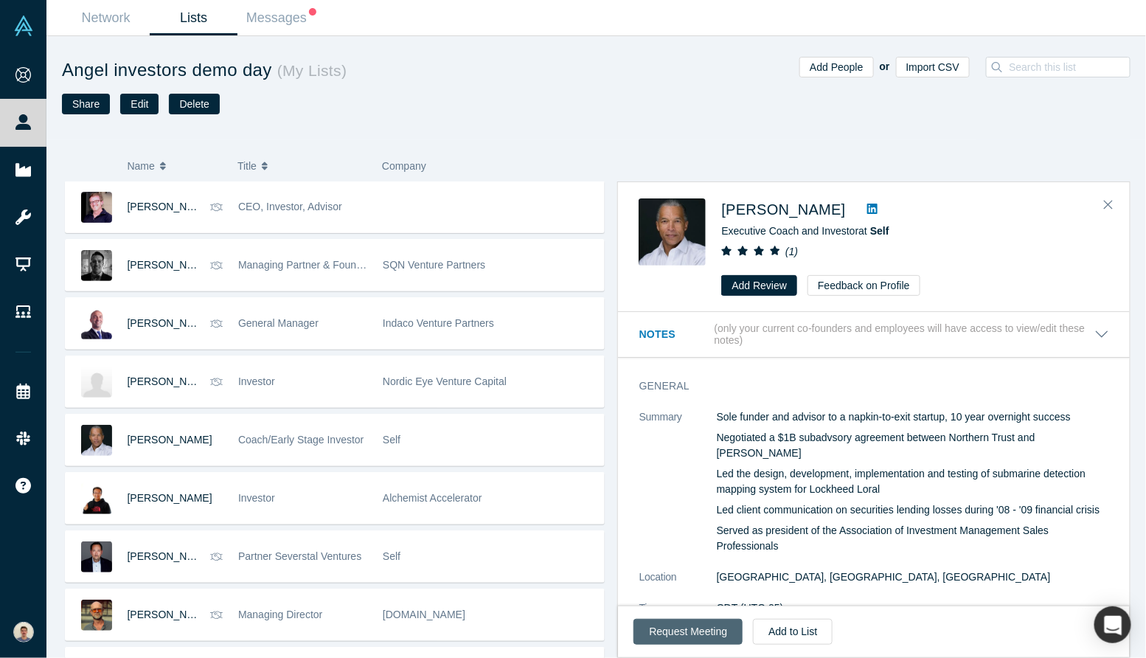
click at [700, 641] on button "Request Meeting" at bounding box center [688, 632] width 109 height 26
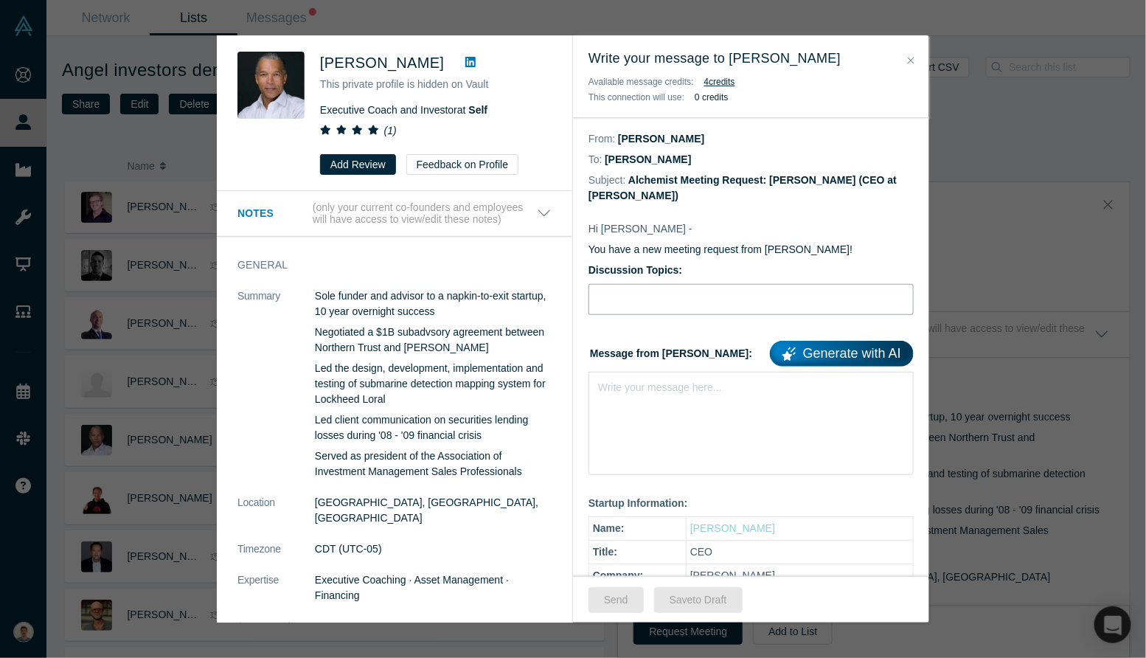
click at [655, 294] on input "Discussion Topics:" at bounding box center [751, 299] width 325 height 31
type input "Intro [PERSON_NAME], bio-nanosolutions for agriculture"
click at [658, 404] on div "Write your message here..." at bounding box center [751, 423] width 325 height 103
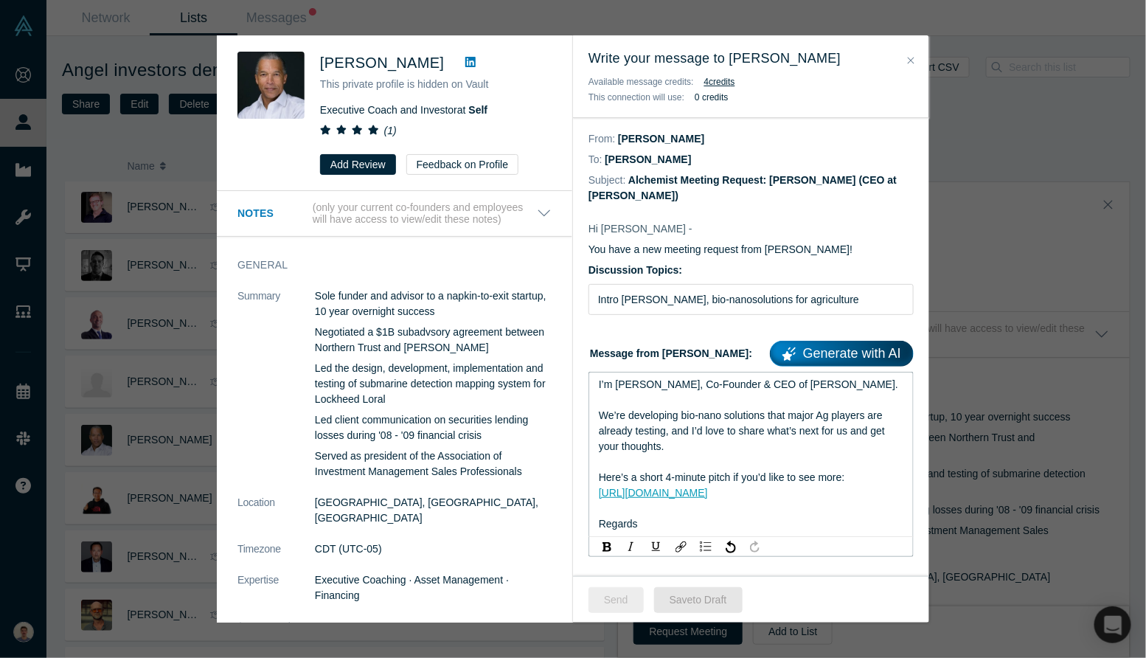
click at [609, 606] on button "Send" at bounding box center [616, 600] width 55 height 26
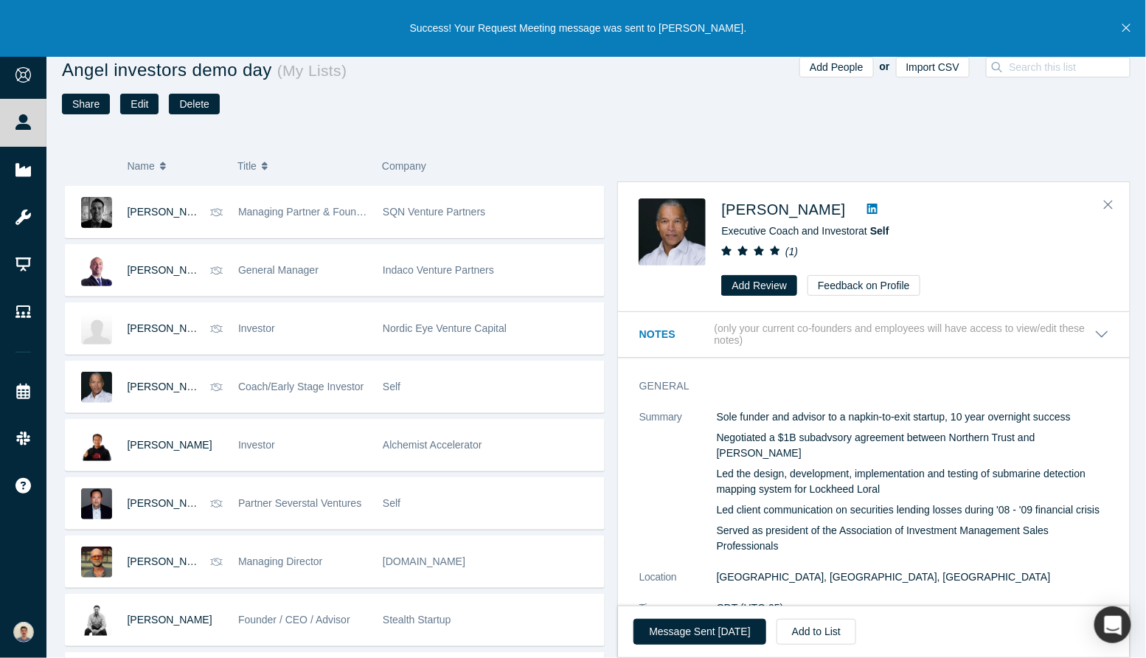
scroll to position [2462, 0]
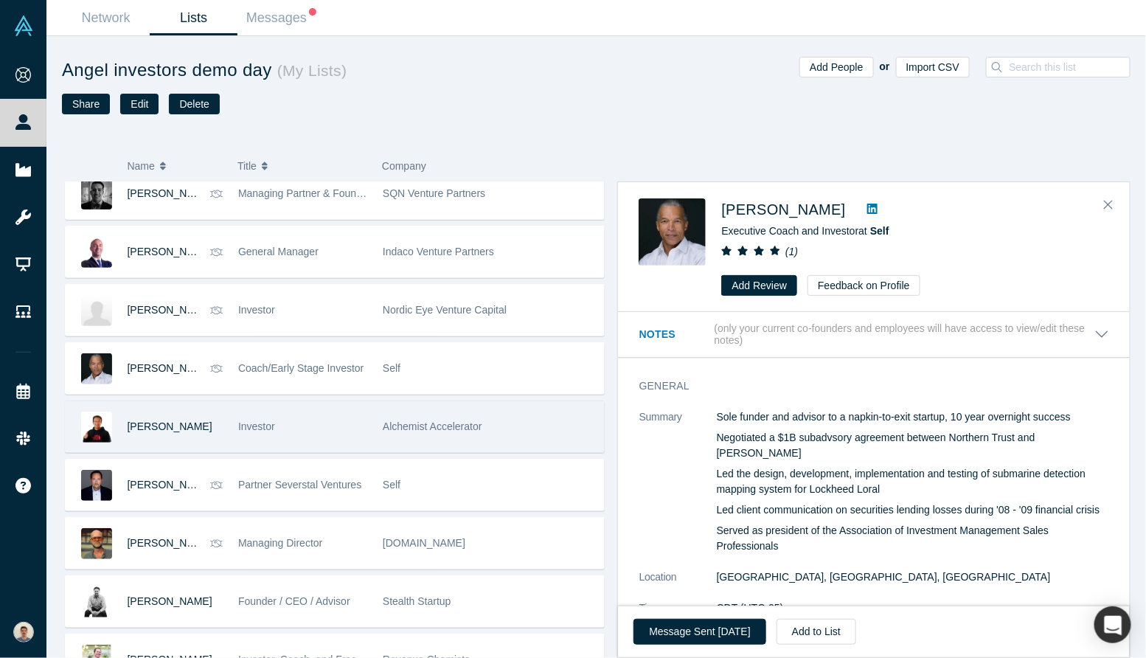
click at [360, 412] on div "Investor" at bounding box center [302, 426] width 129 height 51
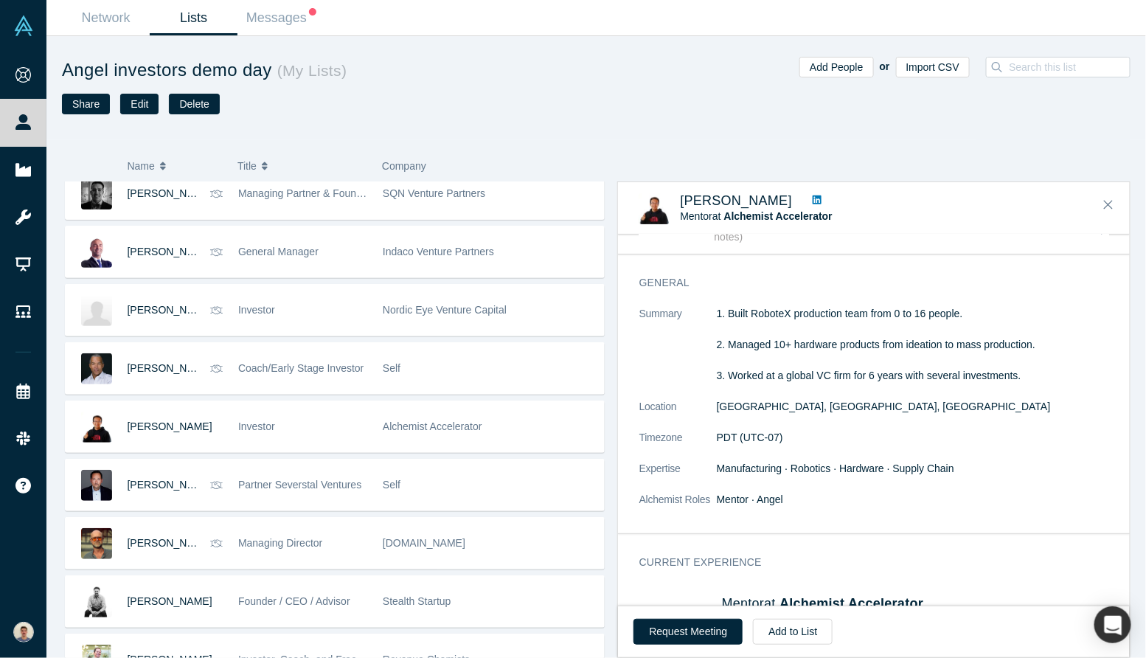
scroll to position [29, 0]
click at [781, 356] on p "1. Built RoboteX production team from 0 to 16 people. 2. Managed 10+ hardware p…" at bounding box center [912, 342] width 393 height 77
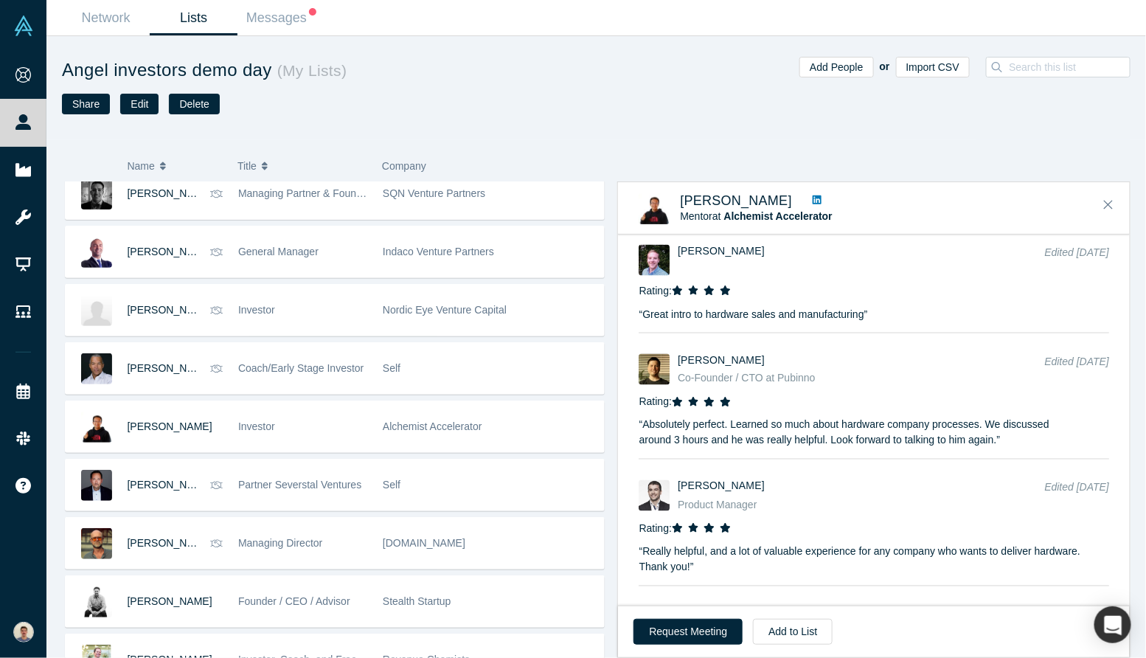
scroll to position [550, 0]
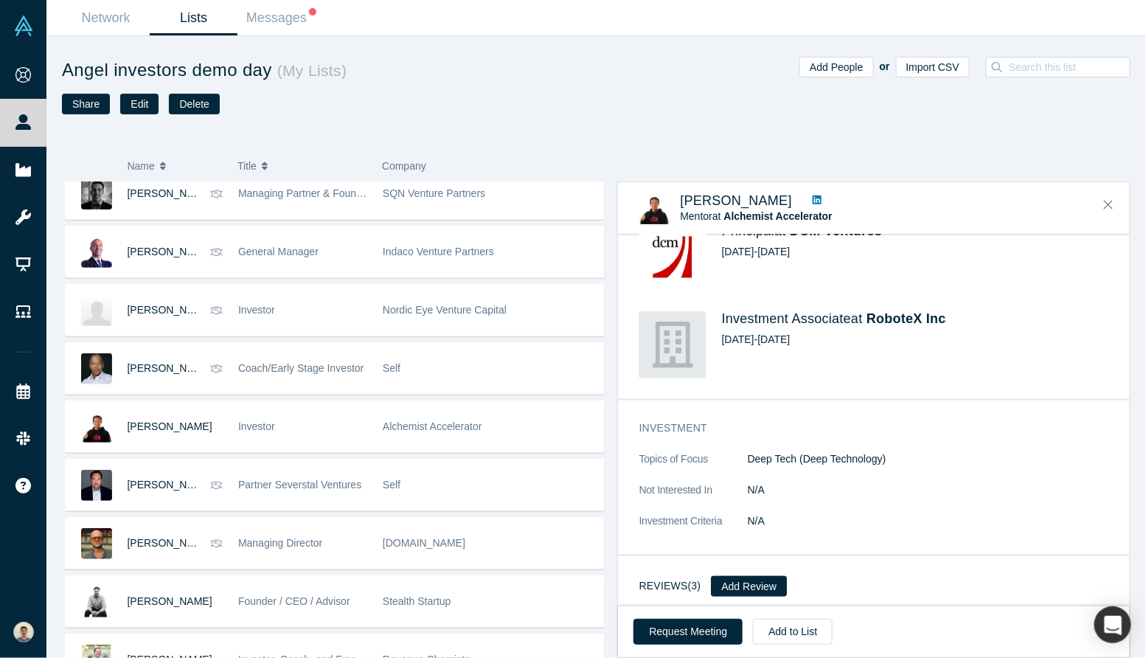
click at [802, 457] on span "Deep Tech (Deep Technology)" at bounding box center [816, 459] width 139 height 12
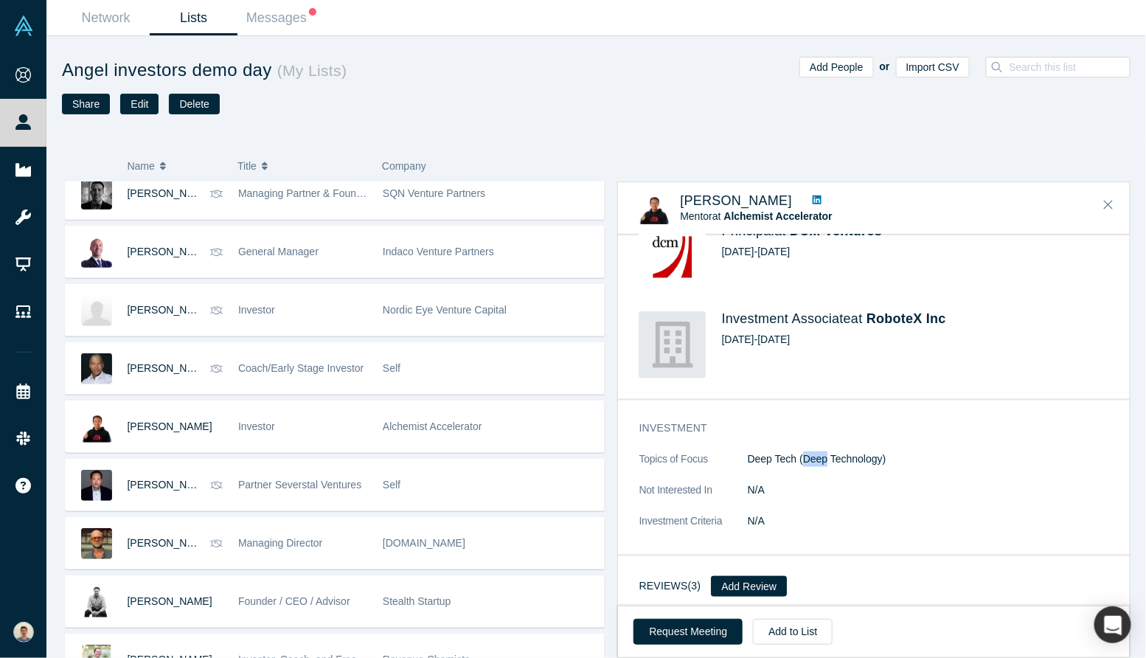
click at [802, 457] on span "Deep Tech (Deep Technology)" at bounding box center [816, 459] width 139 height 12
click at [722, 635] on button "Request Meeting" at bounding box center [688, 632] width 109 height 26
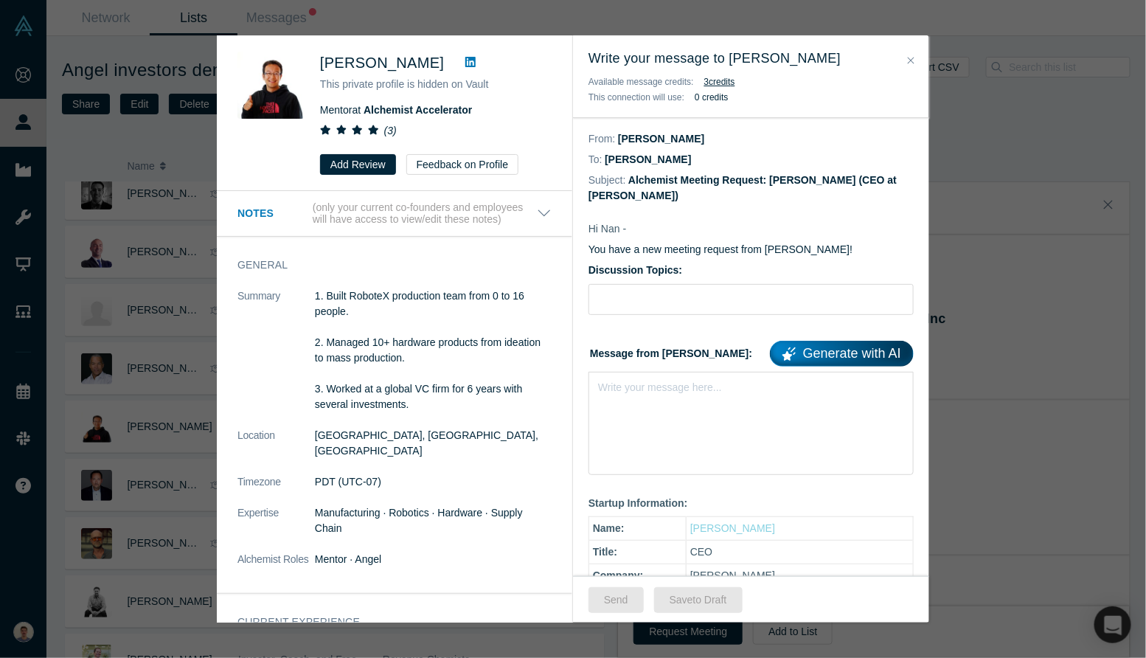
click at [651, 283] on div "Discussion Topics:" at bounding box center [751, 289] width 325 height 52
click at [651, 289] on input "Discussion Topics:" at bounding box center [751, 299] width 325 height 31
type input "Intro [PERSON_NAME], bio-nanosolutions for agriculture"
click at [668, 401] on div "Write your message here..." at bounding box center [751, 423] width 325 height 103
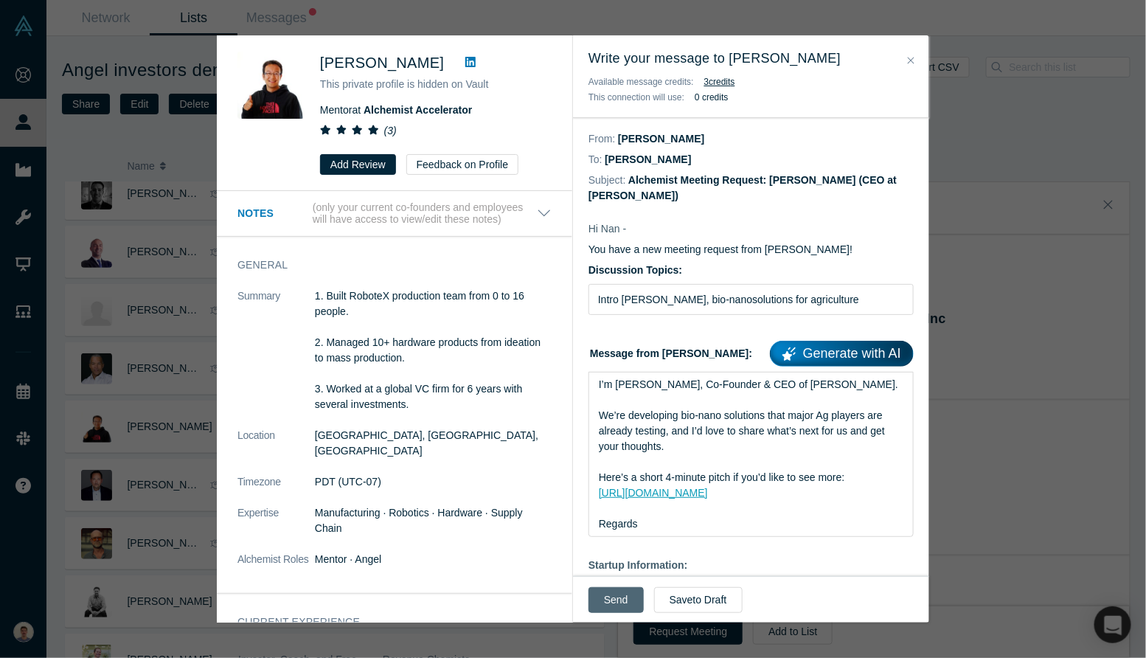
click at [625, 608] on button "Send" at bounding box center [616, 600] width 55 height 26
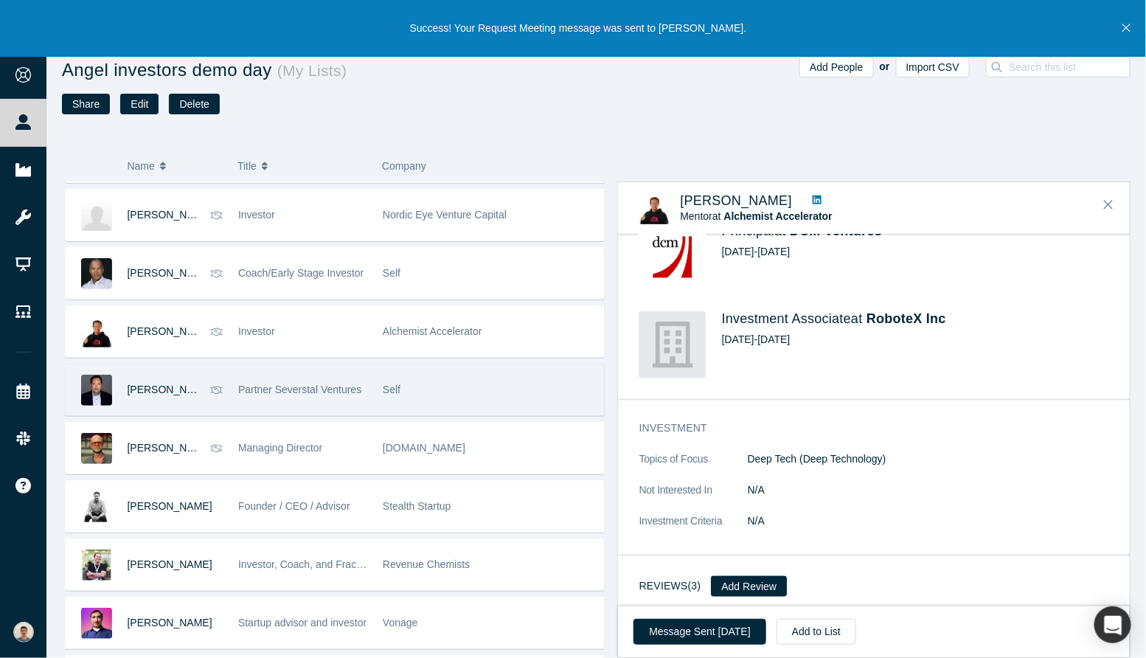
scroll to position [2564, 0]
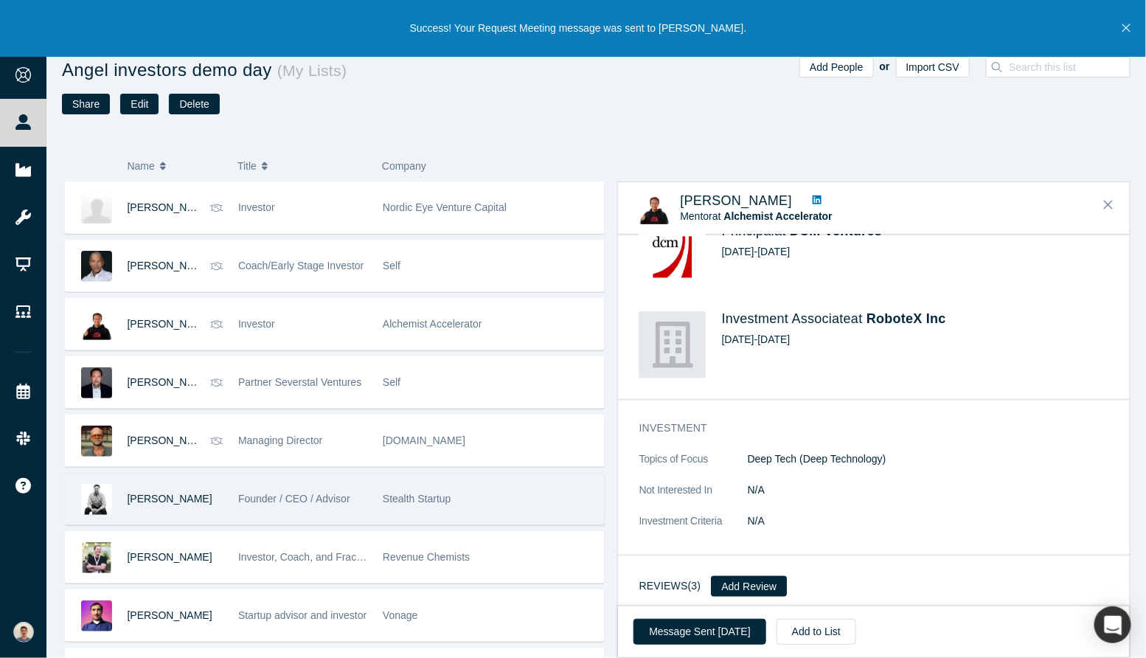
click at [209, 484] on div "[PERSON_NAME]" at bounding box center [176, 499] width 96 height 51
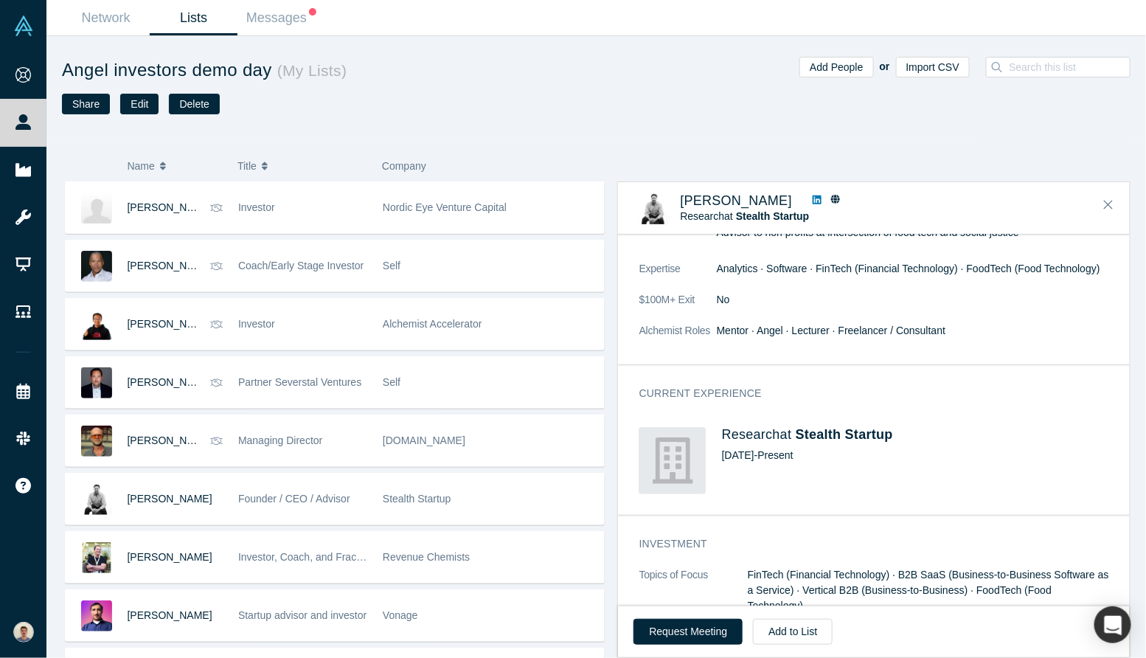
scroll to position [169, 0]
click at [713, 622] on button "Request Meeting" at bounding box center [688, 632] width 109 height 26
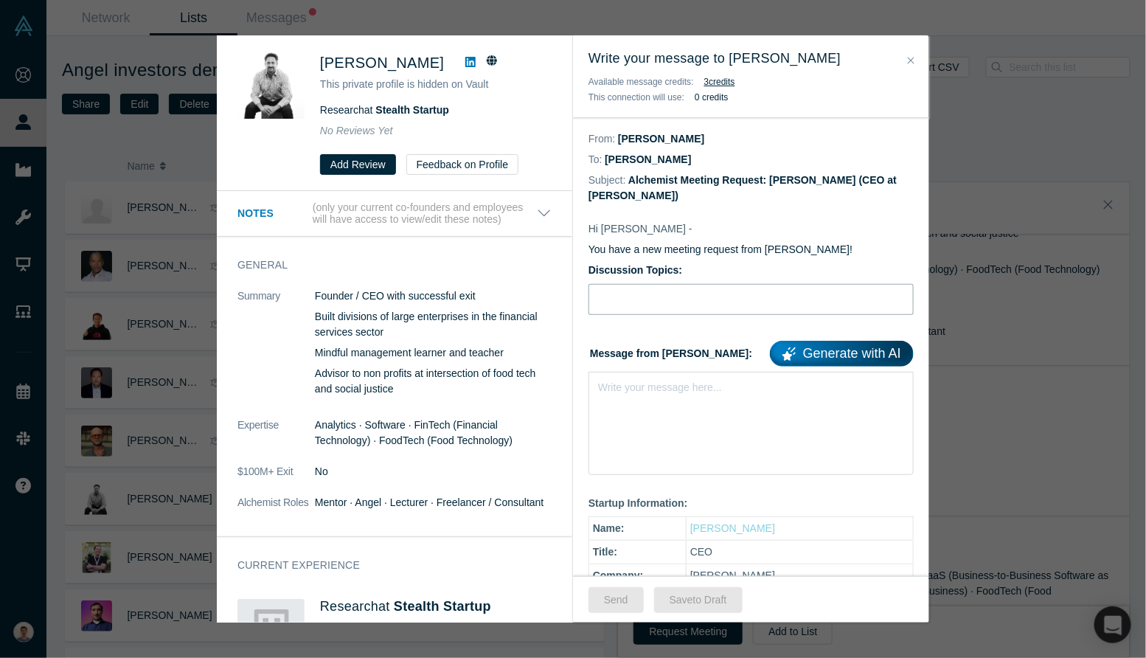
click at [656, 299] on input "Discussion Topics:" at bounding box center [751, 299] width 325 height 31
type input "Intro [PERSON_NAME], bio-nanosolutions for agriculture"
click at [673, 372] on div "Write your message here..." at bounding box center [751, 423] width 325 height 103
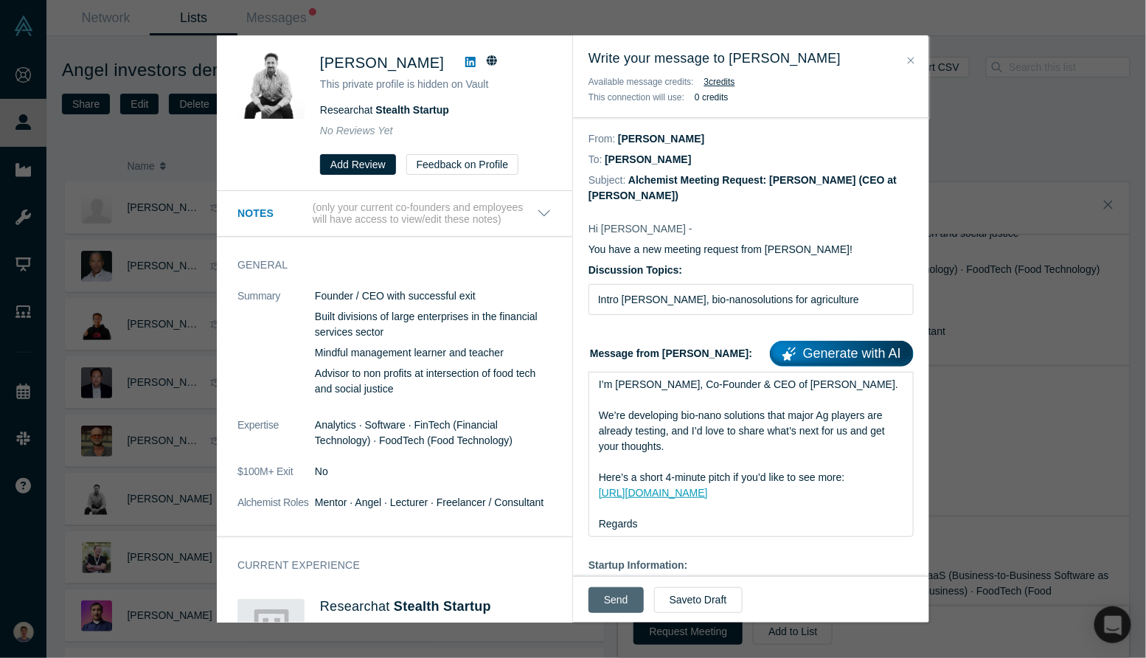
click at [613, 606] on button "Send" at bounding box center [616, 600] width 55 height 26
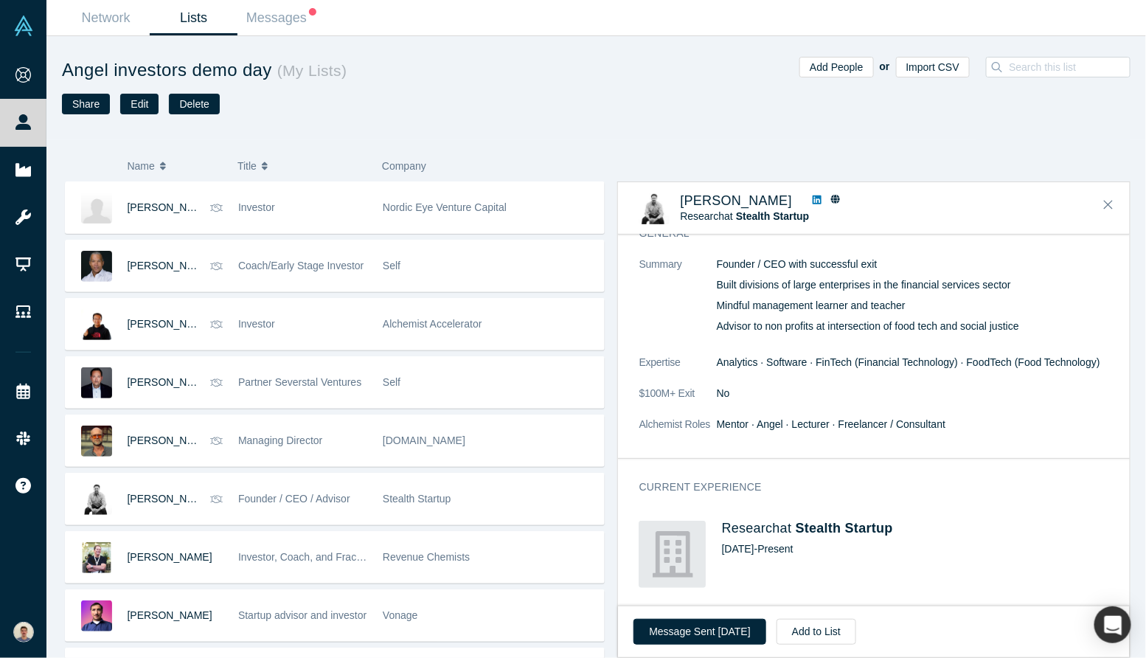
scroll to position [75, 0]
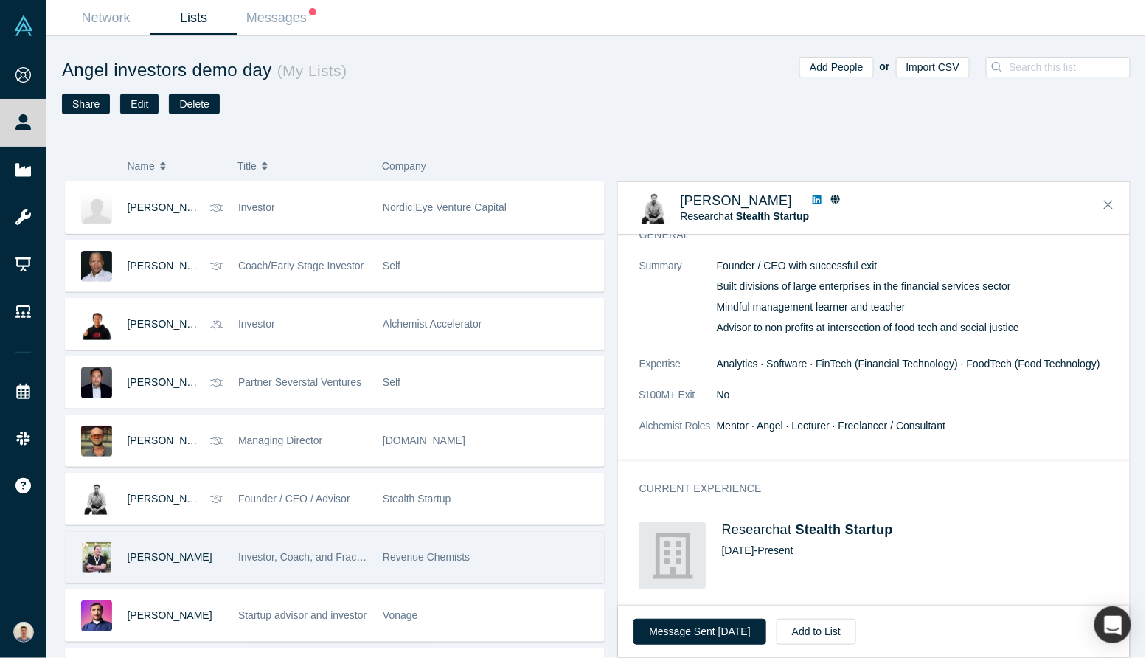
click at [214, 564] on div "[PERSON_NAME]" at bounding box center [176, 557] width 96 height 51
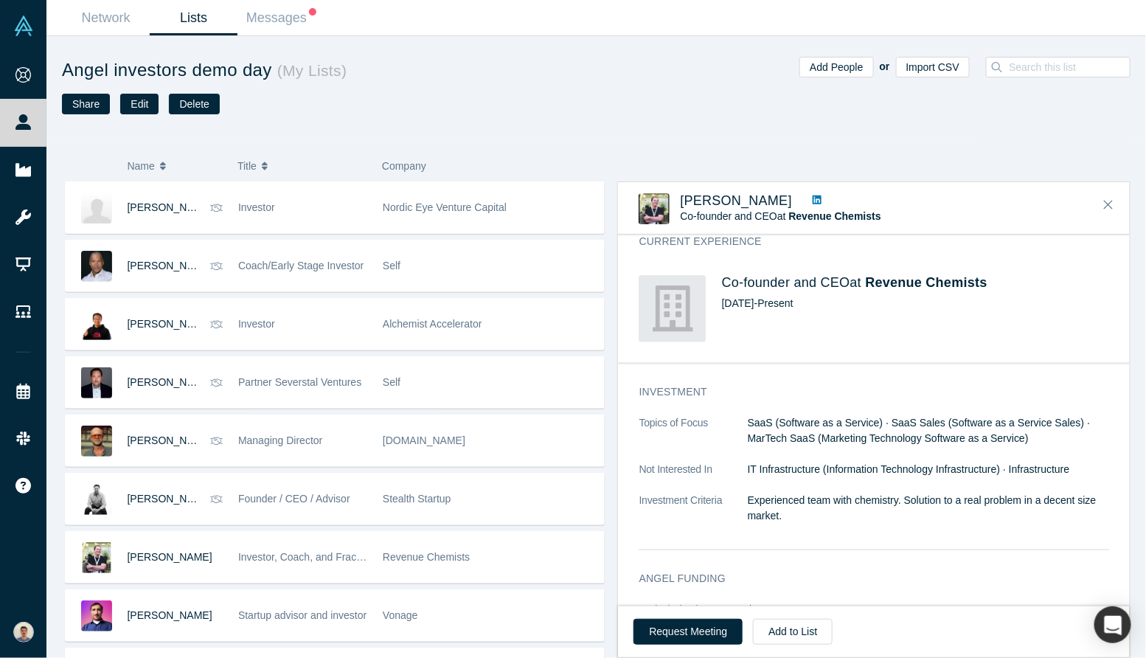
scroll to position [0, 0]
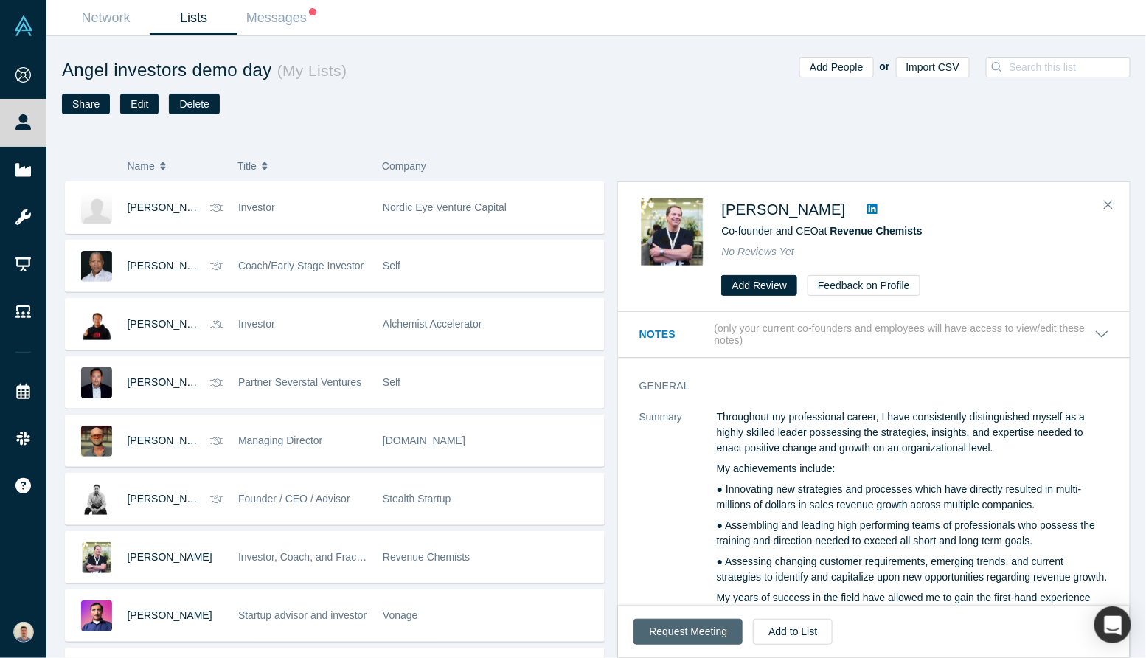
click at [673, 640] on button "Request Meeting" at bounding box center [688, 632] width 109 height 26
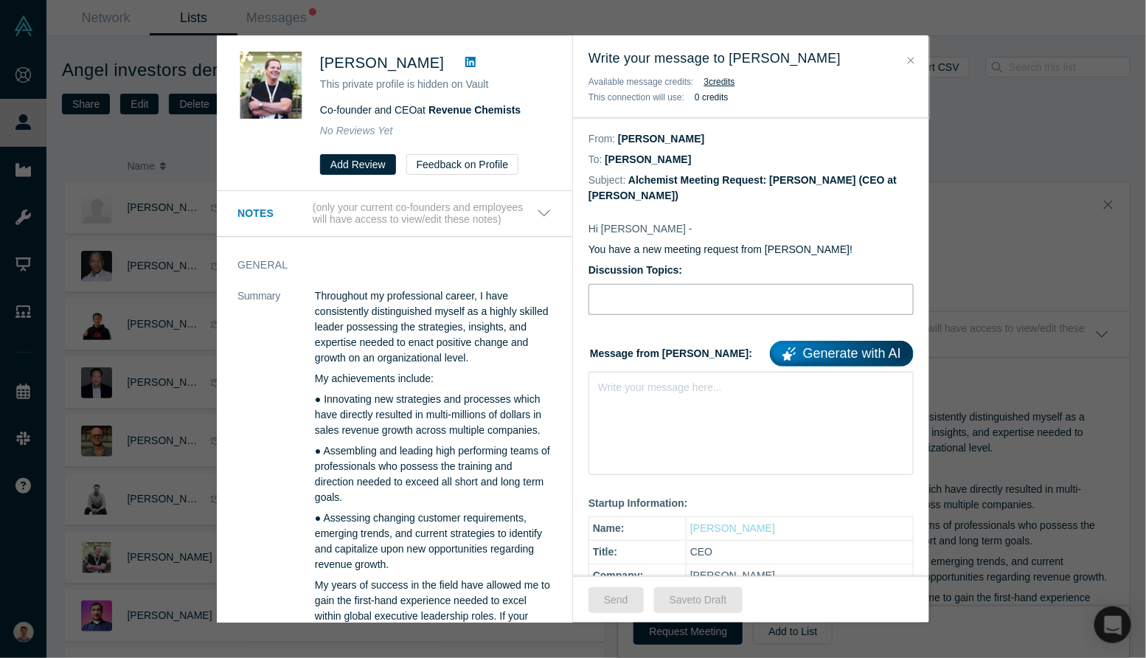
click at [699, 309] on input "Discussion Topics:" at bounding box center [751, 299] width 325 height 31
type input "Intro [PERSON_NAME], bio-nanosolutions for agriculture"
click at [689, 470] on div "Write your message here..." at bounding box center [751, 423] width 325 height 103
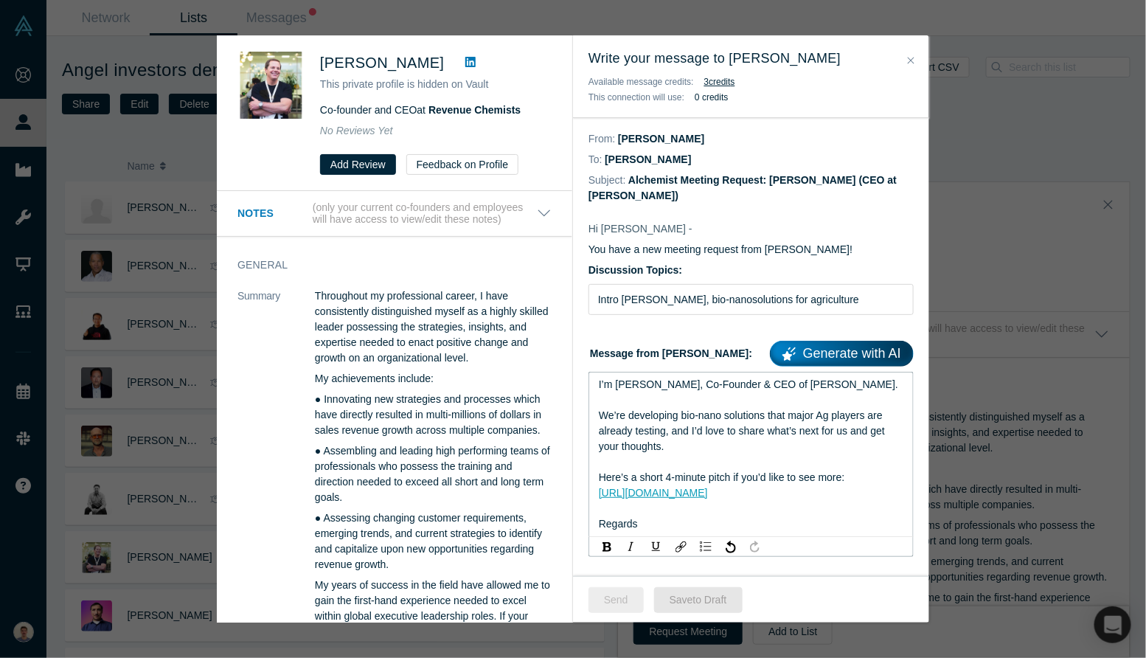
click at [615, 597] on button "Send" at bounding box center [616, 600] width 55 height 26
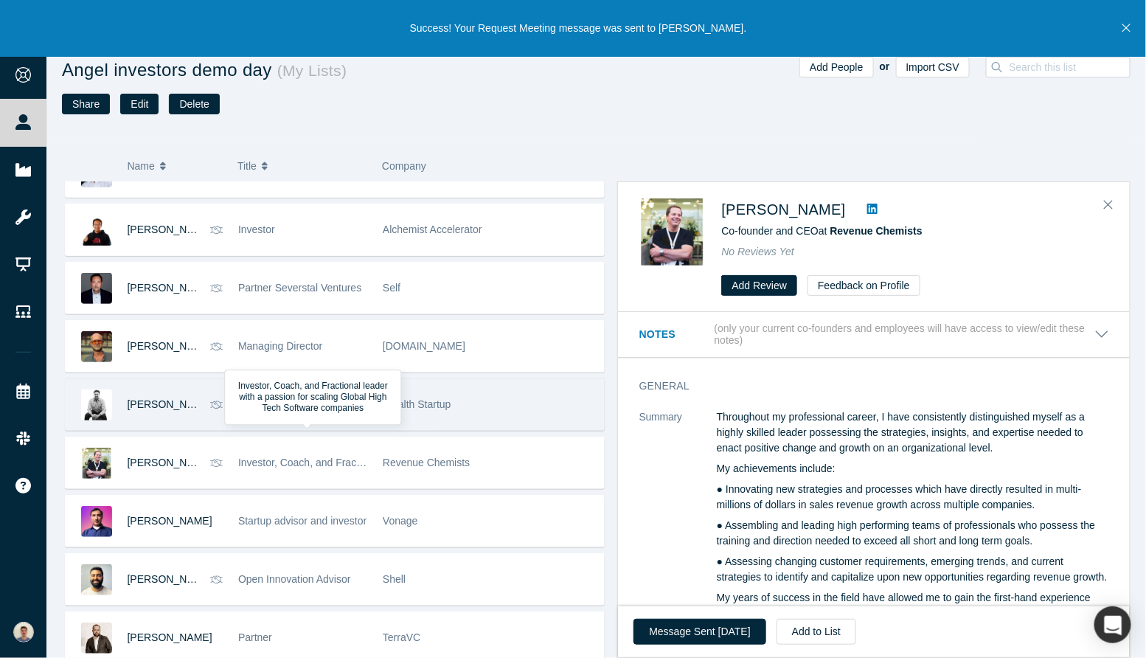
scroll to position [2659, 0]
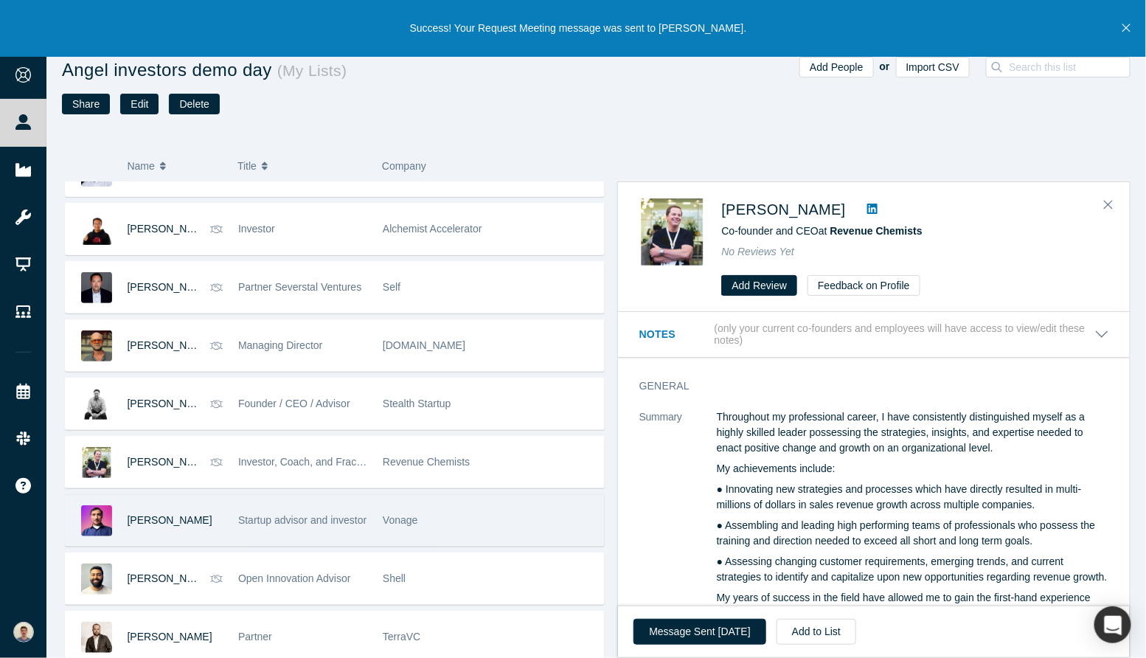
click at [338, 514] on span "Startup advisor and investor" at bounding box center [302, 520] width 128 height 12
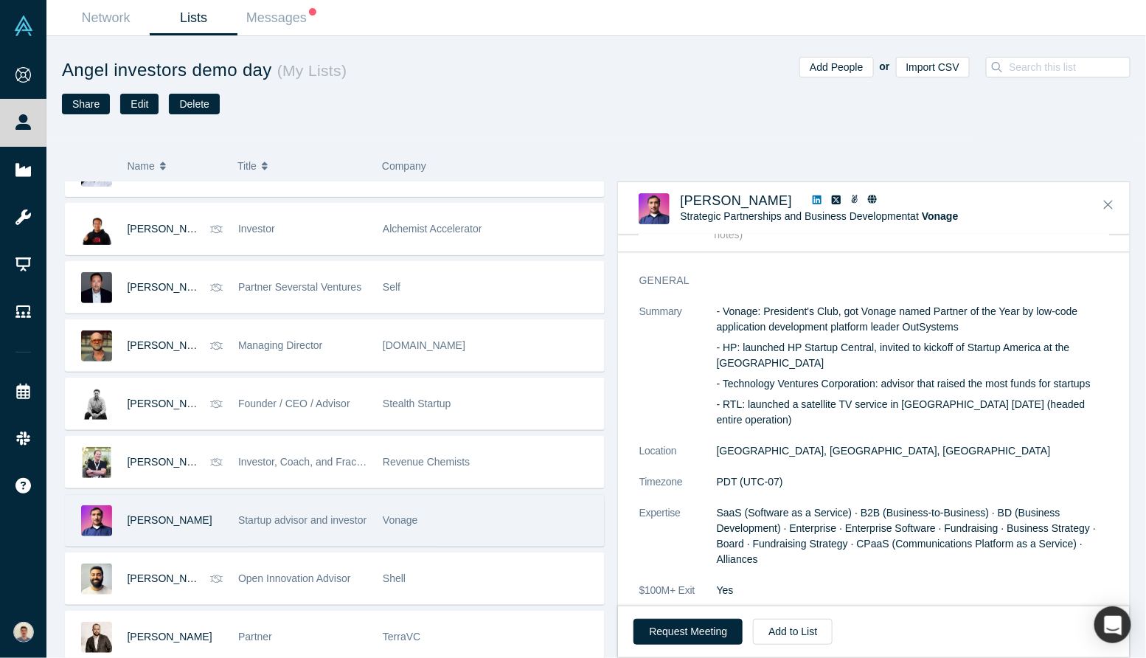
scroll to position [2735, 0]
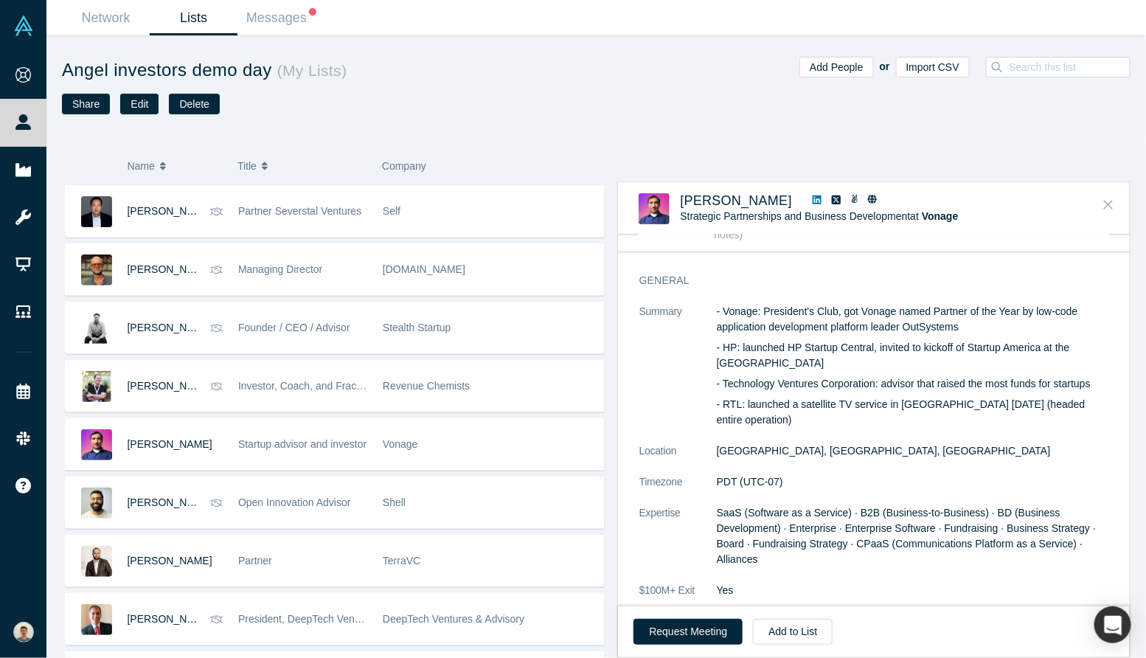
click at [1108, 204] on icon "Close" at bounding box center [1108, 205] width 9 height 9
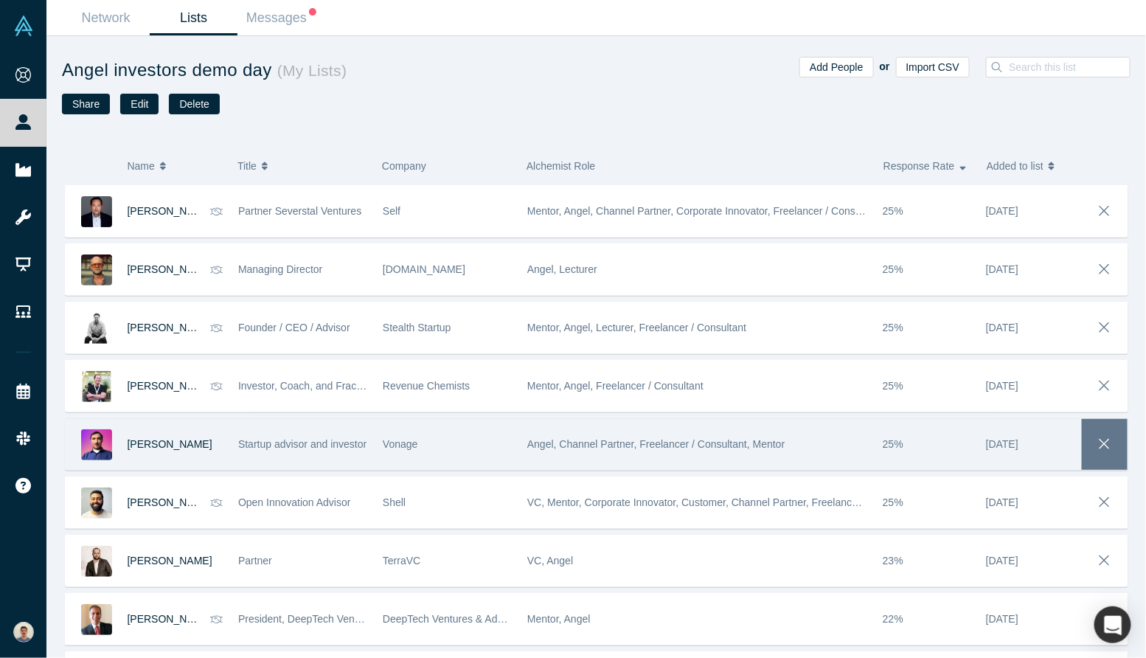
click at [1110, 436] on icon "button" at bounding box center [1105, 444] width 21 height 16
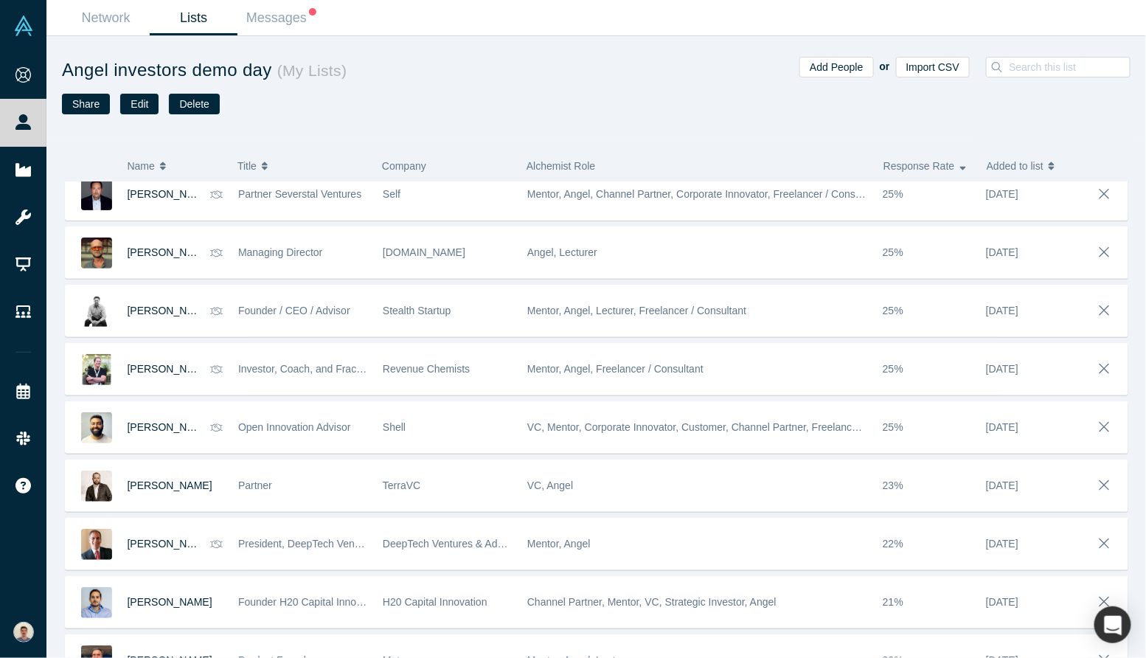
scroll to position [2757, 0]
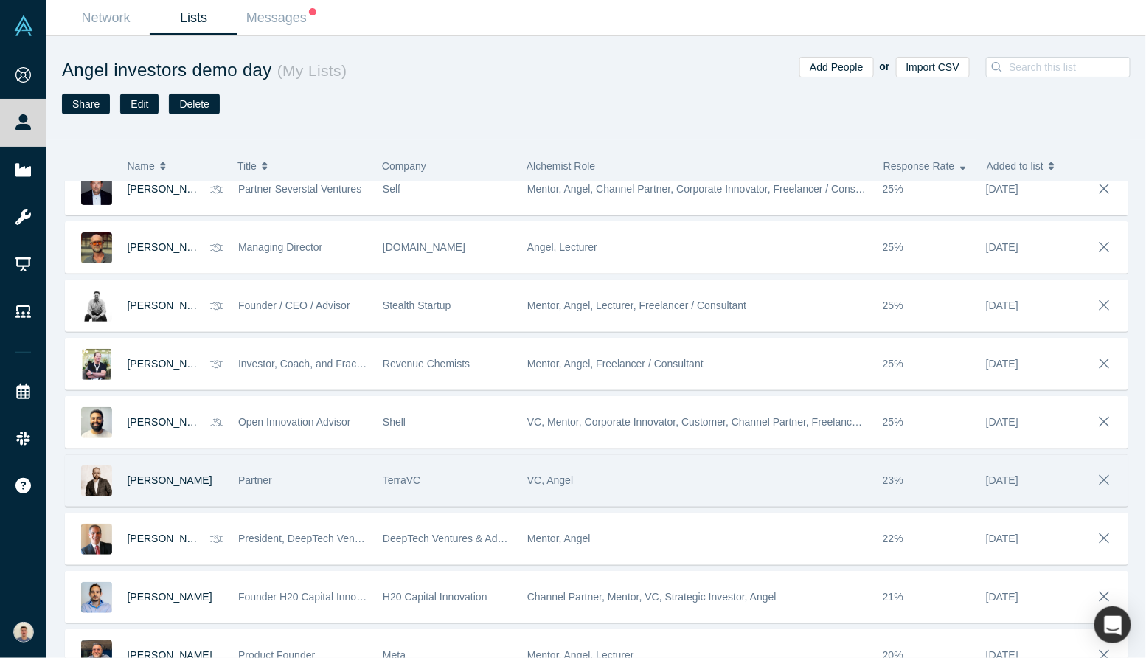
click at [746, 482] on div "VC, Angel" at bounding box center [697, 480] width 340 height 51
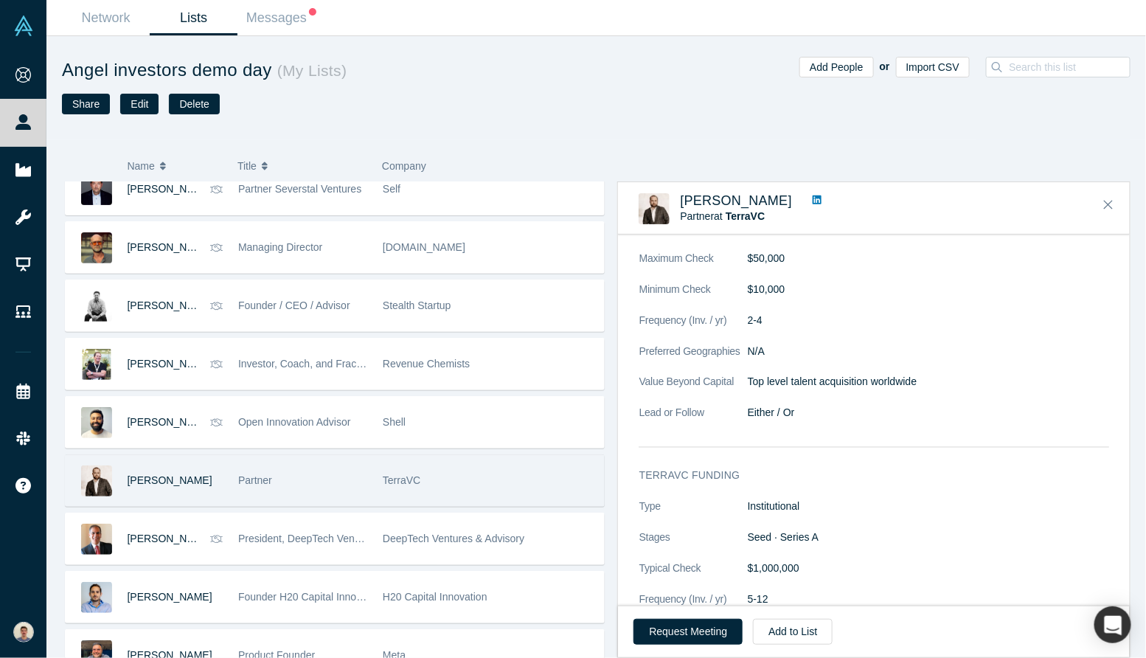
scroll to position [1025, 0]
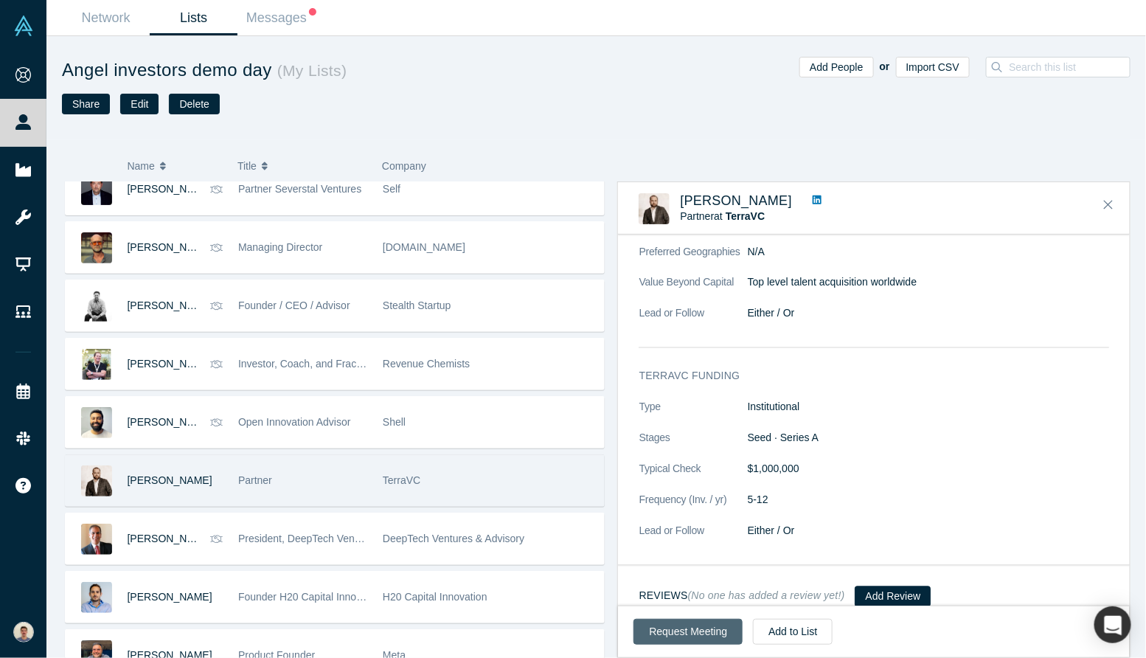
click at [674, 638] on button "Request Meeting" at bounding box center [688, 632] width 109 height 26
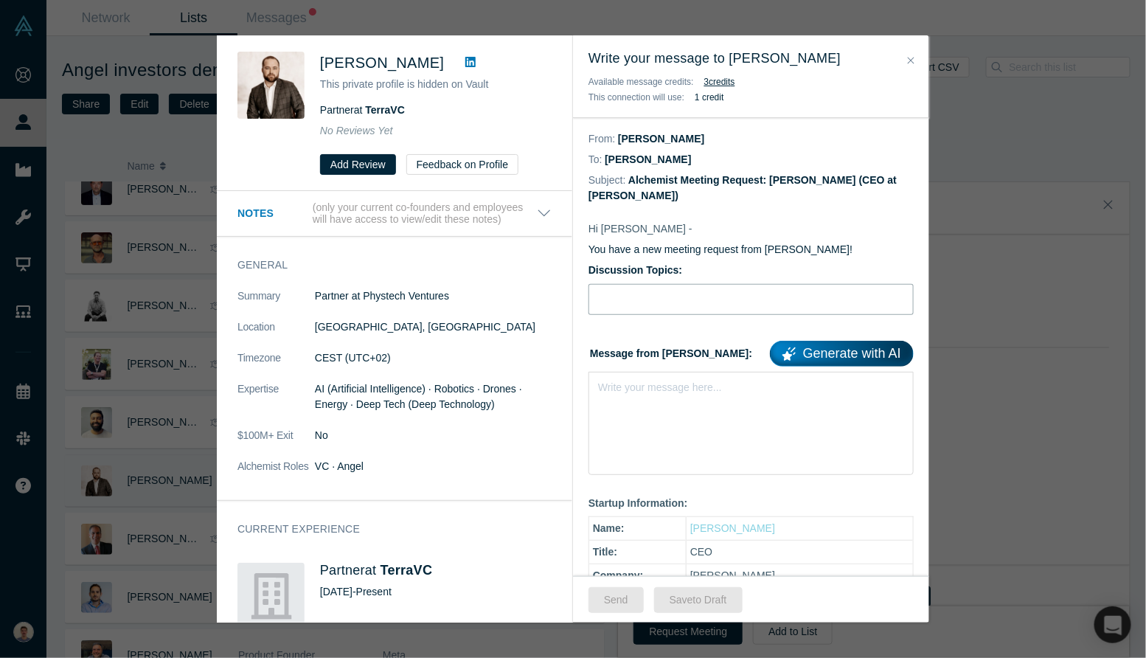
click at [703, 302] on input "Discussion Topics:" at bounding box center [751, 299] width 325 height 31
type input "Intro [PERSON_NAME], bio-nanosolutions for agriculture"
click at [696, 402] on div "Write your message here..." at bounding box center [751, 423] width 325 height 103
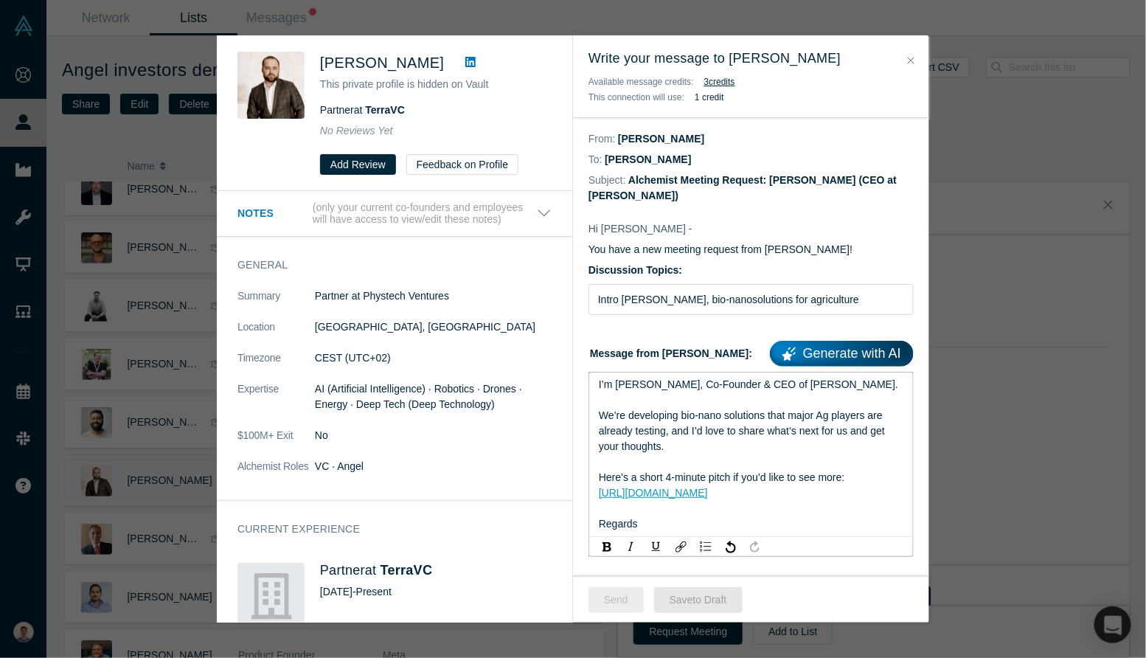
click at [616, 601] on button "Send" at bounding box center [616, 600] width 55 height 26
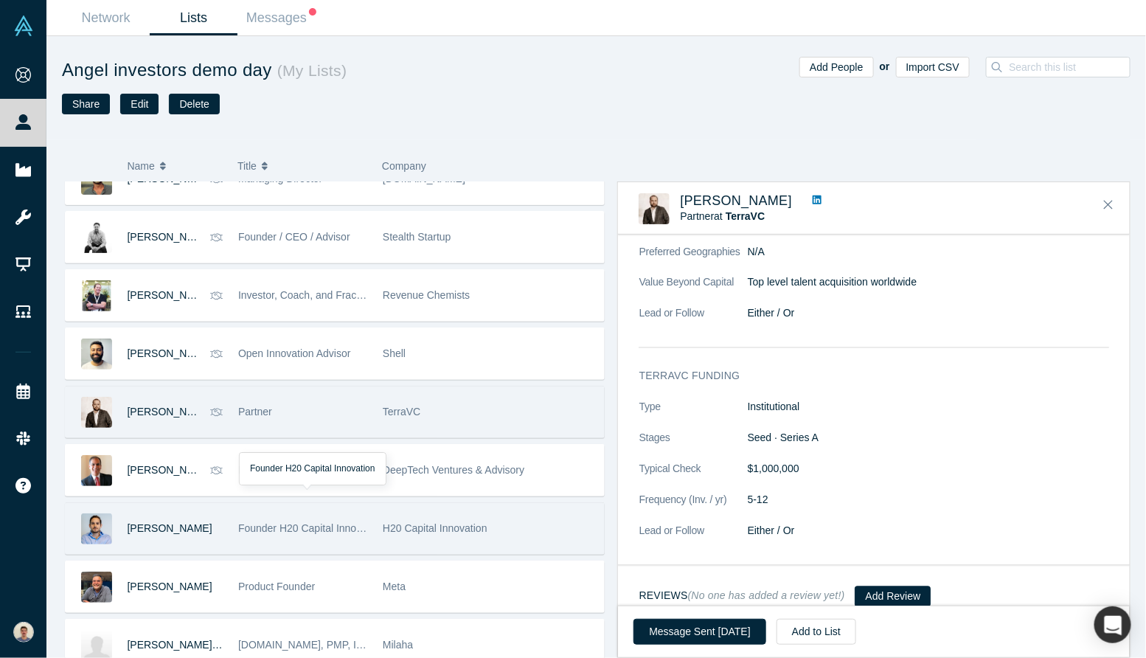
scroll to position [2833, 0]
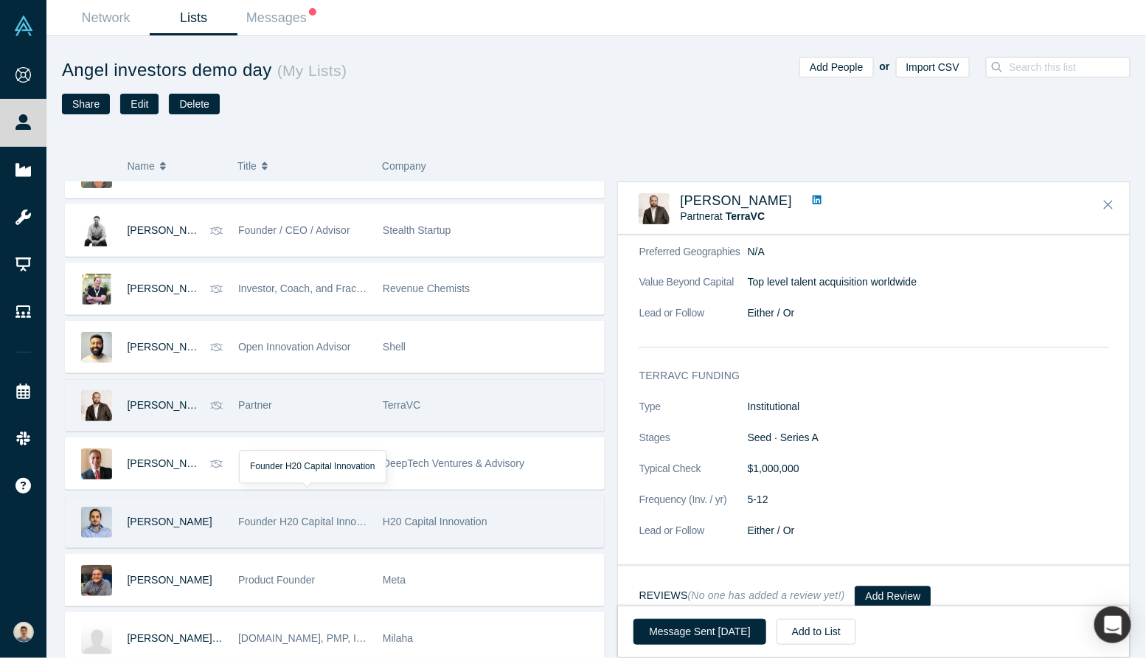
click at [330, 517] on span "Founder H20 Capital Innovation" at bounding box center [311, 522] width 146 height 12
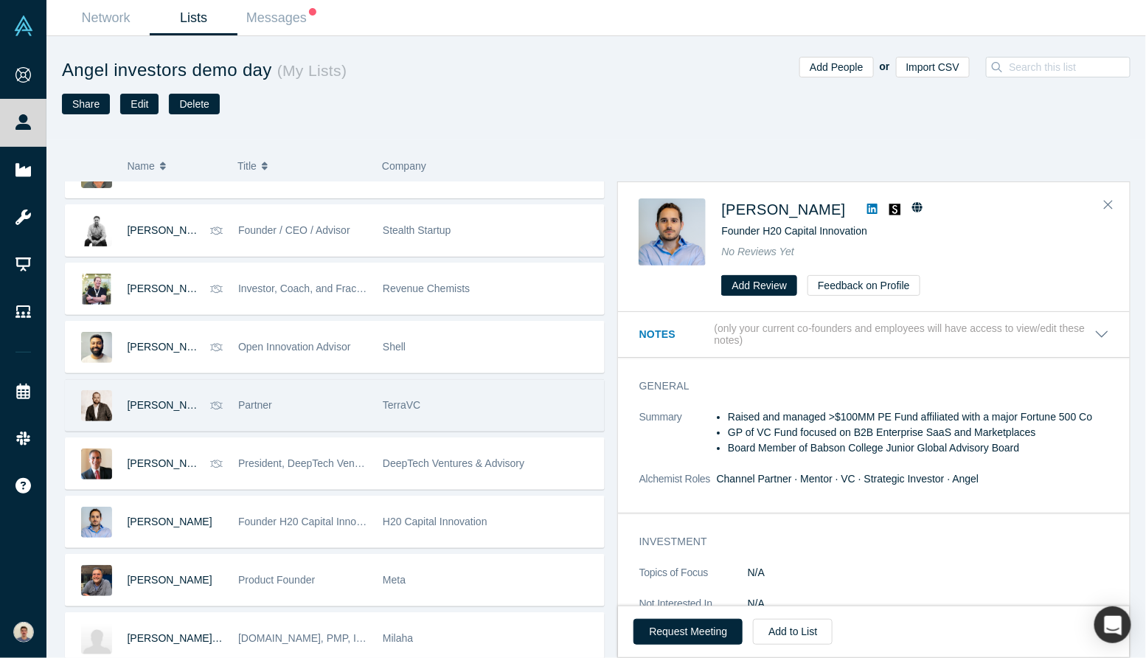
click at [890, 405] on div "General Summary Raised and managed >$100MM PE Fund affiliated with a major Fort…" at bounding box center [874, 440] width 512 height 145
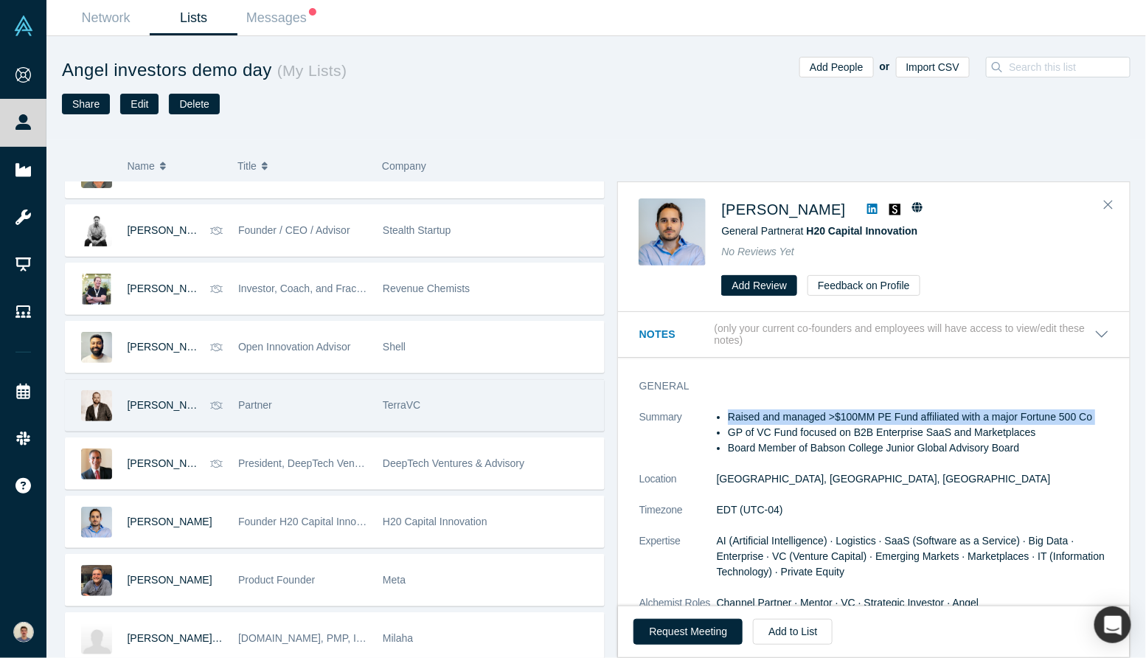
click at [884, 417] on li "Raised and managed >$100MM PE Fund affiliated with a major Fortune 500 Co" at bounding box center [918, 416] width 381 height 15
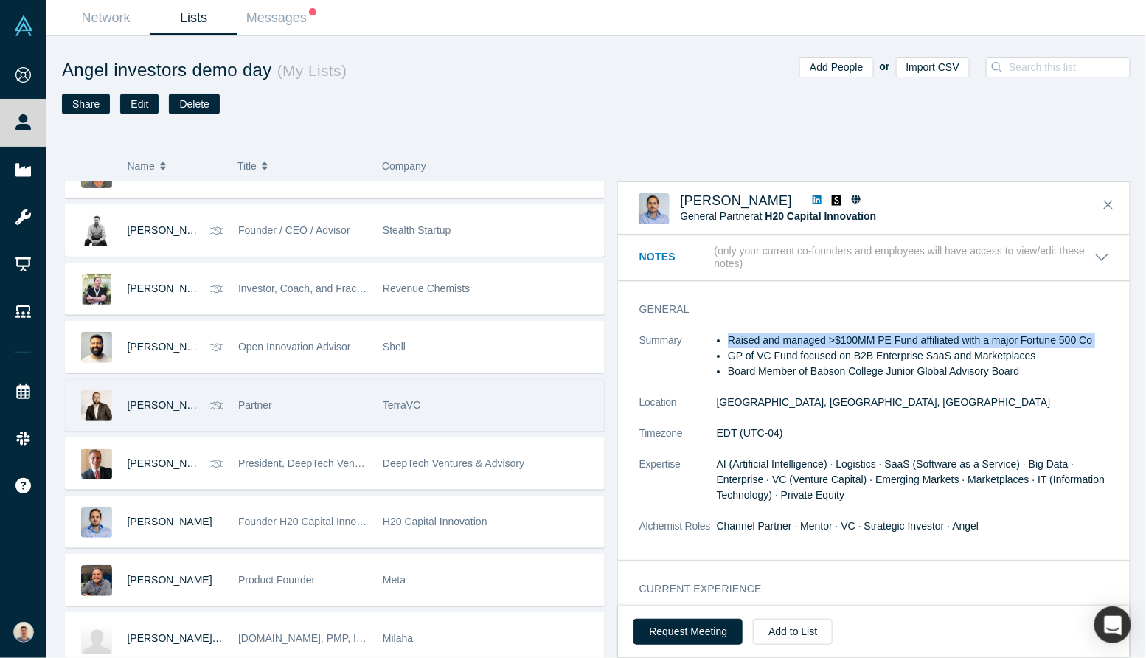
scroll to position [133, 0]
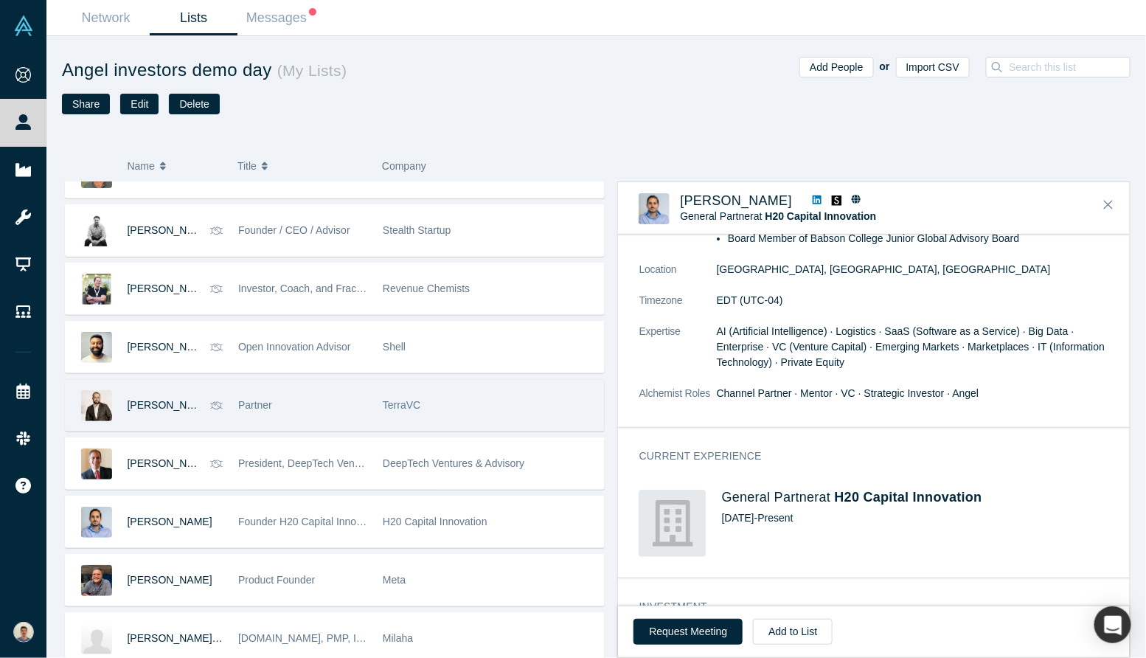
click at [907, 341] on span "AI (Artificial Intelligence) · Logistics · SaaS (Software as a Service) · Big D…" at bounding box center [910, 346] width 389 height 43
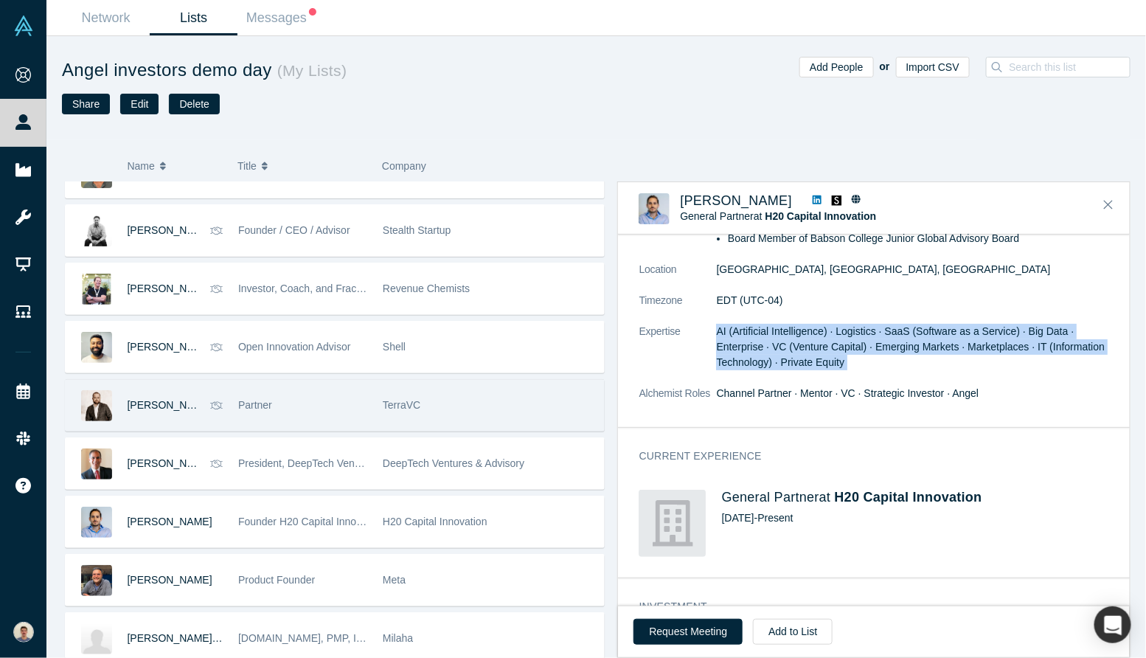
click at [907, 341] on span "AI (Artificial Intelligence) · Logistics · SaaS (Software as a Service) · Big D…" at bounding box center [910, 346] width 389 height 43
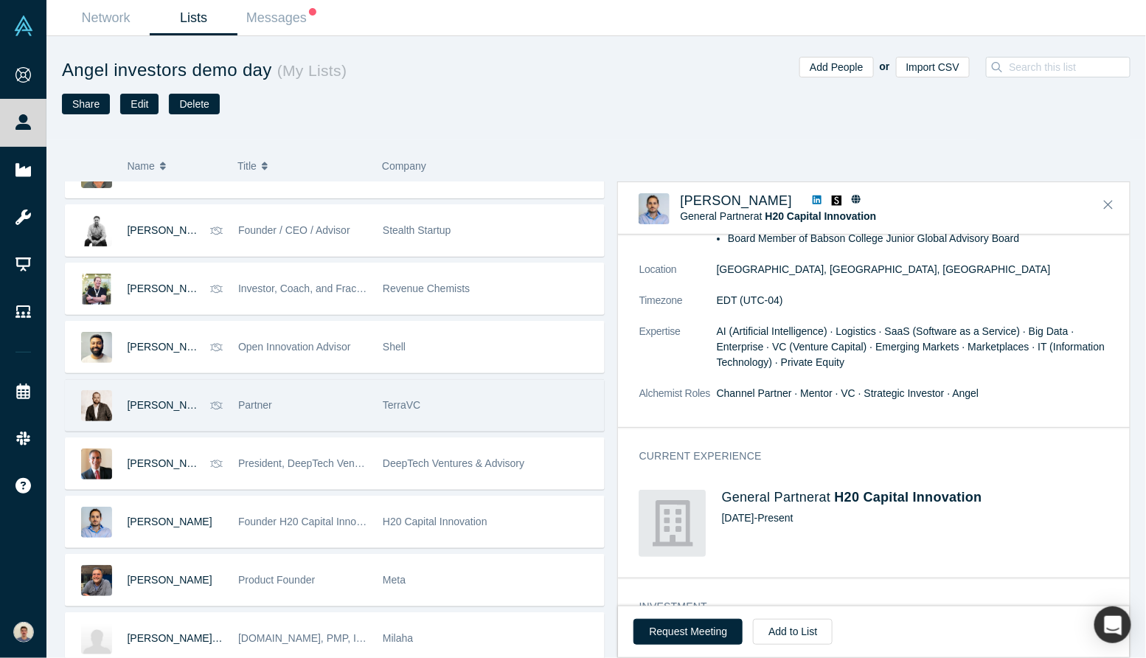
click at [907, 341] on span "AI (Artificial Intelligence) · Logistics · SaaS (Software as a Service) · Big D…" at bounding box center [910, 346] width 389 height 43
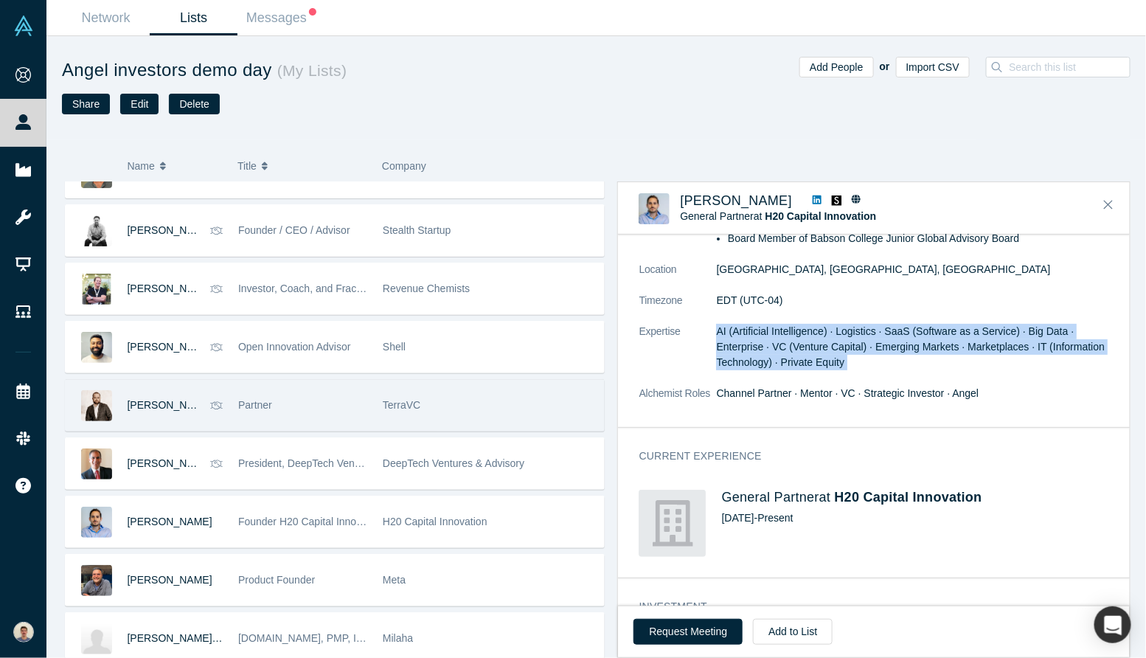
click at [748, 324] on dd "AI (Artificial Intelligence) · Logistics · SaaS (Software as a Service) · Big D…" at bounding box center [912, 347] width 393 height 46
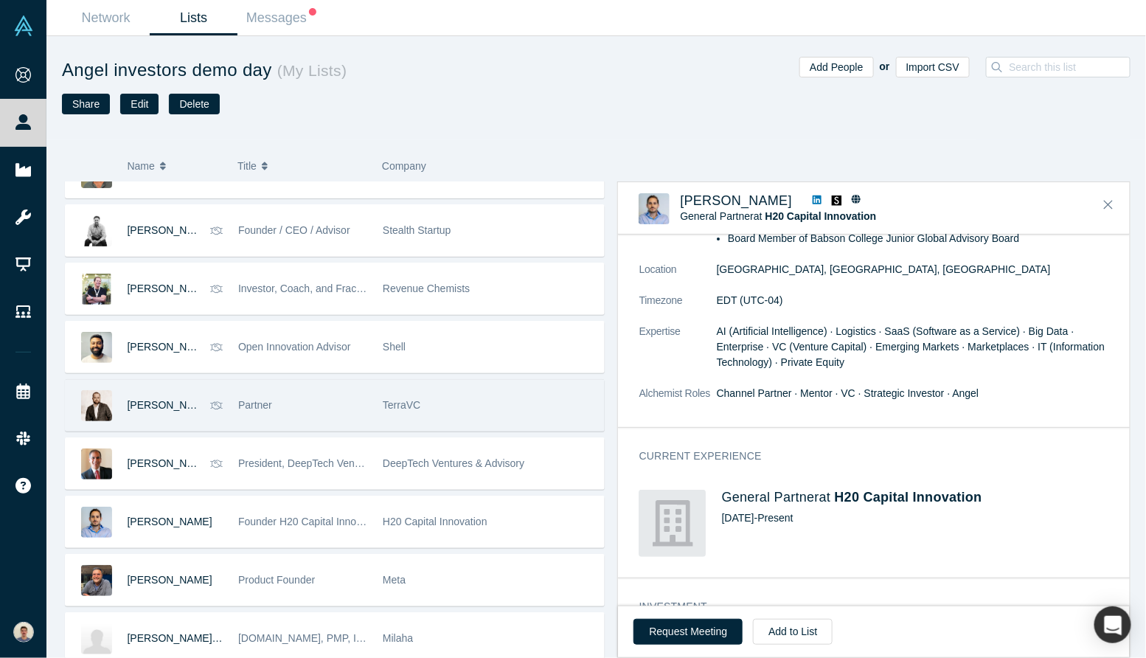
click at [748, 324] on dd "AI (Artificial Intelligence) · Logistics · SaaS (Software as a Service) · Big D…" at bounding box center [912, 347] width 393 height 46
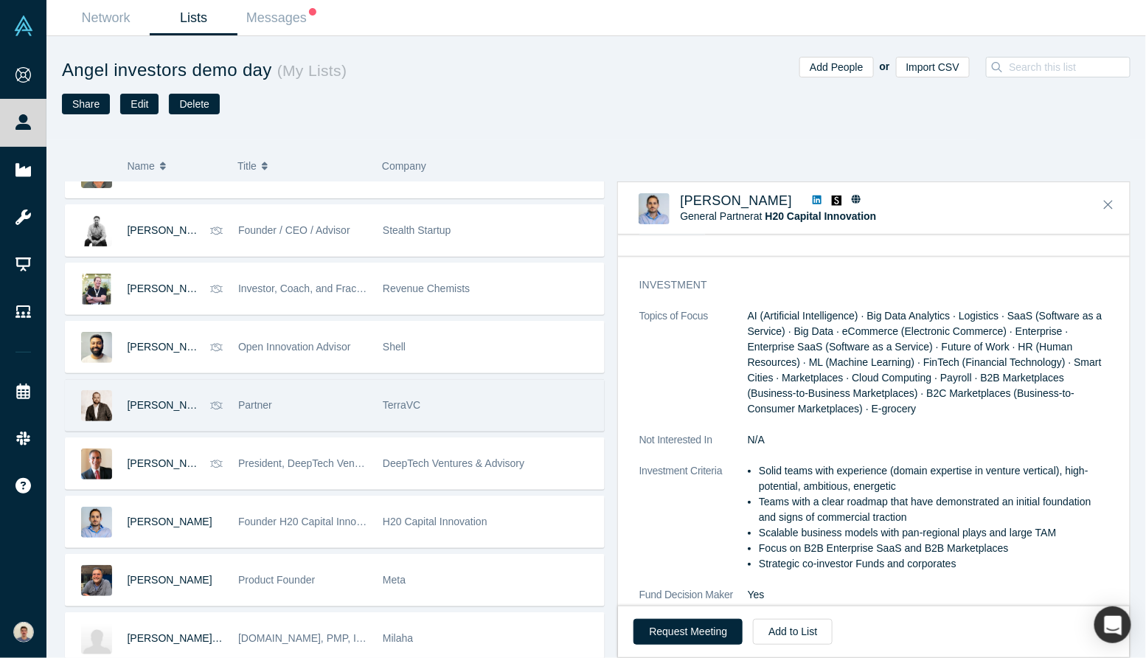
scroll to position [503, 0]
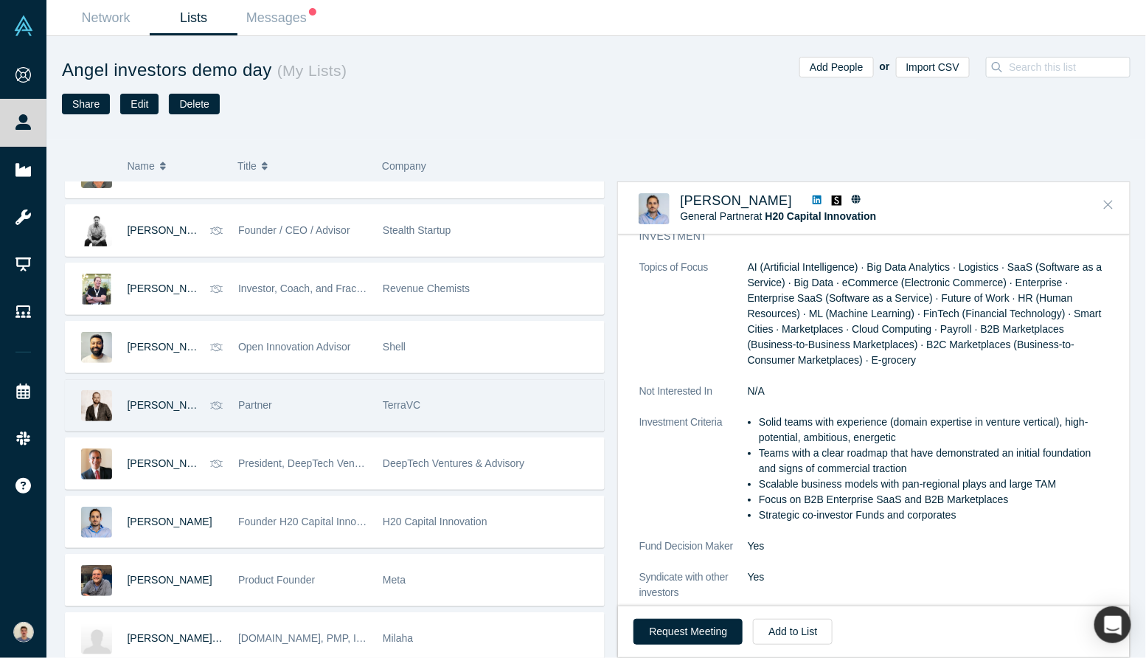
click at [1104, 213] on button "Close" at bounding box center [1109, 205] width 22 height 24
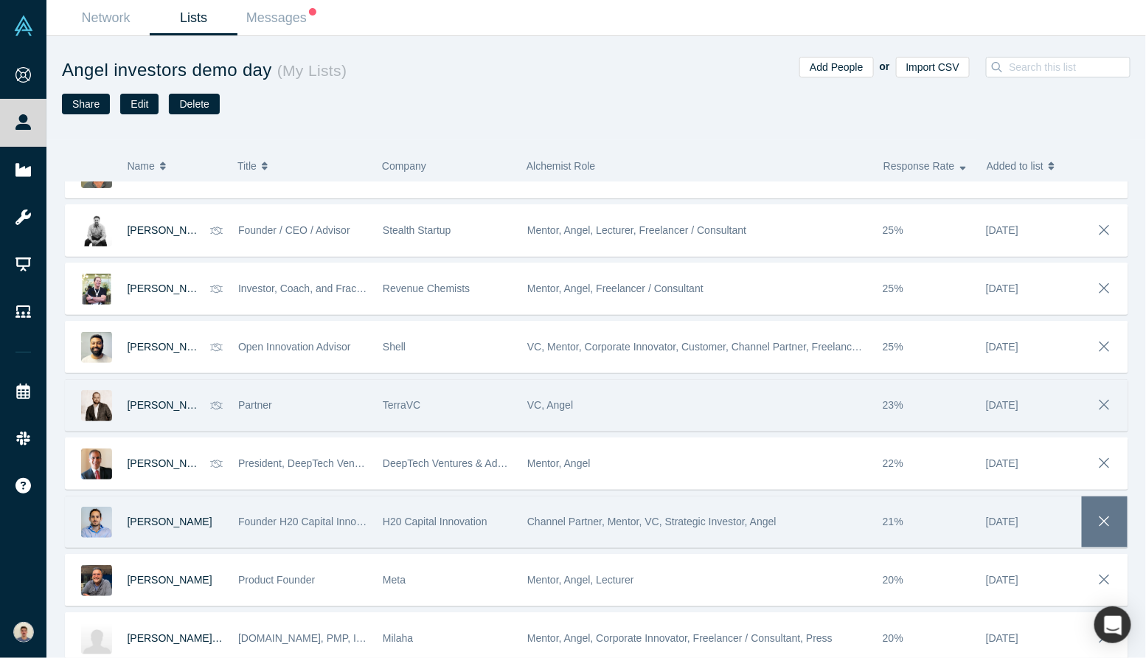
click at [1109, 524] on span "button" at bounding box center [1105, 522] width 21 height 24
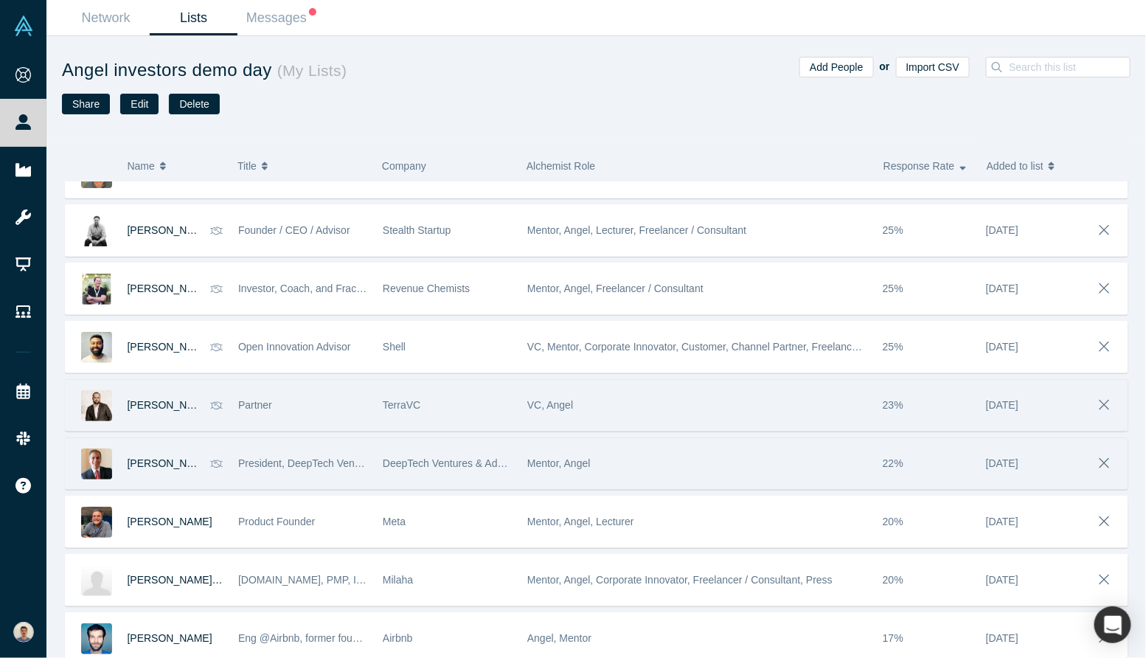
scroll to position [2868, 0]
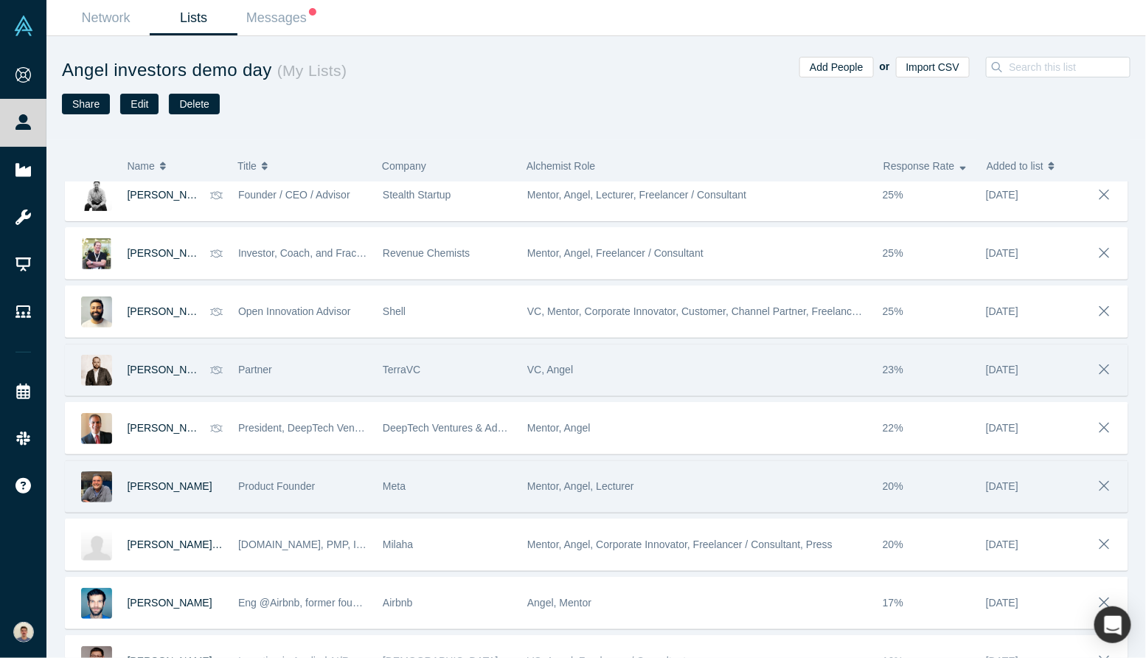
click at [477, 483] on div "Meta" at bounding box center [447, 486] width 129 height 51
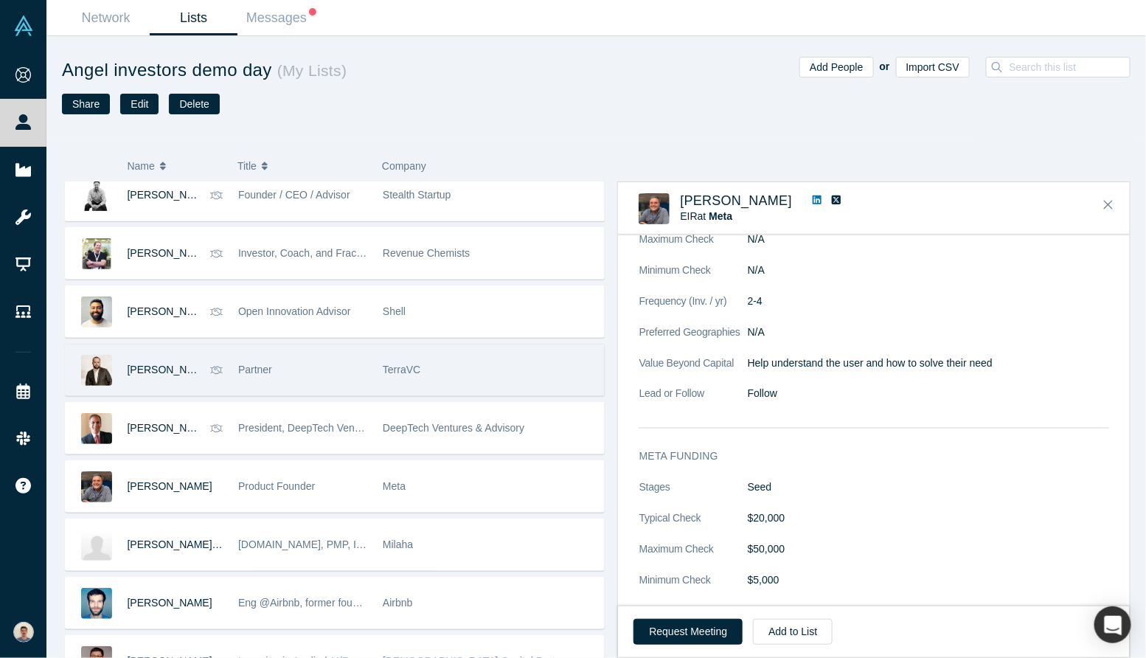
scroll to position [966, 0]
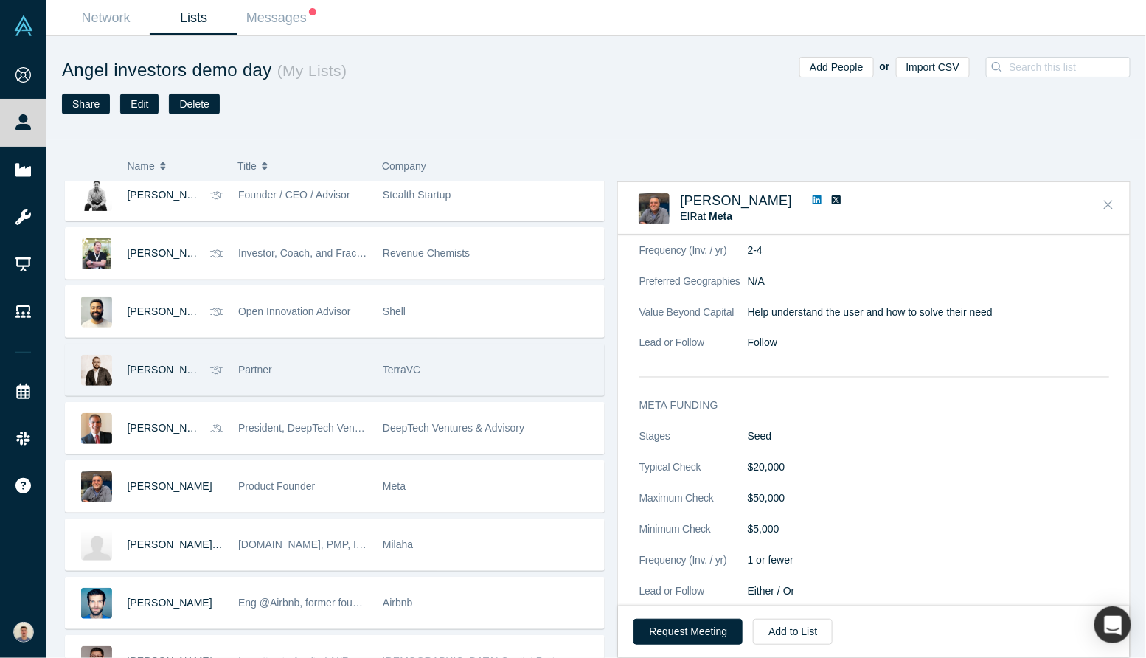
click at [1113, 206] on button "Close" at bounding box center [1109, 205] width 22 height 24
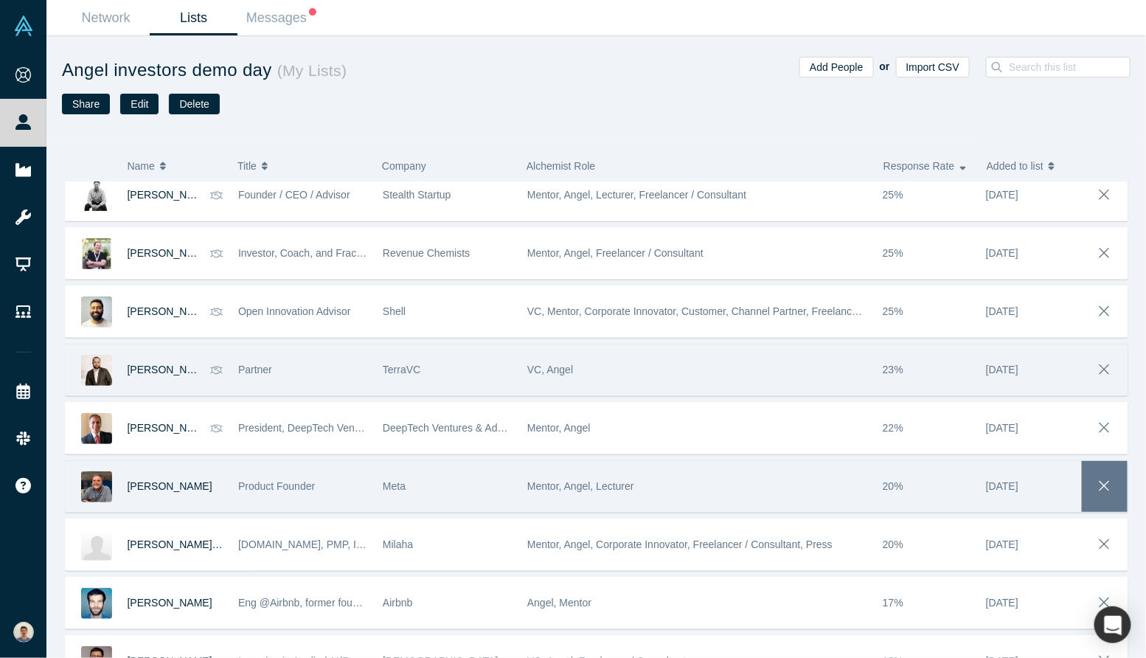
click at [1109, 478] on icon "button" at bounding box center [1105, 486] width 21 height 16
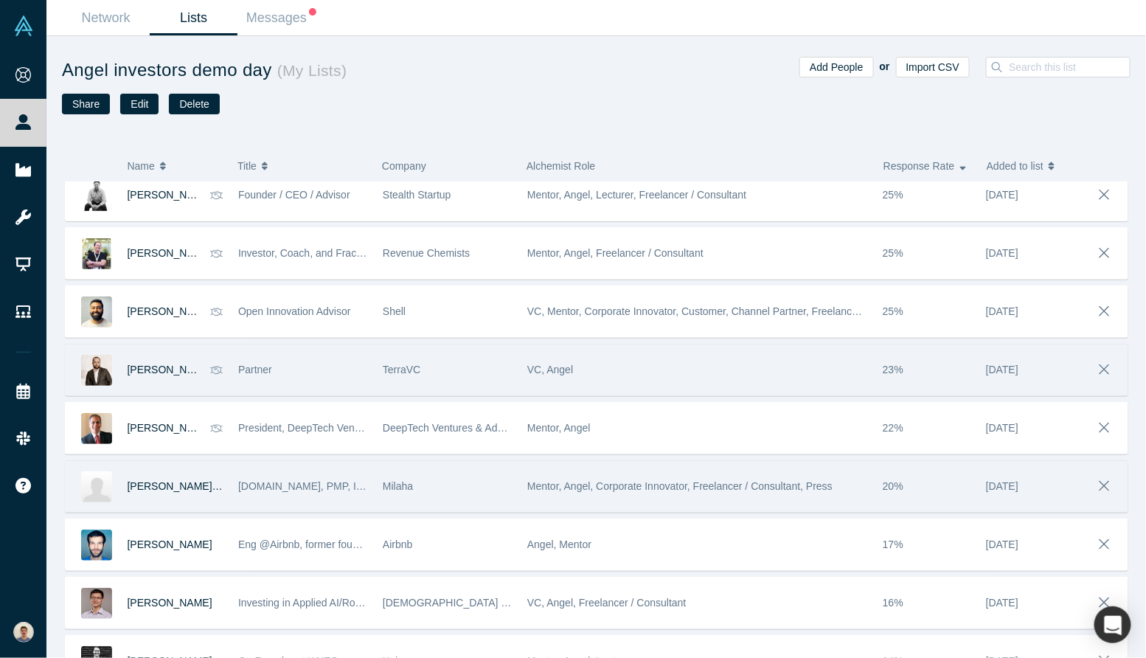
click at [510, 493] on div "Milaha" at bounding box center [447, 486] width 129 height 51
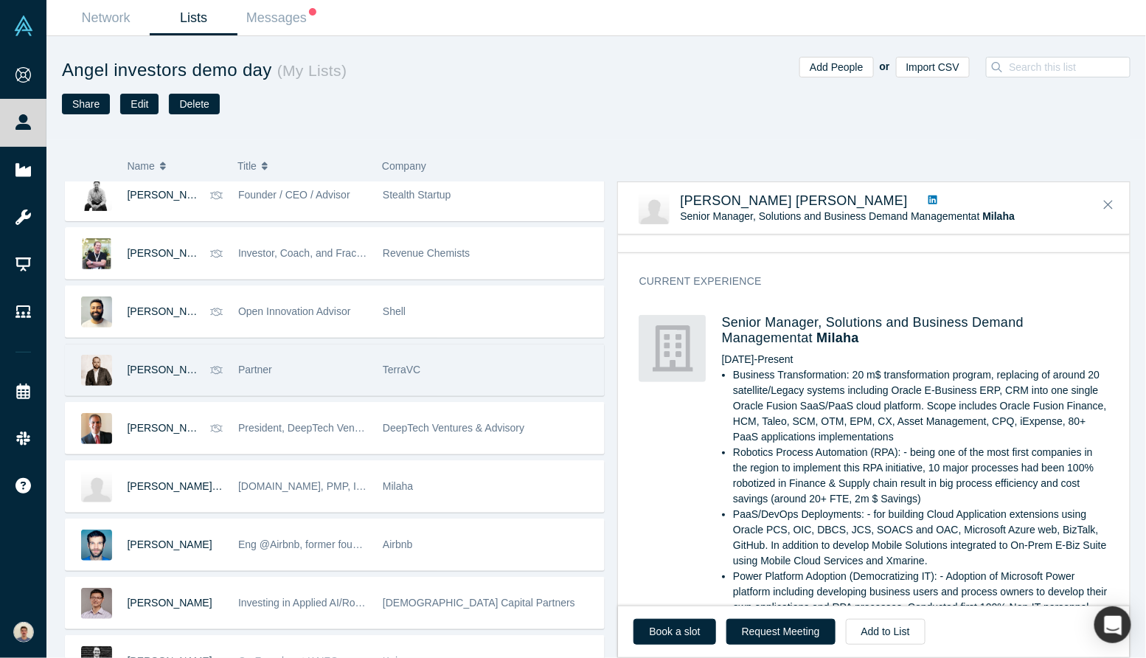
scroll to position [589, 0]
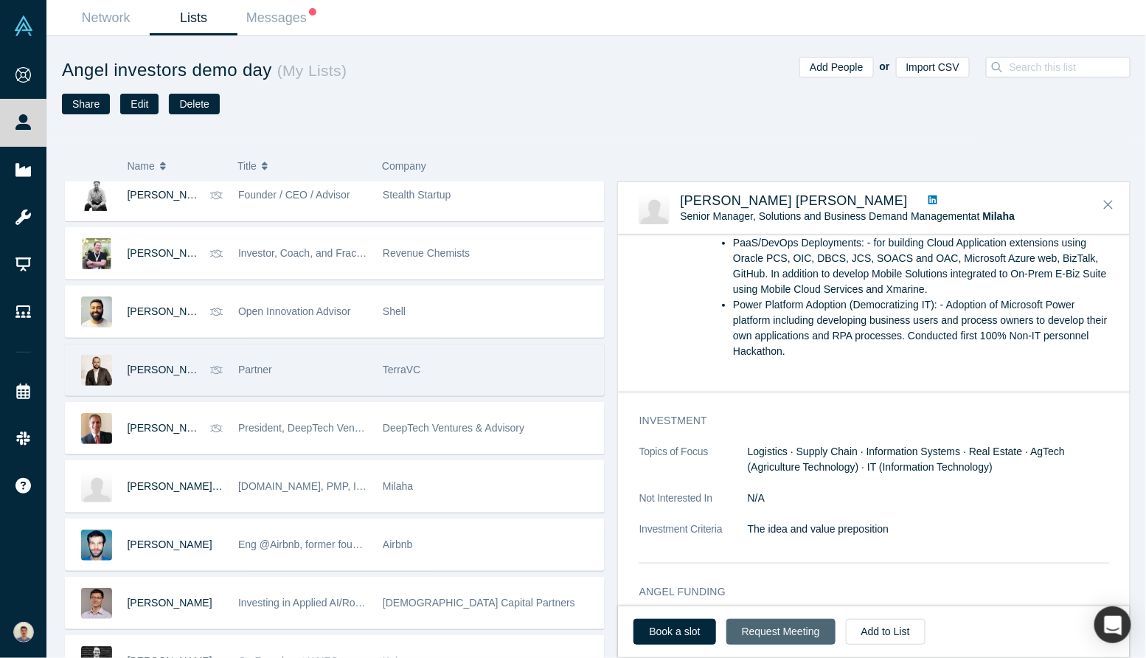
click at [765, 633] on button "Request Meeting" at bounding box center [781, 632] width 109 height 26
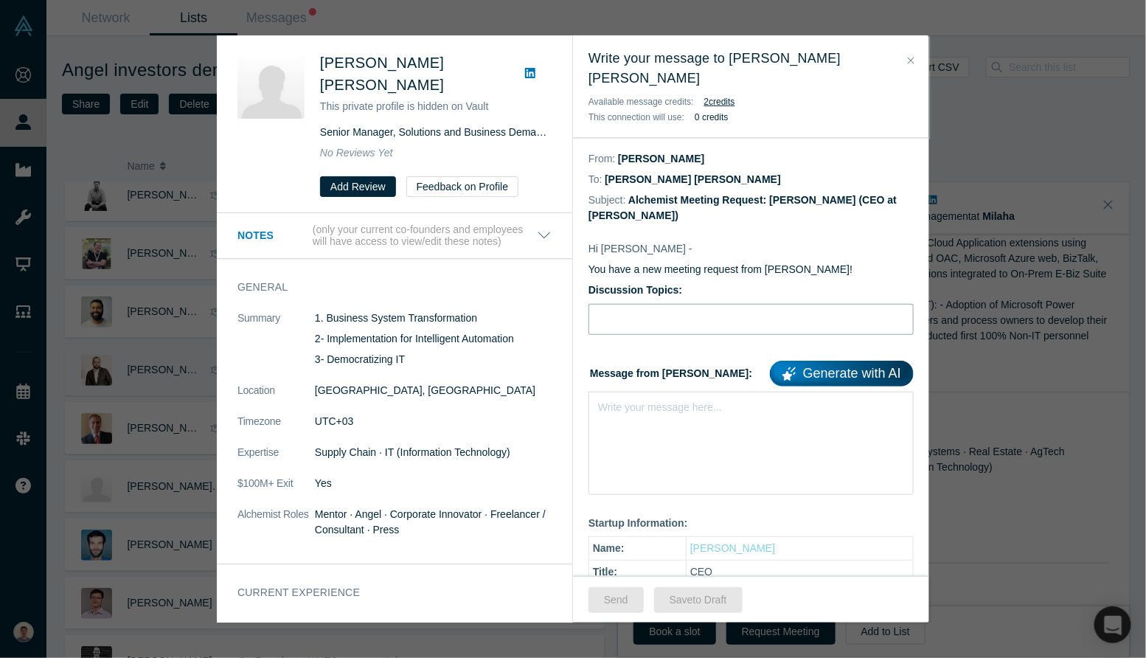
click at [670, 325] on input "Discussion Topics:" at bounding box center [751, 319] width 325 height 31
type input "Intro [PERSON_NAME], bio-nanosolutions for agriculture"
click at [679, 436] on div "Write your message here..." at bounding box center [751, 443] width 325 height 103
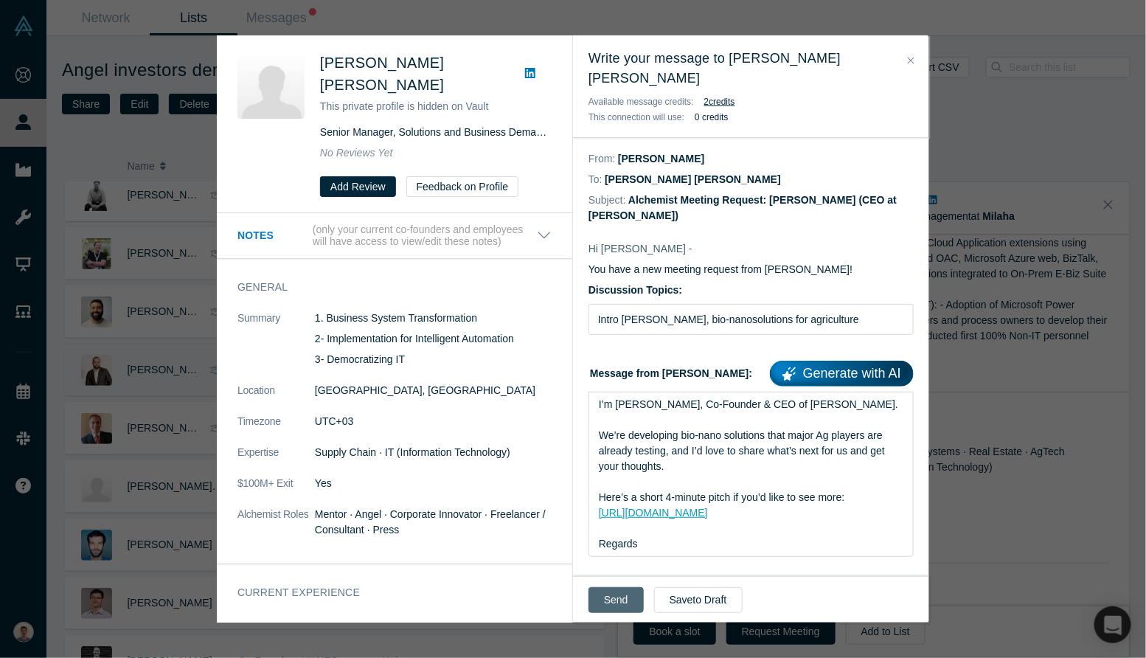
click at [625, 600] on button "Send" at bounding box center [616, 600] width 55 height 26
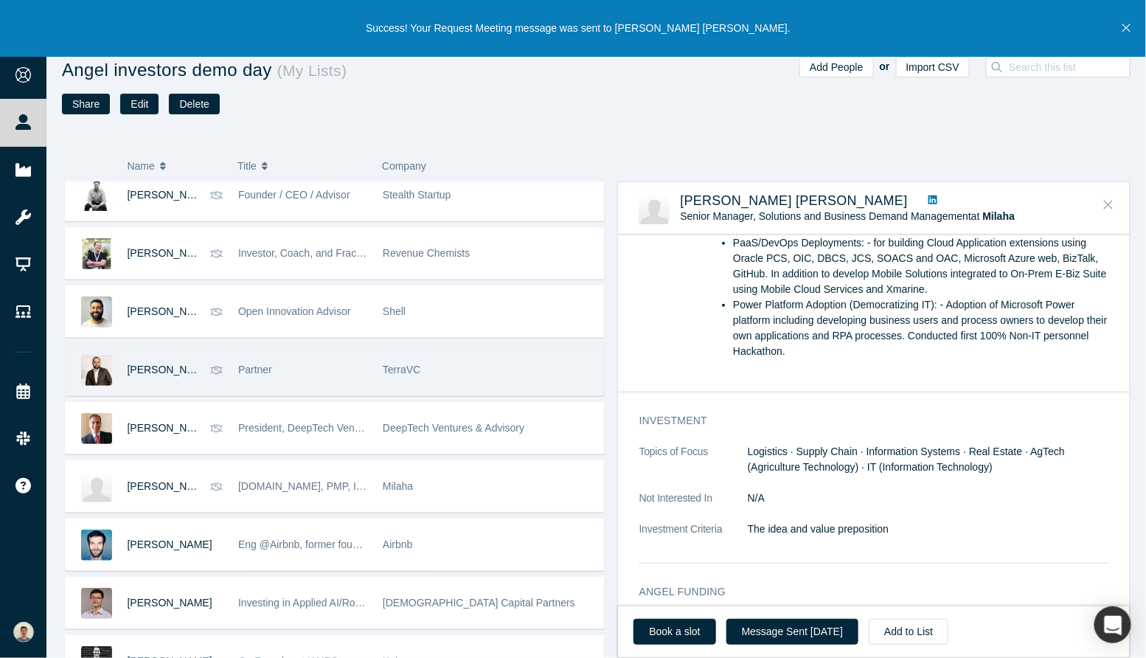
click at [1113, 207] on icon "Close" at bounding box center [1108, 204] width 9 height 13
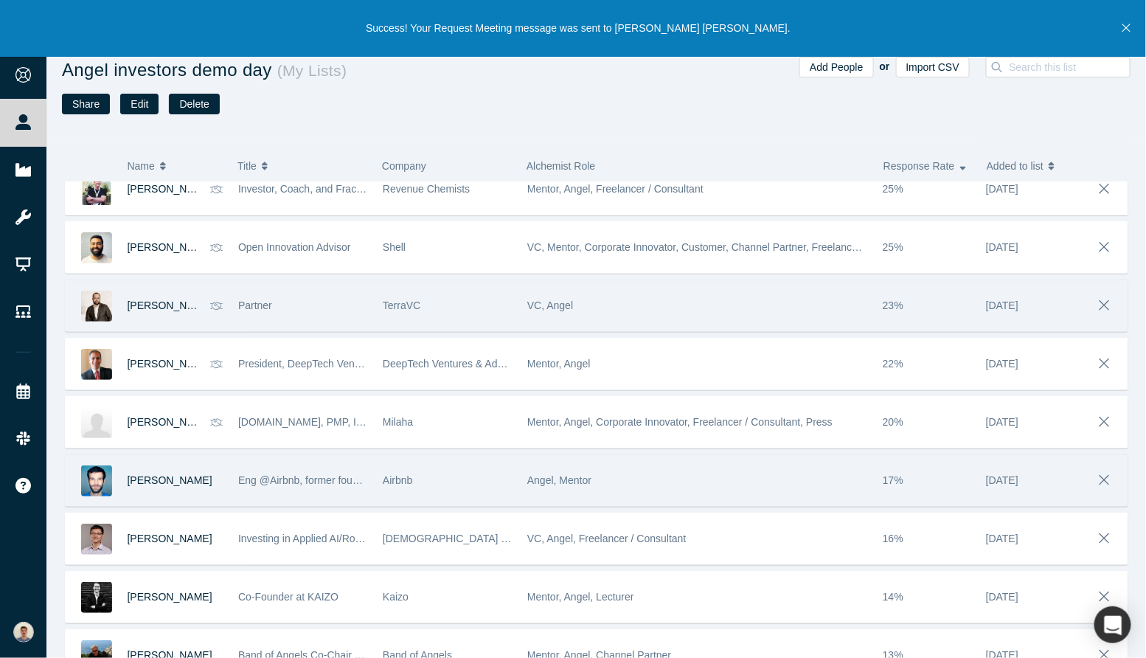
scroll to position [2933, 0]
click at [243, 474] on span "Eng @Airbnb, former founder & CTO" at bounding box center [323, 480] width 170 height 12
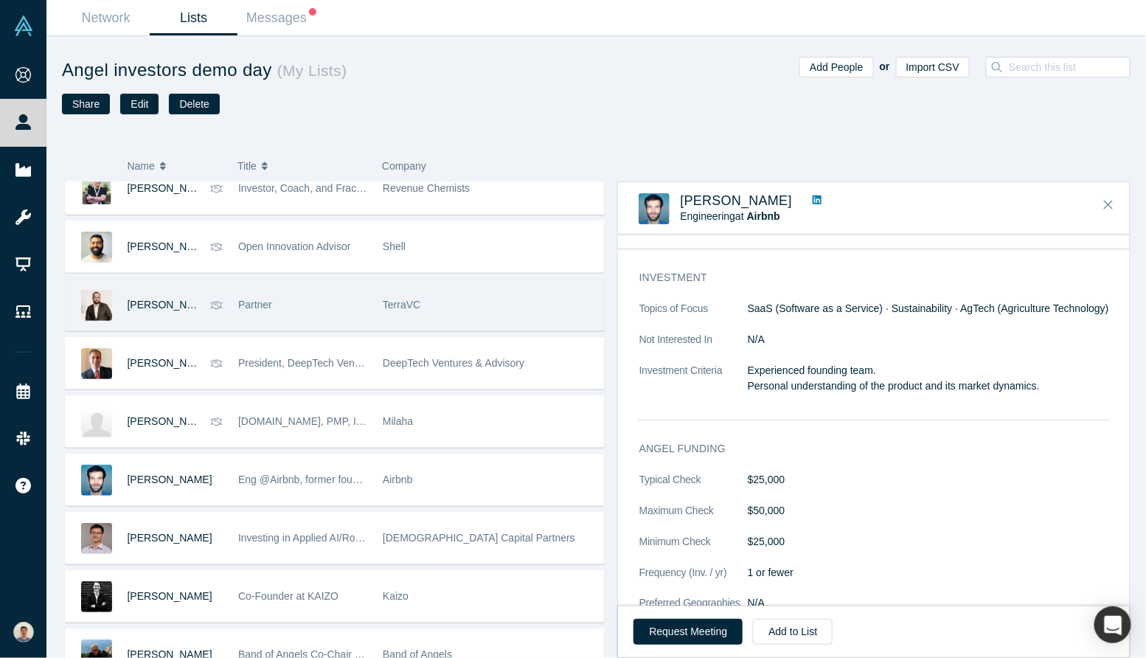
scroll to position [722, 0]
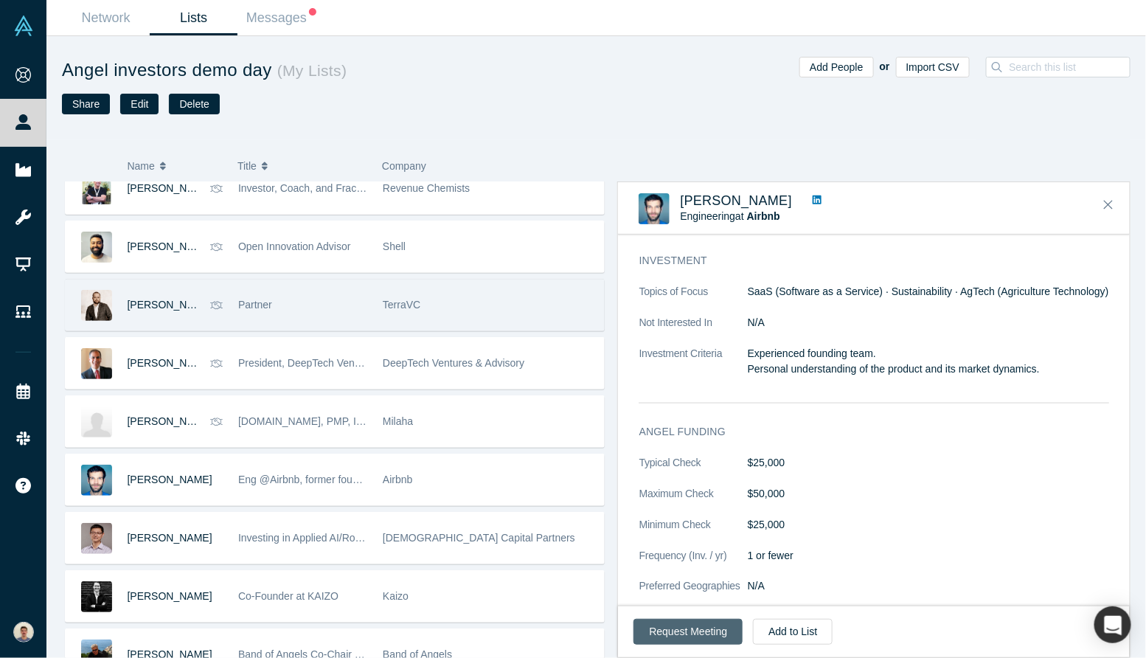
click at [705, 639] on button "Request Meeting" at bounding box center [688, 632] width 109 height 26
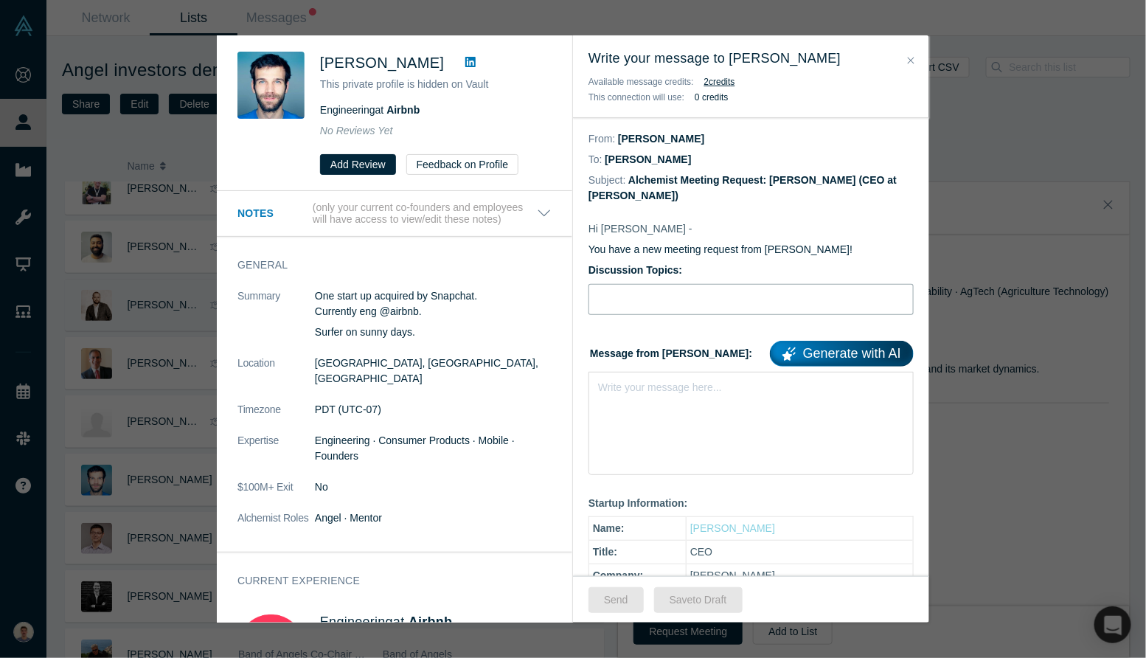
click at [693, 297] on input "Discussion Topics:" at bounding box center [751, 299] width 325 height 31
type input "Intro [PERSON_NAME], bio-nanosolutions for agriculture"
click at [684, 407] on div "Write your message here..." at bounding box center [751, 423] width 325 height 103
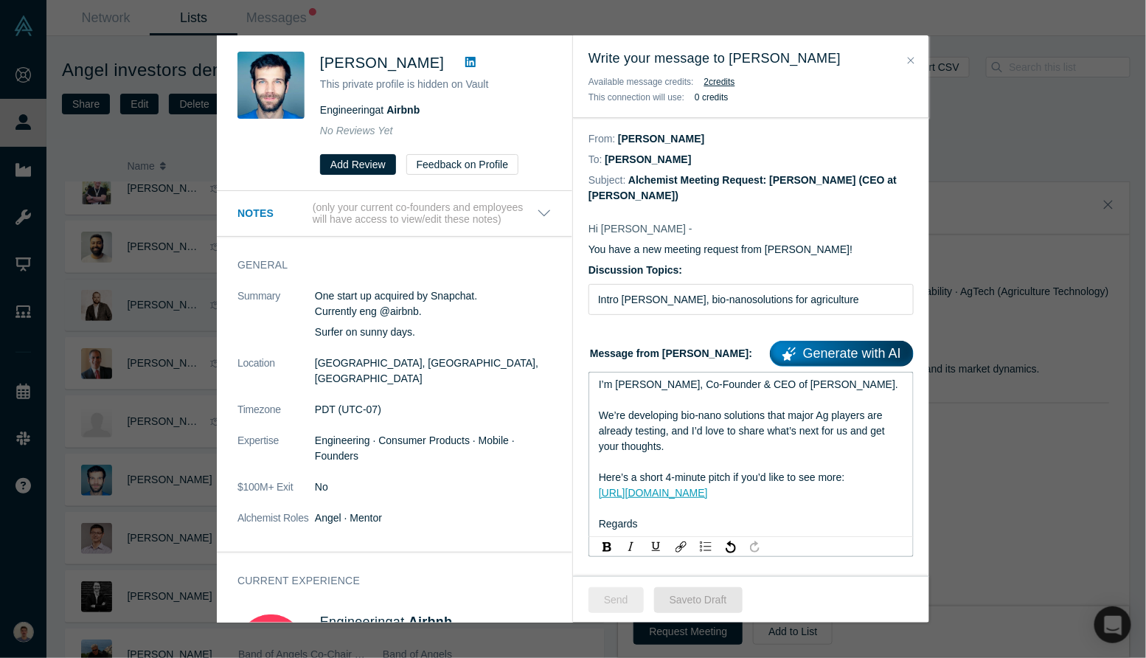
click at [627, 597] on button "Send" at bounding box center [616, 600] width 55 height 26
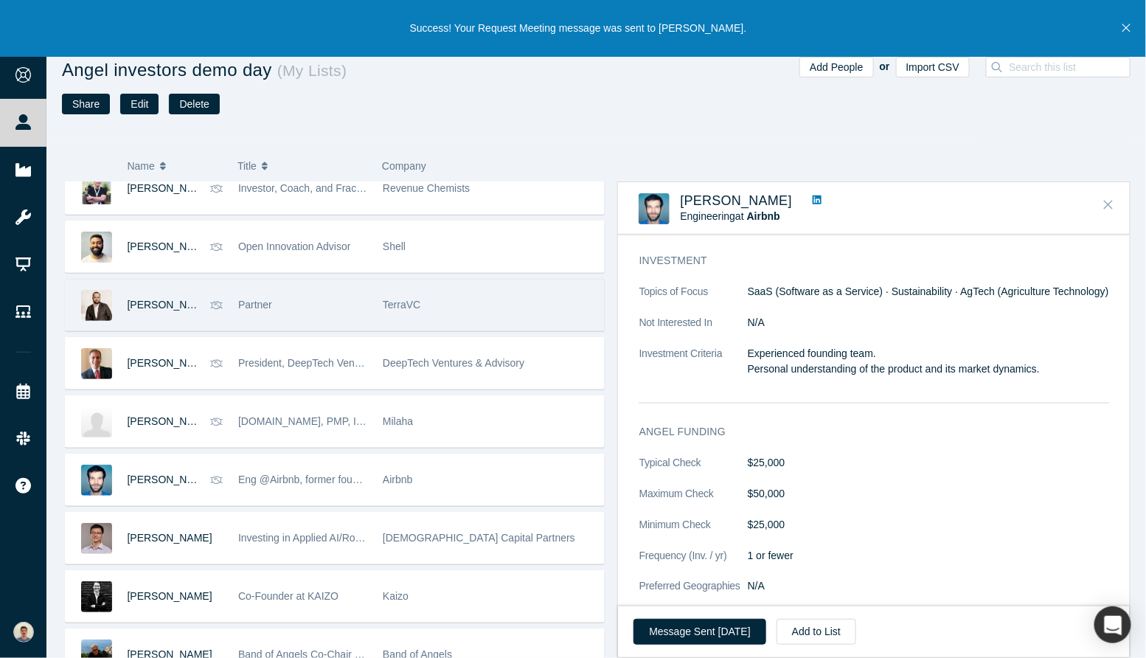
click at [1106, 205] on icon "Close" at bounding box center [1108, 204] width 9 height 13
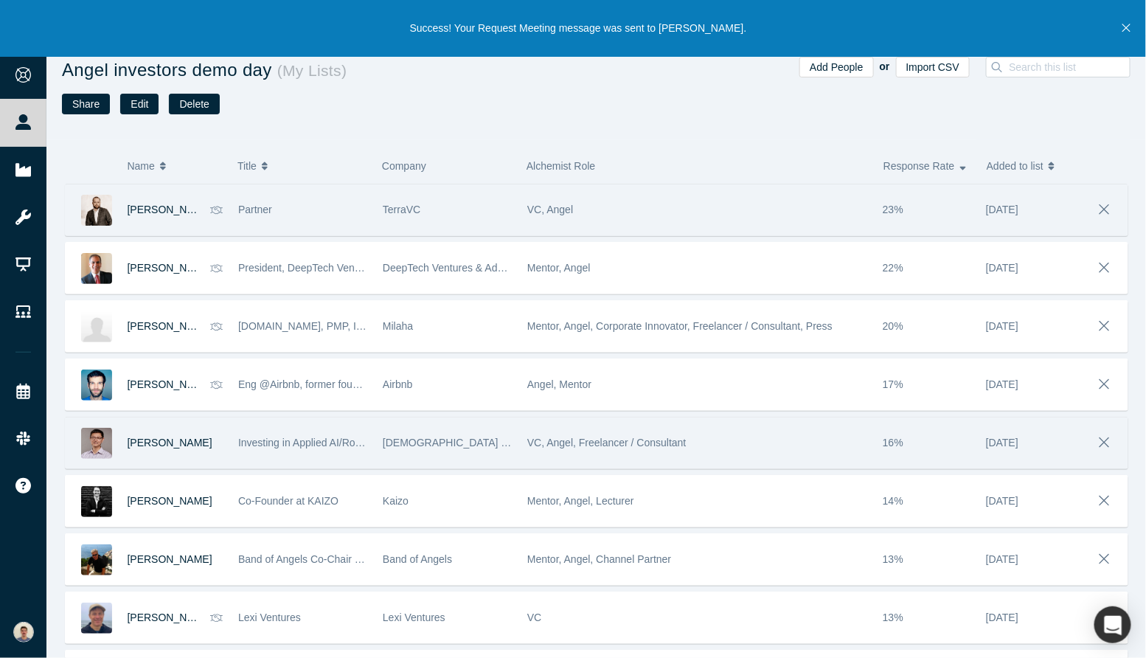
scroll to position [3050, 0]
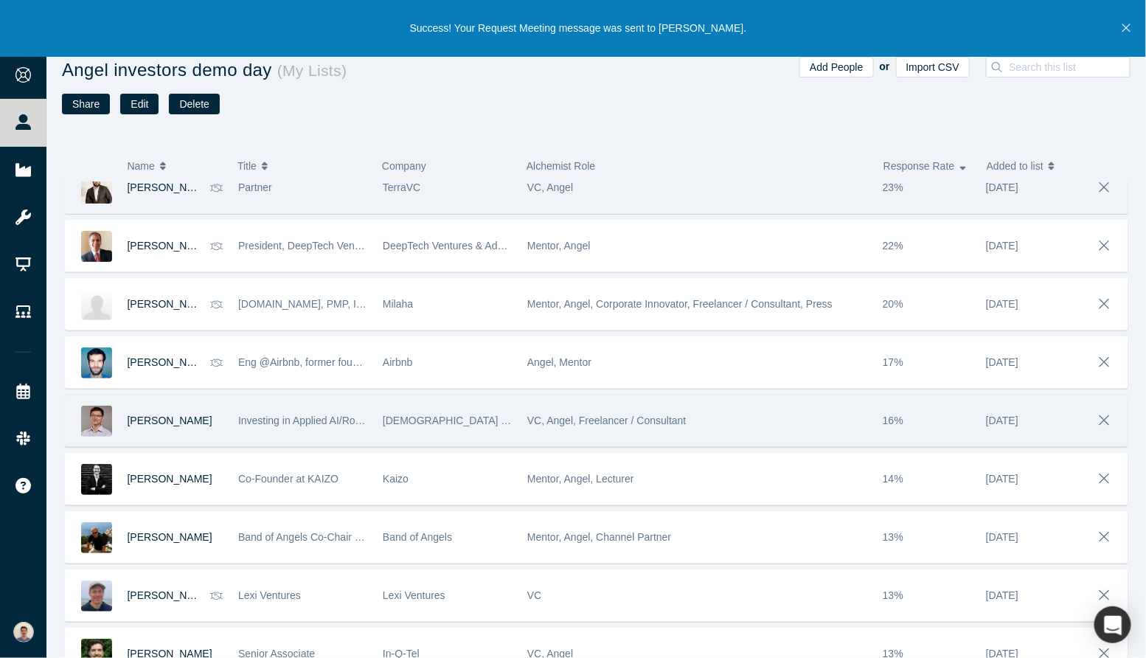
click at [260, 438] on div "Mark Zhu Investing in Applied AI/Robotics and Deep Tech Zenture Capital Partner…" at bounding box center [597, 421] width 1064 height 52
click at [670, 403] on div "VC, Angel, Freelancer / Consultant" at bounding box center [697, 420] width 340 height 51
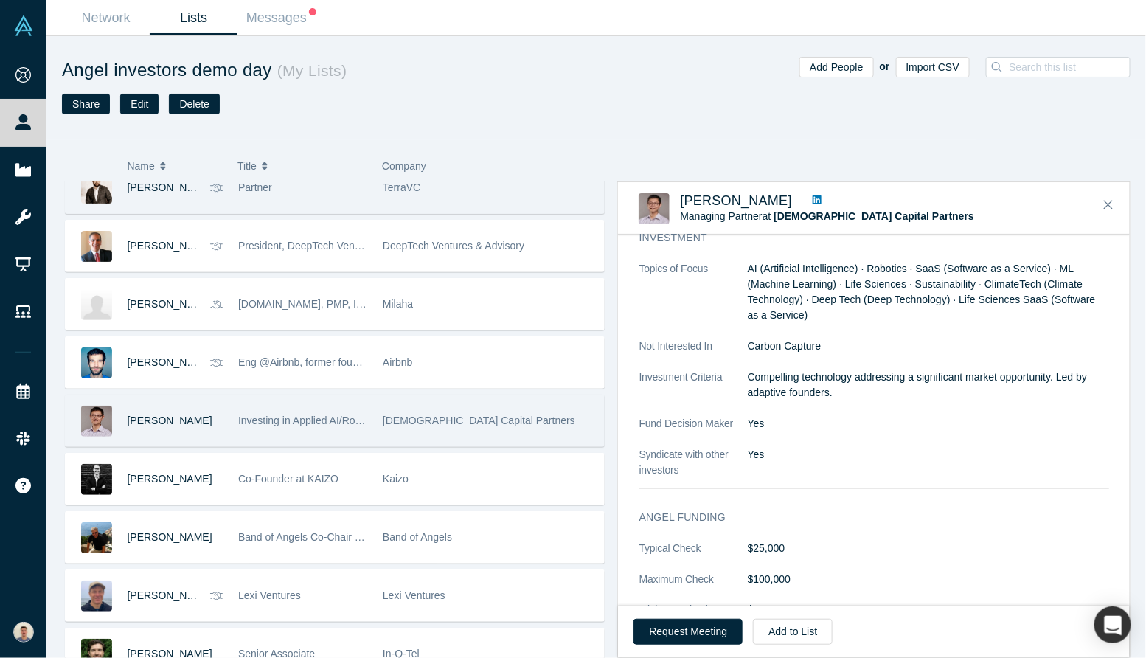
scroll to position [698, 0]
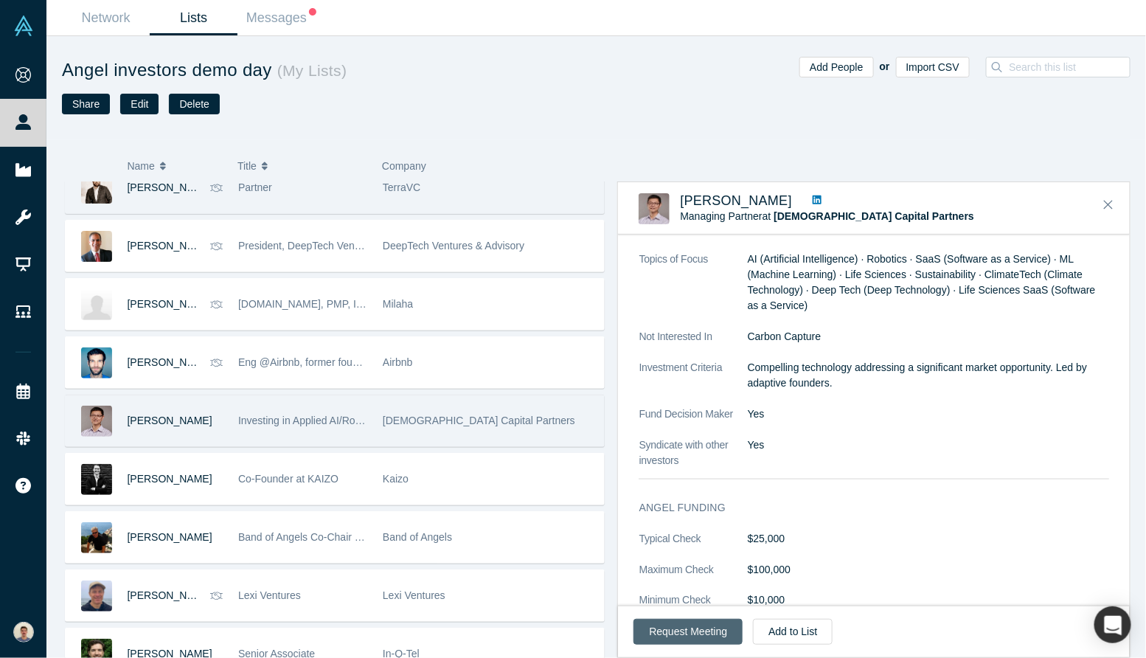
click at [702, 631] on button "Request Meeting" at bounding box center [688, 632] width 109 height 26
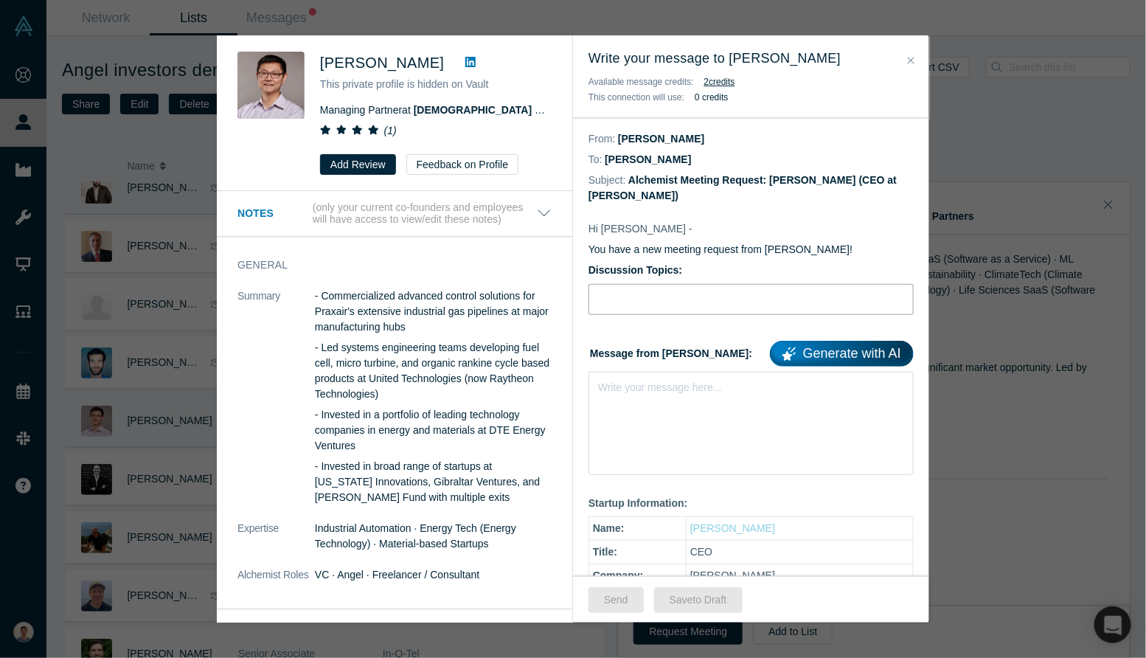
click at [656, 299] on input "Discussion Topics:" at bounding box center [751, 299] width 325 height 31
type input "Intro [PERSON_NAME], bio-nanosolutions for agriculture"
click at [661, 445] on div "Write your message here..." at bounding box center [751, 423] width 325 height 103
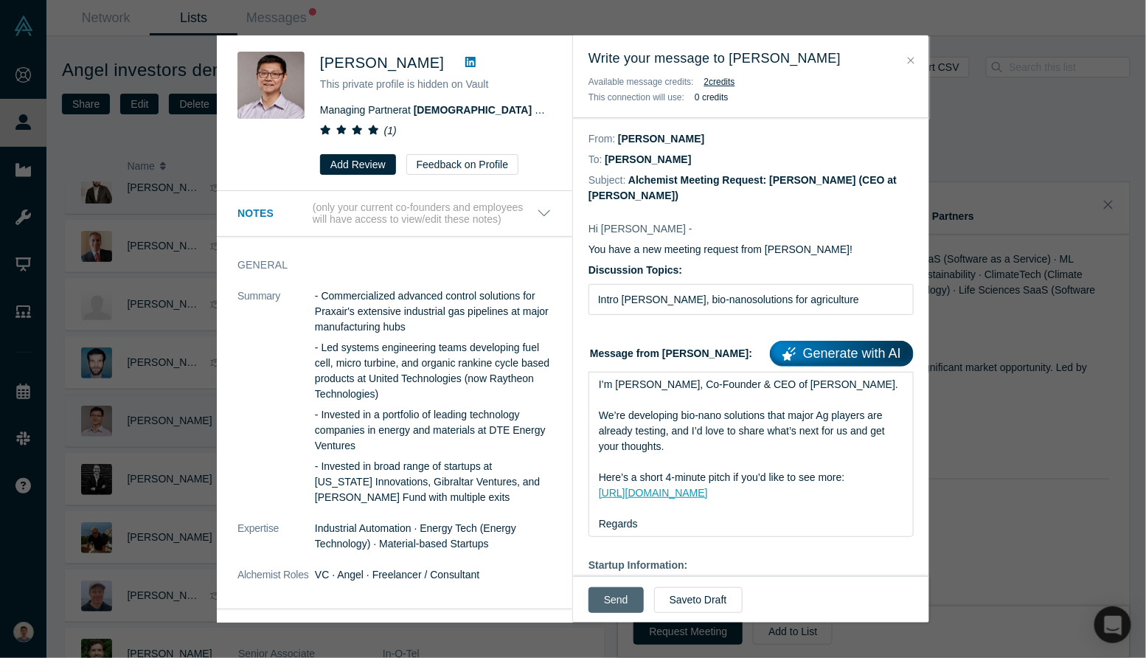
click at [613, 603] on button "Send" at bounding box center [616, 600] width 55 height 26
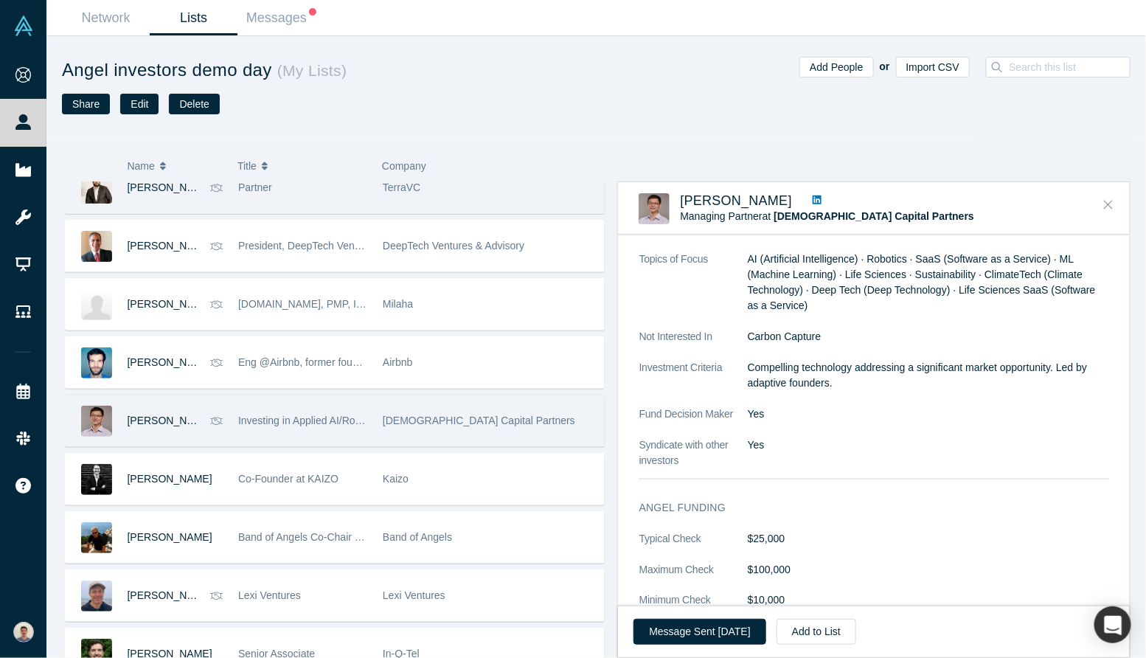
click at [1106, 204] on icon "Close" at bounding box center [1108, 204] width 9 height 13
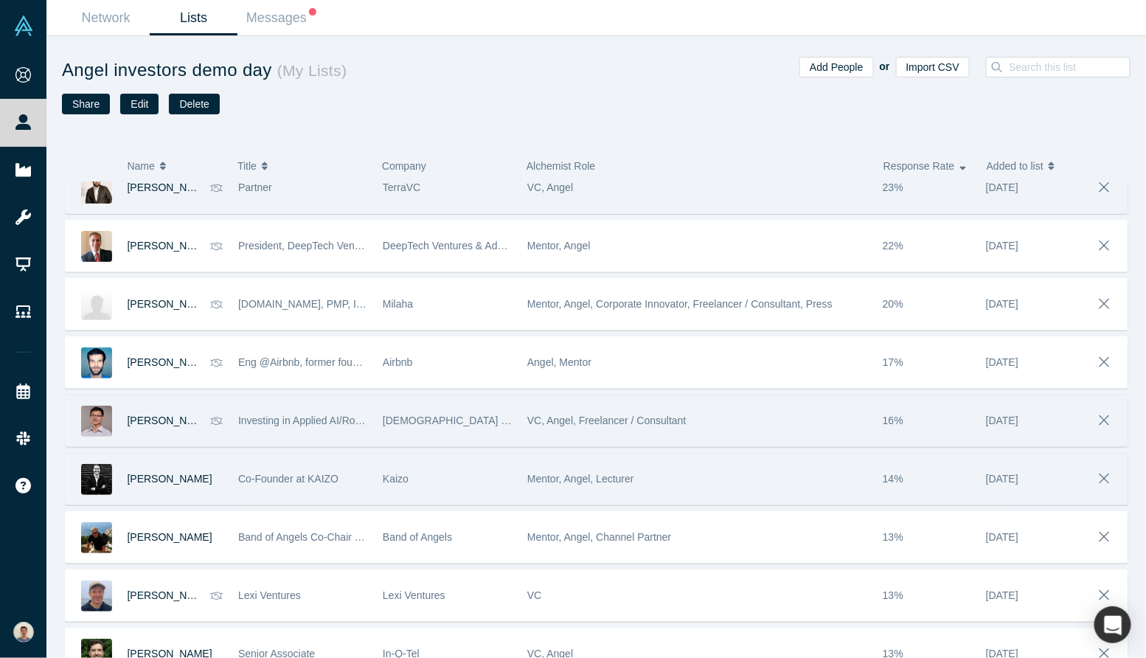
click at [446, 475] on div "Kaizo" at bounding box center [447, 479] width 129 height 51
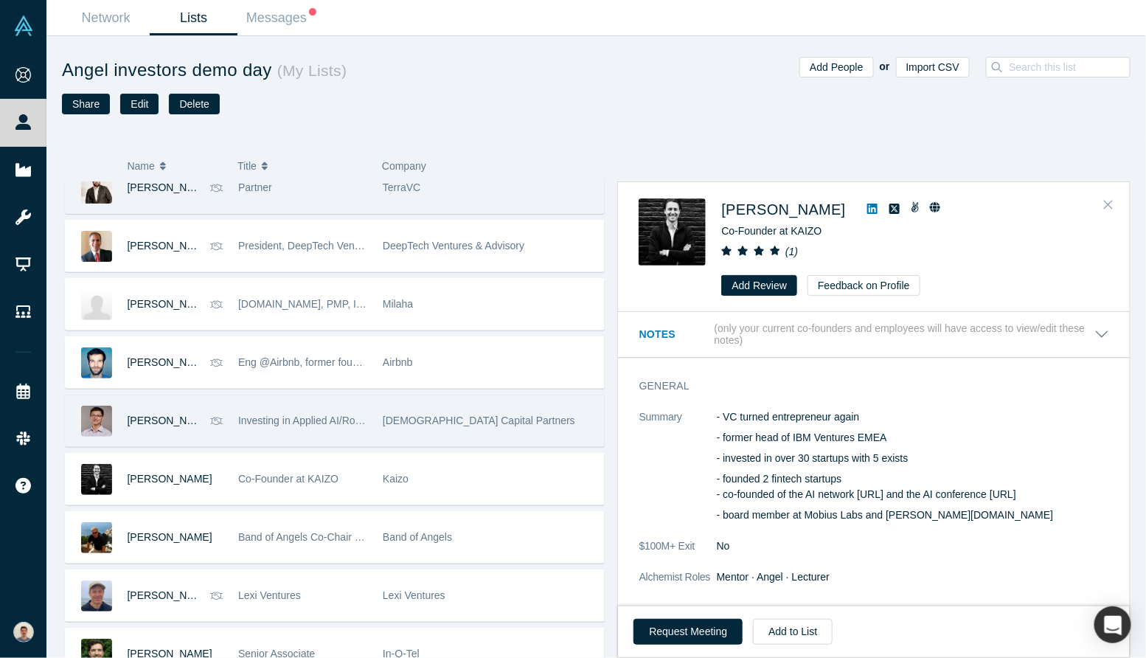
click at [1110, 203] on icon "Close" at bounding box center [1108, 204] width 9 height 13
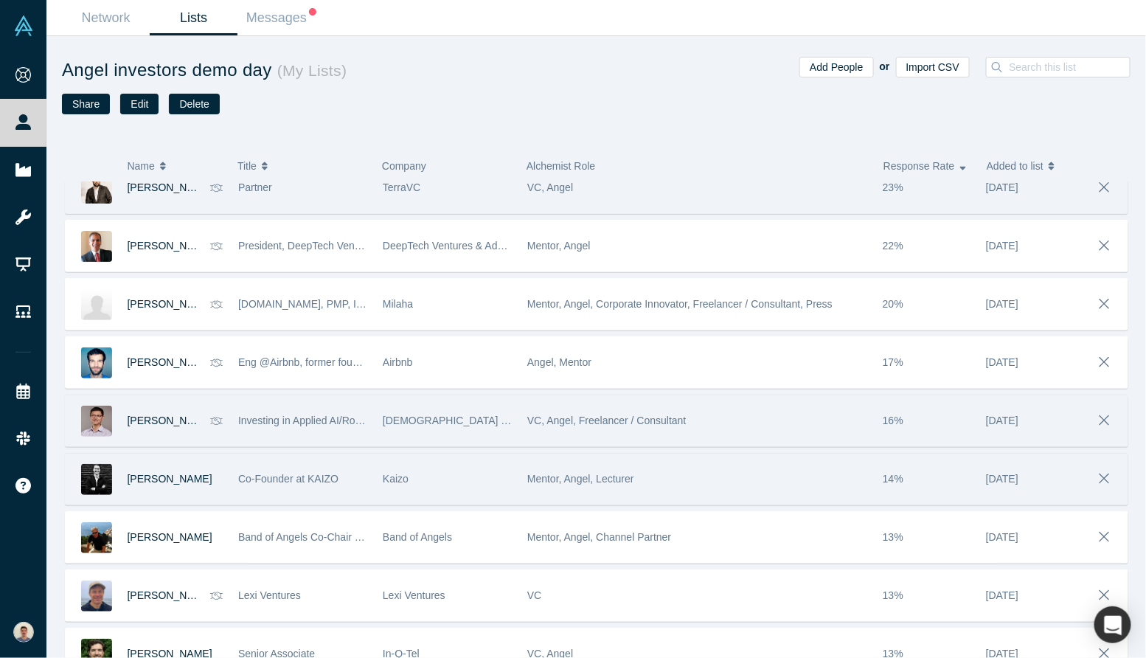
click at [491, 476] on div "Kaizo" at bounding box center [447, 479] width 129 height 51
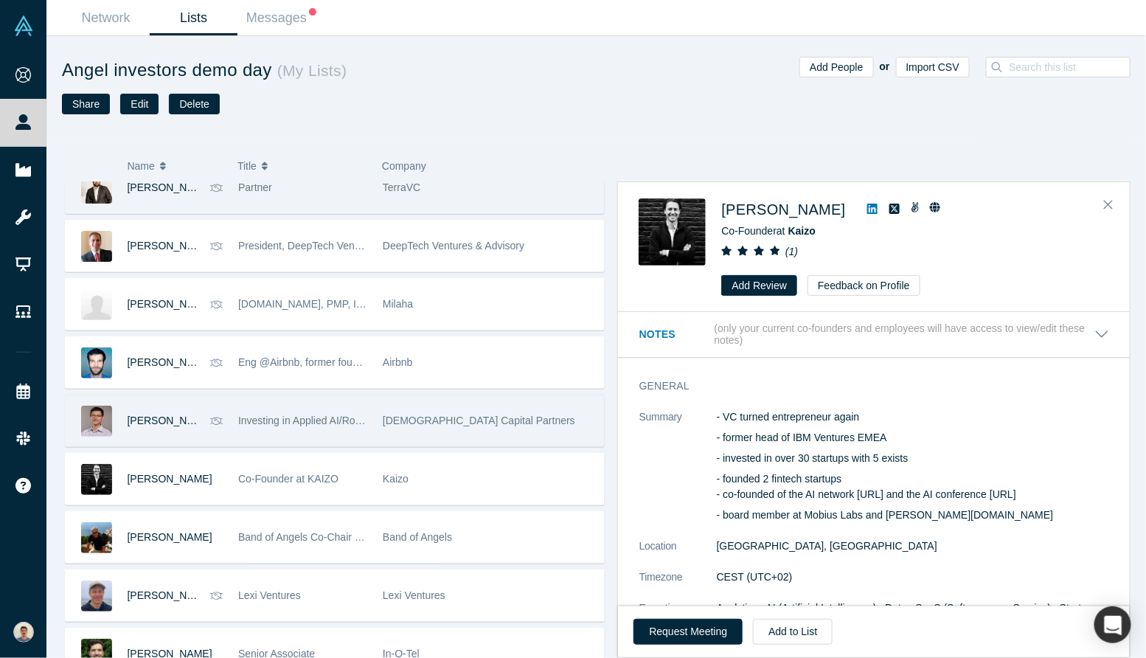
click at [762, 505] on div "- VC turned entrepreneur again - former head of IBM Ventures EMEA - invested in…" at bounding box center [912, 466] width 393 height 114
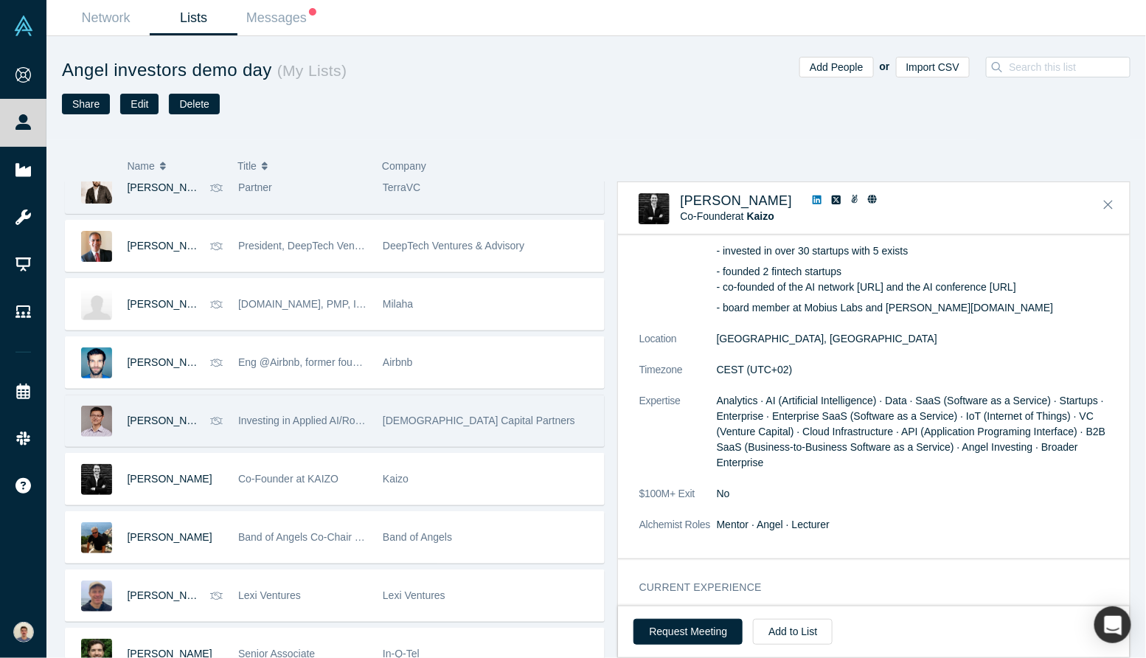
scroll to position [108, 0]
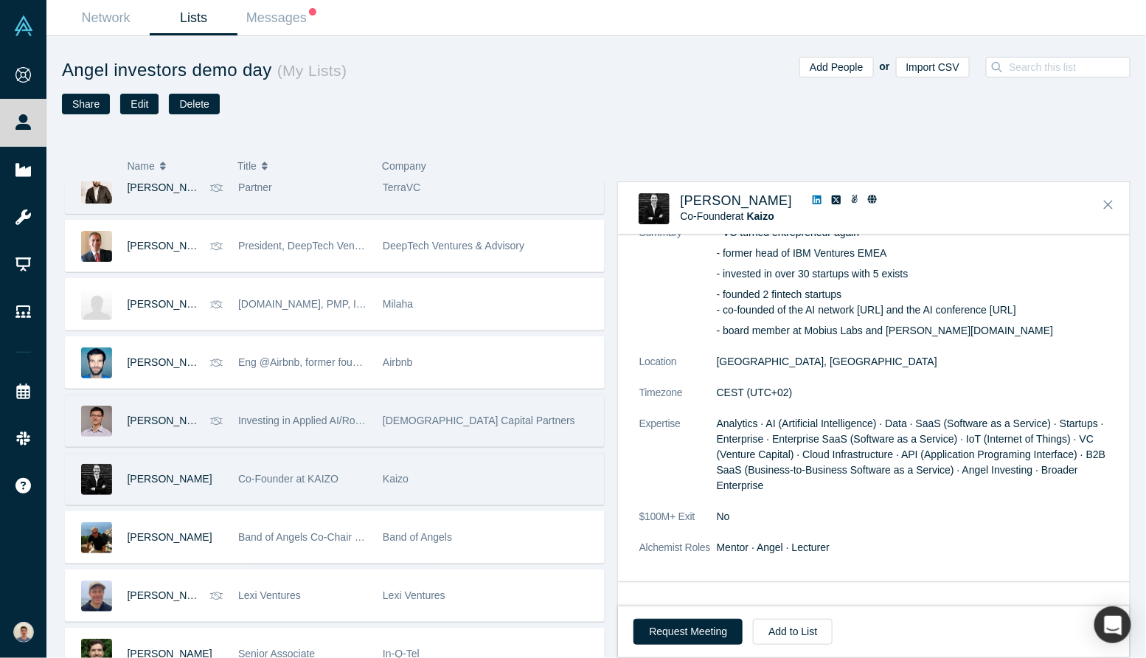
click at [472, 482] on div "Kaizo" at bounding box center [489, 479] width 213 height 51
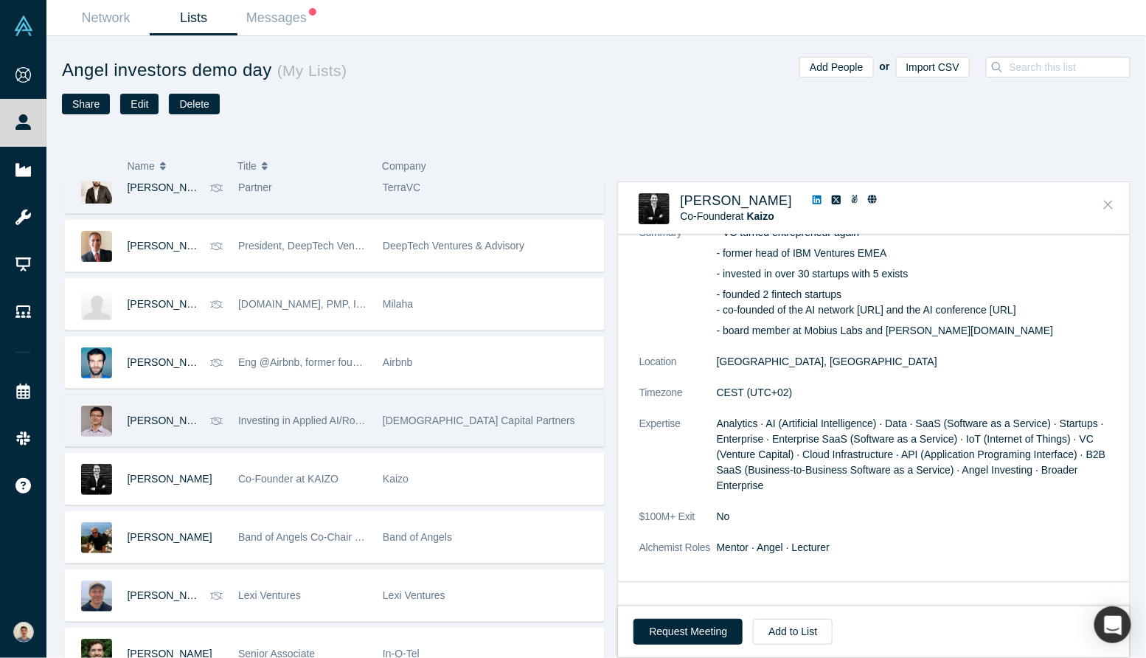
click at [1112, 208] on icon "Close" at bounding box center [1108, 204] width 9 height 13
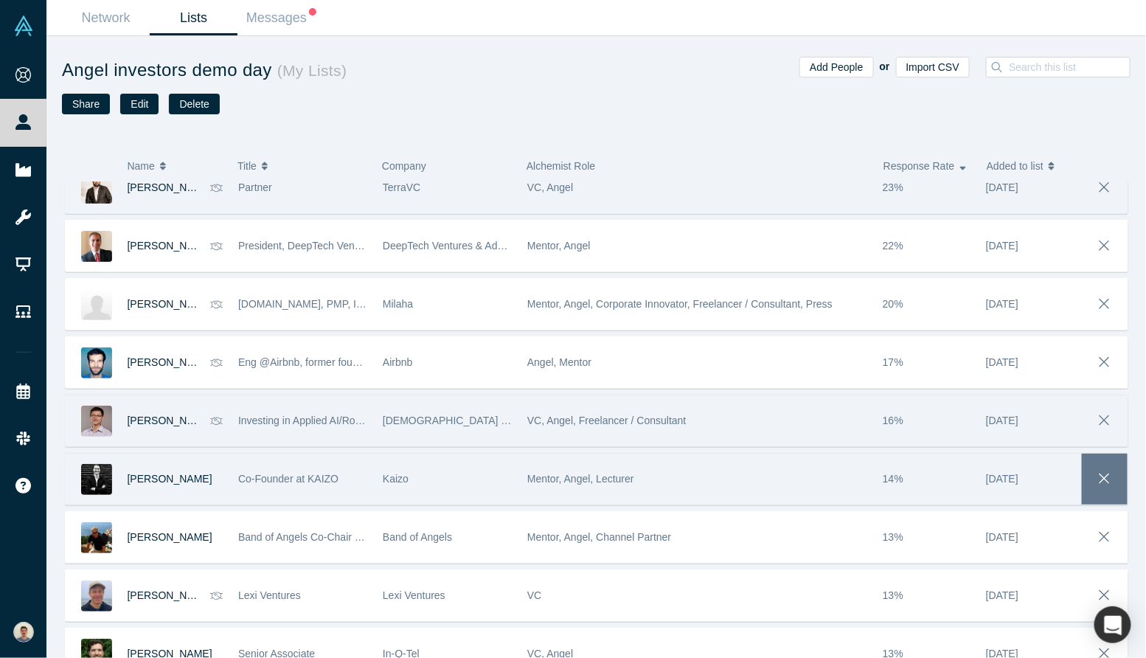
click at [1111, 471] on icon "button" at bounding box center [1105, 479] width 21 height 16
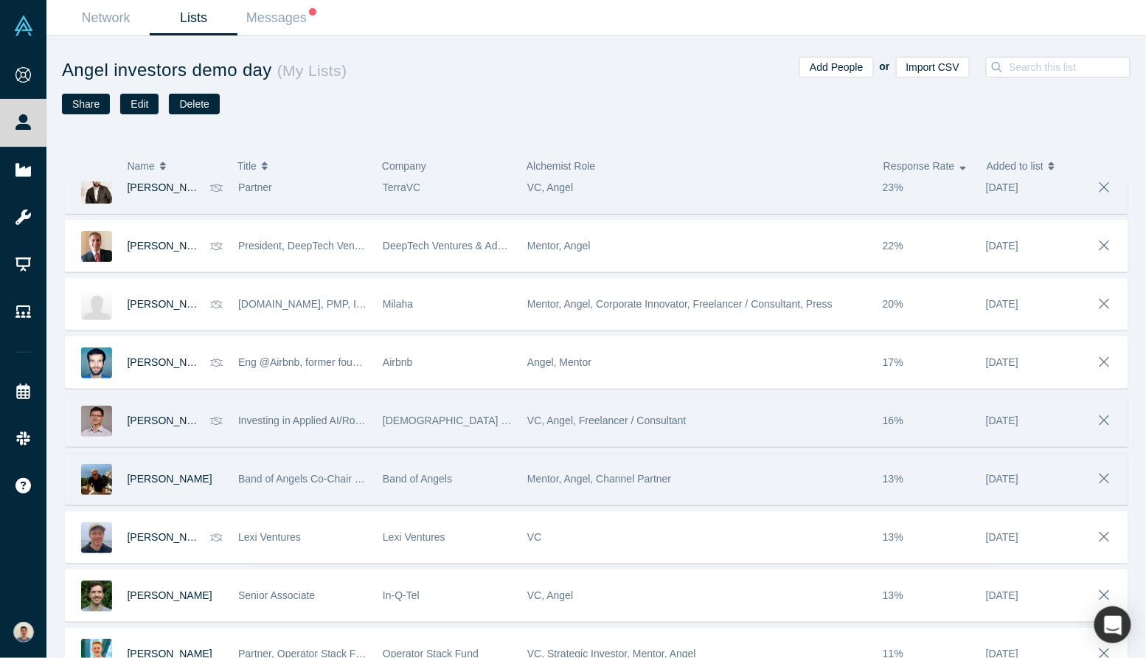
click at [402, 473] on span "Band of Angels" at bounding box center [417, 479] width 69 height 12
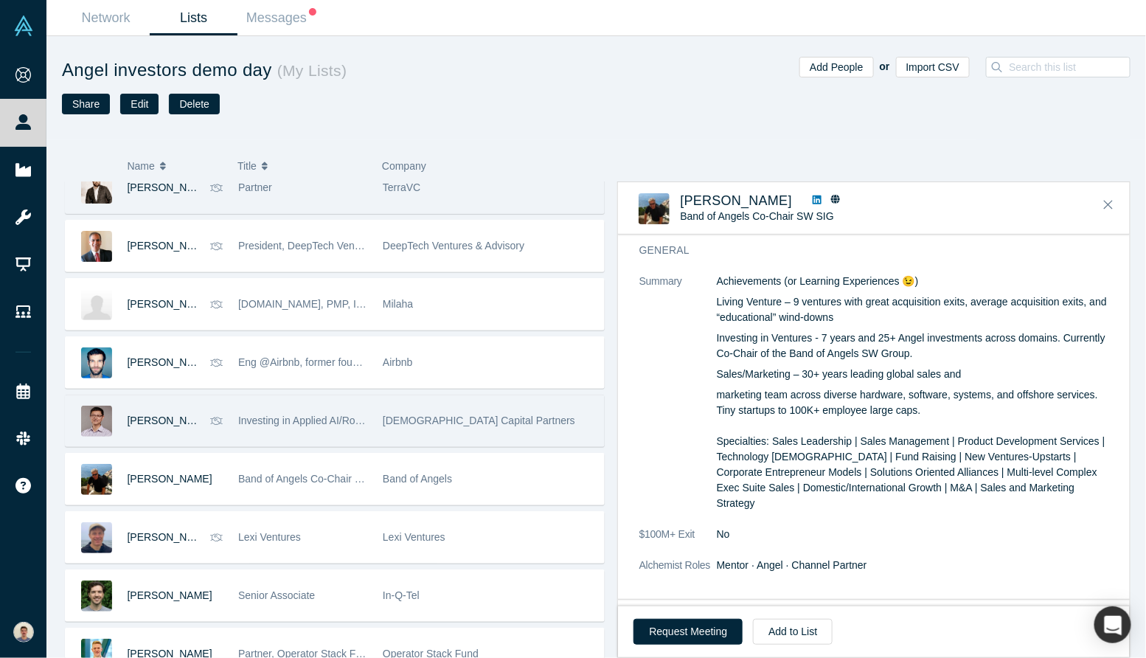
scroll to position [60, 0]
click at [744, 475] on p "marketing team across diverse hardware, software, systems, and offshore service…" at bounding box center [912, 449] width 393 height 124
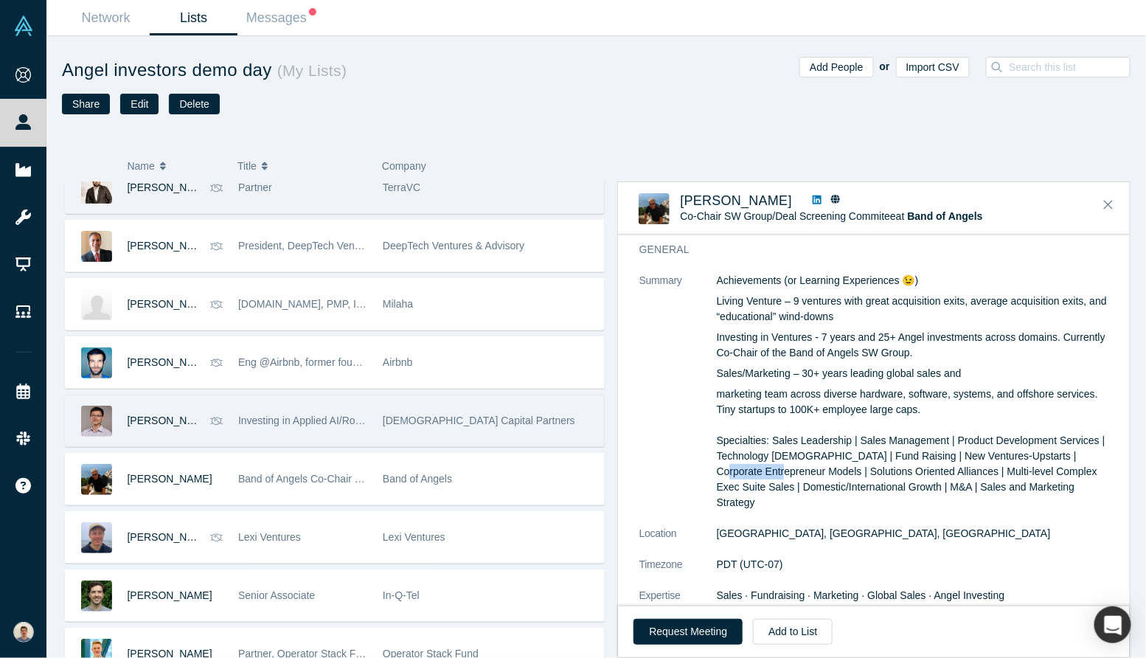
click at [744, 475] on p "marketing team across diverse hardware, software, systems, and offshore service…" at bounding box center [912, 449] width 393 height 124
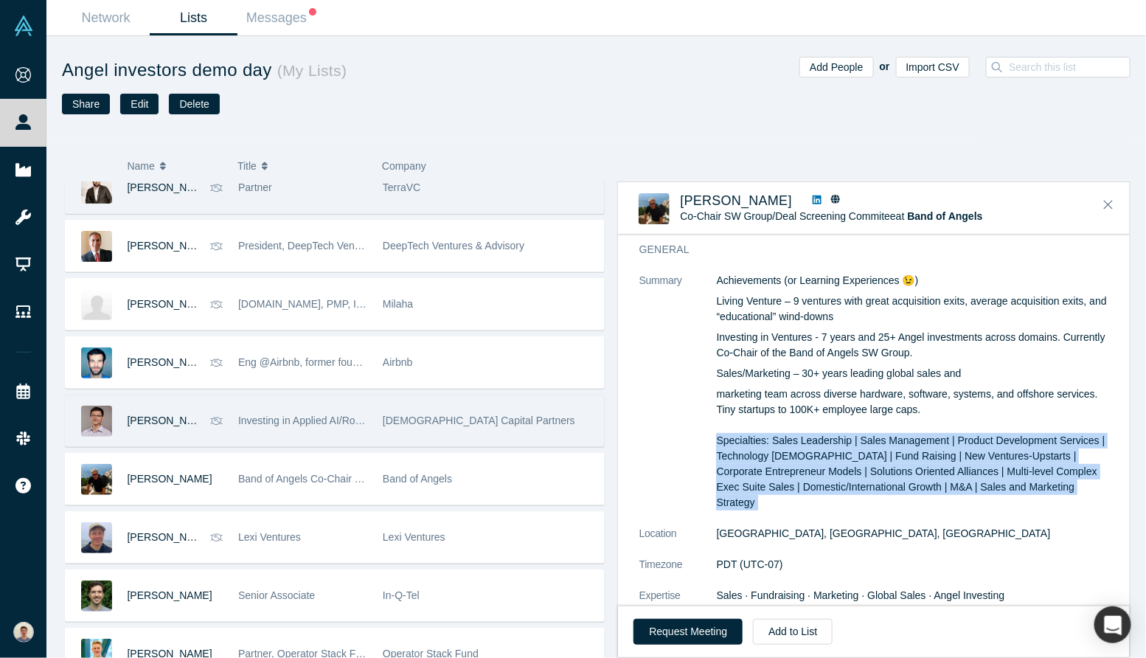
click at [744, 475] on p "marketing team across diverse hardware, software, systems, and offshore service…" at bounding box center [912, 449] width 393 height 124
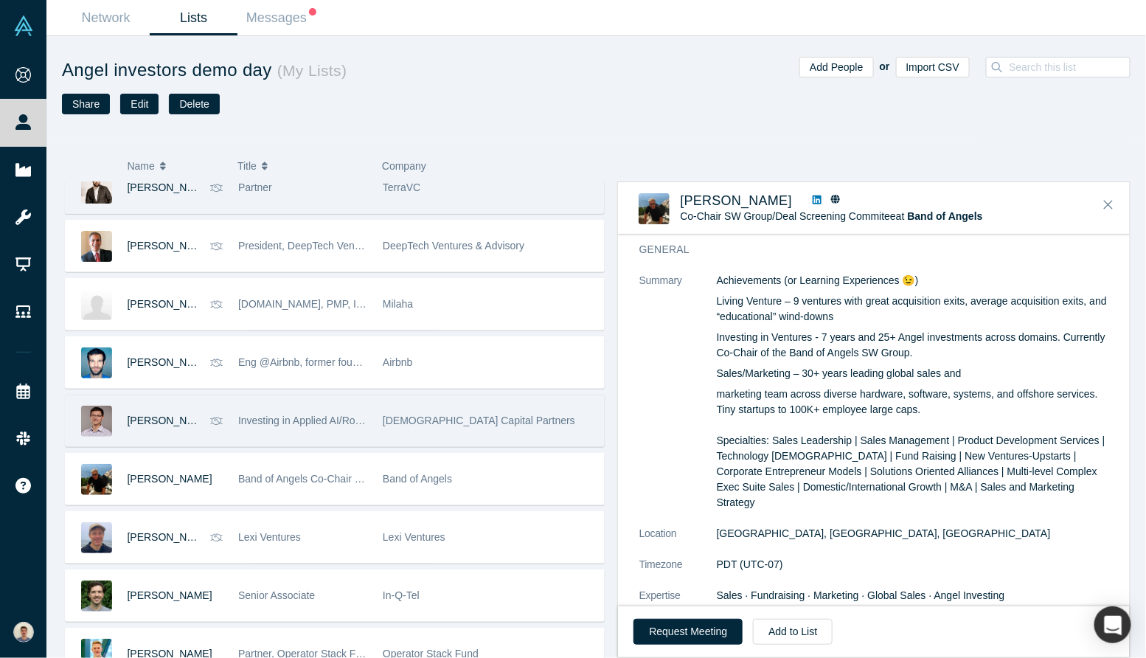
click at [744, 475] on p "marketing team across diverse hardware, software, systems, and offshore service…" at bounding box center [912, 449] width 393 height 124
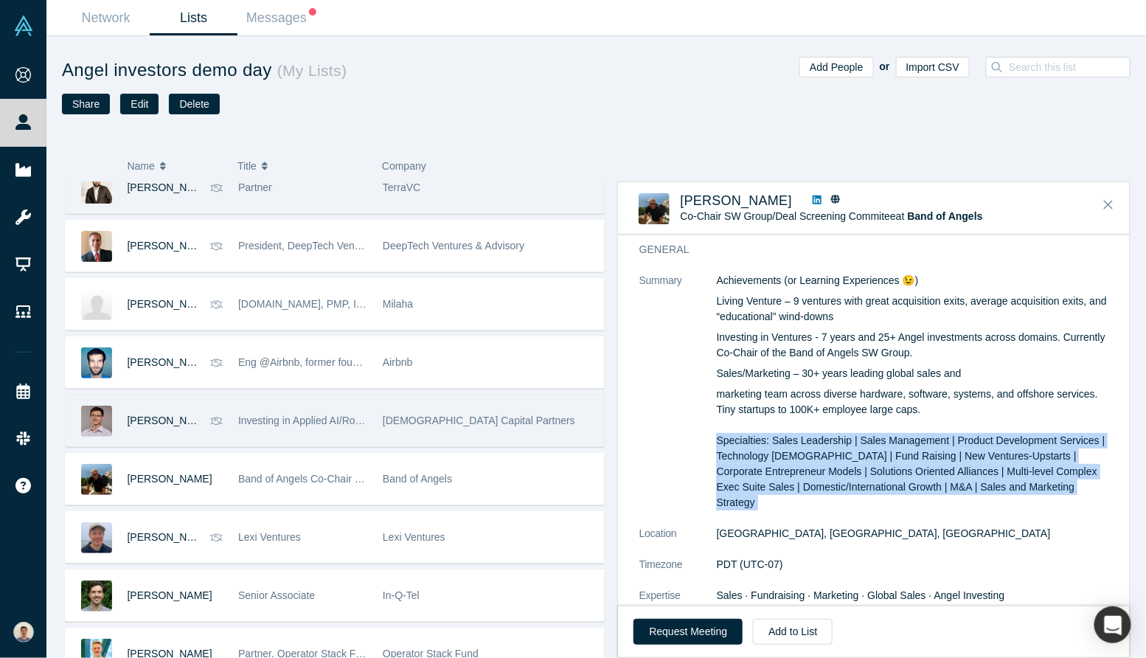
click at [873, 384] on div "Achievements (or Learning Experiences 😉) Living Venture – 9 ventures with great…" at bounding box center [912, 392] width 393 height 238
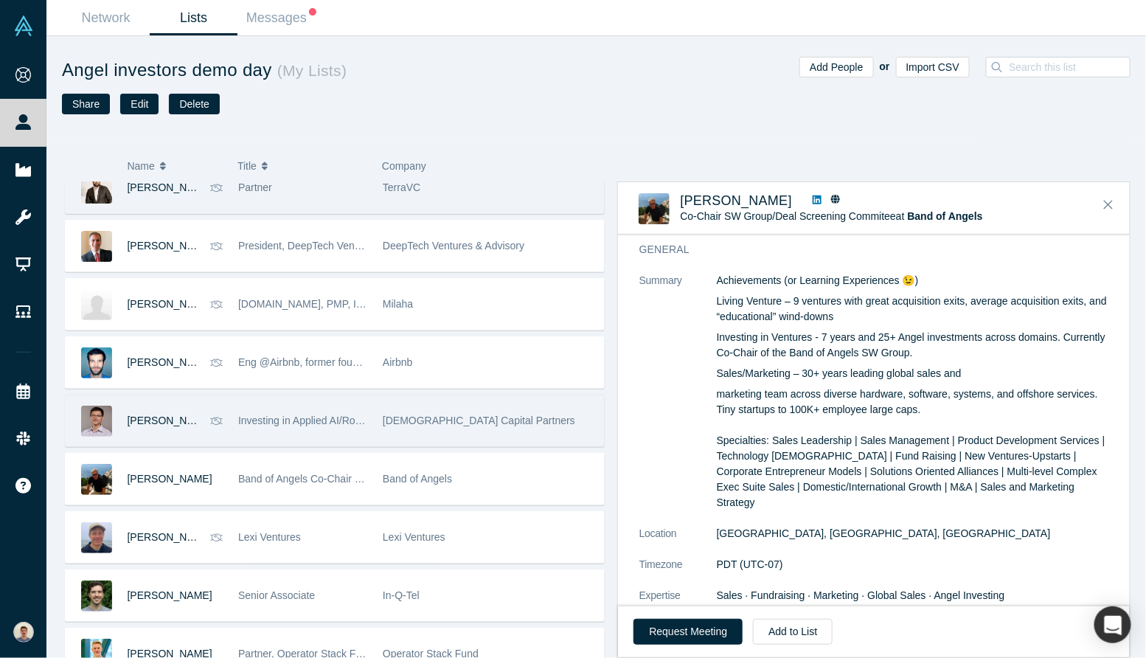
click at [873, 384] on div "Achievements (or Learning Experiences 😉) Living Venture – 9 ventures with great…" at bounding box center [912, 392] width 393 height 238
click at [862, 401] on p "marketing team across diverse hardware, software, systems, and offshore service…" at bounding box center [912, 449] width 393 height 124
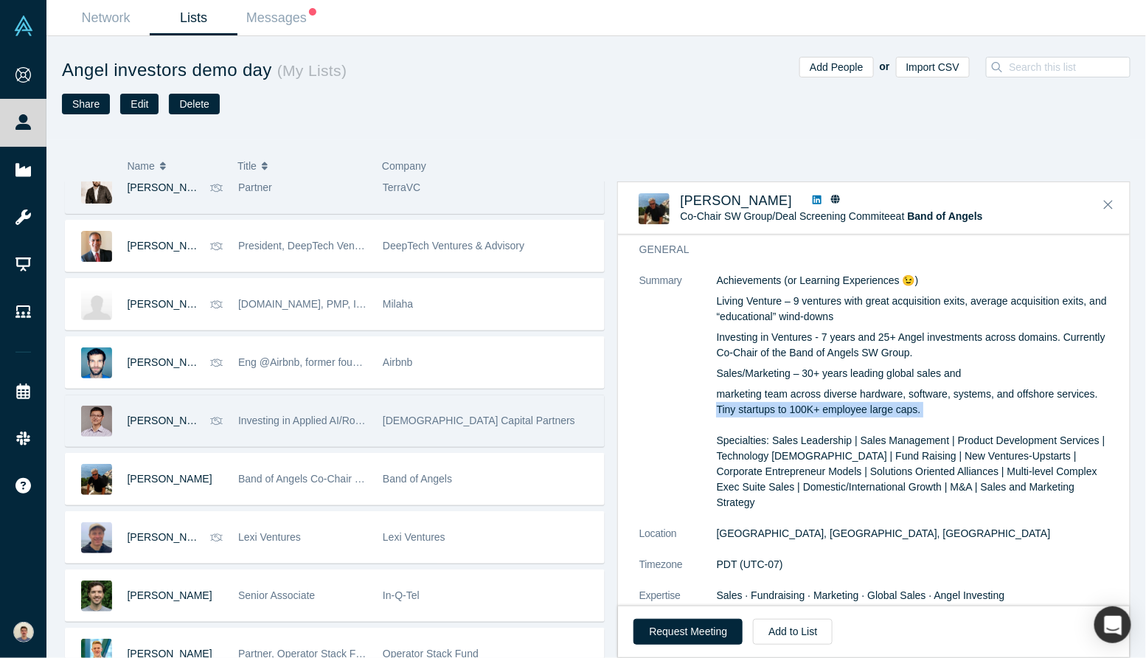
click at [865, 392] on p "marketing team across diverse hardware, software, systems, and offshore service…" at bounding box center [912, 449] width 393 height 124
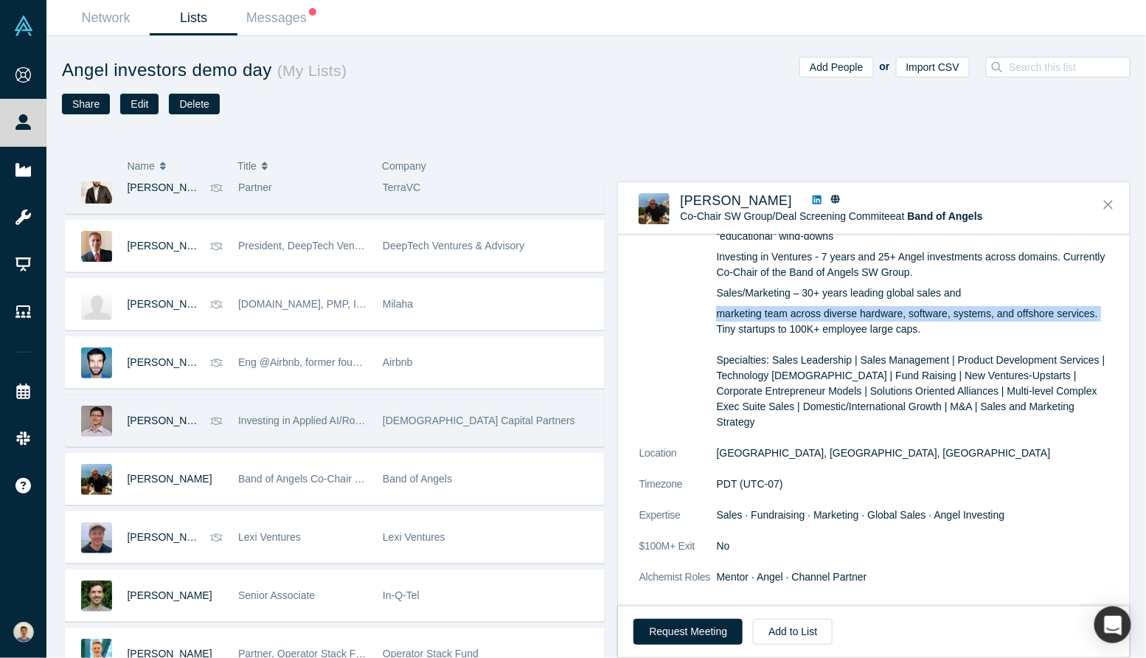
scroll to position [142, 0]
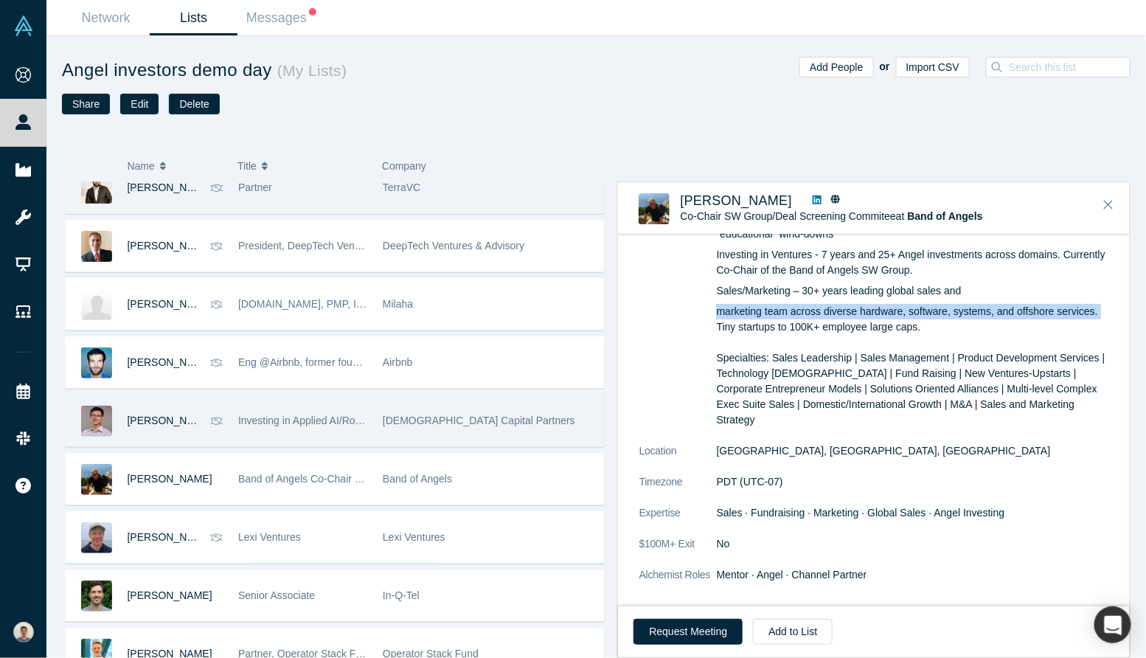
click at [912, 368] on p "marketing team across diverse hardware, software, systems, and offshore service…" at bounding box center [912, 366] width 393 height 124
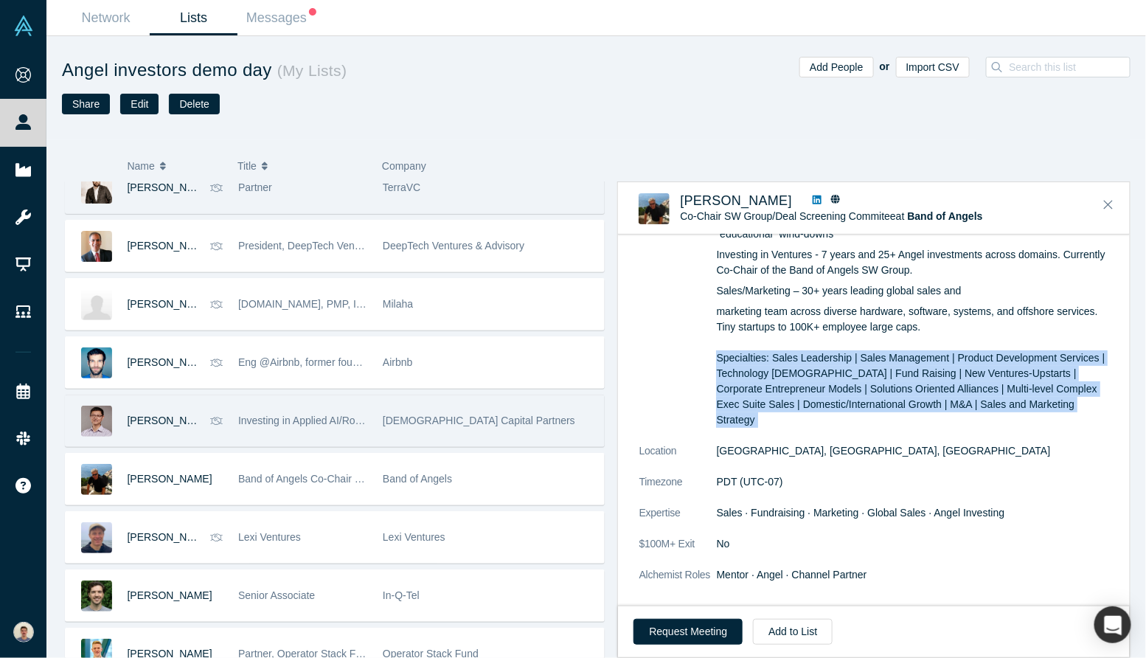
click at [912, 368] on p "marketing team across diverse hardware, software, systems, and offshore service…" at bounding box center [912, 366] width 393 height 124
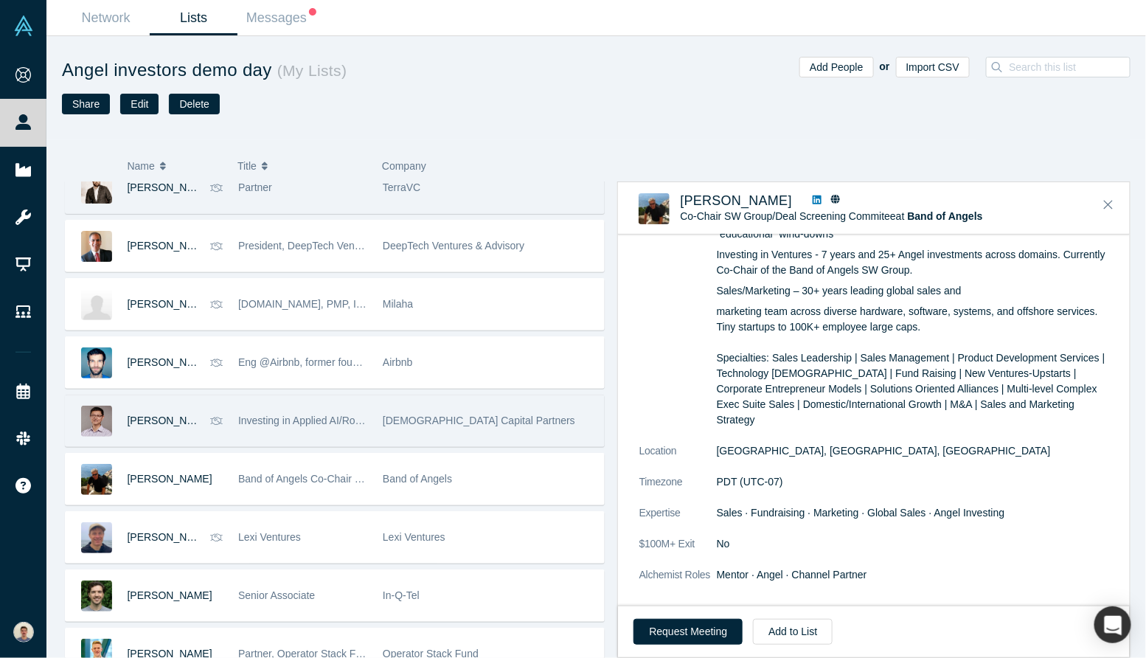
click at [912, 368] on p "marketing team across diverse hardware, software, systems, and offshore service…" at bounding box center [912, 366] width 393 height 124
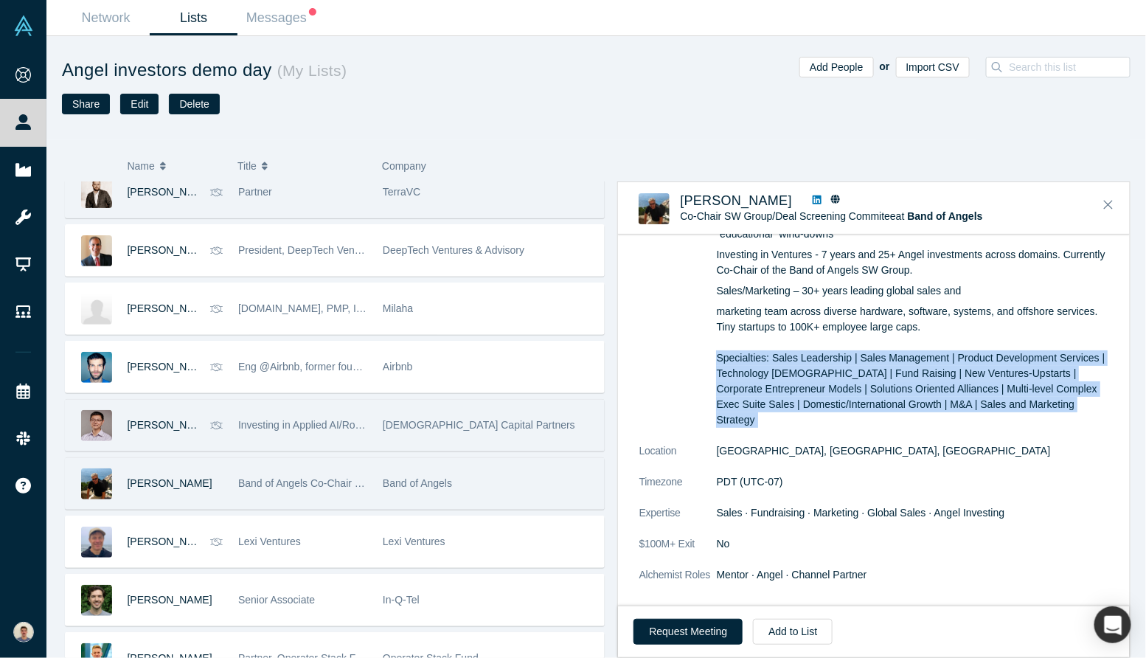
scroll to position [3046, 0]
click at [255, 488] on div "Band of Angels Co-Chair SW SIG" at bounding box center [302, 482] width 129 height 51
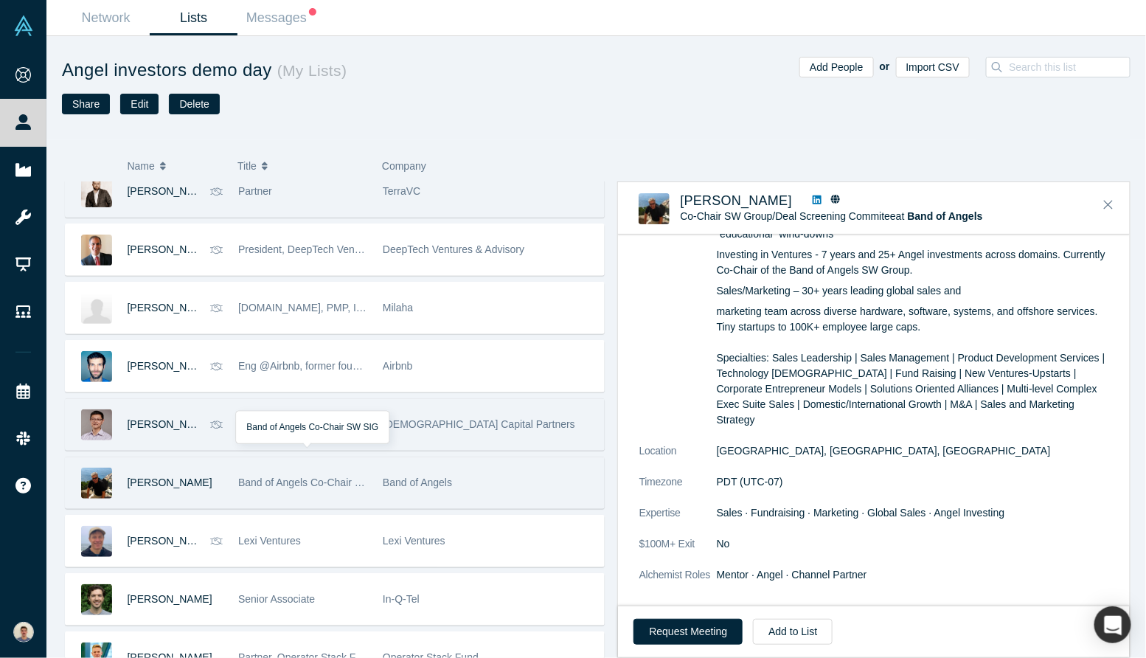
click at [240, 477] on span "Band of Angels Co-Chair SW SIG" at bounding box center [315, 483] width 154 height 12
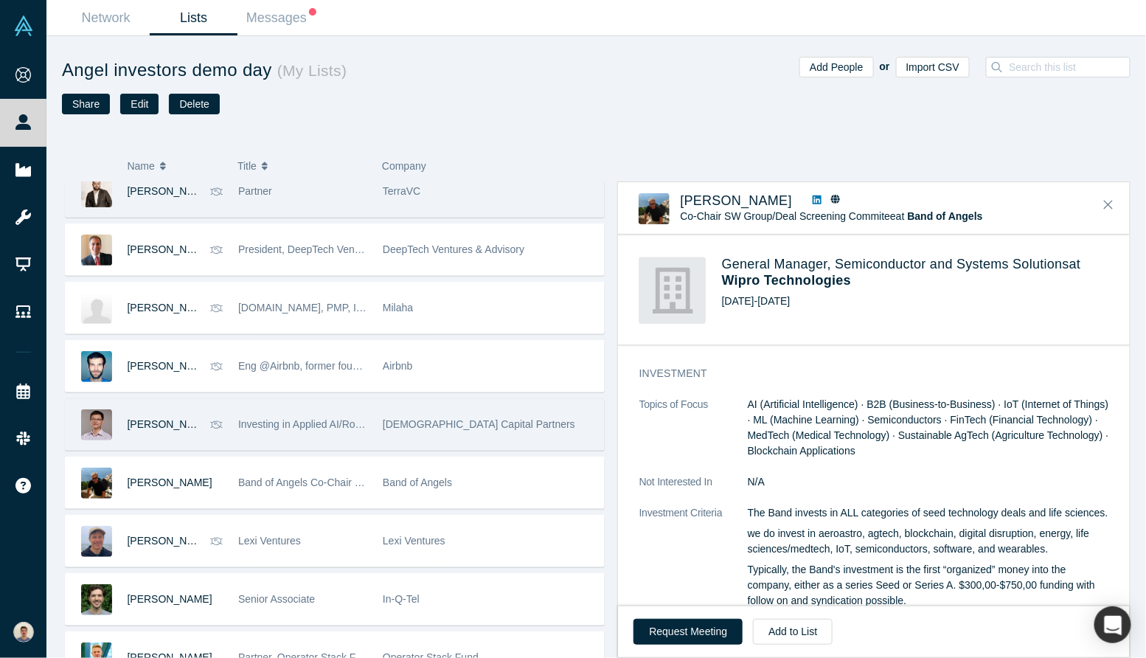
scroll to position [1371, 0]
click at [678, 643] on button "Request Meeting" at bounding box center [688, 632] width 109 height 26
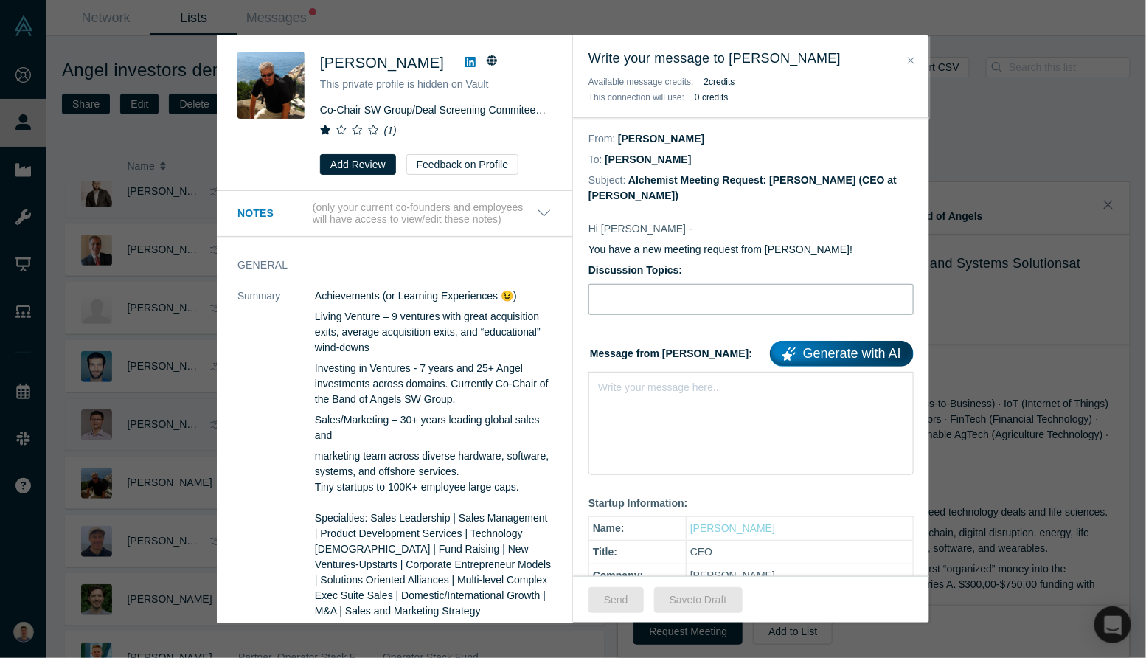
click at [682, 297] on input "Discussion Topics:" at bounding box center [751, 299] width 325 height 31
type input "Intro [PERSON_NAME], bio-nanosolutions for agriculture"
click at [693, 433] on div "Write your message here..." at bounding box center [751, 423] width 325 height 103
paste div "rdw-editor"
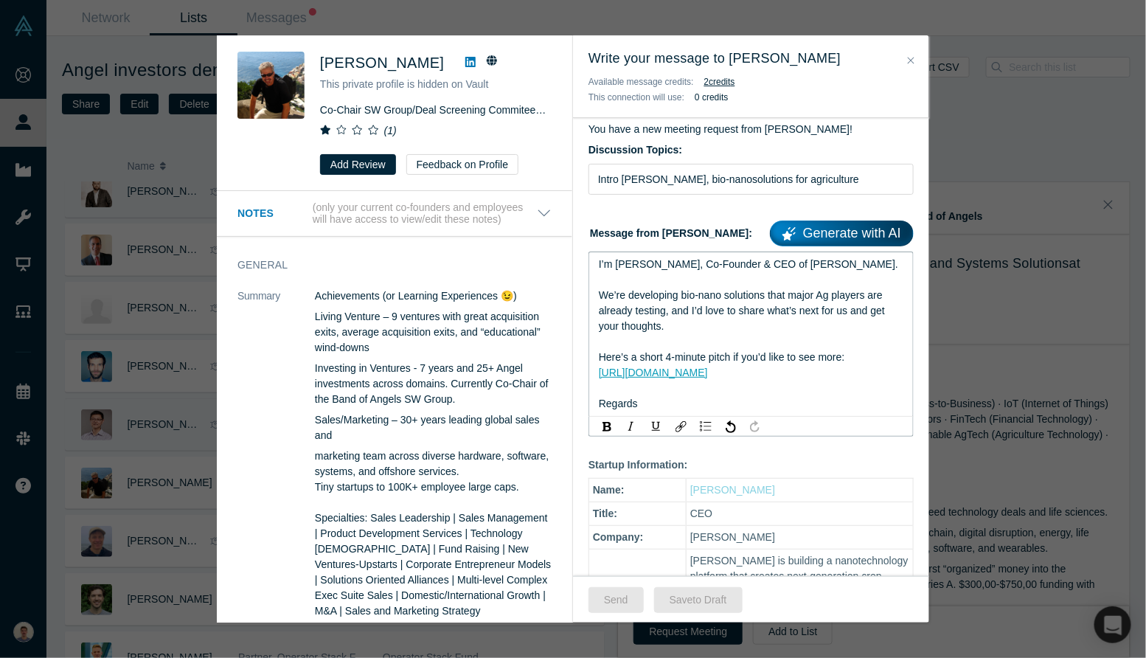
scroll to position [122, 0]
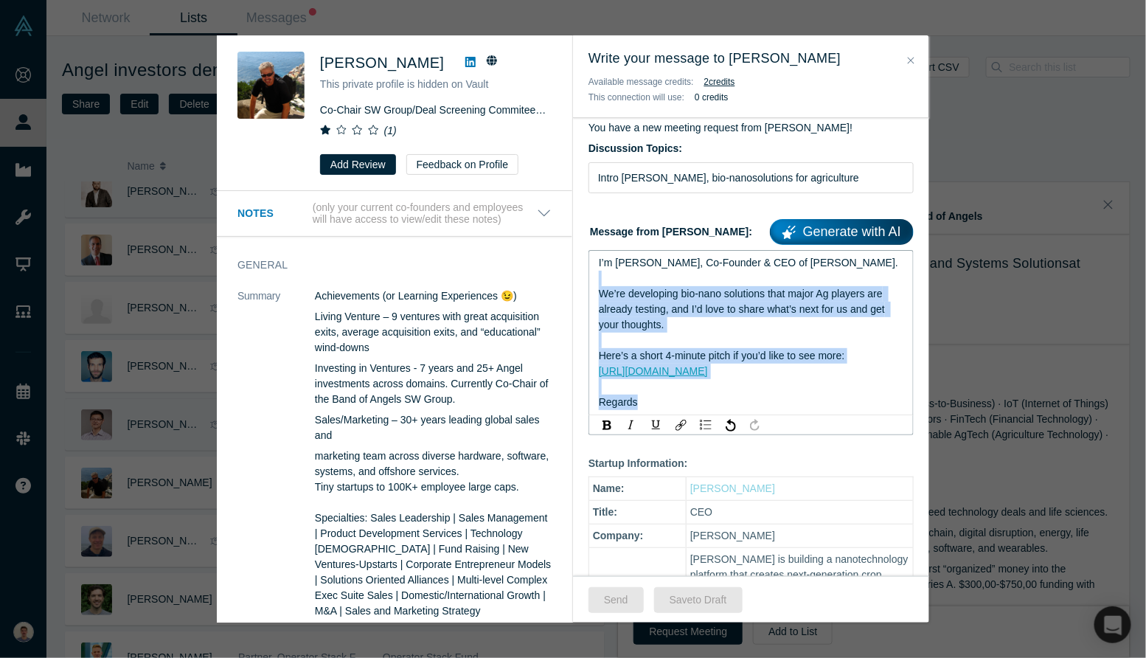
drag, startPoint x: 712, startPoint y: 402, endPoint x: 600, endPoint y: 271, distance: 172.2
click at [600, 271] on div "I’m Franco, Co-Founder & CEO of Qumir Nano. We’re developing bio-nano solutions…" at bounding box center [751, 332] width 305 height 155
click at [600, 271] on div "rdw-editor" at bounding box center [751, 278] width 305 height 15
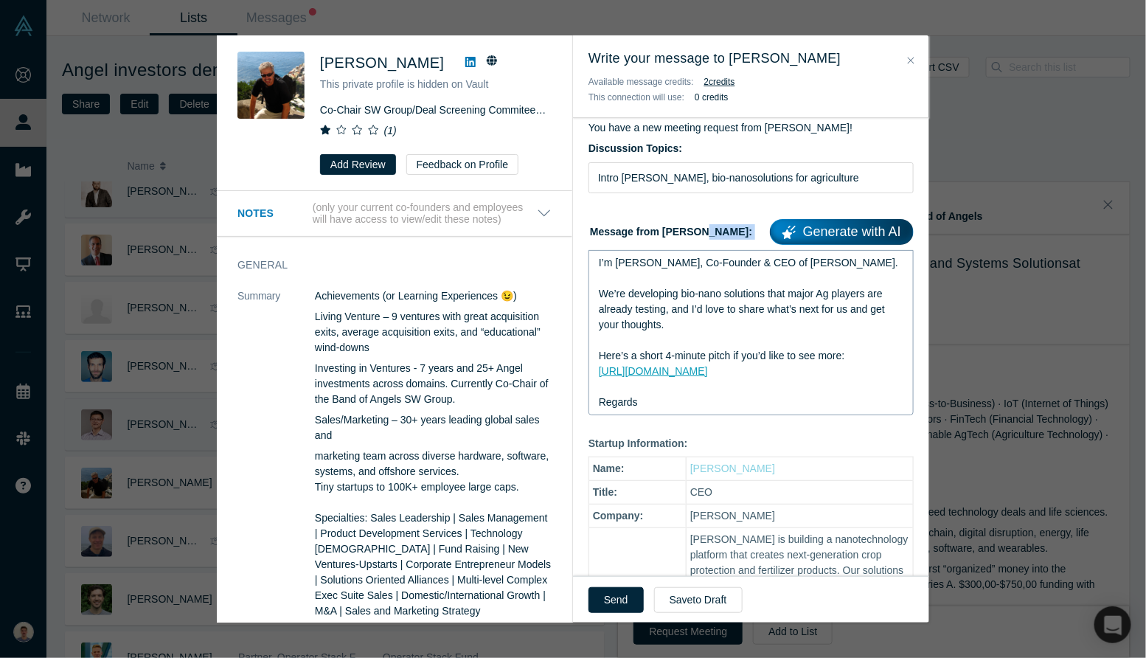
drag, startPoint x: 595, startPoint y: 260, endPoint x: 642, endPoint y: 332, distance: 86.1
click at [642, 332] on div "I’m Franco, Co-Founder & CEO of Qumir Nano. We’re developing bio-nano solutions…" at bounding box center [751, 332] width 325 height 165
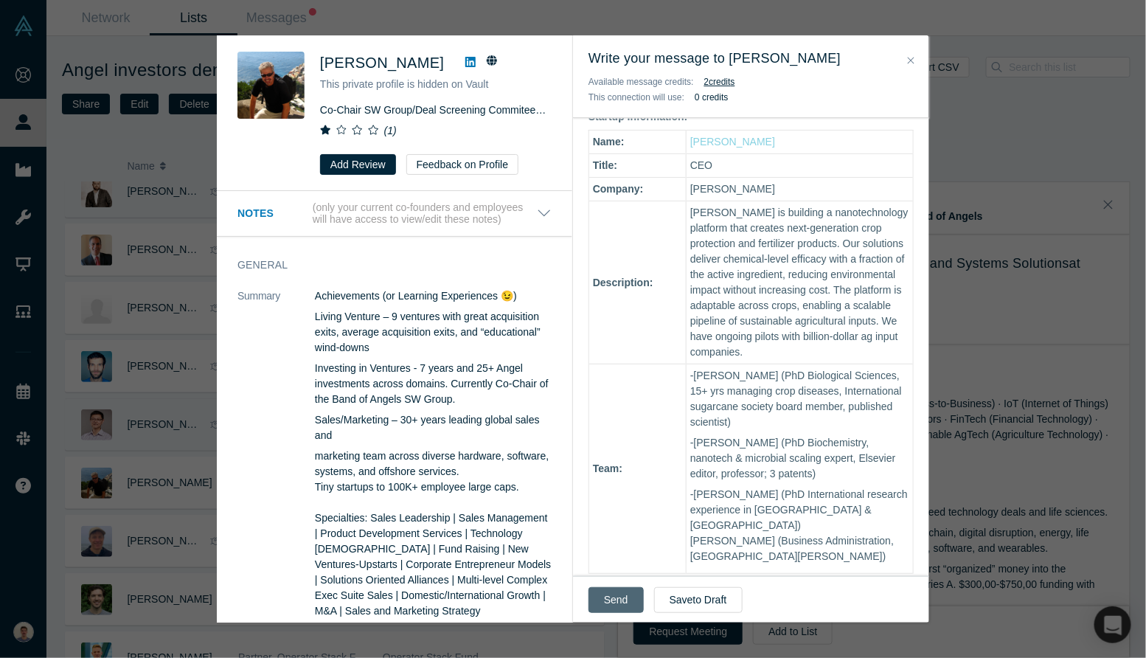
click at [620, 606] on button "Send" at bounding box center [616, 600] width 55 height 26
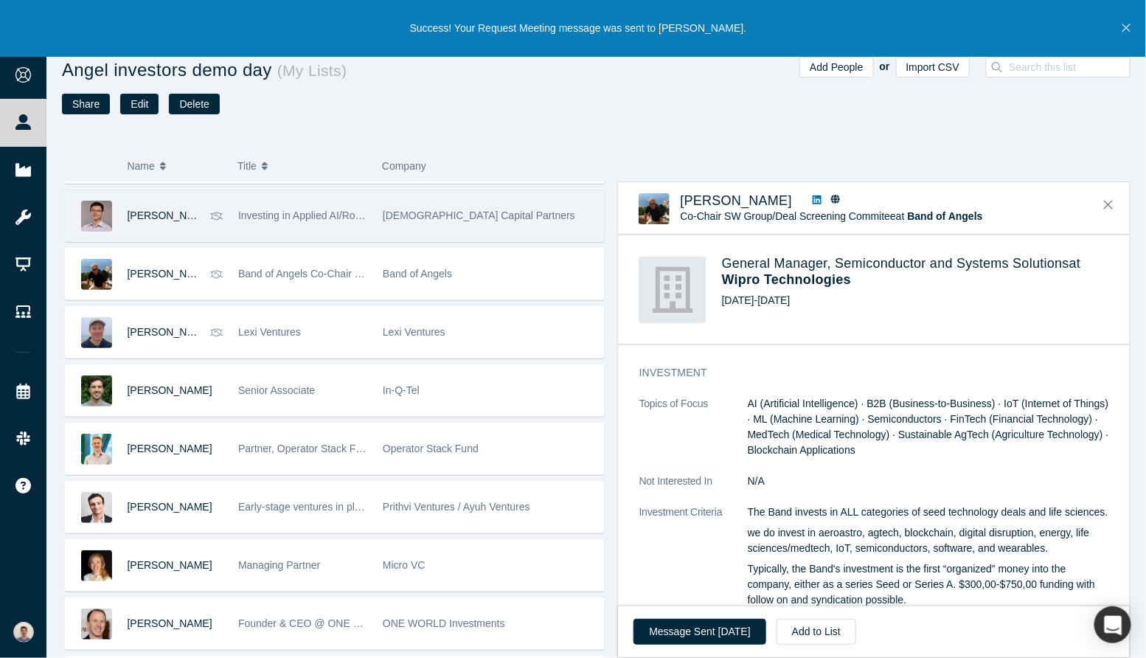
scroll to position [3255, 0]
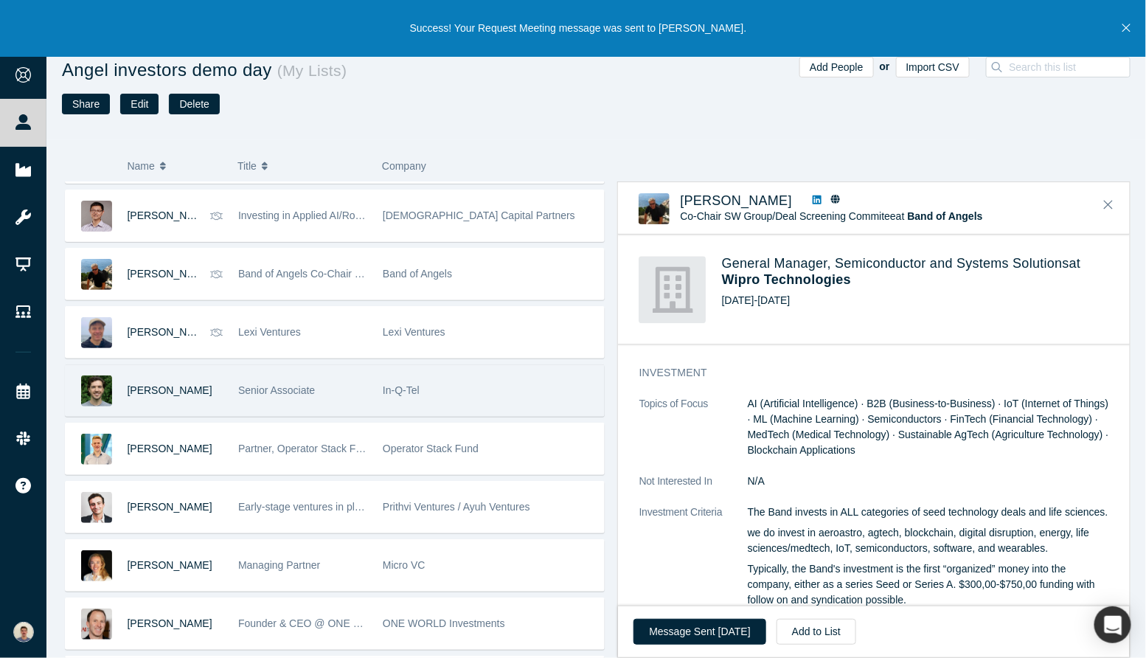
click at [218, 388] on div "William Morrison" at bounding box center [176, 390] width 96 height 51
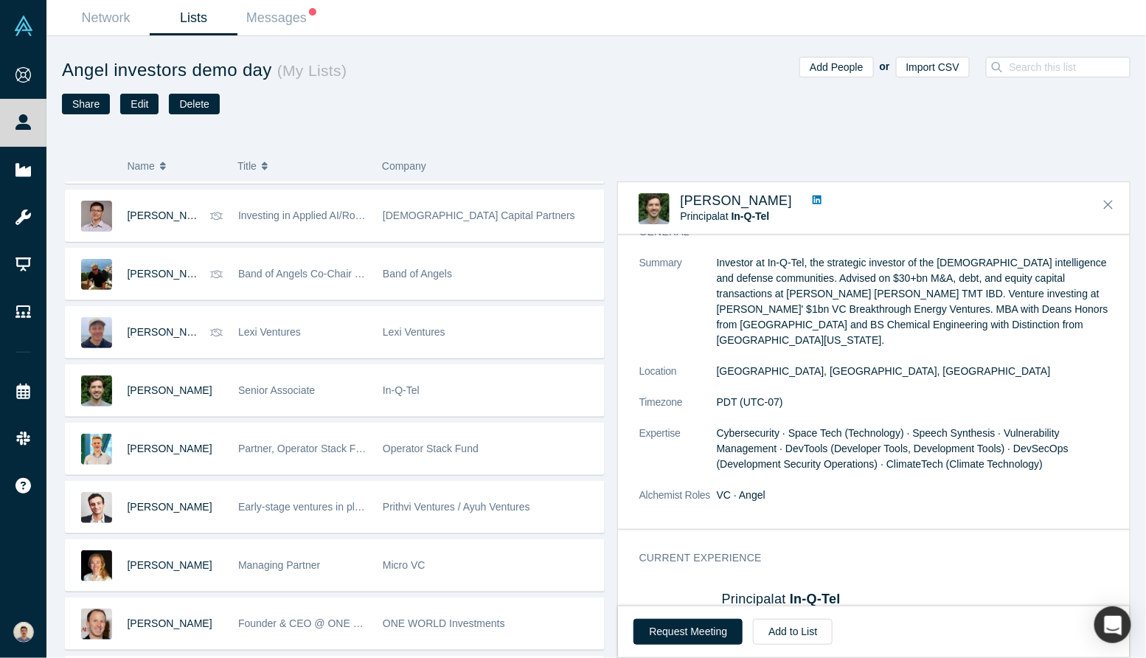
scroll to position [80, 0]
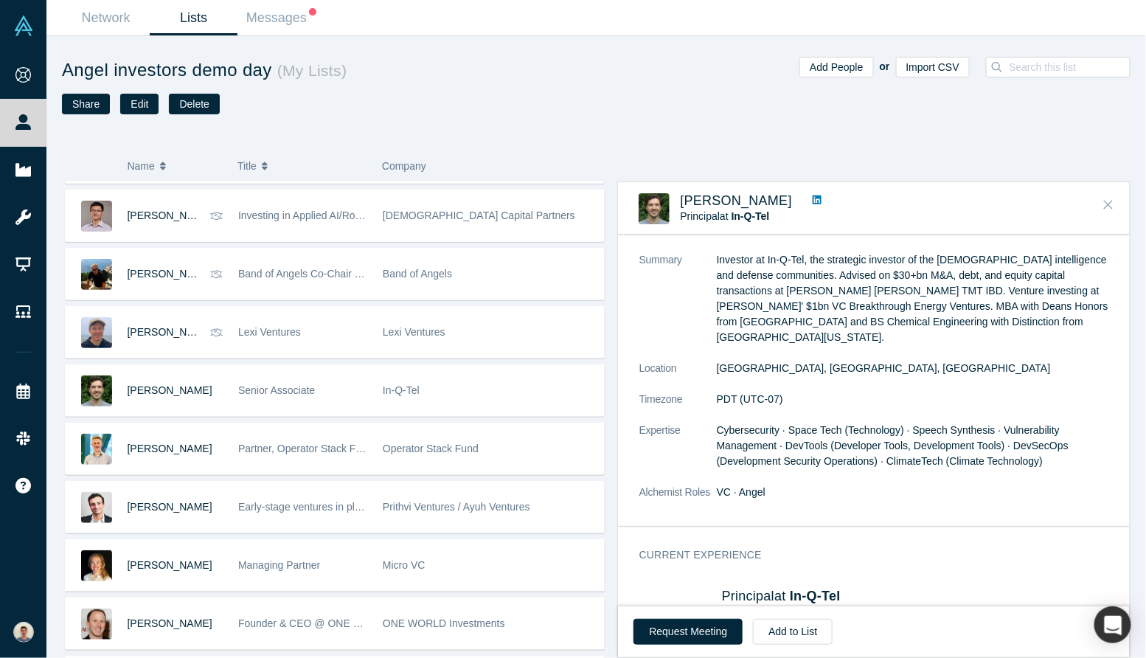
click at [1106, 210] on icon "Close" at bounding box center [1108, 204] width 9 height 13
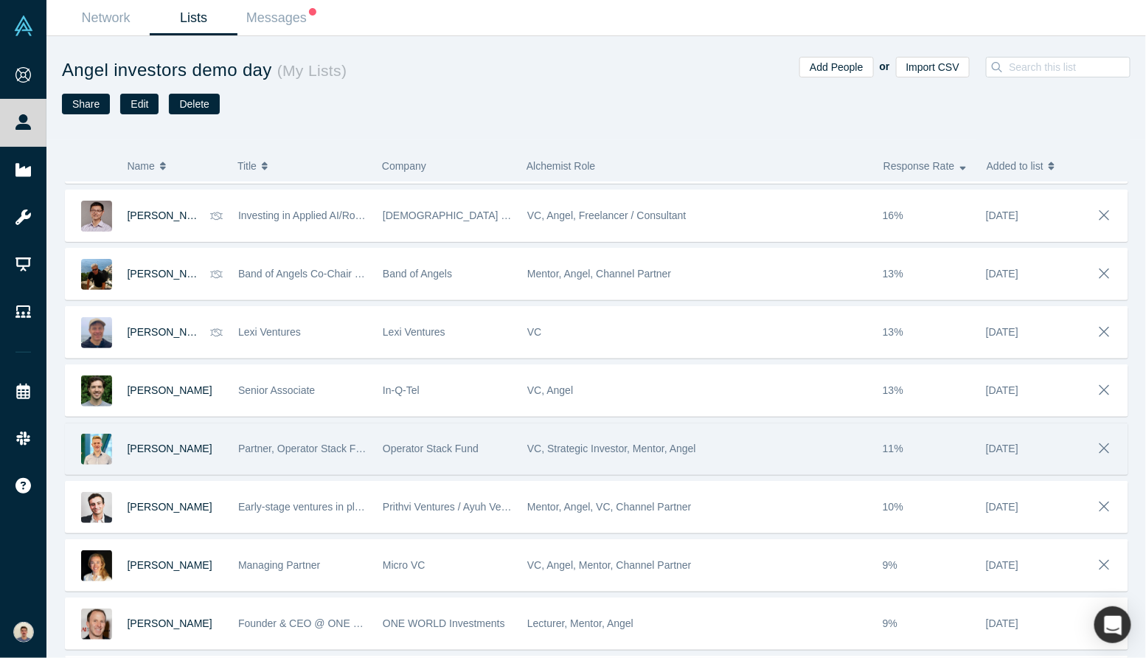
click at [212, 447] on div "Stewart Pond" at bounding box center [176, 448] width 96 height 51
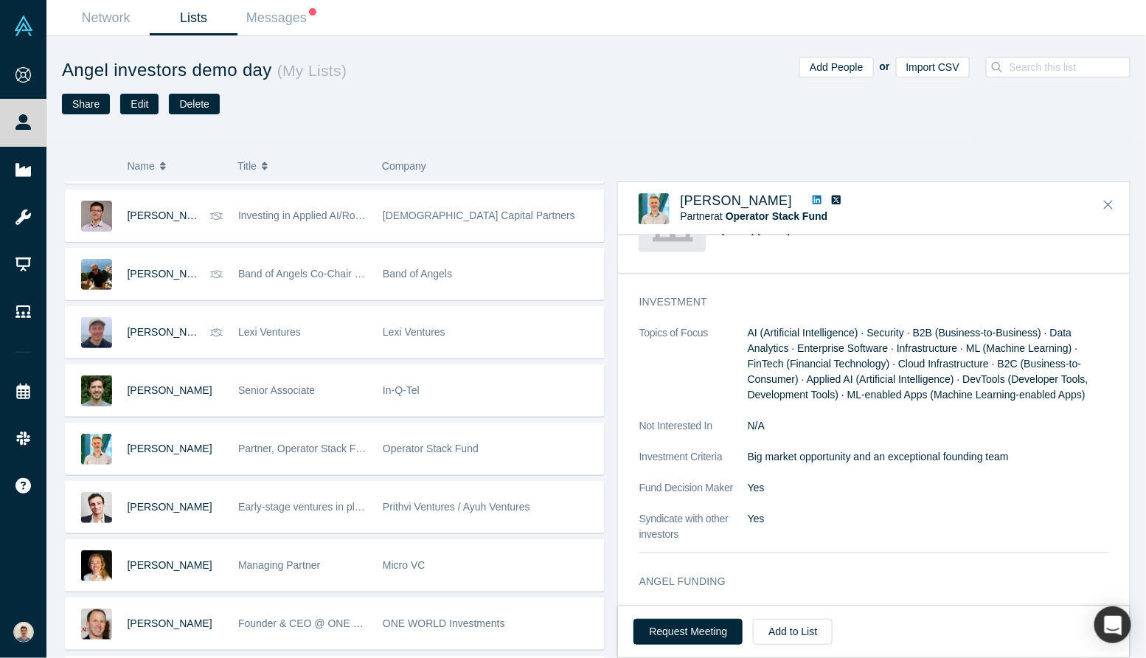
scroll to position [558, 0]
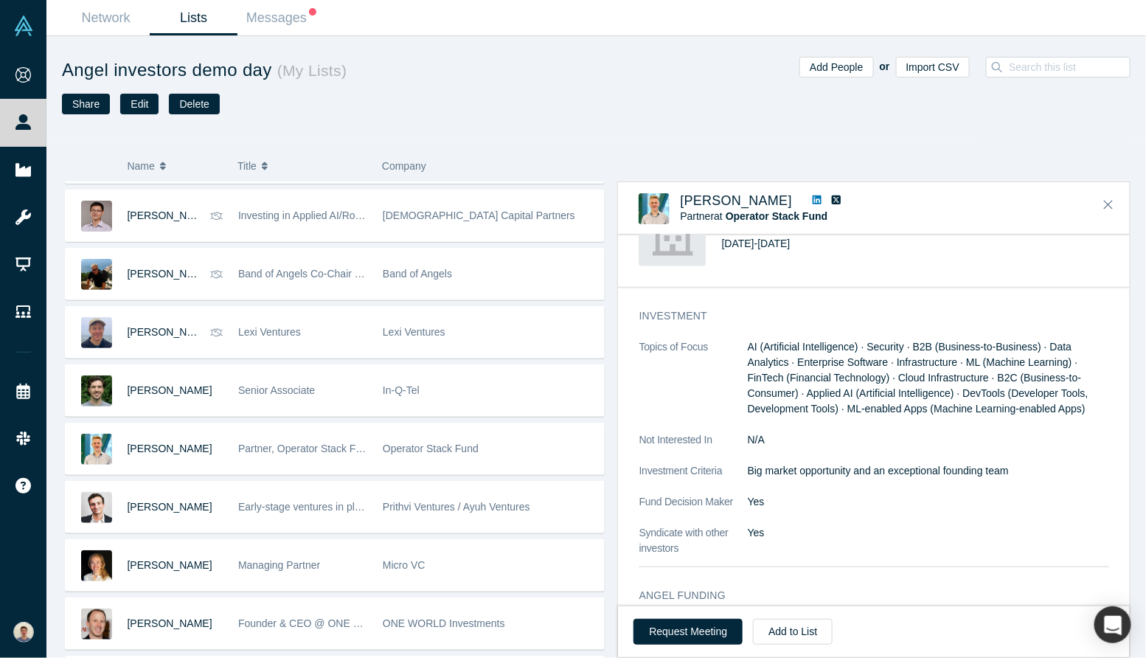
click at [875, 376] on span "AI (Artificial Intelligence) · Security · B2B (Business-to-Business) · Data Ana…" at bounding box center [917, 378] width 341 height 74
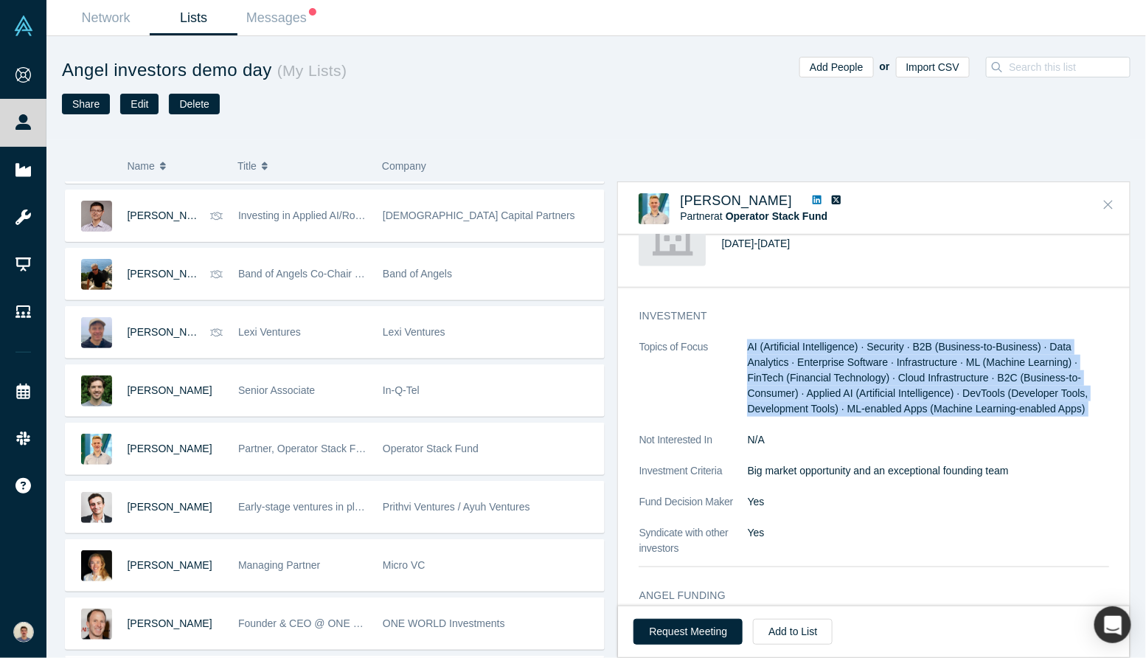
click at [1109, 204] on icon "Close" at bounding box center [1108, 205] width 9 height 9
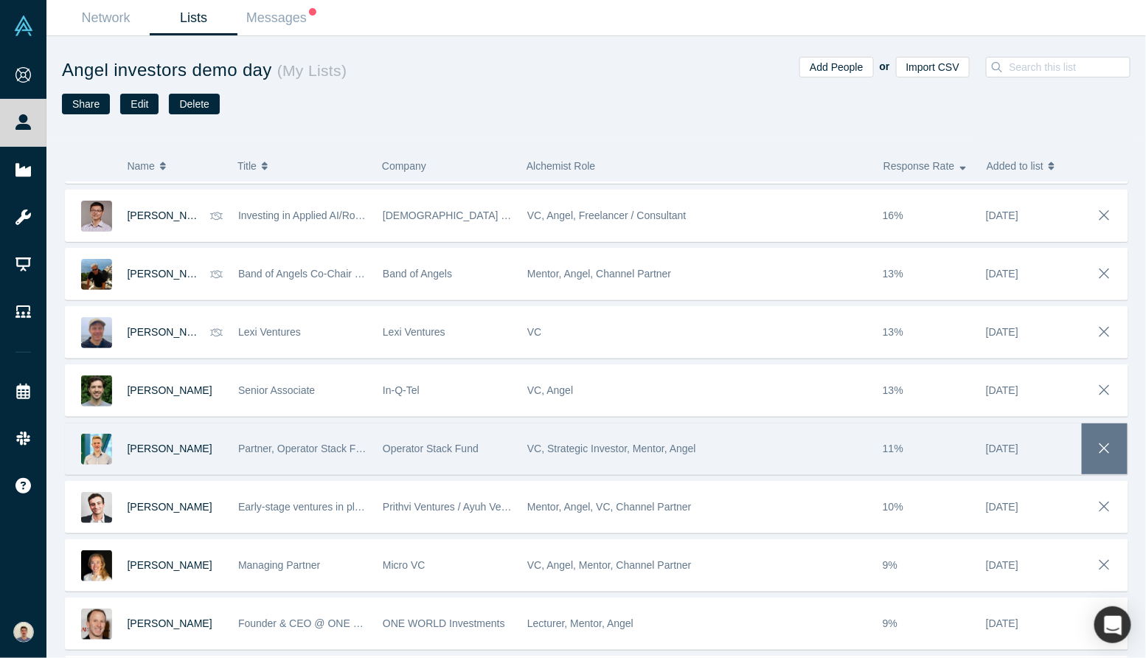
click at [1121, 446] on button "button" at bounding box center [1105, 448] width 46 height 51
